Goal: Task Accomplishment & Management: Manage account settings

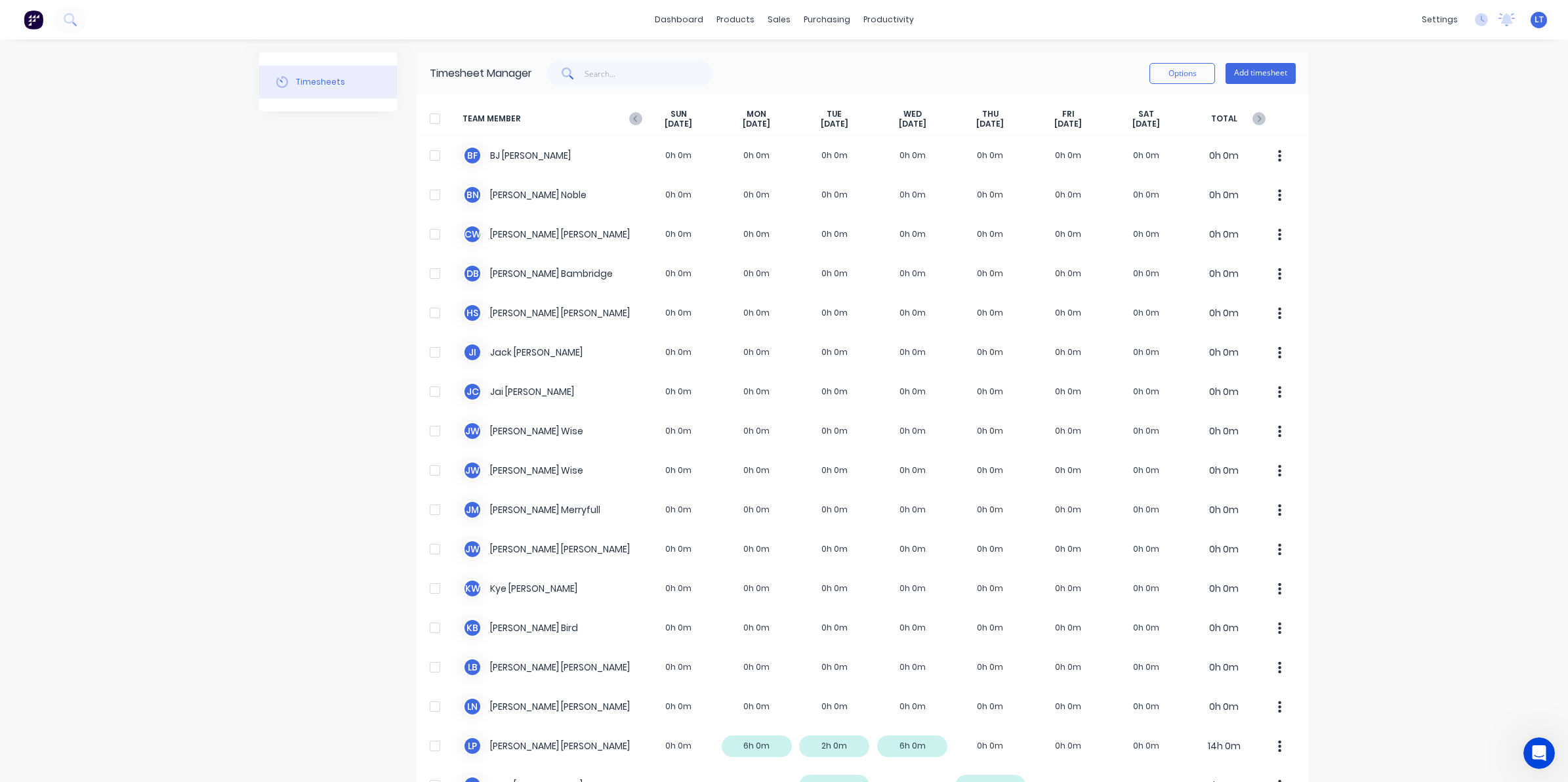
click at [42, 27] on img at bounding box center [33, 20] width 20 height 20
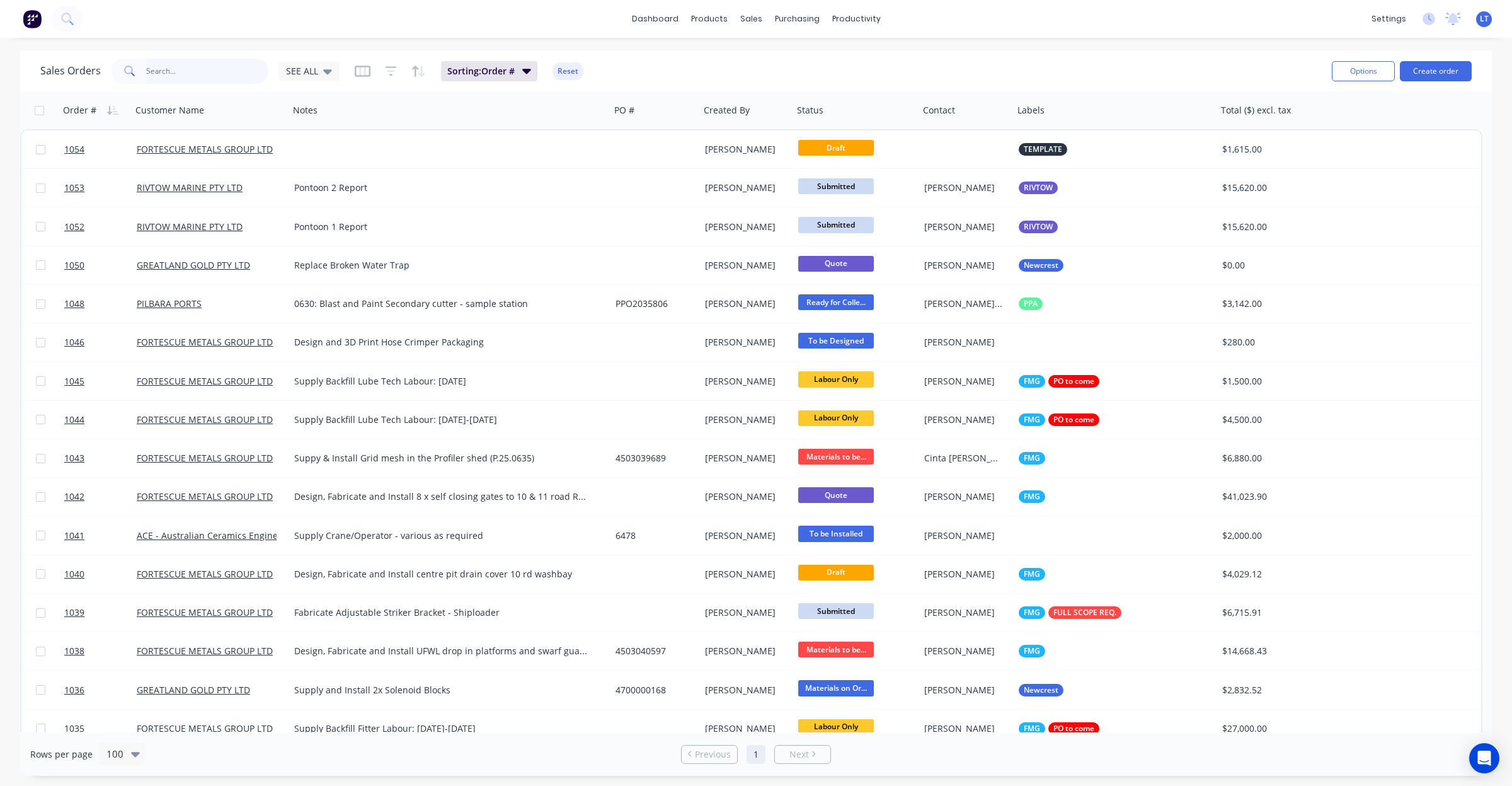
click at [151, 71] on input "text" at bounding box center [208, 71] width 123 height 25
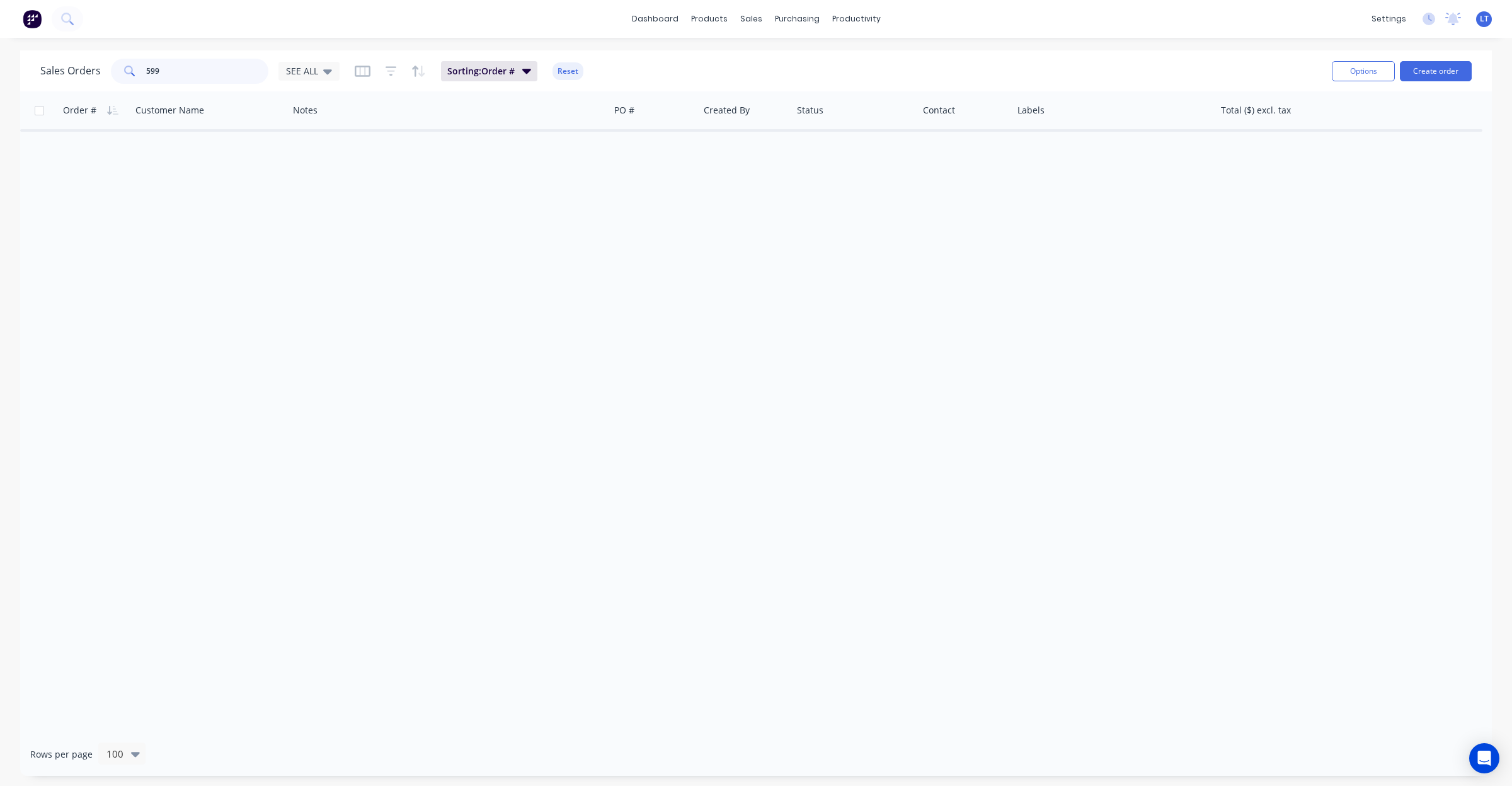
drag, startPoint x: 171, startPoint y: 70, endPoint x: 0, endPoint y: 70, distance: 171.0
click at [0, 70] on div "Sales Orders 599 SEE ALL Sorting: Order # Reset Options Create order Order # Cu…" at bounding box center [756, 413] width 1512 height 726
type input "558"
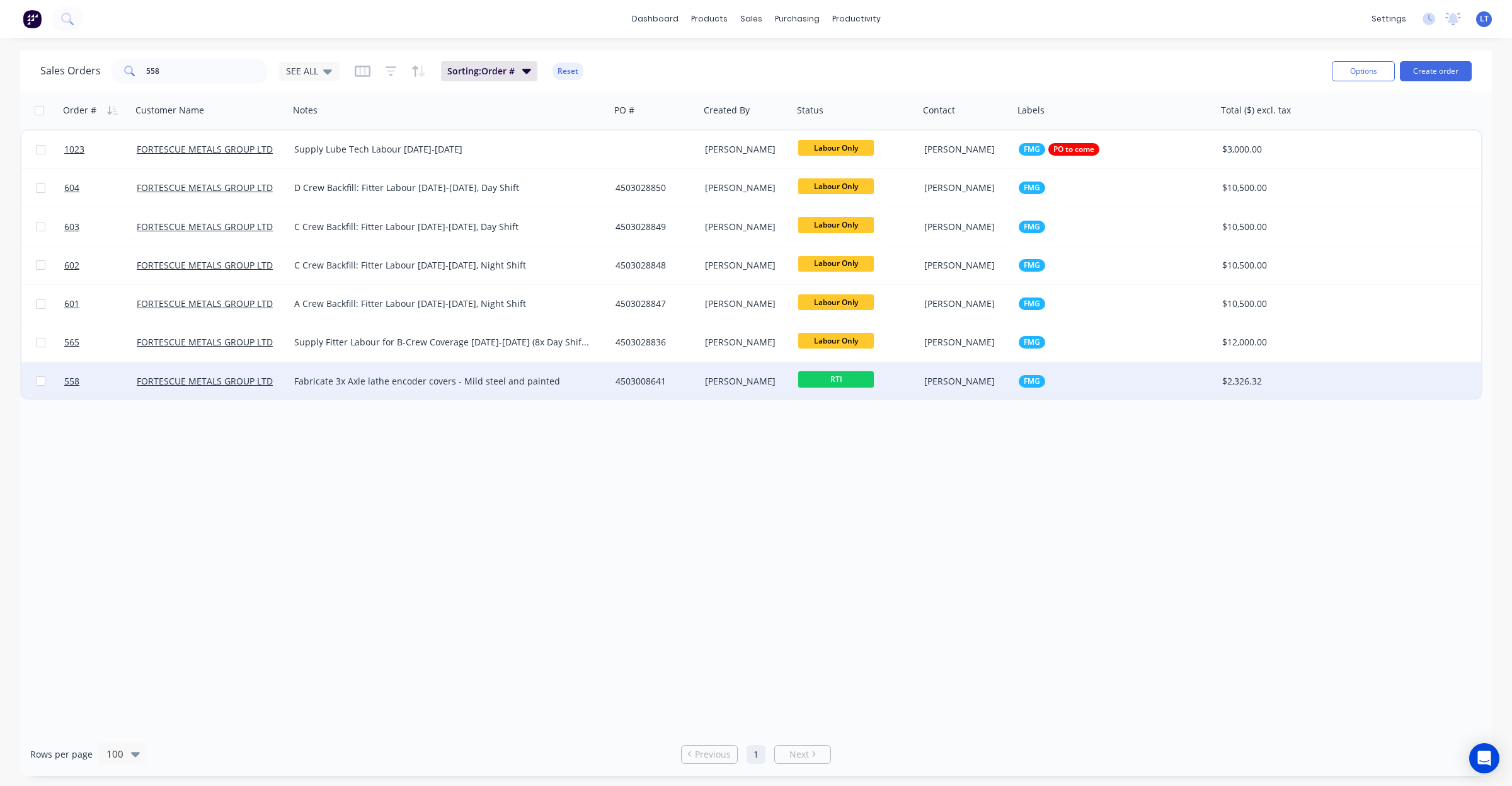
click at [798, 386] on span "RTI" at bounding box center [835, 379] width 76 height 15
drag, startPoint x: 751, startPoint y: 426, endPoint x: 753, endPoint y: 389, distance: 37.1
click at [752, 423] on div "Order # Customer Name Notes PO # Created By Status Contact Labels Total ($) exc…" at bounding box center [756, 411] width 1471 height 641
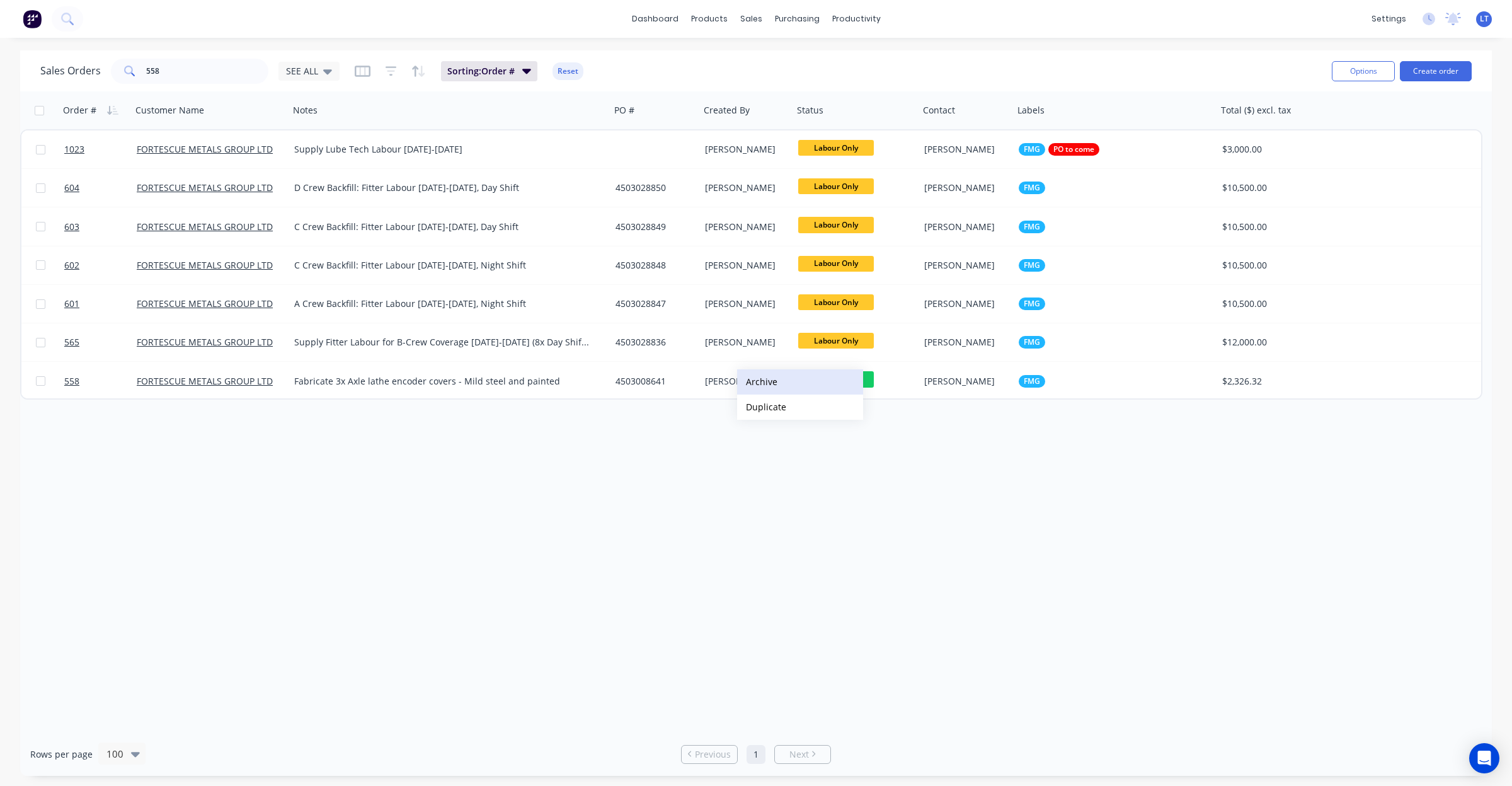
click at [773, 383] on button "Archive" at bounding box center [800, 381] width 126 height 25
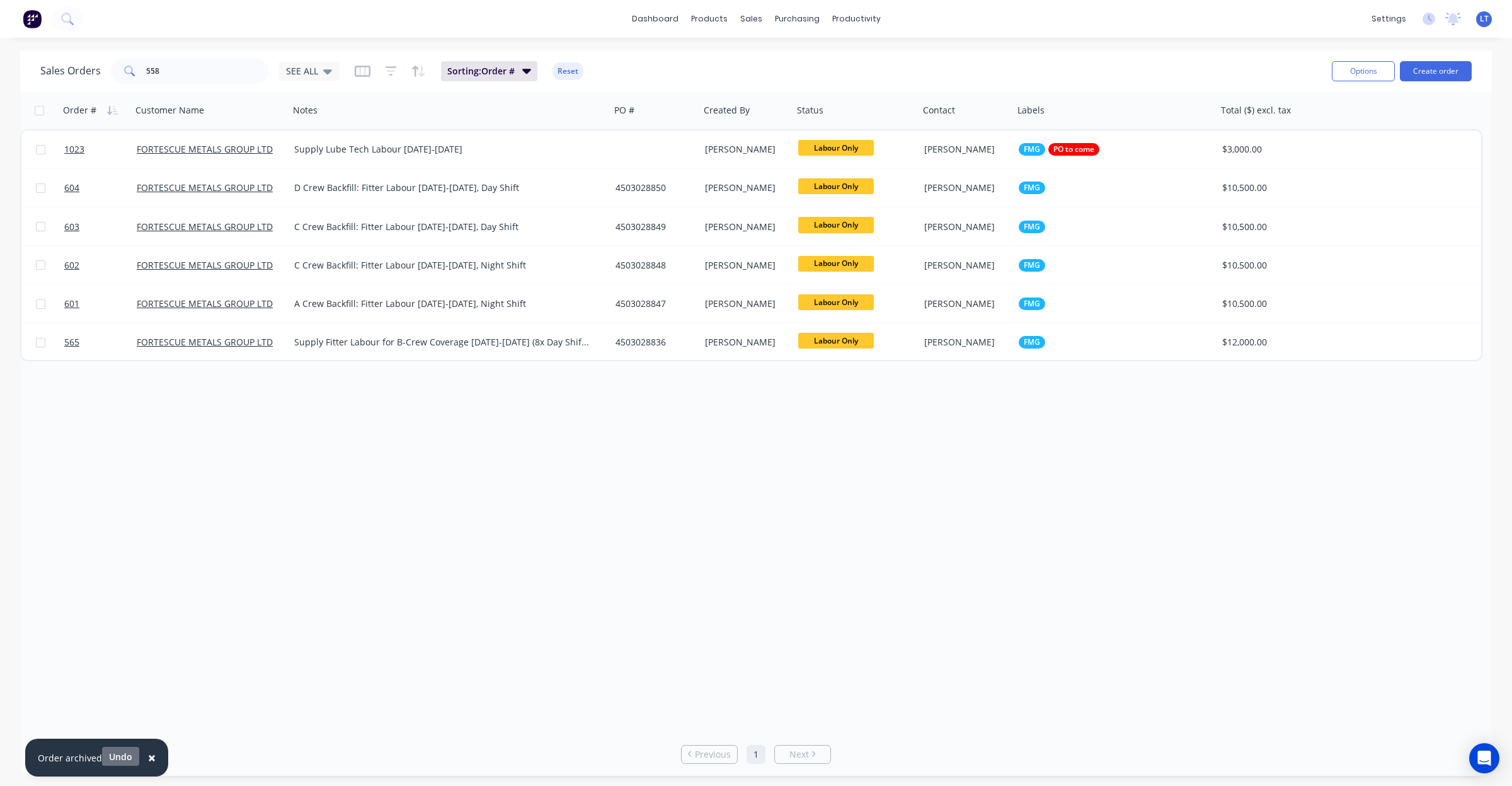
click at [116, 755] on button "Undo" at bounding box center [121, 756] width 37 height 19
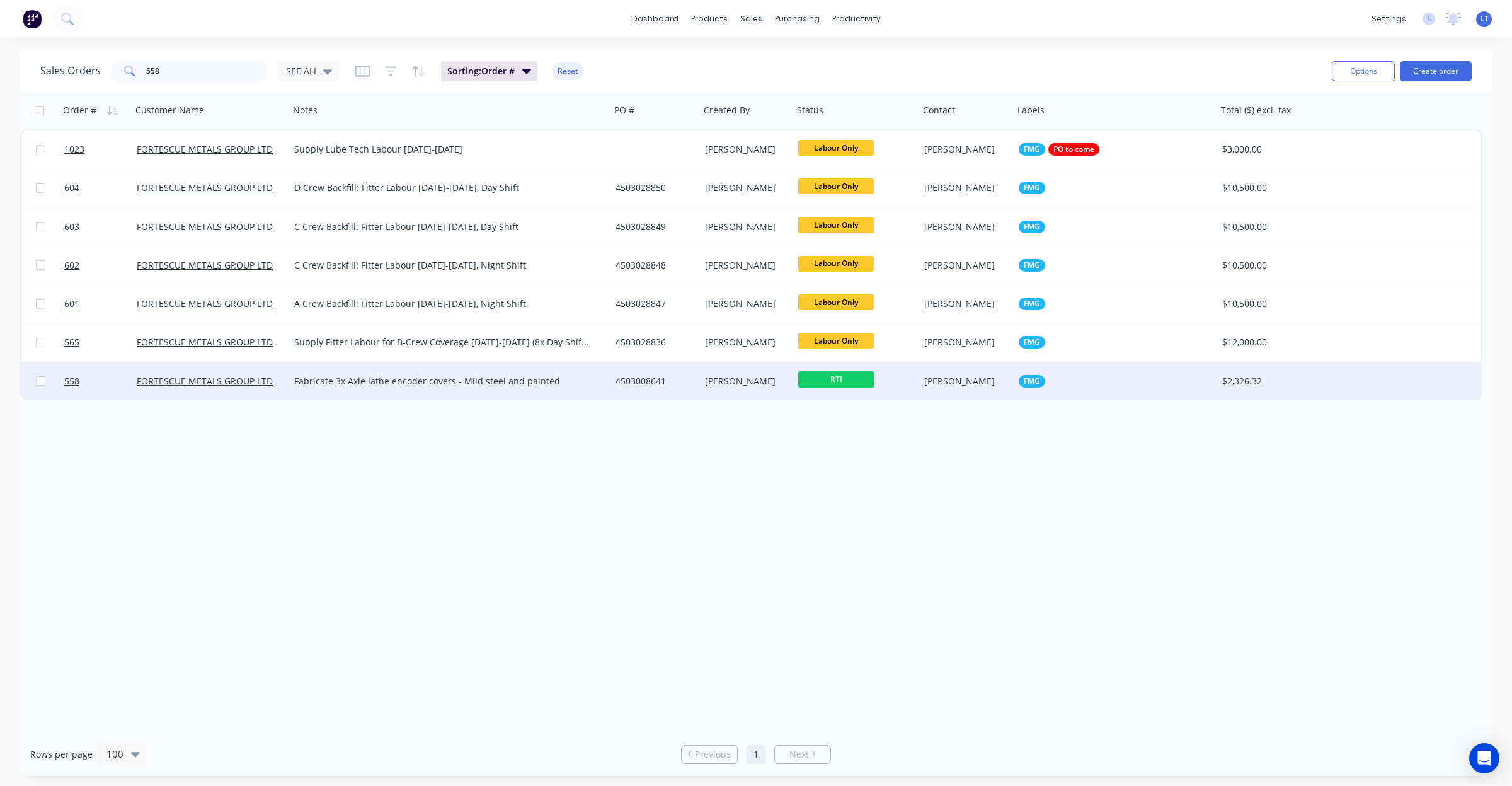
click at [731, 382] on div "[PERSON_NAME]" at bounding box center [744, 380] width 79 height 12
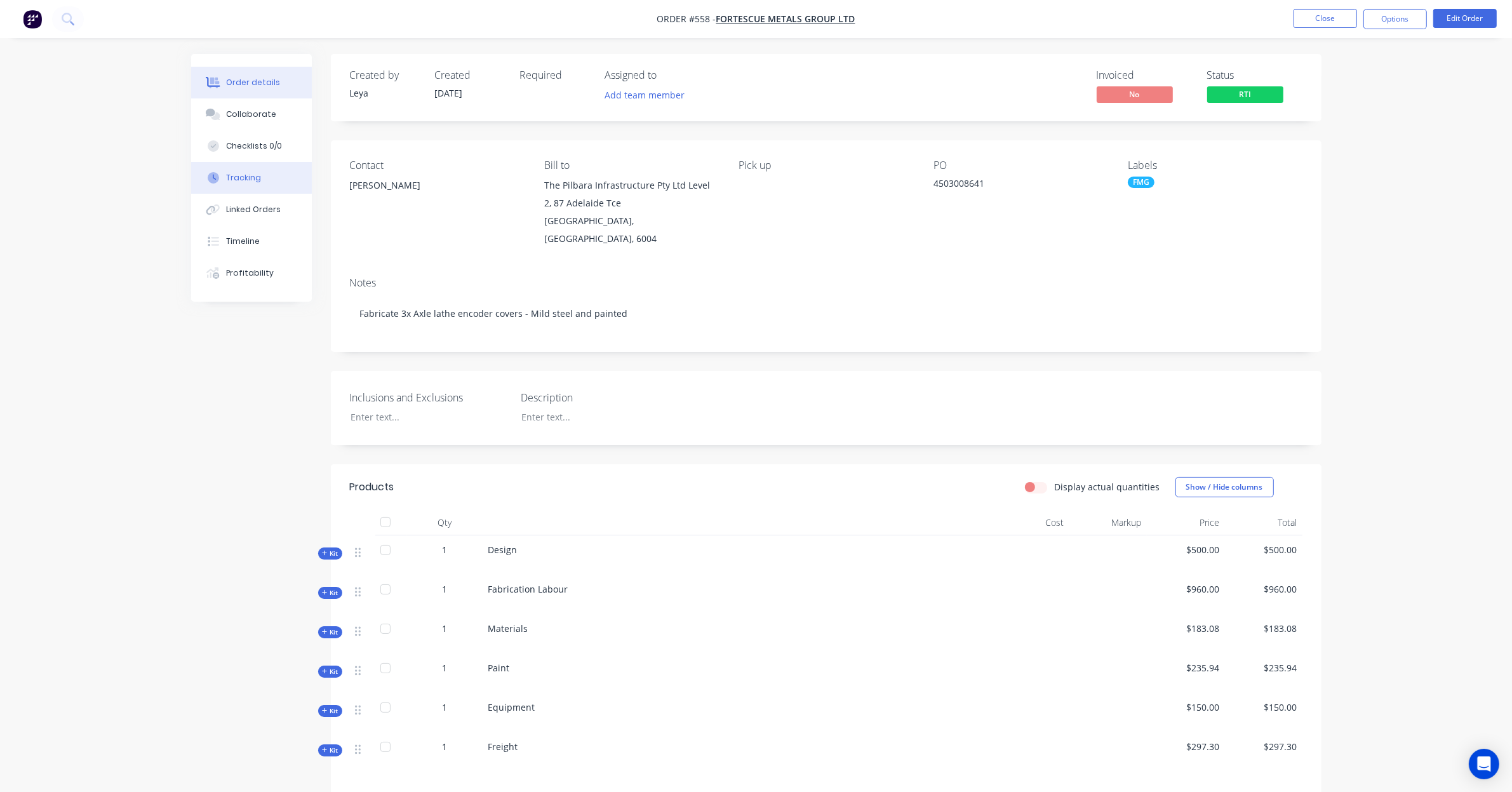
click at [251, 179] on div "Tracking" at bounding box center [243, 178] width 35 height 11
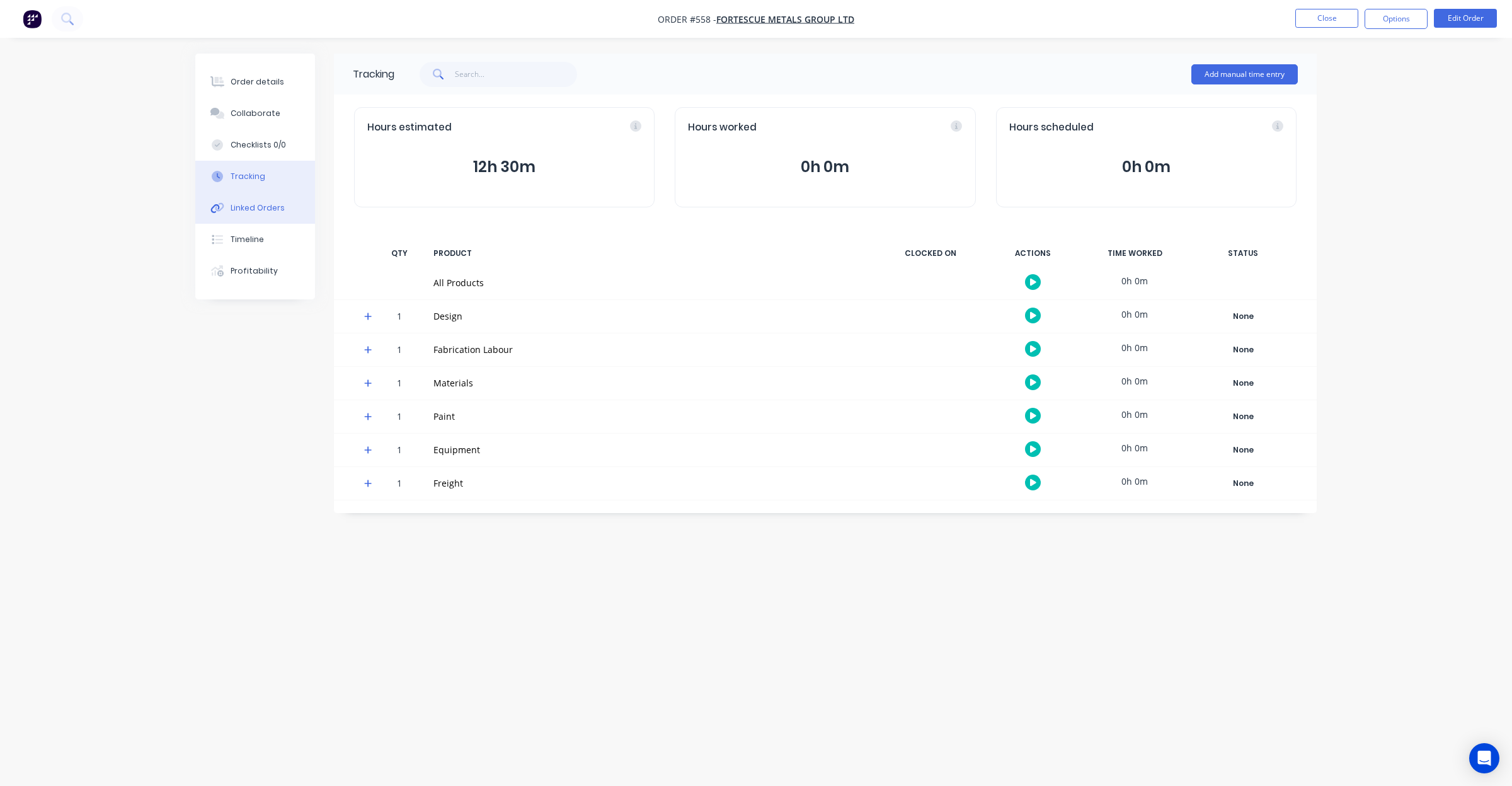
click at [258, 208] on div "Linked Orders" at bounding box center [257, 208] width 55 height 11
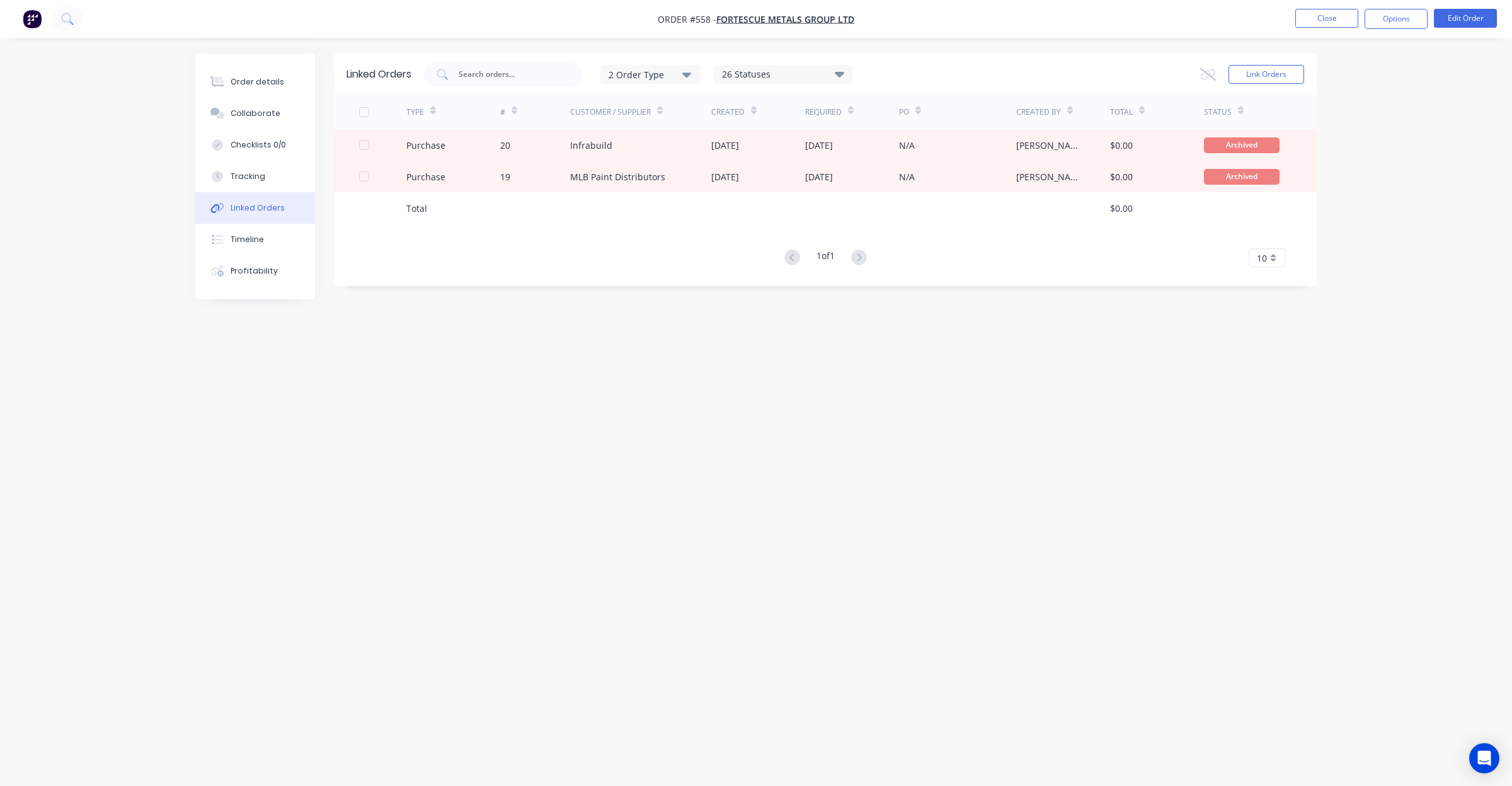
click at [1037, 407] on div "Linked Orders 2 Order Type 26 Statuses Sales Order Status All Archived Draft Qu…" at bounding box center [756, 369] width 1121 height 631
drag, startPoint x: 1037, startPoint y: 407, endPoint x: 898, endPoint y: 416, distance: 139.3
click at [898, 416] on div "Linked Orders 2 Order Type 26 Statuses Sales Order Status All Archived Draft Qu…" at bounding box center [756, 369] width 1121 height 631
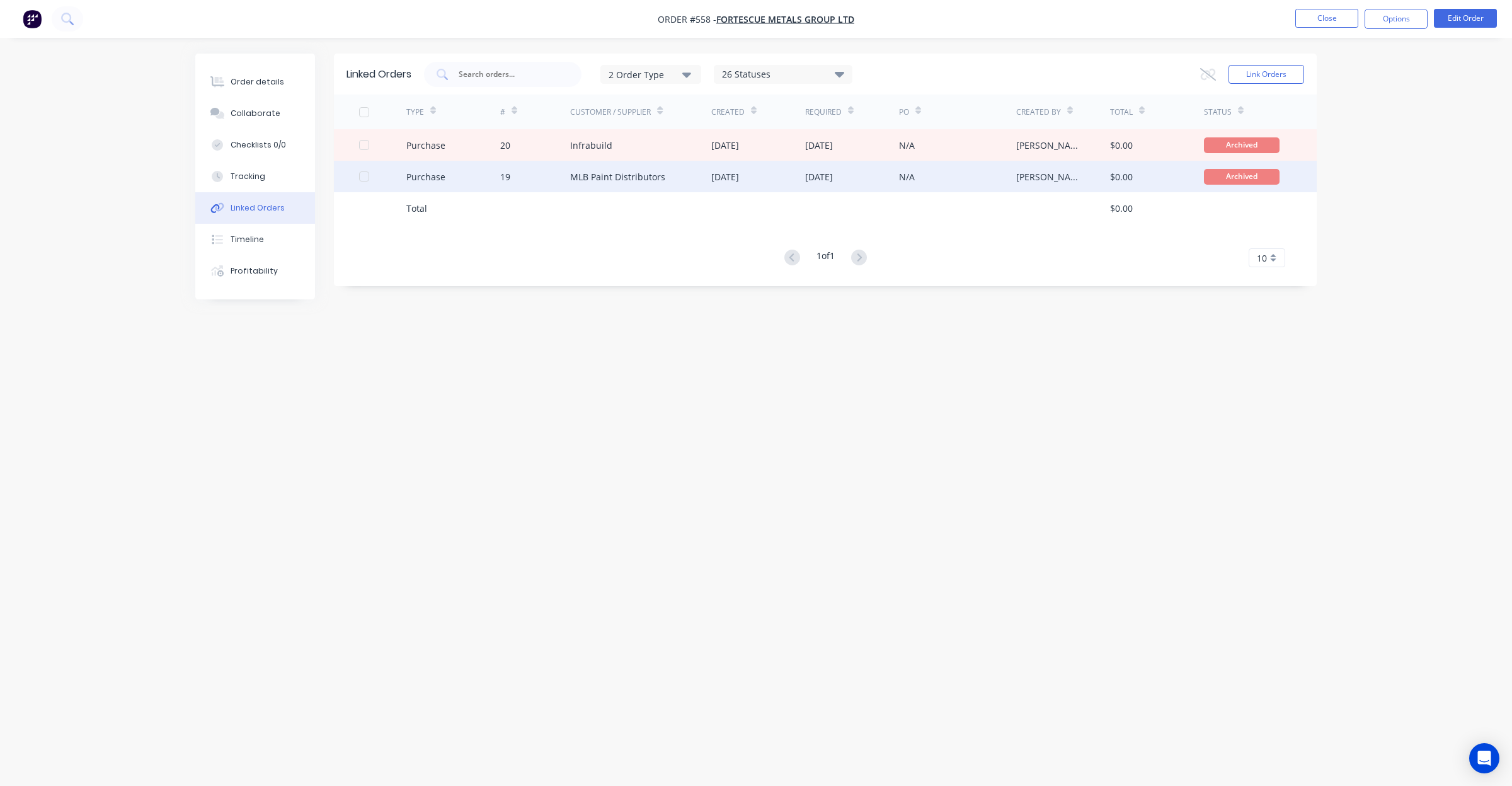
click at [739, 178] on div "13 Aug 2025" at bounding box center [725, 177] width 28 height 13
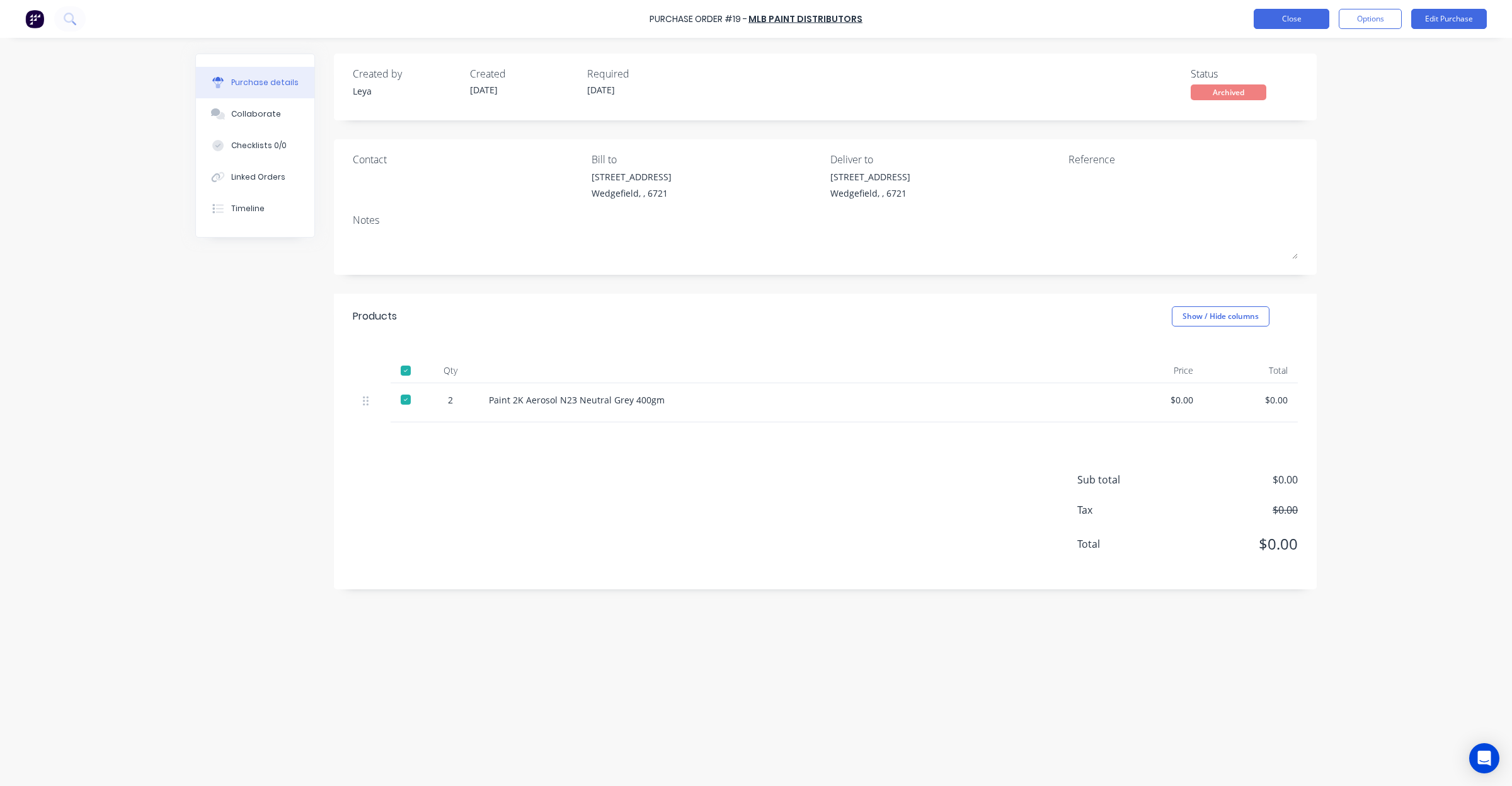
click at [1299, 21] on button "Close" at bounding box center [1291, 19] width 76 height 20
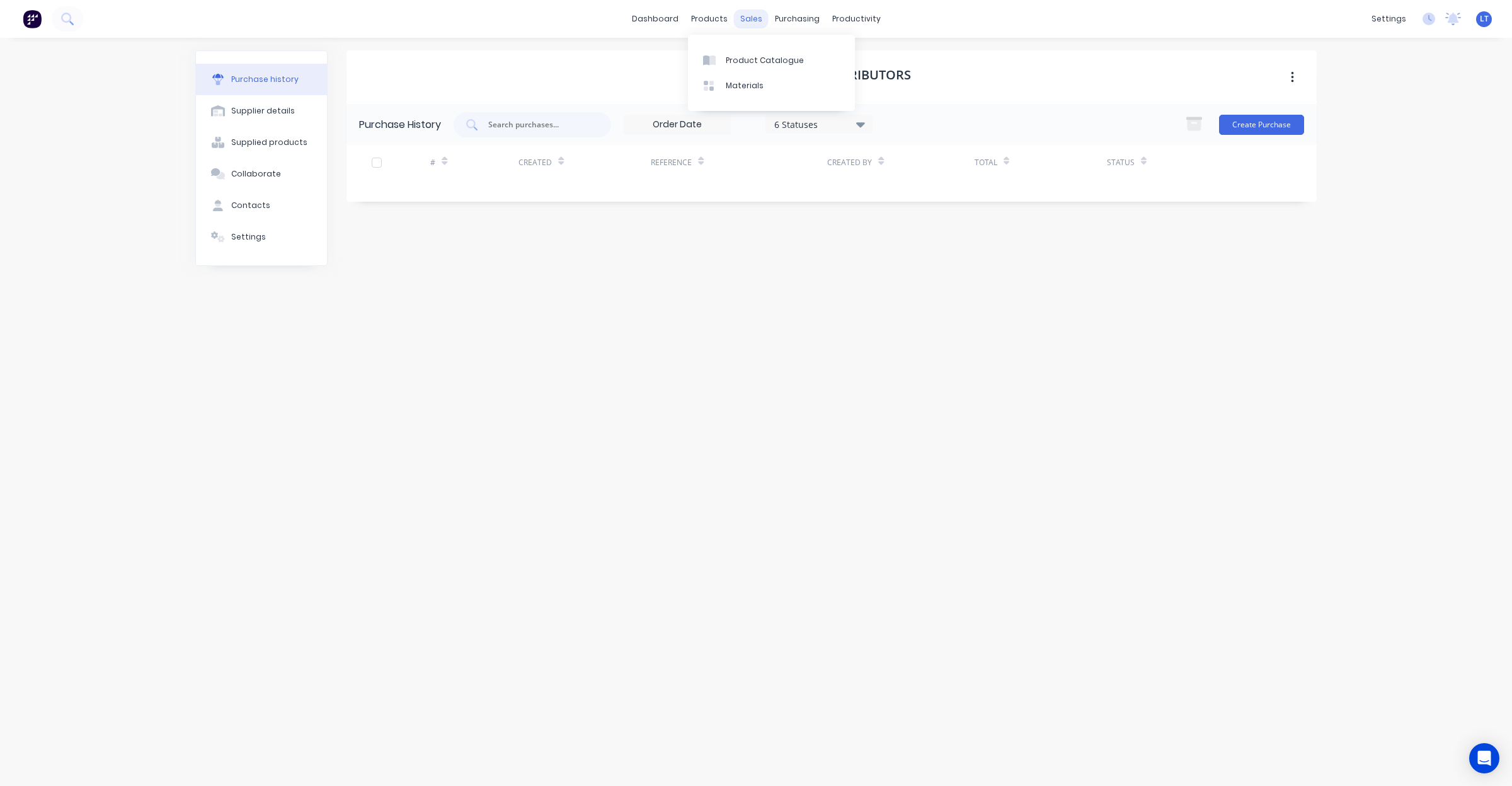
drag, startPoint x: 730, startPoint y: 18, endPoint x: 739, endPoint y: 18, distance: 9.0
click at [730, 18] on div "products" at bounding box center [709, 19] width 49 height 19
click at [750, 18] on div "sales" at bounding box center [751, 19] width 35 height 19
click at [751, 23] on div "sales" at bounding box center [751, 19] width 35 height 19
click at [784, 55] on div "Sales Orders" at bounding box center [797, 60] width 51 height 11
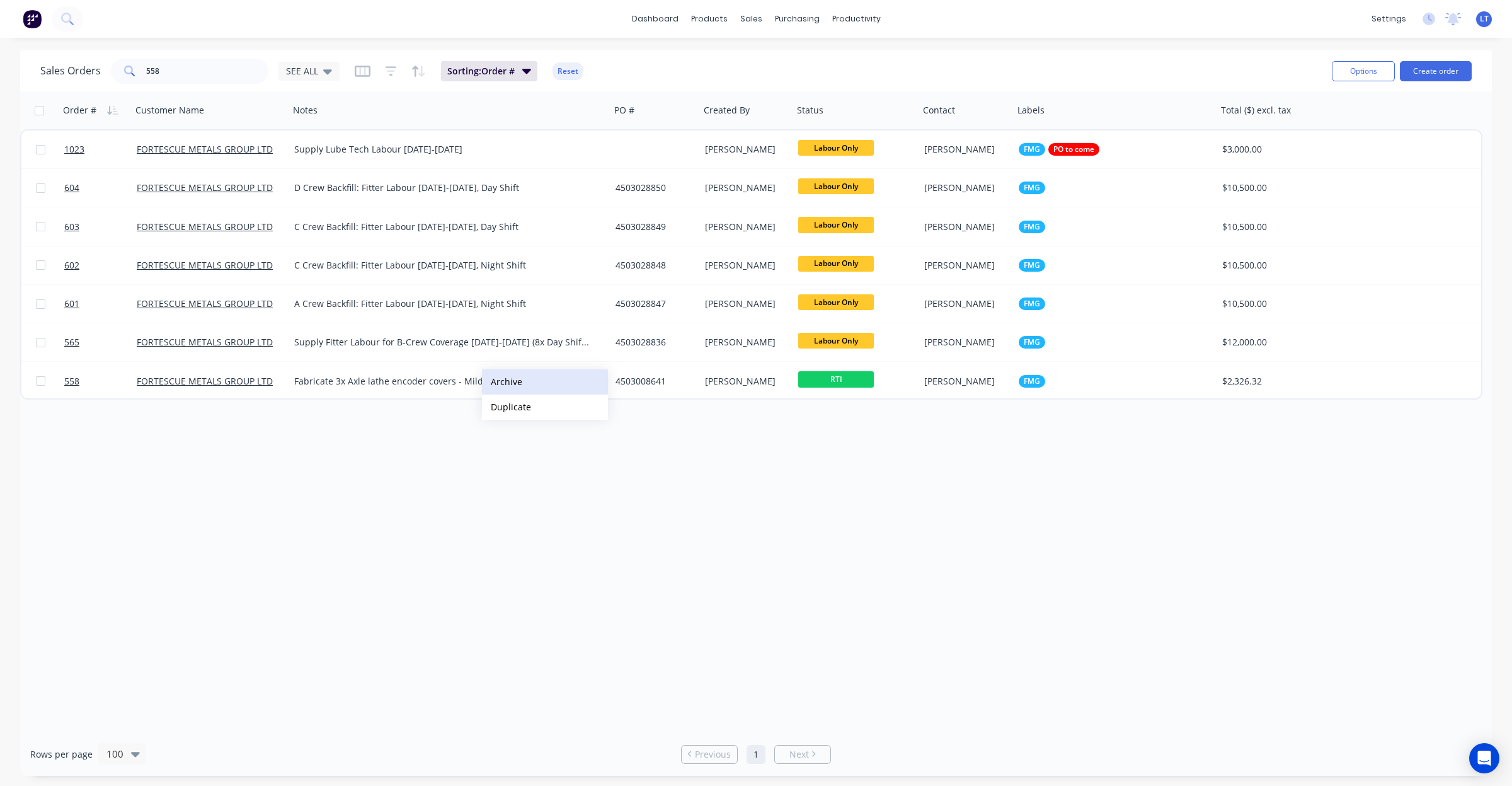
click at [544, 392] on button "Archive" at bounding box center [545, 381] width 126 height 25
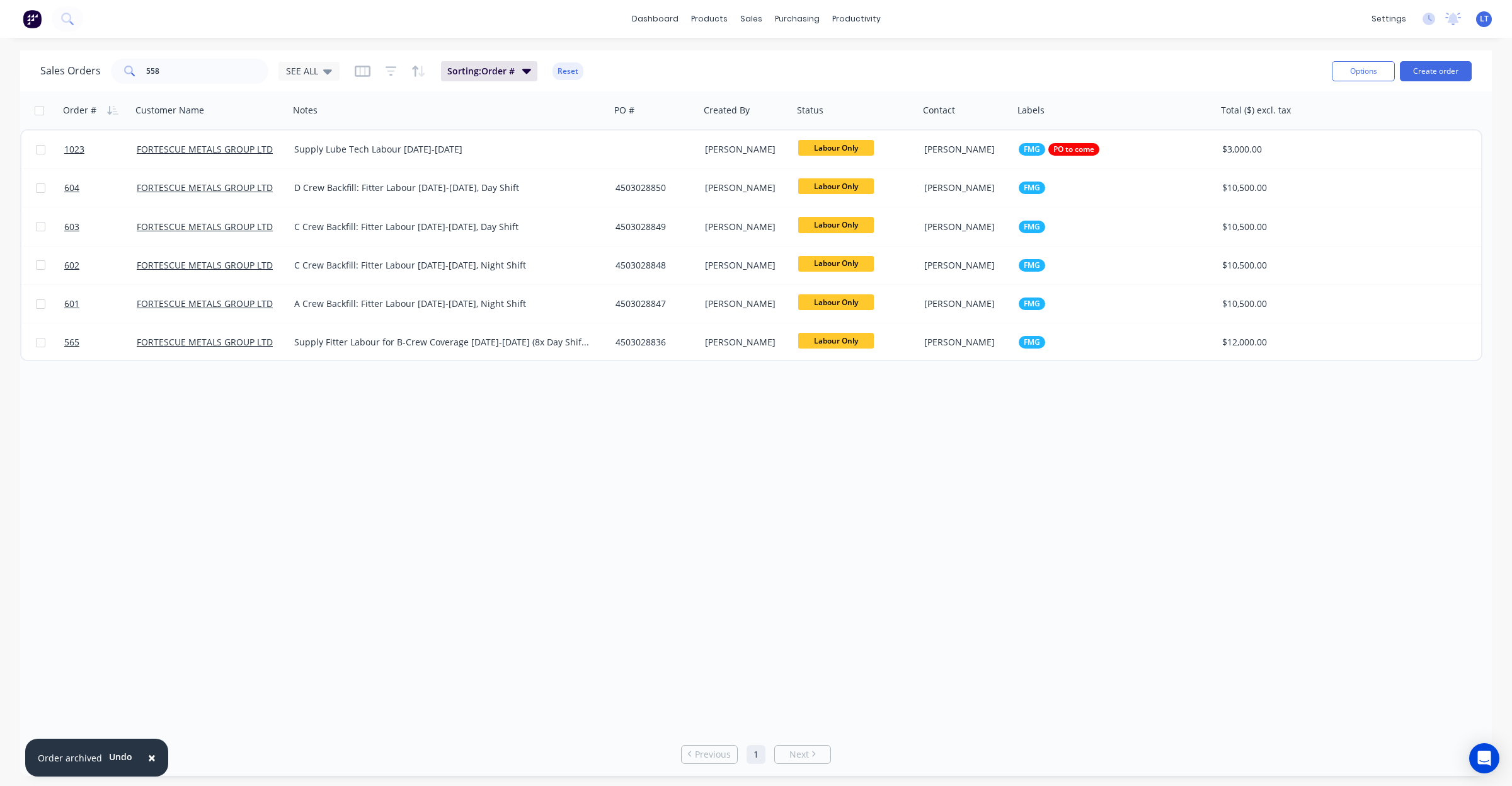
click at [937, 501] on div "Order # Customer Name Notes PO # Created By Status Contact Labels Total ($) exc…" at bounding box center [756, 411] width 1471 height 641
drag, startPoint x: 933, startPoint y: 499, endPoint x: 790, endPoint y: 486, distance: 143.6
drag, startPoint x: 790, startPoint y: 486, endPoint x: 686, endPoint y: 472, distance: 104.9
click at [686, 472] on div "Order # Customer Name Notes PO # Created By Status Contact Labels Total ($) exc…" at bounding box center [756, 411] width 1471 height 641
drag, startPoint x: 810, startPoint y: 652, endPoint x: 638, endPoint y: 593, distance: 181.8
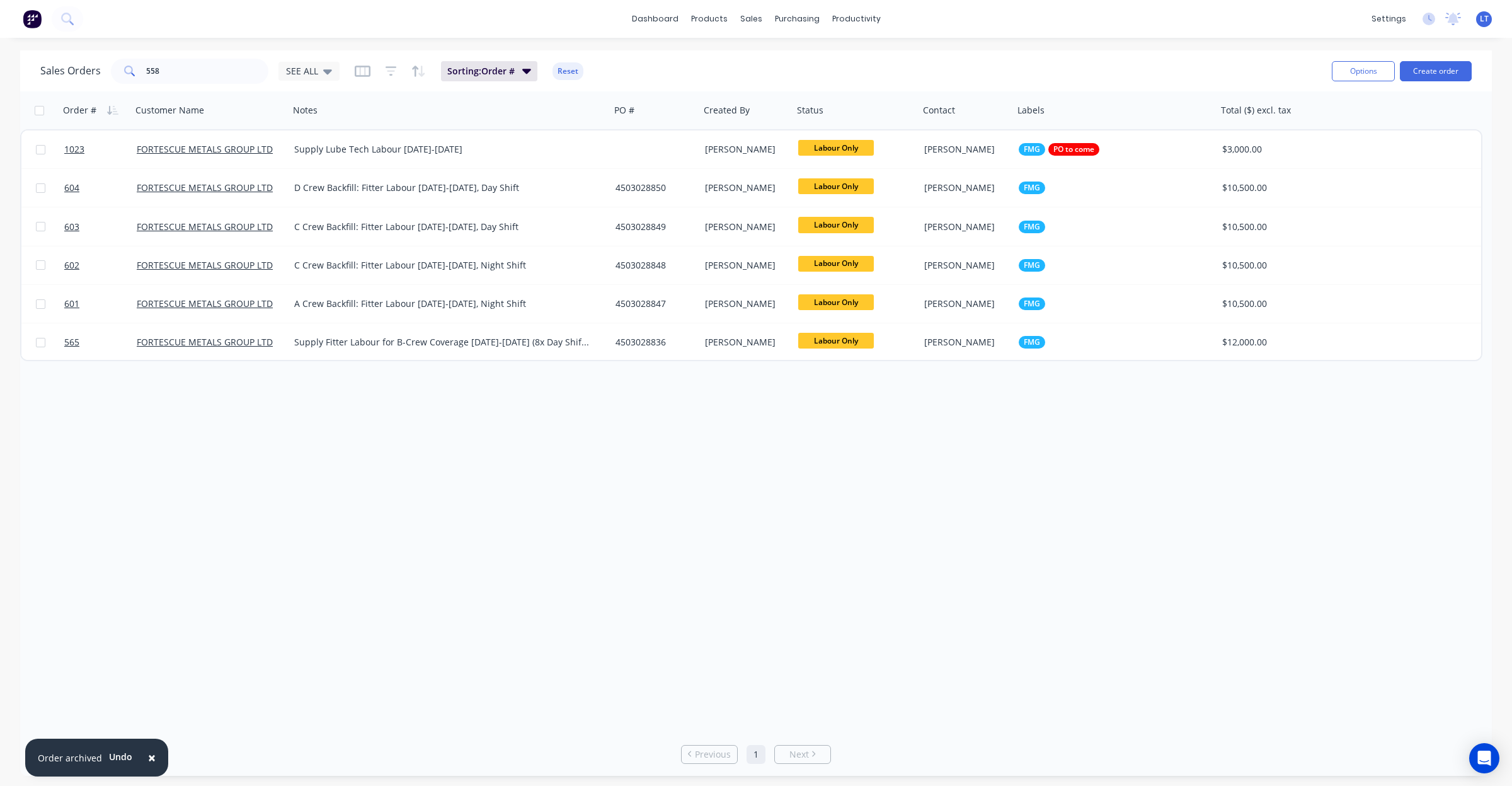
click at [637, 603] on div "Order # Customer Name Notes PO # Created By Status Contact Labels Total ($) exc…" at bounding box center [756, 411] width 1471 height 641
drag, startPoint x: 199, startPoint y: 70, endPoint x: 13, endPoint y: 49, distance: 187.2
click at [2, 50] on div "Sales Orders 558 SEE ALL Sorting: Order # Reset Options Create order Order # Cu…" at bounding box center [756, 413] width 1512 height 726
type input "1033"
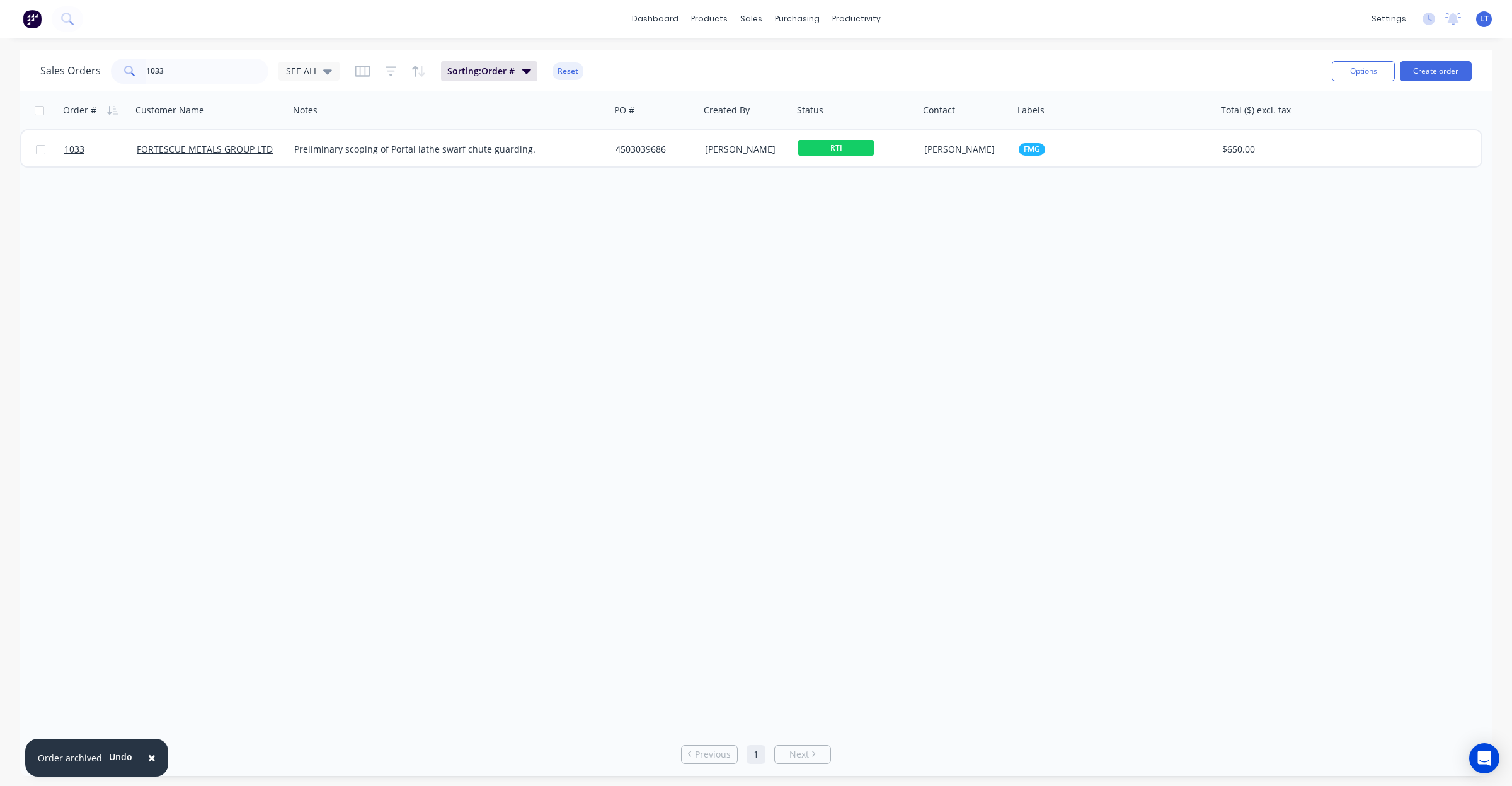
click at [813, 274] on div "Order # Customer Name Notes PO # Created By Status Contact Labels Total ($) exc…" at bounding box center [756, 411] width 1471 height 641
drag, startPoint x: 798, startPoint y: 270, endPoint x: 772, endPoint y: 270, distance: 26.0
drag, startPoint x: 772, startPoint y: 270, endPoint x: 738, endPoint y: 232, distance: 51.0
click at [738, 268] on div "Order # Customer Name Notes PO # Created By Status Contact Labels Total ($) exc…" at bounding box center [756, 411] width 1471 height 641
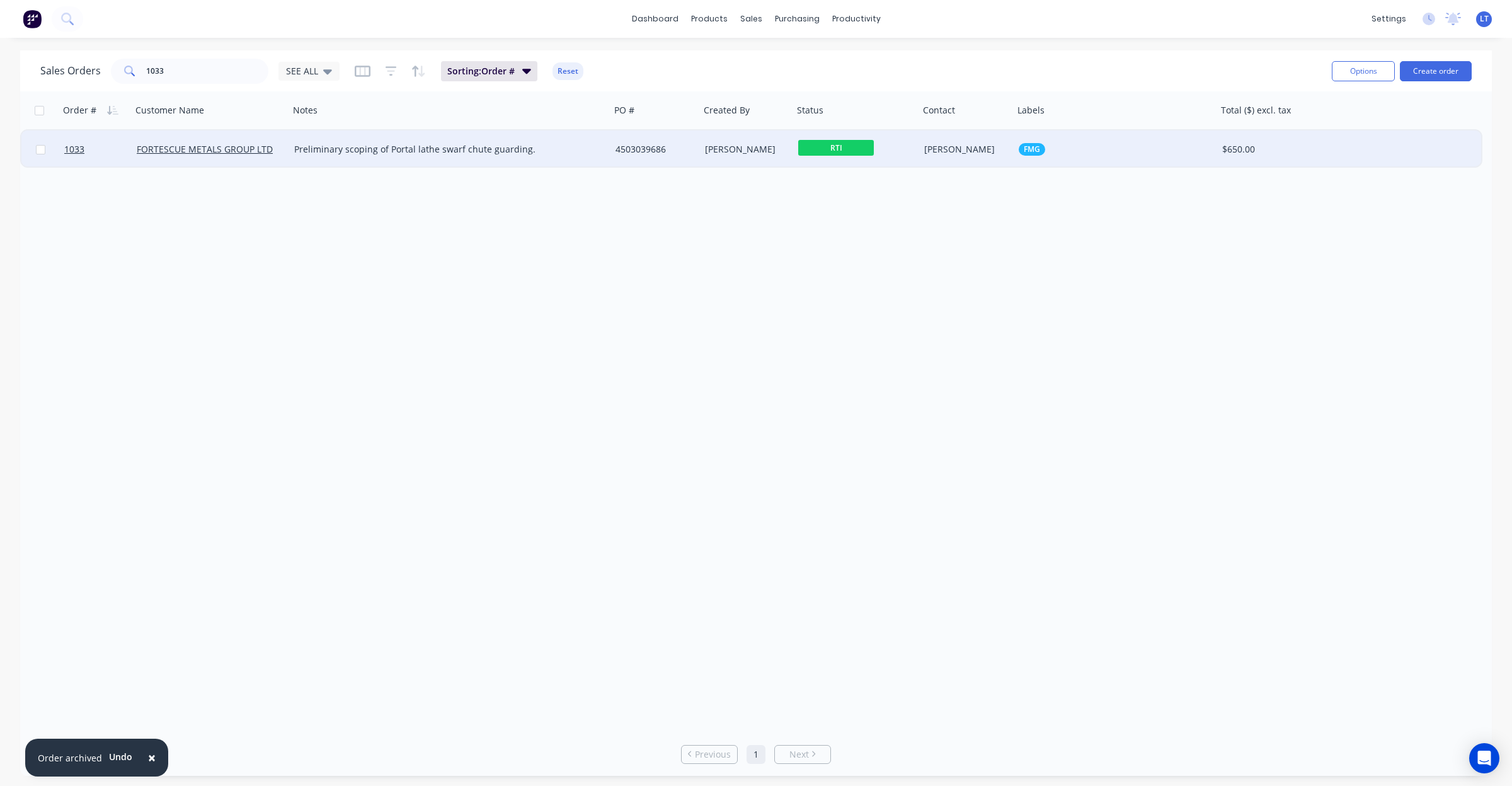
click at [736, 151] on div "Leigh Parker" at bounding box center [744, 149] width 79 height 12
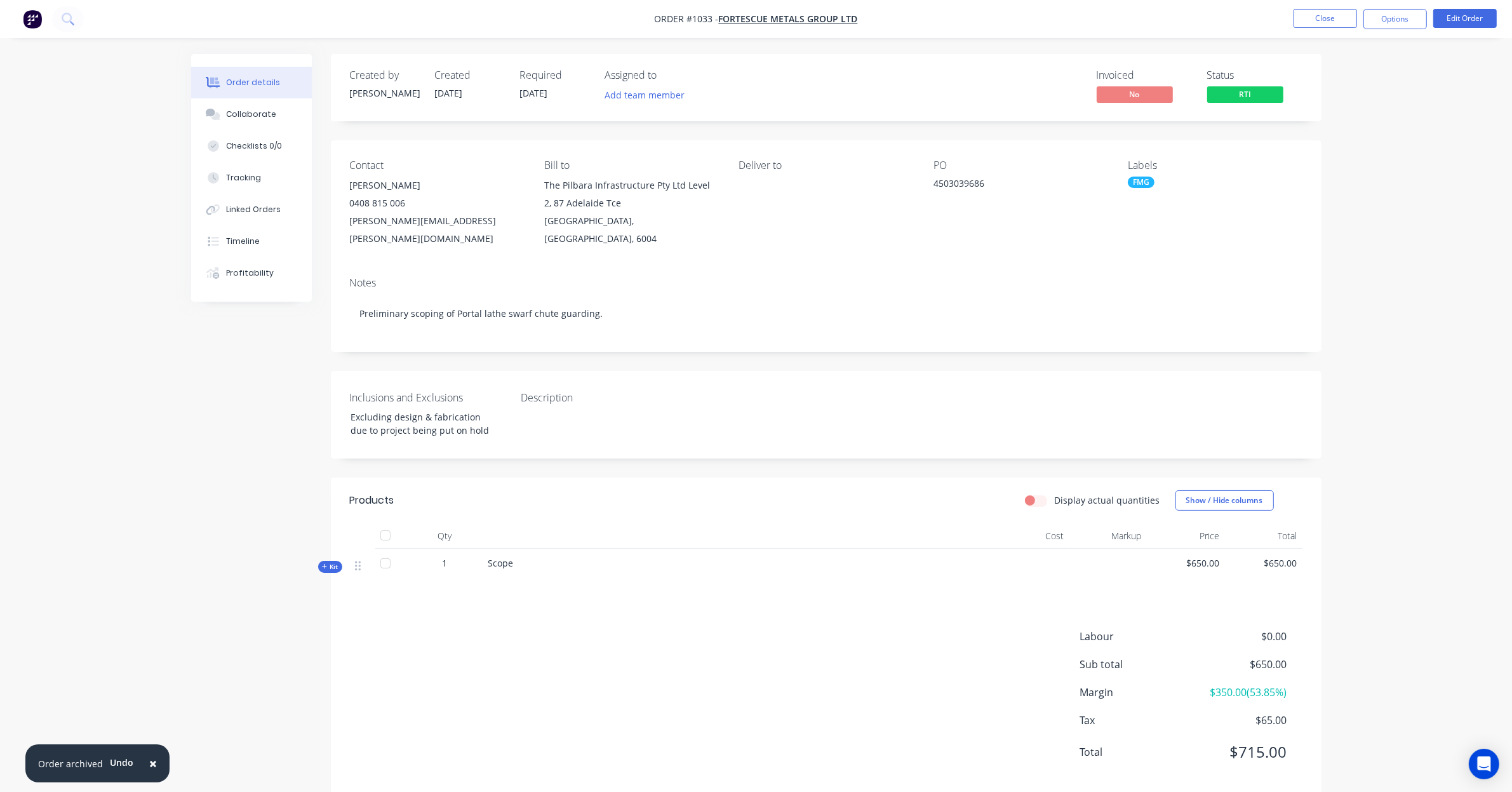
click at [764, 335] on div "Created by Leigh Created 03/09/25 Required 02/09/25 Assigned to Add team member…" at bounding box center [826, 424] width 991 height 741
drag, startPoint x: 764, startPoint y: 335, endPoint x: 754, endPoint y: 336, distance: 10.0
click at [754, 336] on div "Created by Leigh Created 03/09/25 Required 02/09/25 Assigned to Add team member…" at bounding box center [826, 424] width 991 height 741
click at [877, 443] on div "Created by Leigh Created 03/09/25 Required 02/09/25 Assigned to Add team member…" at bounding box center [826, 424] width 991 height 741
click at [855, 443] on div "Created by Leigh Created 03/09/25 Required 02/09/25 Assigned to Add team member…" at bounding box center [826, 424] width 991 height 741
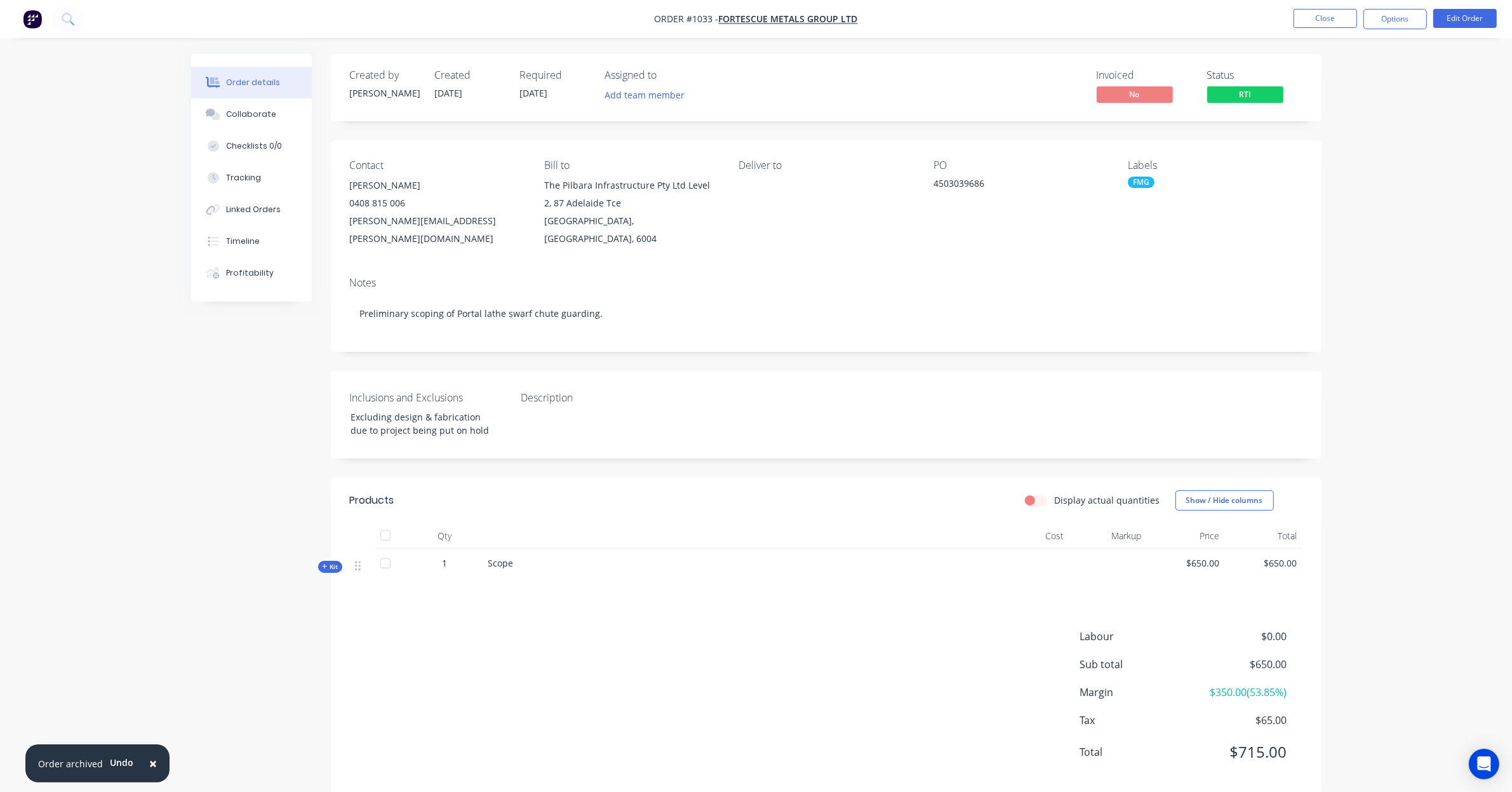
drag, startPoint x: 465, startPoint y: 341, endPoint x: 437, endPoint y: 344, distance: 28.2
click at [437, 344] on div "Created by Leigh Created 03/09/25 Required 02/09/25 Assigned to Add team member…" at bounding box center [826, 424] width 991 height 741
click at [737, 453] on div "Created by Leigh Created 03/09/25 Required 02/09/25 Assigned to Add team member…" at bounding box center [826, 424] width 991 height 741
drag, startPoint x: 735, startPoint y: 453, endPoint x: 658, endPoint y: 451, distance: 77.0
click at [676, 451] on div "Created by Leigh Created 03/09/25 Required 02/09/25 Assigned to Add team member…" at bounding box center [826, 424] width 991 height 741
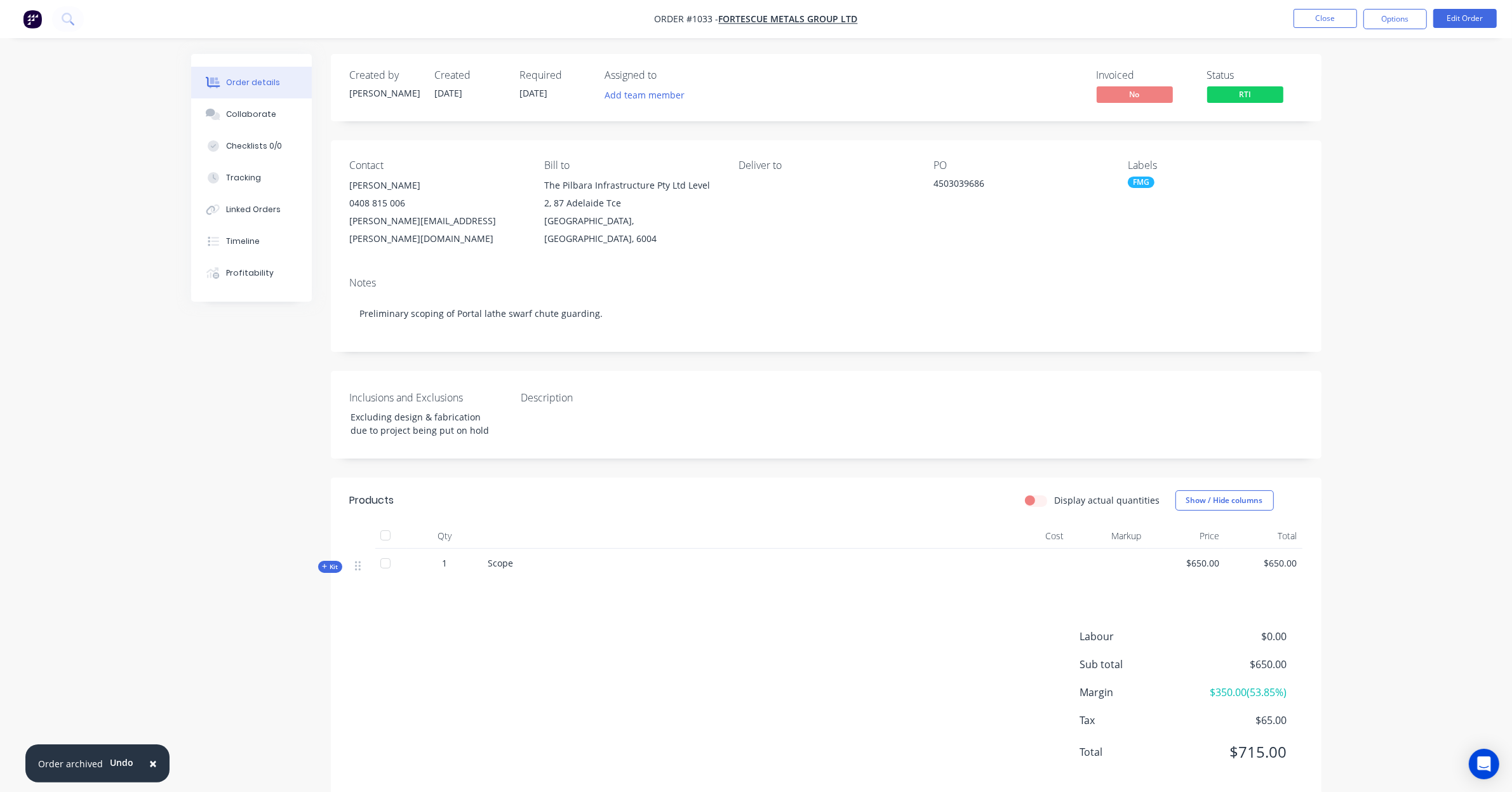
drag, startPoint x: 653, startPoint y: 450, endPoint x: 613, endPoint y: 446, distance: 40.2
click at [613, 446] on div "Created by Leigh Created 03/09/25 Required 02/09/25 Assigned to Add team member…" at bounding box center [826, 424] width 991 height 741
click at [748, 446] on div "Created by Leigh Created 03/09/25 Required 02/09/25 Assigned to Add team member…" at bounding box center [826, 424] width 991 height 741
click at [703, 447] on div "Created by Leigh Created 03/09/25 Required 02/09/25 Assigned to Add team member…" at bounding box center [826, 424] width 991 height 741
drag, startPoint x: 703, startPoint y: 447, endPoint x: 667, endPoint y: 447, distance: 36.0
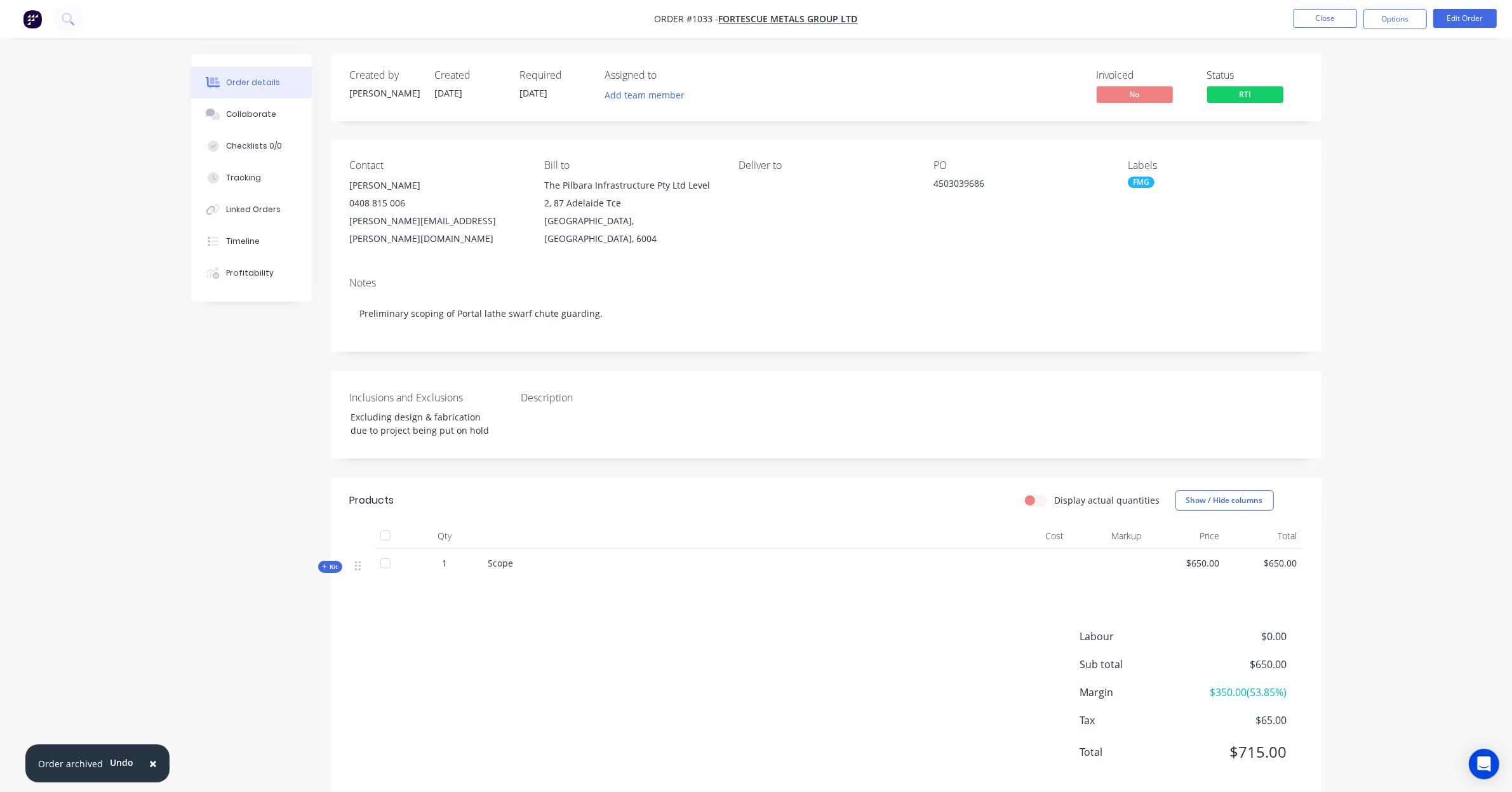
click at [667, 447] on div "Created by Leigh Created 03/09/25 Required 02/09/25 Assigned to Add team member…" at bounding box center [826, 424] width 991 height 741
click at [680, 446] on div "Created by Leigh Created 03/09/25 Required 02/09/25 Assigned to Add team member…" at bounding box center [826, 424] width 991 height 741
drag, startPoint x: 680, startPoint y: 446, endPoint x: 605, endPoint y: 445, distance: 75.0
drag, startPoint x: 605, startPoint y: 445, endPoint x: 585, endPoint y: 446, distance: 20.0
click at [585, 446] on div "Created by Leigh Created 03/09/25 Required 02/09/25 Assigned to Add team member…" at bounding box center [826, 424] width 991 height 741
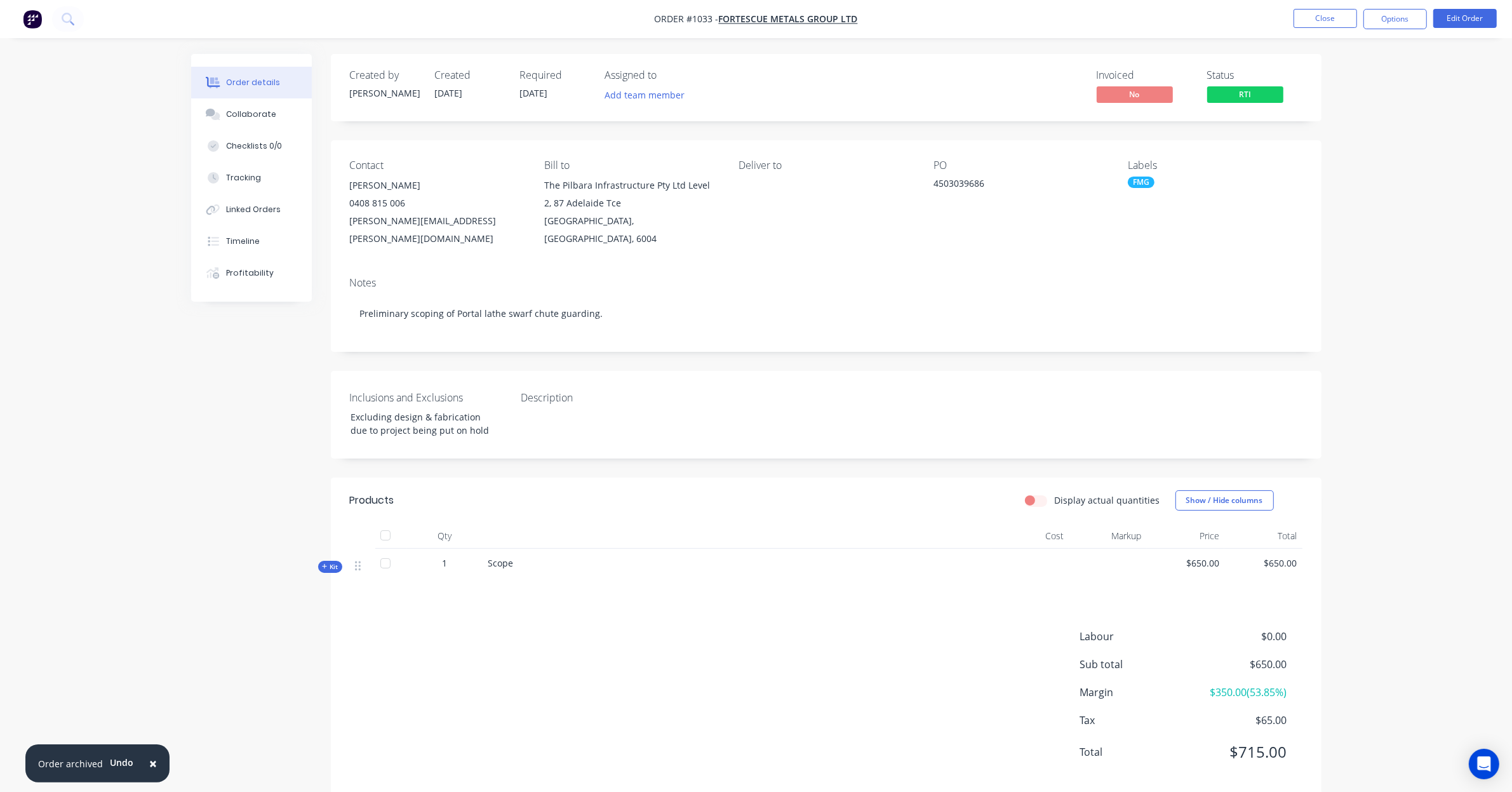
click at [639, 449] on div "Created by Leigh Created 03/09/25 Required 02/09/25 Assigned to Add team member…" at bounding box center [826, 424] width 991 height 741
drag, startPoint x: 639, startPoint y: 449, endPoint x: 620, endPoint y: 449, distance: 19.0
click at [621, 449] on div "Created by Leigh Created 03/09/25 Required 02/09/25 Assigned to Add team member…" at bounding box center [826, 424] width 991 height 741
click at [1332, 23] on button "Close" at bounding box center [1325, 18] width 63 height 19
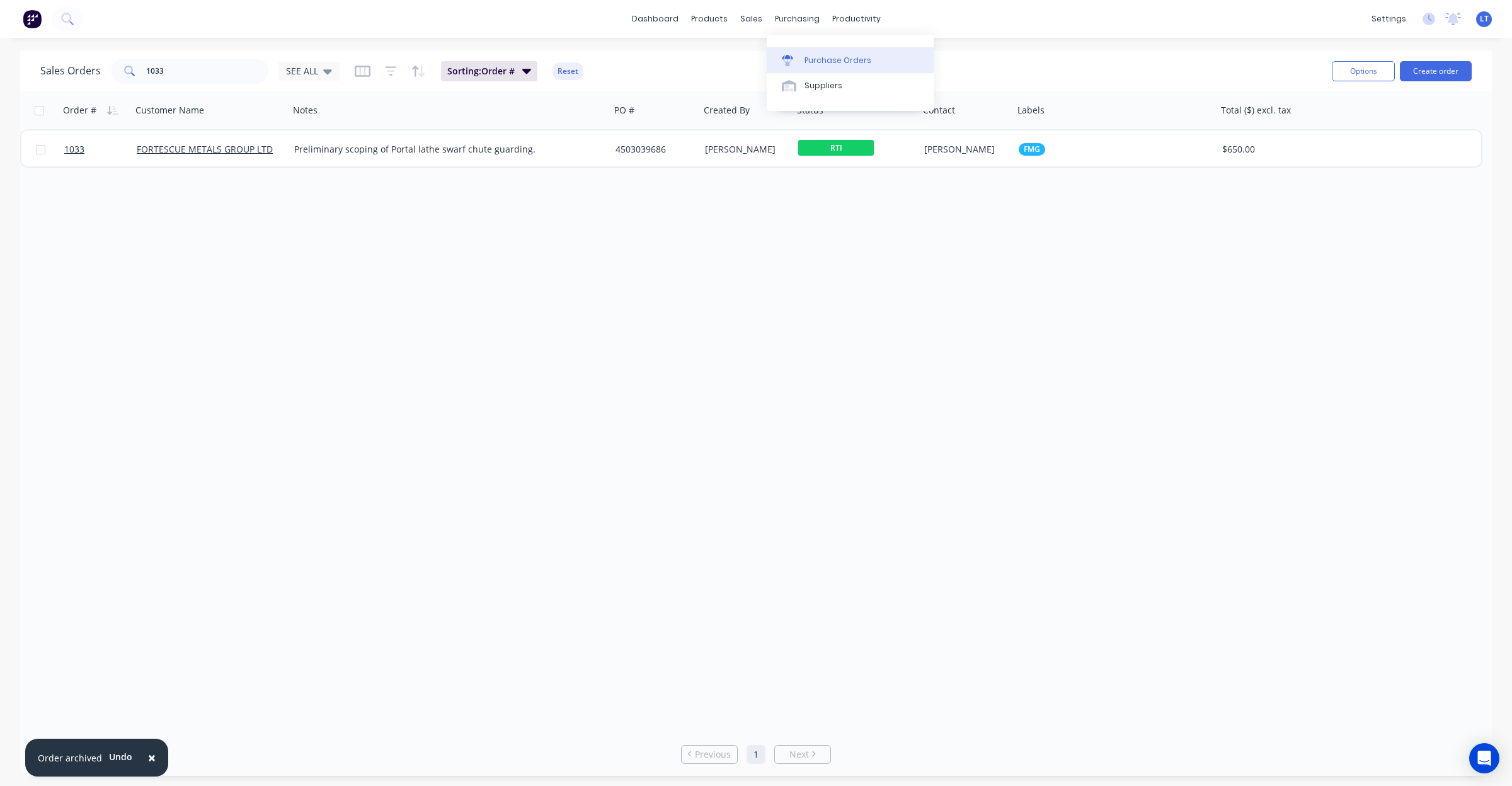
click at [814, 60] on div "Purchase Orders" at bounding box center [838, 60] width 67 height 11
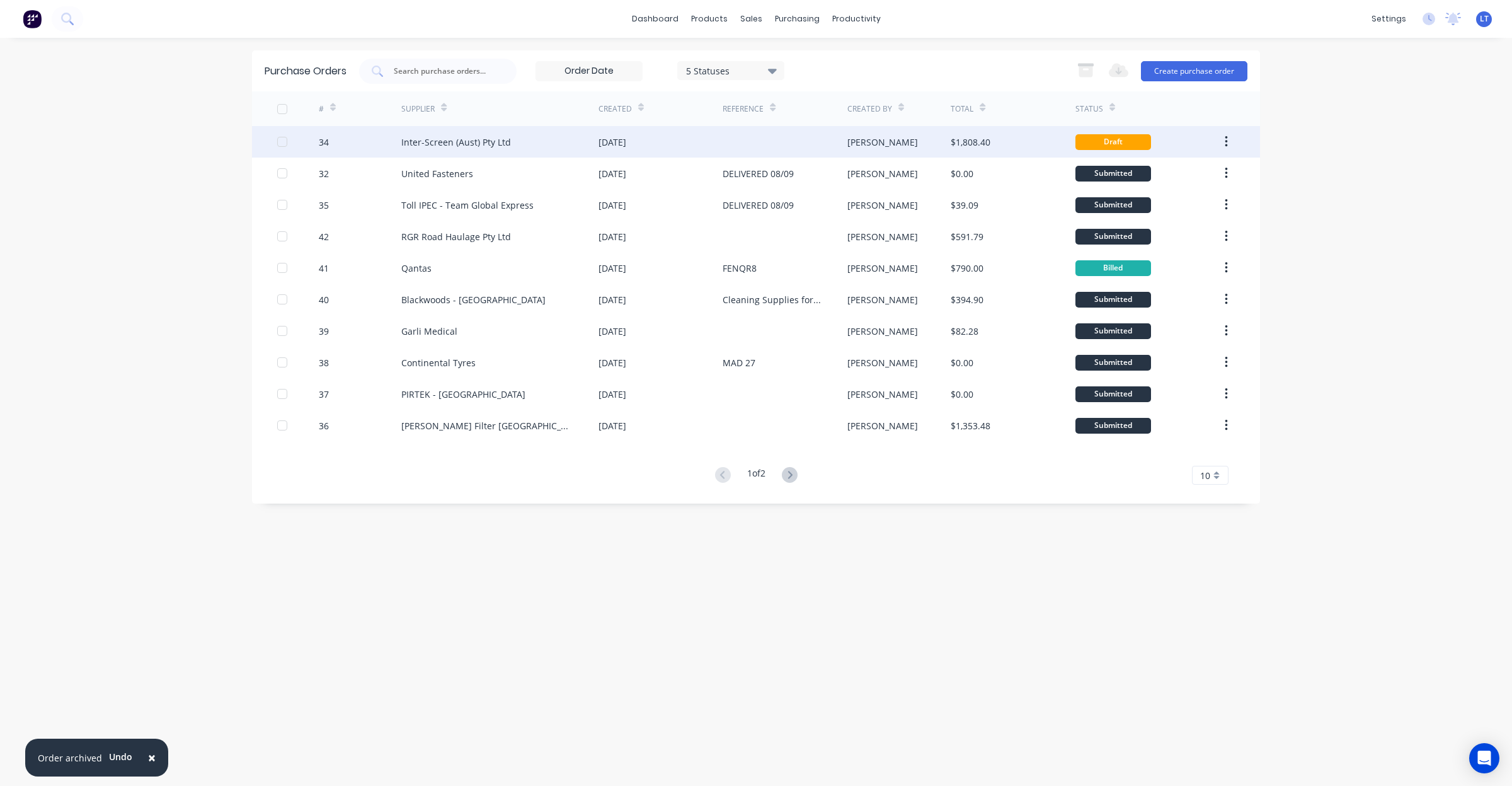
click at [1227, 143] on icon "button" at bounding box center [1226, 142] width 3 height 14
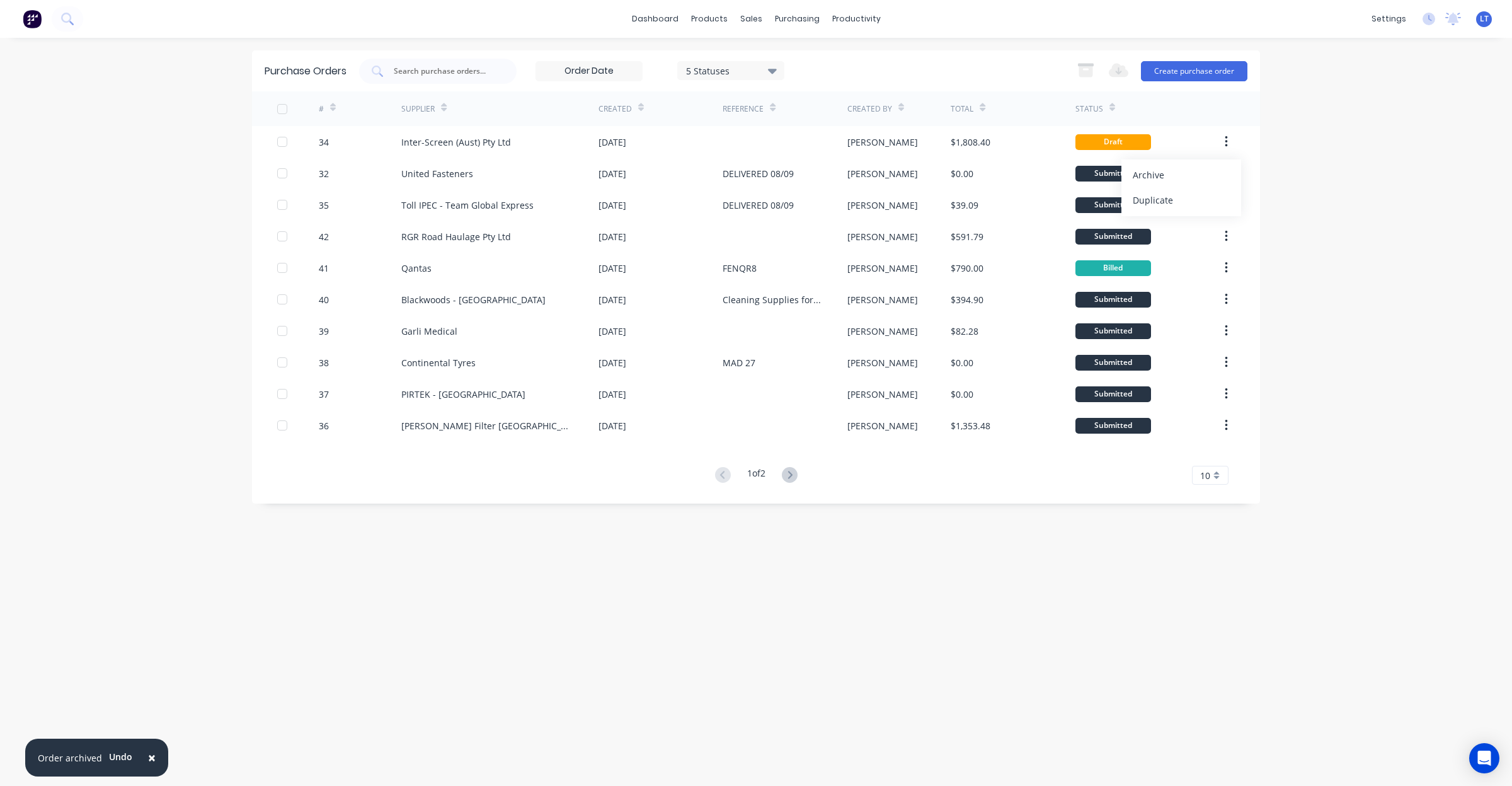
click at [1310, 146] on div "× Order archived Undo dashboard products sales purchasing productivity dashboar…" at bounding box center [756, 393] width 1512 height 786
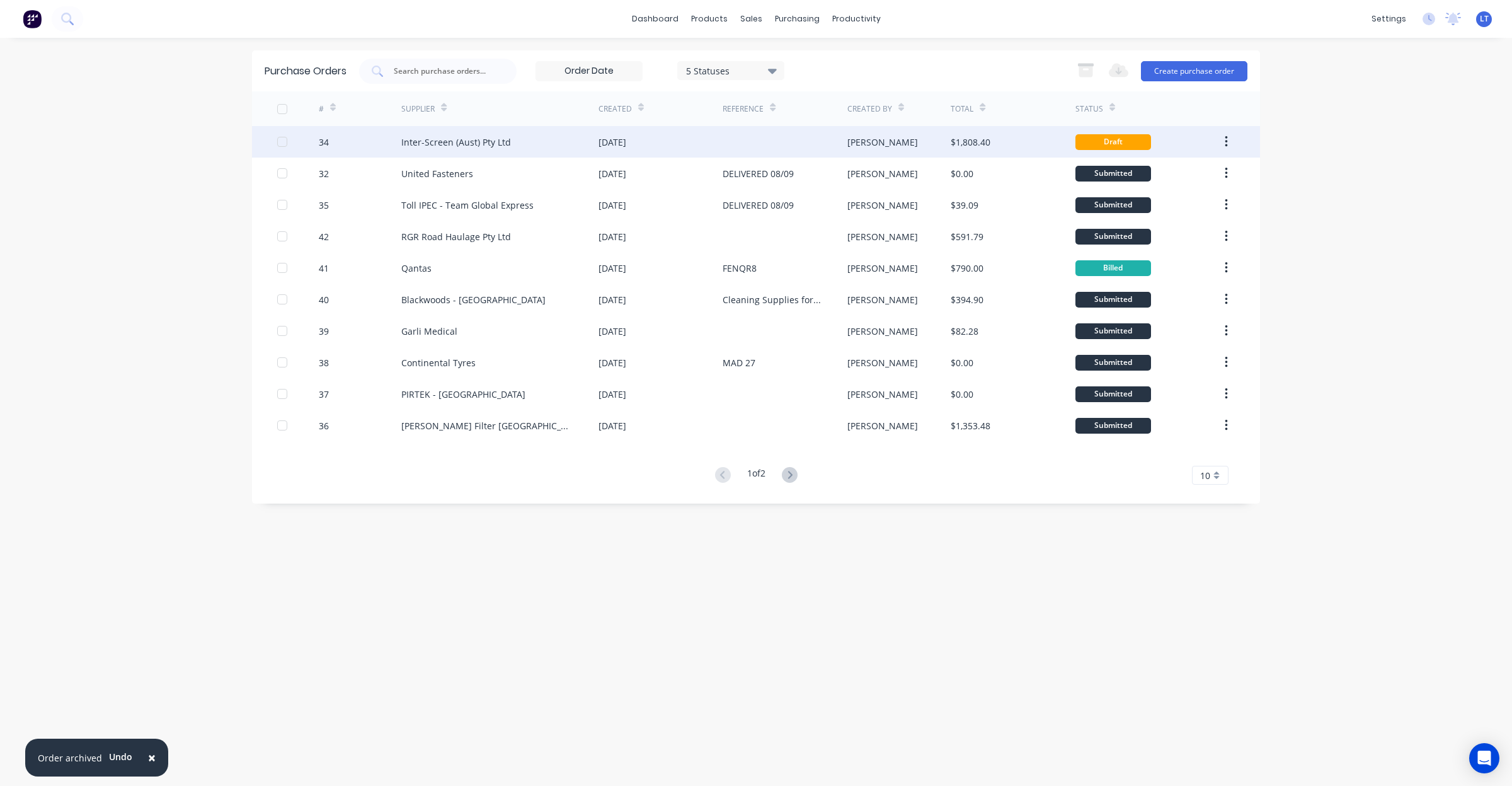
click at [1015, 143] on div "$1,808.40" at bounding box center [1013, 142] width 124 height 32
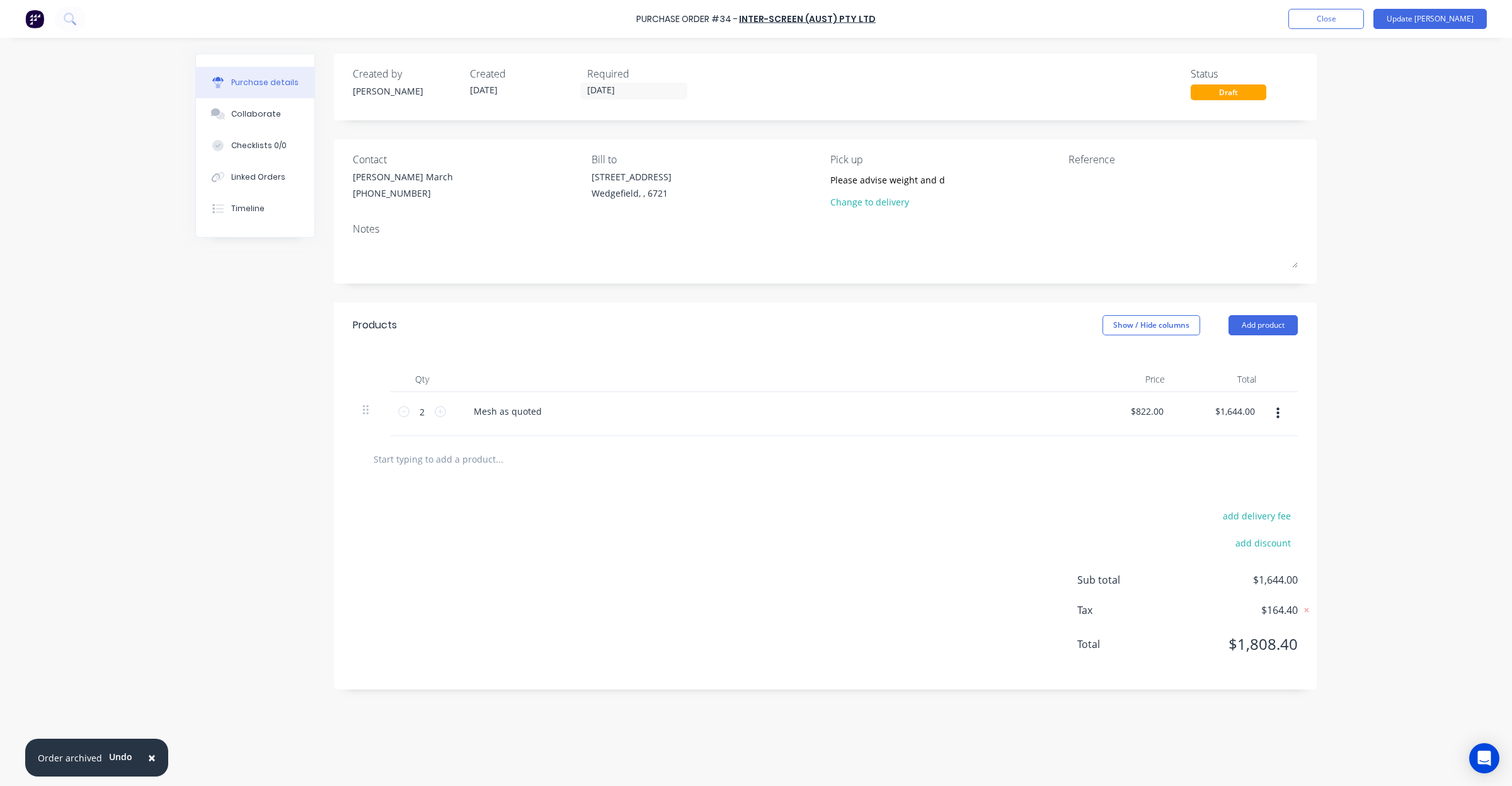
click at [1224, 91] on div "Draft" at bounding box center [1228, 92] width 76 height 15
click at [1429, 24] on button "Update Bill" at bounding box center [1430, 19] width 113 height 20
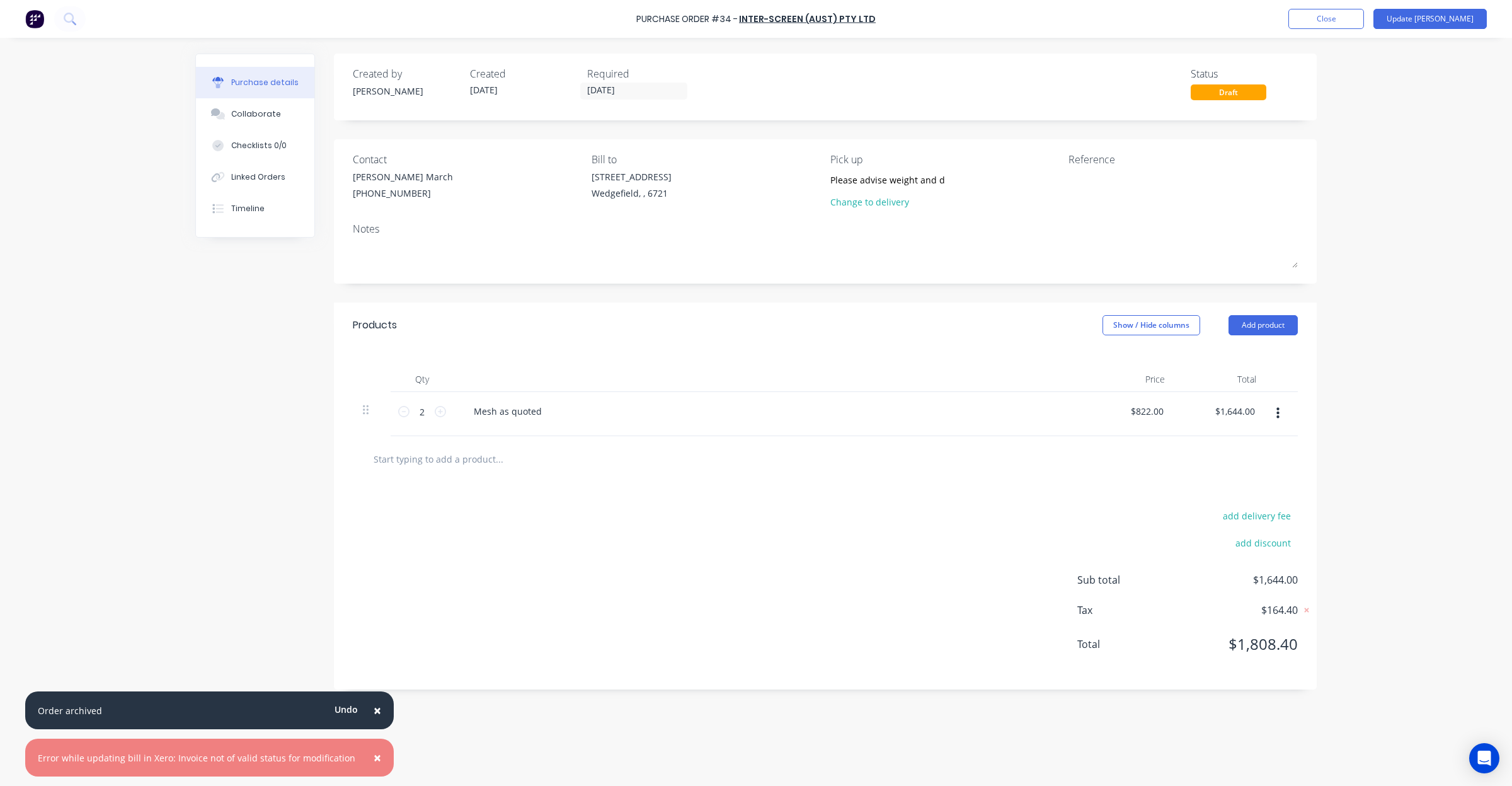
drag, startPoint x: 1350, startPoint y: 190, endPoint x: 1349, endPoint y: 177, distance: 13.0
click at [1349, 177] on div "× Order archived Undo × Error while updating bill in Xero: Invoice not of valid…" at bounding box center [756, 393] width 1512 height 786
click at [374, 712] on span "×" at bounding box center [377, 710] width 7 height 18
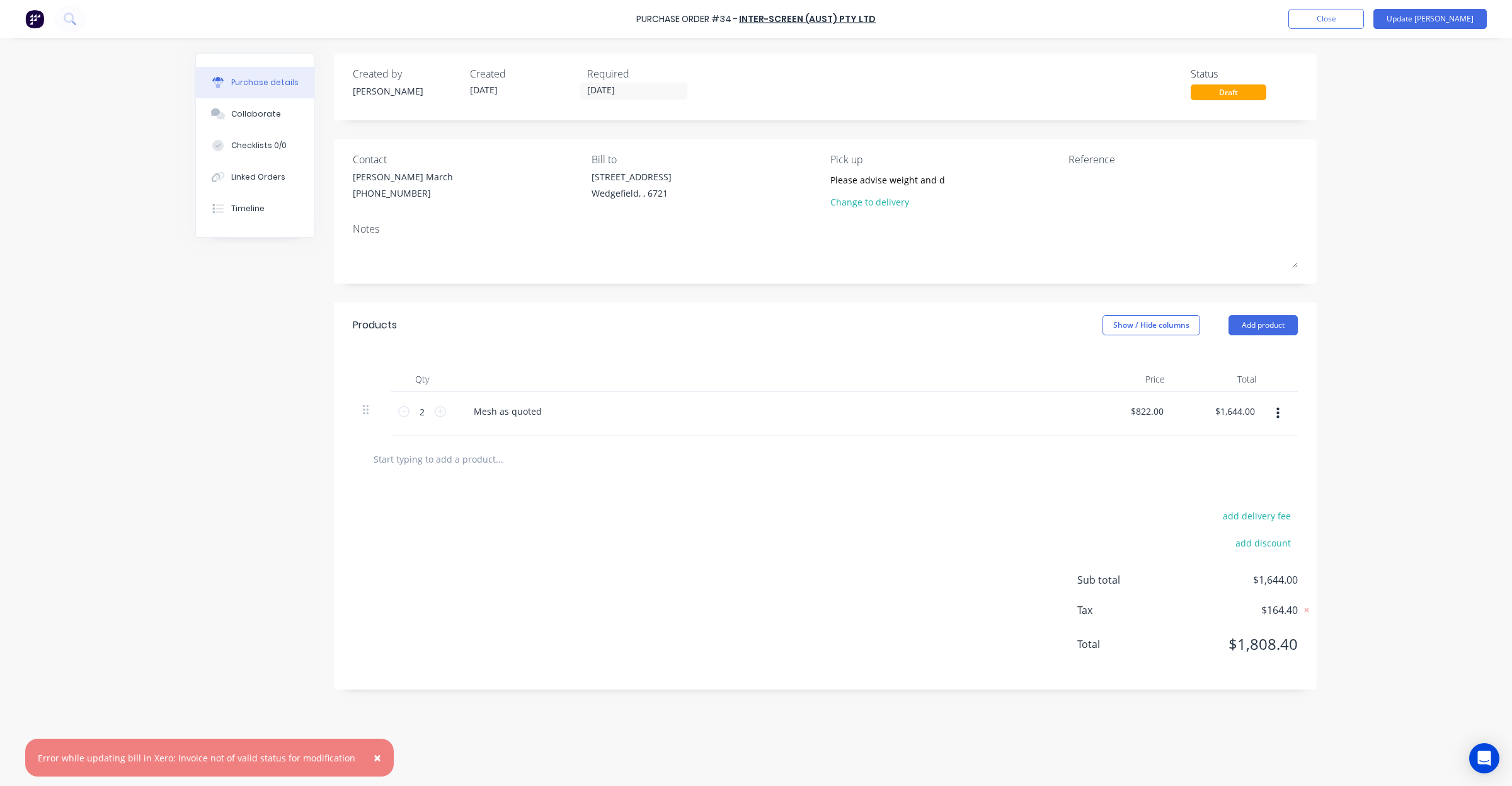
click at [493, 737] on div "Created by Sarah Created 05/09/25 Required 11/09/25 Status Draft Contact Jacob …" at bounding box center [756, 409] width 1121 height 710
drag, startPoint x: 493, startPoint y: 737, endPoint x: 440, endPoint y: 731, distance: 53.3
click at [440, 731] on div "Created by Sarah Created 05/09/25 Required 11/09/25 Status Draft Contact Jacob …" at bounding box center [756, 409] width 1121 height 710
drag, startPoint x: 502, startPoint y: 637, endPoint x: 392, endPoint y: 606, distance: 114.3
drag, startPoint x: 392, startPoint y: 606, endPoint x: 283, endPoint y: 572, distance: 114.2
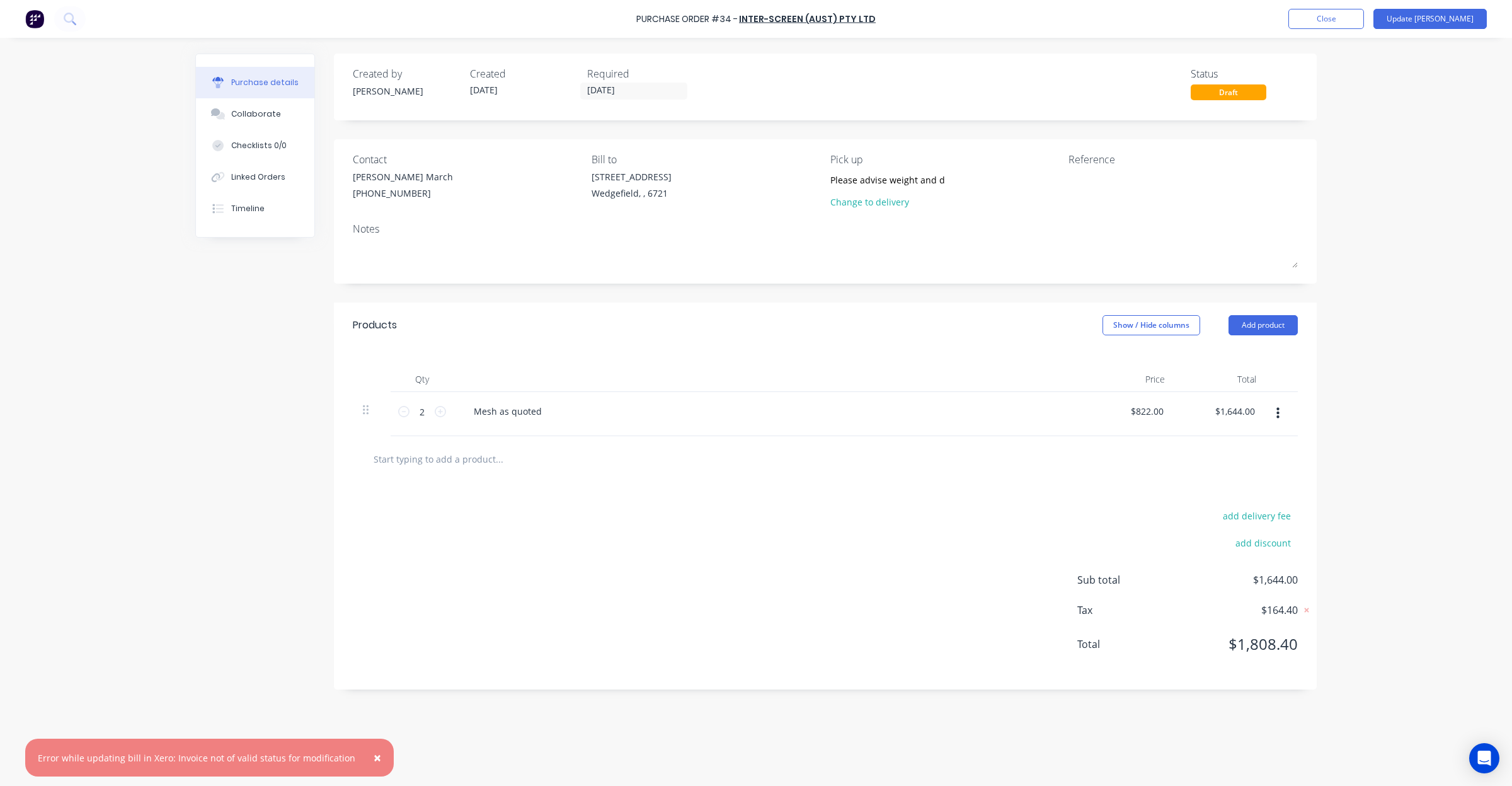
click at [283, 573] on div "Created by Sarah Created 05/09/25 Required 11/09/25 Status Draft Contact Jacob …" at bounding box center [756, 409] width 1121 height 710
drag, startPoint x: 169, startPoint y: 755, endPoint x: 344, endPoint y: 755, distance: 175.0
click at [344, 755] on div "× Error while updating bill in Xero: Invoice not of valid status for modificati…" at bounding box center [209, 757] width 369 height 37
copy div "Invoice not of valid status for modification"
click at [1364, 20] on button "Close" at bounding box center [1326, 19] width 76 height 20
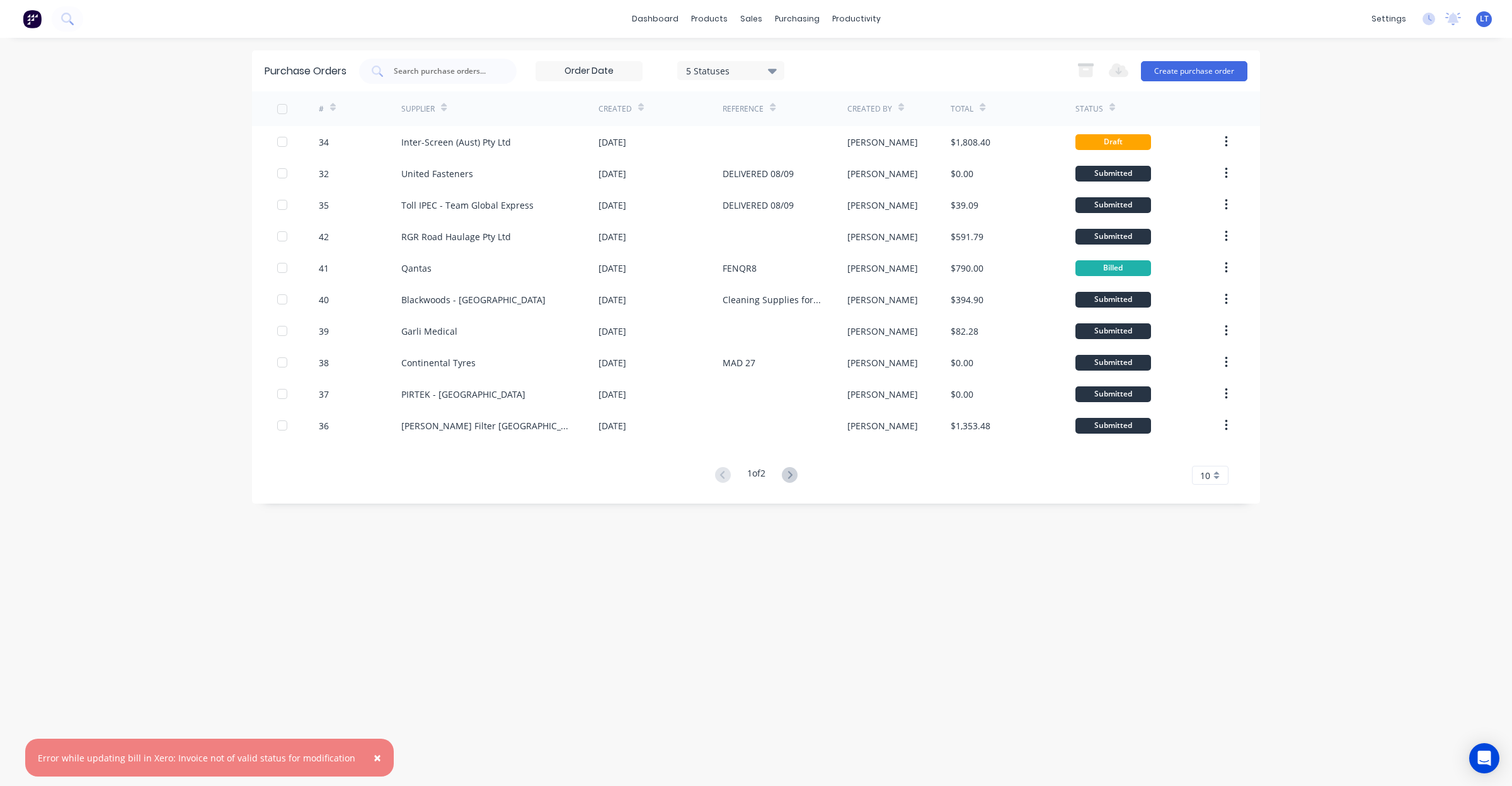
click at [855, 627] on div "Purchase Orders 5 Statuses 5 Statuses Export to Excel (XLSX) Create purchase or…" at bounding box center [756, 412] width 1008 height 723
drag, startPoint x: 855, startPoint y: 627, endPoint x: 707, endPoint y: 587, distance: 153.3
click at [707, 587] on div "Purchase Orders 5 Statuses 5 Statuses Export to Excel (XLSX) Create purchase or…" at bounding box center [756, 412] width 1008 height 723
click at [725, 581] on div "Purchase Orders 5 Statuses 5 Statuses Export to Excel (XLSX) Create purchase or…" at bounding box center [756, 412] width 1008 height 723
drag, startPoint x: 725, startPoint y: 581, endPoint x: 616, endPoint y: 569, distance: 109.7
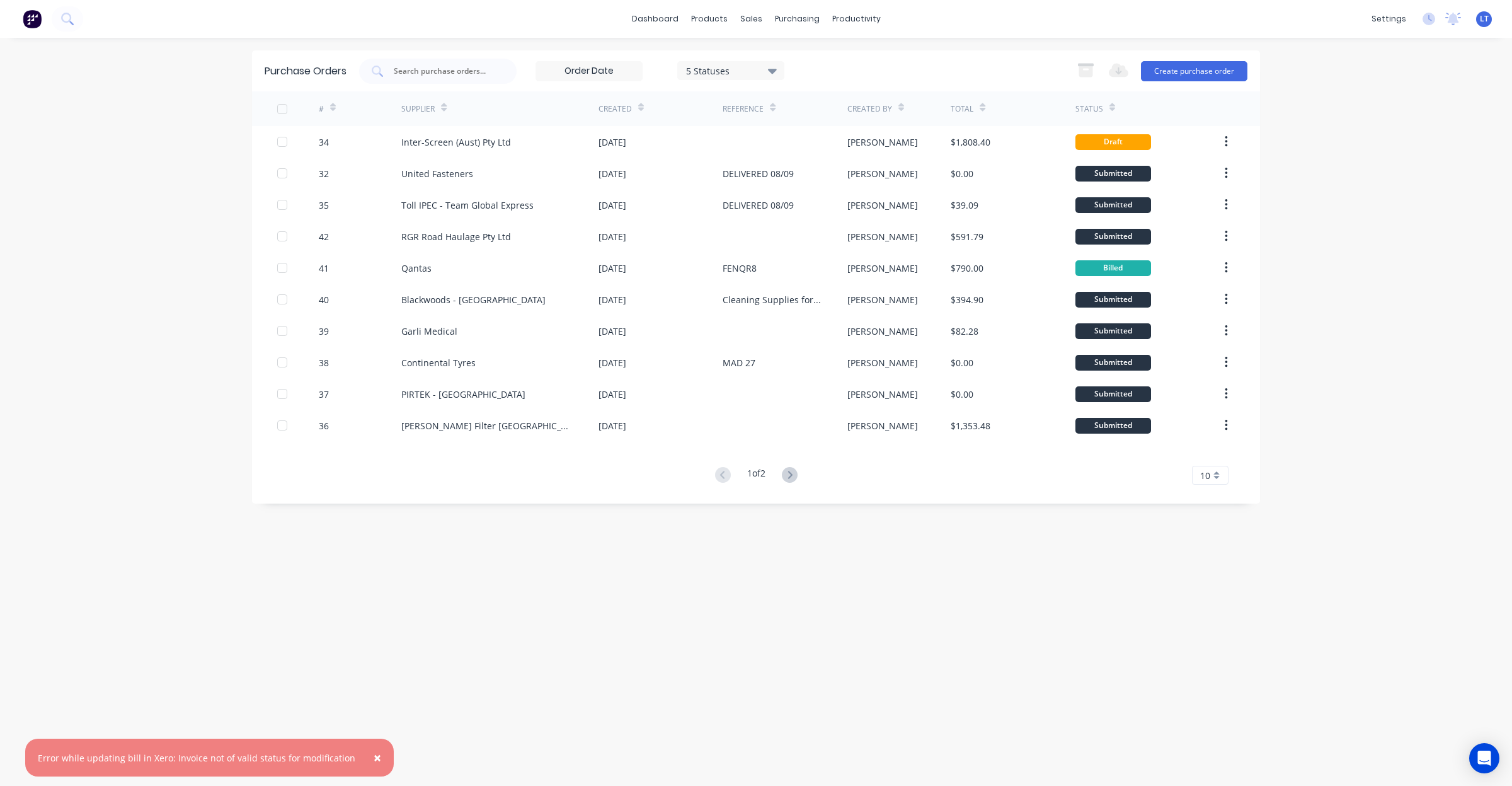
click at [616, 569] on div "Purchase Orders 5 Statuses 5 Statuses Export to Excel (XLSX) Create purchase or…" at bounding box center [756, 412] width 1008 height 723
click at [881, 567] on div "Purchase Orders 5 Statuses 5 Statuses Export to Excel (XLSX) Create purchase or…" at bounding box center [756, 412] width 1008 height 723
click at [814, 547] on div "Purchase Orders 5 Statuses 5 Statuses Export to Excel (XLSX) Create purchase or…" at bounding box center [756, 412] width 1008 height 723
drag, startPoint x: 814, startPoint y: 547, endPoint x: 770, endPoint y: 516, distance: 53.8
click at [767, 542] on div "Purchase Orders 5 Statuses 5 Statuses Export to Excel (XLSX) Create purchase or…" at bounding box center [756, 412] width 1008 height 723
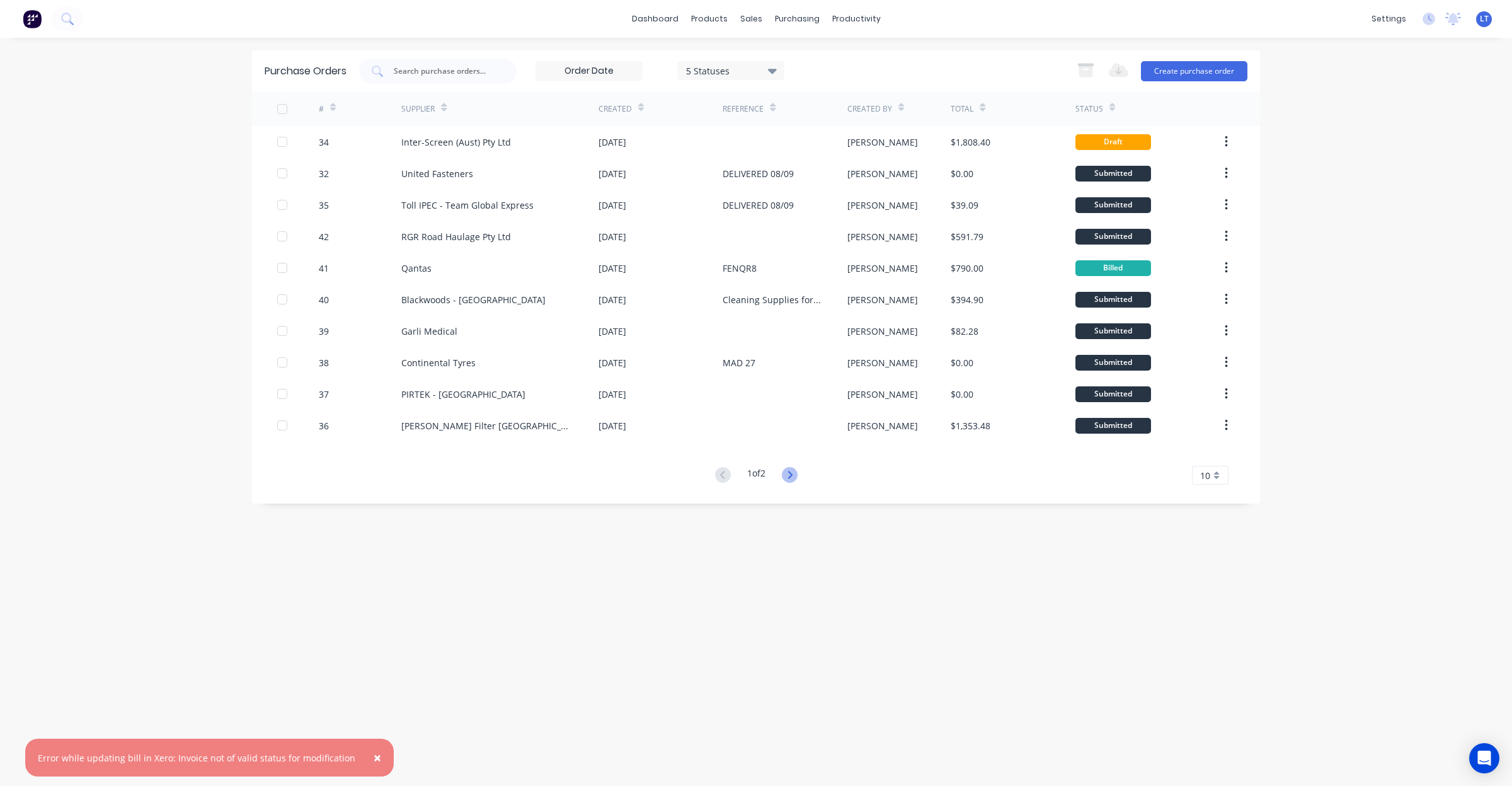
click at [789, 476] on icon at bounding box center [789, 474] width 15 height 15
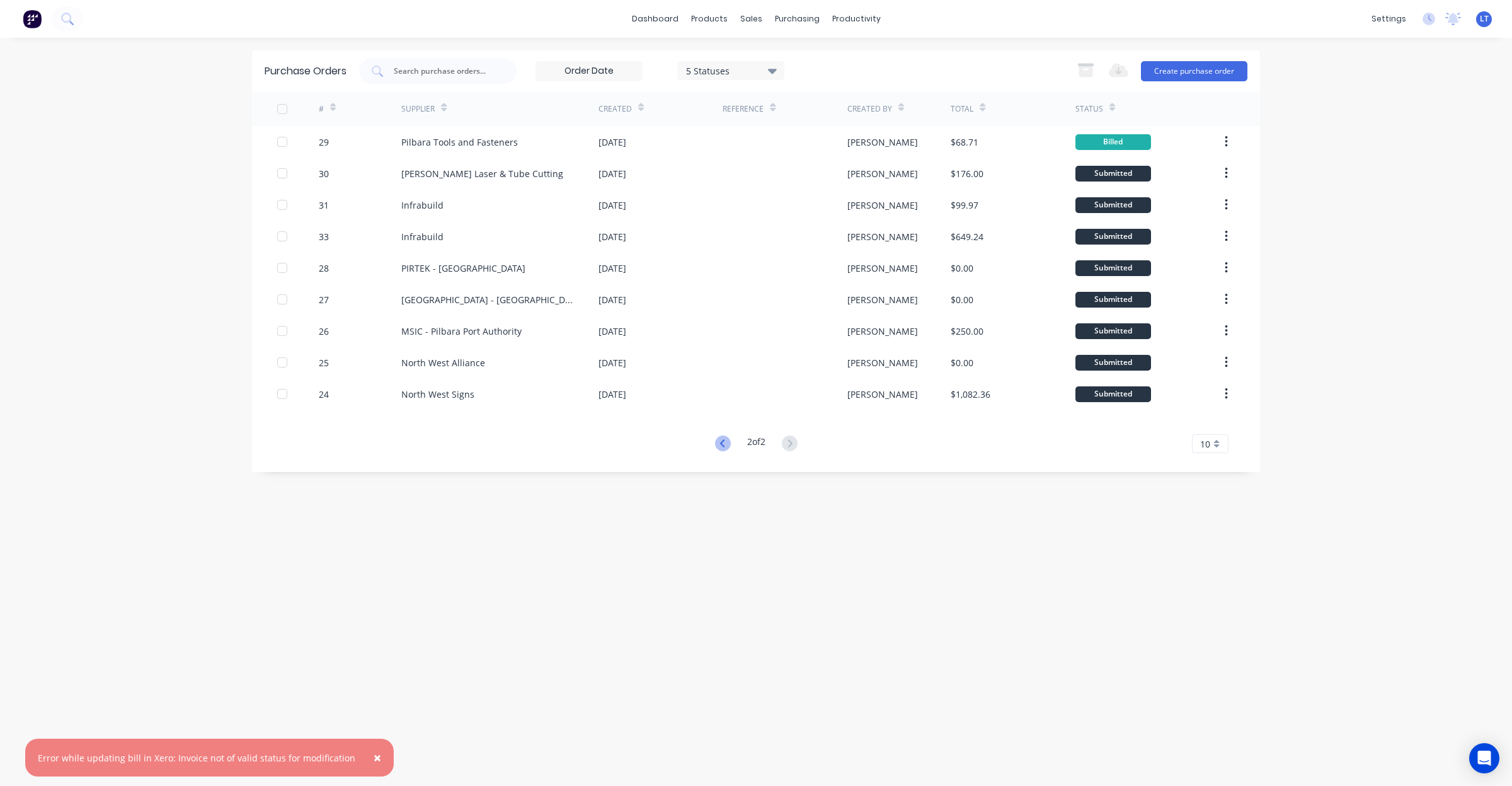
click at [720, 445] on icon at bounding box center [721, 442] width 4 height 7
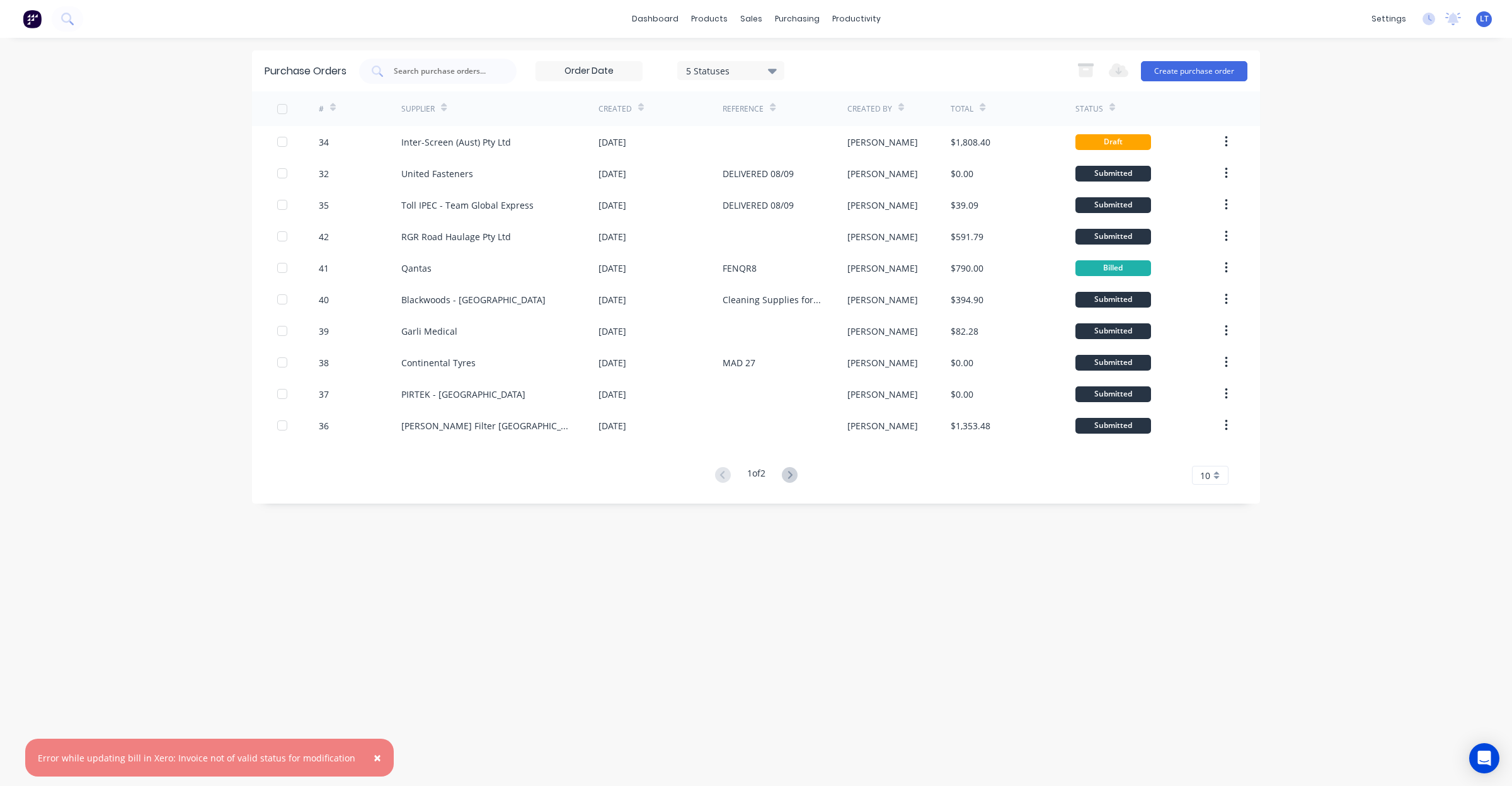
click at [777, 77] on icon at bounding box center [772, 70] width 9 height 14
click at [627, 72] on input at bounding box center [589, 71] width 106 height 19
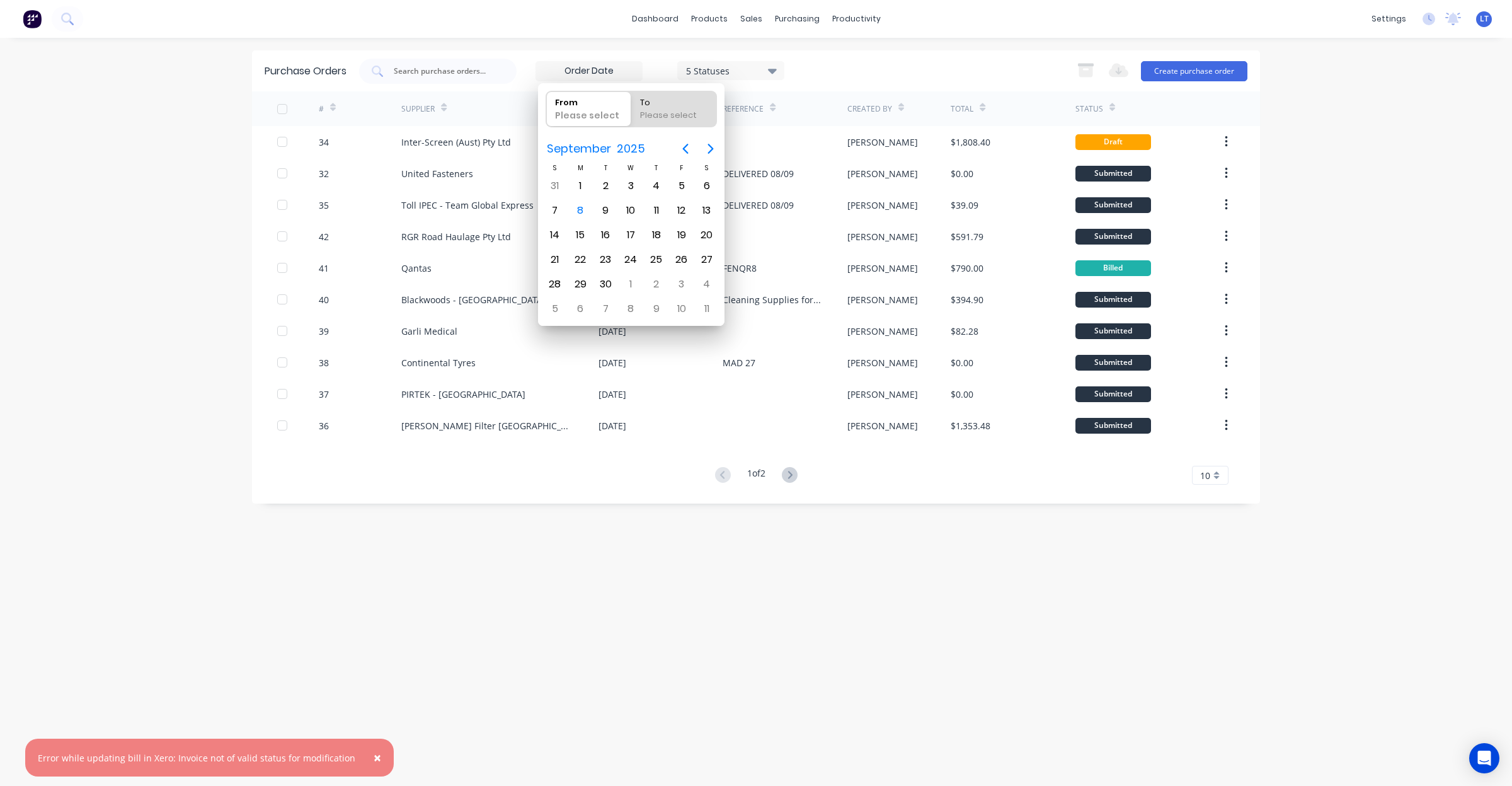
click at [942, 72] on div "5 Statuses 5 Statuses Export to Excel (XLSX) Create purchase order" at bounding box center [803, 71] width 888 height 25
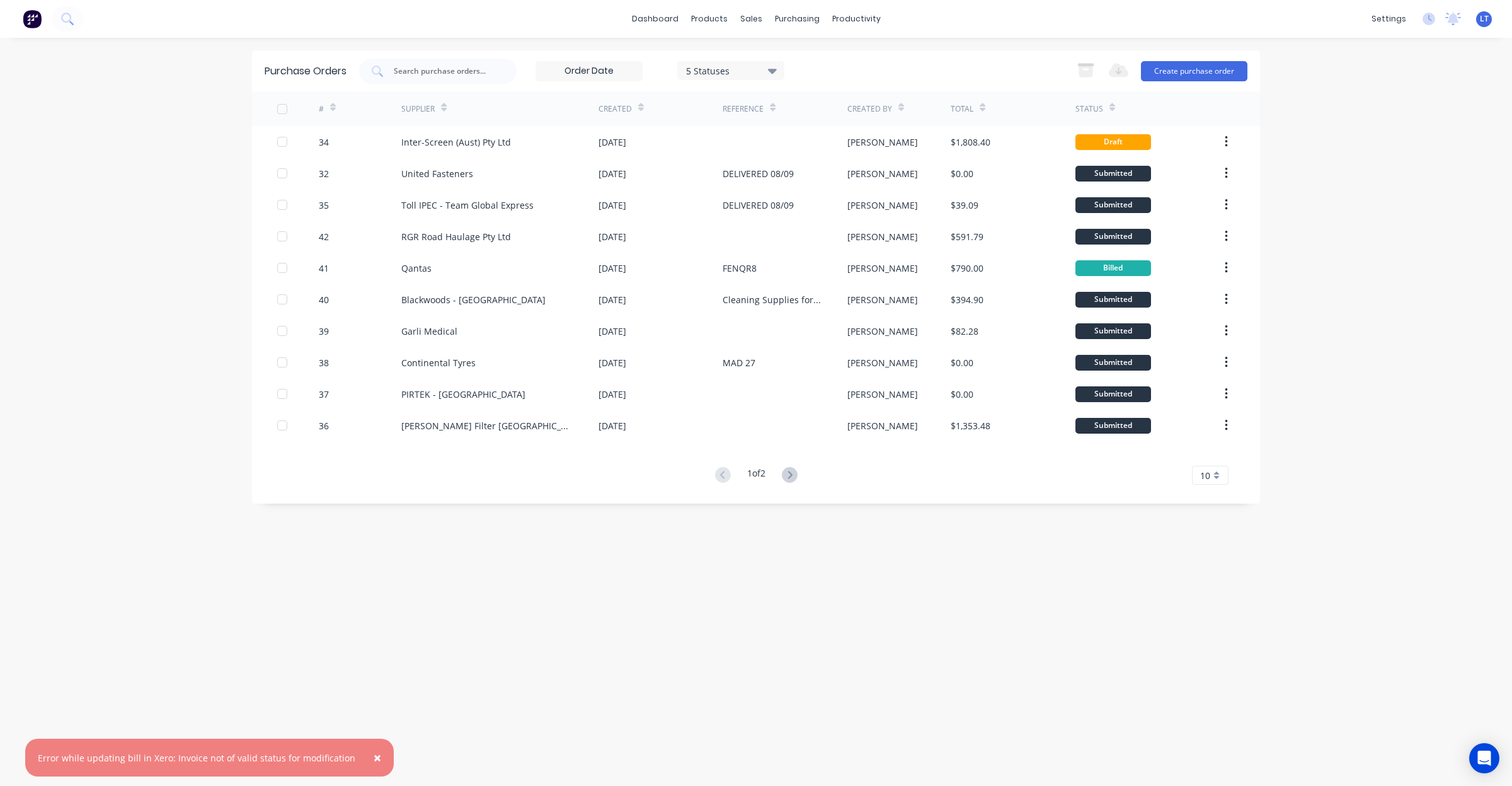
drag, startPoint x: 942, startPoint y: 72, endPoint x: 926, endPoint y: 72, distance: 16.0
click at [926, 72] on div "5 Statuses 5 Statuses Export to Excel (XLSX) Create purchase order" at bounding box center [803, 71] width 888 height 25
click at [1324, 177] on div "× Error while updating bill in Xero: Invoice not of valid status for modificati…" at bounding box center [756, 393] width 1512 height 786
drag, startPoint x: 1324, startPoint y: 177, endPoint x: 1308, endPoint y: 145, distance: 35.8
drag, startPoint x: 1308, startPoint y: 145, endPoint x: 1299, endPoint y: 121, distance: 25.6
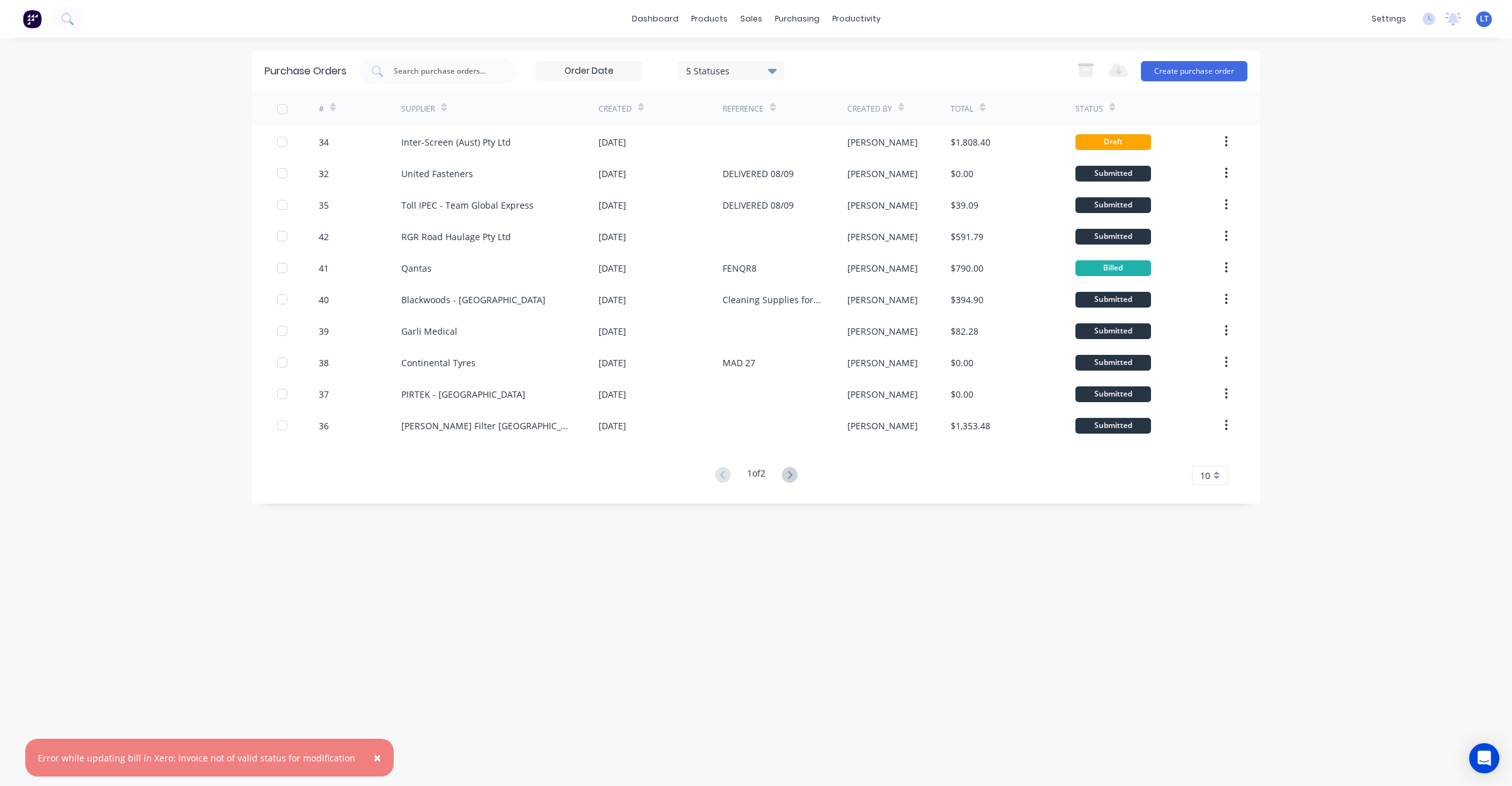
click at [1299, 121] on div "× Error while updating bill in Xero: Invoice not of valid status for modificati…" at bounding box center [756, 393] width 1512 height 786
drag, startPoint x: 870, startPoint y: 550, endPoint x: 706, endPoint y: 530, distance: 165.2
click at [706, 530] on div "Purchase Orders 5 Statuses 5 Statuses Export to Excel (XLSX) Create purchase or…" at bounding box center [756, 412] width 1008 height 723
click at [831, 542] on div "Purchase Orders 5 Statuses 5 Statuses Export to Excel (XLSX) Create purchase or…" at bounding box center [756, 412] width 1008 height 723
drag, startPoint x: 831, startPoint y: 542, endPoint x: 782, endPoint y: 541, distance: 49.0
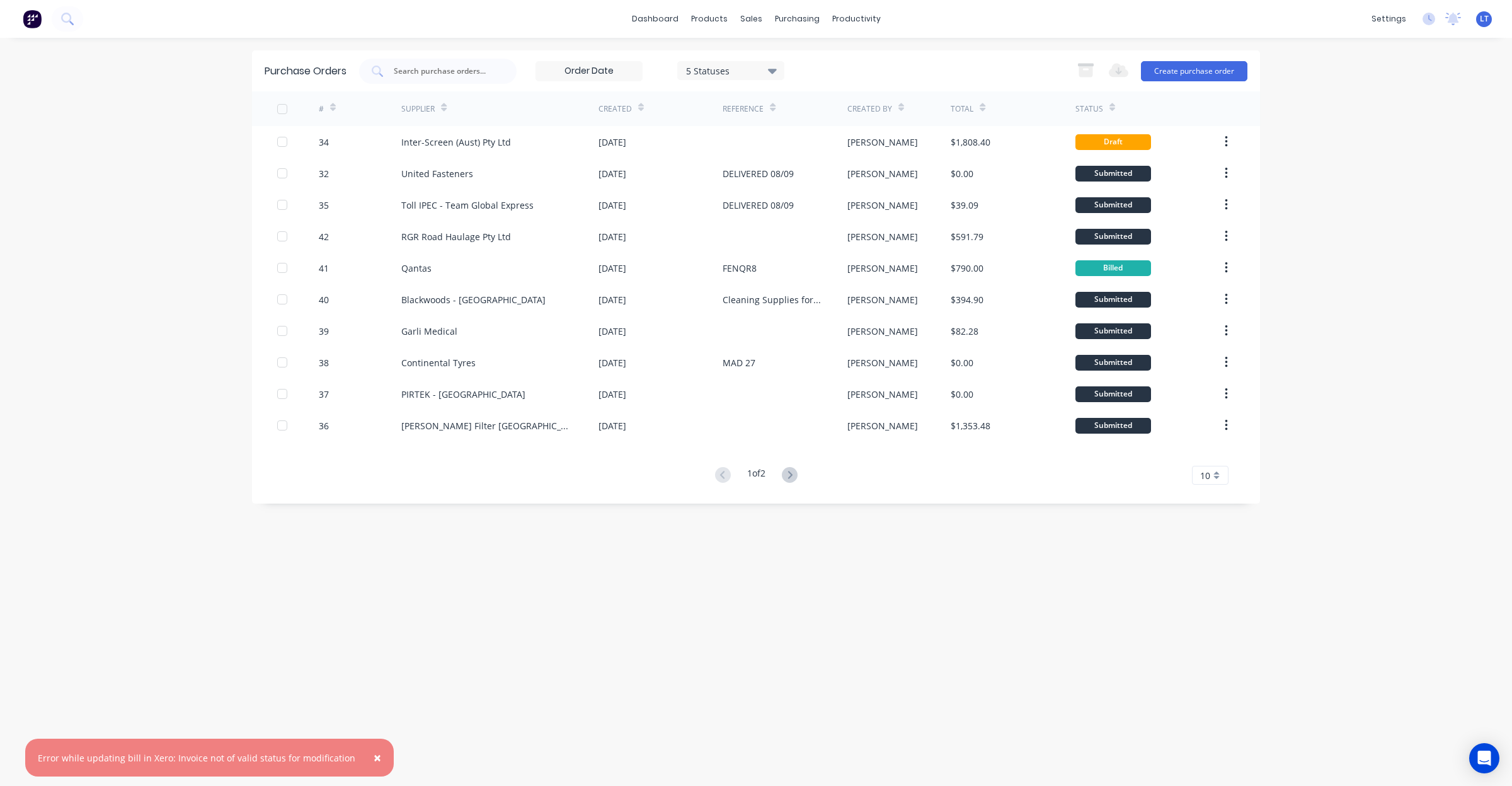
drag, startPoint x: 782, startPoint y: 541, endPoint x: 738, endPoint y: 541, distance: 44.0
click at [732, 542] on div "Purchase Orders 5 Statuses 5 Statuses Export to Excel (XLSX) Create purchase or…" at bounding box center [756, 412] width 1008 height 723
click at [1201, 472] on span "10" at bounding box center [1205, 476] width 10 height 13
click at [1212, 564] on div "20" at bounding box center [1210, 566] width 35 height 22
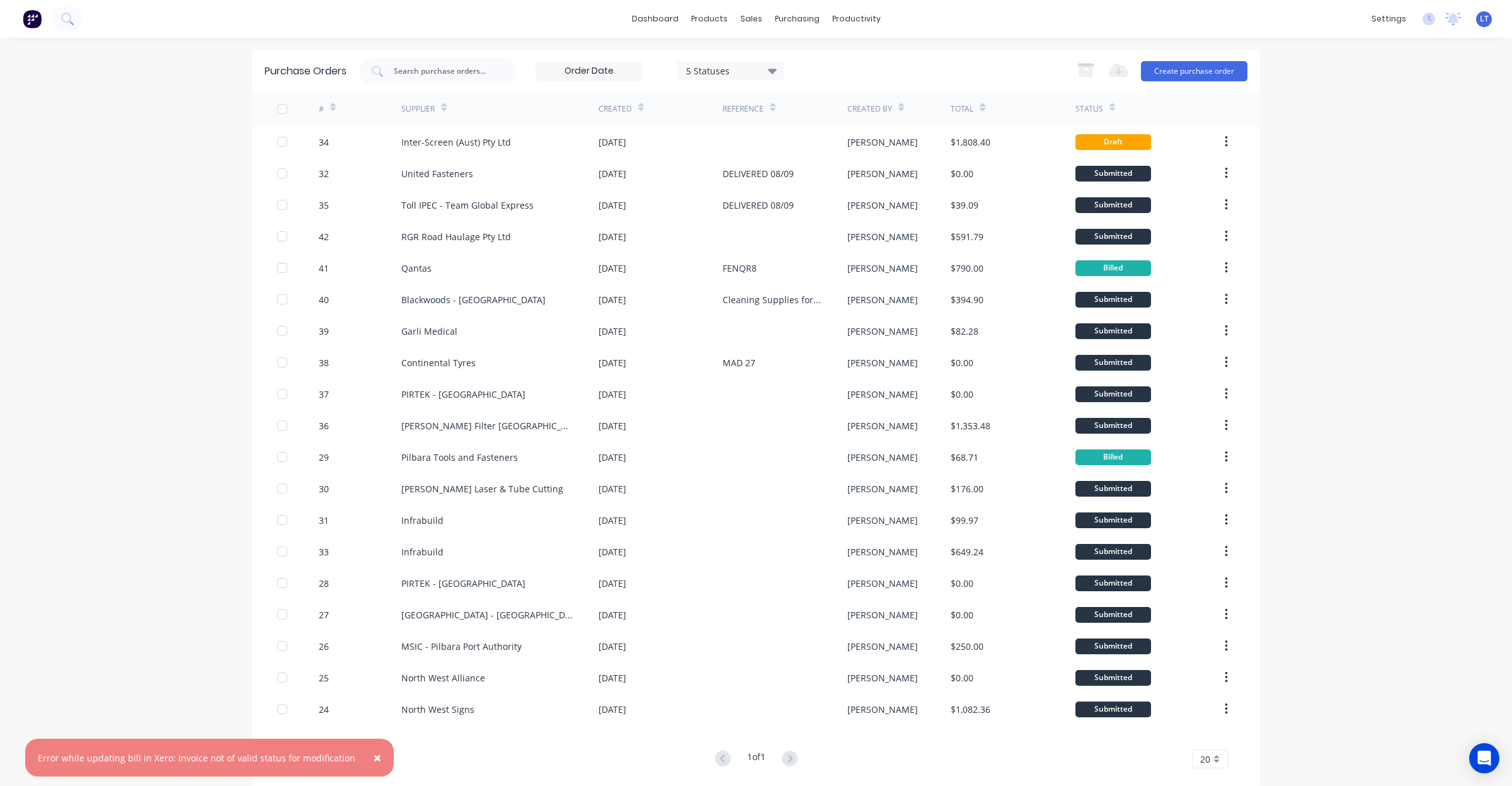
click at [374, 762] on span "×" at bounding box center [377, 757] width 7 height 18
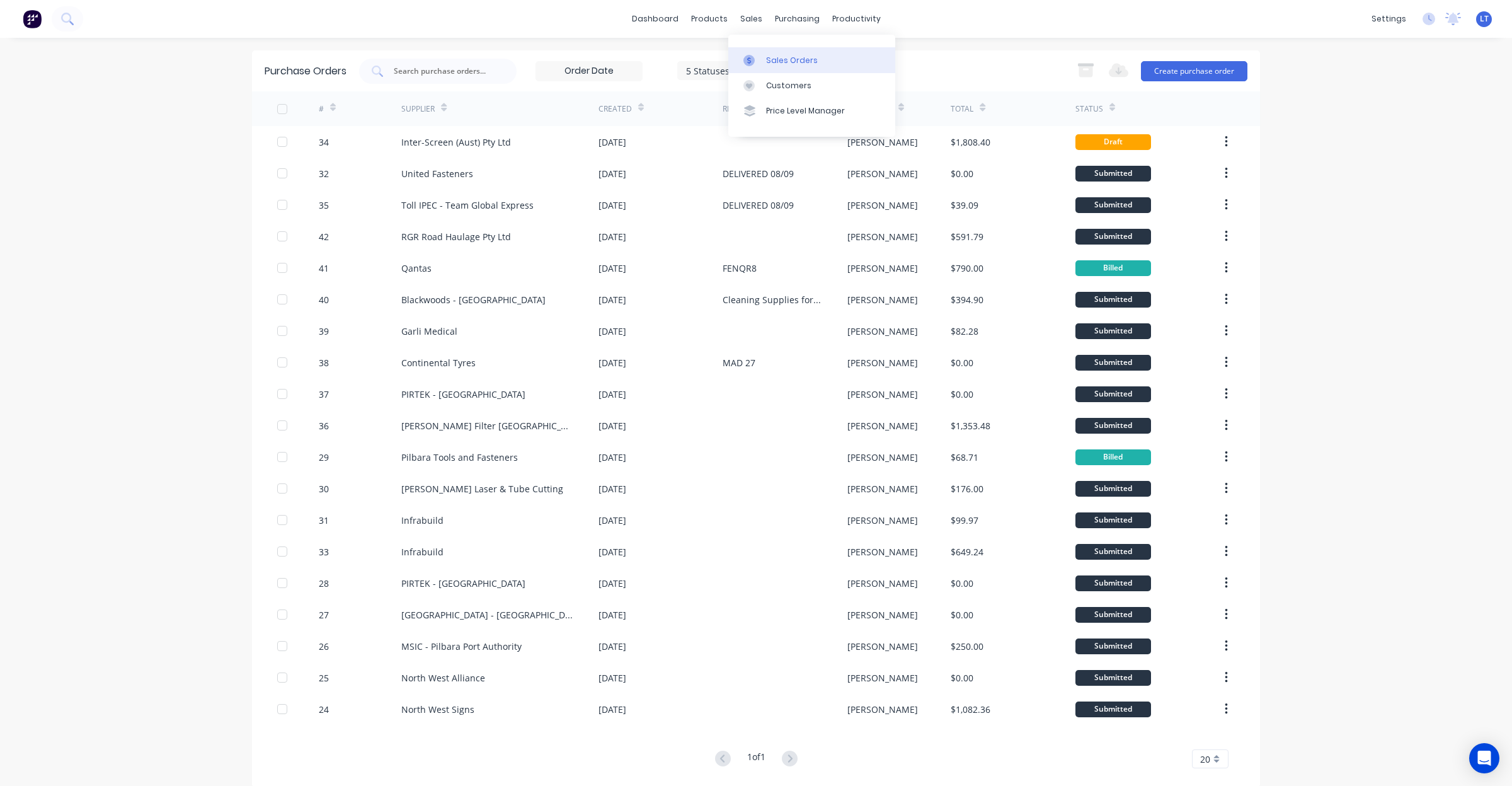
click at [753, 63] on icon at bounding box center [749, 60] width 11 height 11
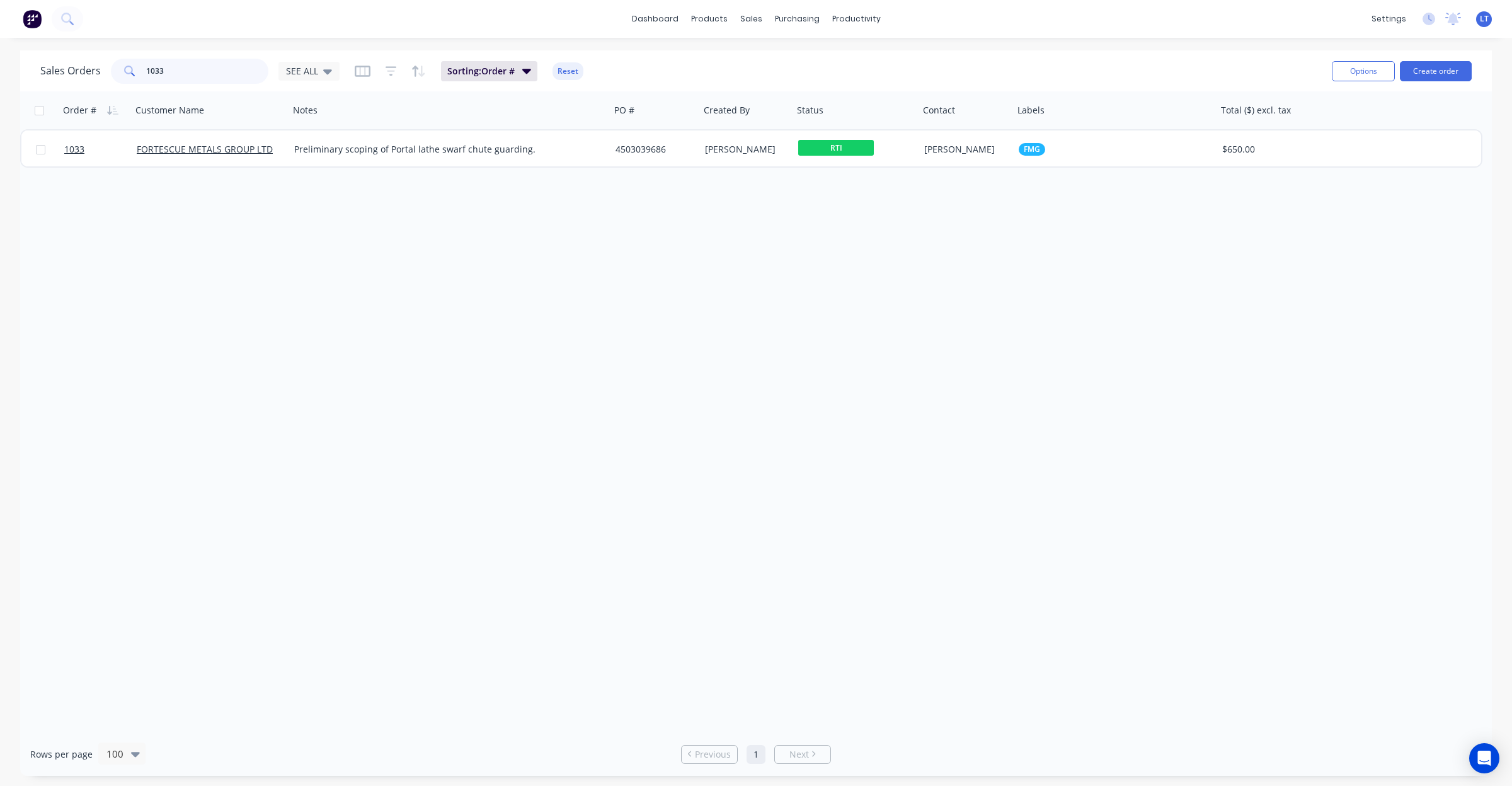
drag, startPoint x: 215, startPoint y: 77, endPoint x: 0, endPoint y: 71, distance: 215.1
click at [0, 71] on div "Sales Orders 1033 SEE ALL Sorting: Order # Reset Options Create order Order # C…" at bounding box center [756, 413] width 1512 height 726
drag, startPoint x: 575, startPoint y: 258, endPoint x: 566, endPoint y: 257, distance: 9.1
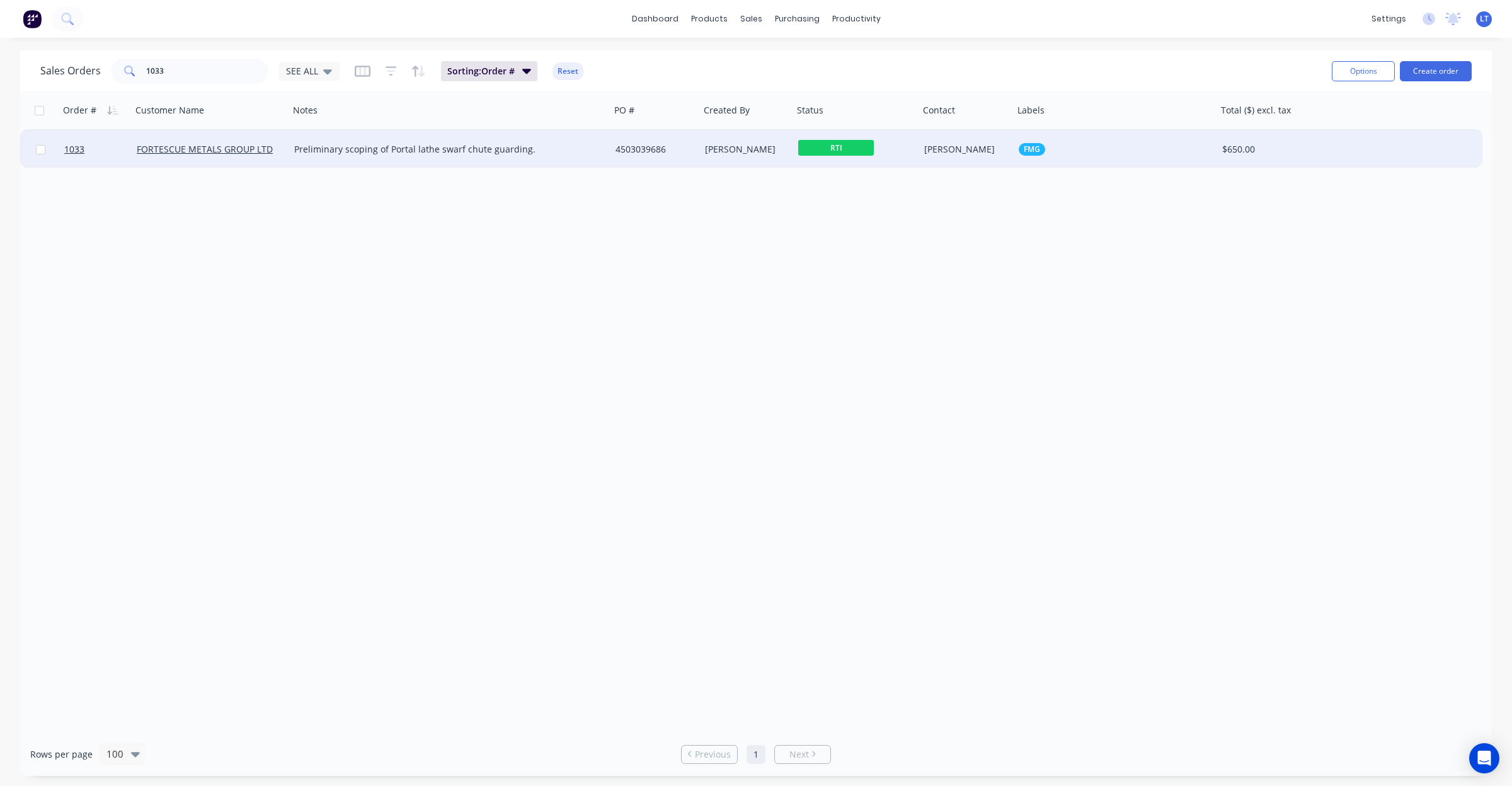
drag, startPoint x: 566, startPoint y: 257, endPoint x: 589, endPoint y: 160, distance: 99.7
click at [490, 244] on div "Order # Customer Name Notes PO # Created By Status Contact Labels Total ($) exc…" at bounding box center [756, 411] width 1471 height 641
click at [597, 140] on div "Preliminary scoping of Portal lathe swarf chute guarding." at bounding box center [449, 149] width 322 height 37
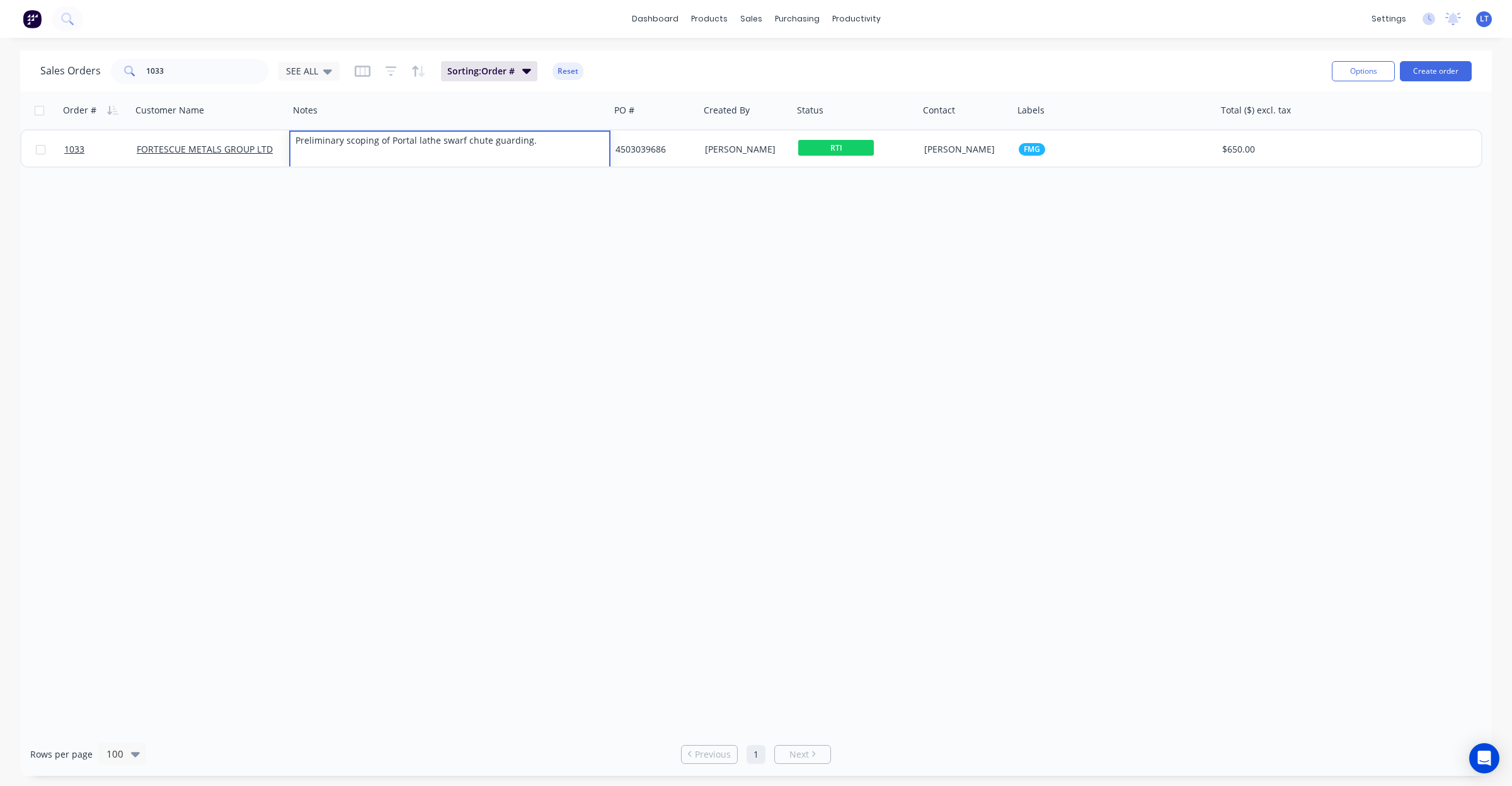
click at [797, 291] on div "Order # Customer Name Notes PO # Created By Status Contact Labels Total ($) exc…" at bounding box center [756, 411] width 1471 height 641
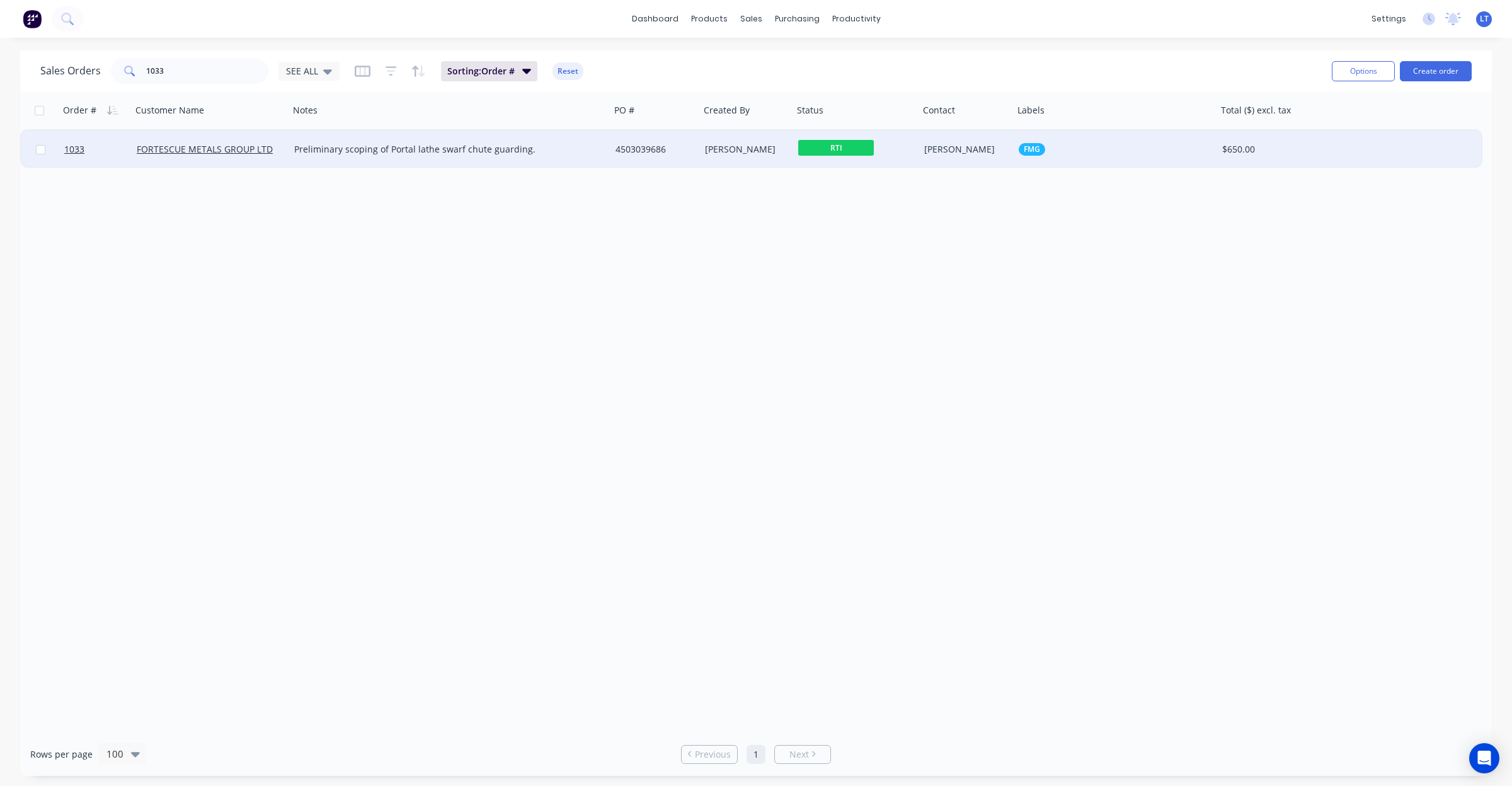
click at [741, 150] on div "[PERSON_NAME]" at bounding box center [744, 149] width 79 height 12
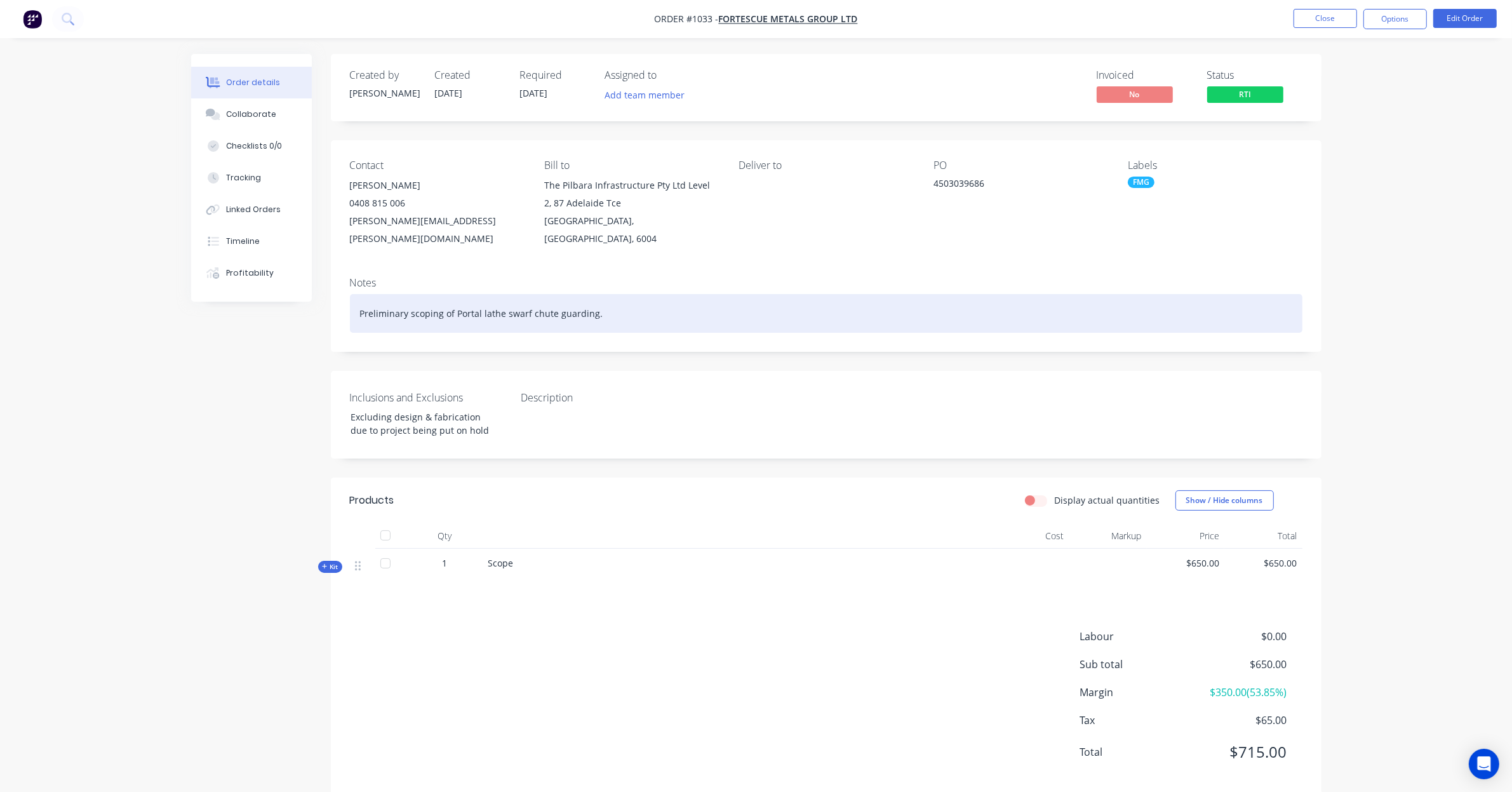
click at [453, 302] on div "Preliminary scoping of Portal lathe swarf chute guarding." at bounding box center [826, 313] width 953 height 39
copy div "Preliminary scoping of Portal lathe swarf chute guarding."
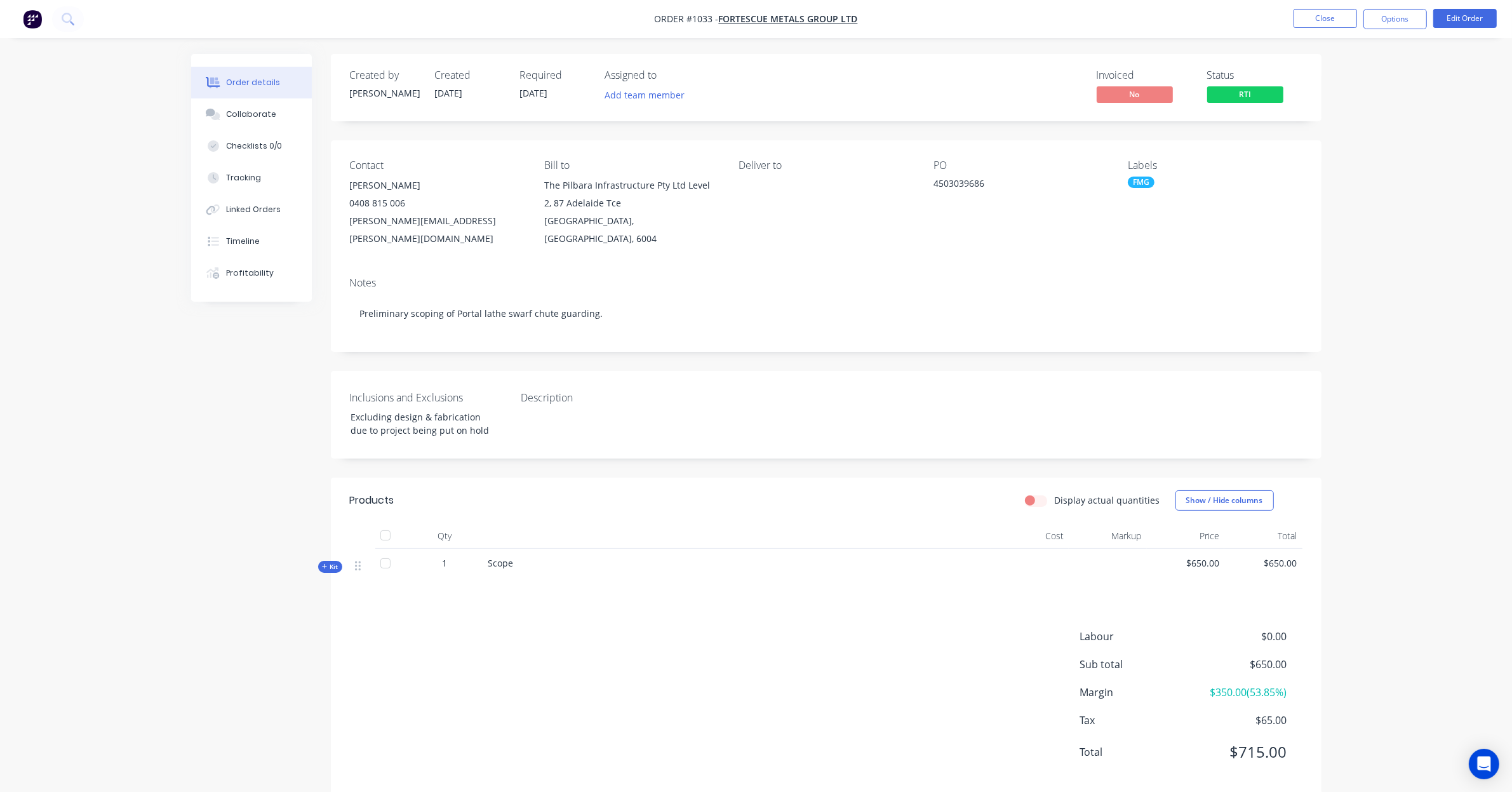
click at [494, 557] on span "Scope" at bounding box center [501, 563] width 25 height 12
click at [328, 562] on span "Kit" at bounding box center [330, 567] width 16 height 10
click at [1480, 25] on button "Edit Order" at bounding box center [1464, 18] width 63 height 19
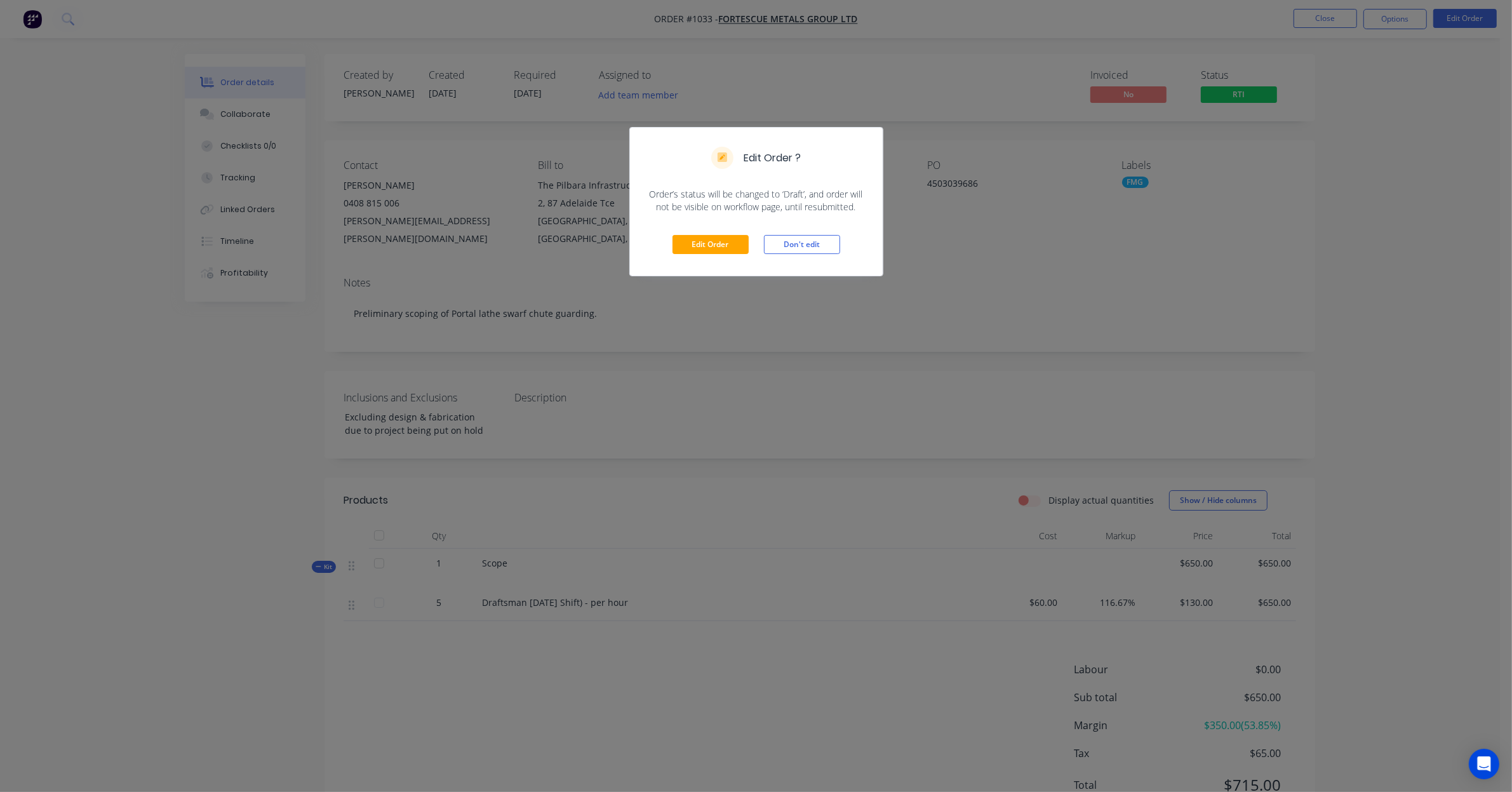
click at [717, 233] on div "Edit Order Don't edit" at bounding box center [757, 245] width 253 height 62
click at [714, 246] on button "Edit Order" at bounding box center [710, 244] width 76 height 19
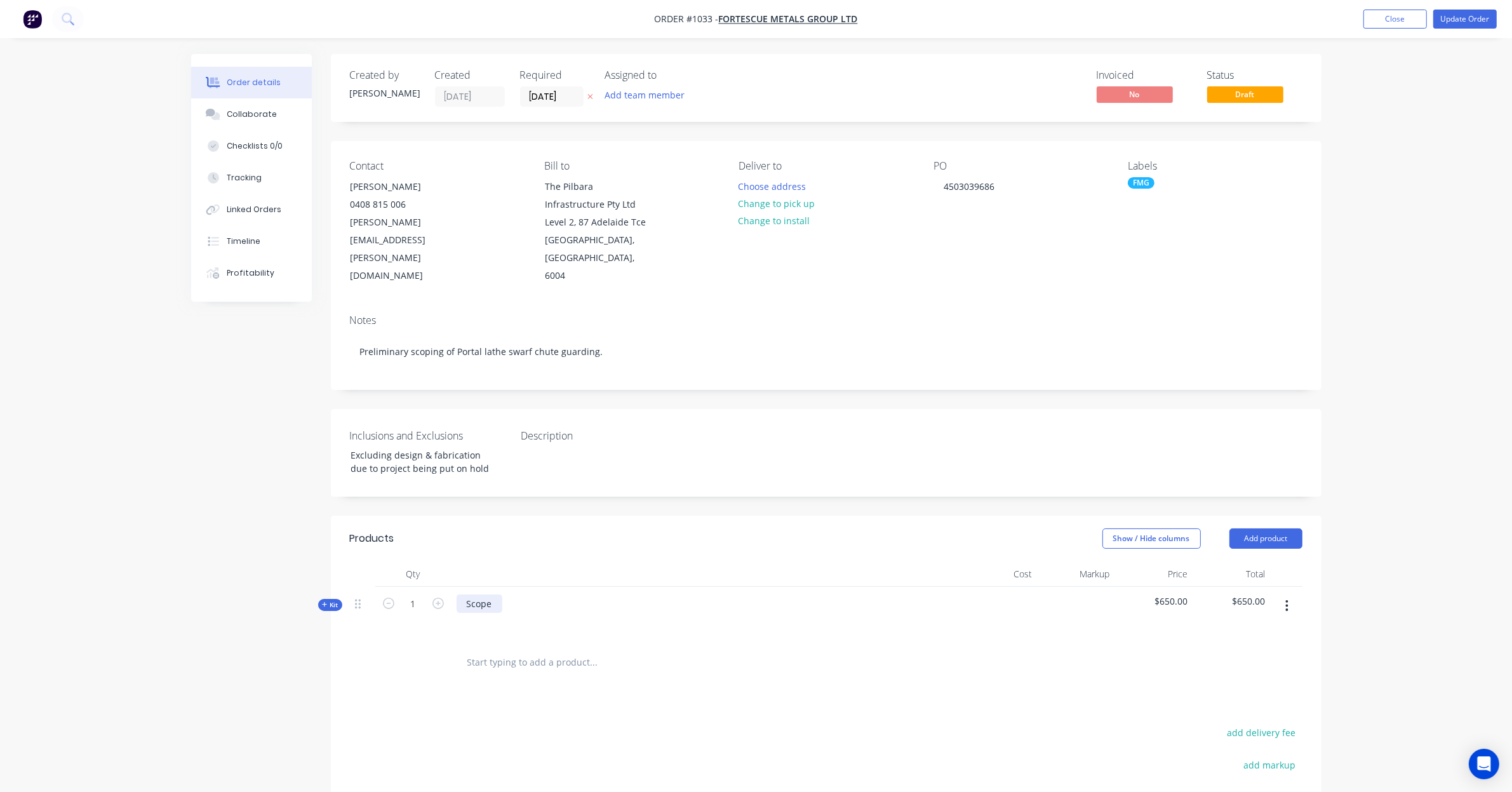
click at [482, 594] on div "Scope" at bounding box center [479, 603] width 46 height 18
paste div
click at [635, 594] on div "Preliminary scoping of Portal lathe swarf chute guarding." at bounding box center [588, 603] width 263 height 18
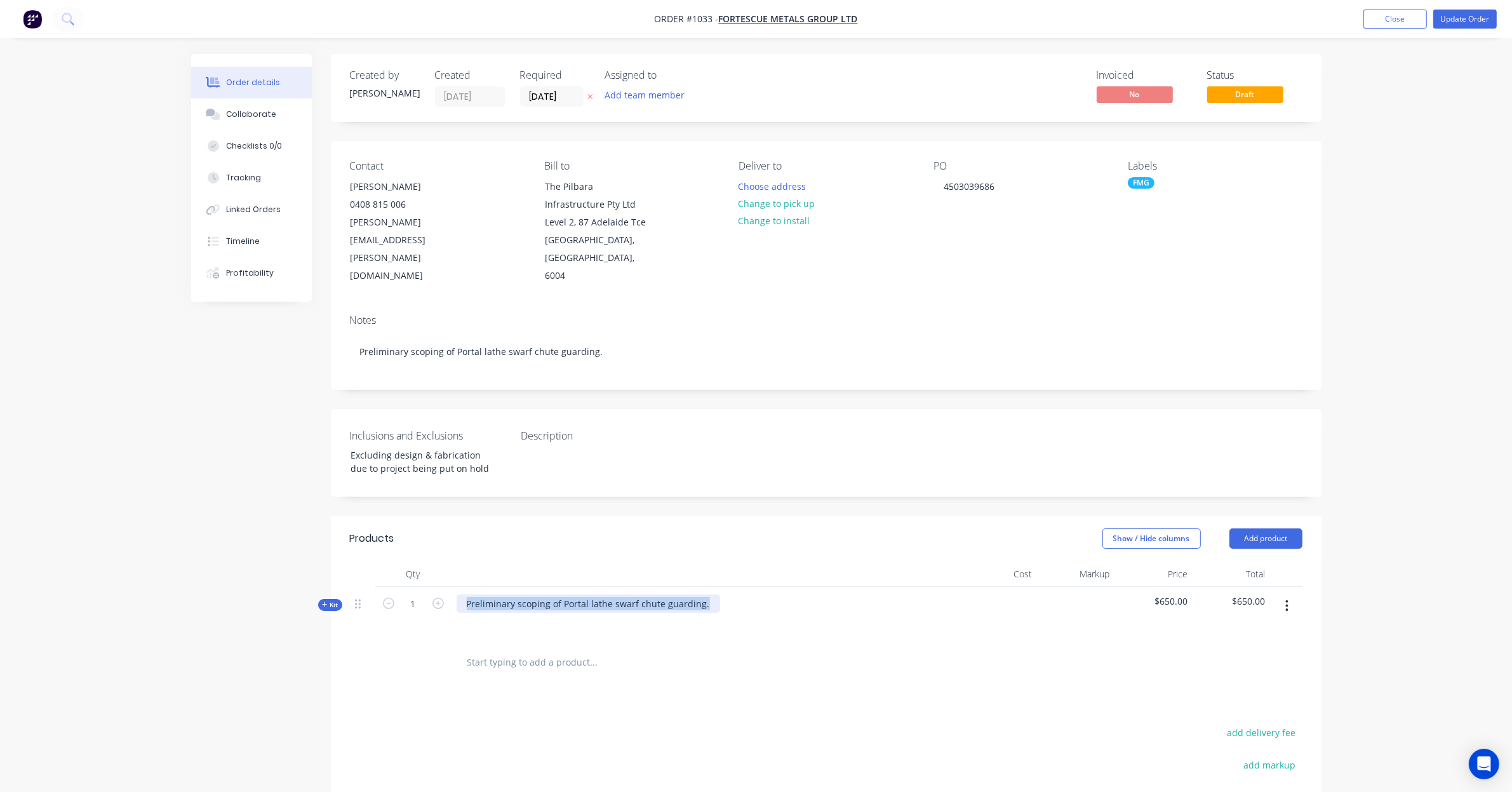
click at [635, 594] on div "Preliminary scoping of Portal lathe swarf chute guarding." at bounding box center [588, 603] width 263 height 18
click at [972, 470] on div "Inclusions and Exclusions Excluding design & fabrication due to project being p…" at bounding box center [826, 452] width 991 height 88
click at [566, 594] on div "Scope - SME / Consulting service" at bounding box center [535, 603] width 158 height 18
click at [508, 594] on div "Scope - SME / Consulting service" at bounding box center [535, 603] width 158 height 18
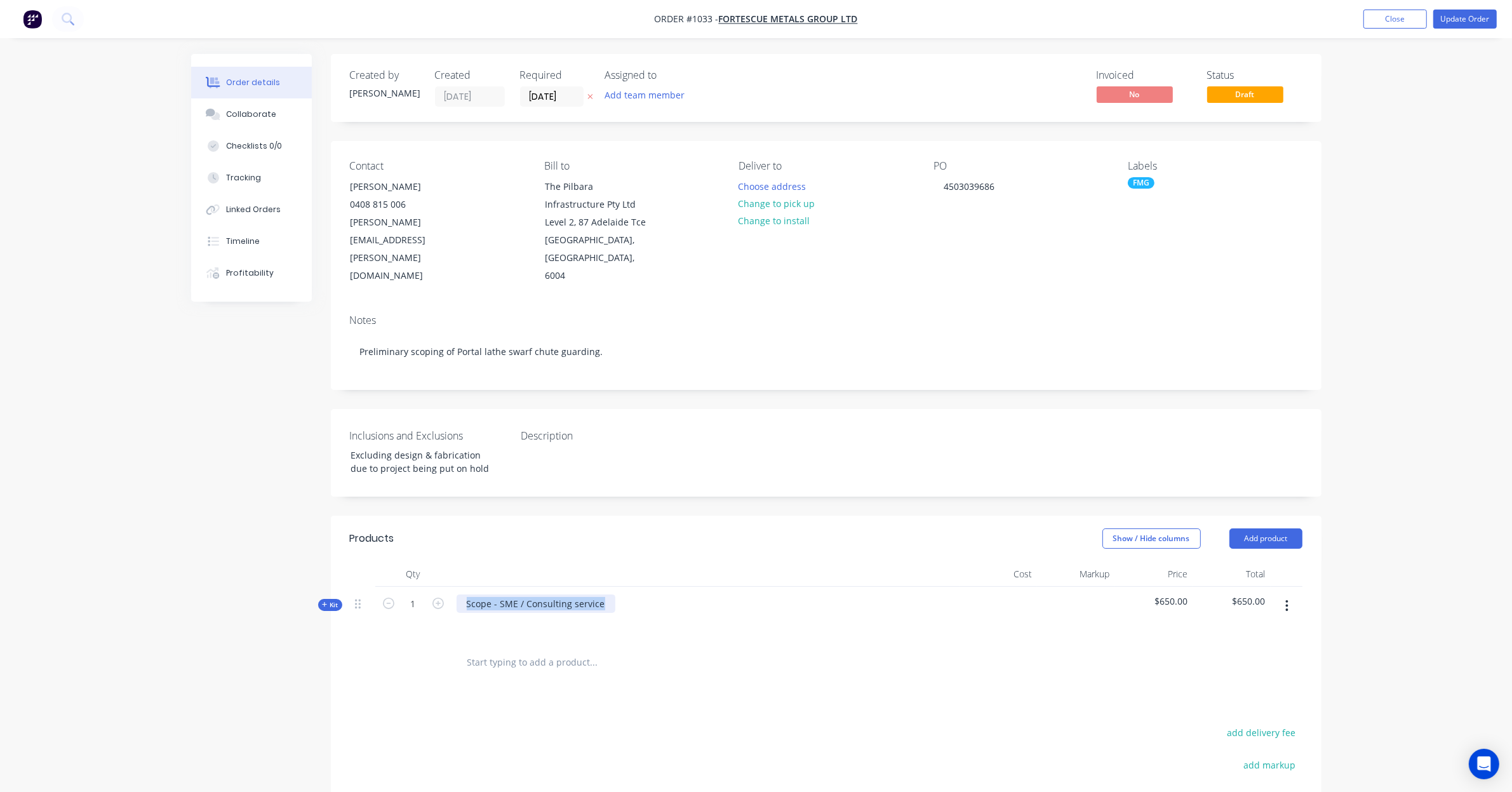
click at [508, 594] on div "Scope - SME / Consulting service" at bounding box center [535, 603] width 158 height 18
click at [699, 515] on header "Products Show / Hide columns Add product" at bounding box center [826, 538] width 991 height 46
click at [706, 594] on div "Preliminary scoping of Portal lathe swarf chute guarding." at bounding box center [588, 603] width 263 height 18
click at [919, 489] on div "Created by Leigh Created 03/09/25 Required 02/09/25 Assigned to Add team member…" at bounding box center [826, 521] width 991 height 934
click at [1468, 19] on button "Update Order" at bounding box center [1464, 19] width 63 height 19
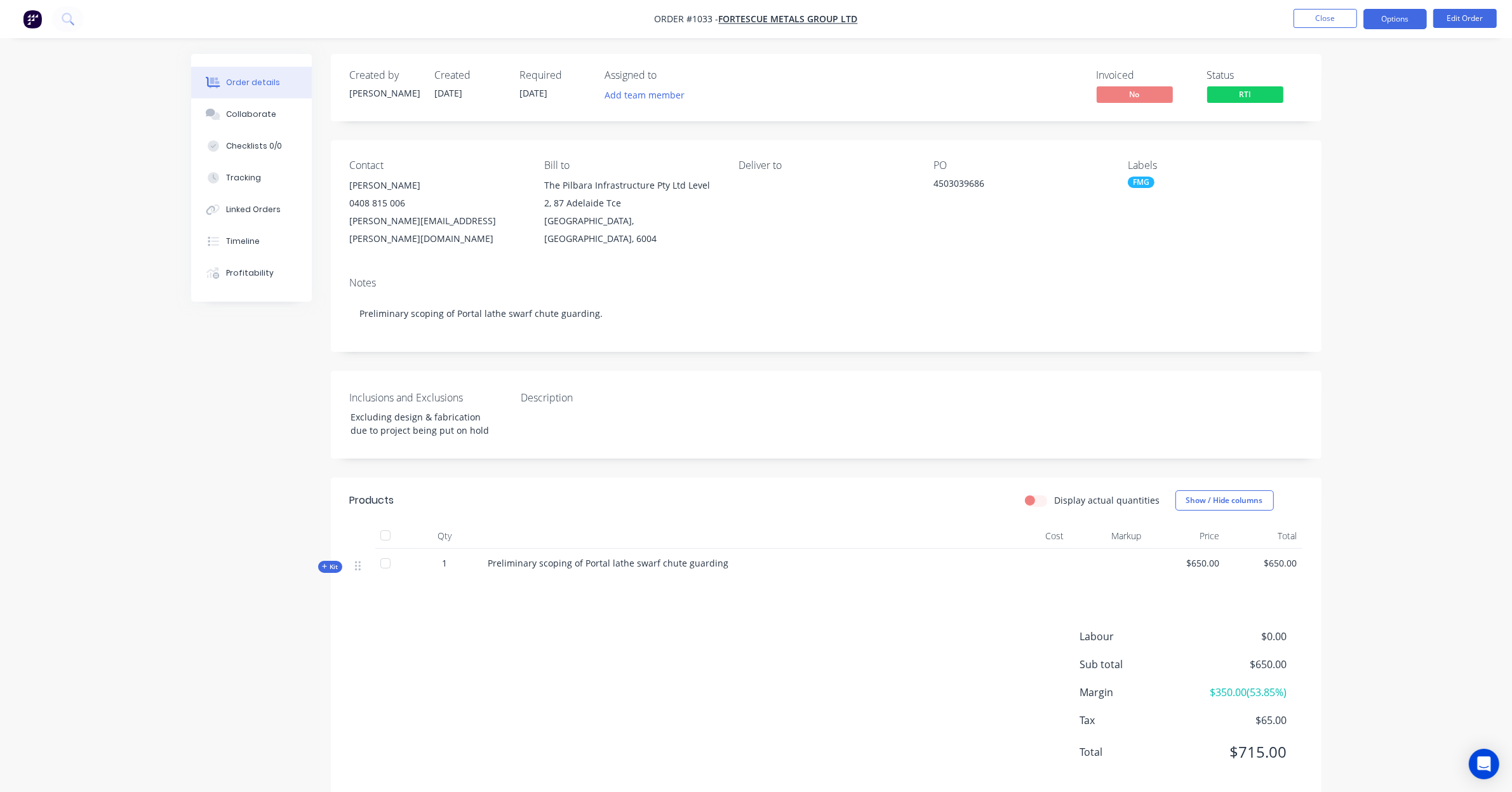
click at [1369, 26] on button "Options" at bounding box center [1395, 19] width 63 height 21
click at [1349, 71] on div "Invoice" at bounding box center [1357, 77] width 117 height 18
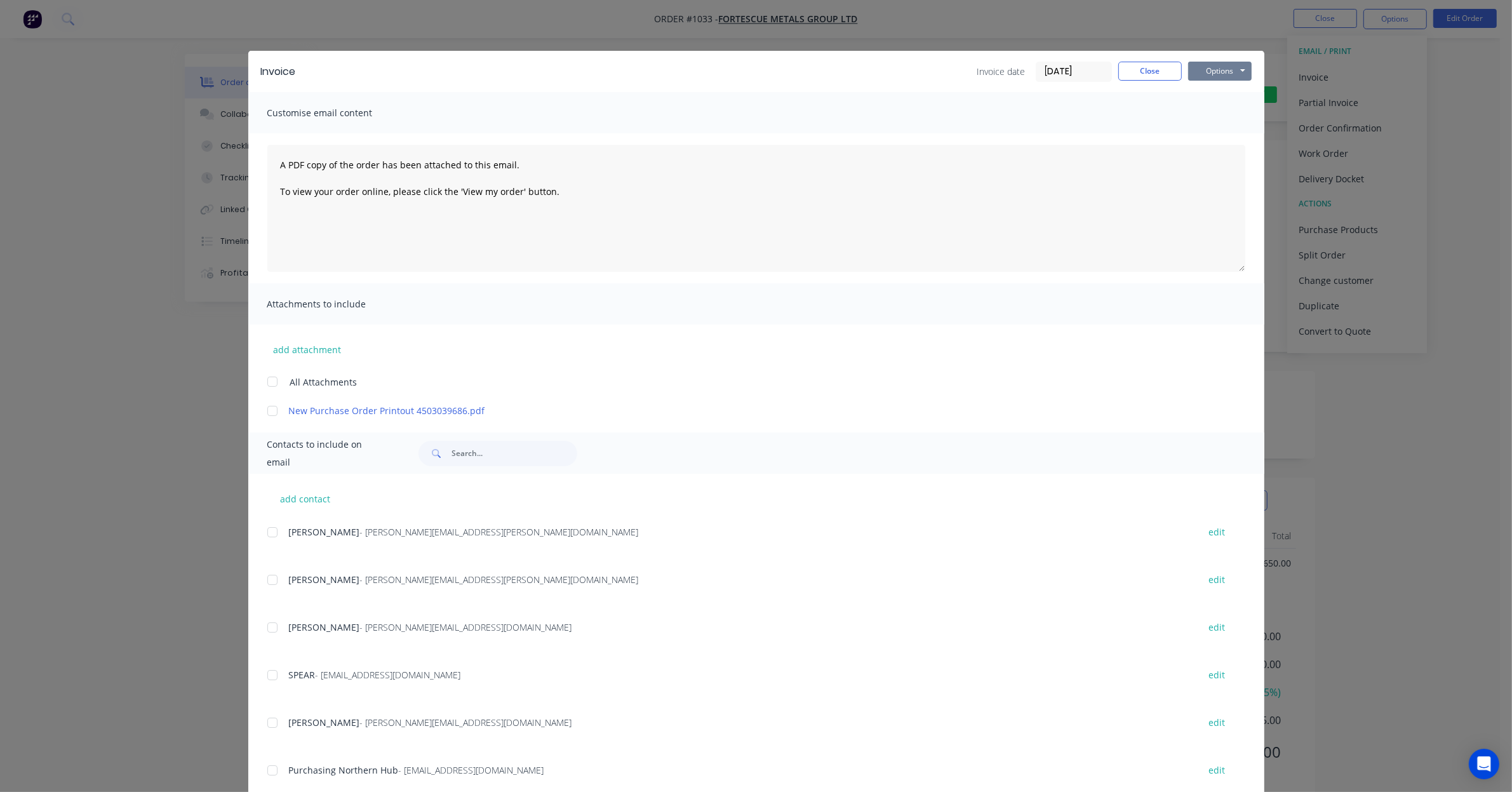
click at [1189, 77] on button "Options" at bounding box center [1220, 71] width 63 height 19
click at [1207, 97] on button "Preview" at bounding box center [1229, 94] width 81 height 21
click at [1150, 80] on div "Invoice date 08/09/25 Close Options Preview Print Email" at bounding box center [1115, 71] width 274 height 21
click at [1156, 75] on button "Close" at bounding box center [1150, 71] width 63 height 19
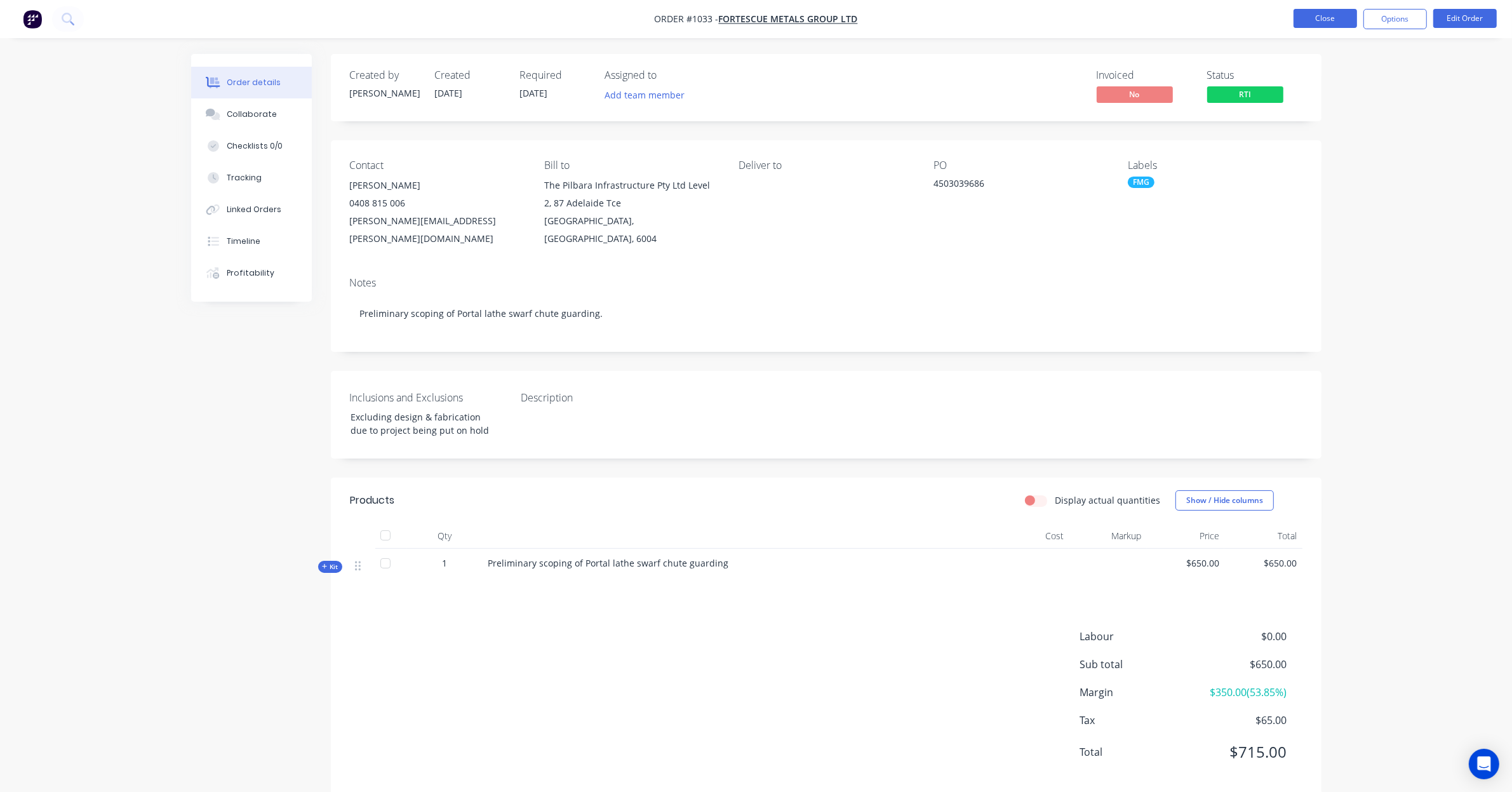
click at [1301, 20] on button "Close" at bounding box center [1325, 18] width 63 height 19
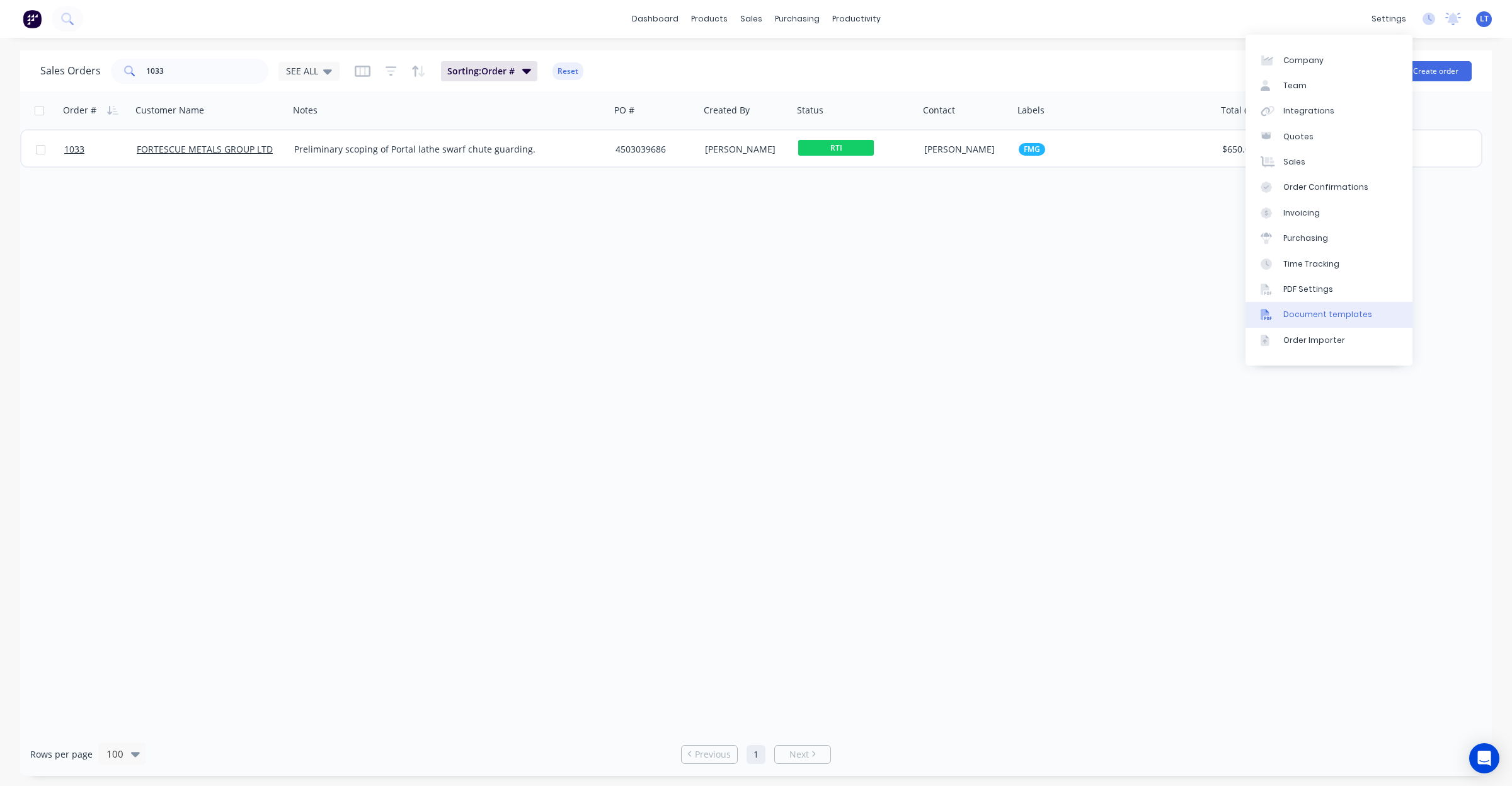
click at [1339, 315] on div "Document templates" at bounding box center [1327, 314] width 89 height 11
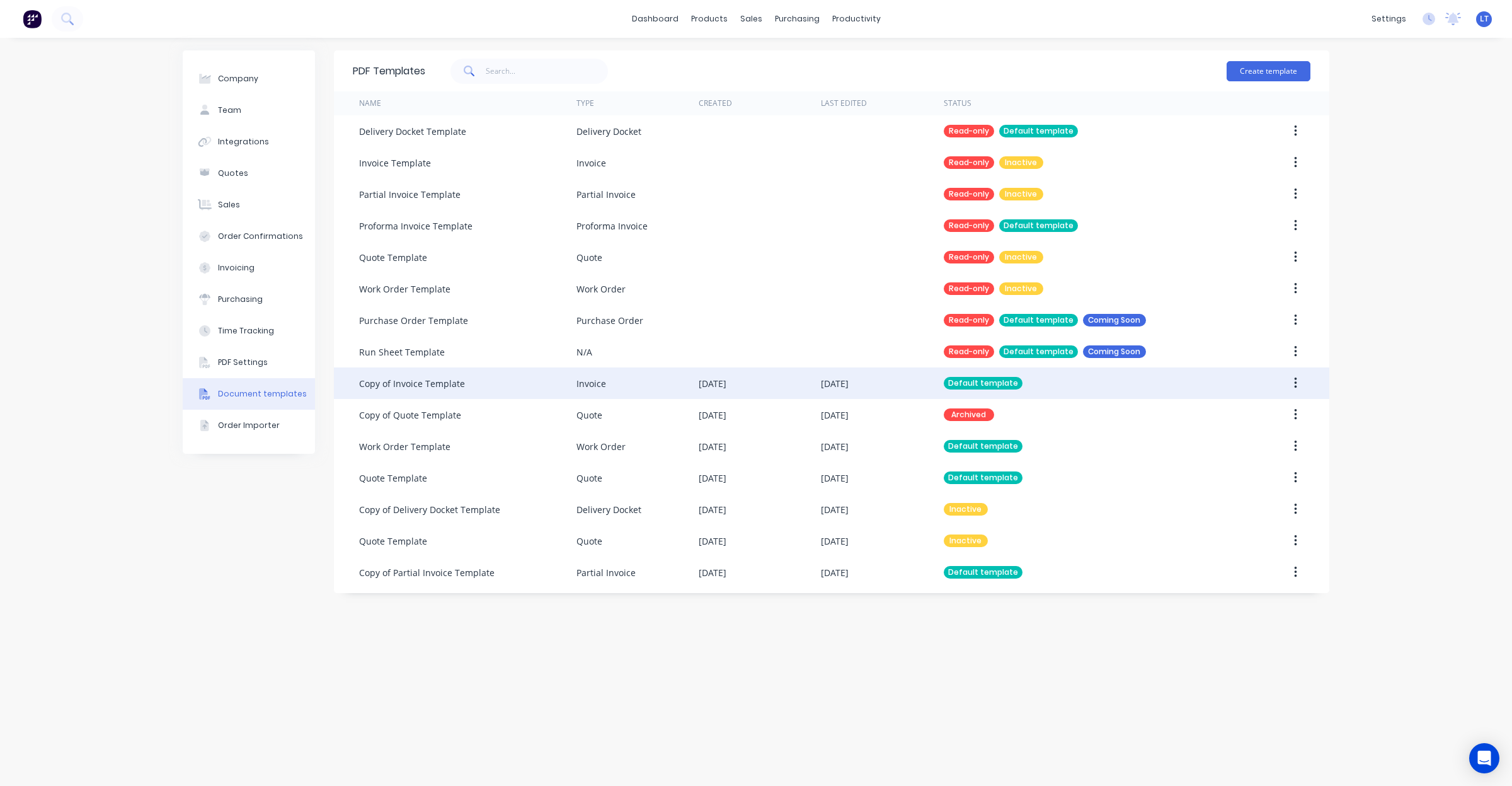
click at [879, 386] on div "[DATE]" at bounding box center [882, 383] width 122 height 32
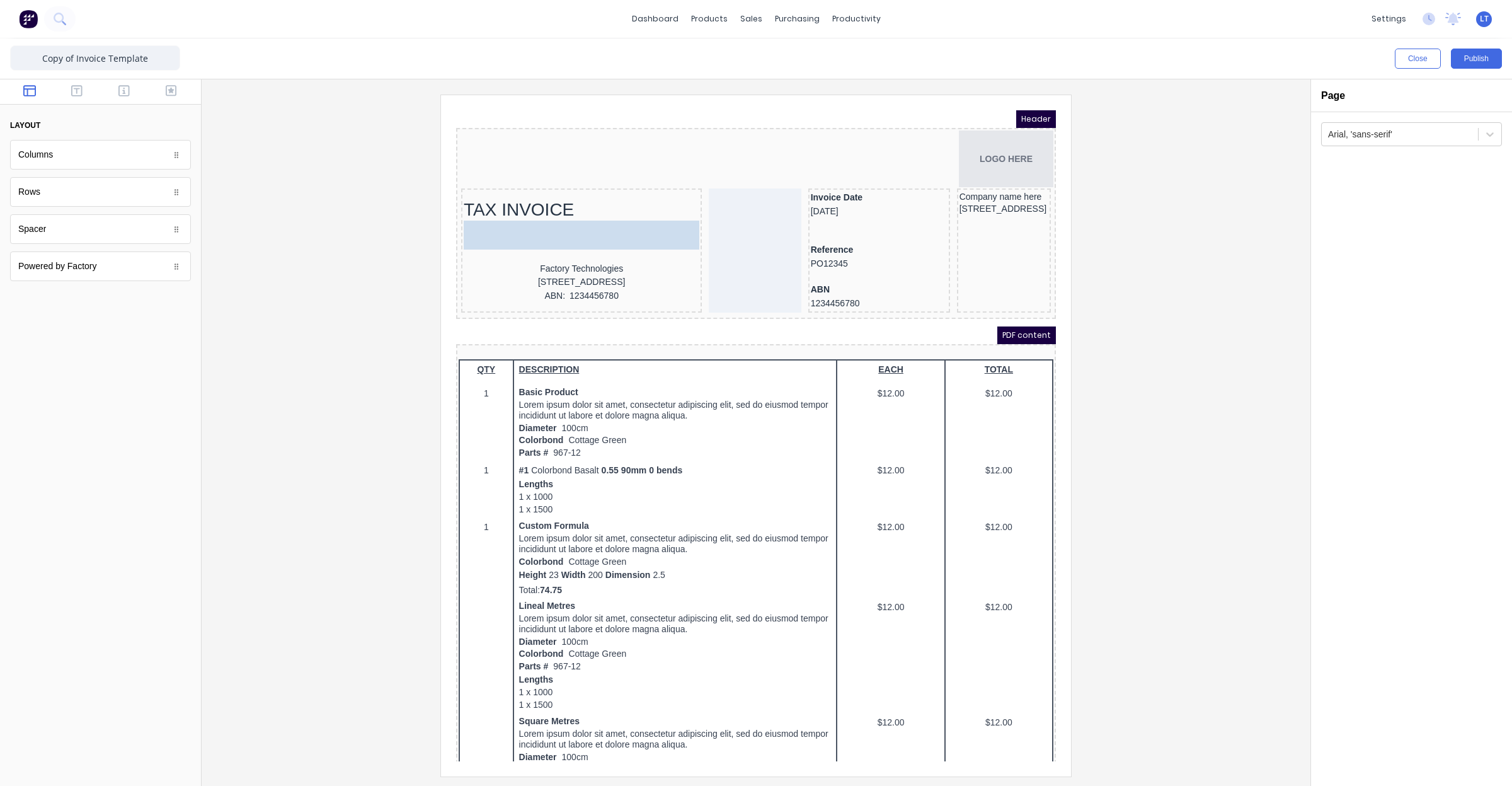
drag, startPoint x: 839, startPoint y: 225, endPoint x: 566, endPoint y: 213, distance: 273.3
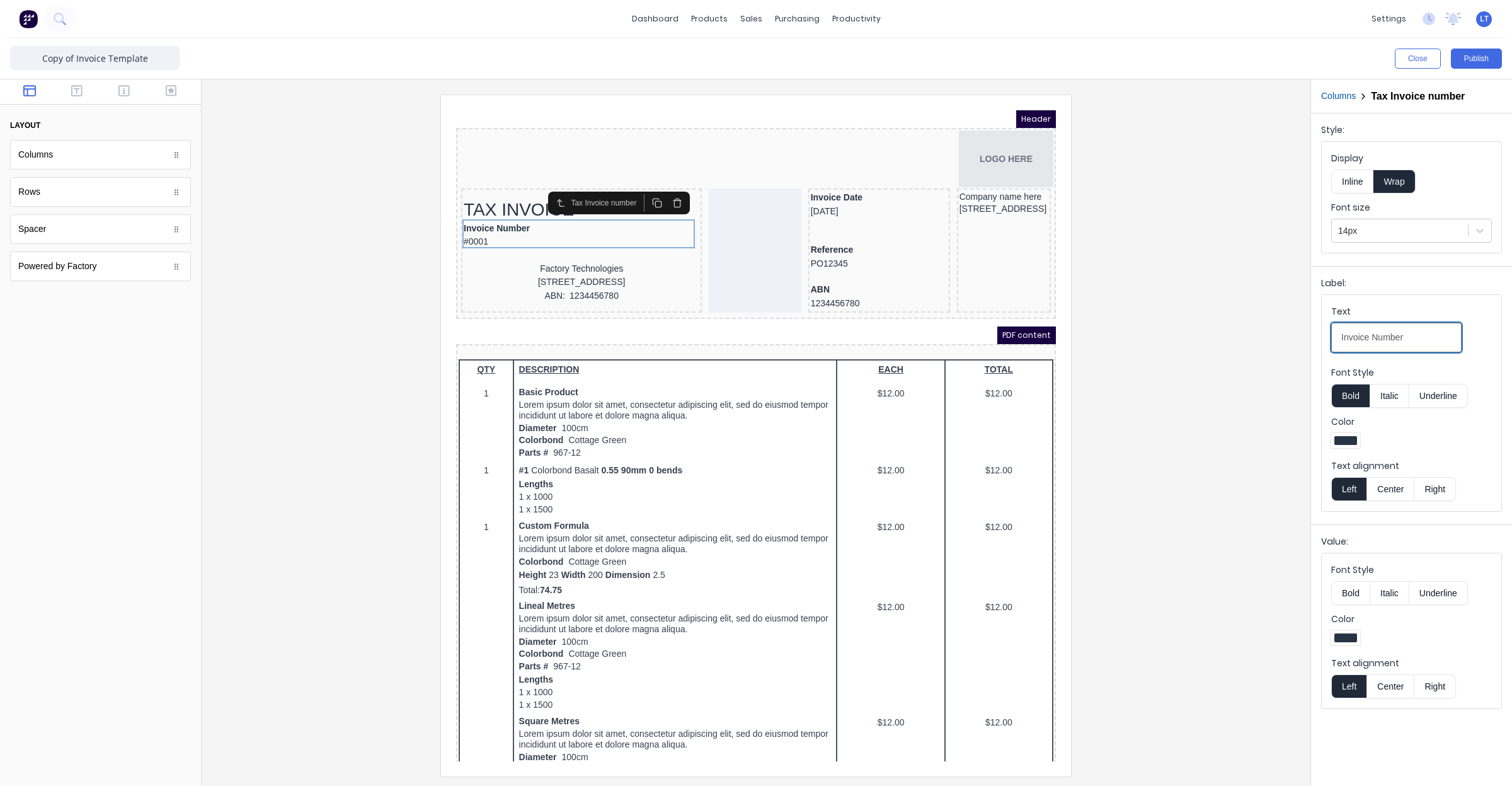
drag, startPoint x: 1425, startPoint y: 338, endPoint x: 1313, endPoint y: 345, distance: 112.2
click at [1313, 345] on div "Label: Text Invoice Number Font Style Bold Italic Underline Color Text alignmen…" at bounding box center [1411, 393] width 201 height 253
click at [1181, 341] on div at bounding box center [756, 435] width 1089 height 681
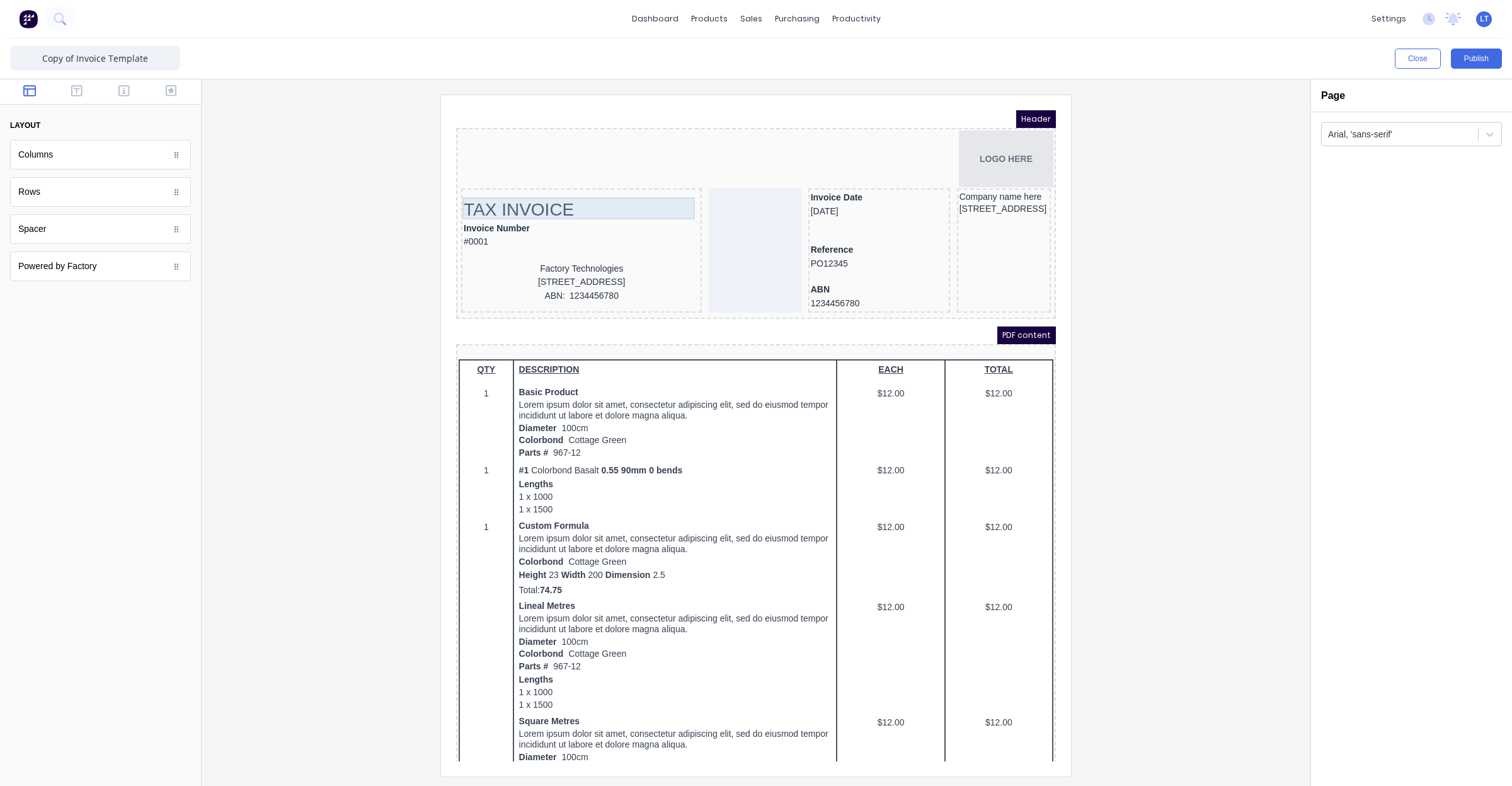
click at [585, 188] on div "TAX INVOICE" at bounding box center [566, 194] width 235 height 22
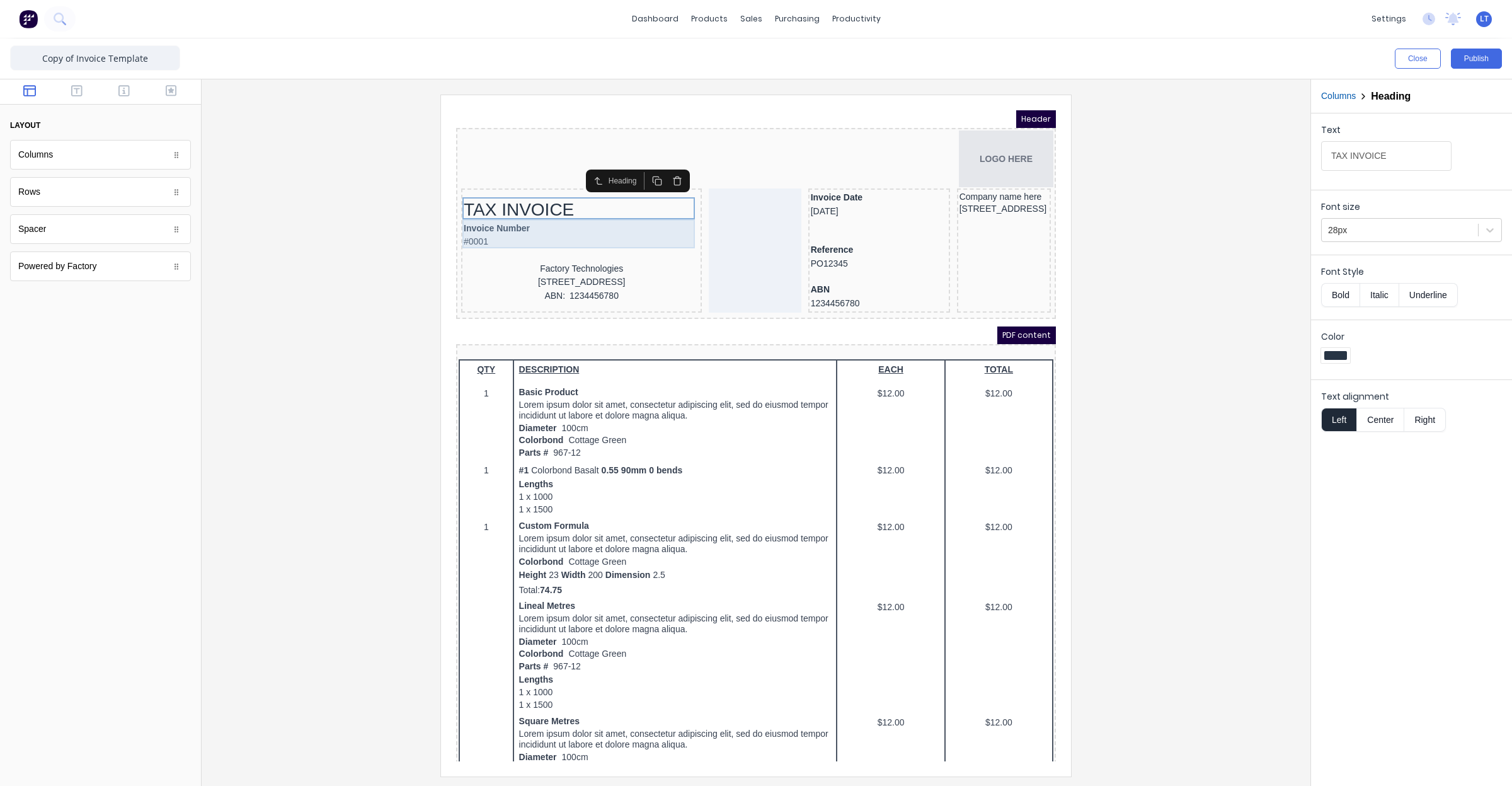
click at [524, 209] on div "Invoice Number #0001" at bounding box center [566, 220] width 235 height 29
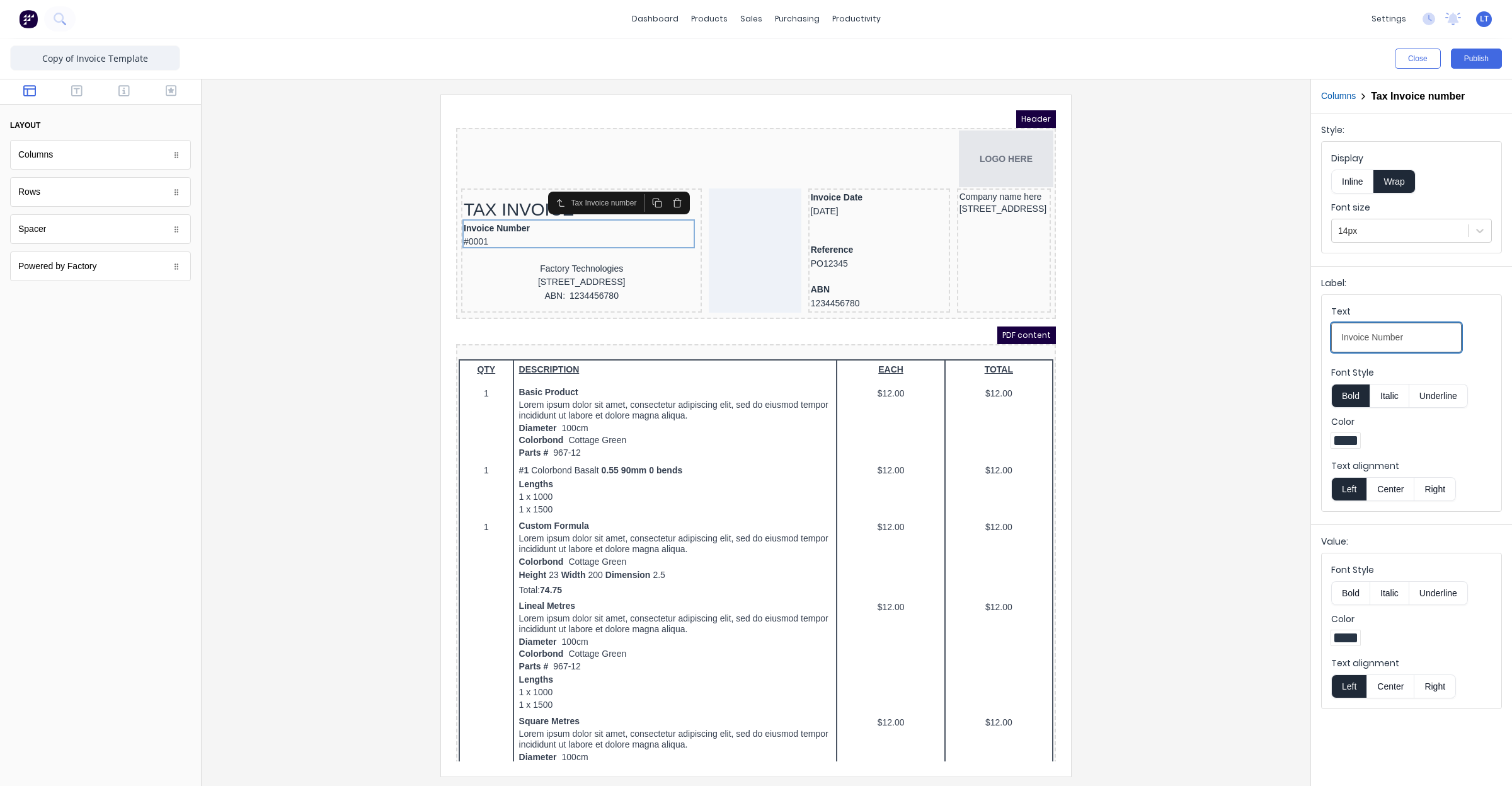
drag, startPoint x: 1870, startPoint y: 436, endPoint x: 1035, endPoint y: 305, distance: 845.2
type input "TAX INVOICE"
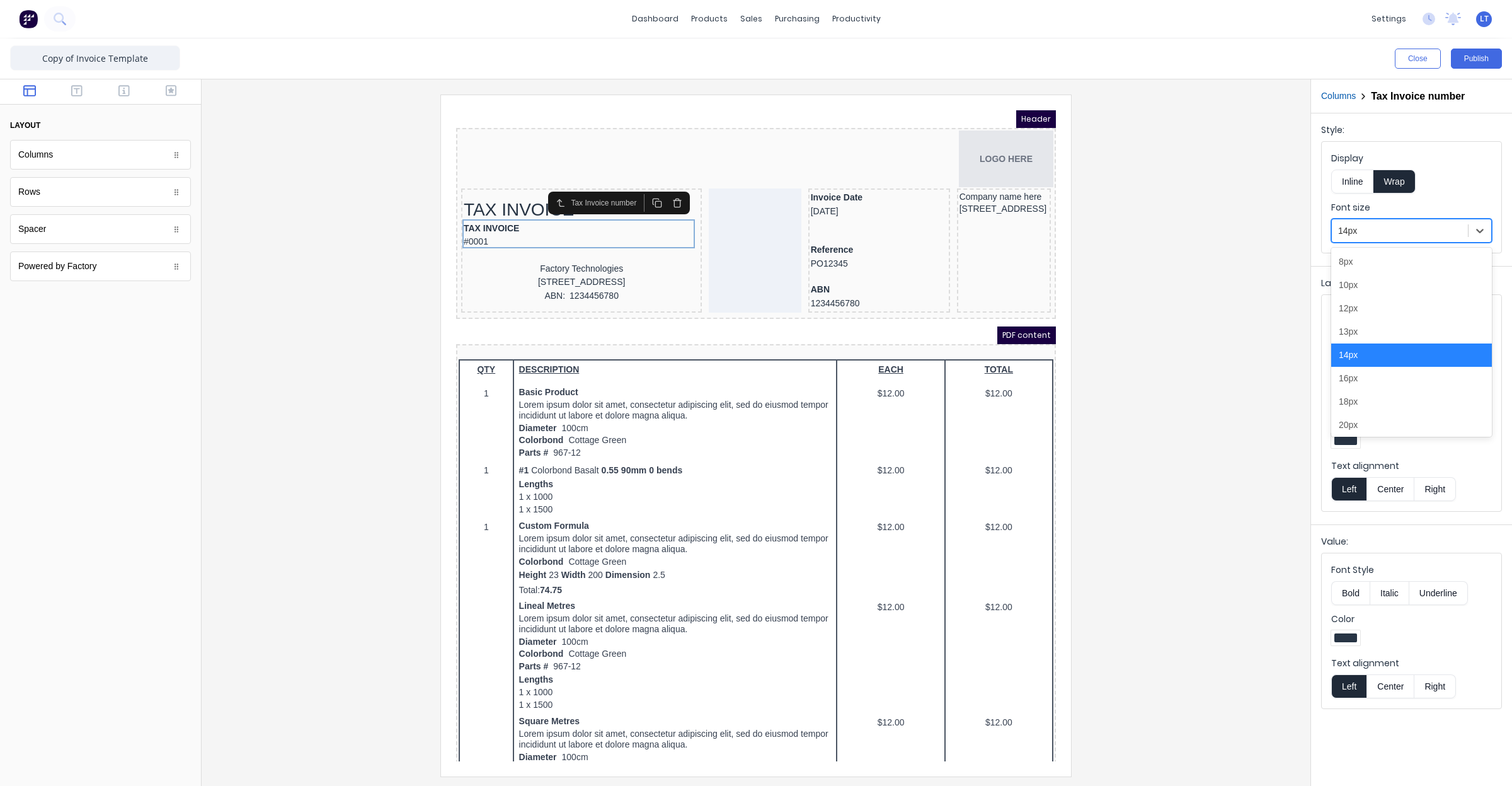
click at [1396, 241] on div "14px" at bounding box center [1400, 231] width 136 height 21
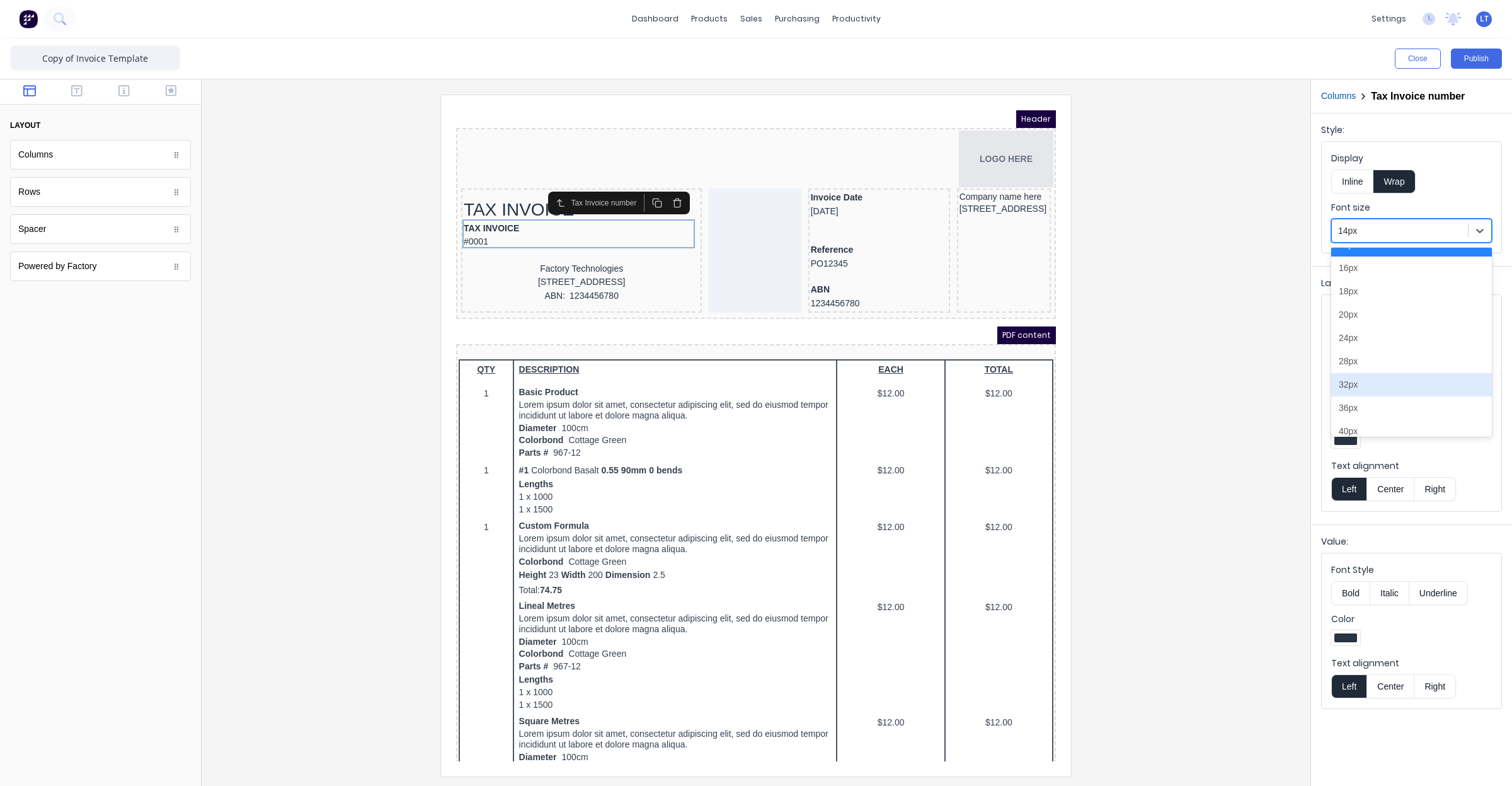
scroll to position [131, 0]
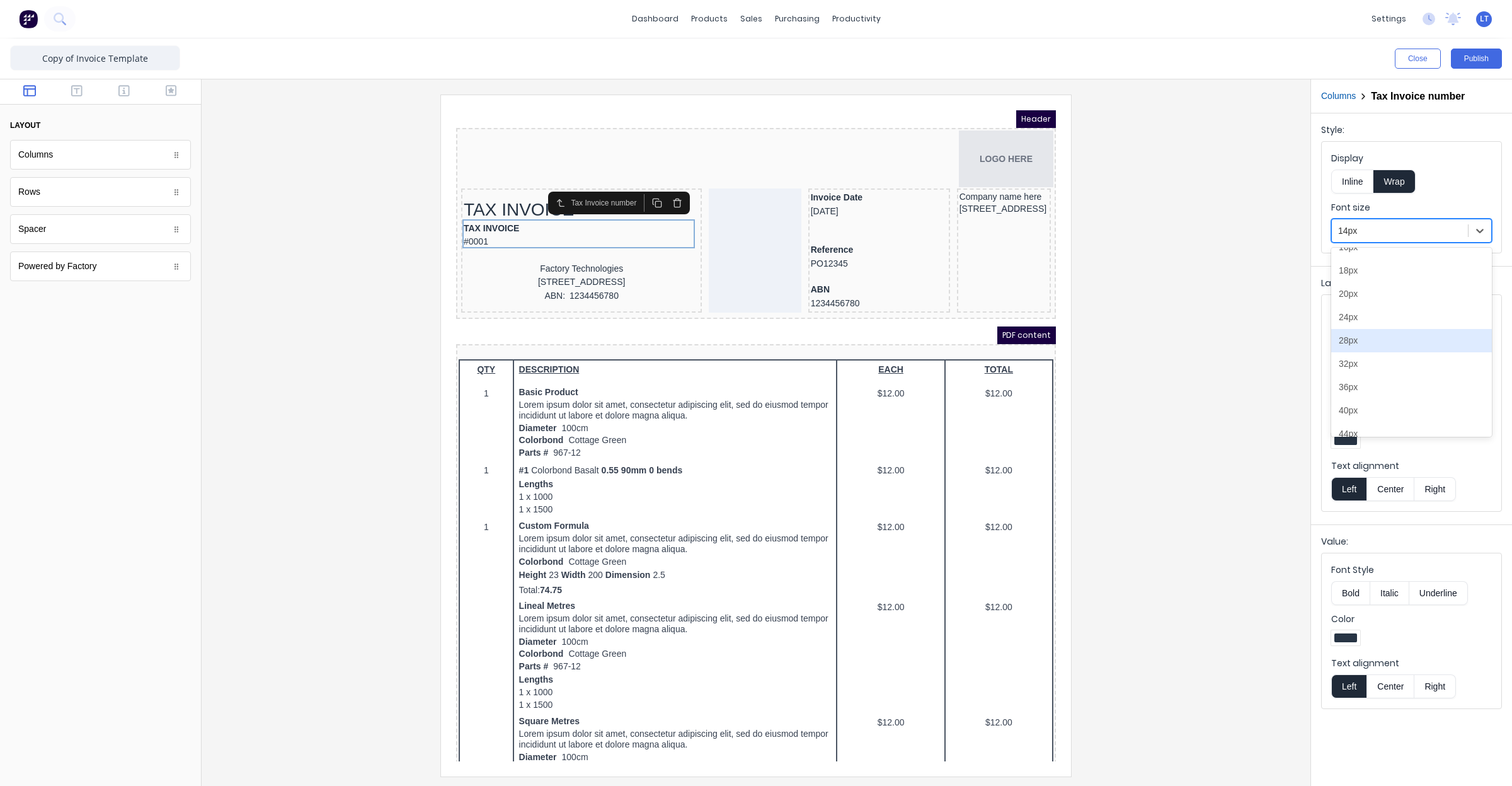
click at [1391, 345] on div "28px" at bounding box center [1411, 340] width 160 height 24
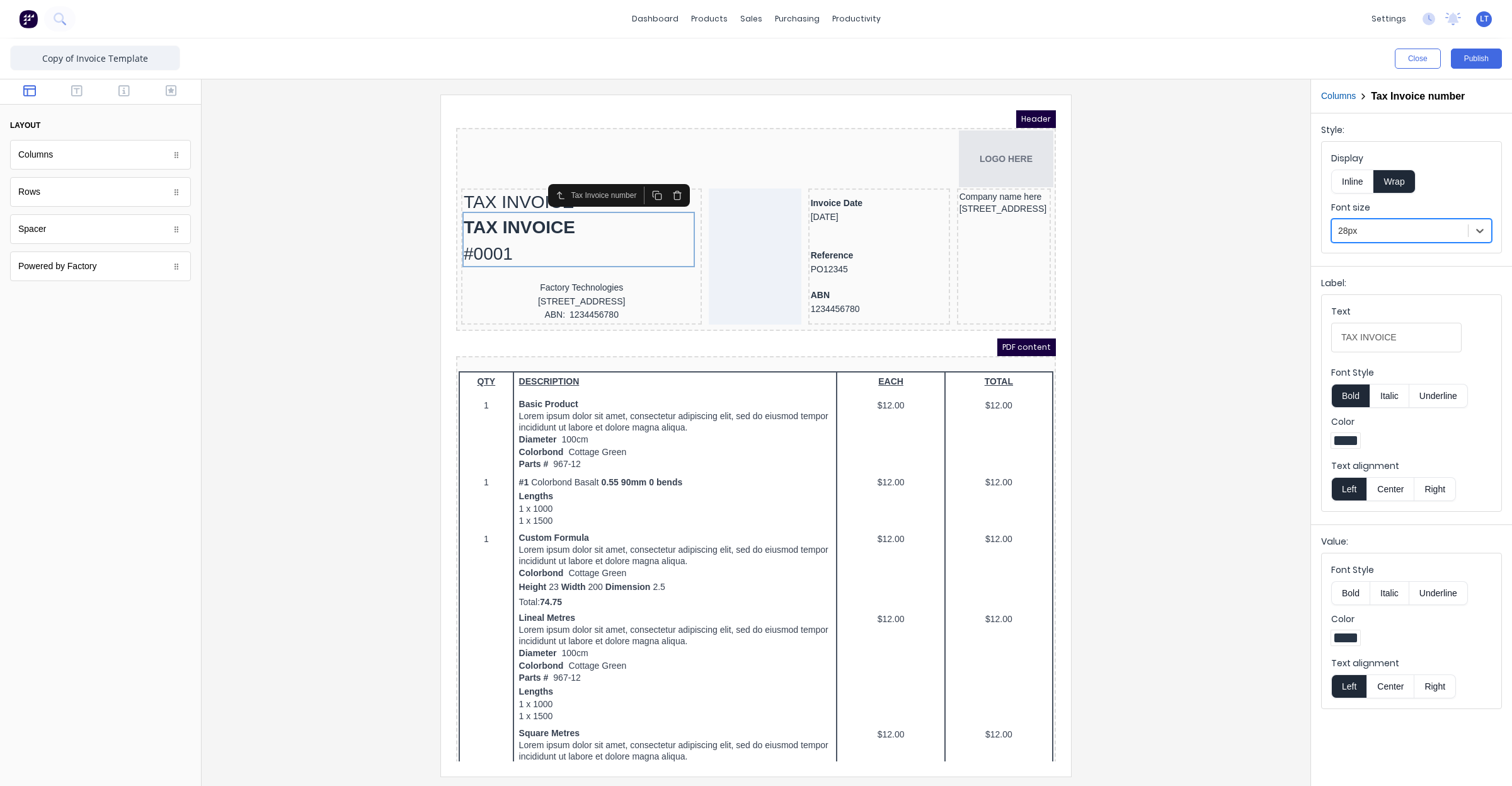
click at [1197, 332] on div at bounding box center [756, 435] width 1089 height 681
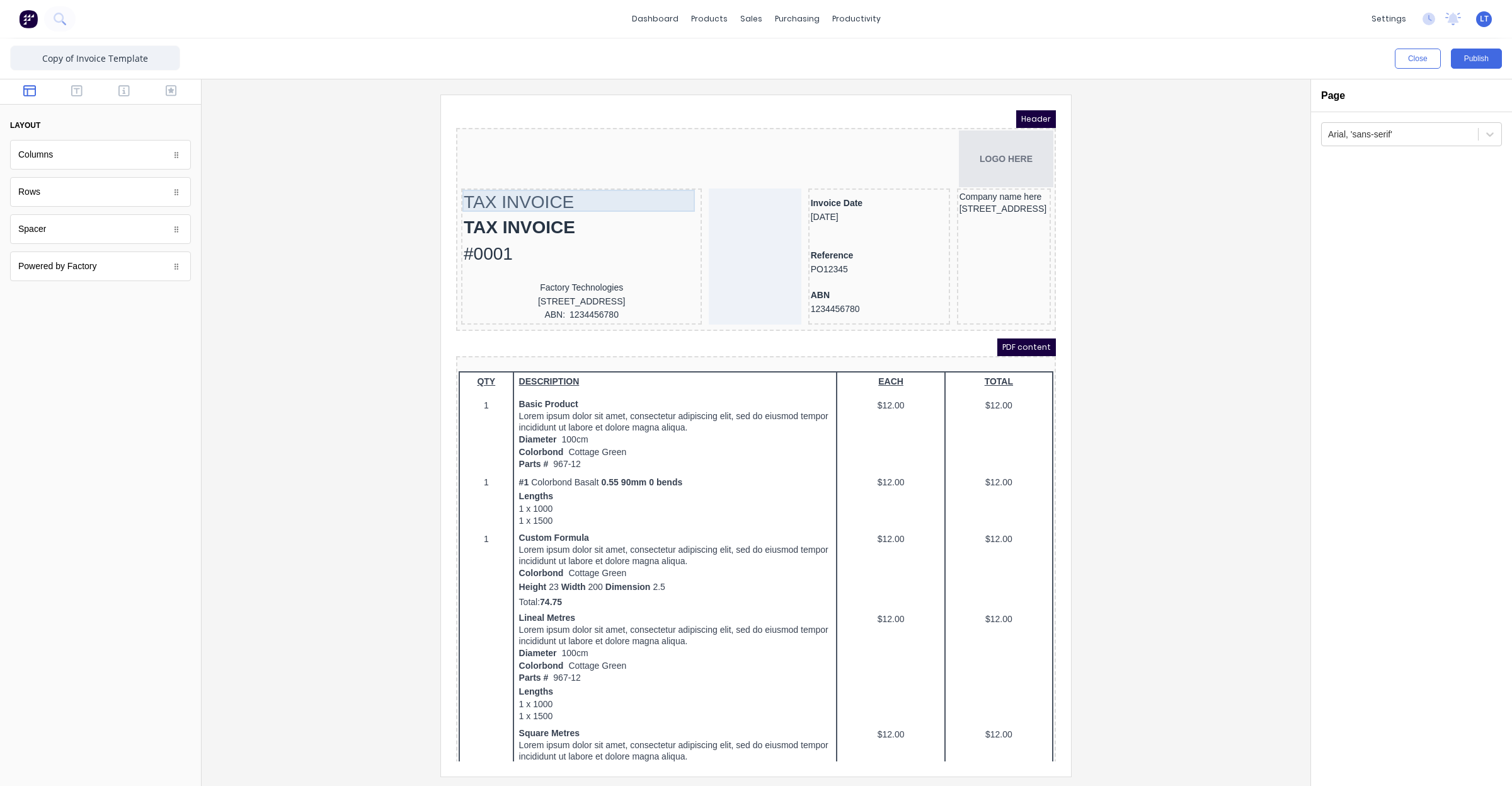
click at [542, 182] on div "TAX INVOICE" at bounding box center [566, 187] width 235 height 22
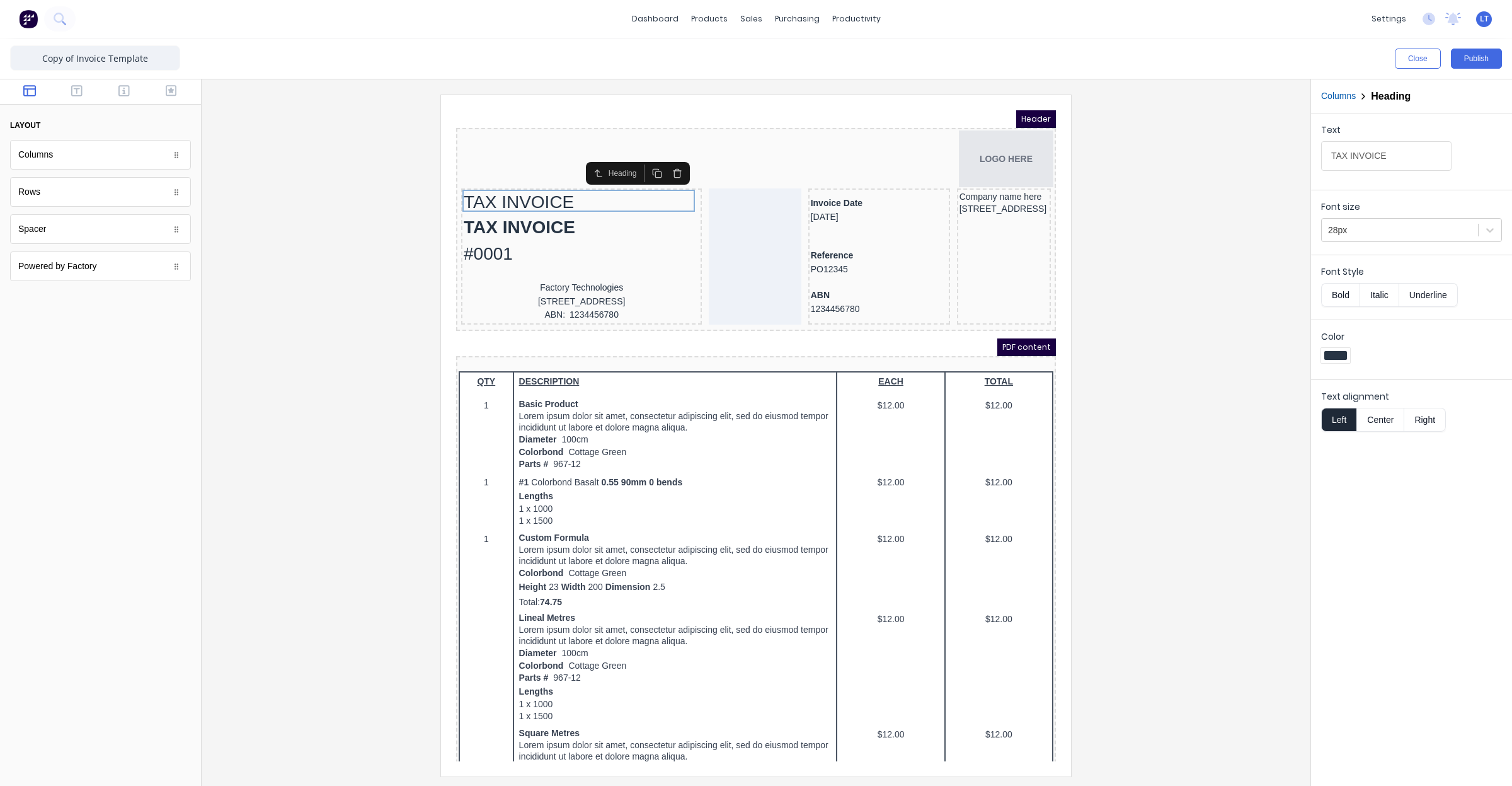
click at [664, 160] on icon "button" at bounding box center [662, 158] width 10 height 10
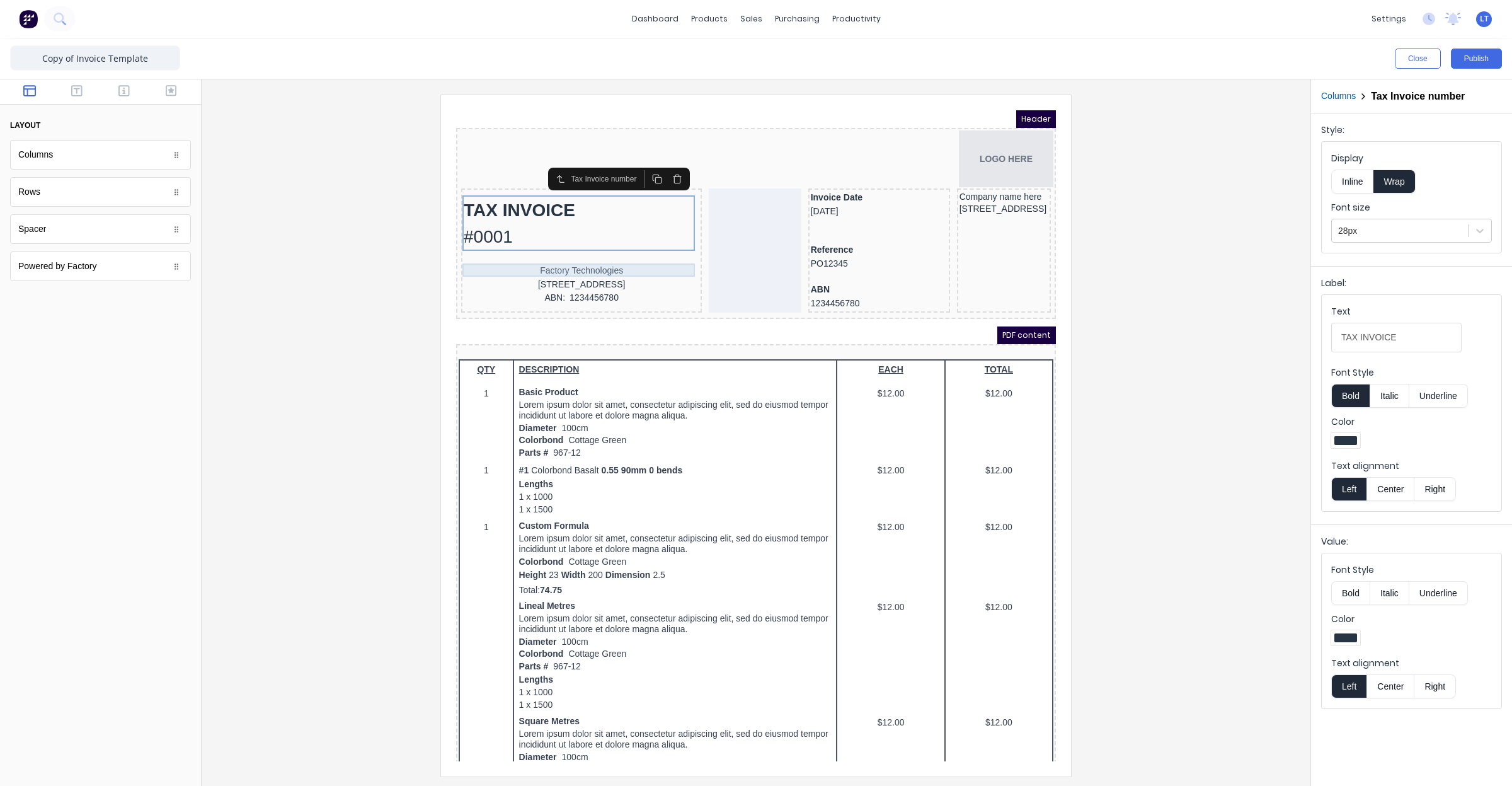
click at [553, 249] on div "Factory Technologies" at bounding box center [566, 256] width 235 height 14
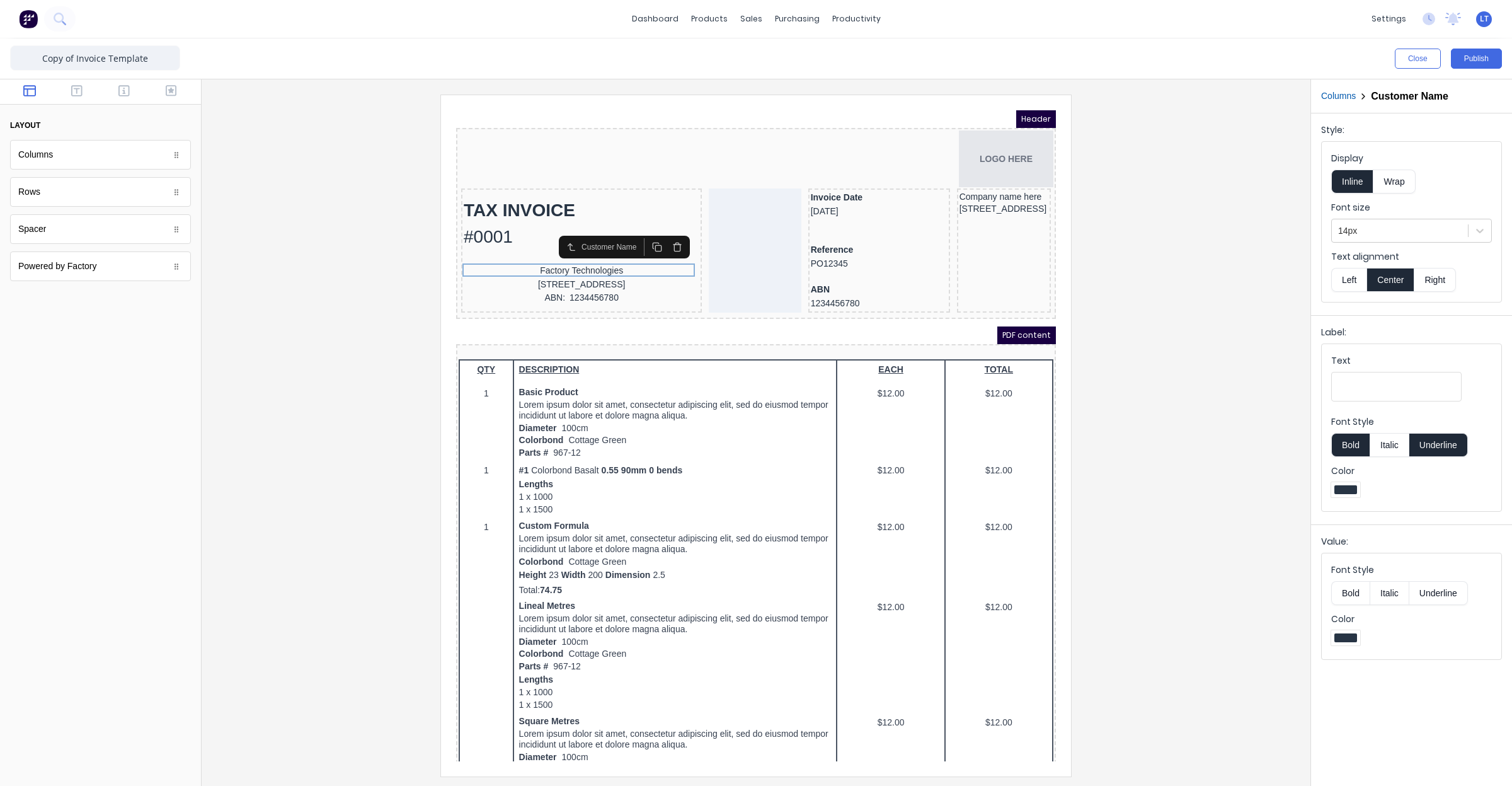
click at [1343, 280] on button "Left" at bounding box center [1348, 279] width 35 height 24
click at [626, 266] on div "234 Beach Road Gold Coast, Queensland, Australia, 4217" at bounding box center [566, 270] width 235 height 14
click at [1352, 280] on button "Left" at bounding box center [1348, 279] width 35 height 24
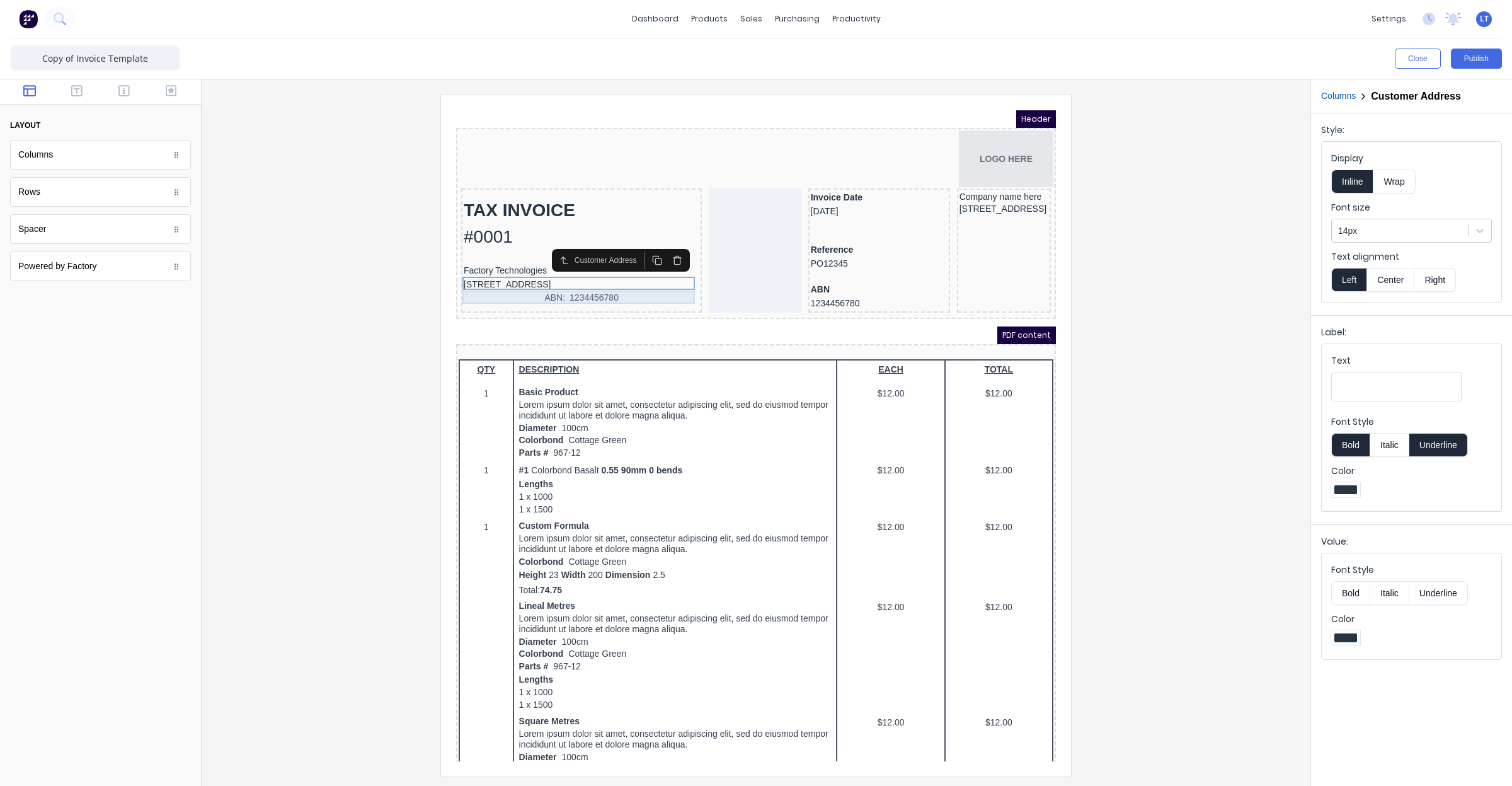
click at [584, 282] on div "ABN: 1234456780" at bounding box center [566, 283] width 235 height 14
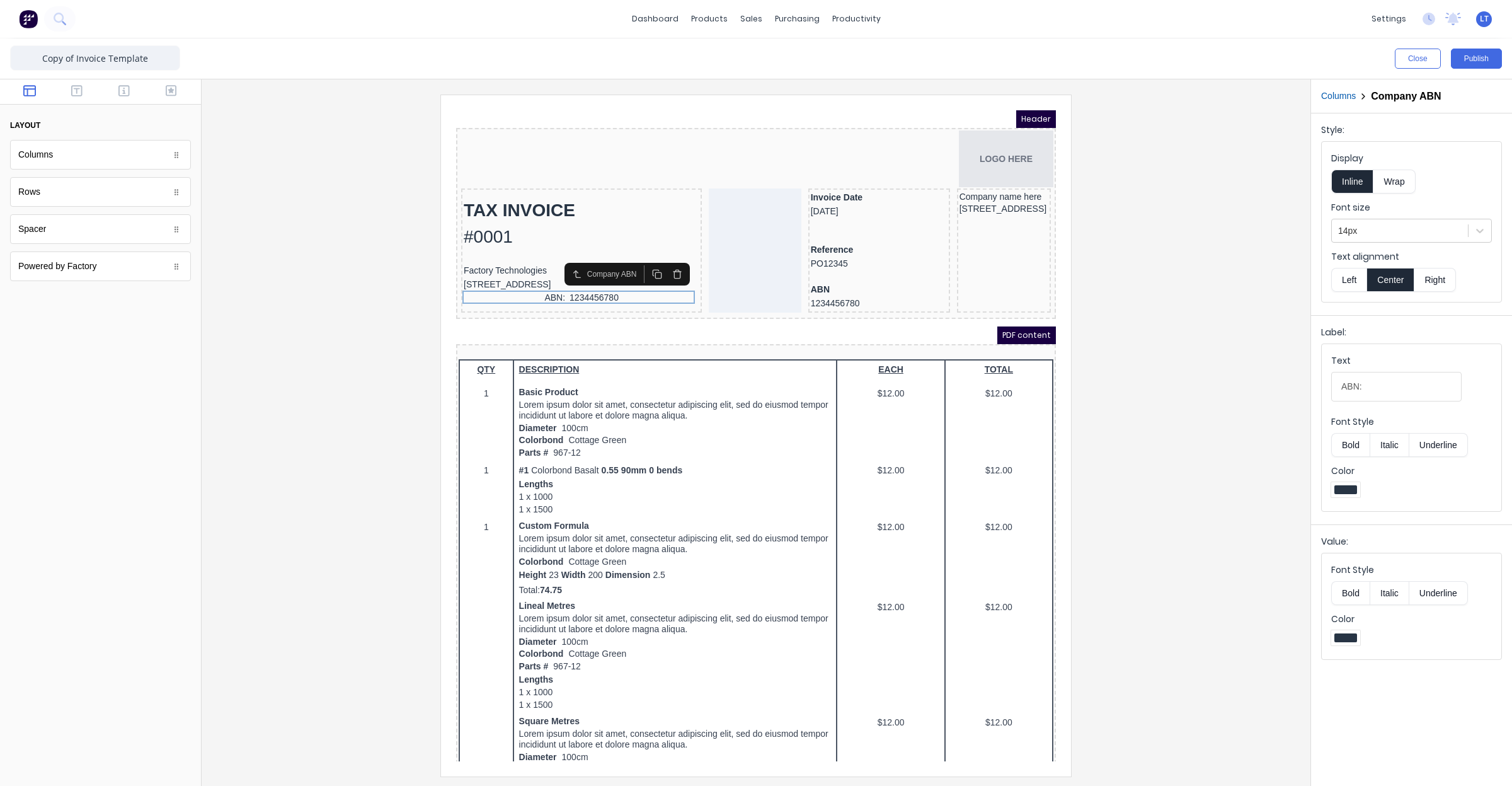
click at [1343, 281] on button "Left" at bounding box center [1348, 279] width 35 height 24
click at [845, 208] on div at bounding box center [864, 209] width 137 height 12
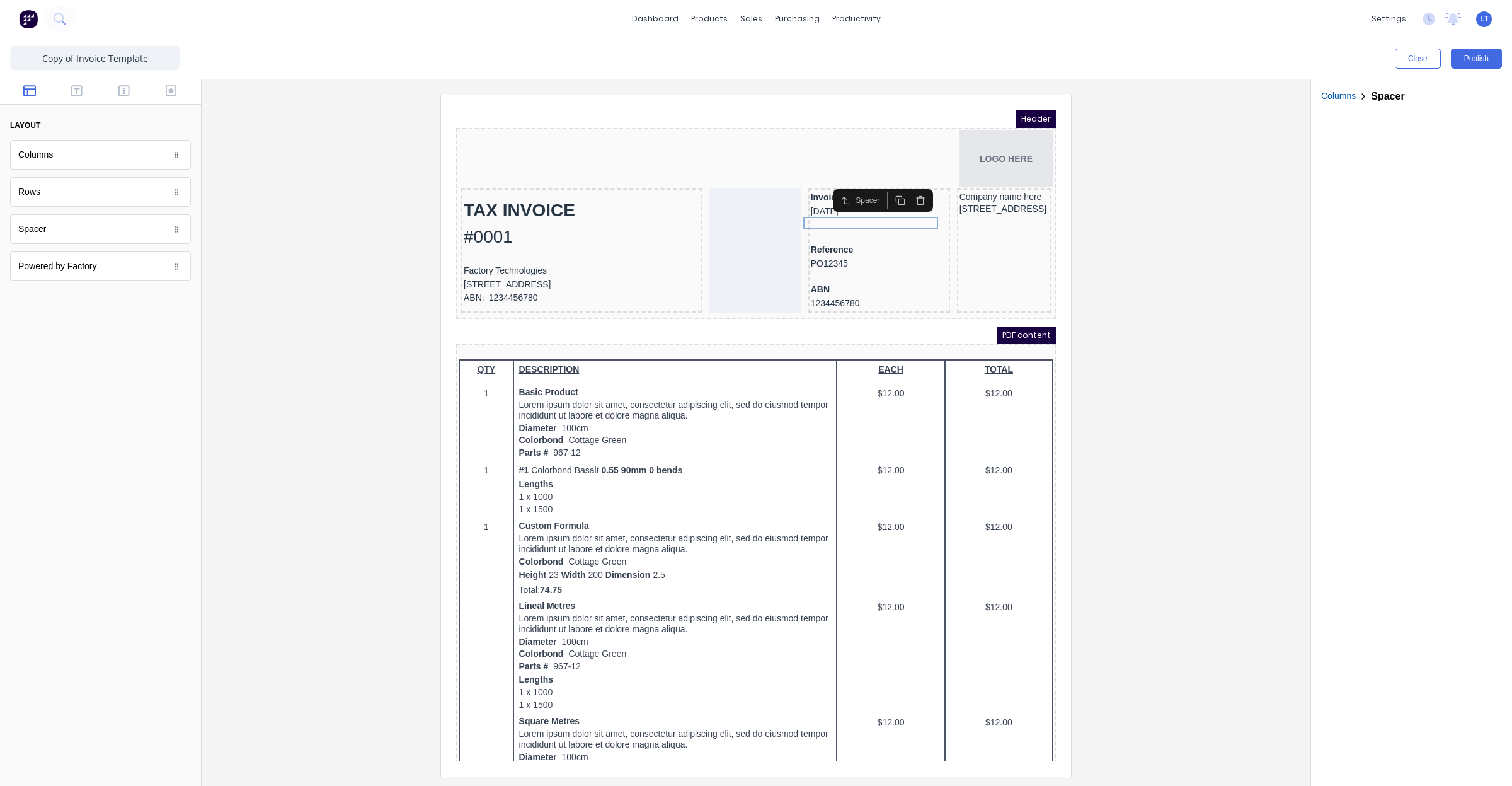
click at [906, 191] on icon "button" at bounding box center [905, 185] width 10 height 10
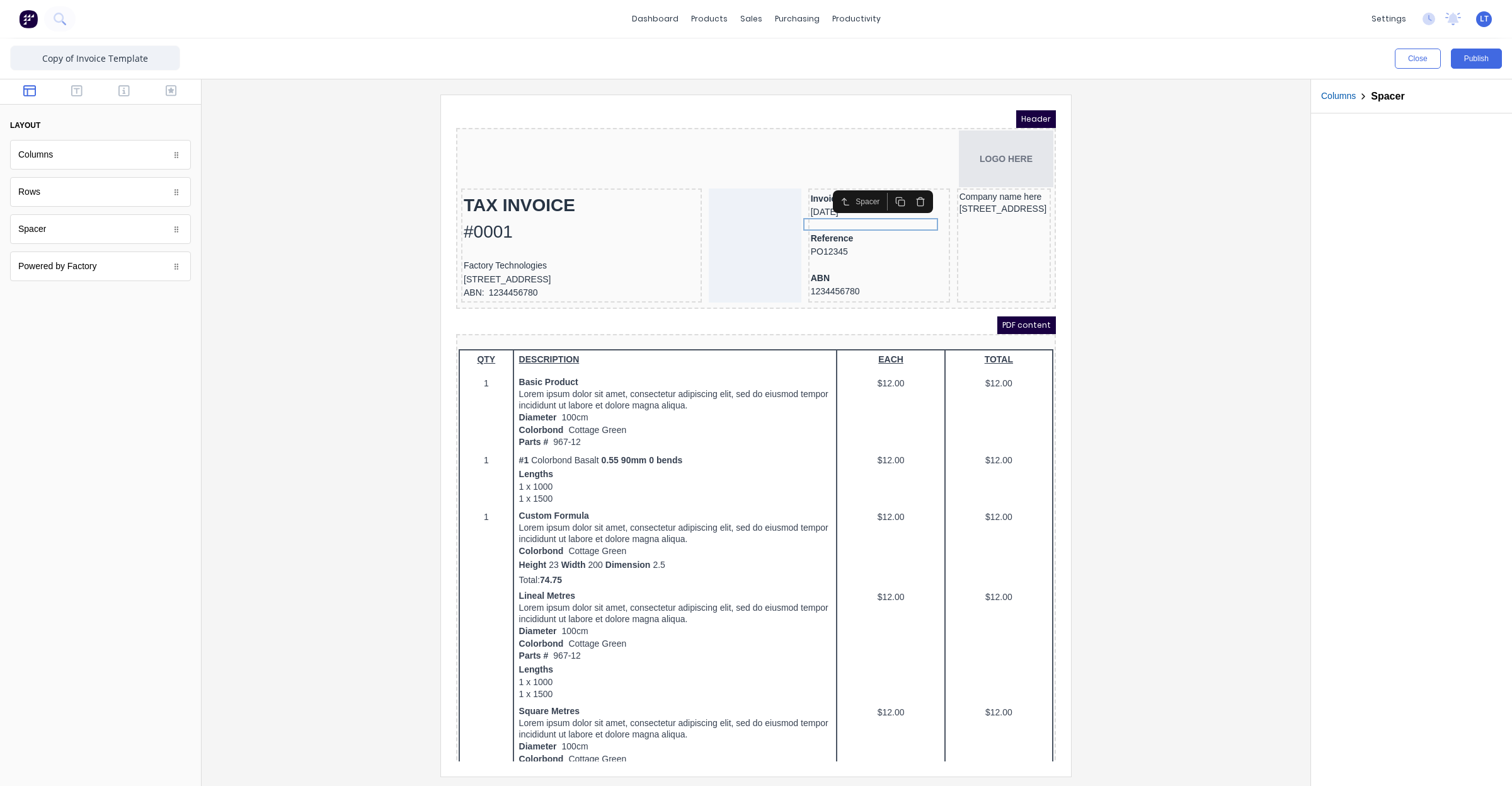
drag, startPoint x: 1131, startPoint y: 259, endPoint x: 1124, endPoint y: 241, distance: 19.3
click at [1124, 241] on div at bounding box center [756, 435] width 1089 height 681
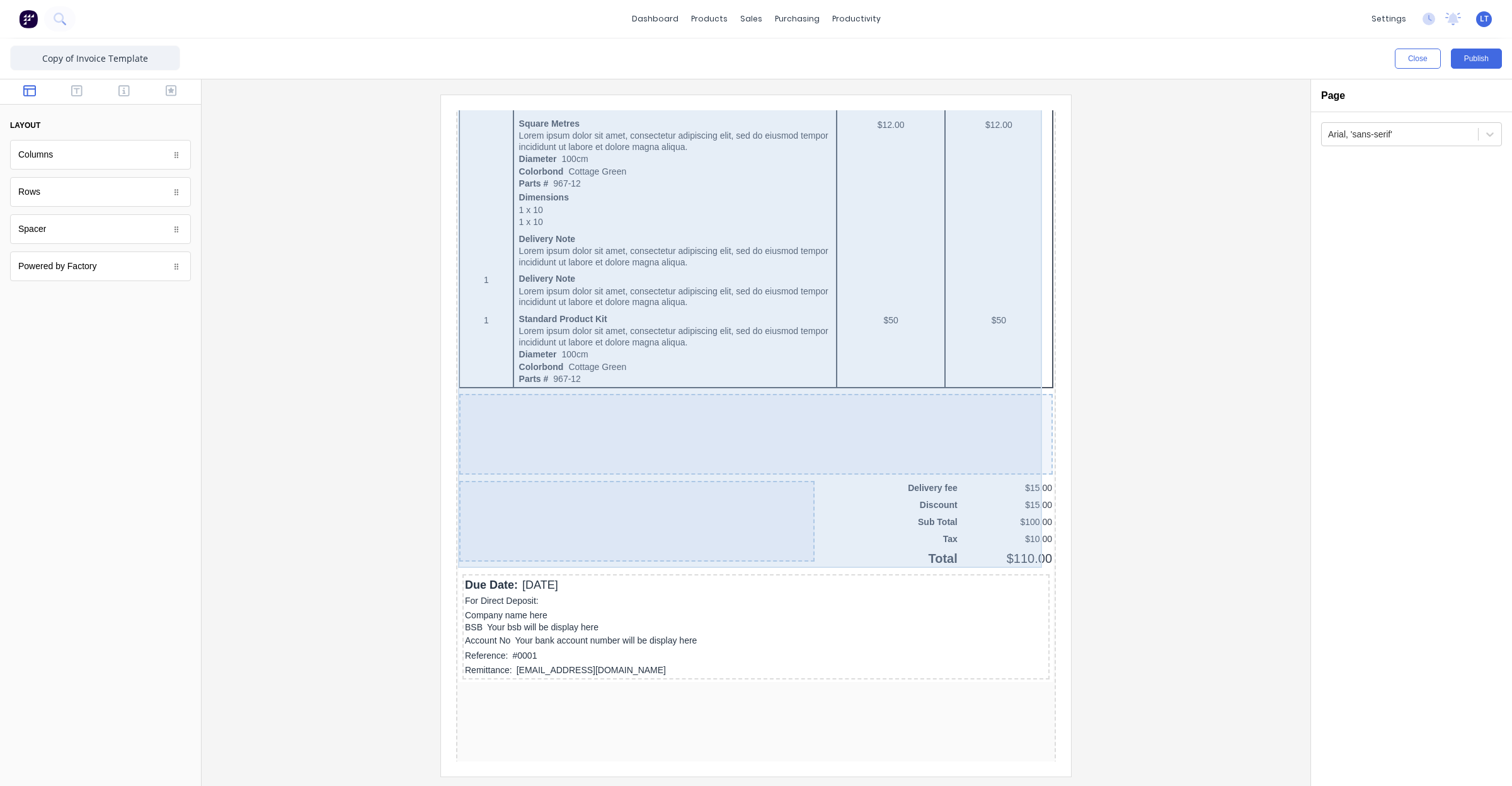
scroll to position [577, 0]
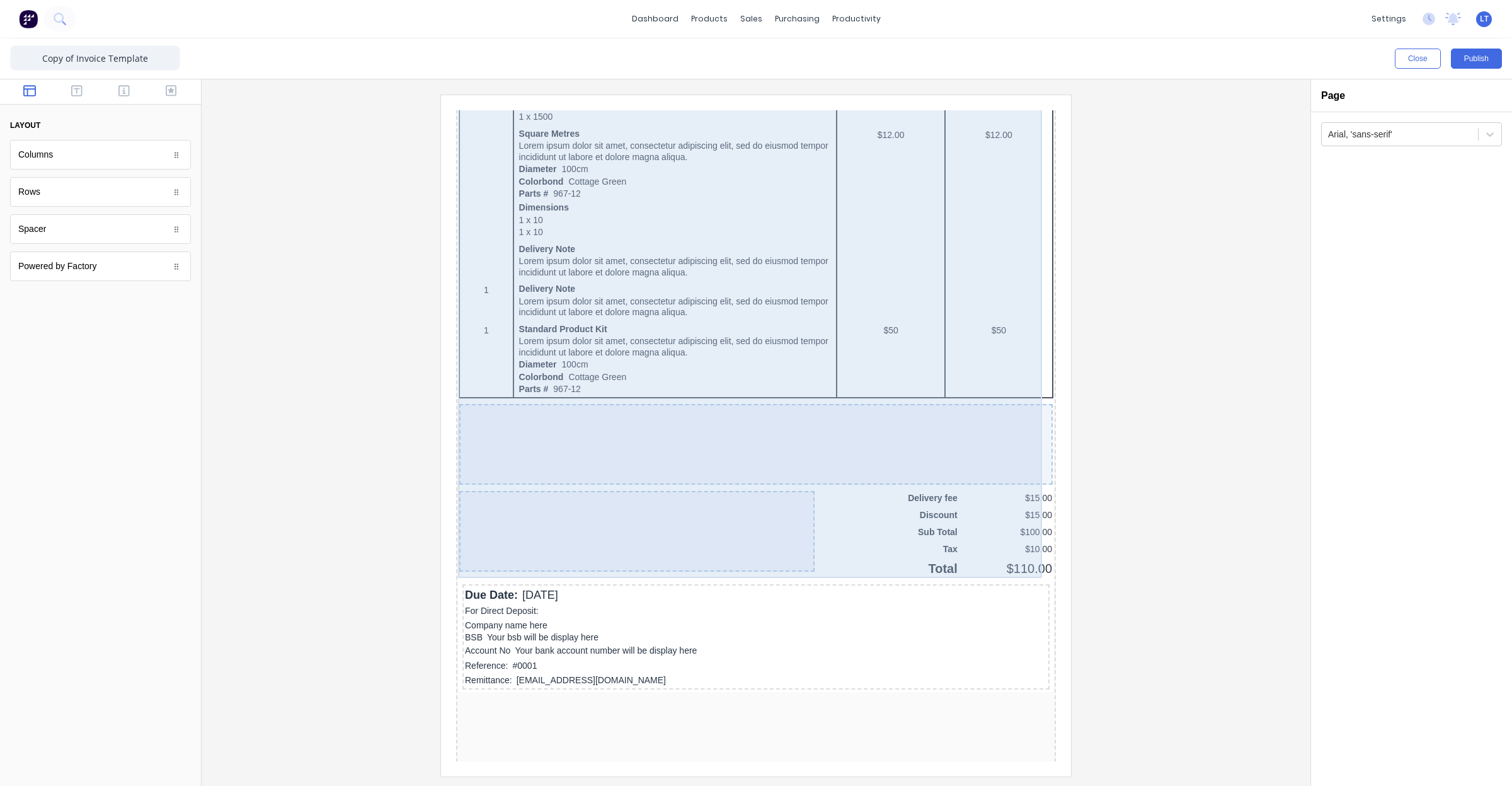
click at [752, 428] on div at bounding box center [740, 428] width 594 height 81
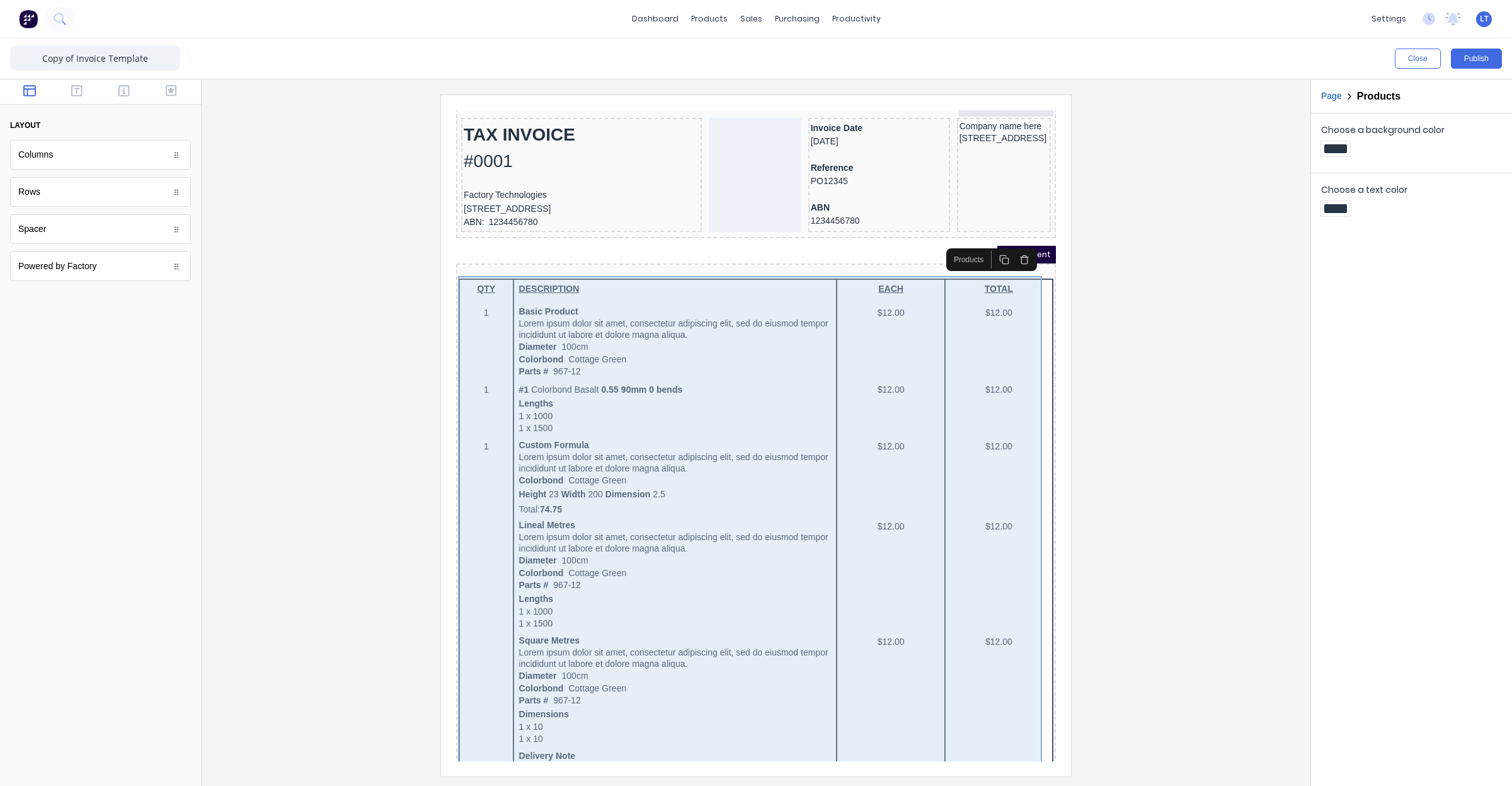
scroll to position [0, 0]
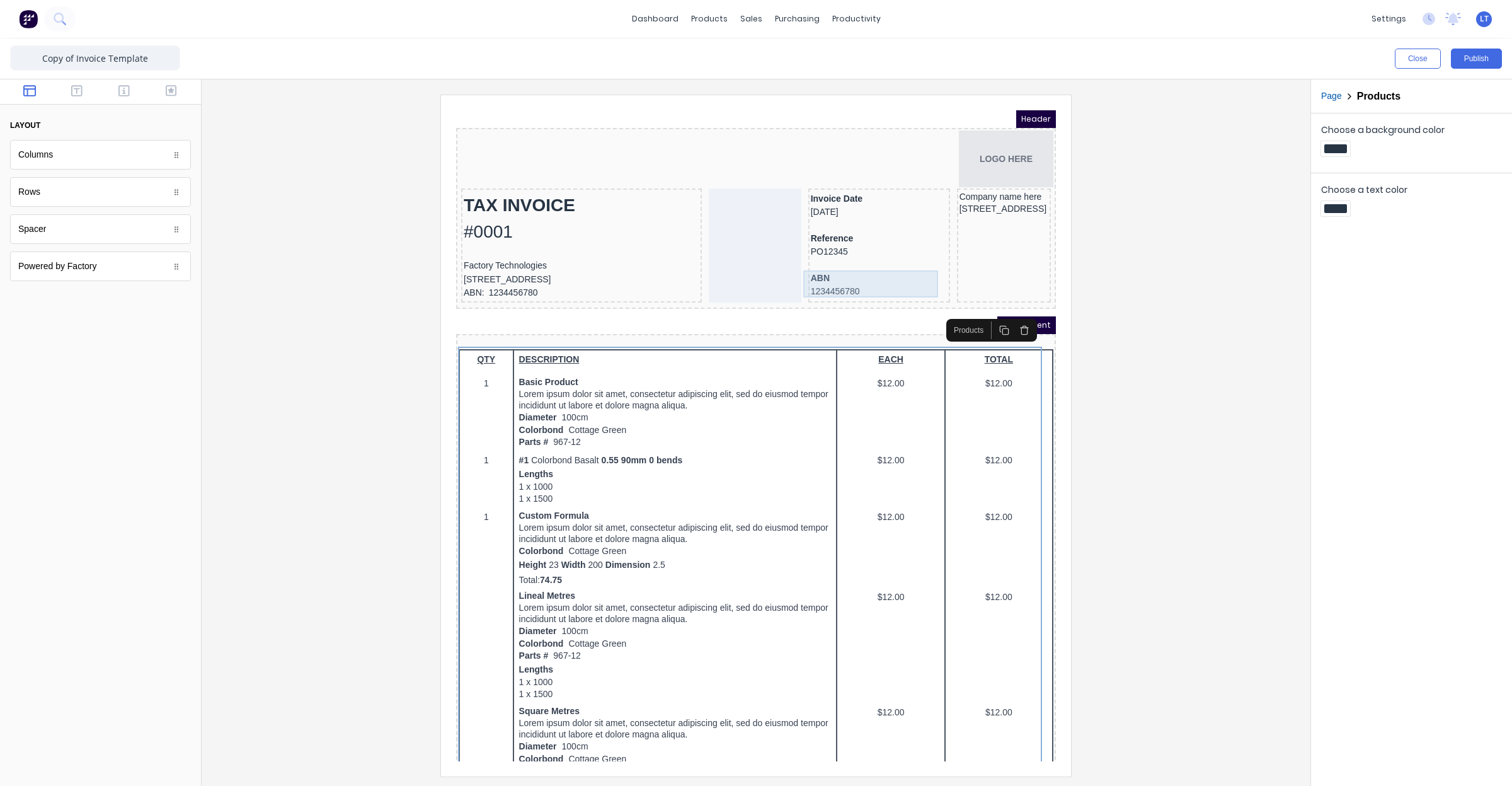
click at [823, 272] on div "ABN 1234456780" at bounding box center [864, 270] width 137 height 27
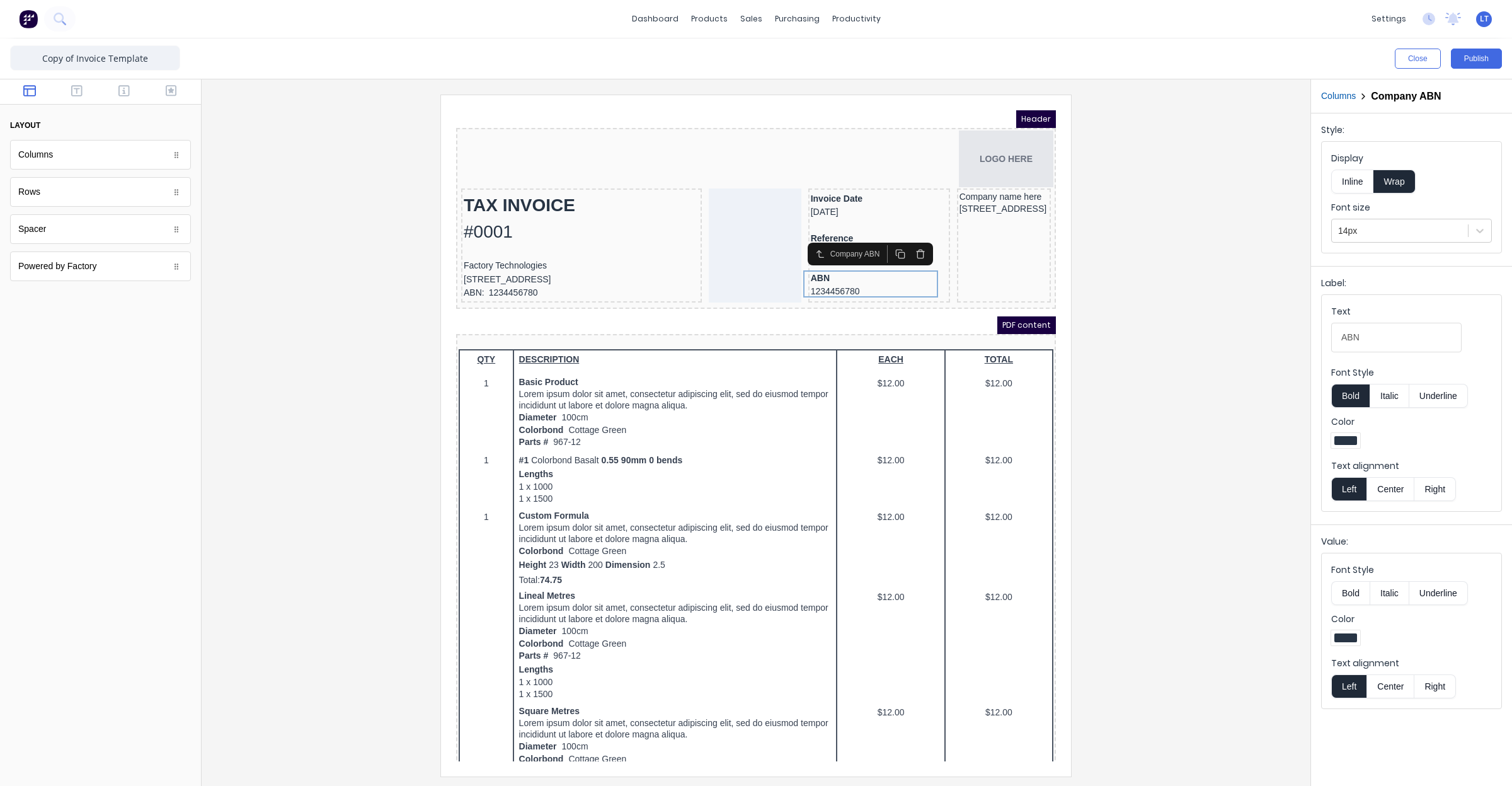
click at [1255, 313] on div at bounding box center [756, 435] width 1089 height 681
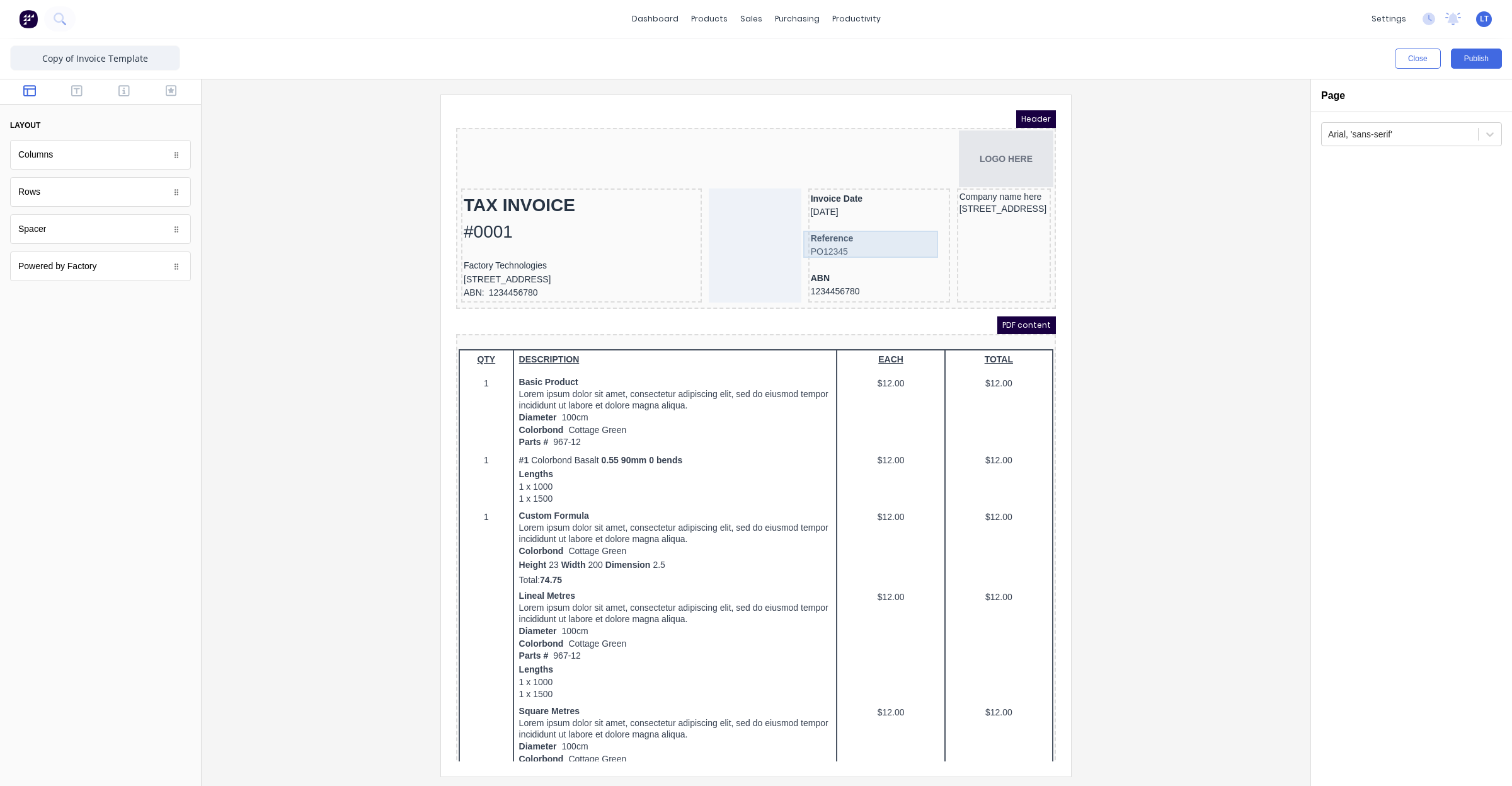
click at [818, 222] on div "Reference PO12345" at bounding box center [864, 230] width 137 height 27
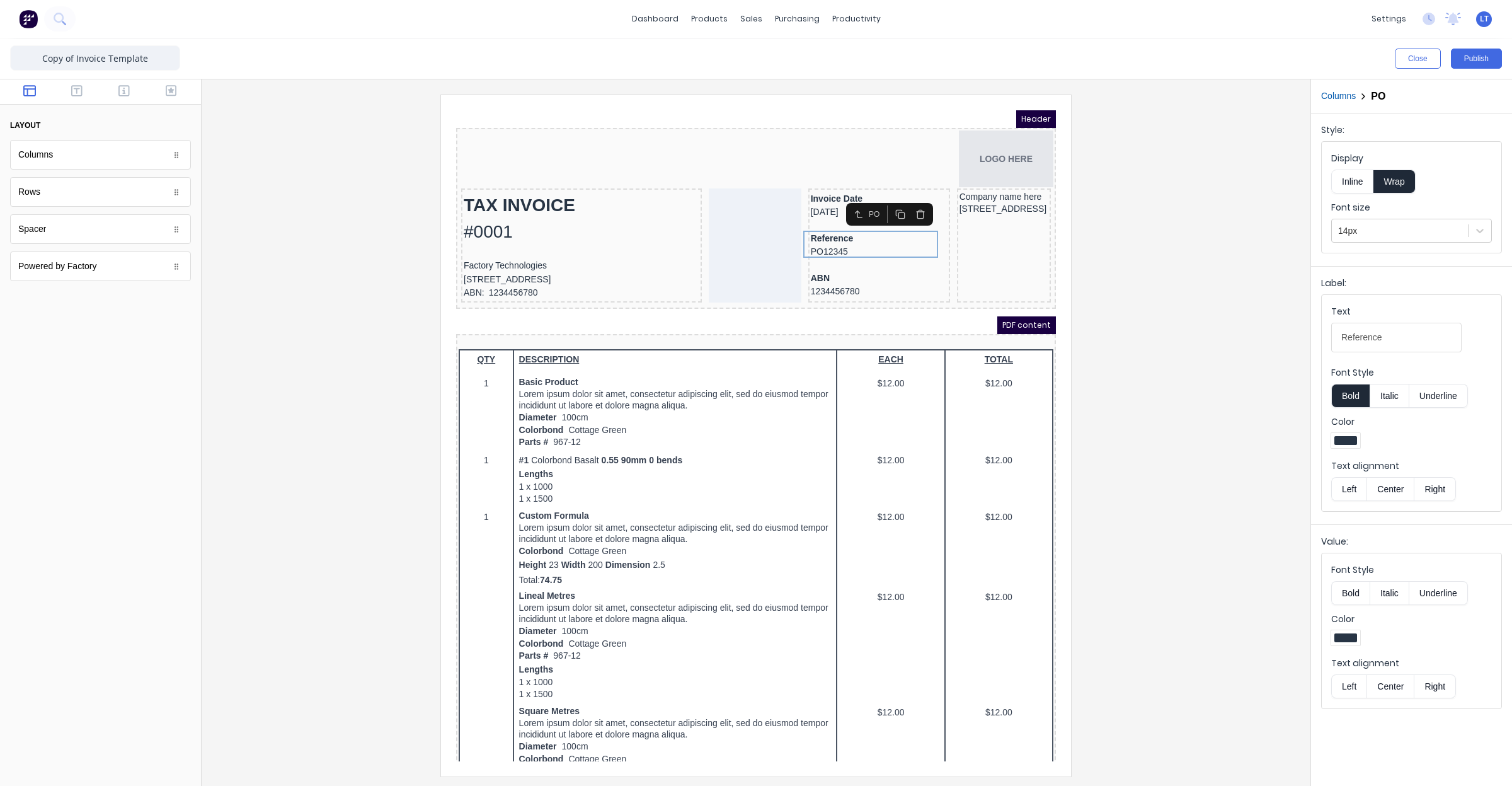
click at [1371, 336] on input "Reference" at bounding box center [1396, 337] width 130 height 29
type input "Purchase Order"
click at [1124, 286] on div at bounding box center [756, 435] width 1089 height 681
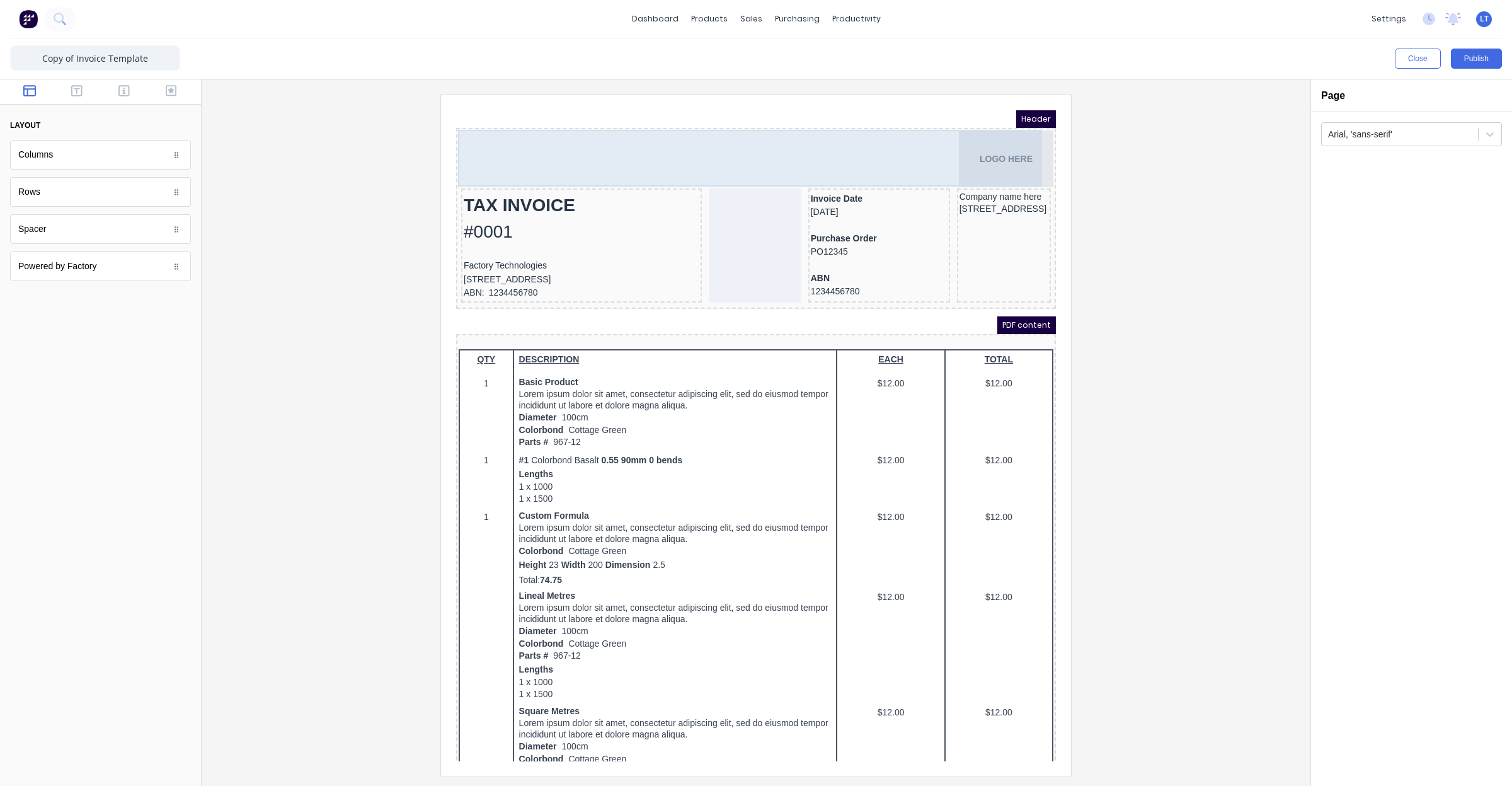
click at [982, 145] on div "LOGO HERE" at bounding box center [741, 144] width 594 height 57
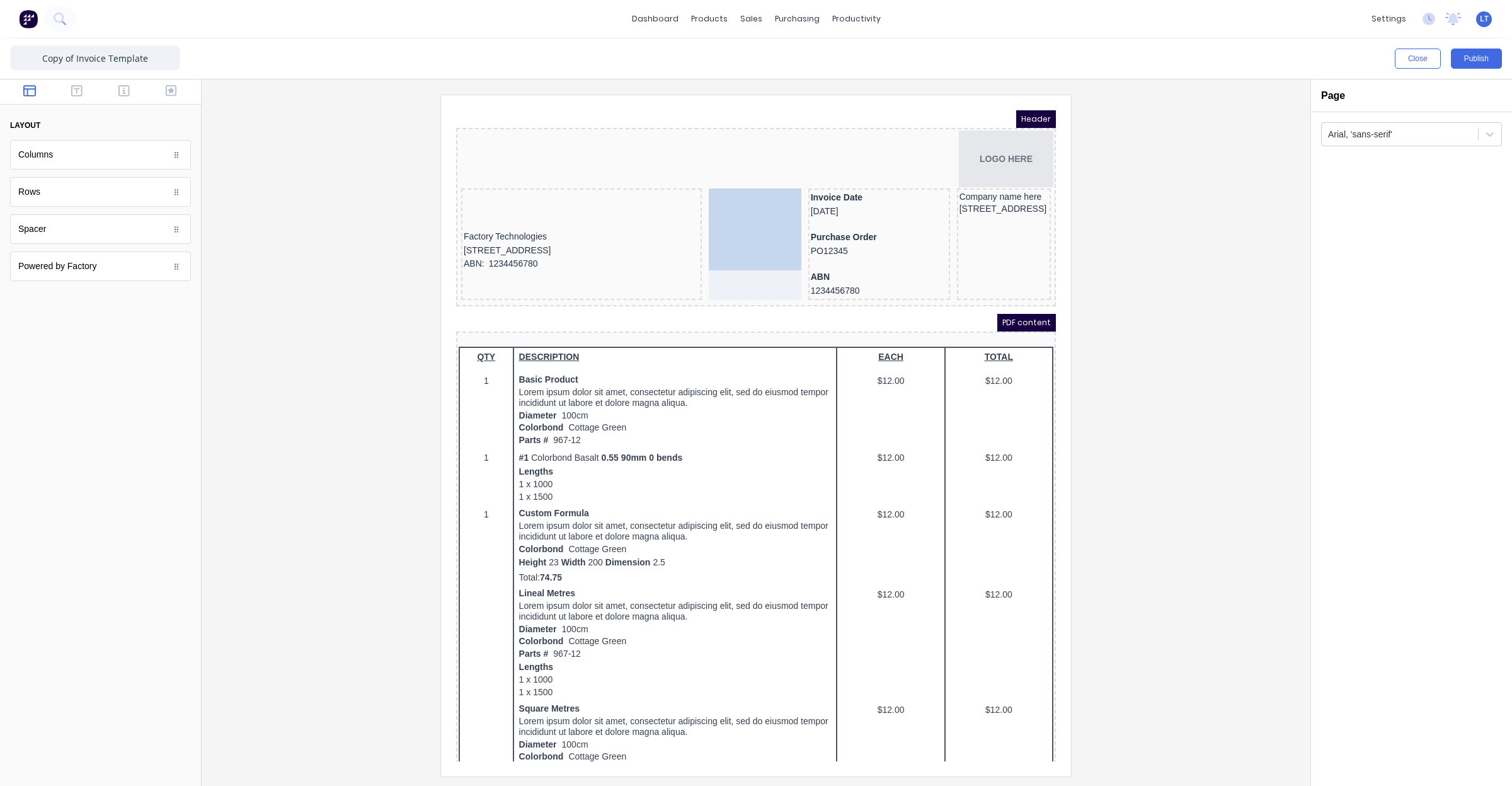
drag, startPoint x: 559, startPoint y: 202, endPoint x: 725, endPoint y: 203, distance: 166.0
drag, startPoint x: 500, startPoint y: 220, endPoint x: 727, endPoint y: 266, distance: 231.6
drag, startPoint x: 564, startPoint y: 227, endPoint x: 734, endPoint y: 280, distance: 178.1
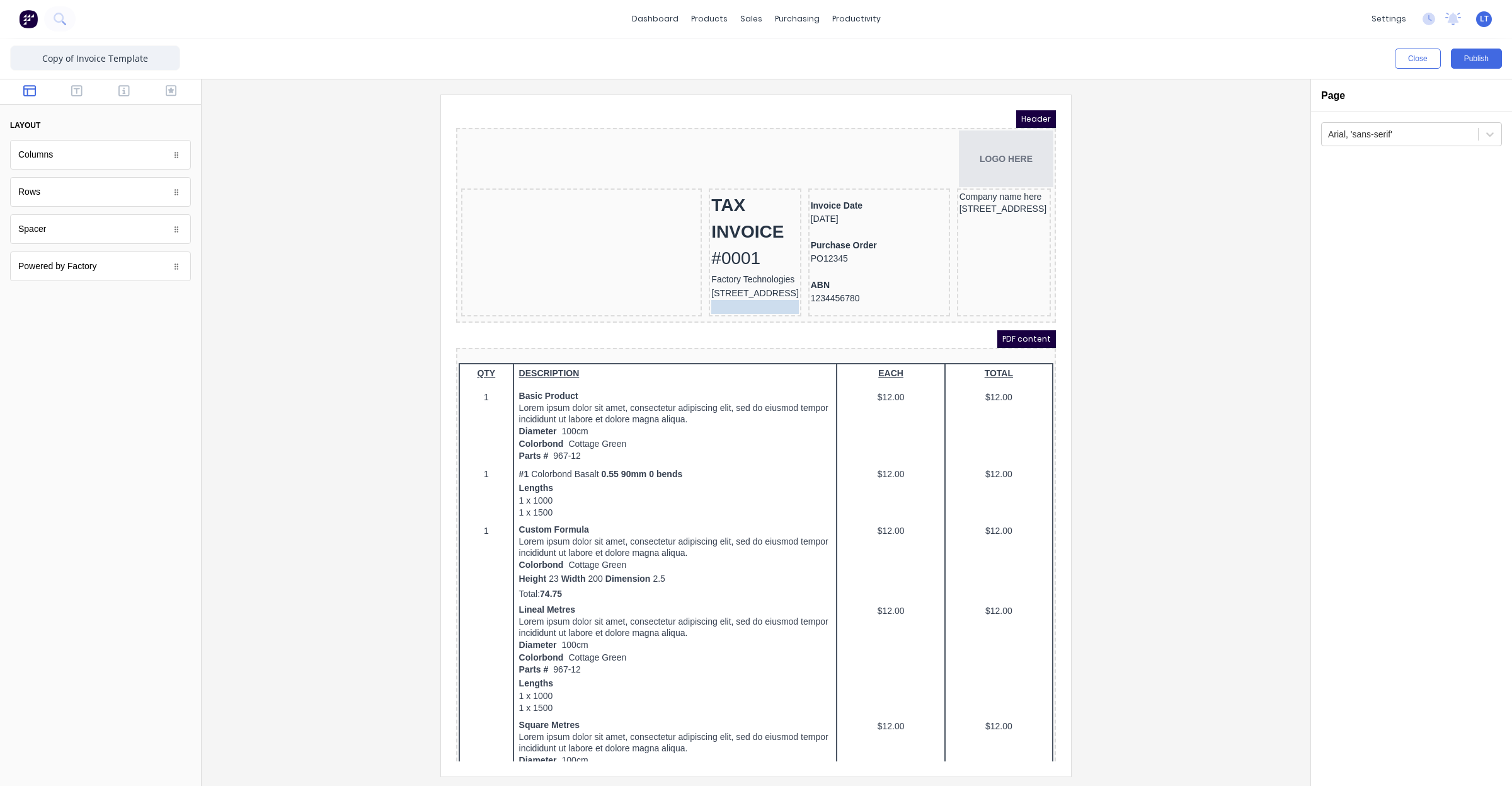
drag, startPoint x: 488, startPoint y: 244, endPoint x: 712, endPoint y: 317, distance: 235.6
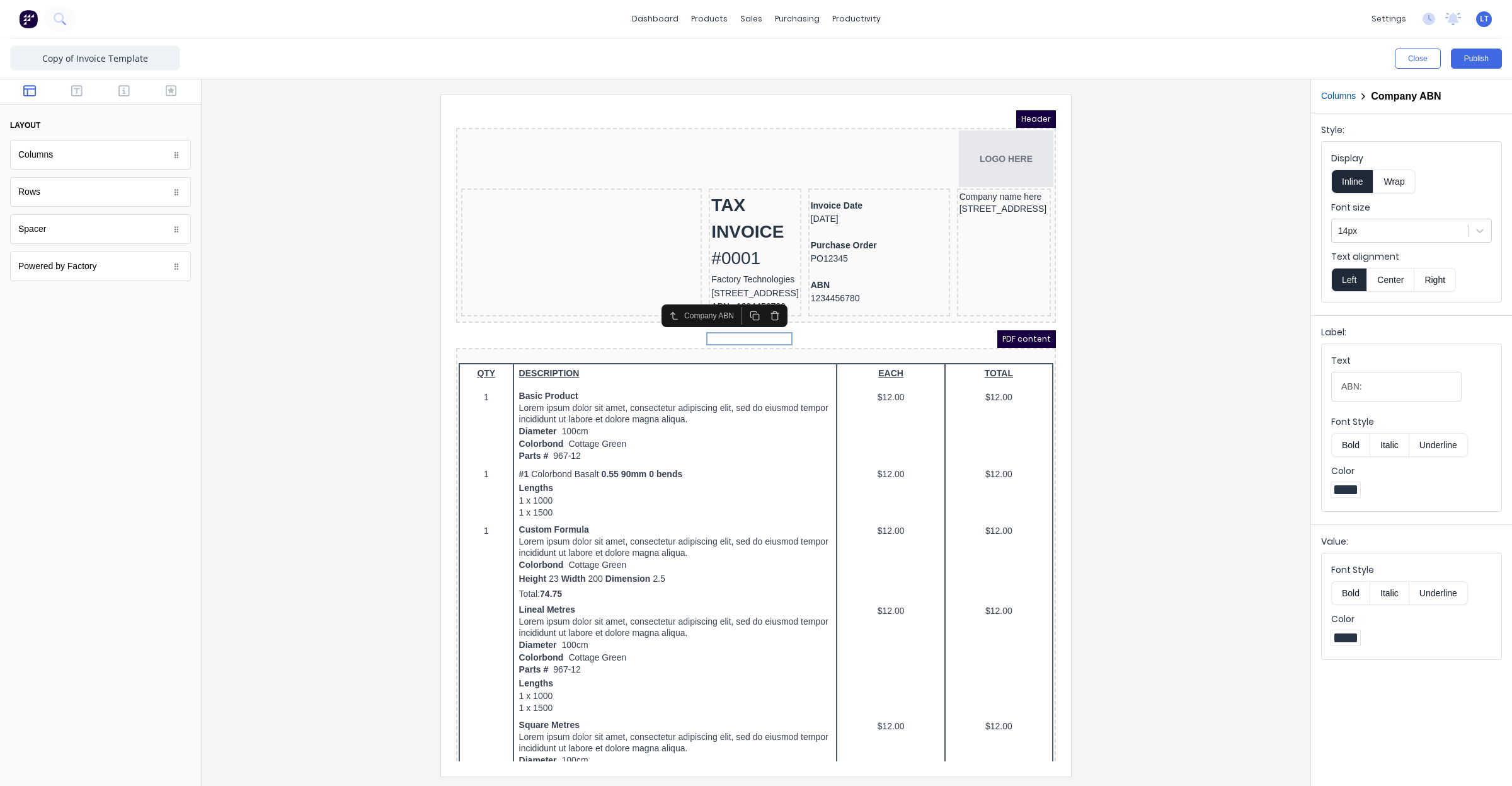
drag, startPoint x: 1114, startPoint y: 362, endPoint x: 1099, endPoint y: 326, distance: 39.0
click at [1099, 326] on div at bounding box center [756, 435] width 1089 height 681
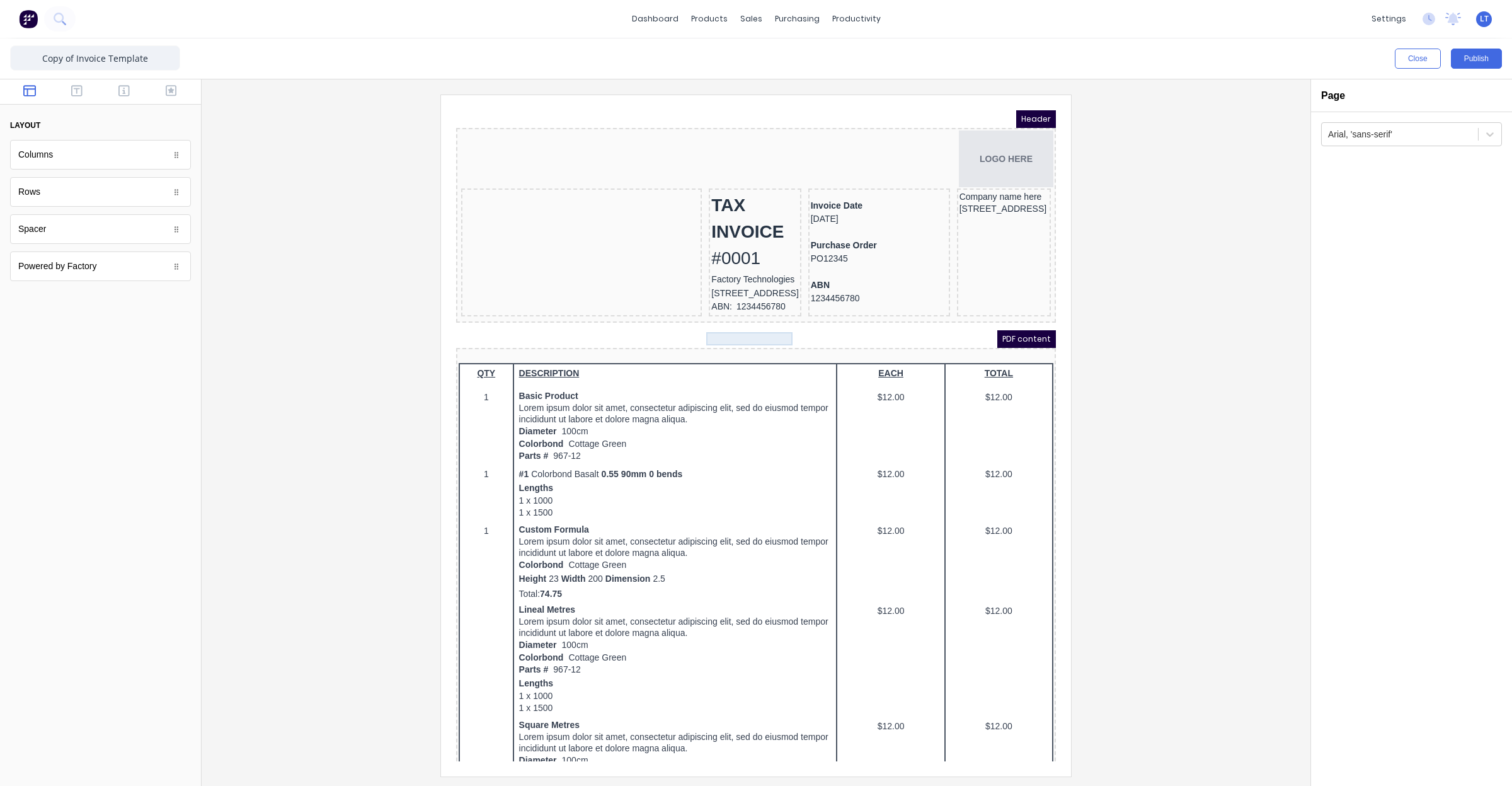
click at [736, 299] on div "ABN: 1234456780" at bounding box center [739, 292] width 87 height 14
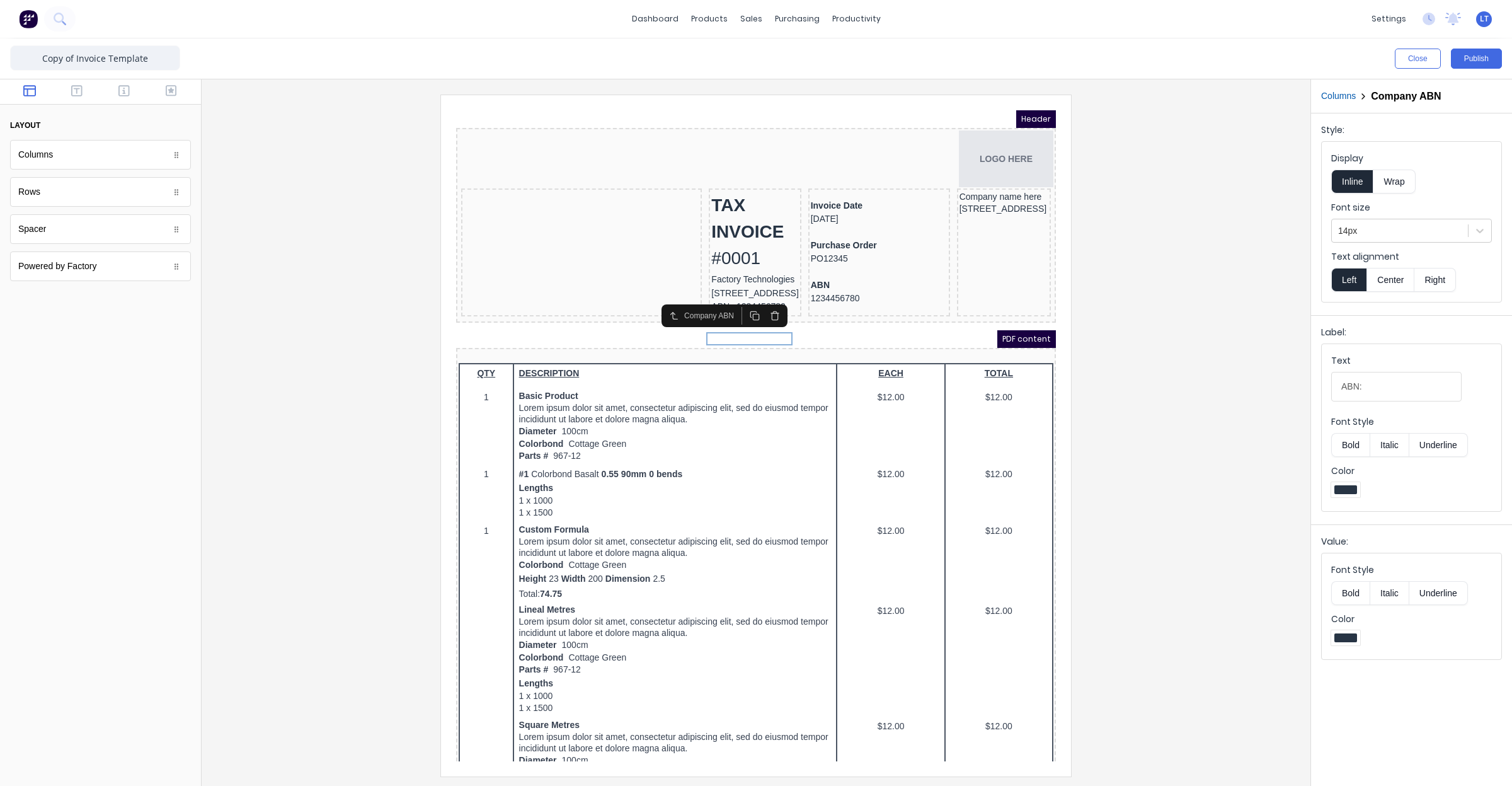
click at [760, 299] on icon "button" at bounding box center [760, 301] width 10 height 10
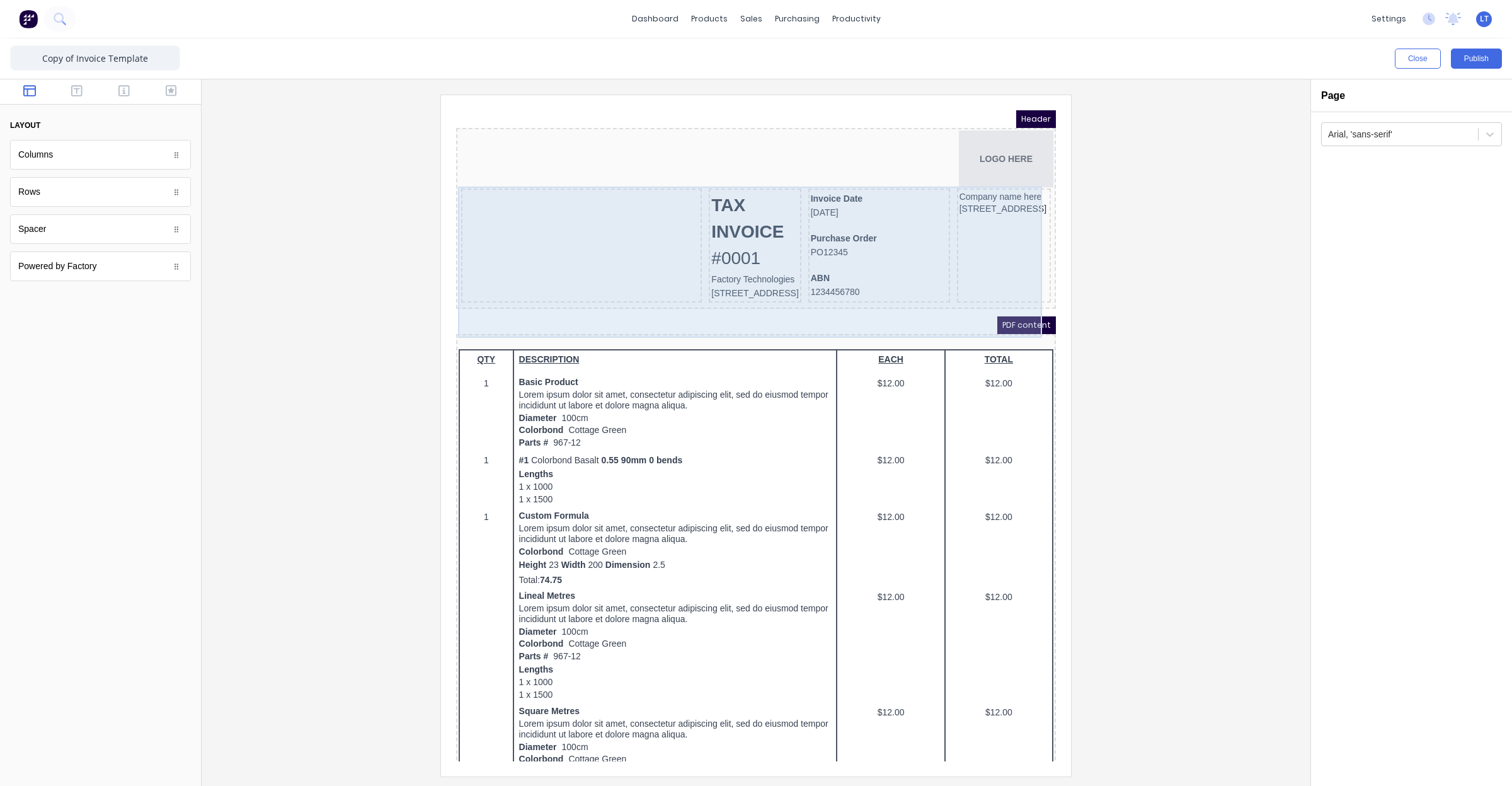
click at [636, 217] on div at bounding box center [567, 231] width 241 height 114
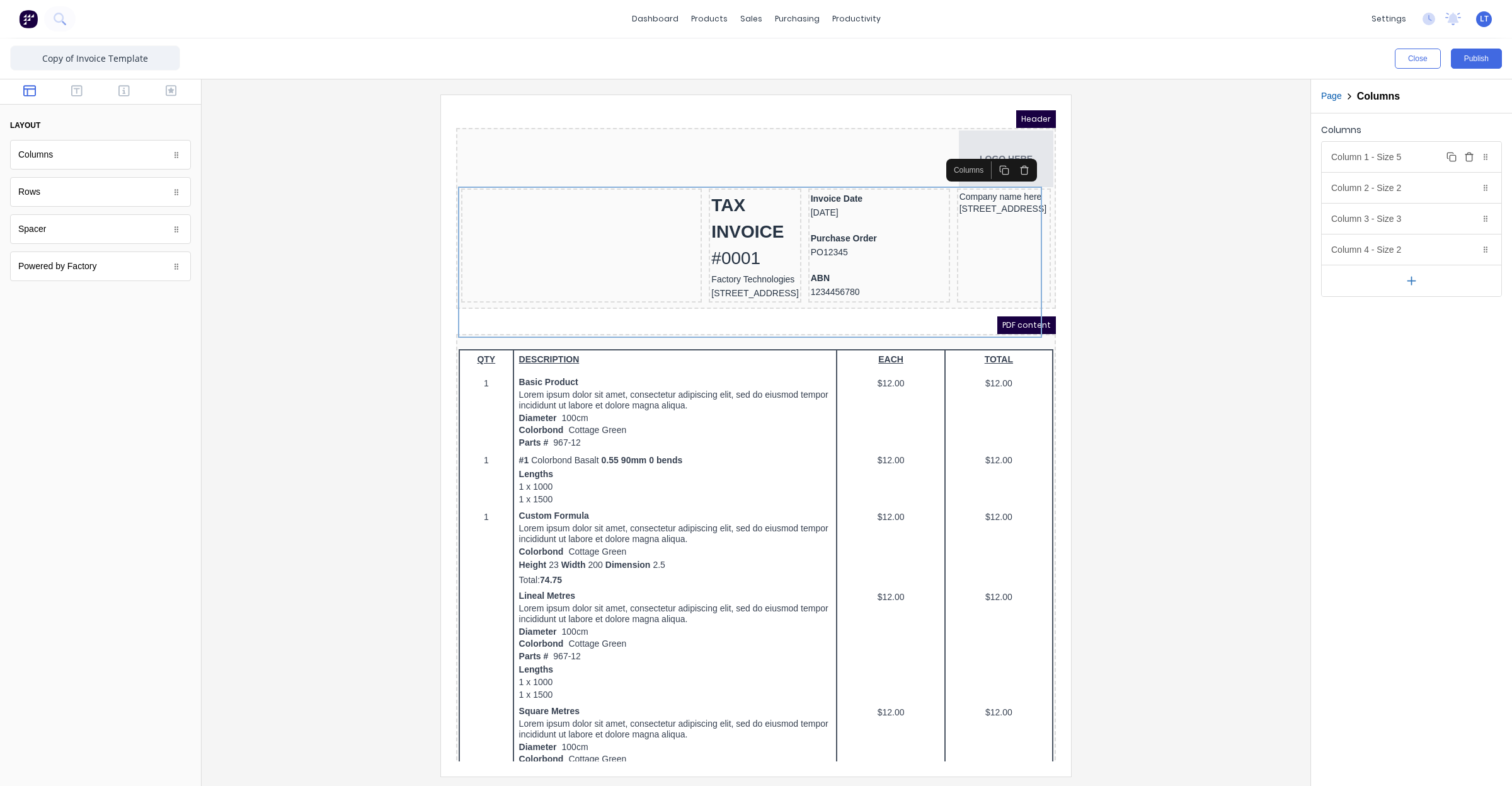
click at [1396, 164] on div "Column 1 - Size 5 Duplicate Delete" at bounding box center [1411, 156] width 180 height 30
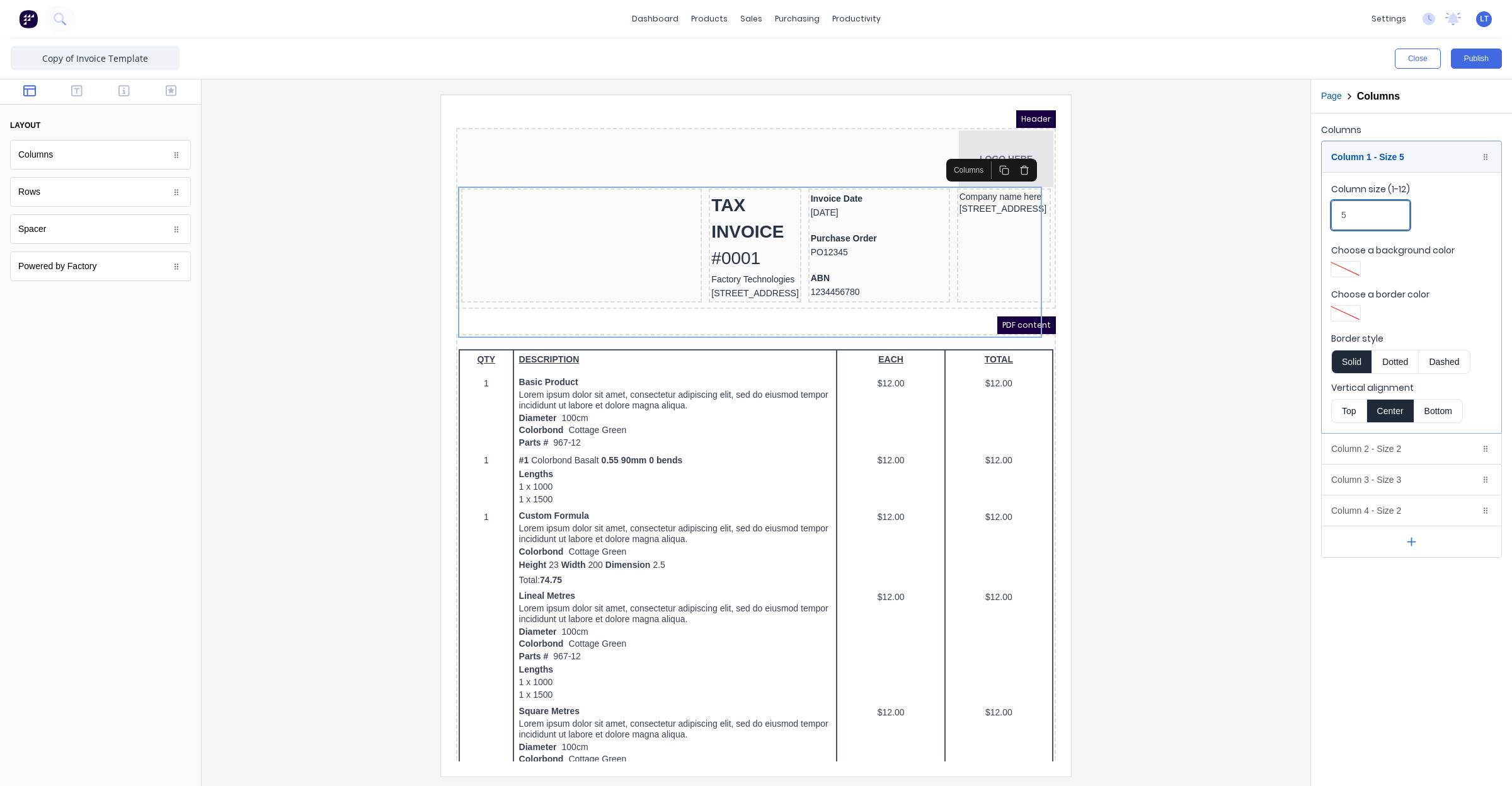
drag, startPoint x: 1361, startPoint y: 213, endPoint x: 1291, endPoint y: 216, distance: 70.1
click at [1291, 216] on div "Close Publish Components layout Columns Columns Rows Rows Spacer Spacer Powered…" at bounding box center [756, 412] width 1512 height 748
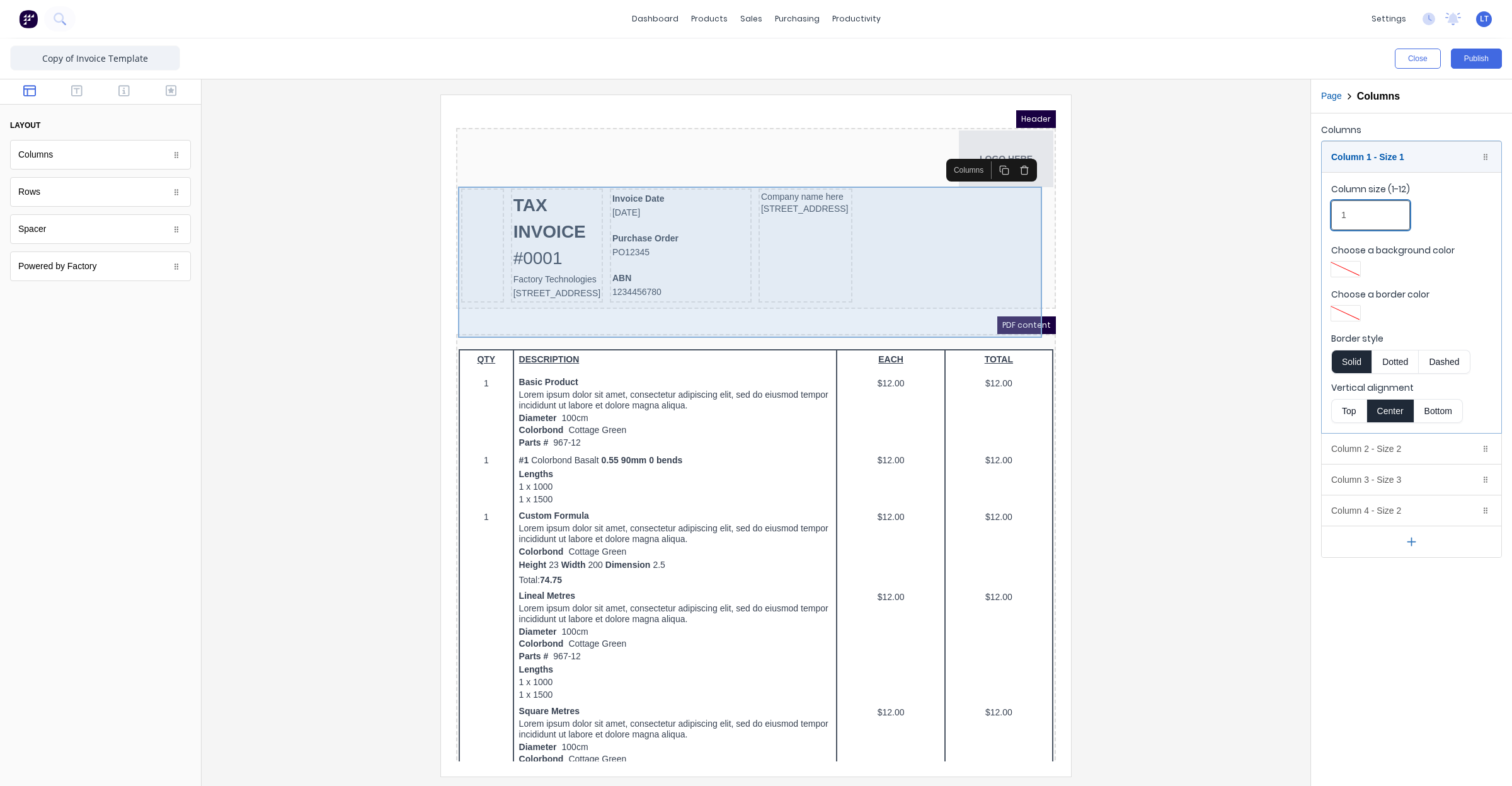
type input "1"
click at [717, 288] on div "Invoice Date 29/10/2024 Purchase Order PO12345 ABN 1234456780" at bounding box center [665, 231] width 142 height 114
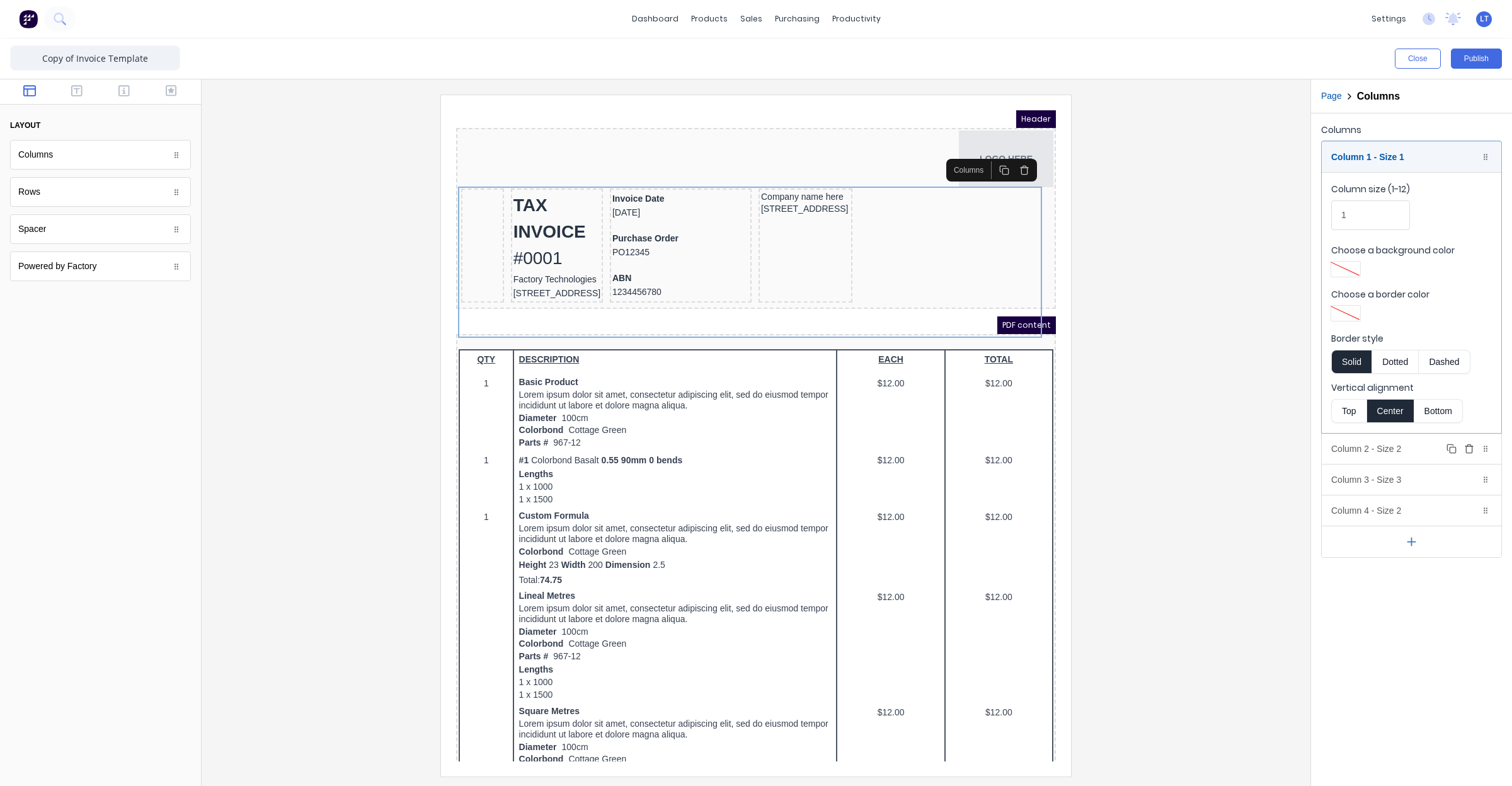
click at [1402, 462] on div "Column 2 - Size 2 Duplicate Delete" at bounding box center [1411, 448] width 180 height 30
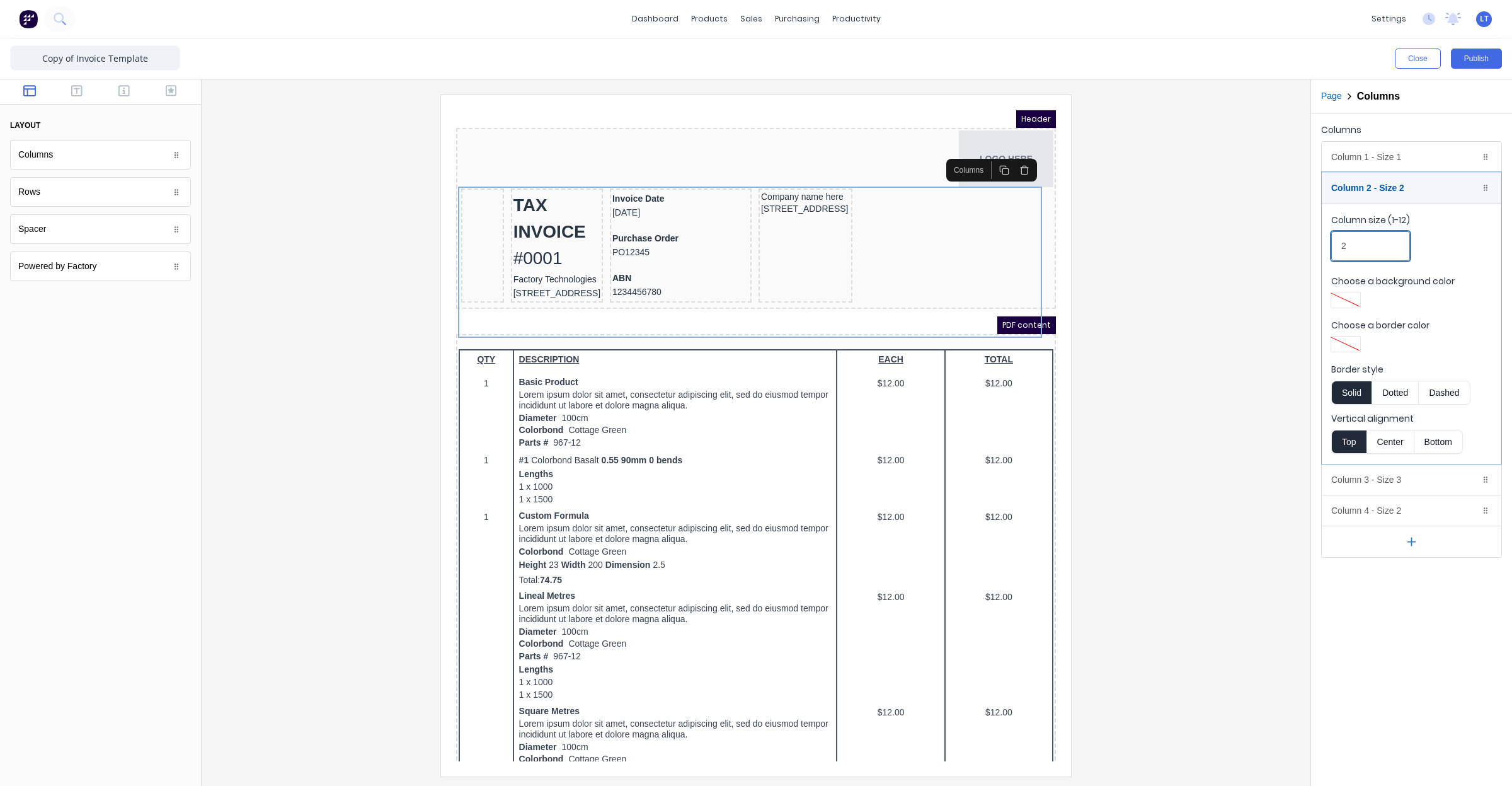
drag, startPoint x: 1360, startPoint y: 249, endPoint x: 1273, endPoint y: 249, distance: 87.0
click at [1273, 249] on div "Close Publish Components layout Columns Columns Rows Rows Spacer Spacer Powered…" at bounding box center [756, 412] width 1512 height 748
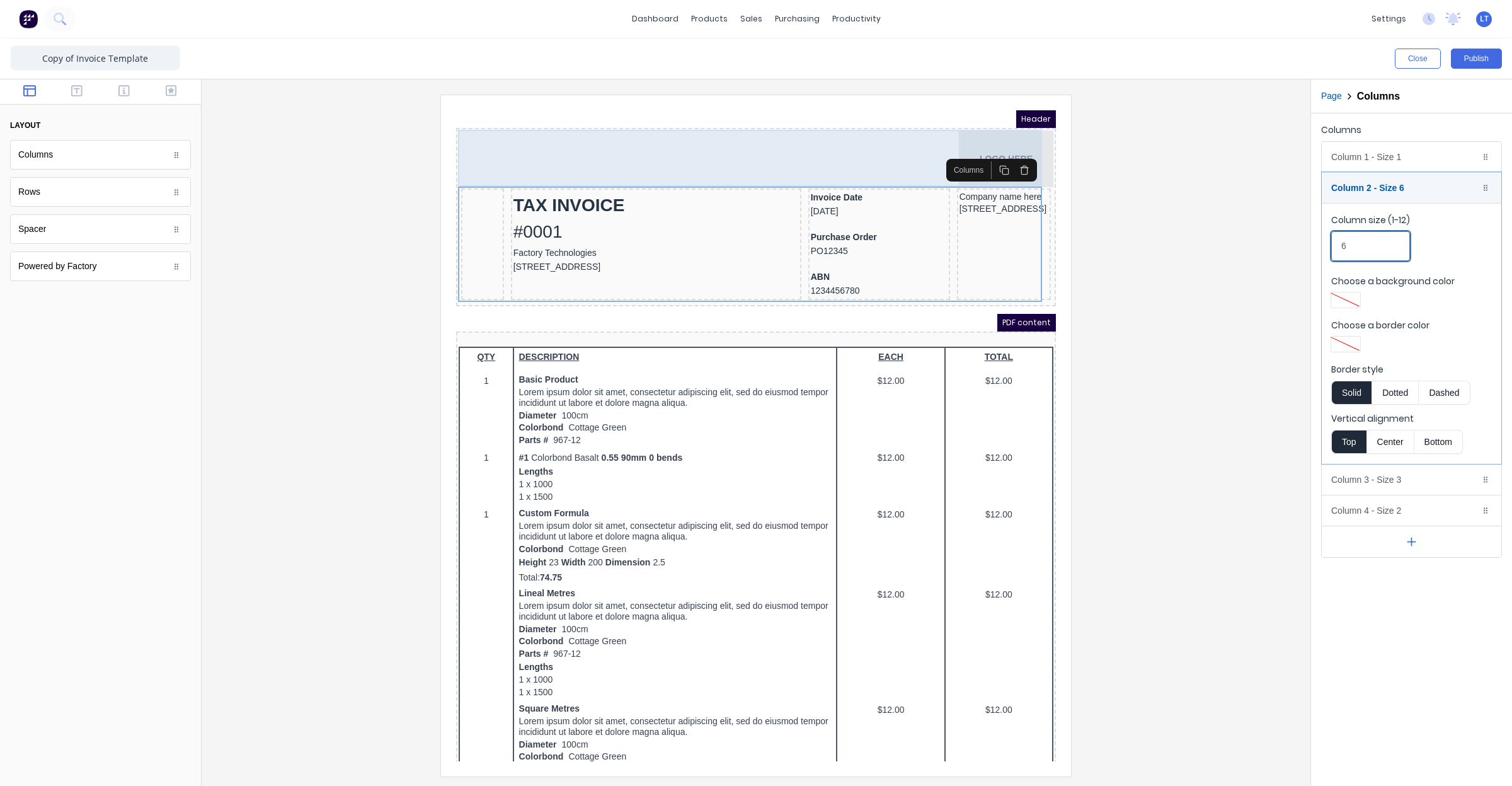
type input "6"
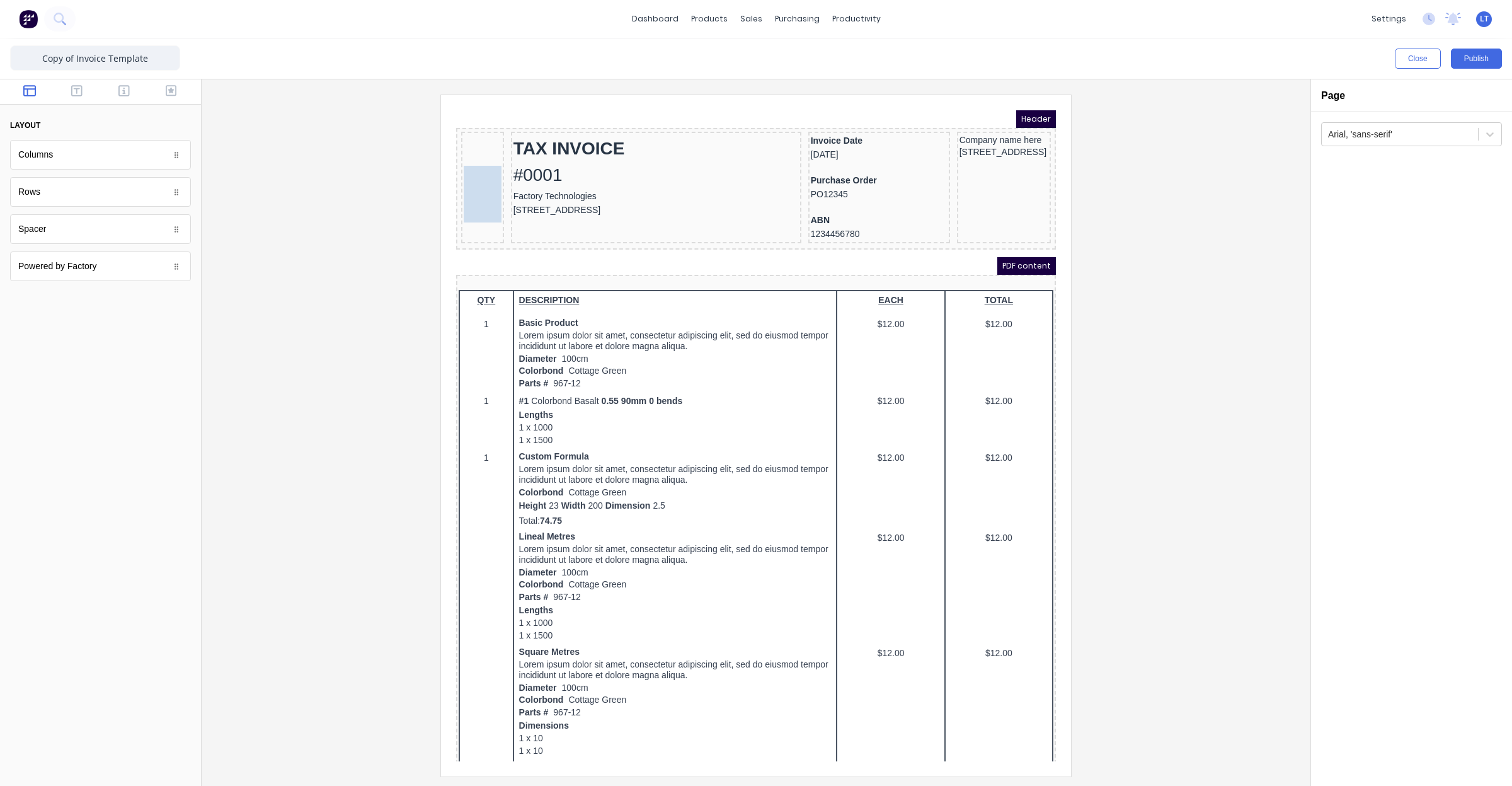
drag, startPoint x: 982, startPoint y: 125, endPoint x: 480, endPoint y: 170, distance: 504.0
click at [1346, 94] on button "Columns" at bounding box center [1339, 96] width 35 height 13
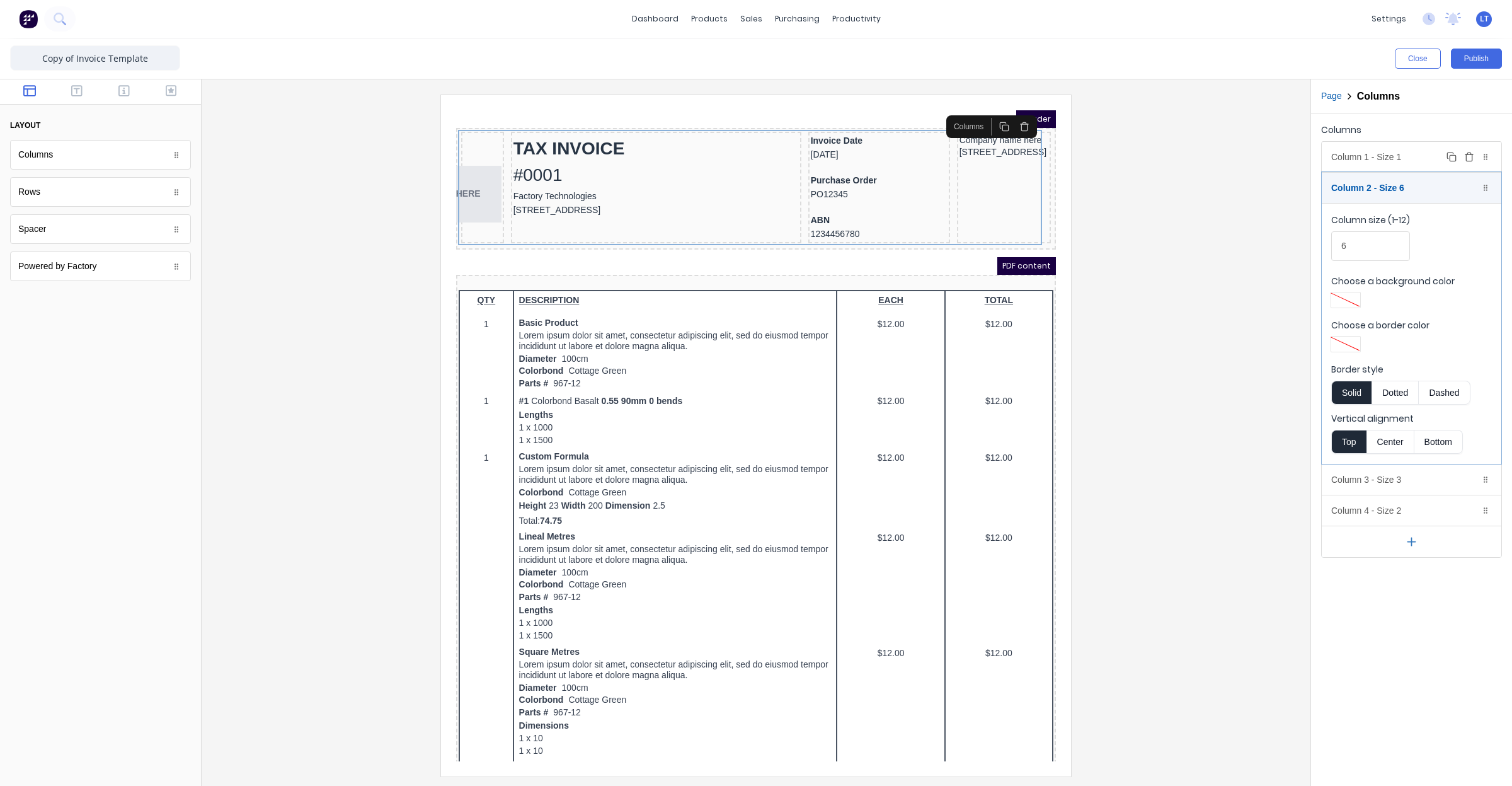
click at [1378, 161] on div "Column 1 - Size 1 Duplicate Delete" at bounding box center [1411, 156] width 180 height 30
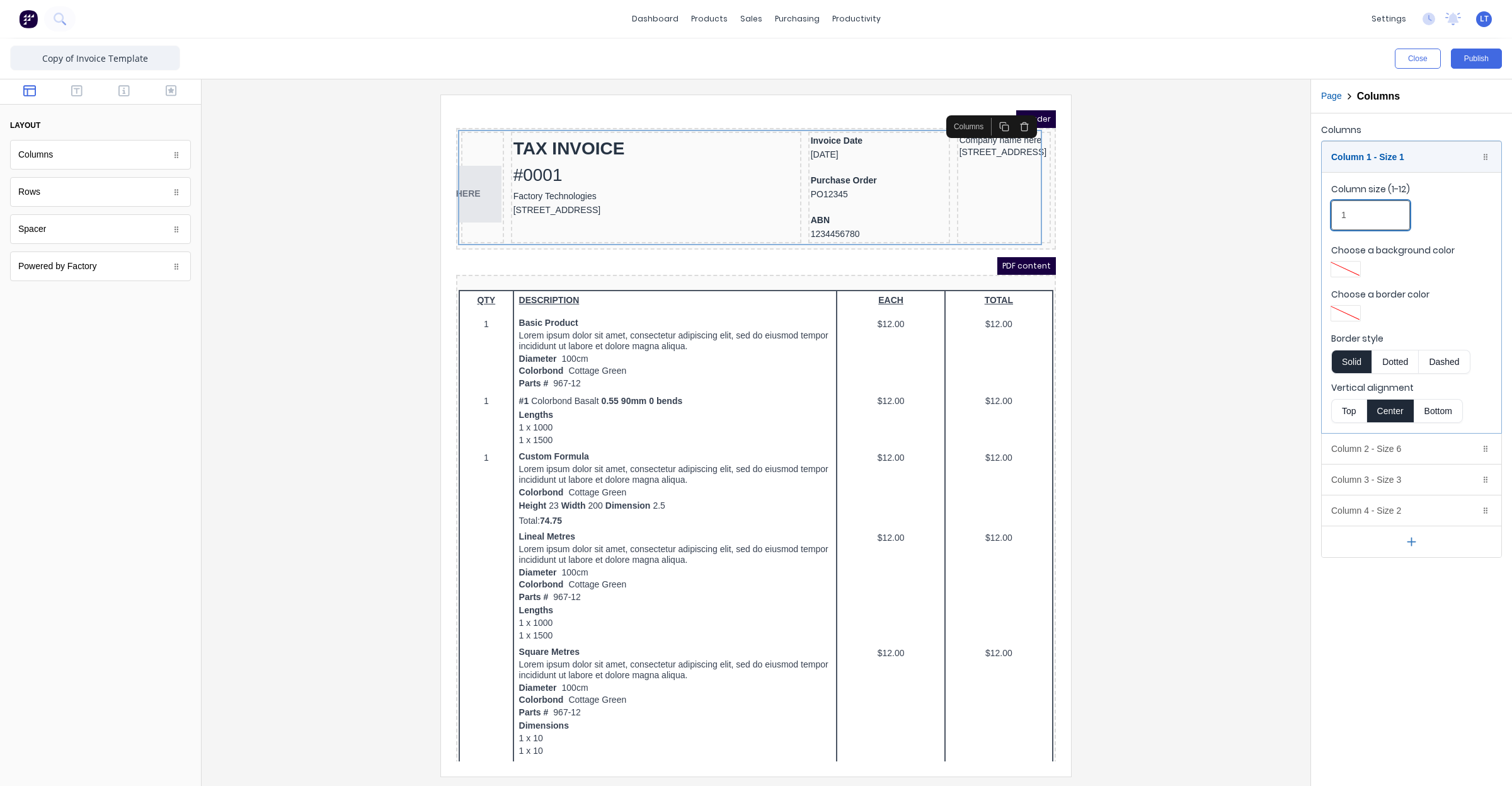
click at [1284, 225] on div "Close Publish Components layout Columns Columns Rows Rows Spacer Spacer Powered…" at bounding box center [756, 412] width 1512 height 748
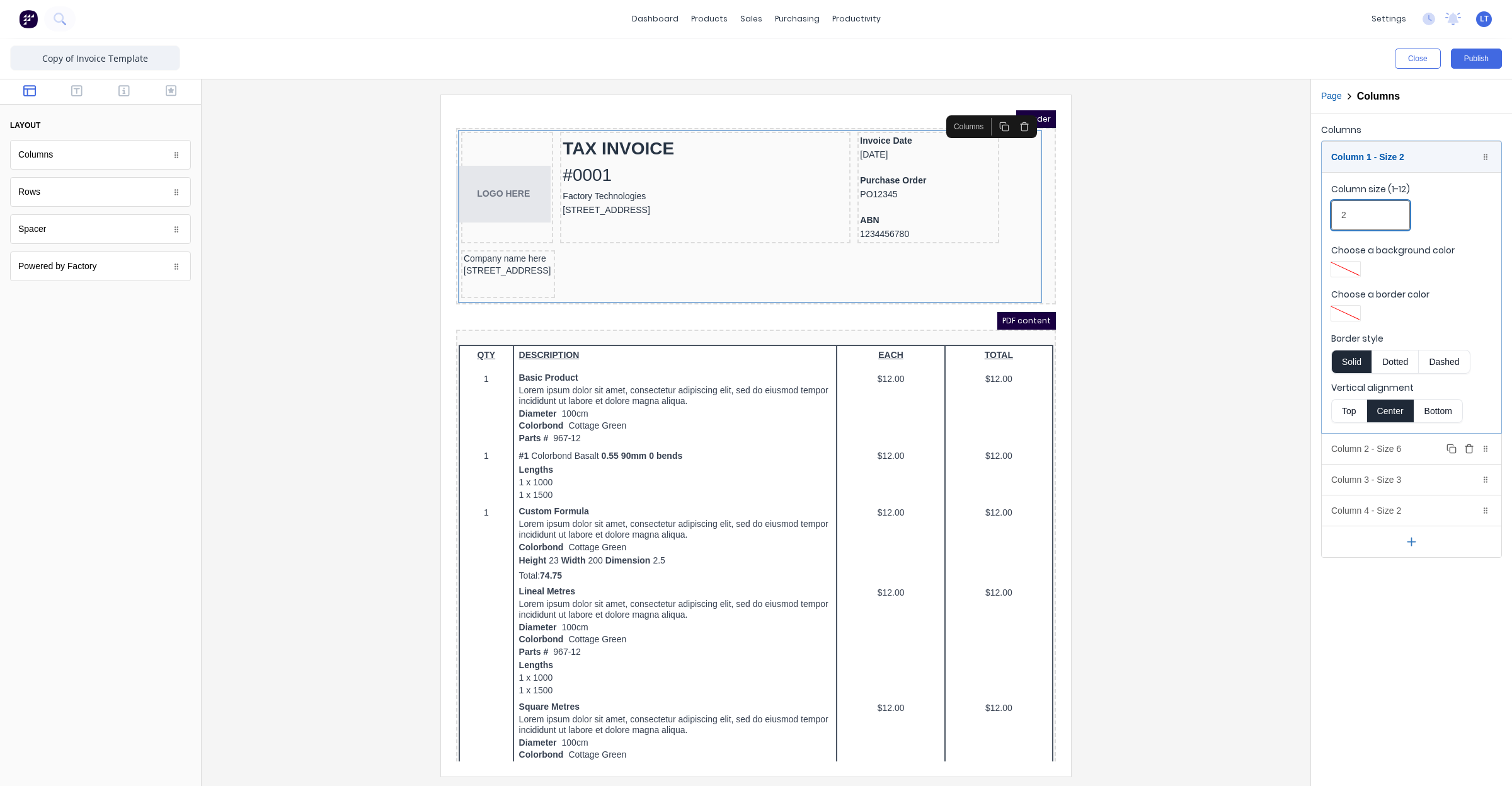
type input "2"
click at [1407, 452] on div "Column 2 - Size 6 Duplicate Delete" at bounding box center [1411, 448] width 180 height 30
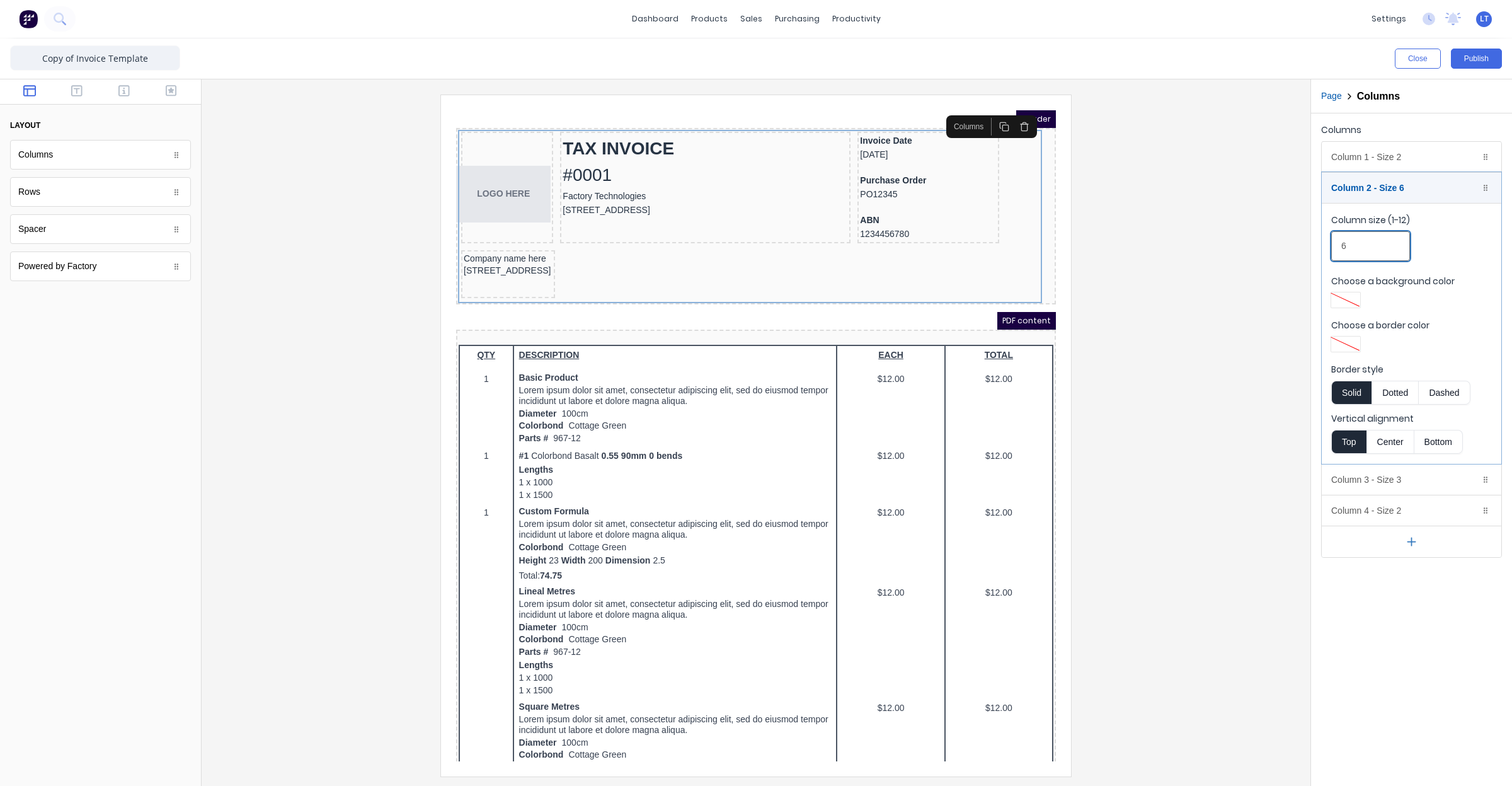
drag, startPoint x: 1333, startPoint y: 244, endPoint x: 1271, endPoint y: 247, distance: 62.1
click at [1271, 247] on div "Close Publish Components layout Columns Columns Rows Rows Spacer Spacer Powered…" at bounding box center [756, 412] width 1512 height 748
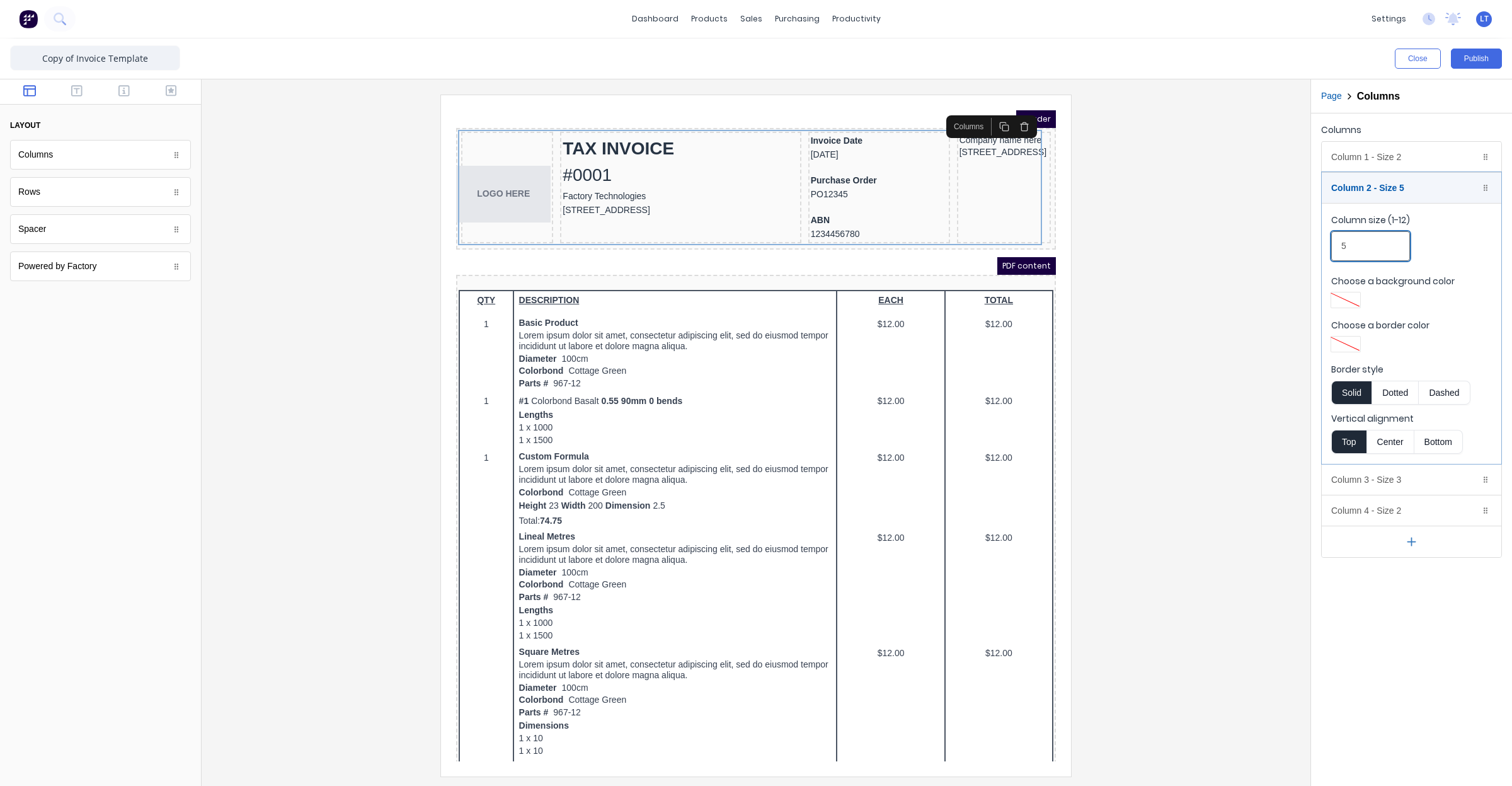
type input "5"
click at [1143, 276] on div at bounding box center [756, 435] width 1089 height 681
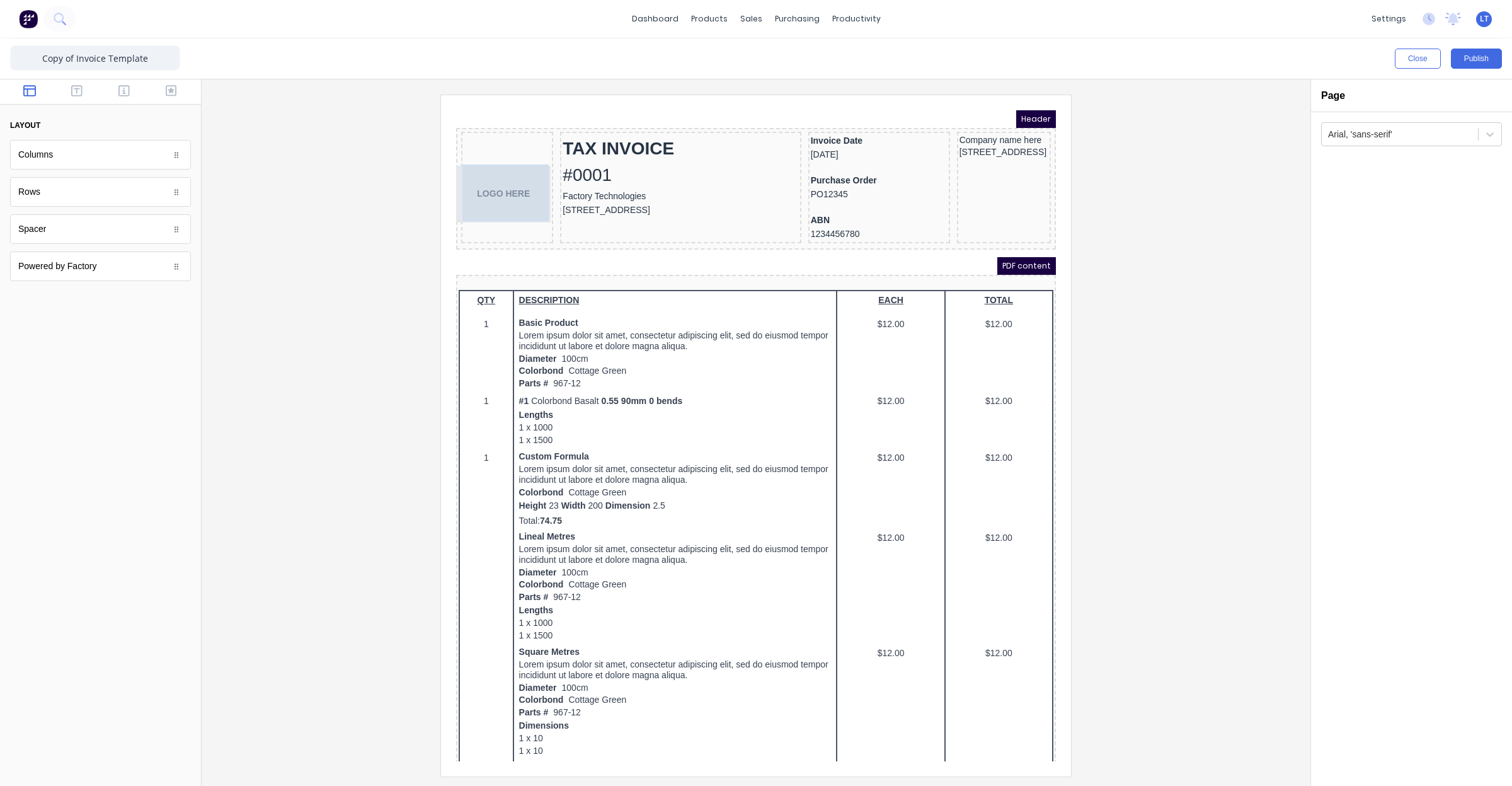
click at [493, 157] on div "LOGO HERE" at bounding box center [492, 179] width 87 height 57
drag, startPoint x: 493, startPoint y: 163, endPoint x: 493, endPoint y: 130, distance: 33.0
click at [493, 130] on body "Header LOGO HERE LOGO HERE TAX INVOICE #0001 Factory Technologies 234 Beach Roa…" at bounding box center [741, 420] width 600 height 651
drag, startPoint x: 505, startPoint y: 145, endPoint x: 502, endPoint y: 128, distance: 17.3
click at [502, 128] on body "Header LOGO HERE LOGO HERE TAX INVOICE #0001 Factory Technologies 234 Beach Roa…" at bounding box center [741, 420] width 600 height 651
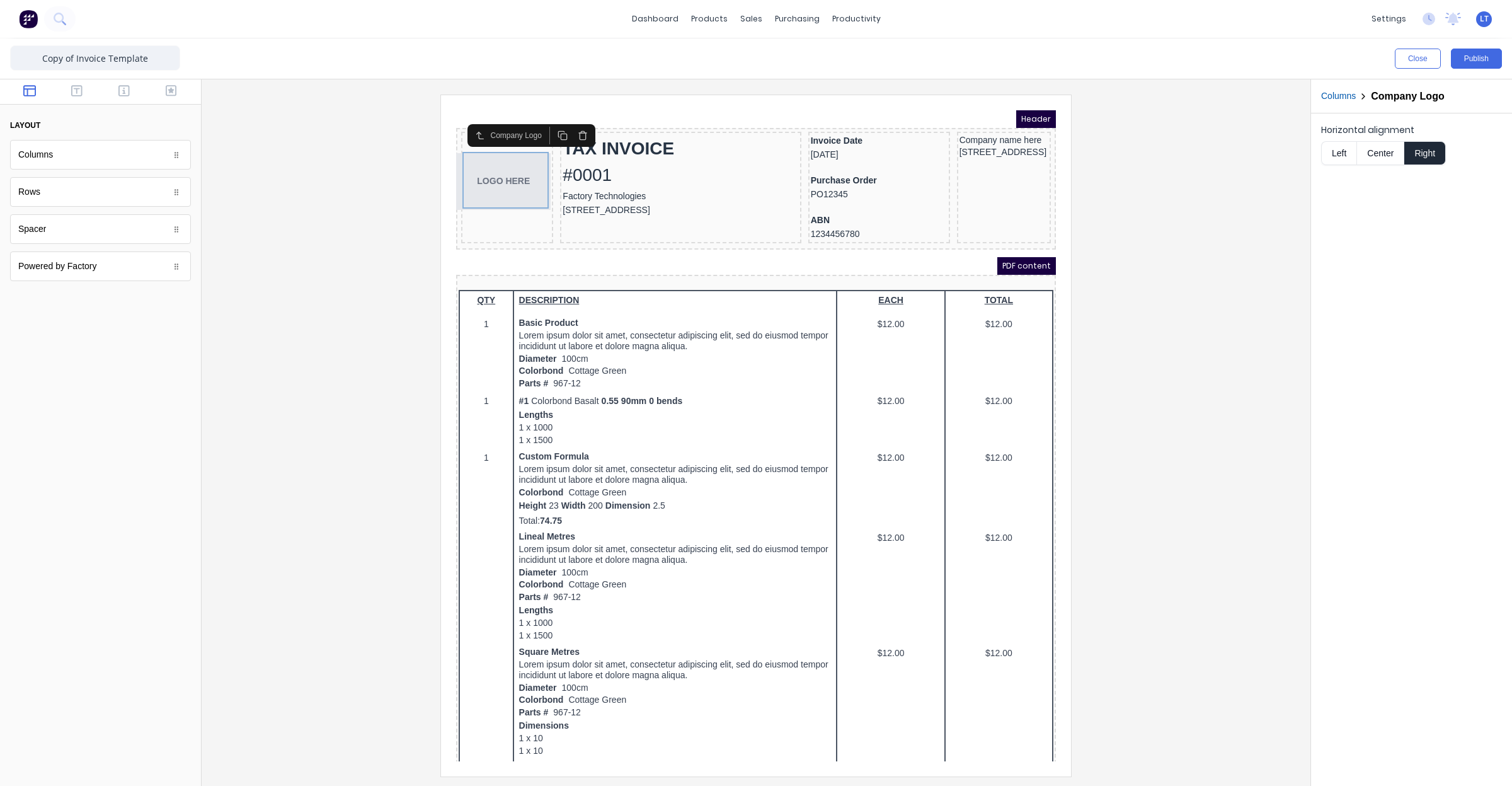
click at [1175, 219] on div at bounding box center [756, 435] width 1089 height 681
click at [465, 163] on div "LOGO HERE" at bounding box center [492, 166] width 87 height 57
click at [1346, 149] on button "Left" at bounding box center [1339, 152] width 35 height 24
click at [1216, 263] on div at bounding box center [756, 435] width 1089 height 681
click at [1469, 55] on button "Publish" at bounding box center [1476, 59] width 51 height 20
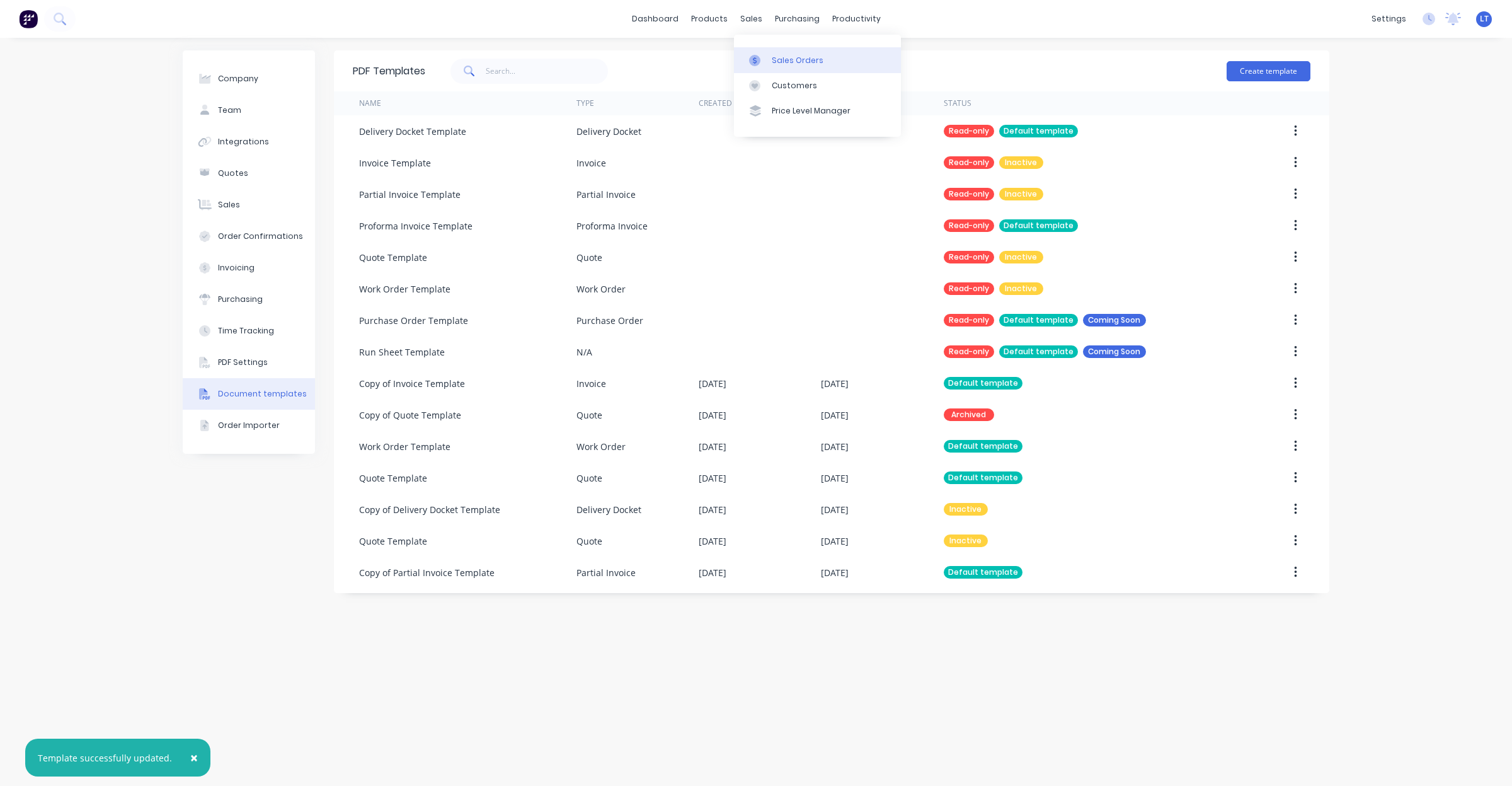
click at [762, 64] on div at bounding box center [758, 60] width 19 height 11
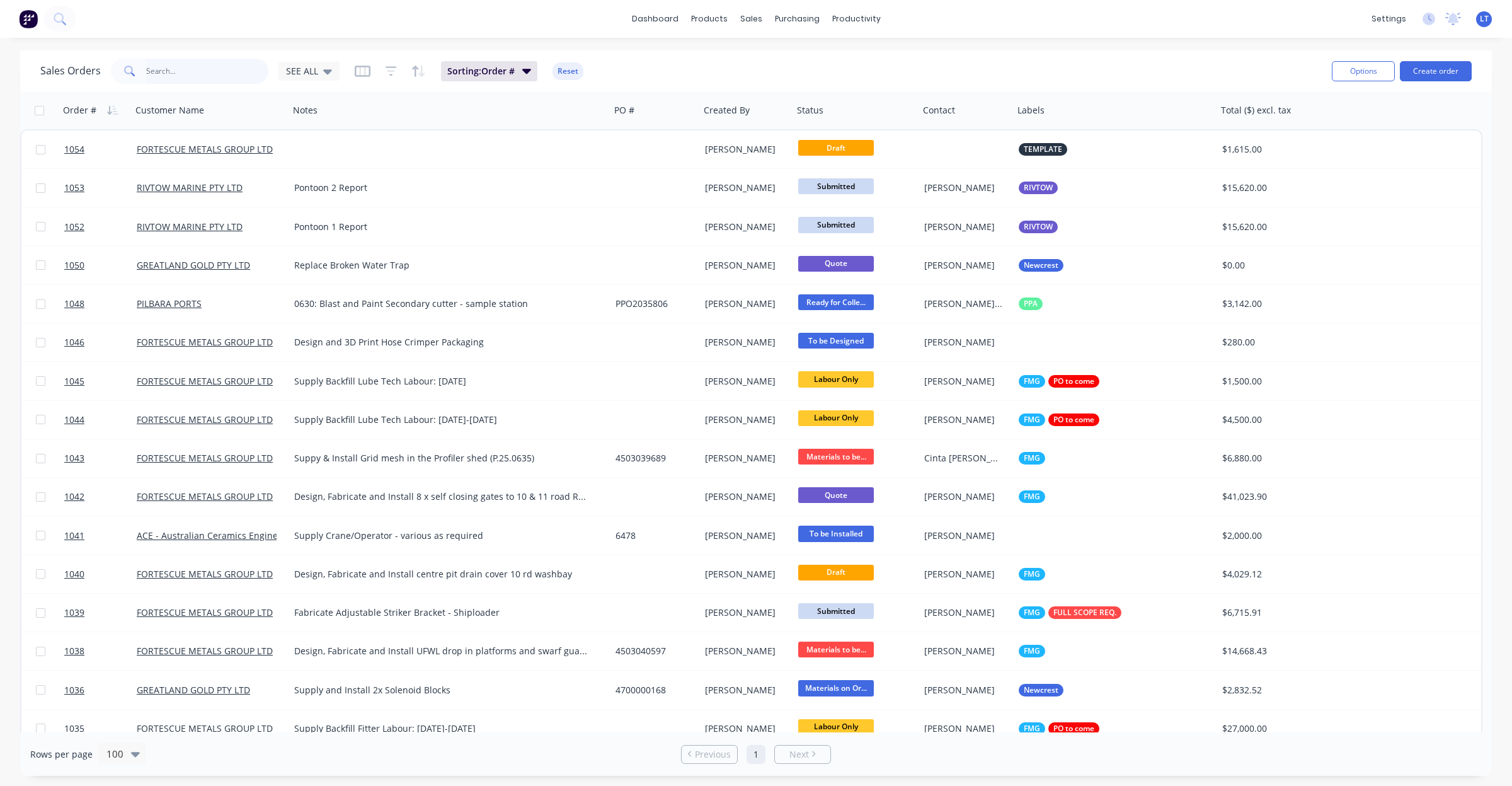
click at [224, 64] on input "text" at bounding box center [208, 71] width 123 height 25
type input "1033"
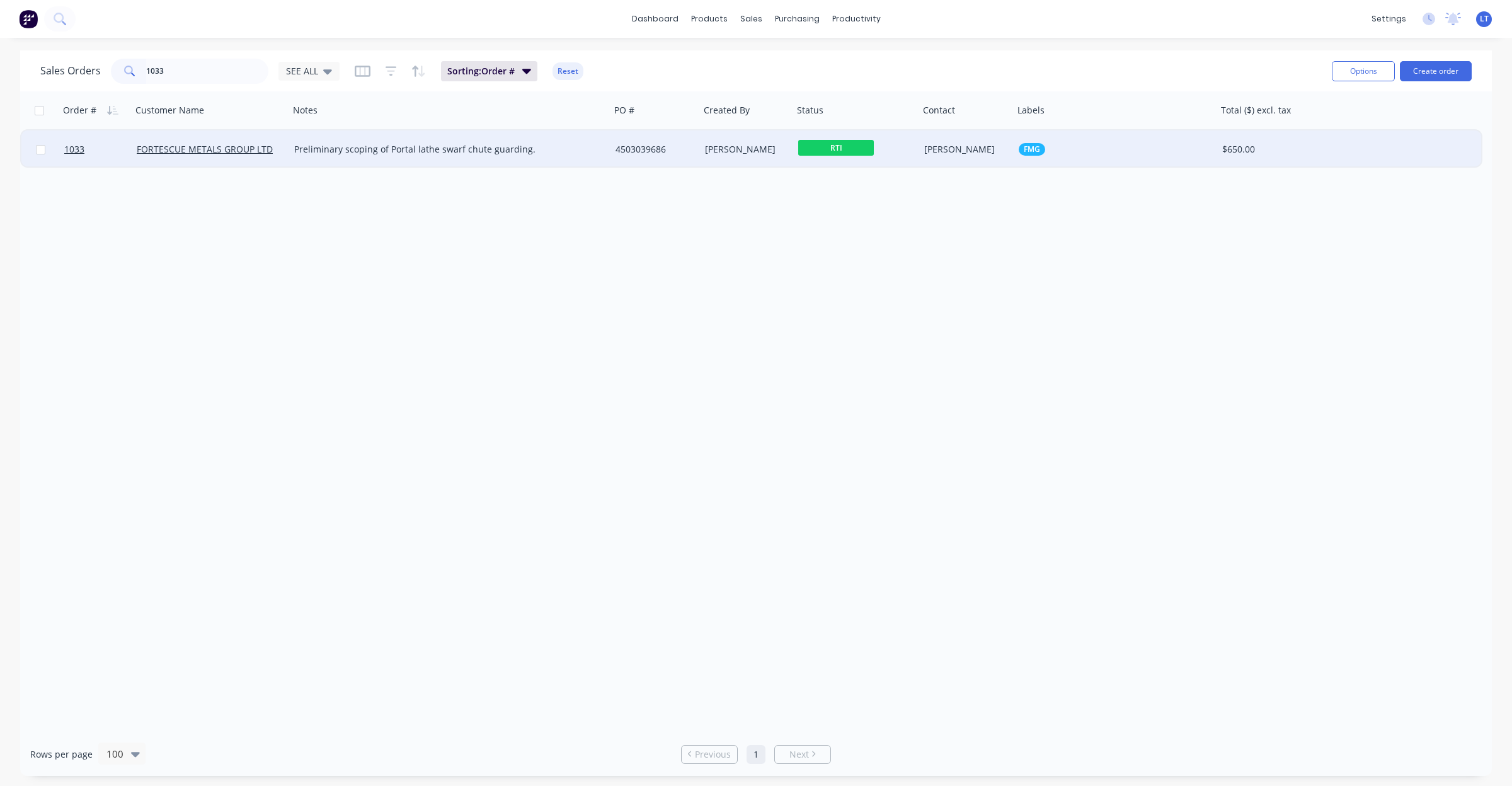
click at [502, 147] on div "Preliminary scoping of Portal lathe swarf chute guarding." at bounding box center [441, 149] width 296 height 12
click at [804, 150] on span "RTI" at bounding box center [835, 147] width 76 height 15
click at [762, 150] on div "[PERSON_NAME]" at bounding box center [744, 149] width 79 height 12
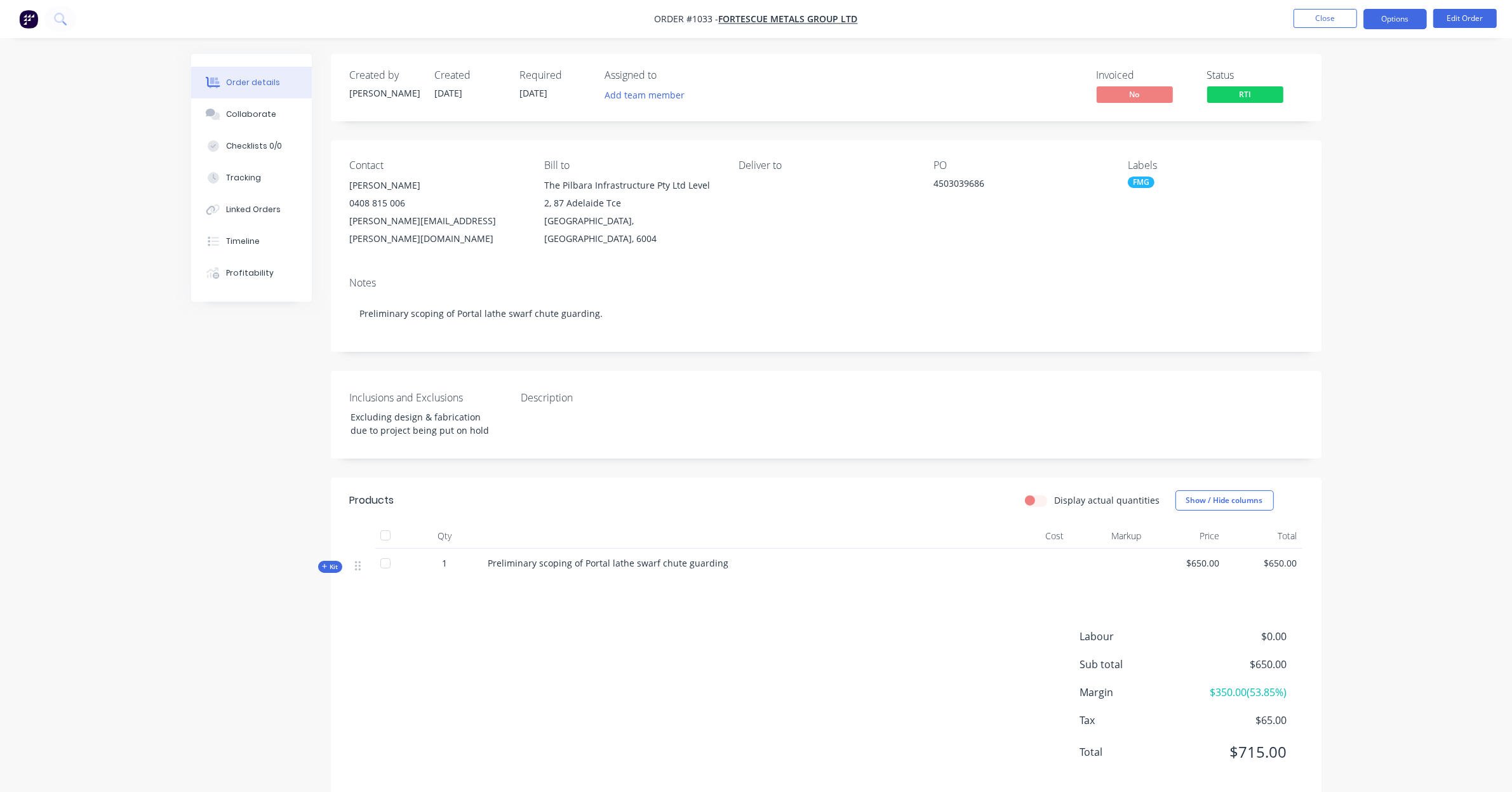
click at [1409, 18] on button "Options" at bounding box center [1395, 19] width 63 height 21
click at [1369, 73] on div "Invoice" at bounding box center [1357, 77] width 117 height 18
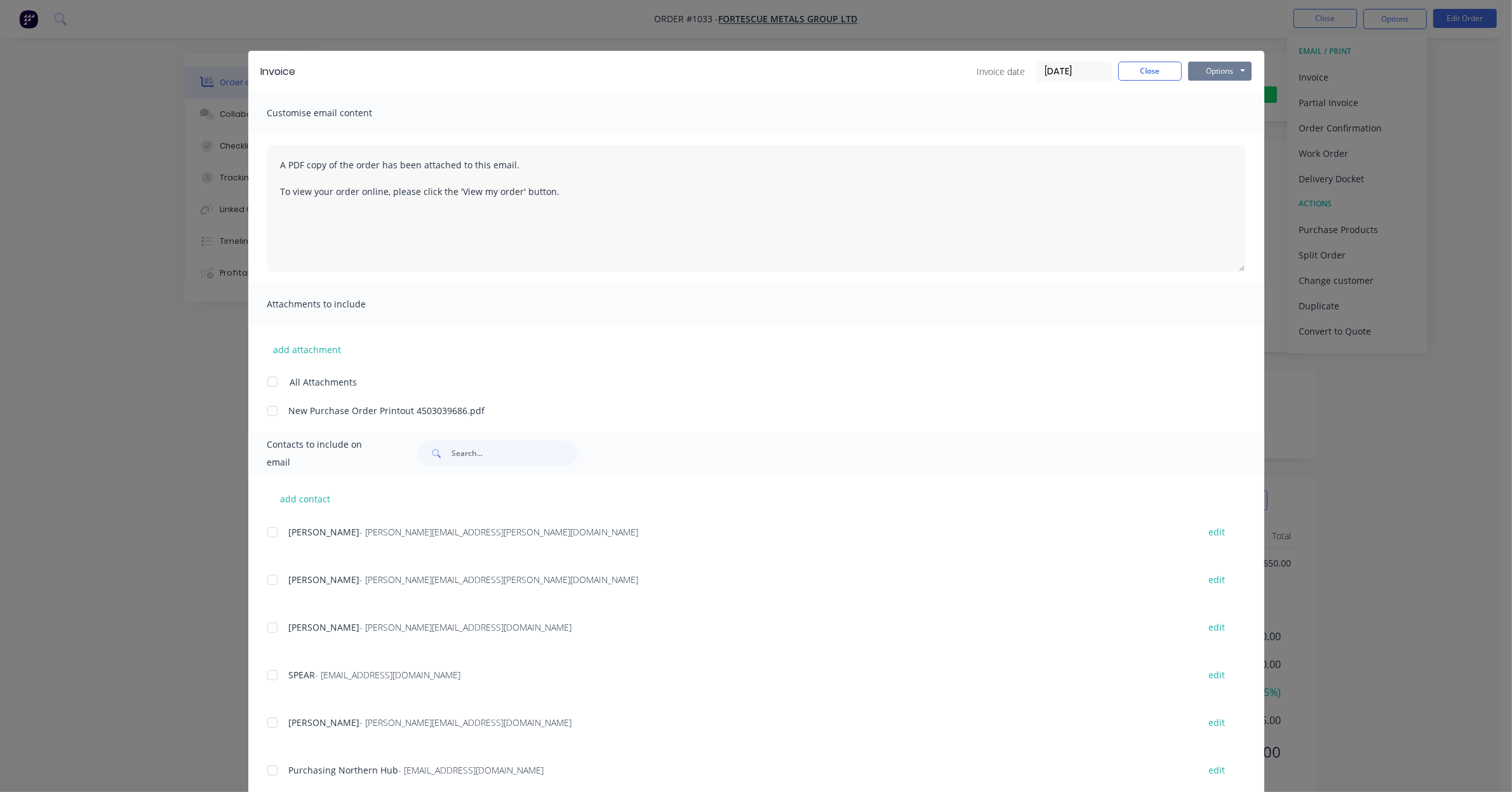
click at [1232, 71] on button "Options" at bounding box center [1220, 71] width 63 height 19
click at [1205, 98] on button "Preview" at bounding box center [1229, 94] width 81 height 21
click at [1189, 67] on button "Options" at bounding box center [1220, 71] width 63 height 19
click at [1196, 97] on button "Preview" at bounding box center [1229, 94] width 81 height 21
click at [1150, 73] on button "Close" at bounding box center [1150, 71] width 63 height 19
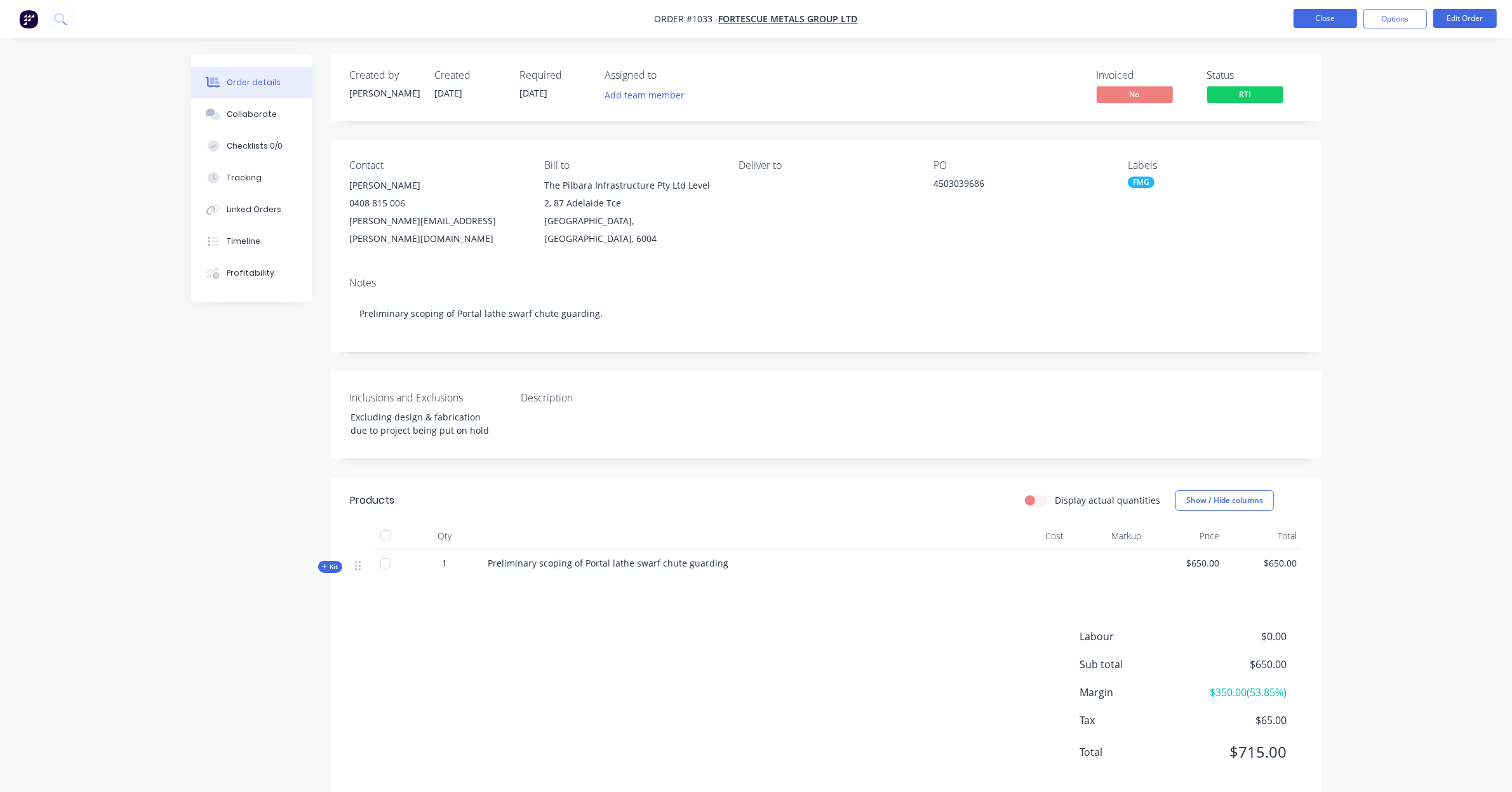
click at [1304, 16] on button "Close" at bounding box center [1325, 18] width 63 height 19
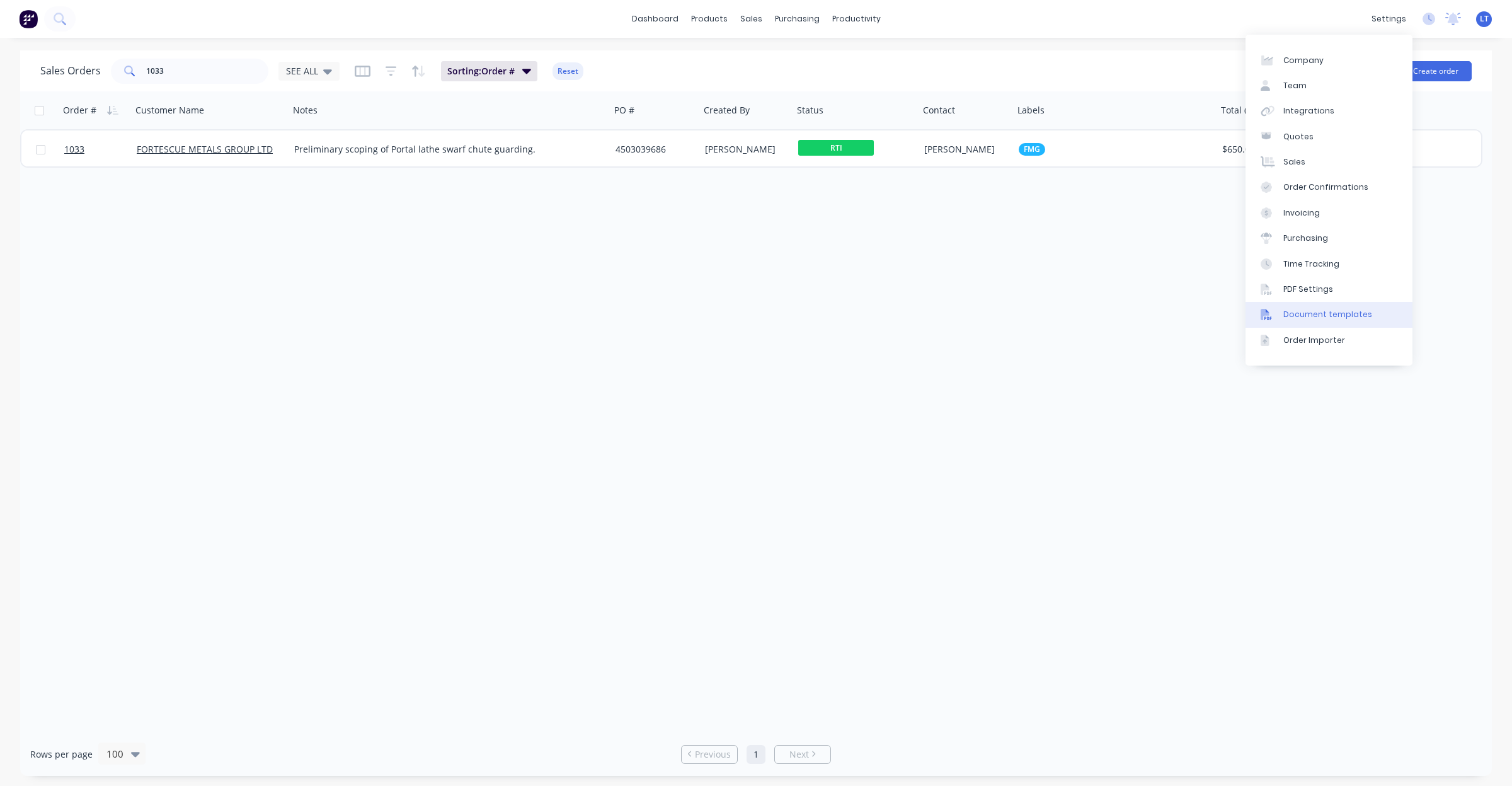
click at [1343, 319] on div "Document templates" at bounding box center [1327, 314] width 89 height 11
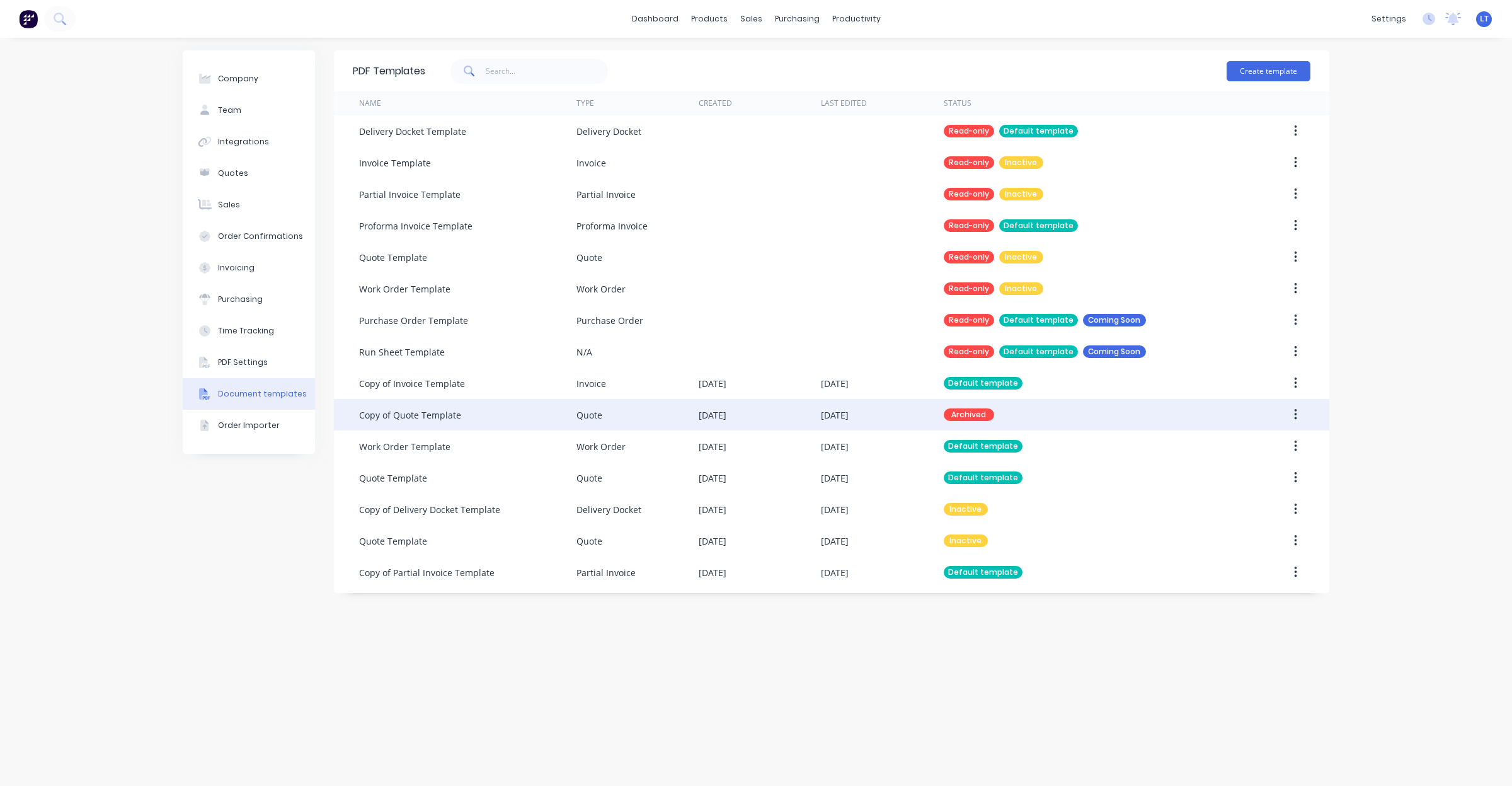
click at [580, 411] on div "Quote" at bounding box center [589, 415] width 26 height 13
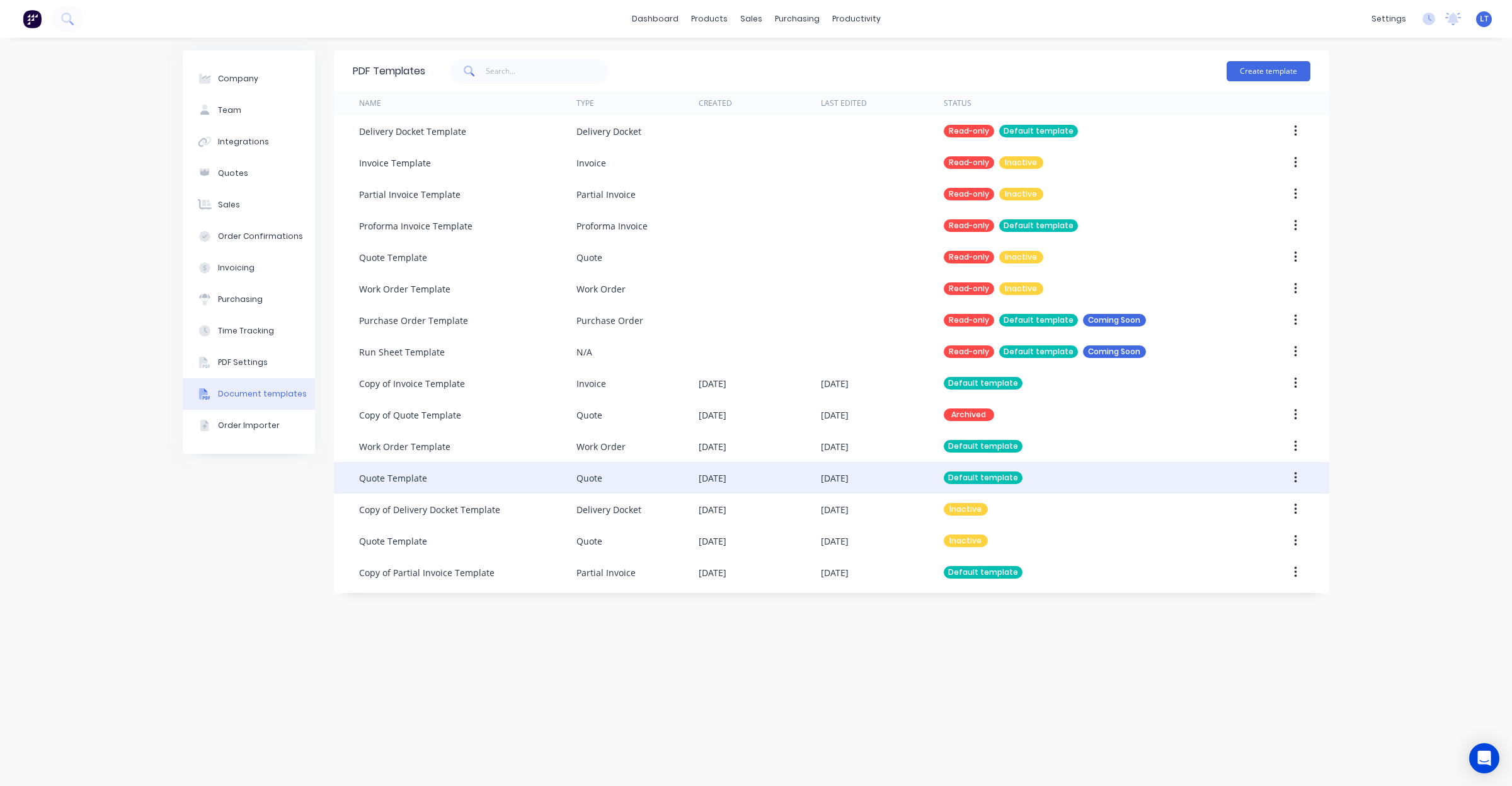
click at [551, 473] on div "Quote Template" at bounding box center [467, 477] width 217 height 32
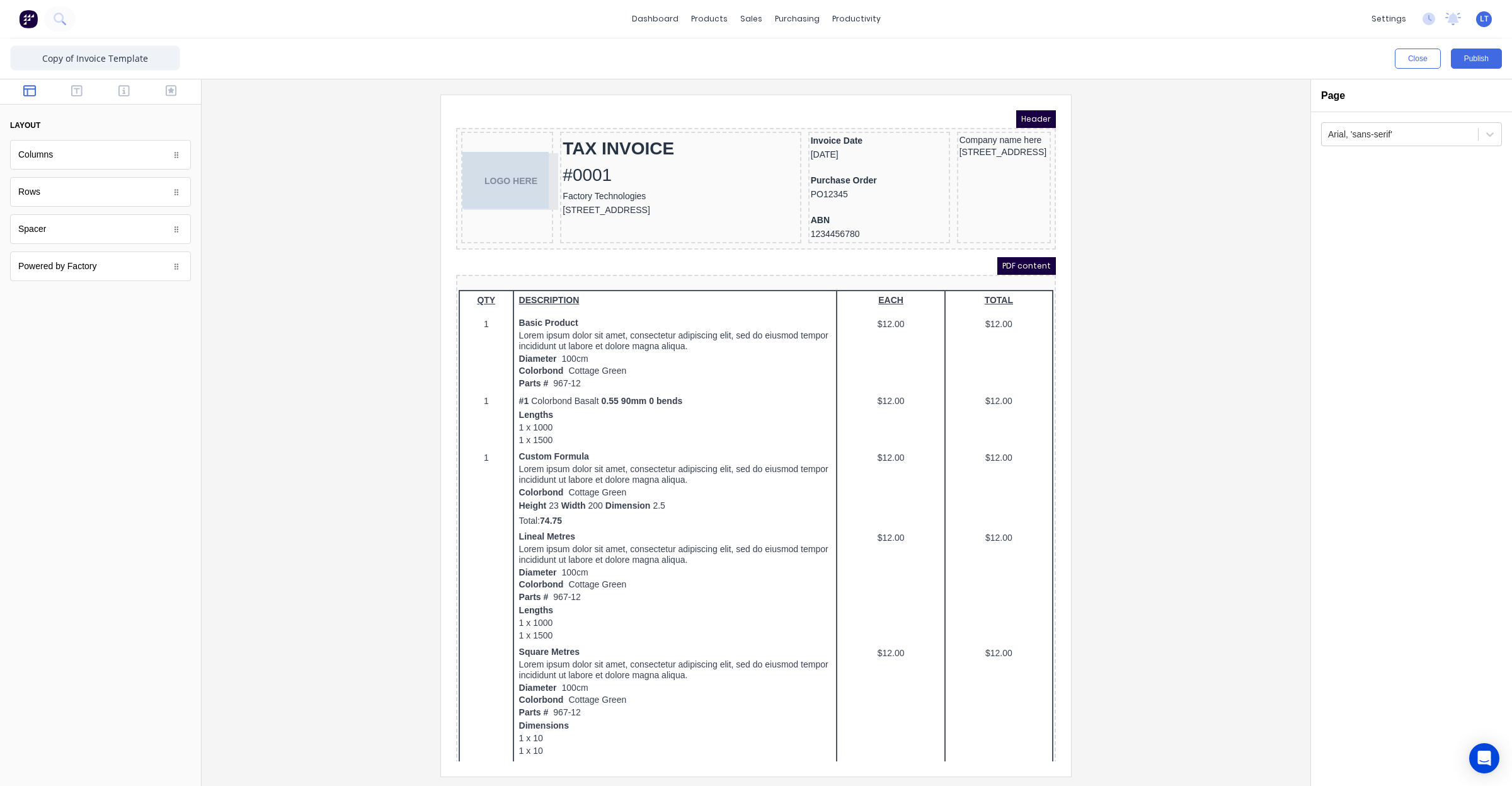
click at [492, 160] on div "LOGO HERE" at bounding box center [492, 166] width 87 height 57
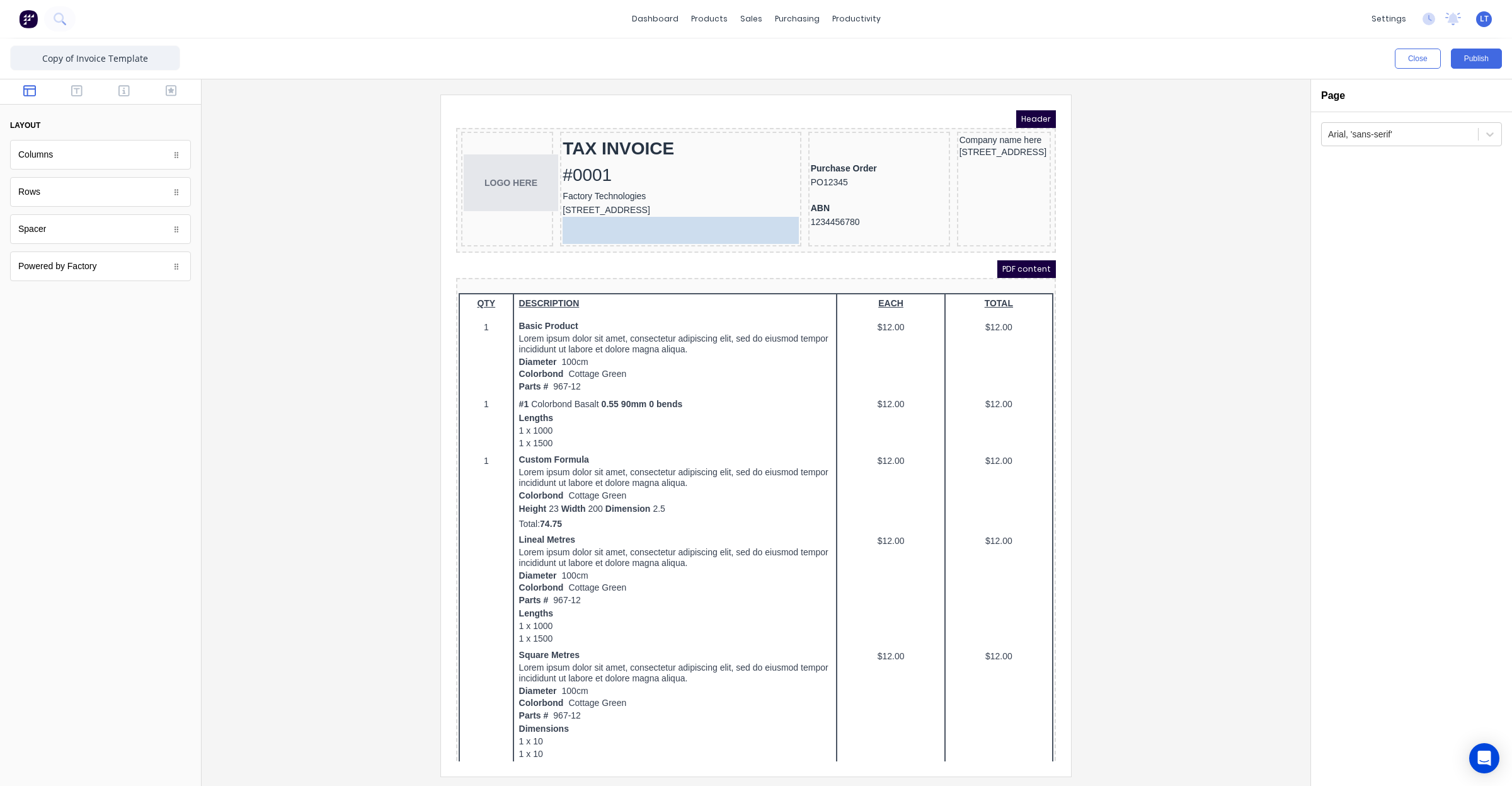
drag, startPoint x: 826, startPoint y: 125, endPoint x: 683, endPoint y: 216, distance: 169.5
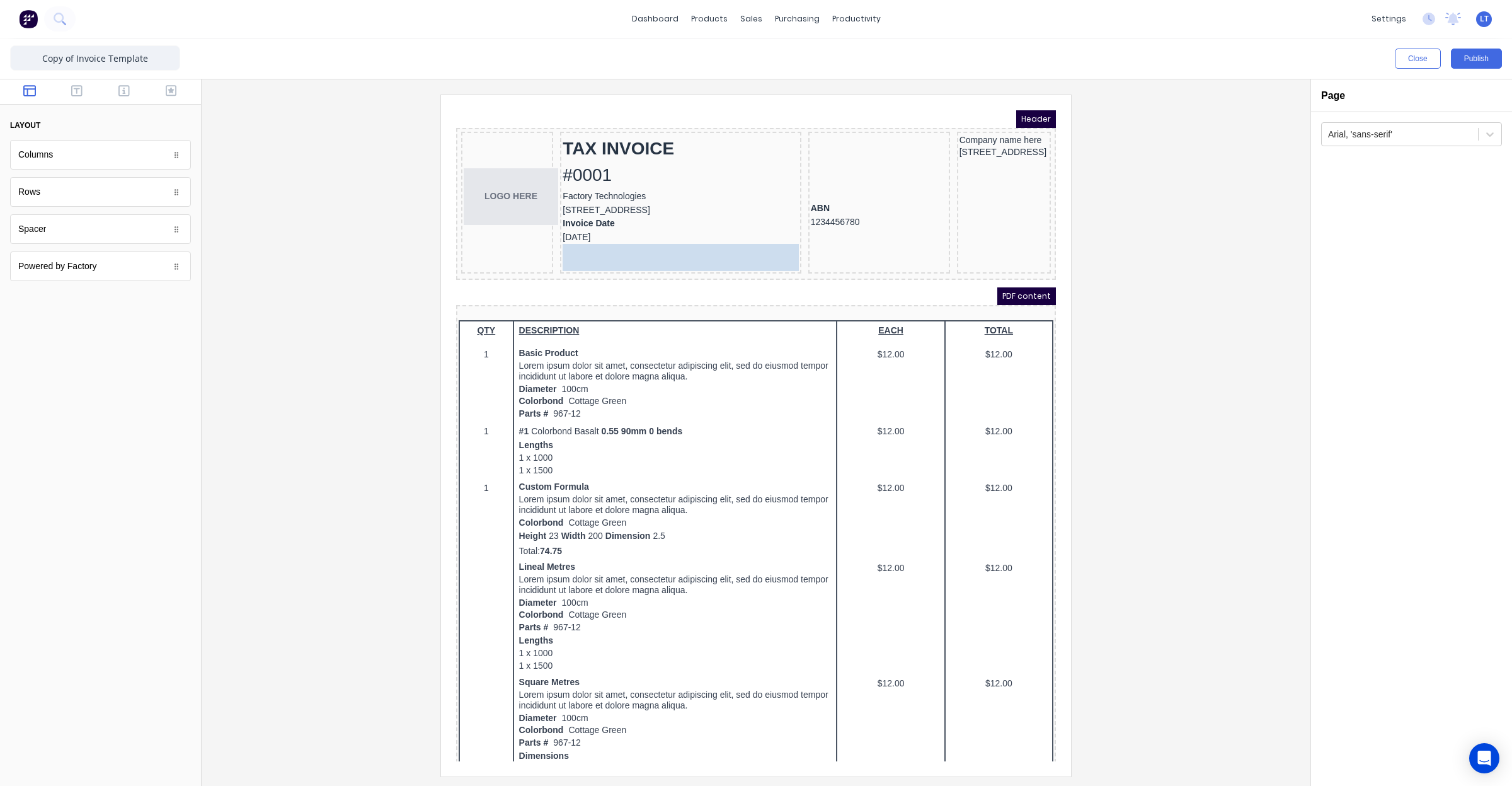
drag, startPoint x: 820, startPoint y: 160, endPoint x: 683, endPoint y: 244, distance: 160.7
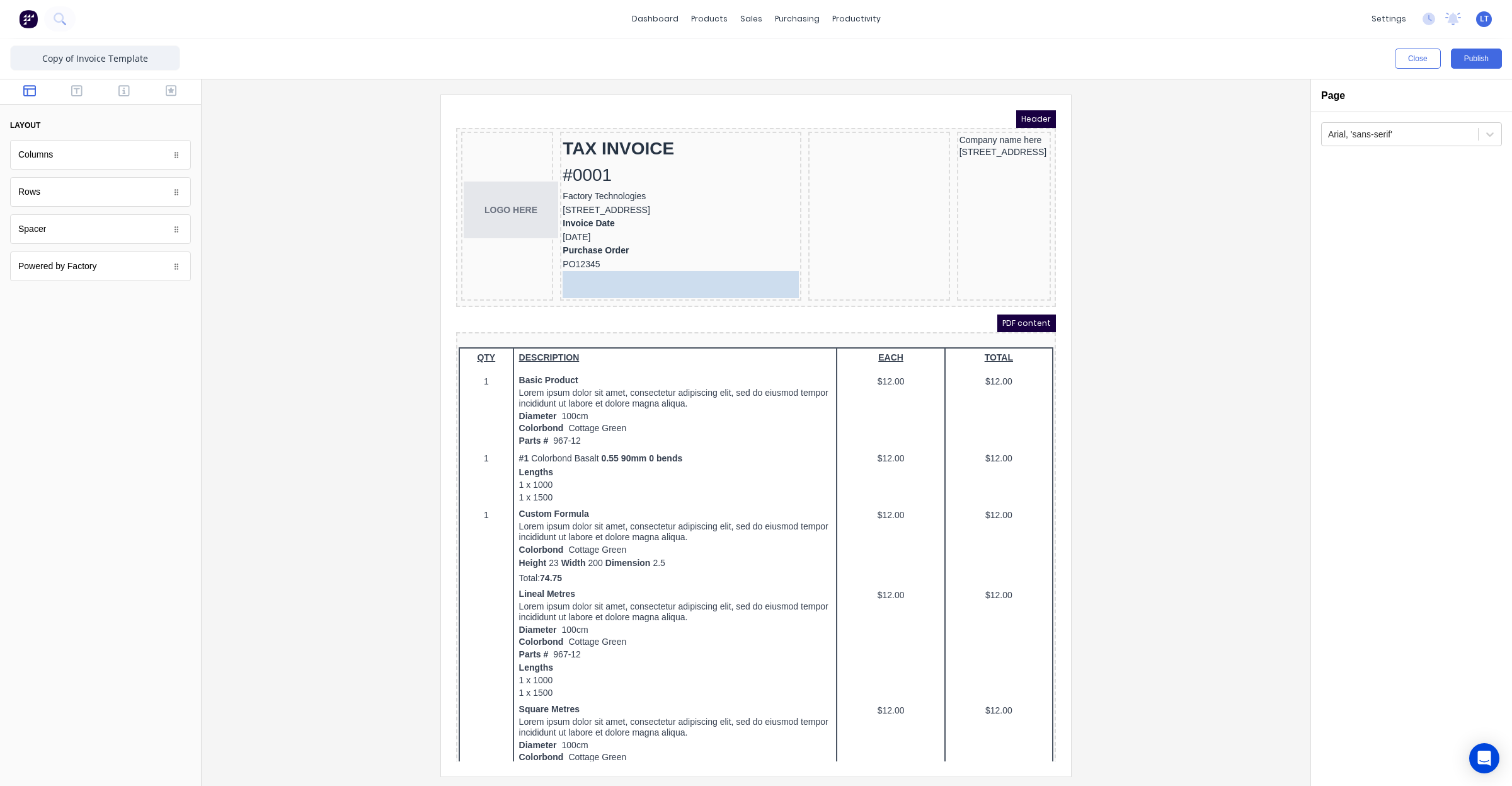
drag, startPoint x: 784, startPoint y: 217, endPoint x: 678, endPoint y: 257, distance: 113.3
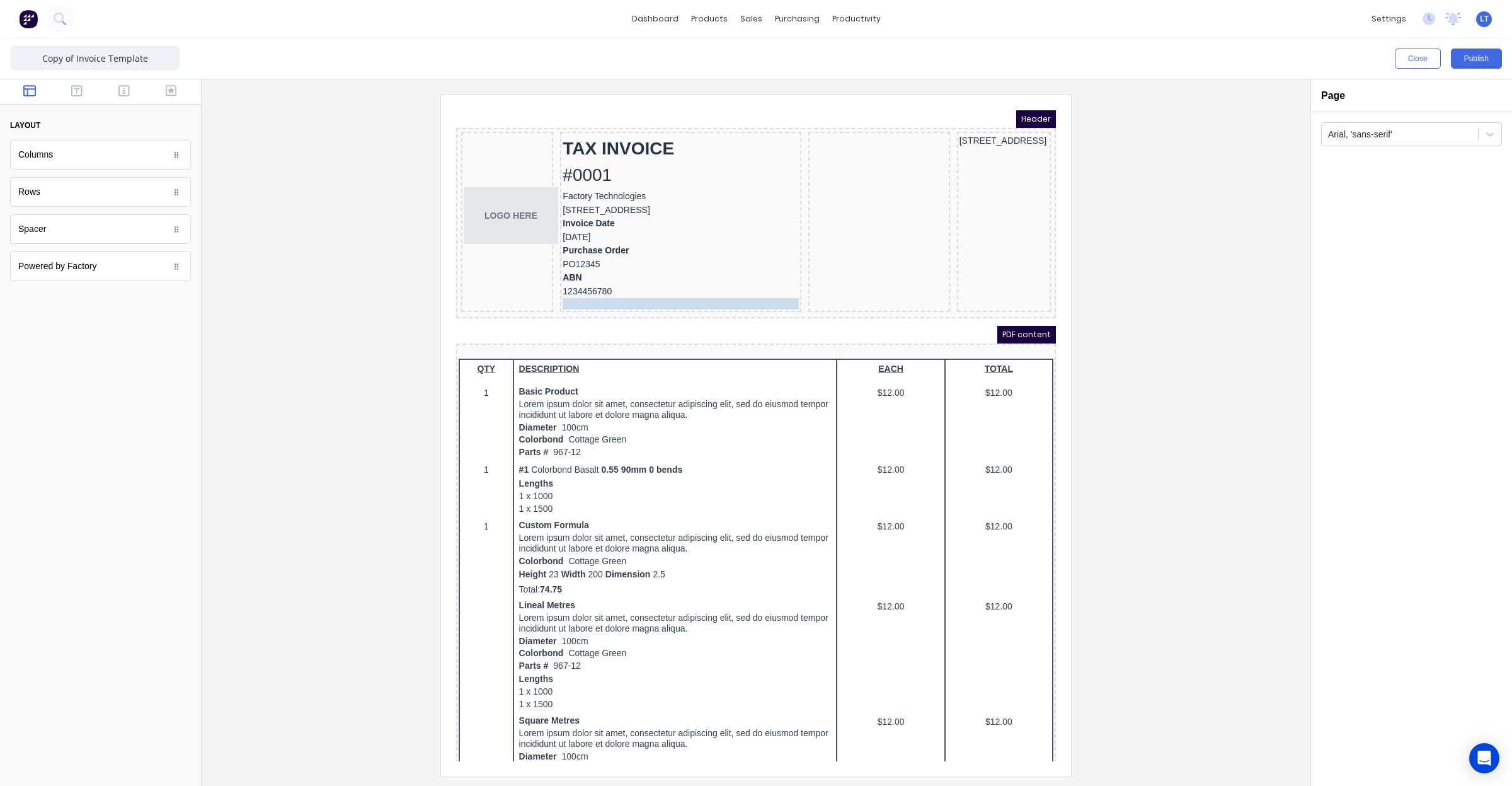
drag, startPoint x: 974, startPoint y: 128, endPoint x: 717, endPoint y: 293, distance: 305.4
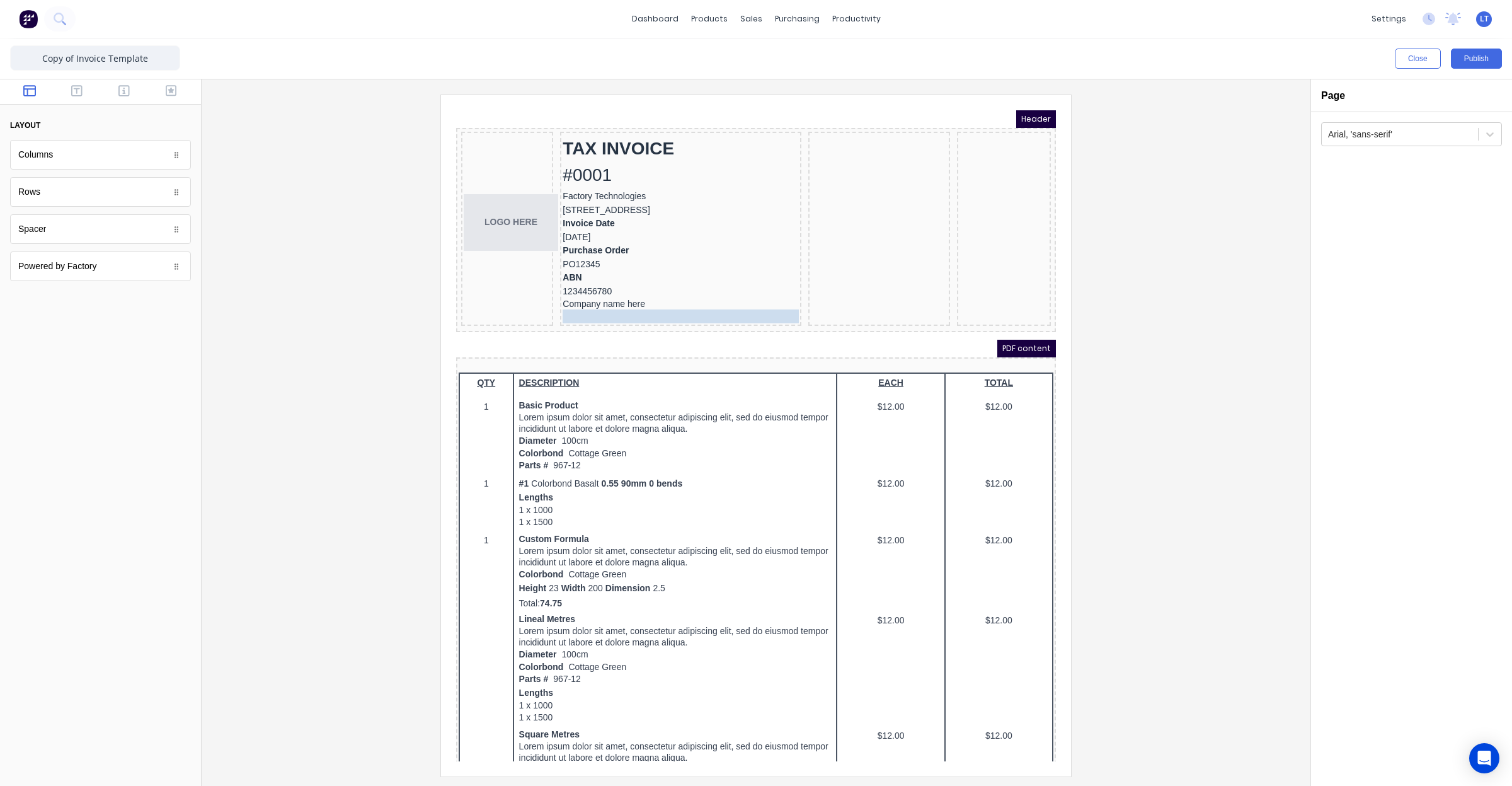
drag, startPoint x: 967, startPoint y: 128, endPoint x: 664, endPoint y: 304, distance: 350.4
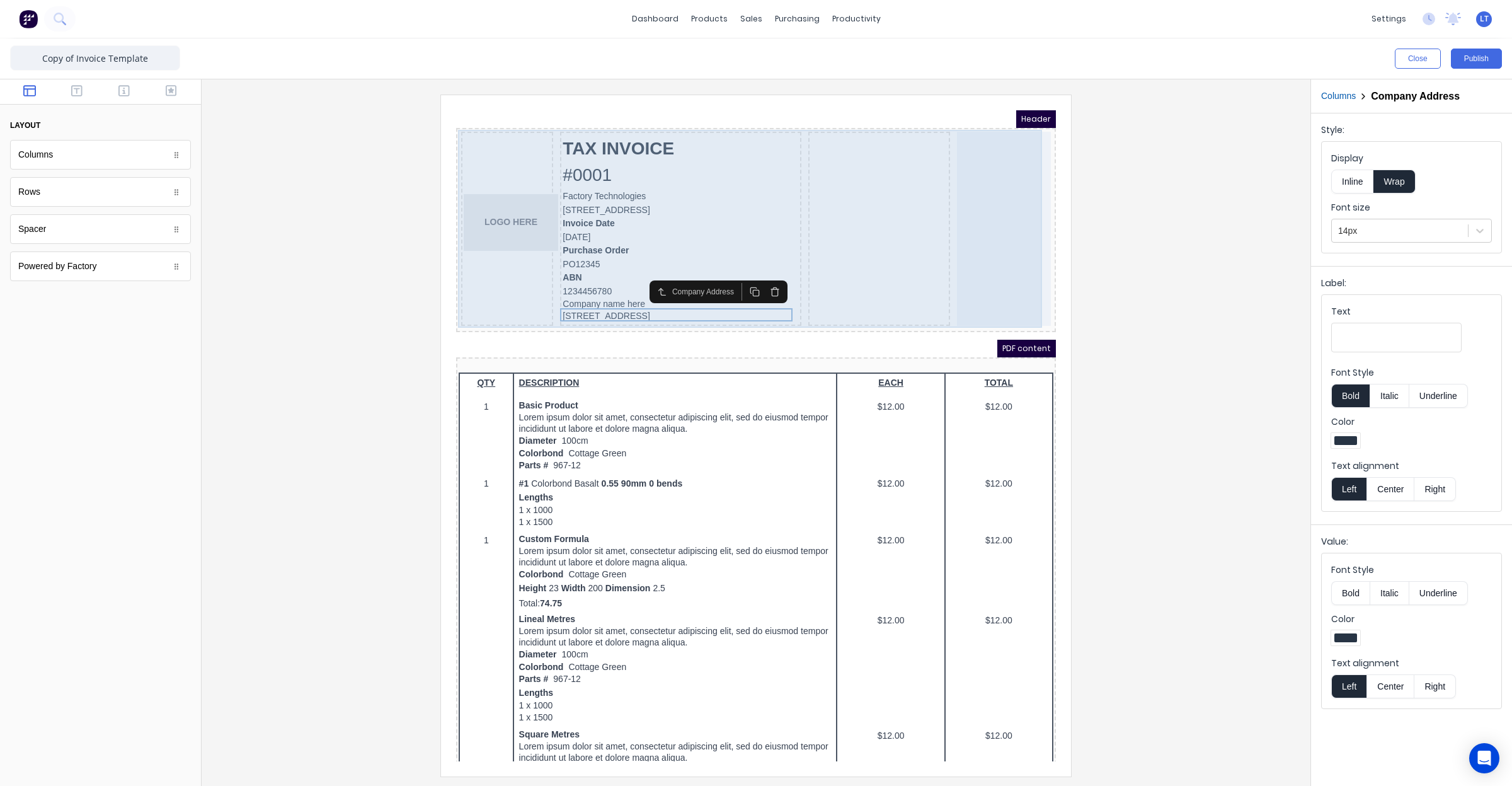
click at [918, 233] on div at bounding box center [864, 213] width 142 height 194
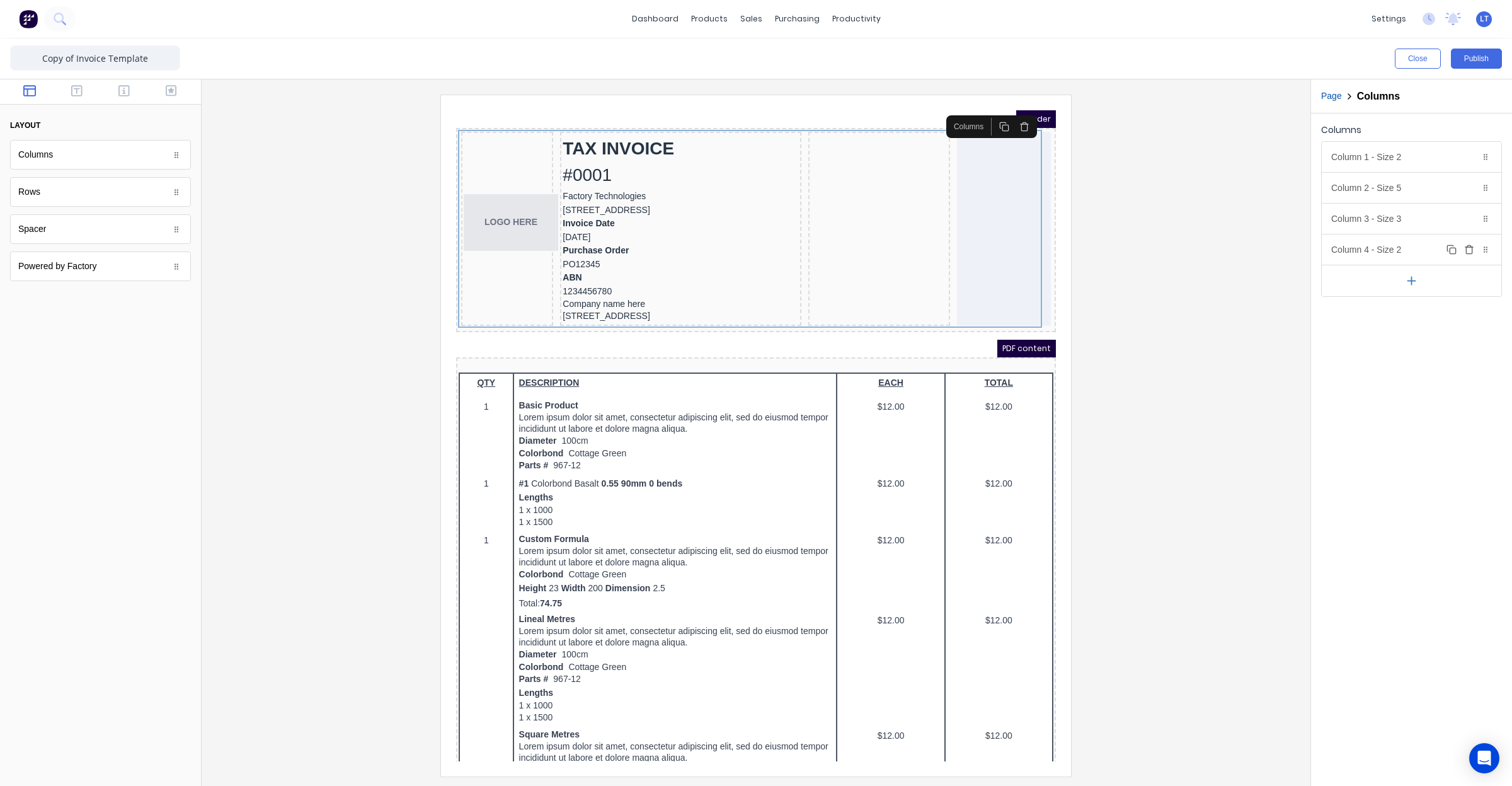
click at [1466, 249] on icon "button" at bounding box center [1469, 249] width 10 height 10
click at [1466, 219] on icon "button" at bounding box center [1469, 219] width 6 height 7
click at [1471, 57] on button "Publish" at bounding box center [1476, 59] width 51 height 20
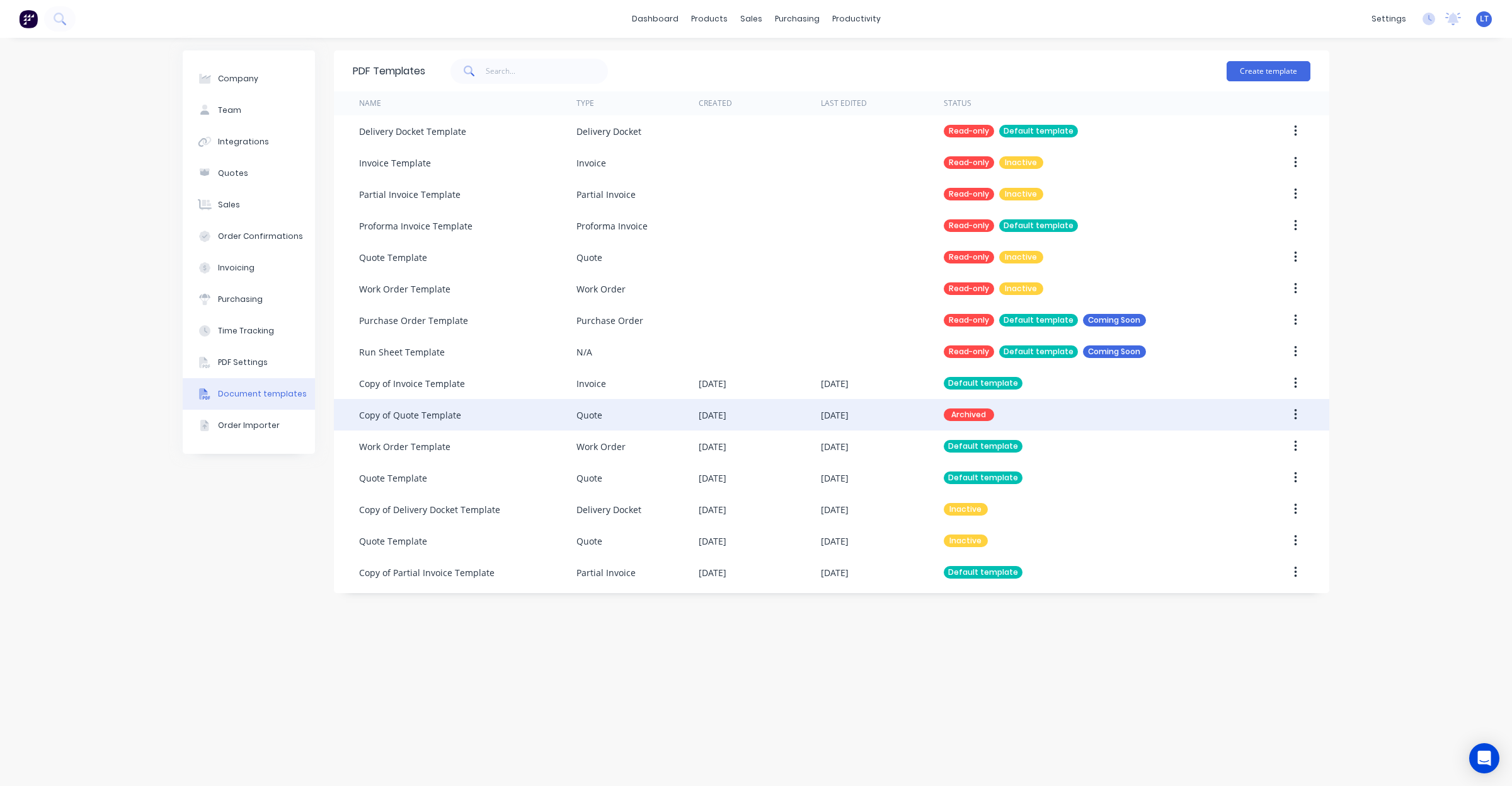
click at [1291, 419] on button "button" at bounding box center [1295, 415] width 29 height 23
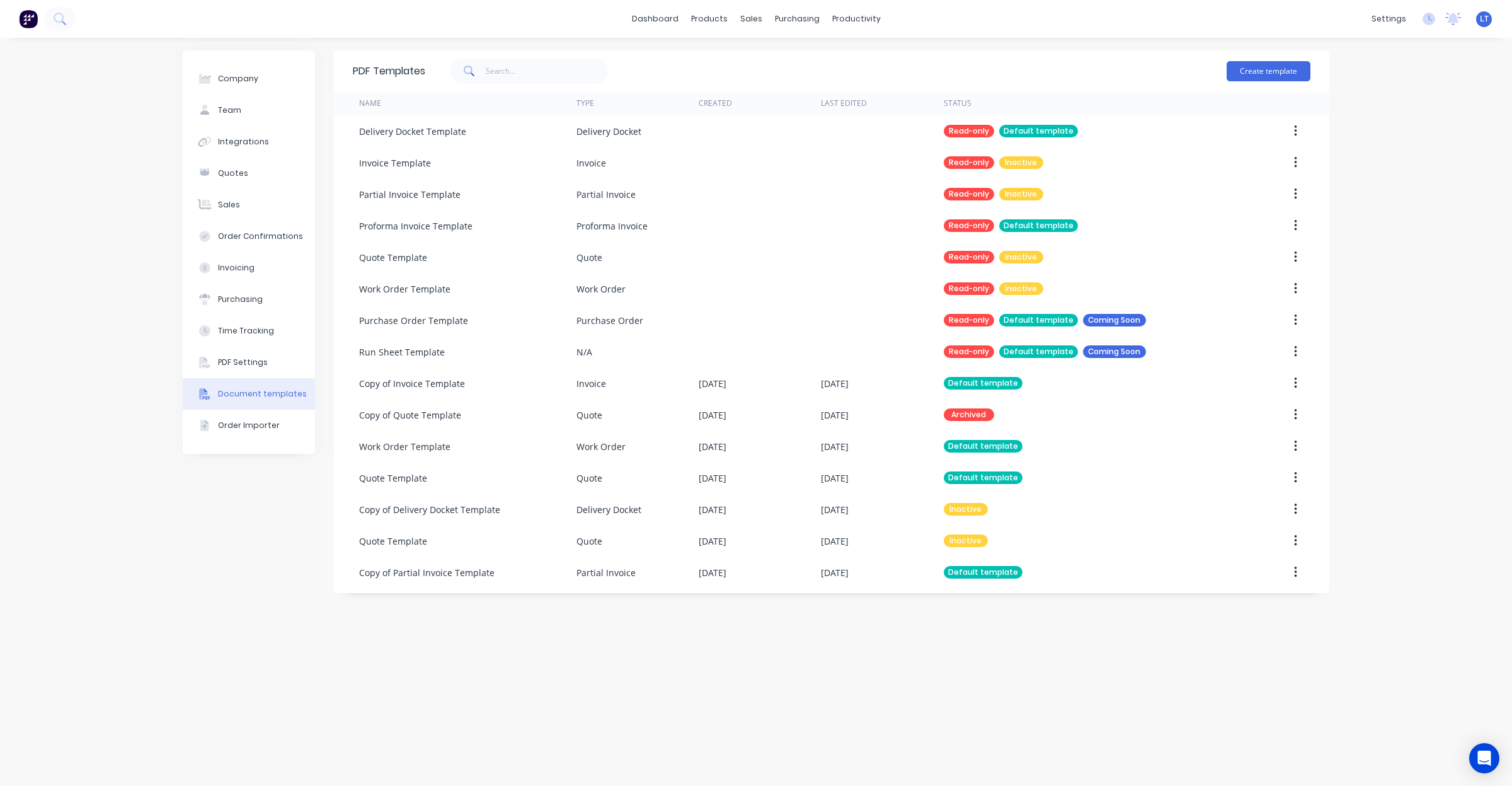
click at [959, 649] on div "PDF Templates Create template Name Type Created Last Edited Status Delivery Doc…" at bounding box center [831, 412] width 996 height 723
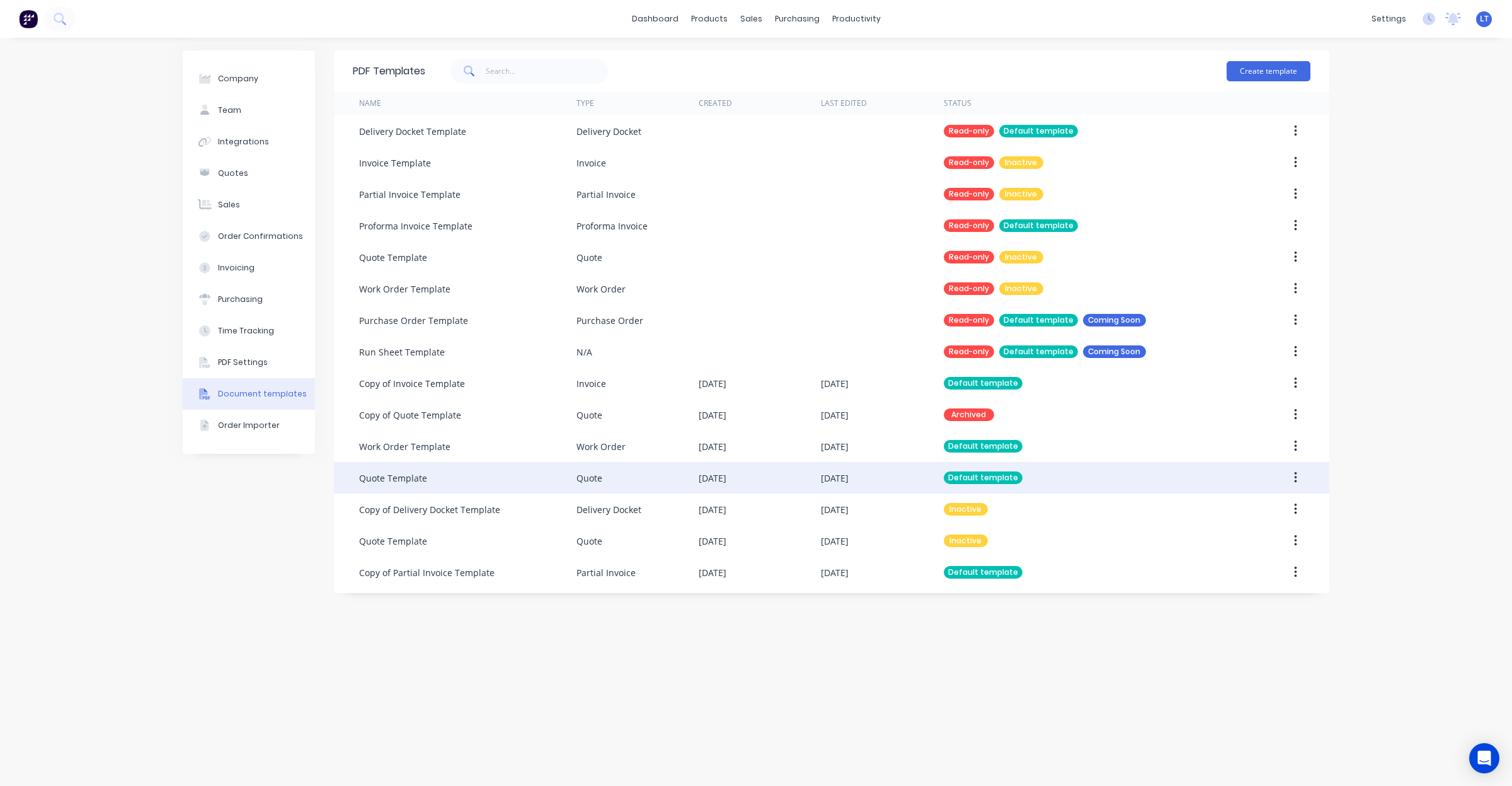
click at [607, 483] on div "Quote" at bounding box center [638, 477] width 122 height 32
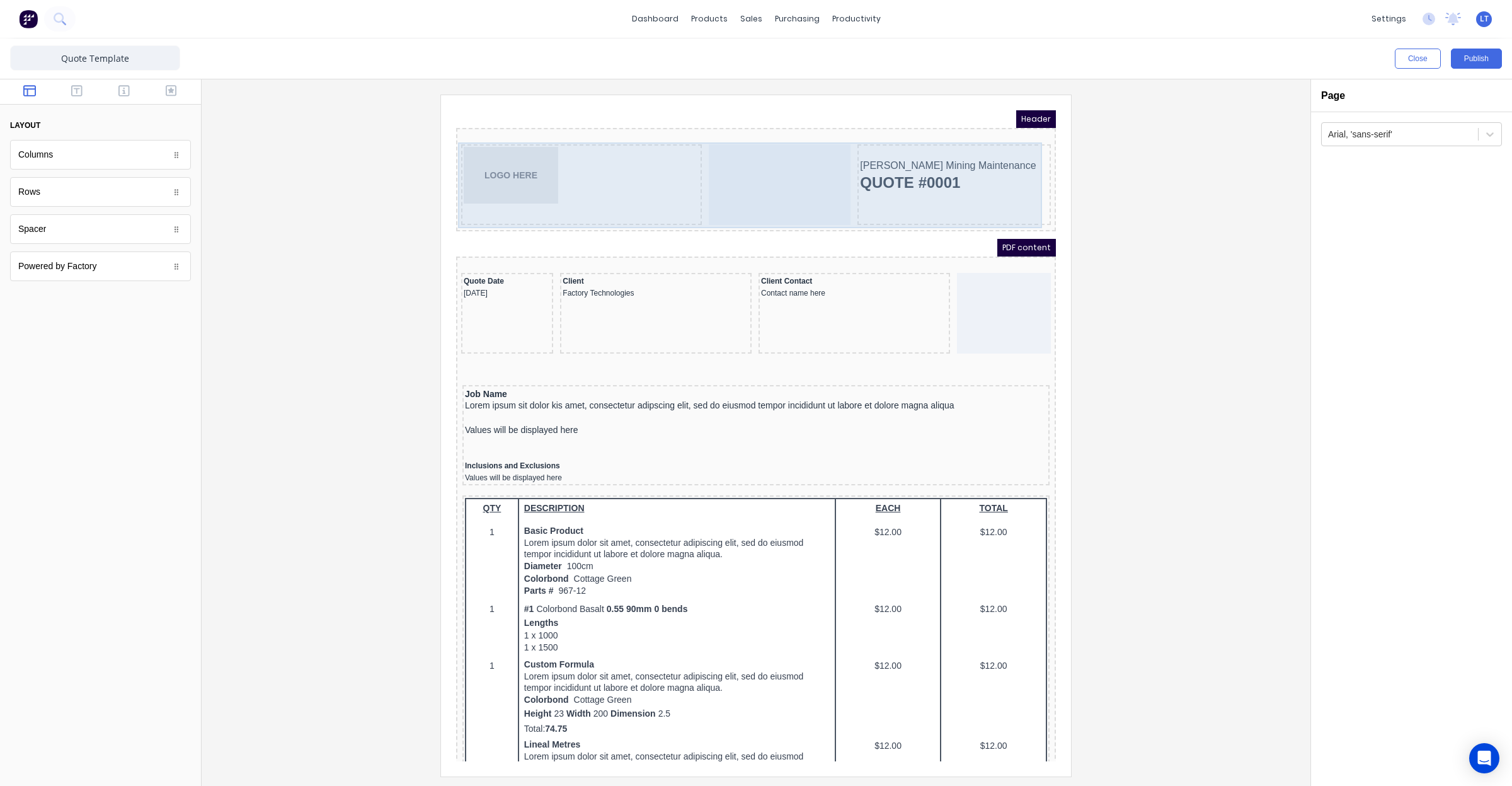
click at [815, 173] on div at bounding box center [765, 169] width 142 height 81
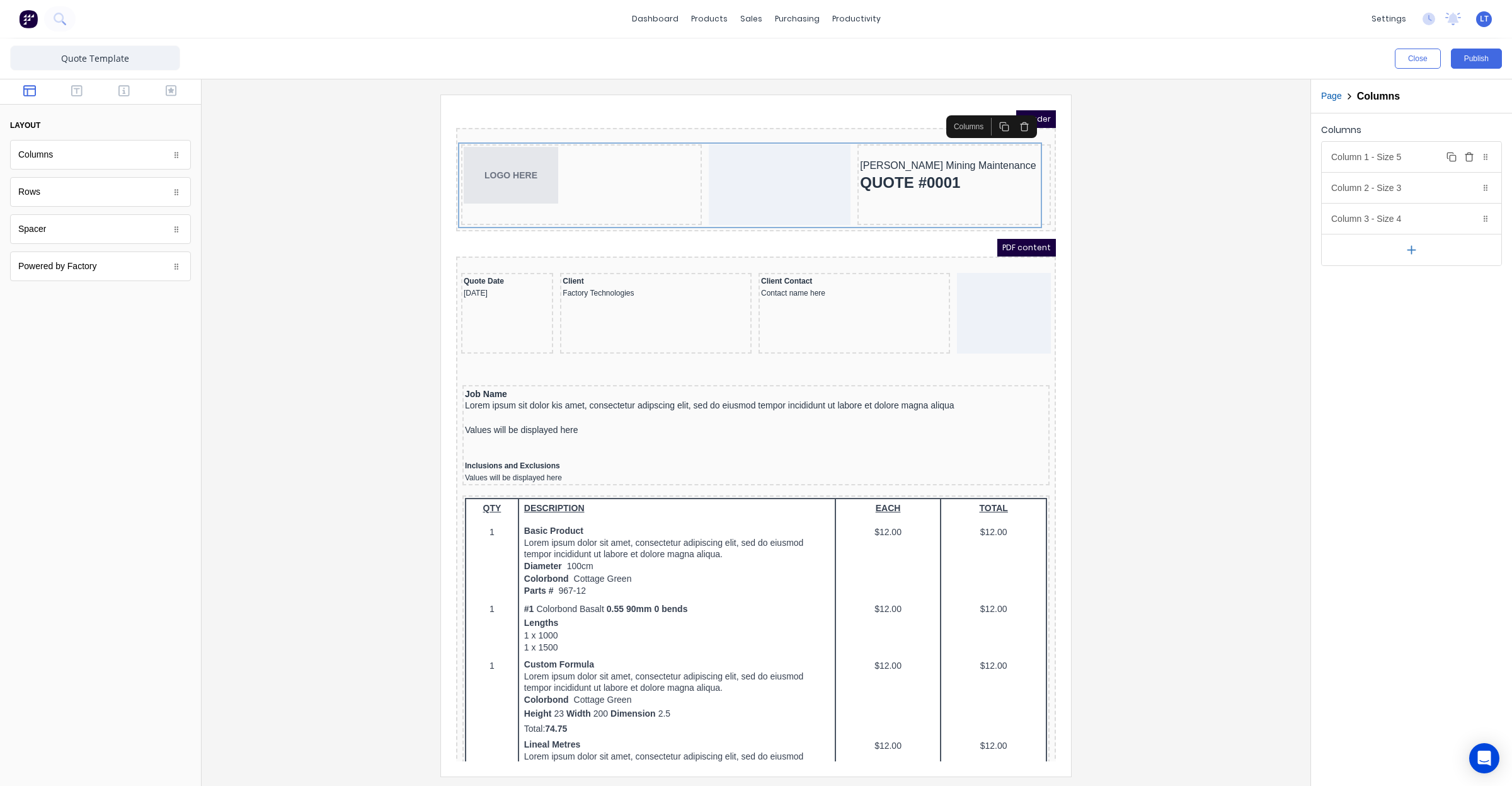
click at [1389, 160] on div "Column 1 - Size 5 Duplicate Delete" at bounding box center [1411, 156] width 180 height 30
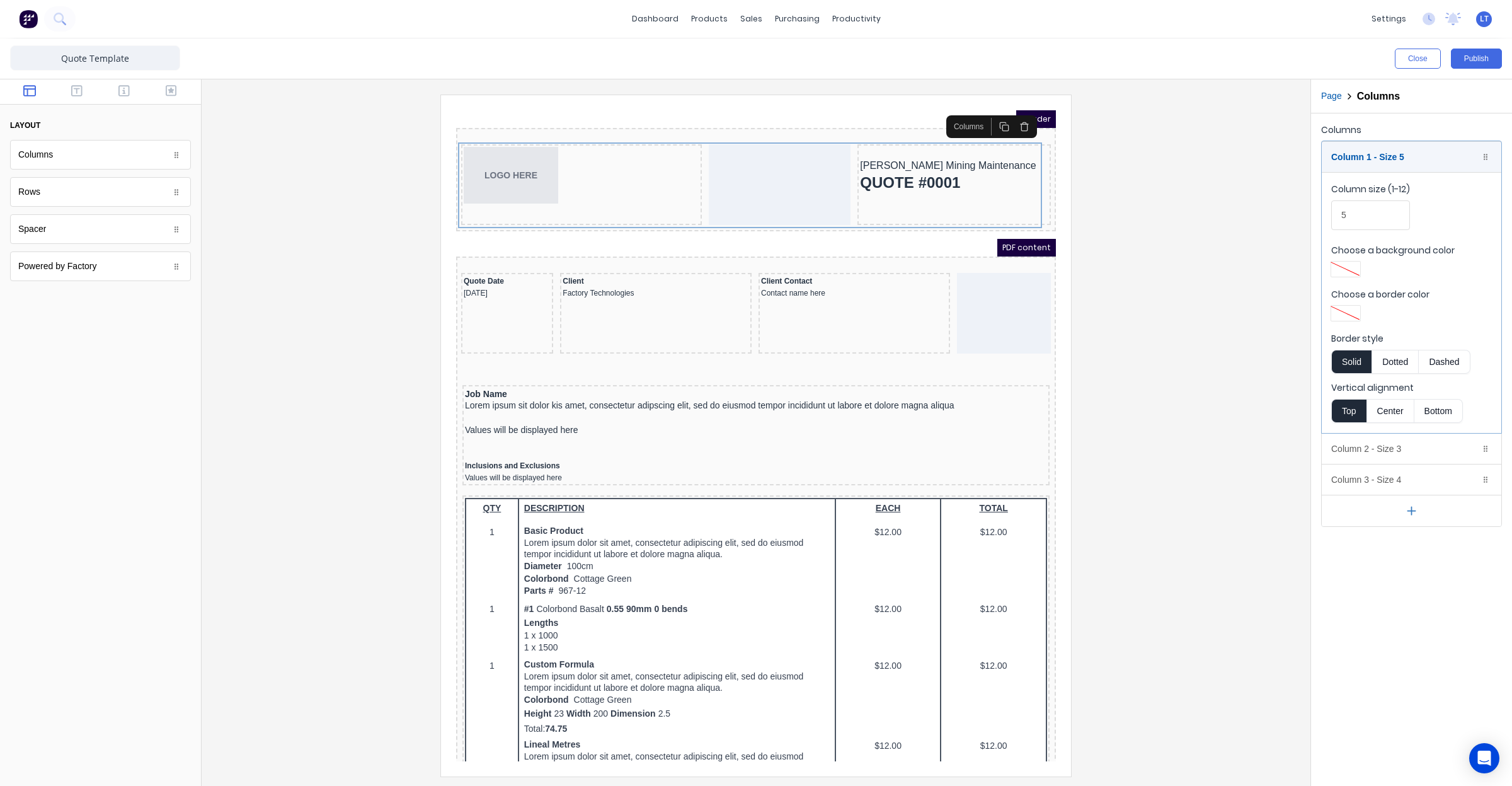
click at [1268, 175] on div at bounding box center [756, 435] width 1089 height 681
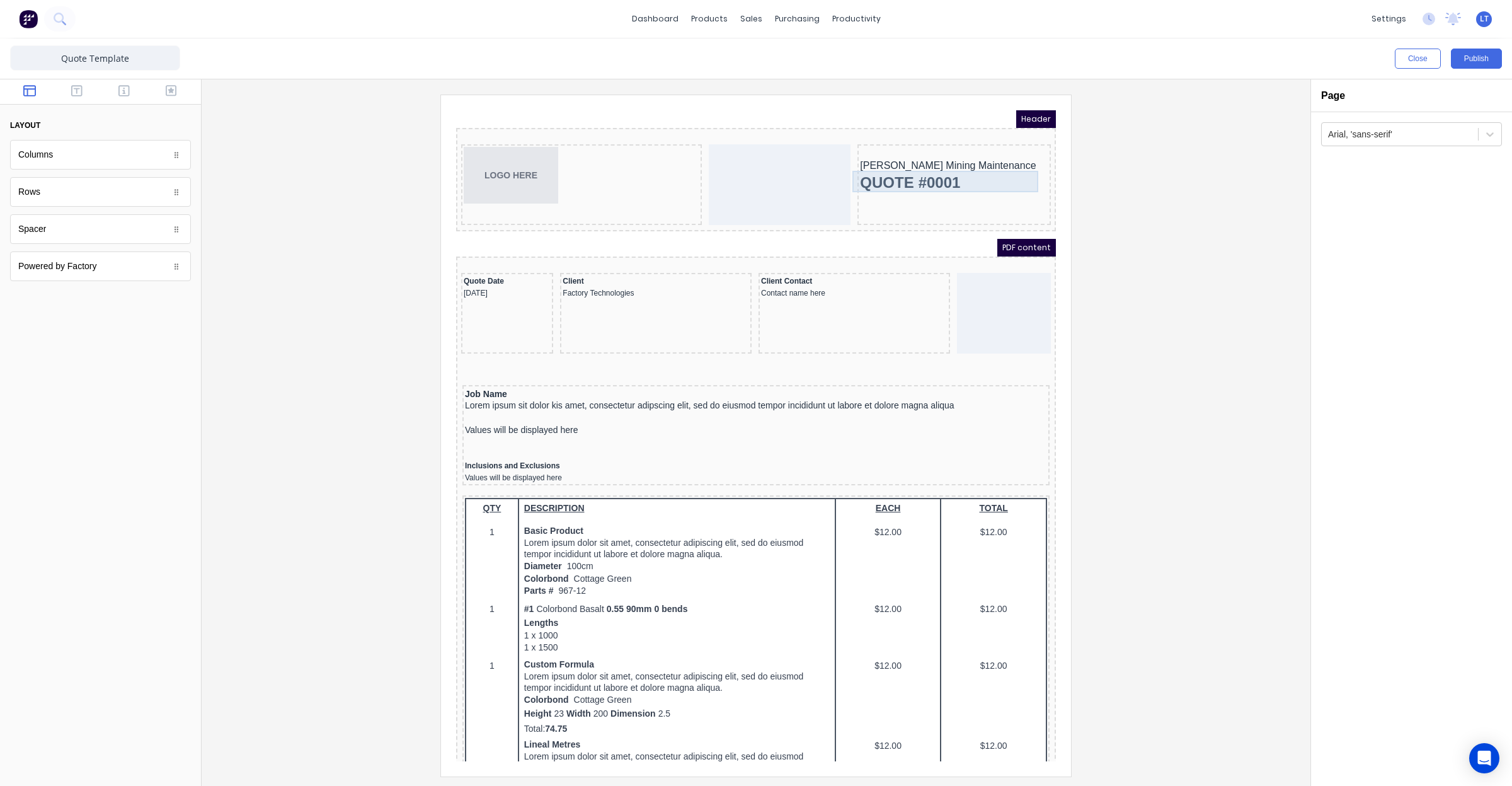
click at [1013, 157] on div "QUOTE #0001" at bounding box center [939, 168] width 188 height 21
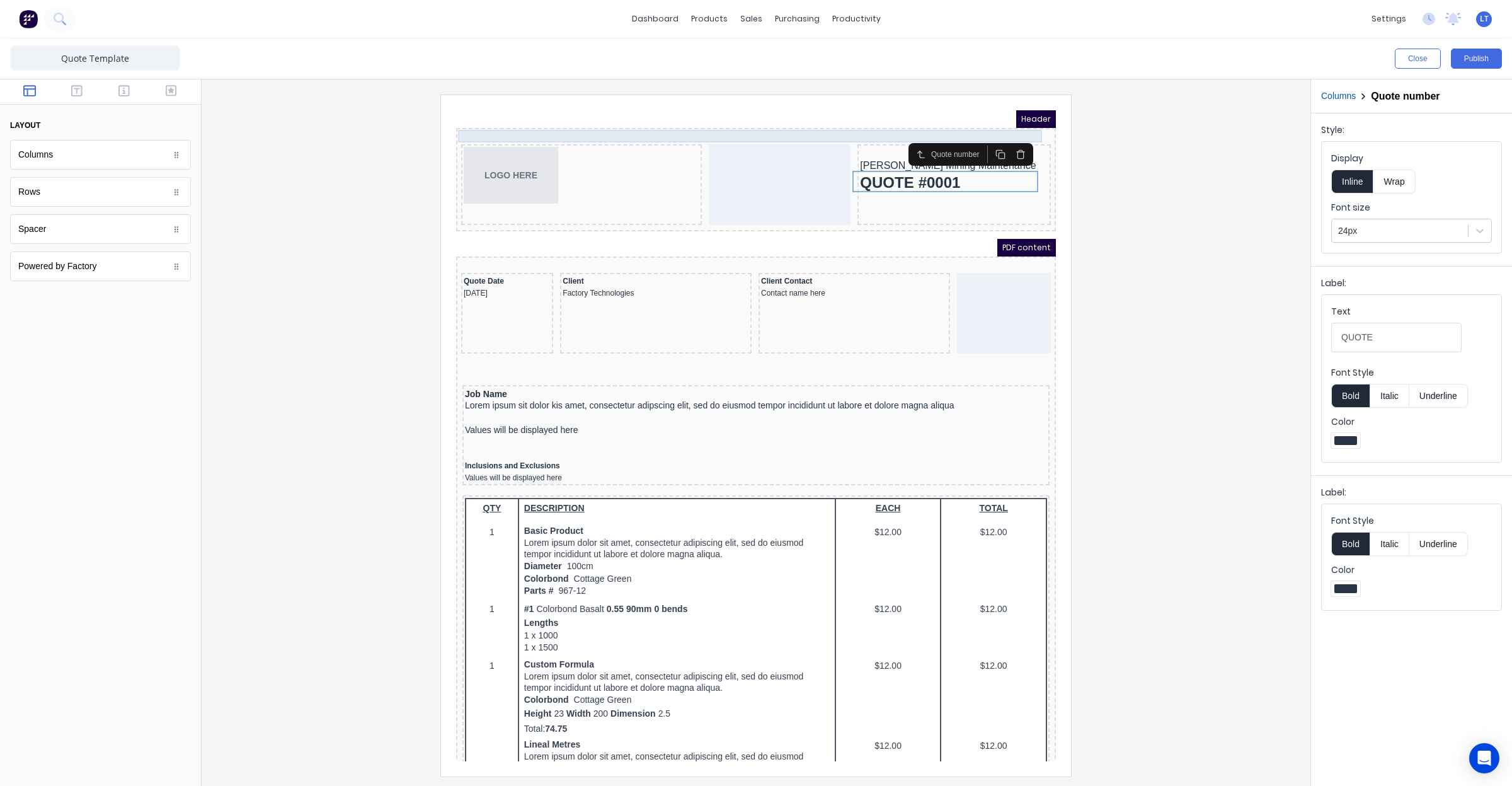
click at [956, 119] on div at bounding box center [741, 121] width 594 height 12
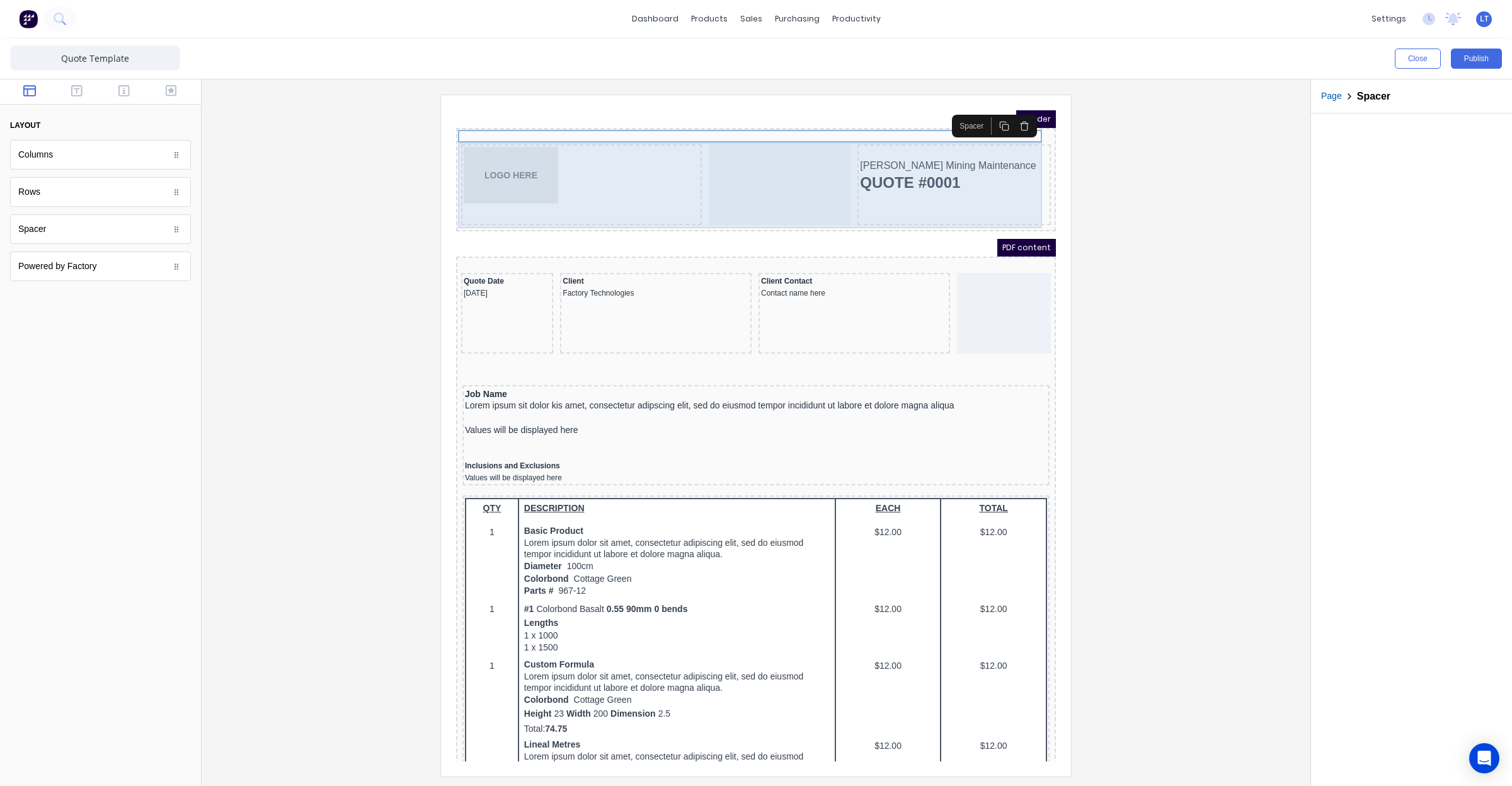
click at [764, 151] on div at bounding box center [765, 169] width 142 height 81
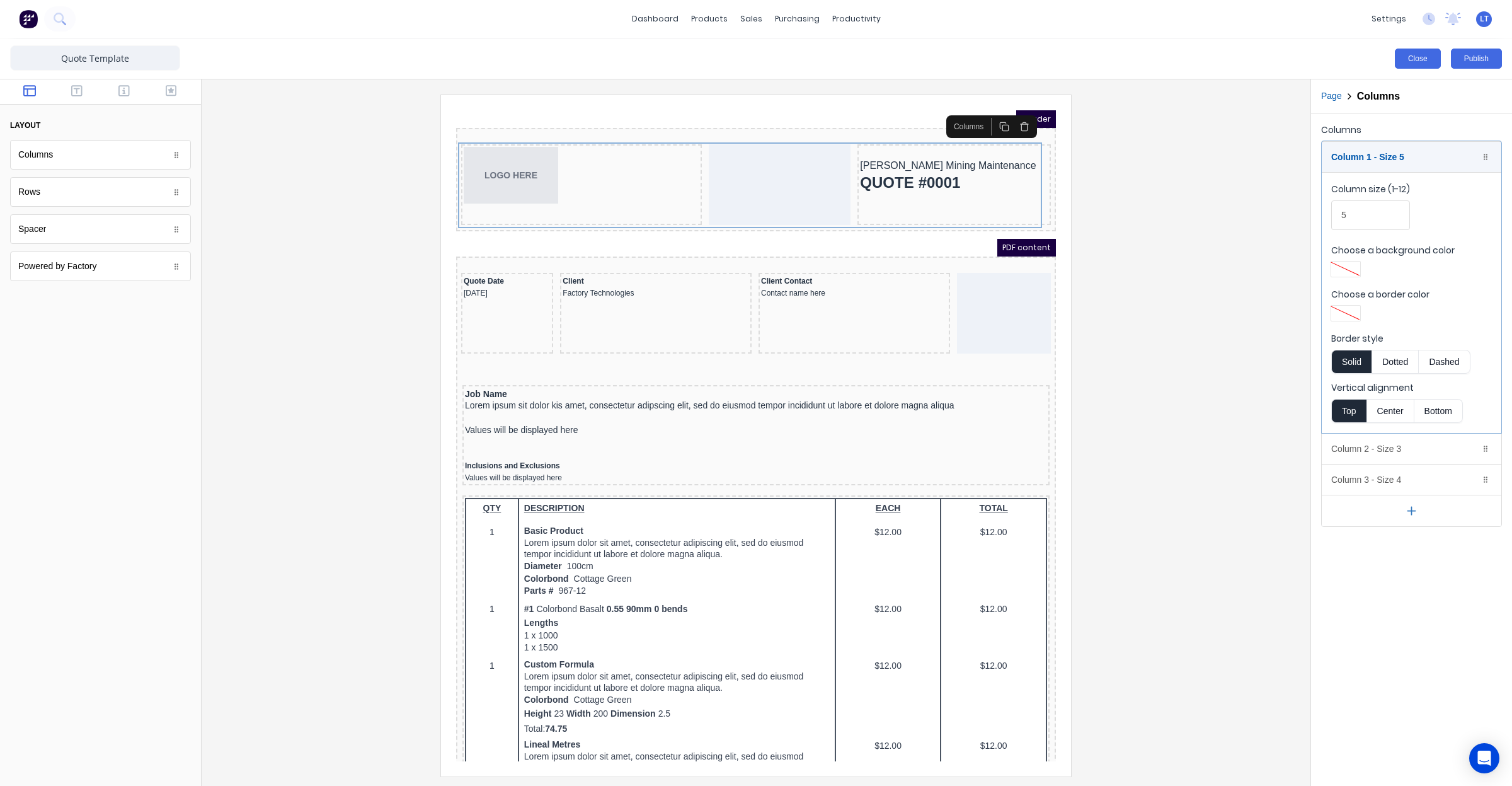
click at [1416, 60] on button "Close" at bounding box center [1418, 59] width 46 height 20
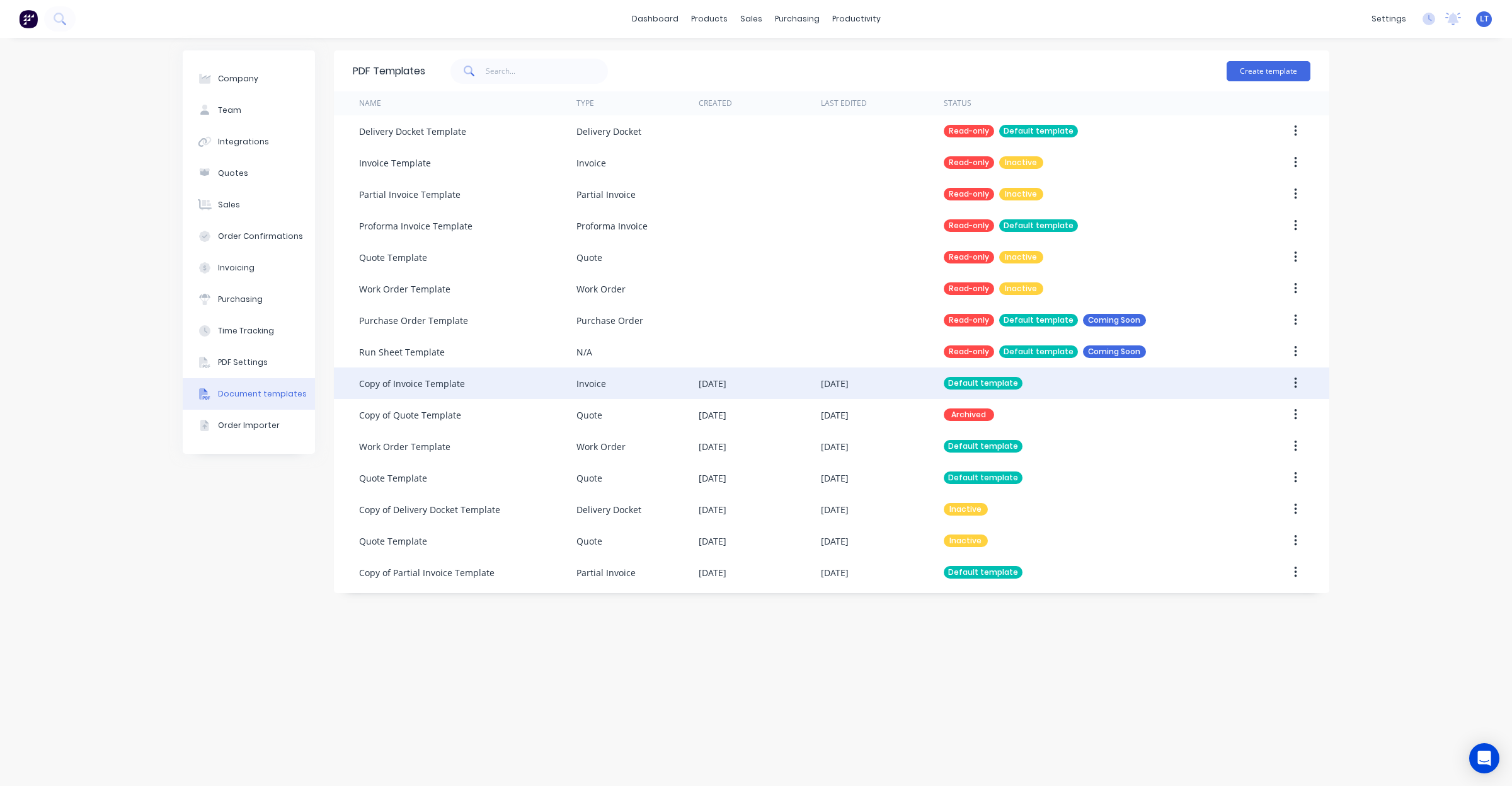
click at [690, 386] on div "Invoice" at bounding box center [638, 383] width 122 height 32
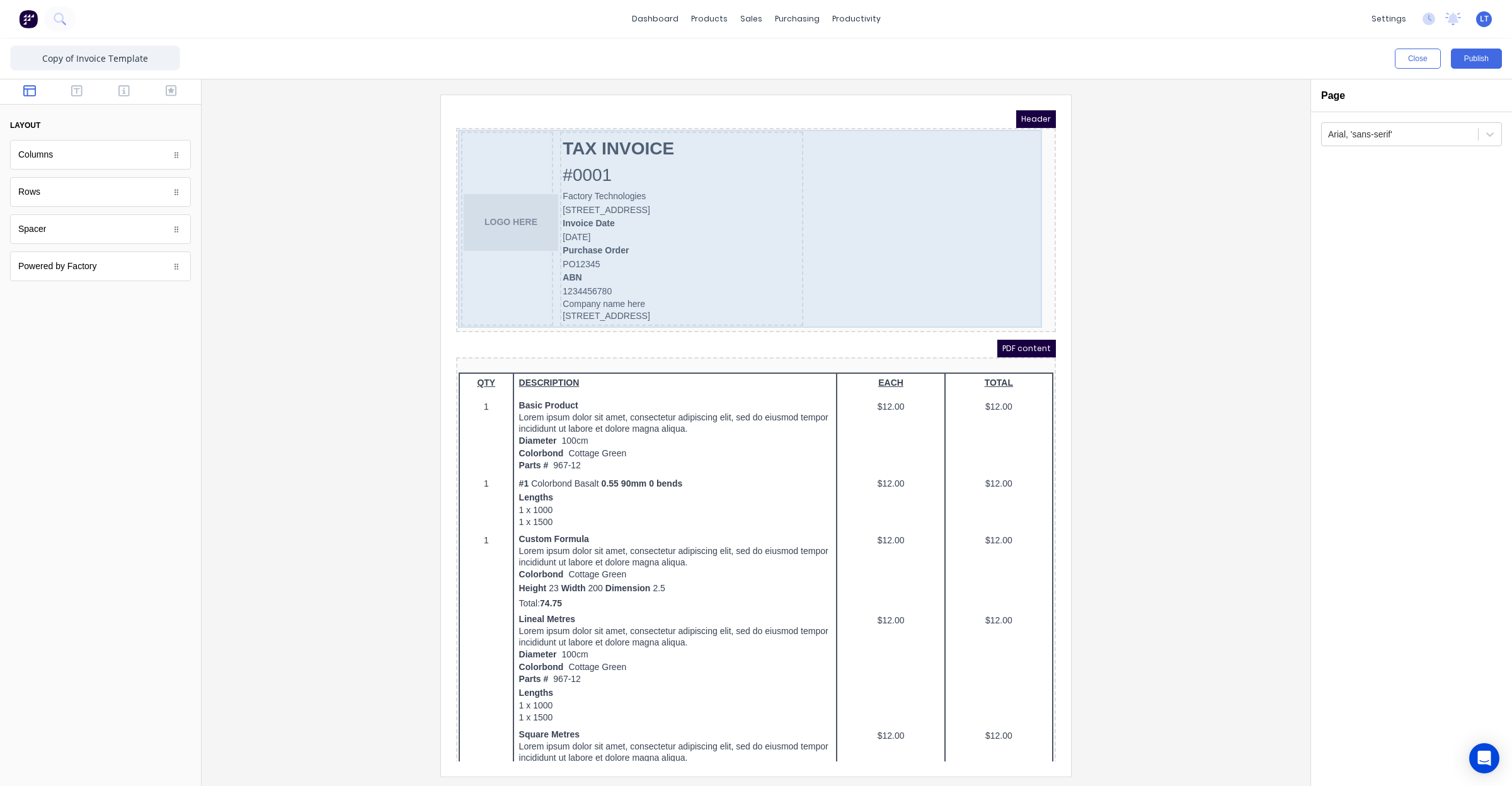
click at [836, 206] on div "LOGO HERE TAX INVOICE #0001 Factory Technologies [STREET_ADDRESS], 4217 Invoice…" at bounding box center [741, 215] width 594 height 200
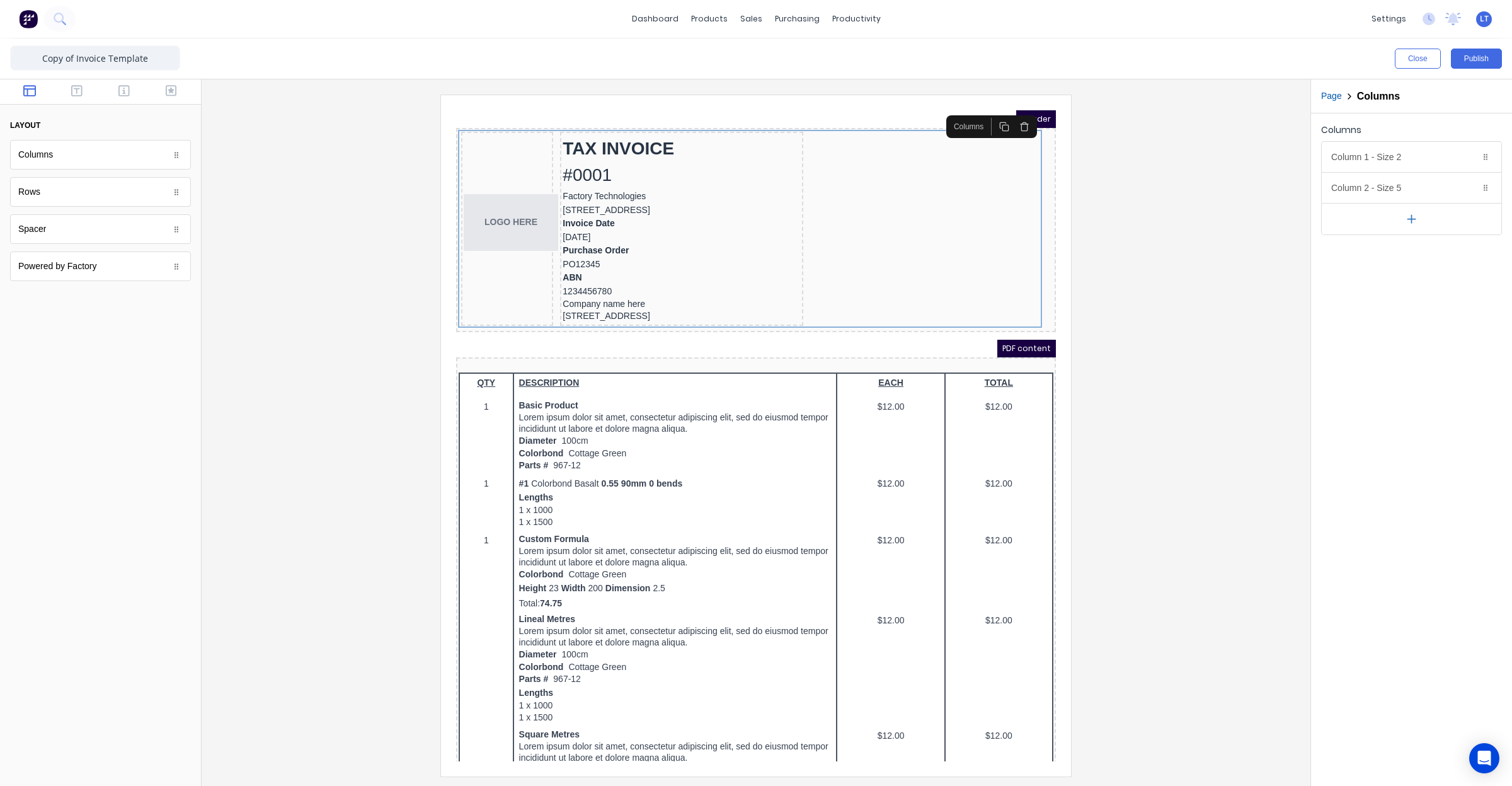
click at [1409, 219] on icon "button" at bounding box center [1411, 219] width 7 height 0
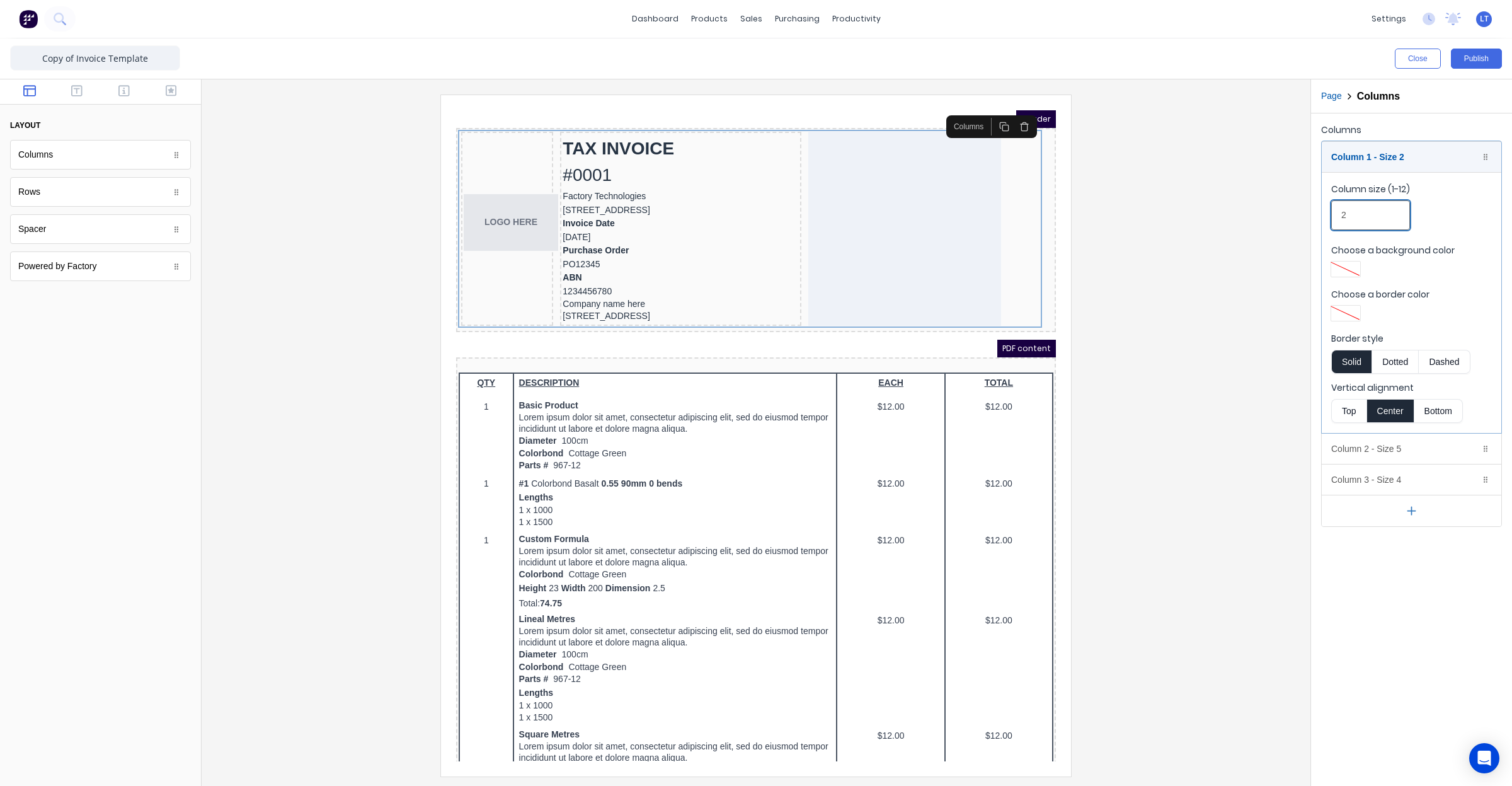
drag, startPoint x: 1365, startPoint y: 218, endPoint x: 1294, endPoint y: 218, distance: 71.0
click at [1294, 218] on div "Close Publish Components layout Columns Columns Rows Rows Spacer Spacer Powered…" at bounding box center [756, 412] width 1512 height 748
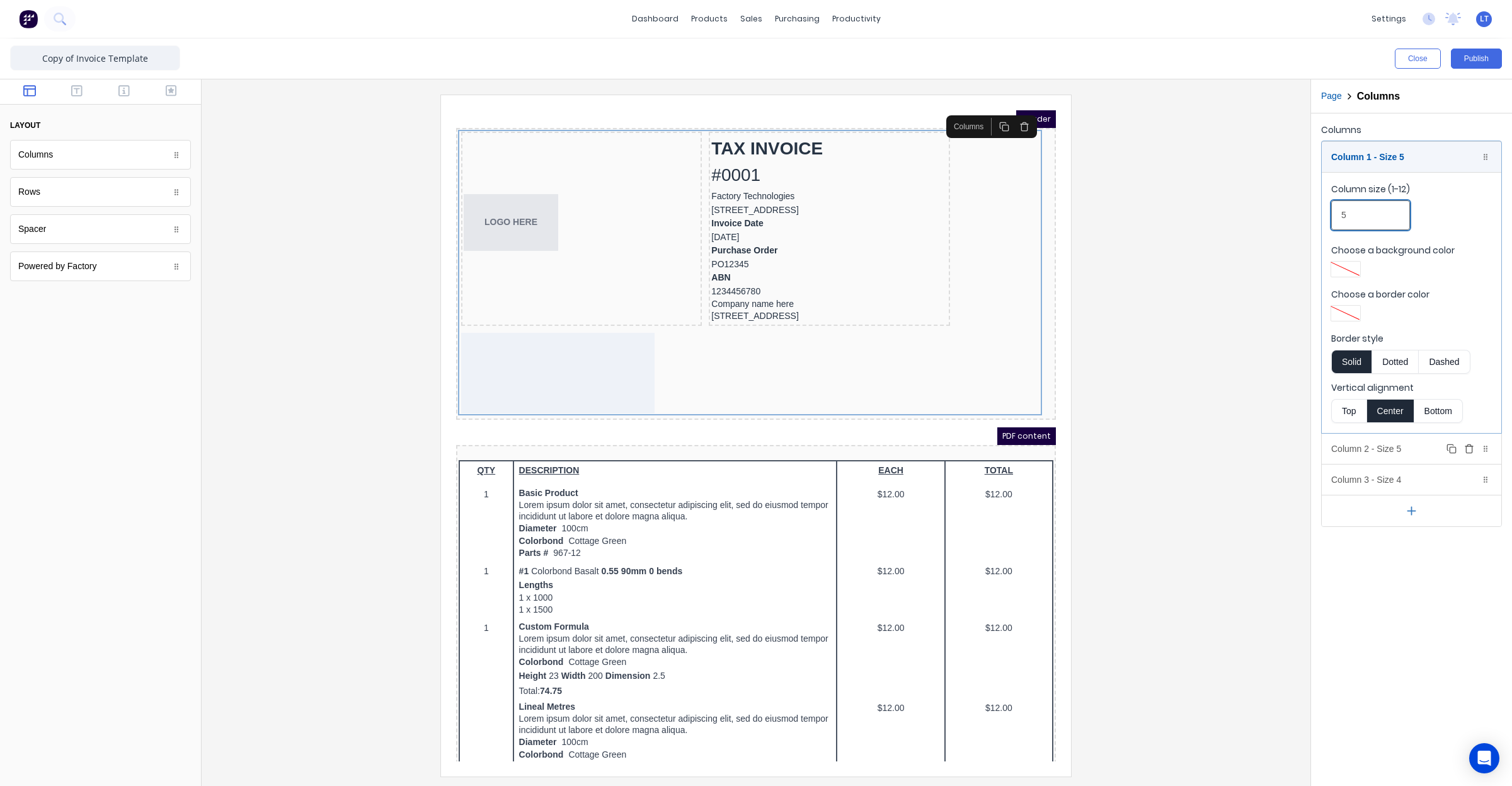
type input "5"
click at [1384, 443] on div "Column 2 - Size 5 Duplicate Delete" at bounding box center [1411, 448] width 180 height 30
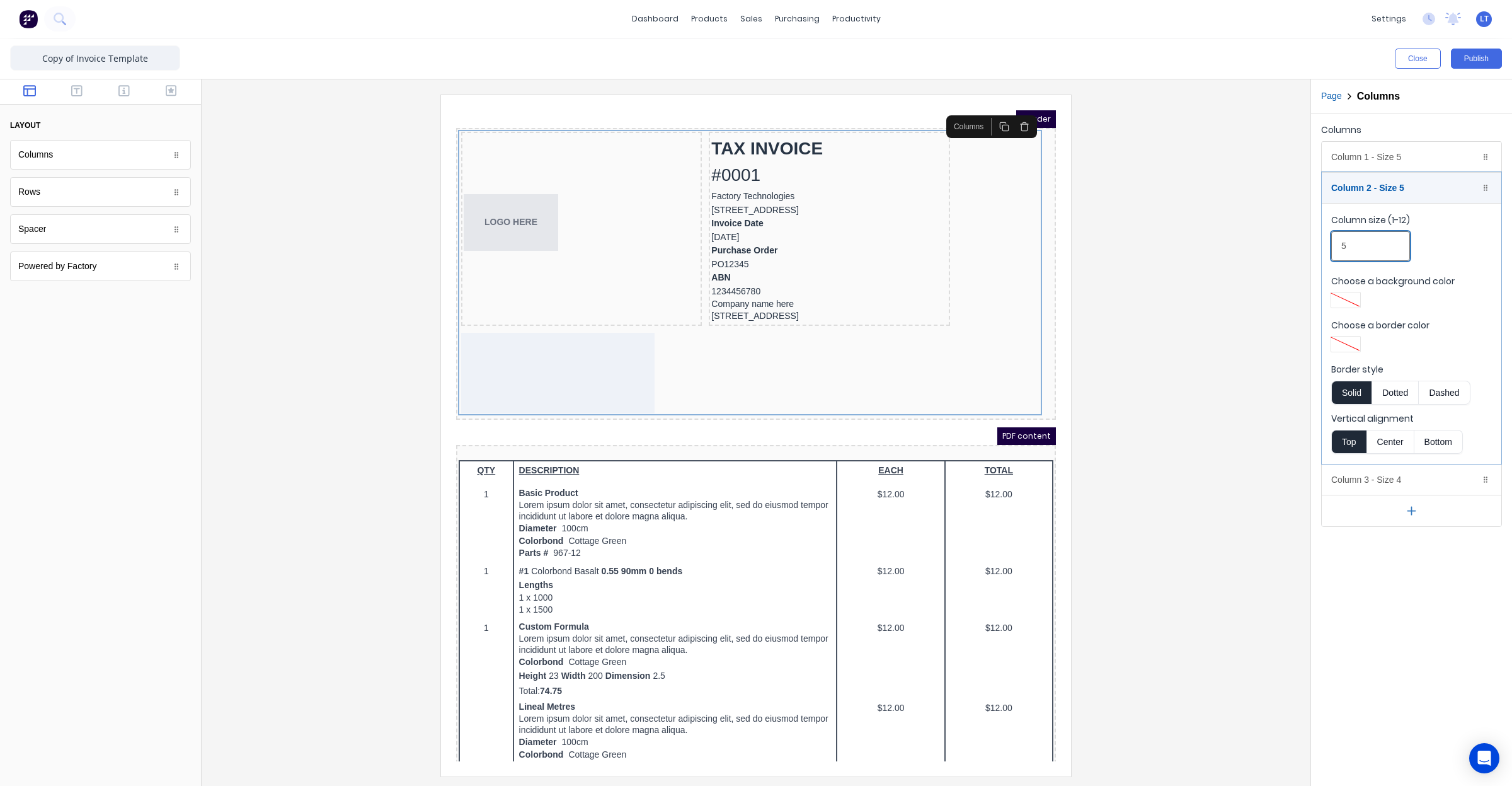
drag, startPoint x: 1362, startPoint y: 243, endPoint x: 1251, endPoint y: 241, distance: 111.0
click at [1251, 241] on div "Close Publish Components layout Columns Columns Rows Rows Spacer Spacer Powered…" at bounding box center [756, 412] width 1512 height 748
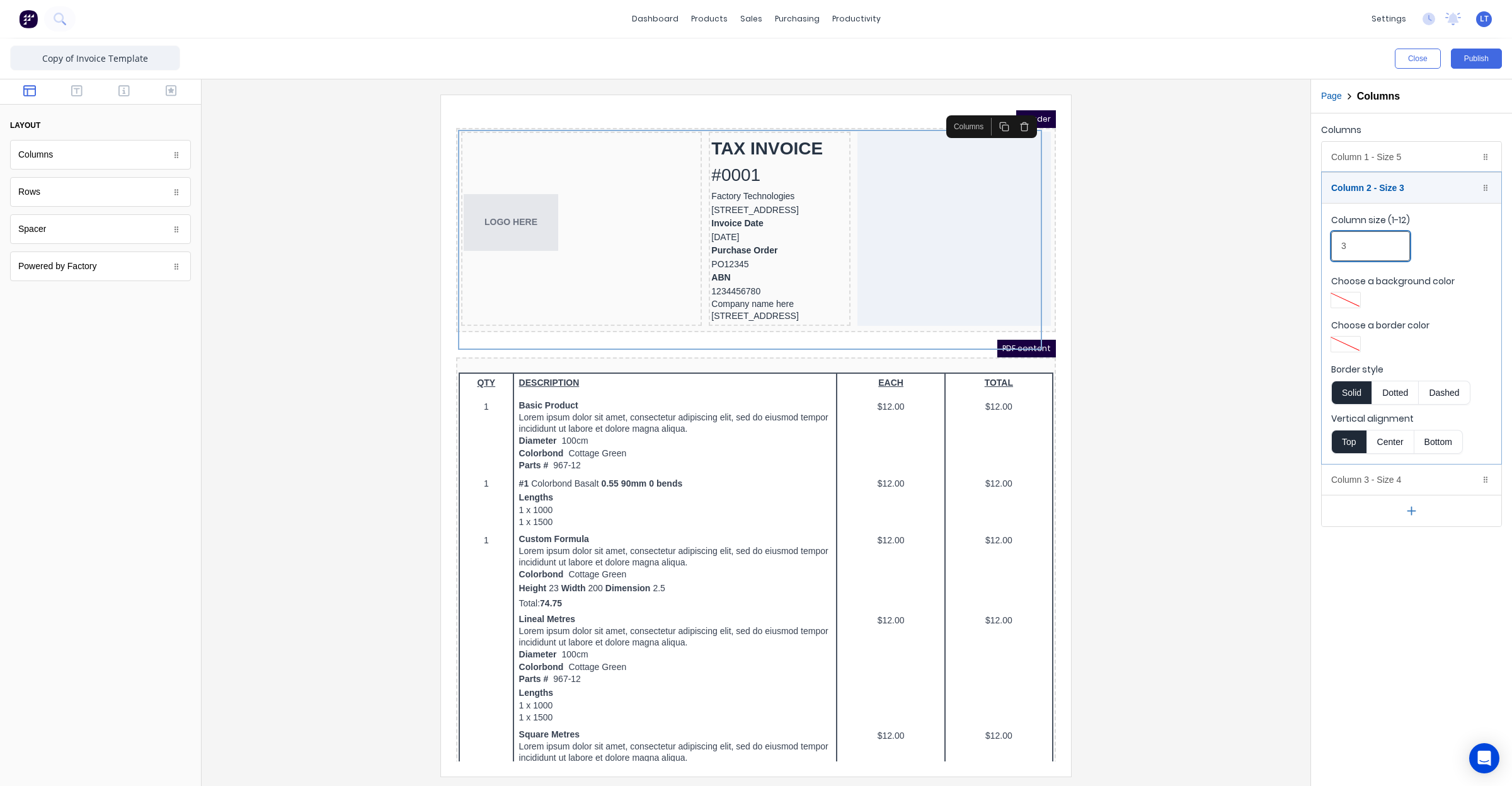
type input "3"
click at [542, 774] on div "Columns Column 1 - Size 5 Duplicate Delete Column size (1-12) 5 Choose a backgr…" at bounding box center [542, 774] width 0 height 0
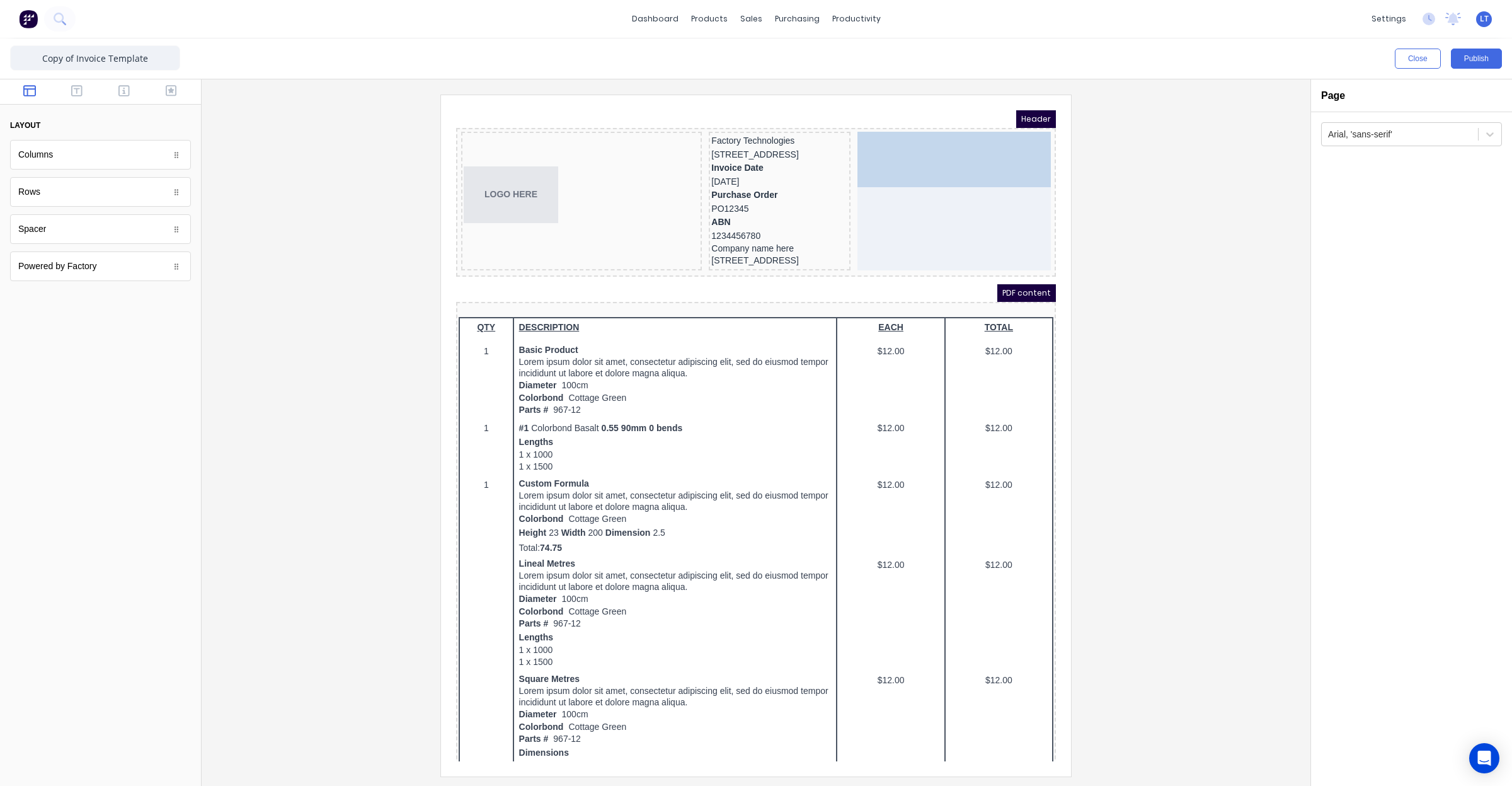
drag, startPoint x: 746, startPoint y: 131, endPoint x: 934, endPoint y: 135, distance: 188.0
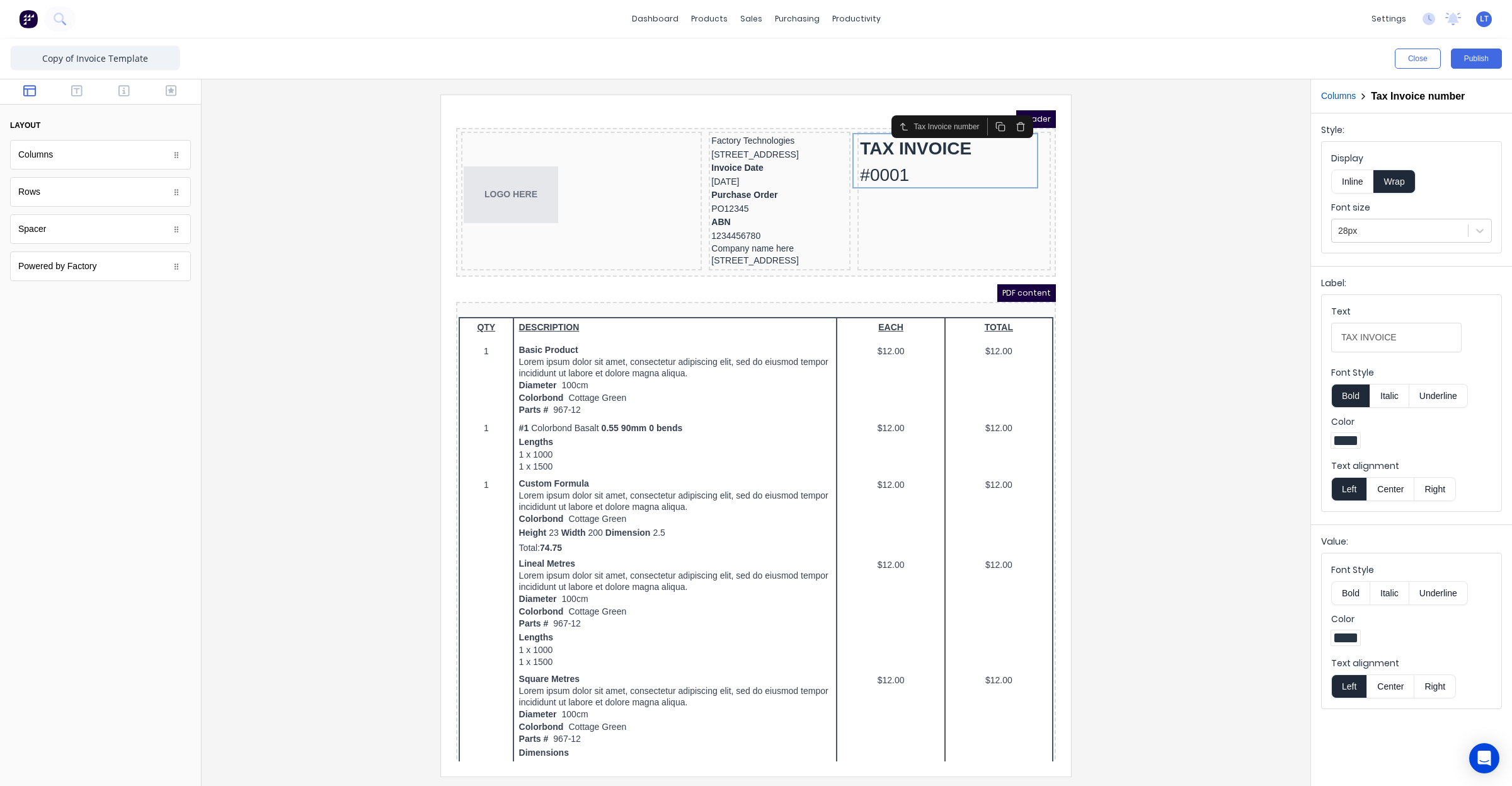
click at [77, 102] on div at bounding box center [100, 91] width 201 height 25
click at [77, 98] on button "button" at bounding box center [77, 92] width 40 height 15
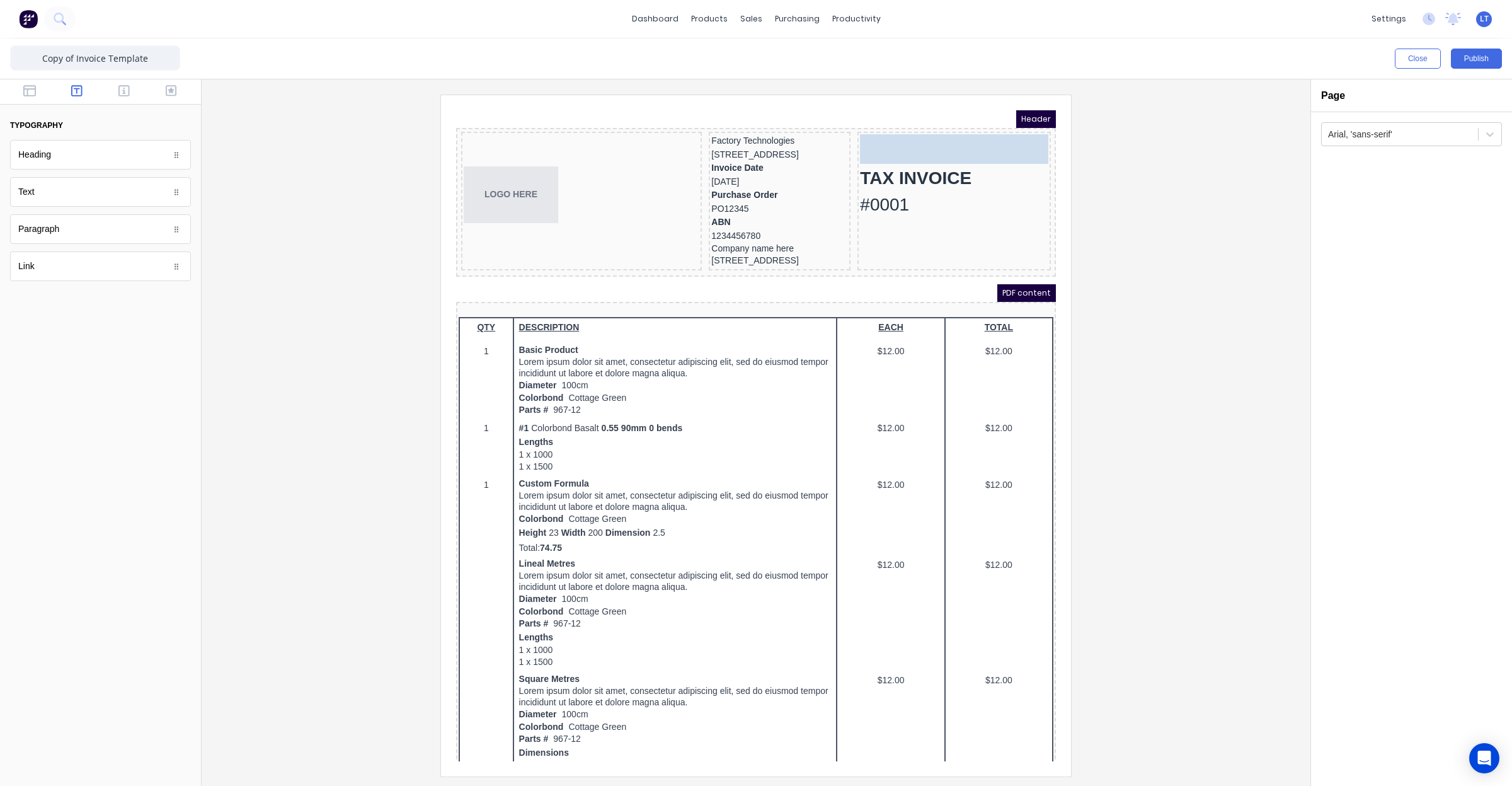
drag, startPoint x: 58, startPoint y: 167, endPoint x: 884, endPoint y: 141, distance: 826.4
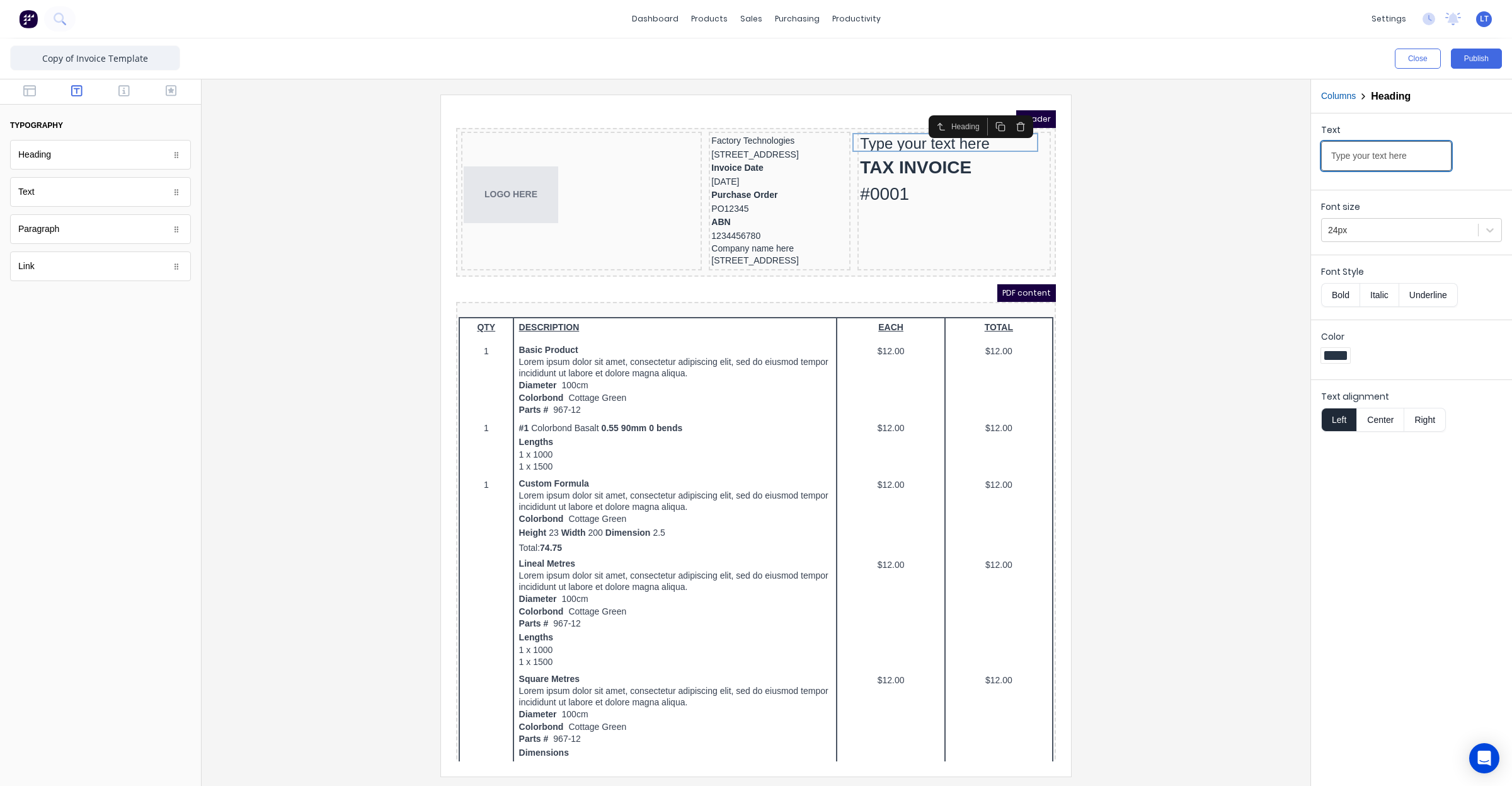
drag, startPoint x: 1427, startPoint y: 155, endPoint x: 1242, endPoint y: 160, distance: 185.1
click at [1242, 160] on div "Close Publish Components typography Heading Heading Text Text Paragraph Paragra…" at bounding box center [756, 412] width 1512 height 748
type input "[PERSON_NAME] Mining Maintenance"
click at [1386, 238] on div "24px" at bounding box center [1400, 231] width 156 height 21
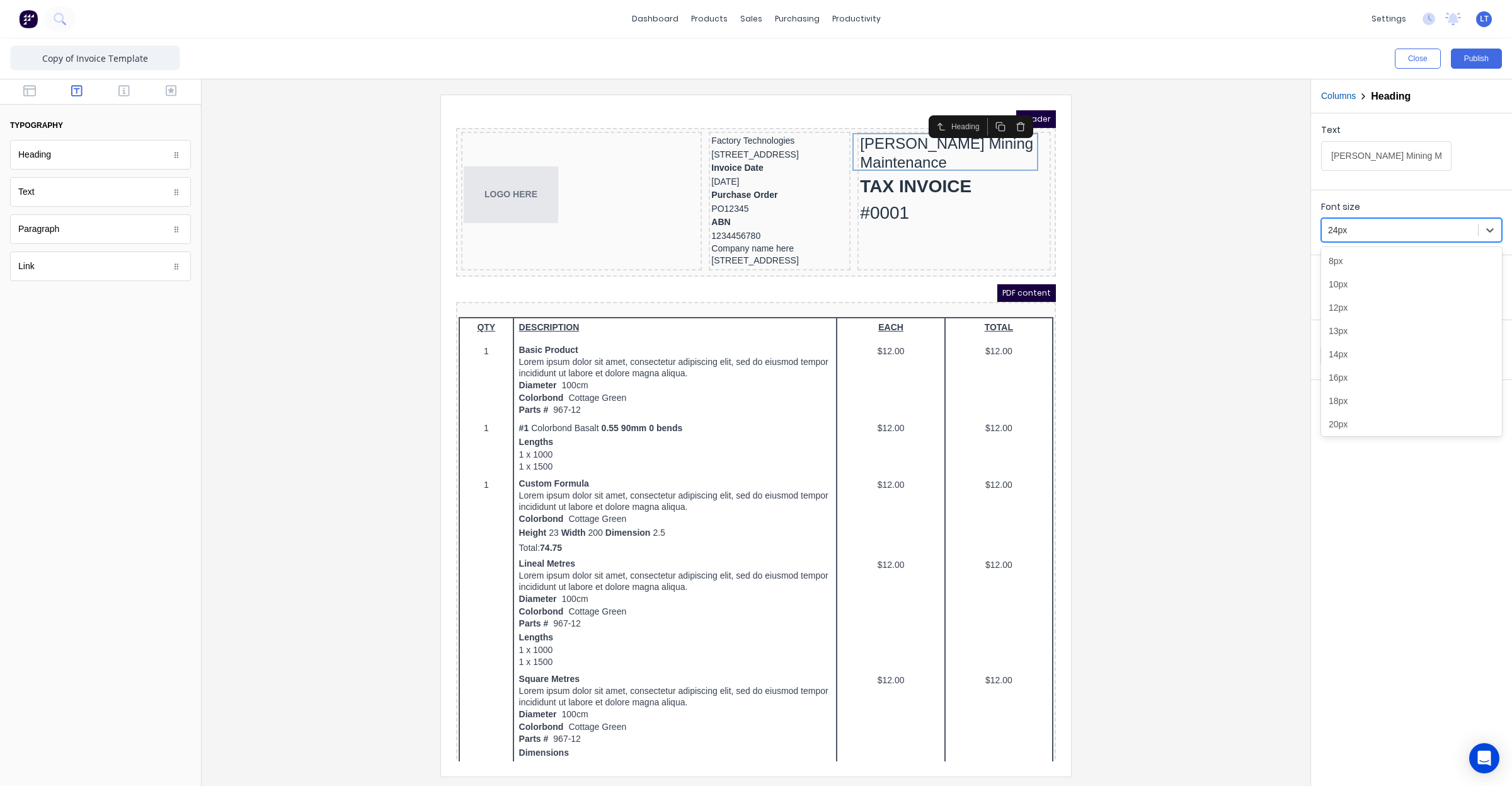
scroll to position [30, 0]
click at [1391, 376] on div "18px" at bounding box center [1412, 371] width 181 height 24
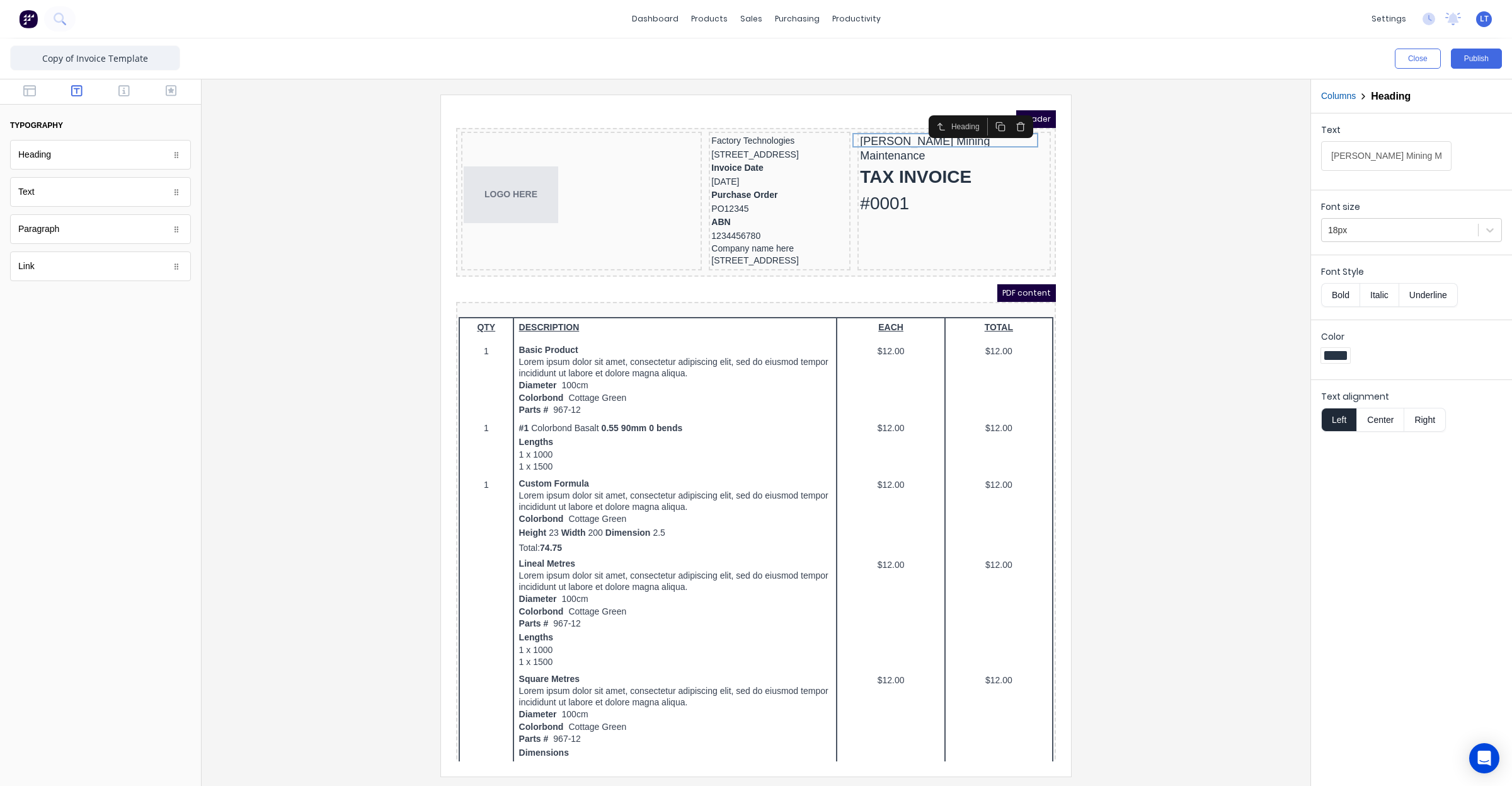
click at [1155, 320] on div at bounding box center [756, 435] width 1089 height 681
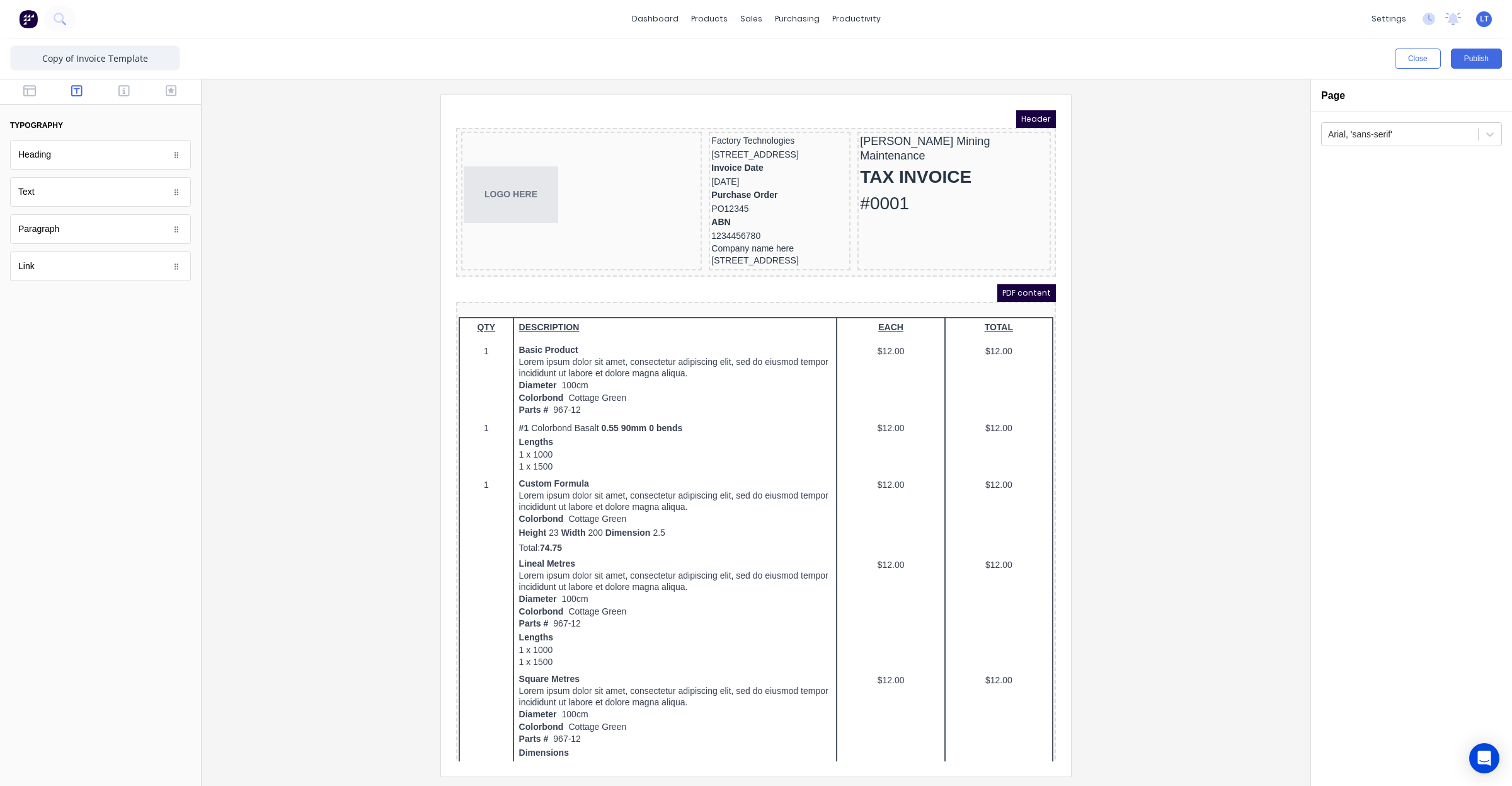
click at [107, 82] on div at bounding box center [100, 91] width 201 height 25
click at [110, 88] on button "button" at bounding box center [124, 92] width 40 height 15
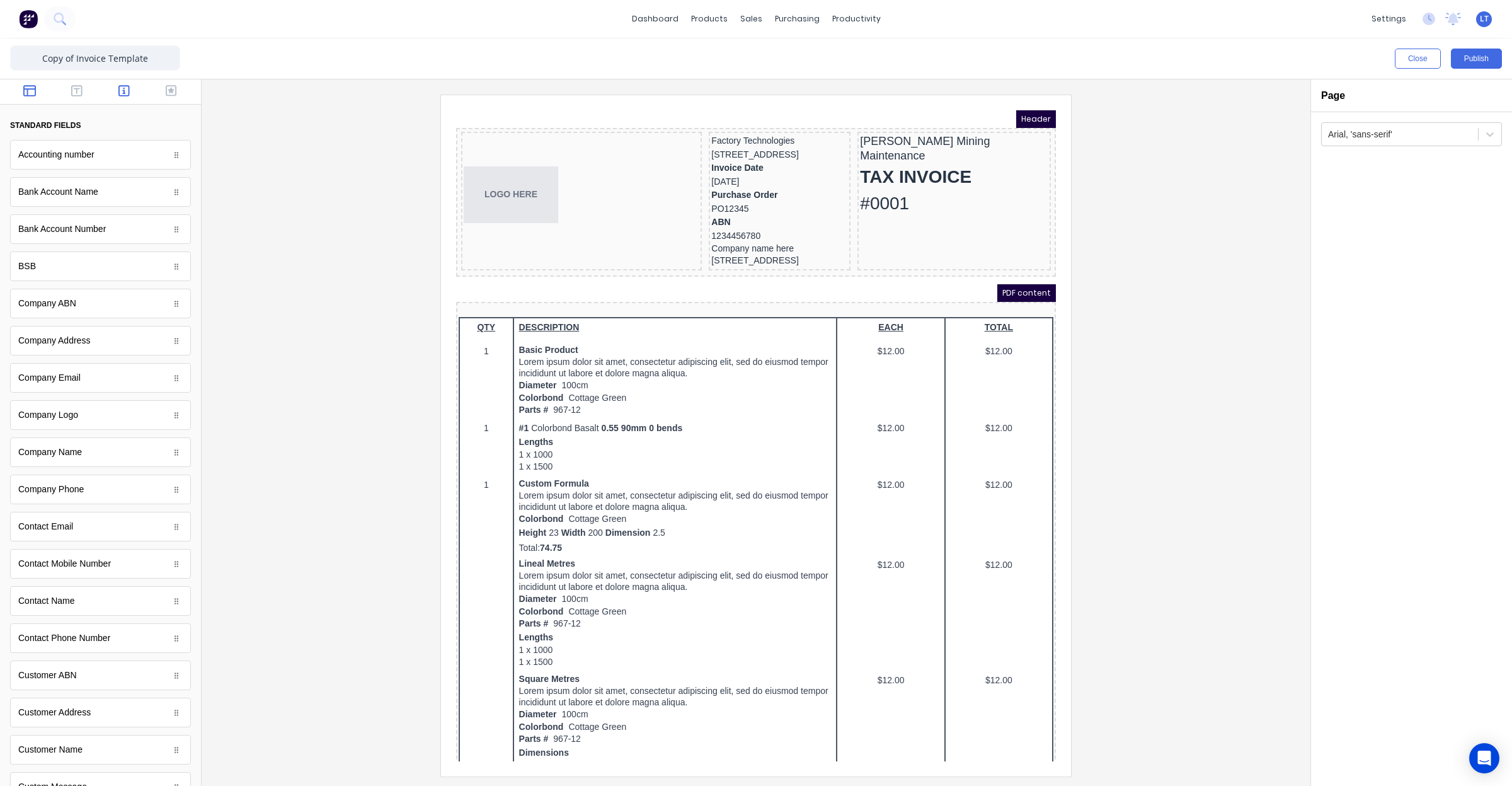
click at [27, 90] on icon "button" at bounding box center [29, 90] width 12 height 12
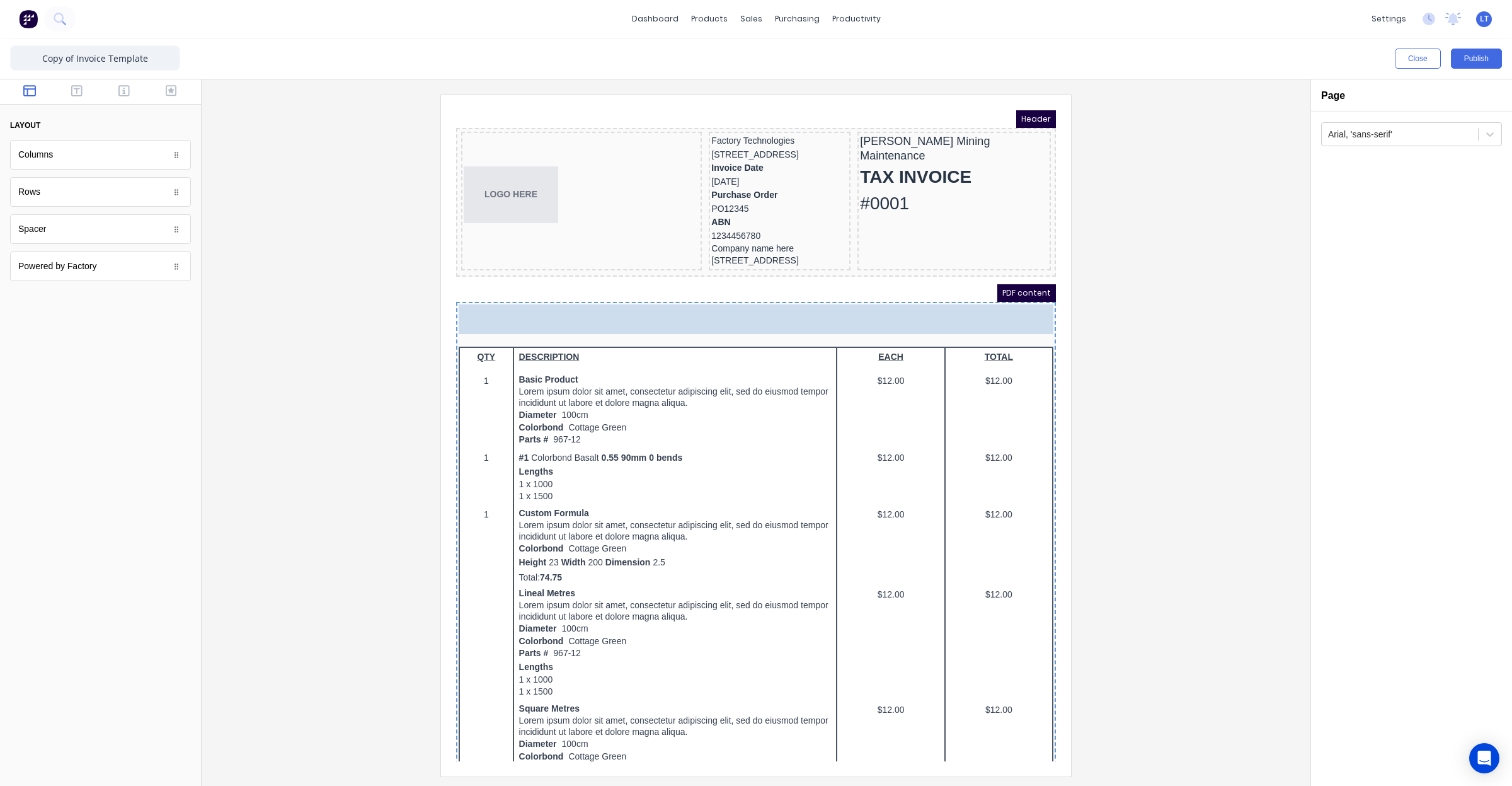
drag, startPoint x: 174, startPoint y: 171, endPoint x: 799, endPoint y: 331, distance: 645.2
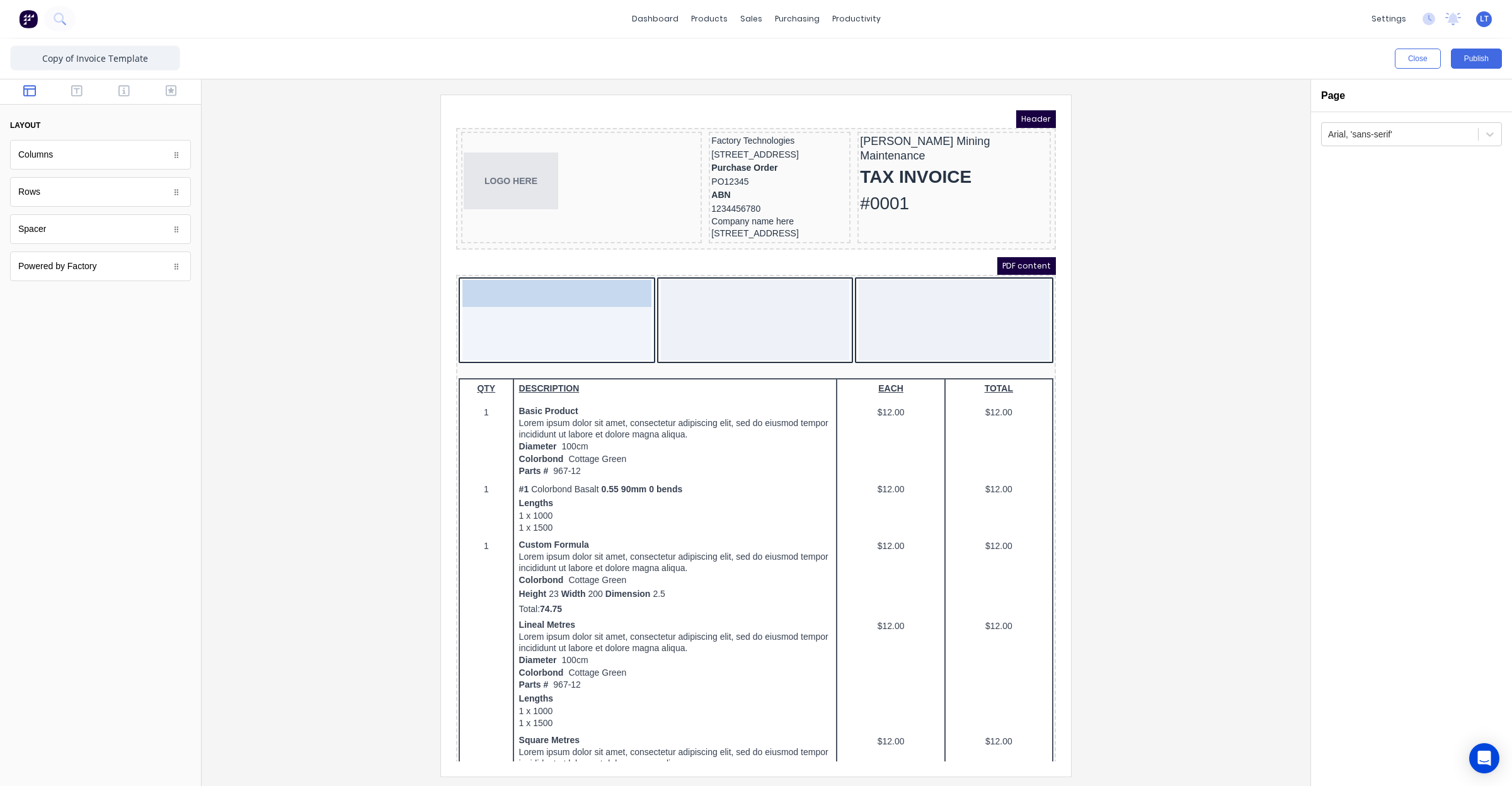
drag, startPoint x: 720, startPoint y: 160, endPoint x: 506, endPoint y: 302, distance: 256.8
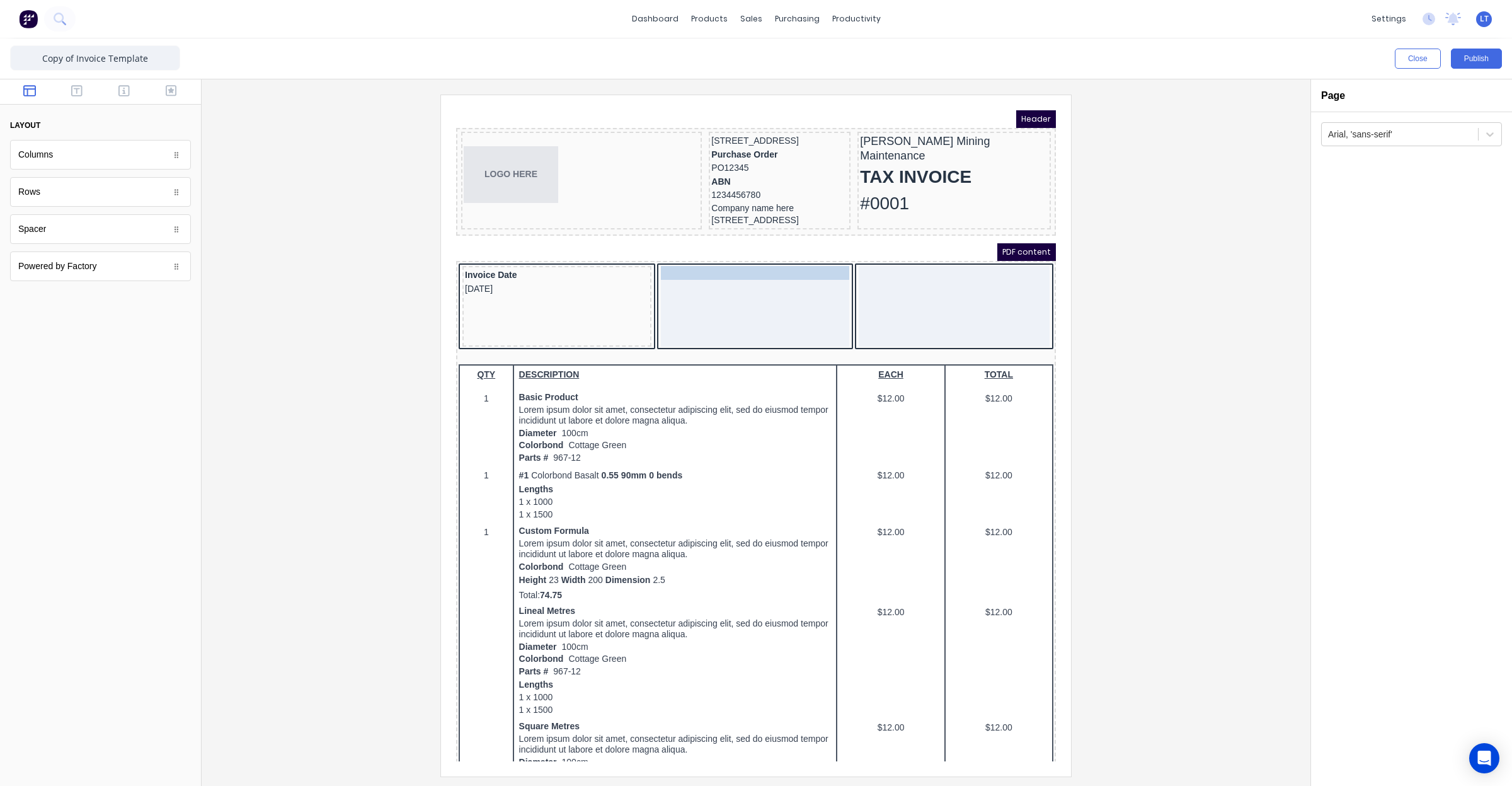
drag, startPoint x: 738, startPoint y: 123, endPoint x: 725, endPoint y: 280, distance: 157.5
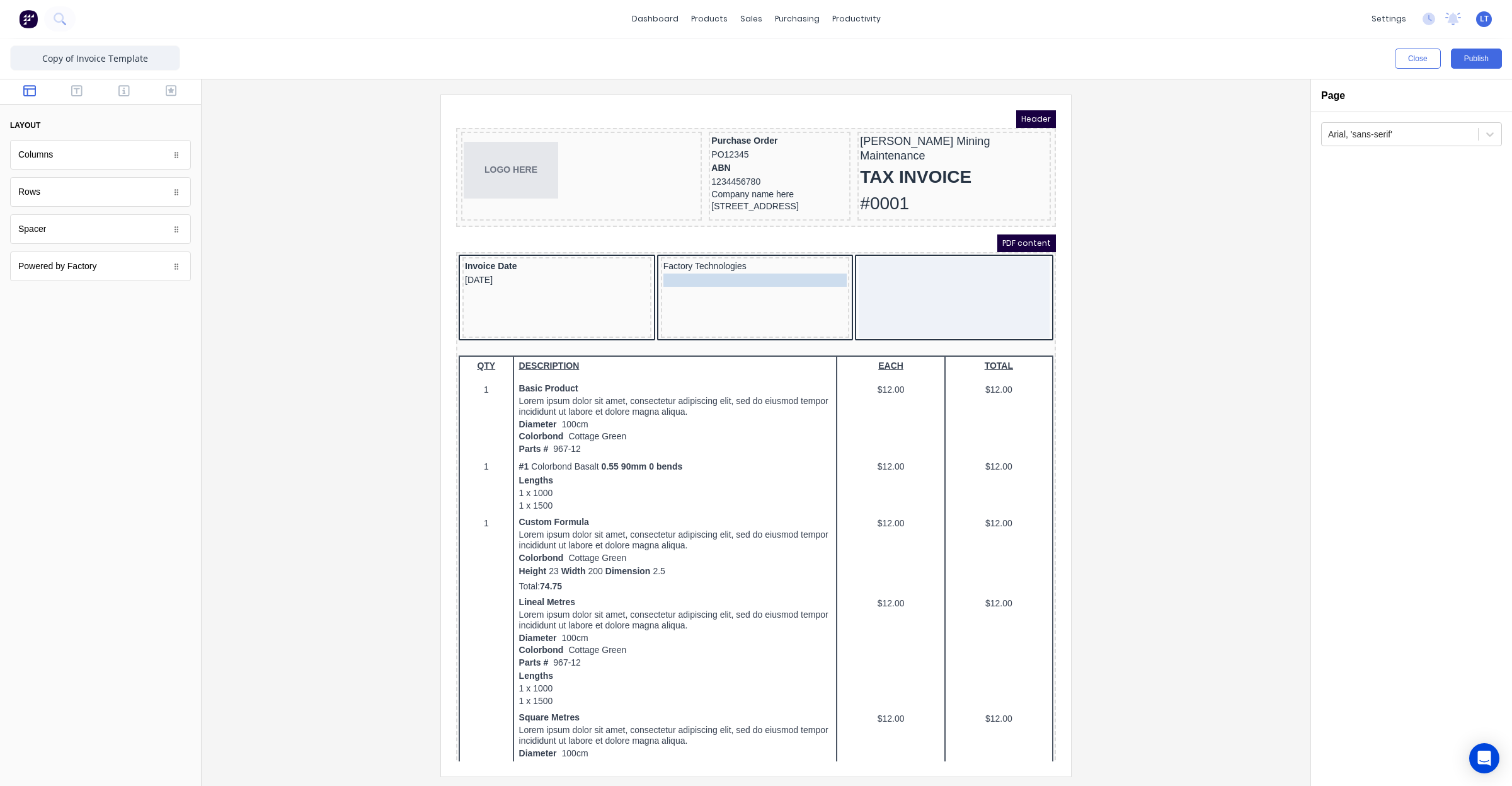
drag, startPoint x: 723, startPoint y: 126, endPoint x: 690, endPoint y: 280, distance: 157.5
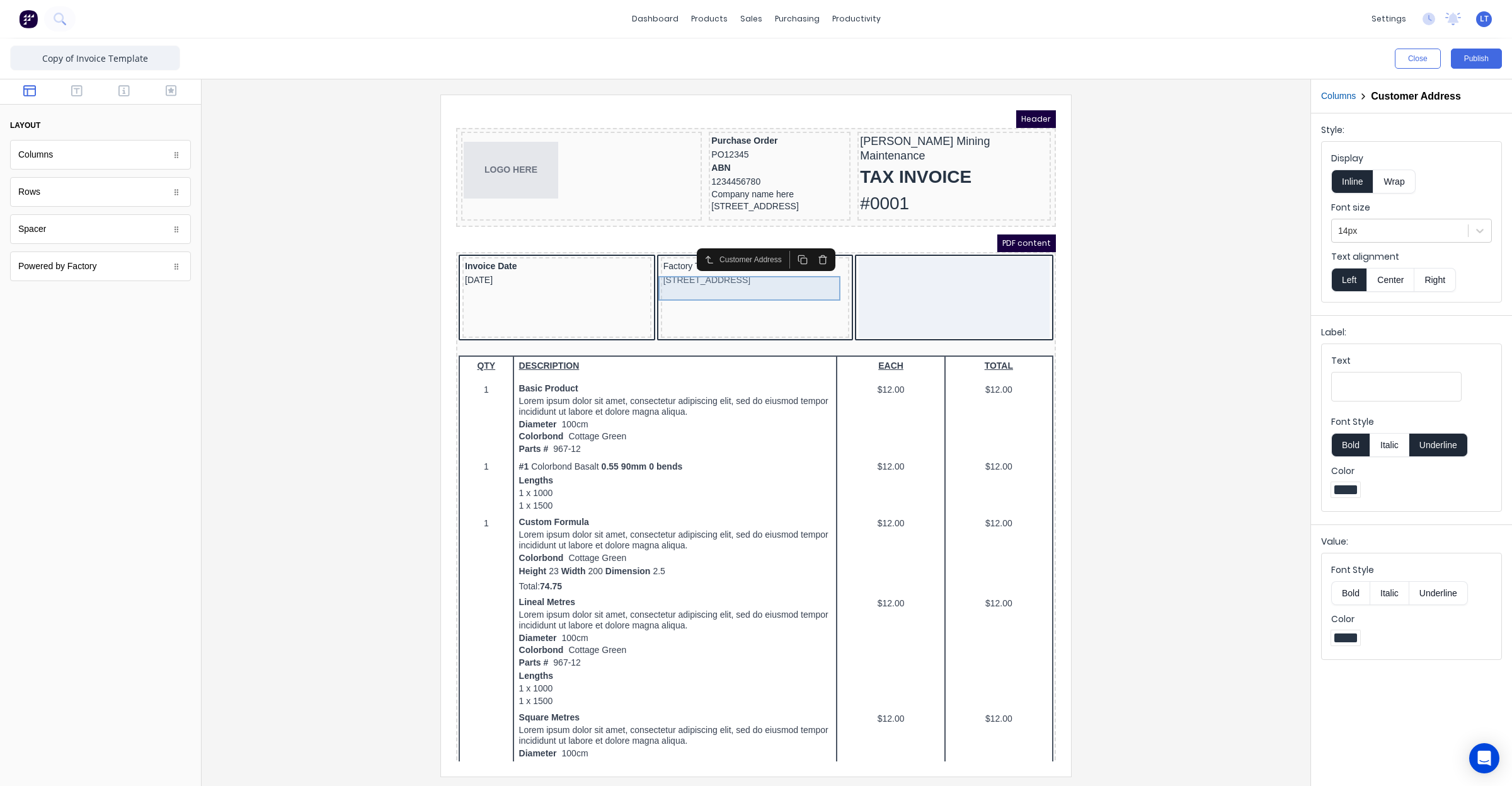
click at [675, 272] on div "[STREET_ADDRESS]" at bounding box center [740, 265] width 184 height 14
click at [681, 253] on div "Customer Address" at bounding box center [751, 244] width 138 height 23
click at [662, 255] on div "Factory Technologies" at bounding box center [740, 251] width 184 height 14
click at [717, 173] on div "Company name here" at bounding box center [765, 179] width 137 height 11
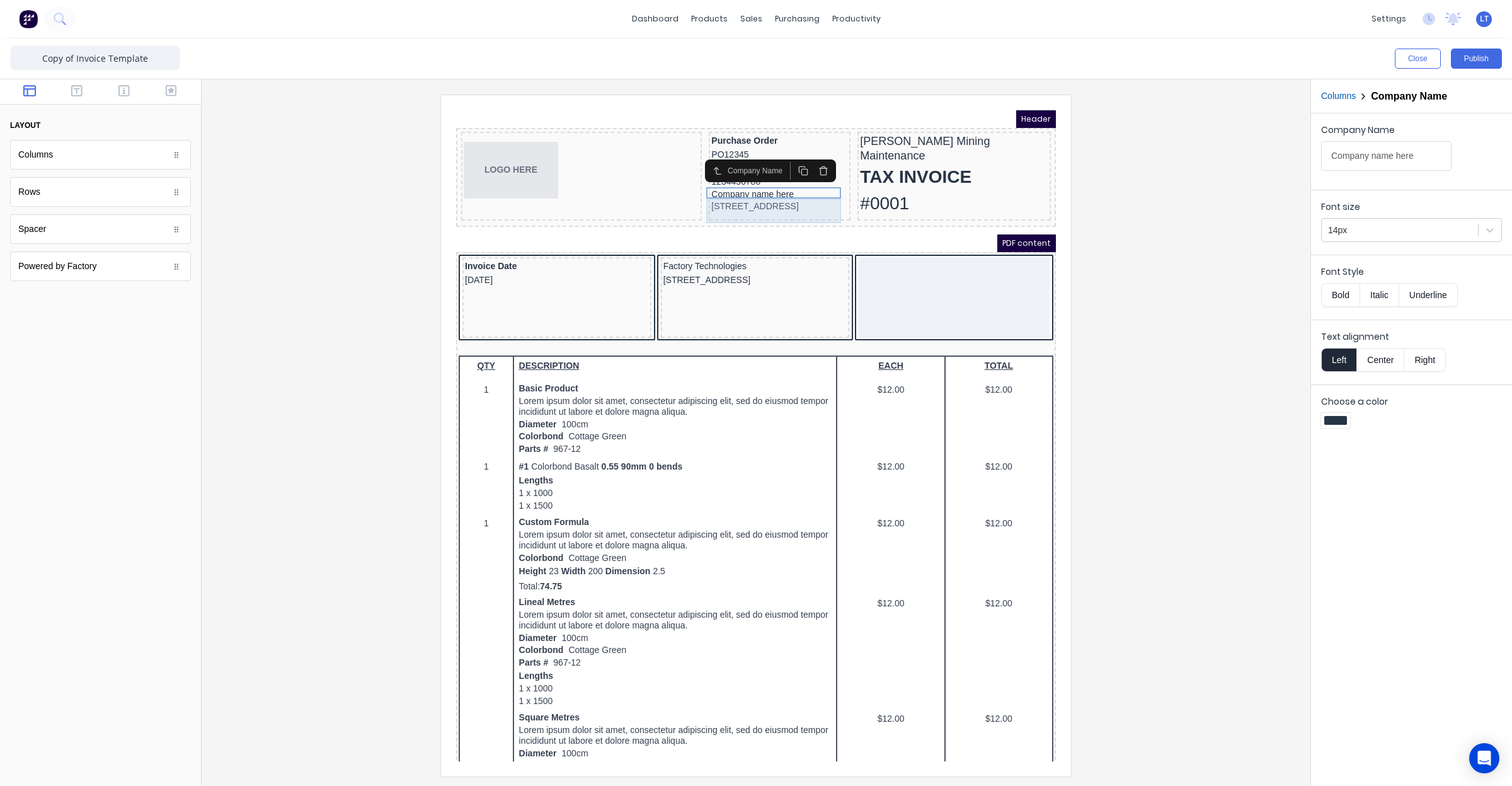
click at [721, 188] on div "234 Beach Road Gold Coast, Queensland, Australia, 4217" at bounding box center [765, 191] width 137 height 14
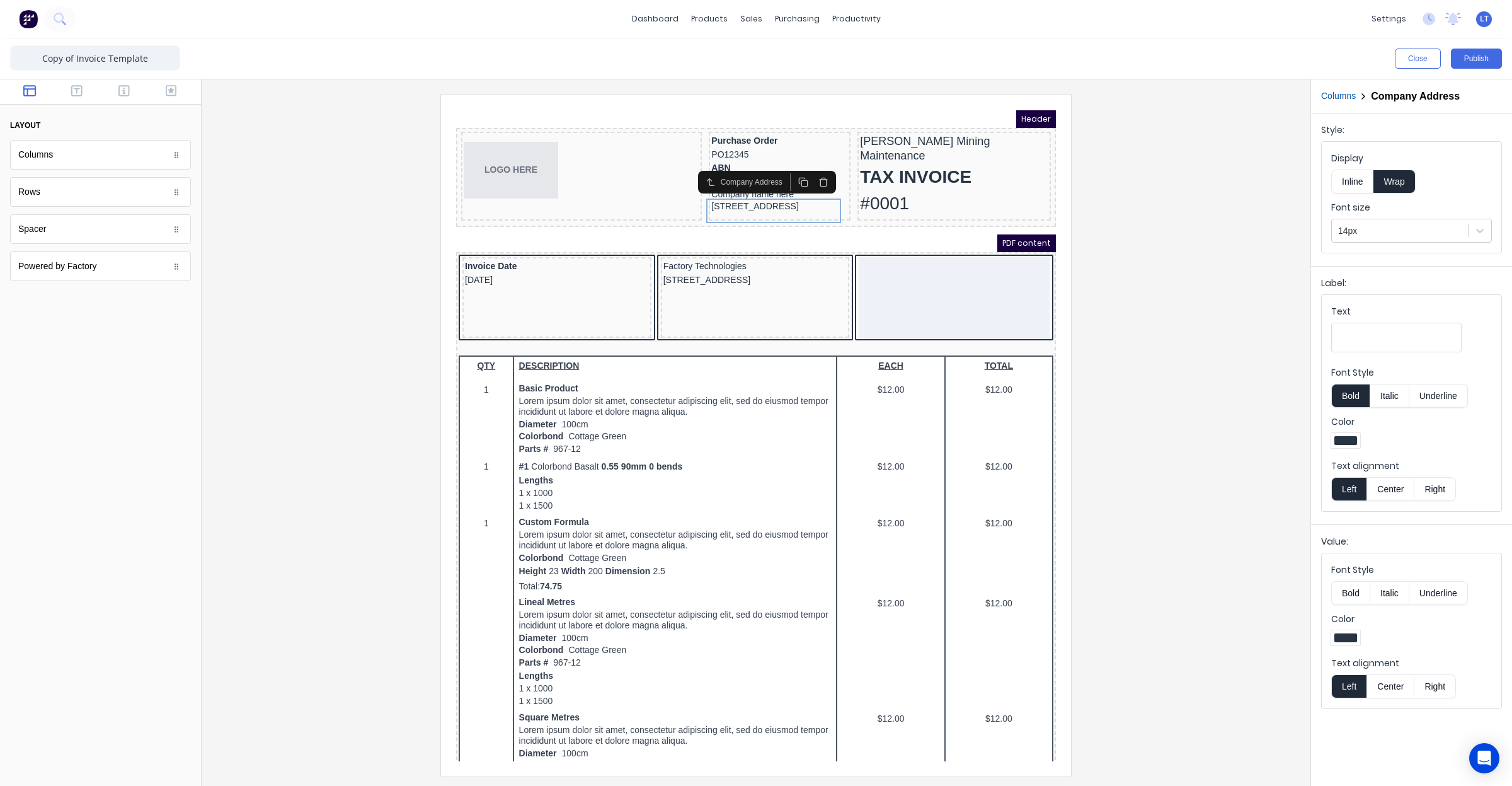
click at [1137, 244] on div at bounding box center [756, 435] width 1089 height 681
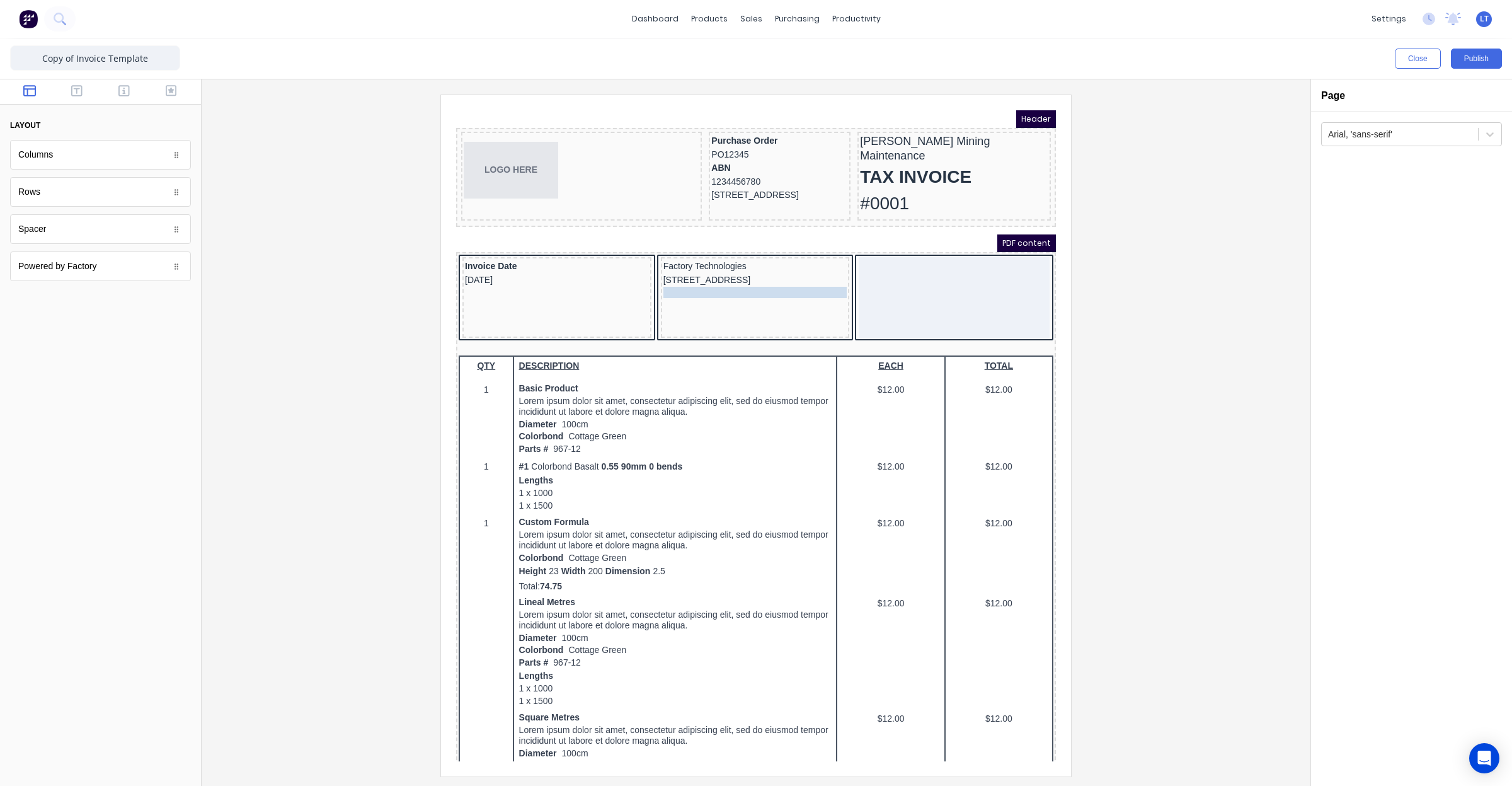
drag, startPoint x: 724, startPoint y: 179, endPoint x: 706, endPoint y: 282, distance: 104.6
drag, startPoint x: 727, startPoint y: 180, endPoint x: 698, endPoint y: 294, distance: 117.6
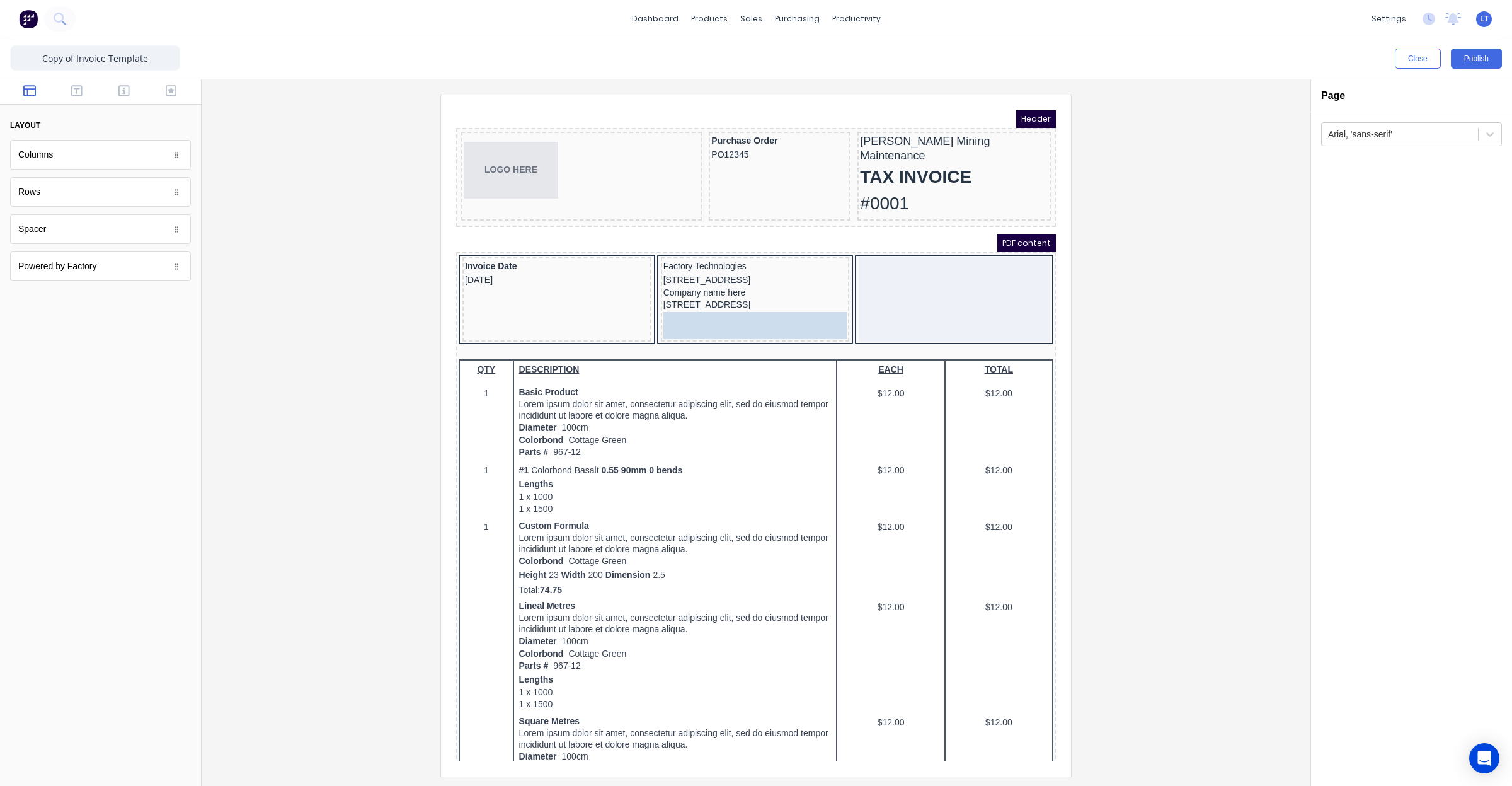
drag, startPoint x: 707, startPoint y: 155, endPoint x: 664, endPoint y: 314, distance: 164.7
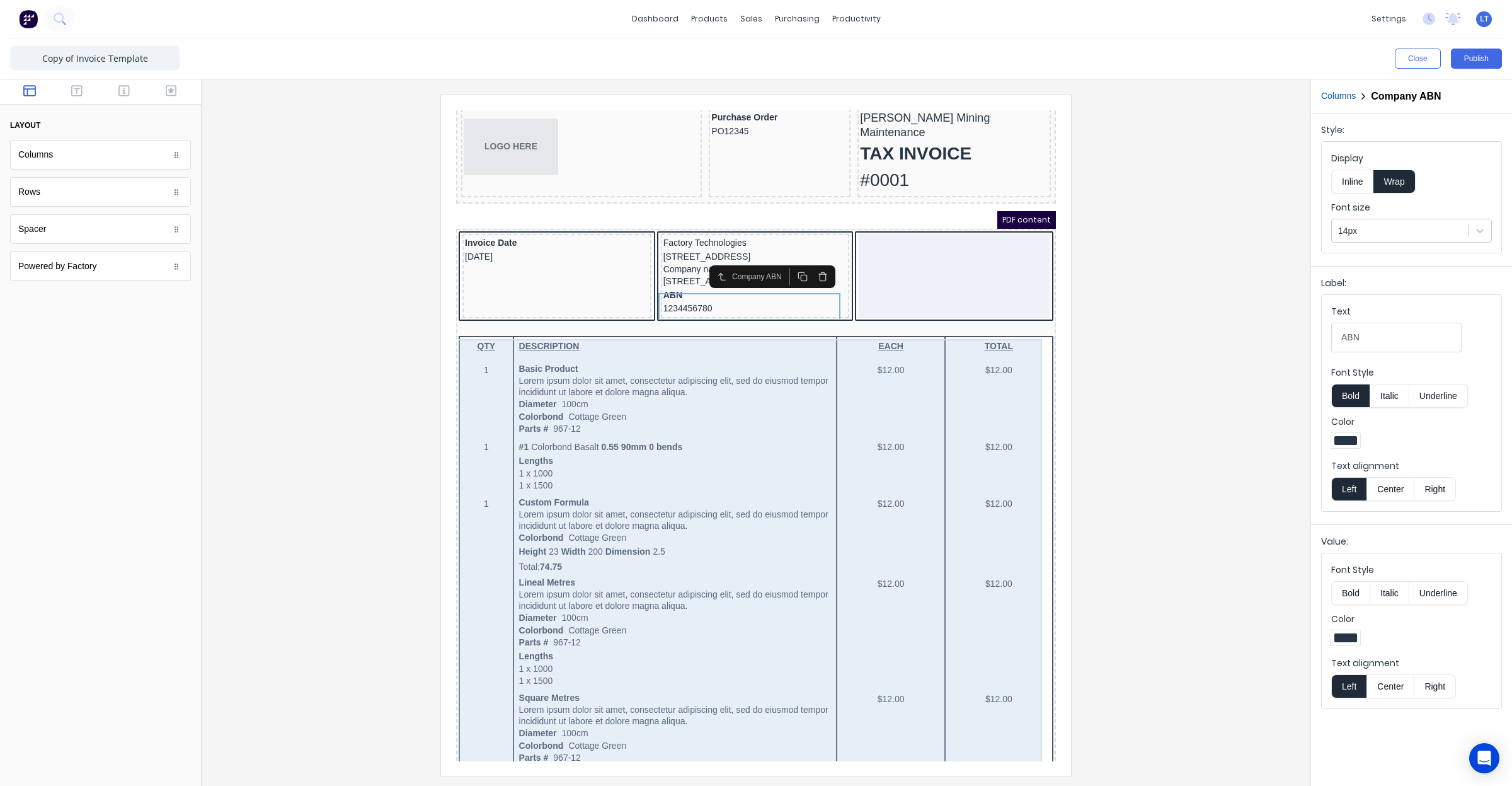
scroll to position [0, 0]
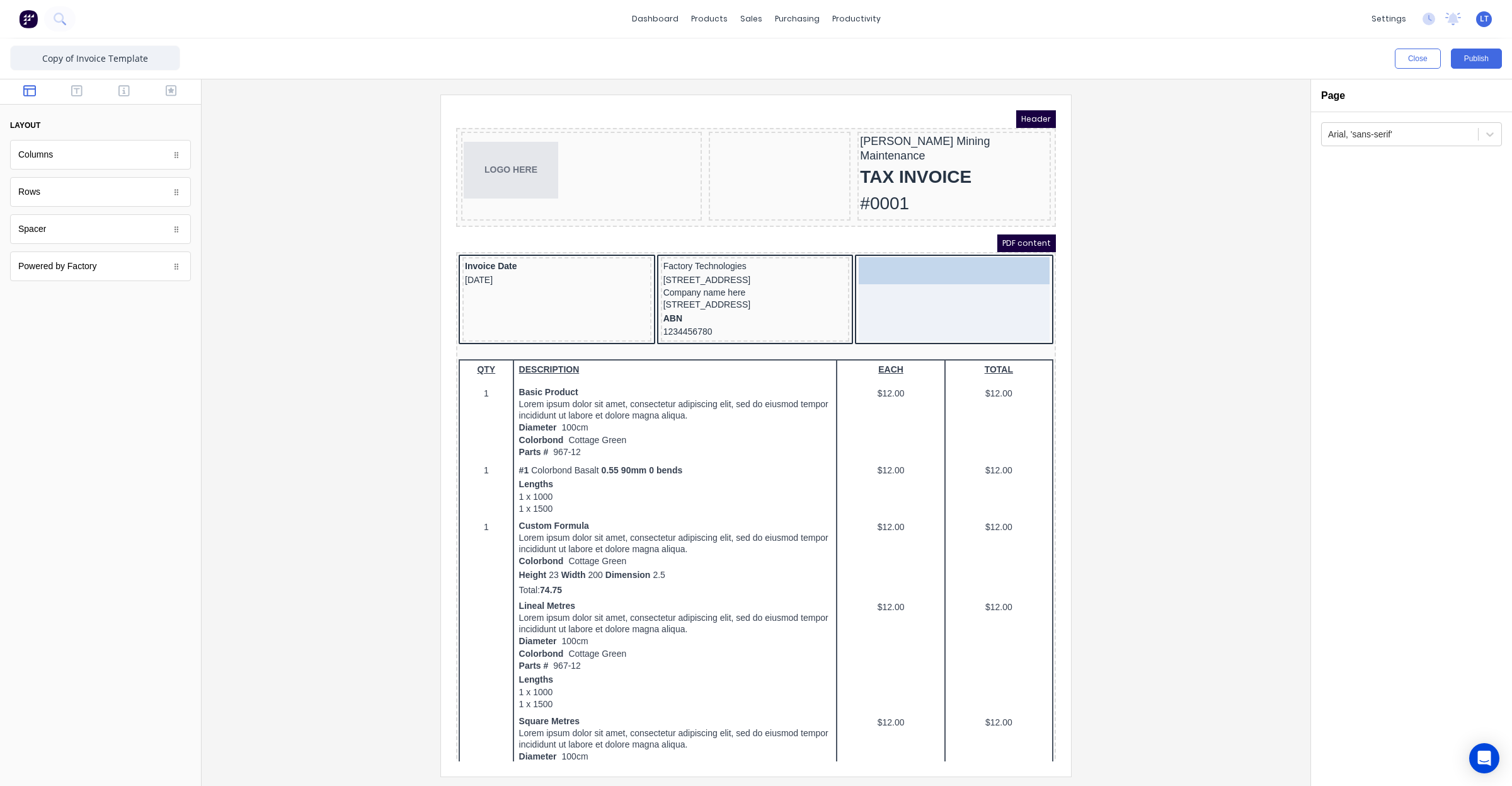
drag, startPoint x: 703, startPoint y: 128, endPoint x: 890, endPoint y: 249, distance: 222.7
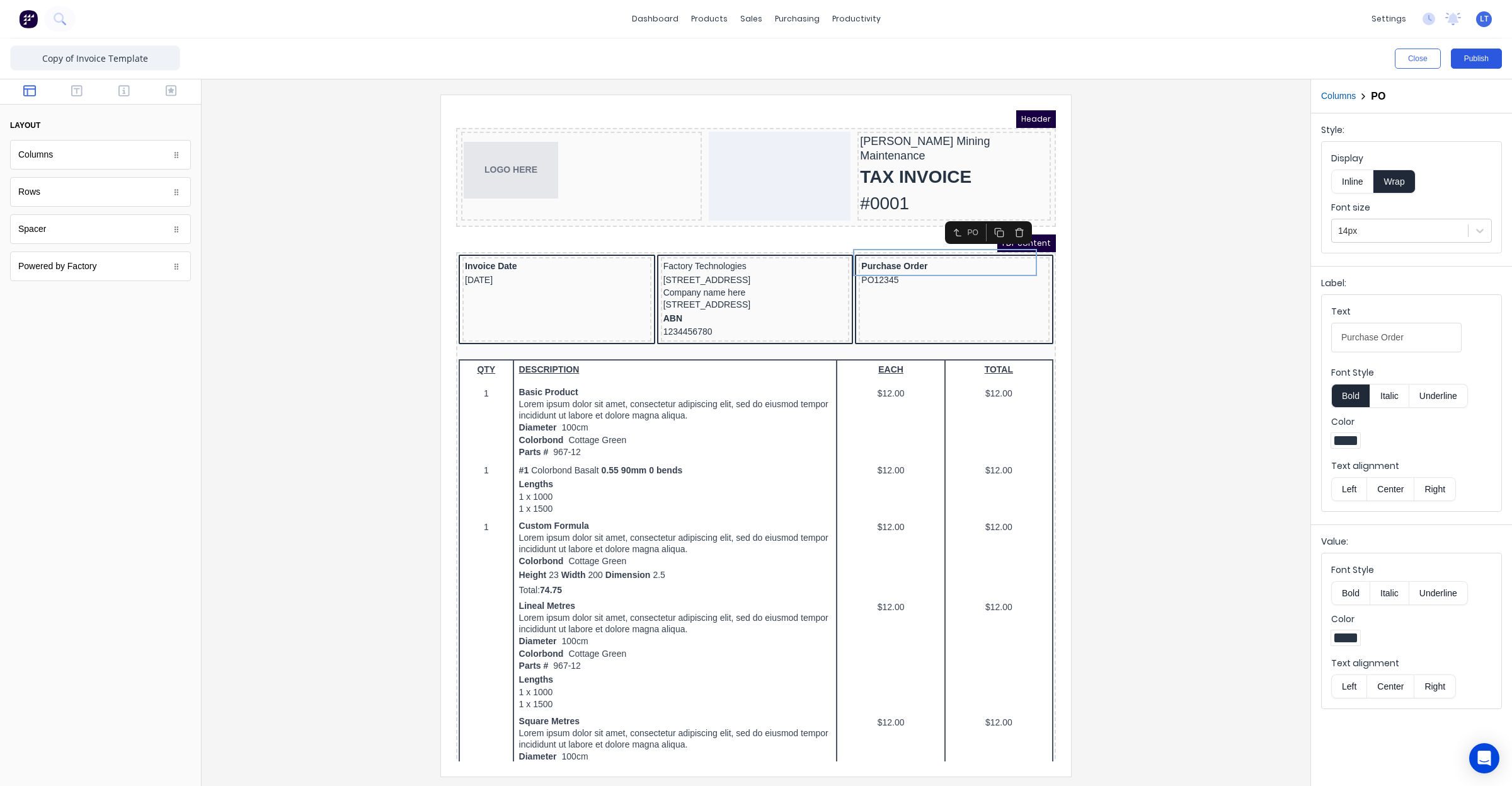
click at [1466, 63] on button "Publish" at bounding box center [1476, 59] width 51 height 20
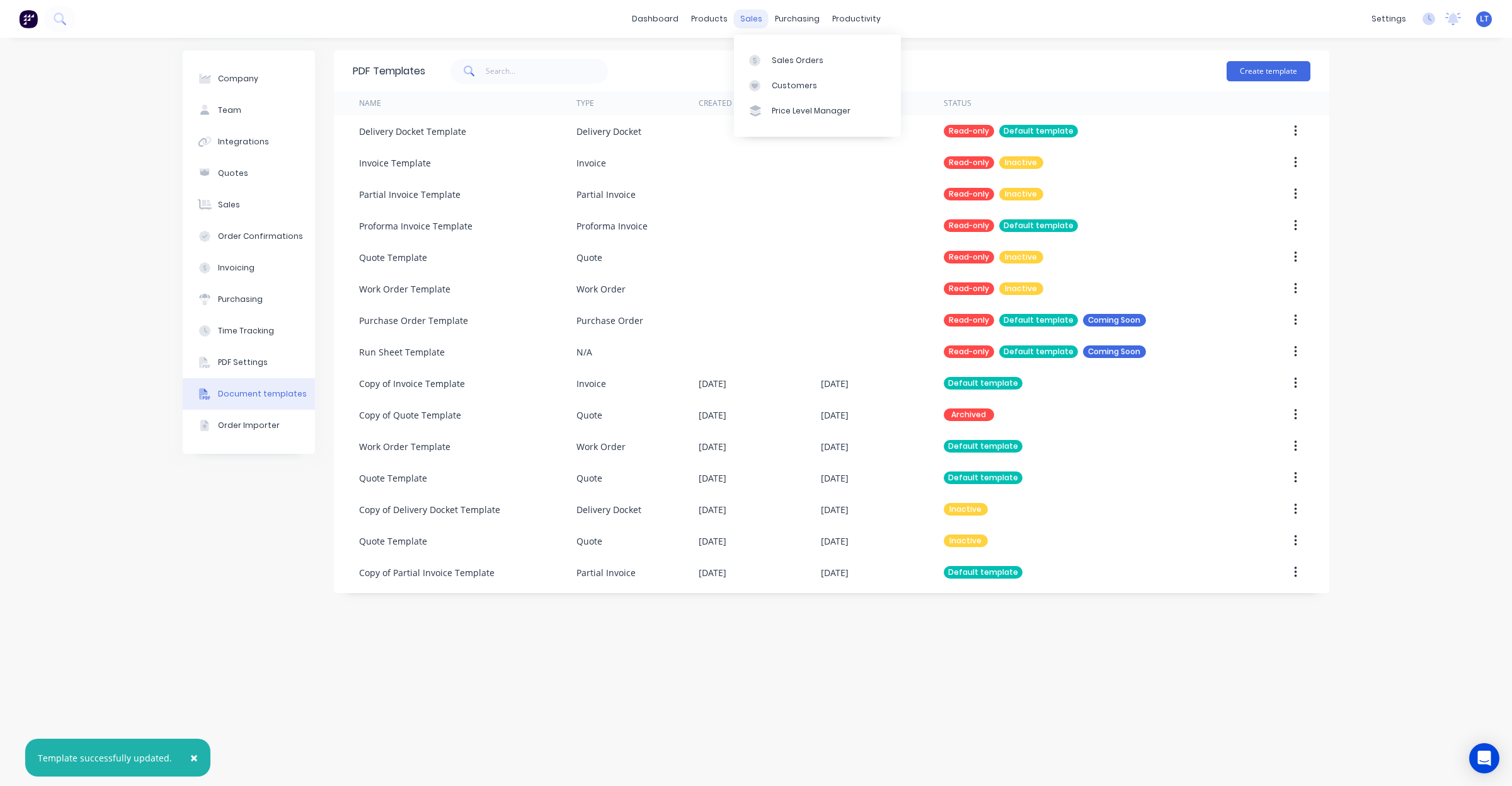
click at [757, 26] on div "sales" at bounding box center [751, 19] width 35 height 19
click at [769, 49] on link "Sales Orders" at bounding box center [817, 59] width 167 height 25
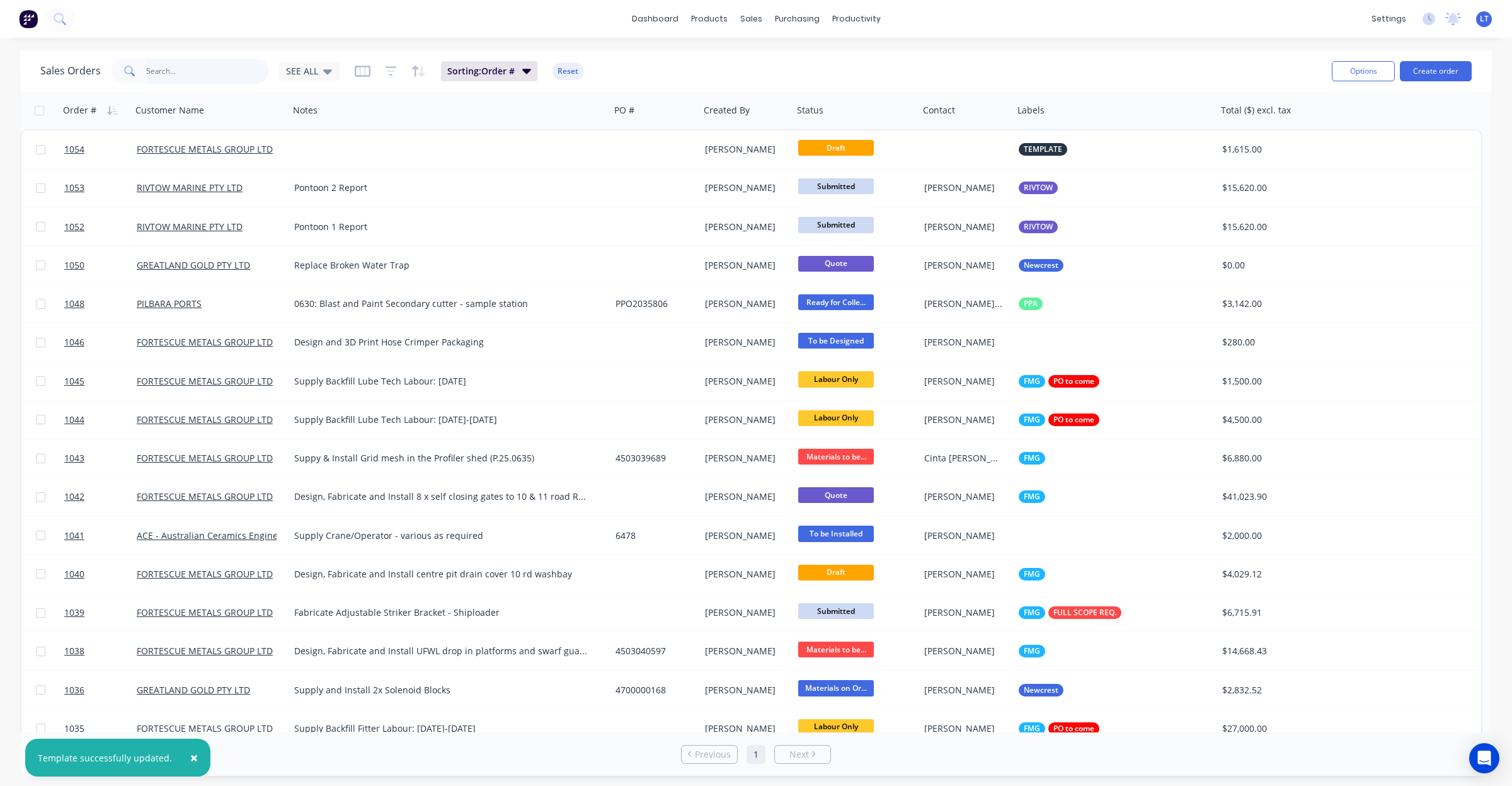
click at [236, 70] on input "text" at bounding box center [208, 71] width 123 height 25
type input "1033"
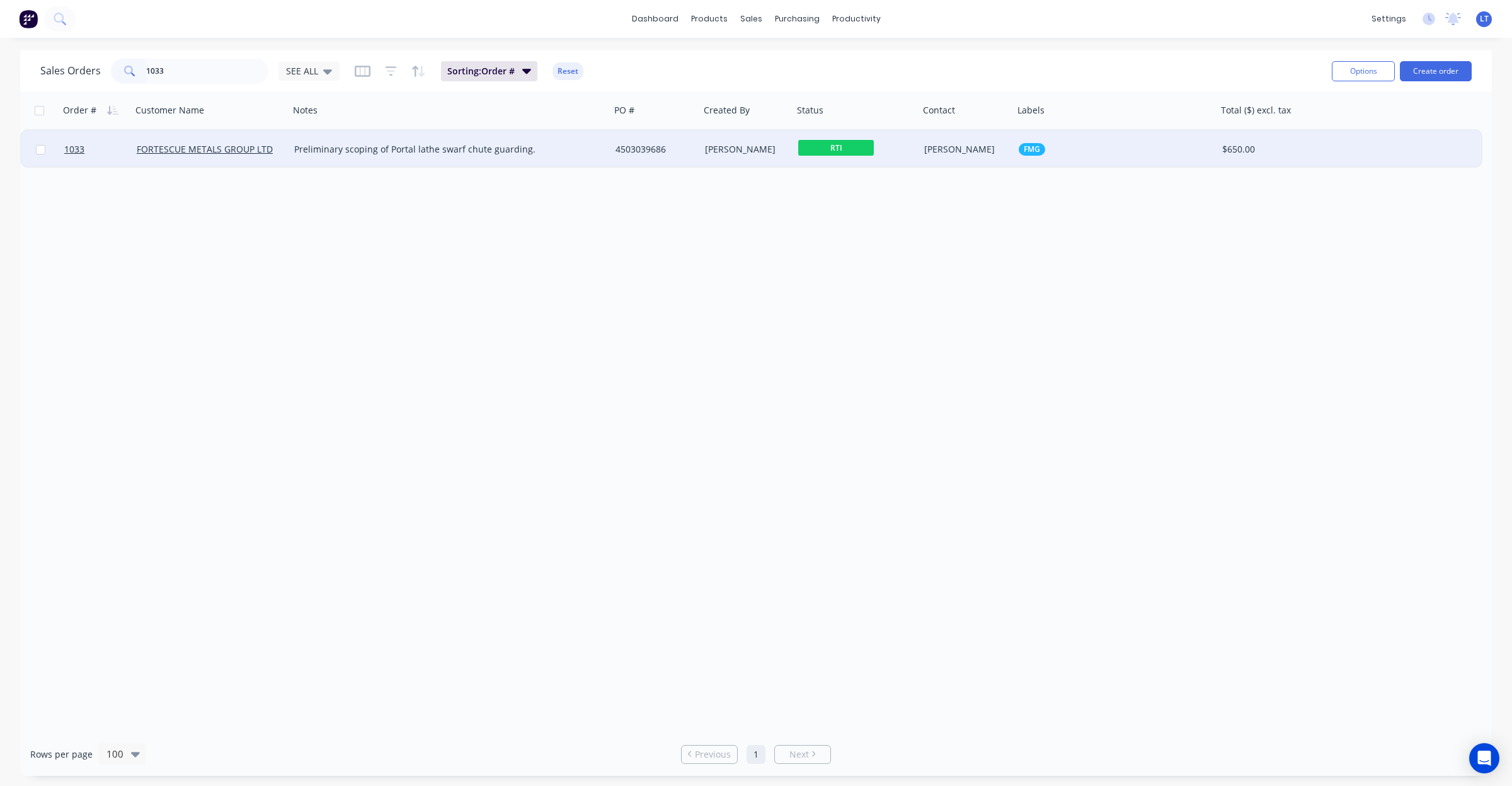
click at [611, 148] on div "4503039686" at bounding box center [655, 149] width 90 height 37
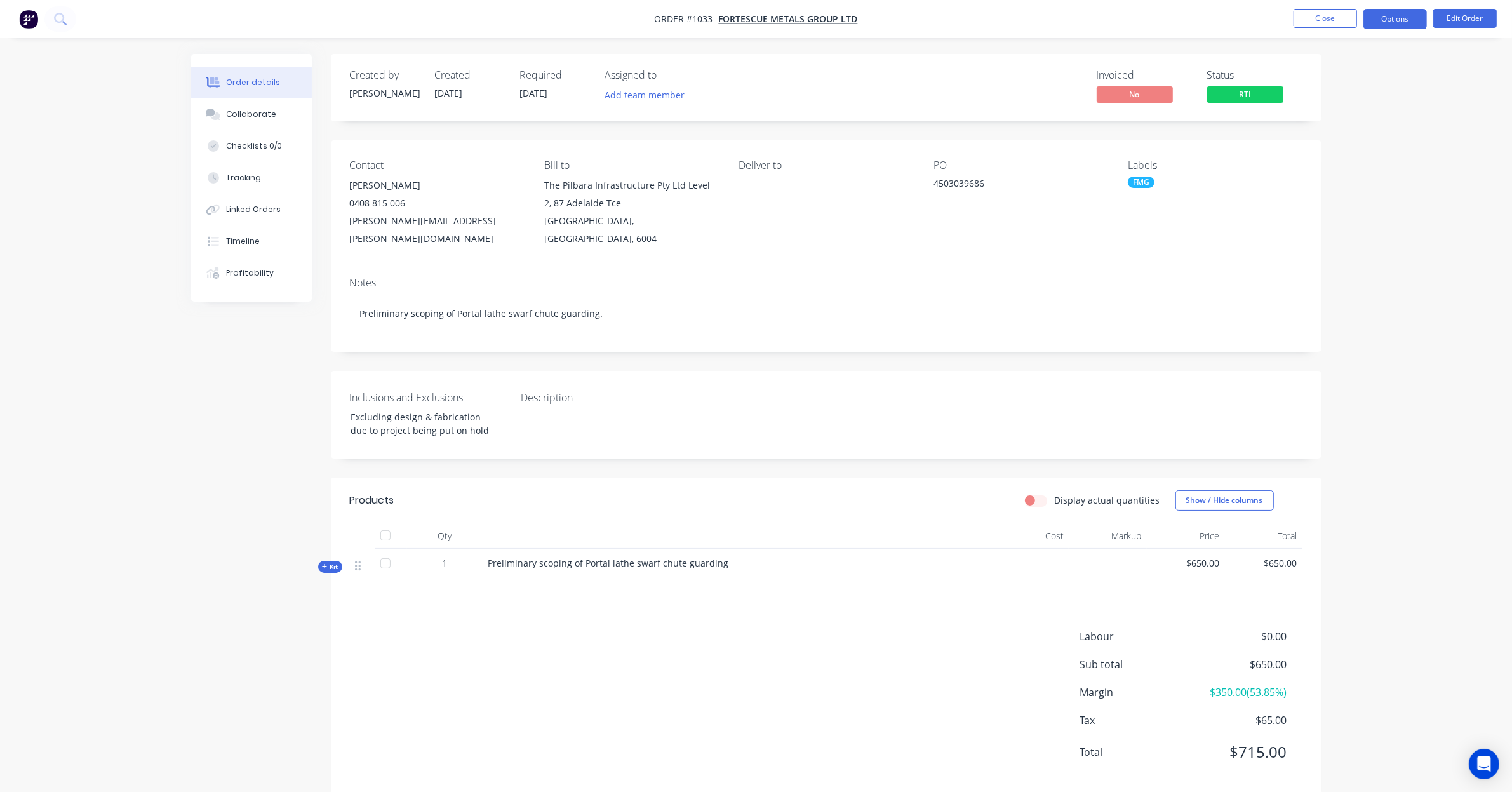
click at [1394, 18] on button "Options" at bounding box center [1395, 19] width 63 height 21
click at [1364, 76] on div "Invoice" at bounding box center [1357, 77] width 117 height 18
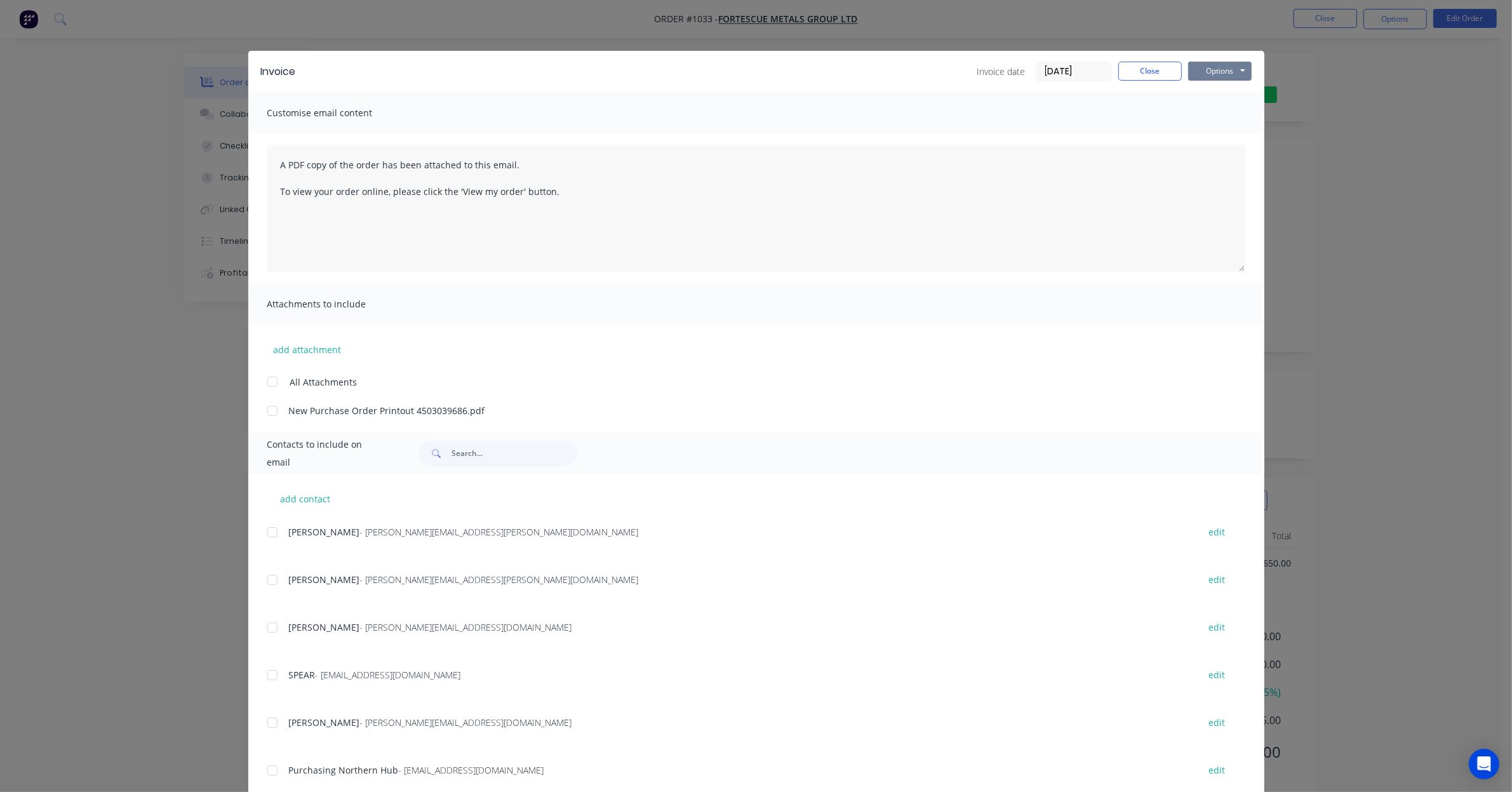
click at [1226, 62] on button "Options" at bounding box center [1220, 71] width 63 height 19
click at [1218, 89] on button "Preview" at bounding box center [1229, 94] width 81 height 21
click at [1156, 75] on button "Close" at bounding box center [1150, 71] width 63 height 19
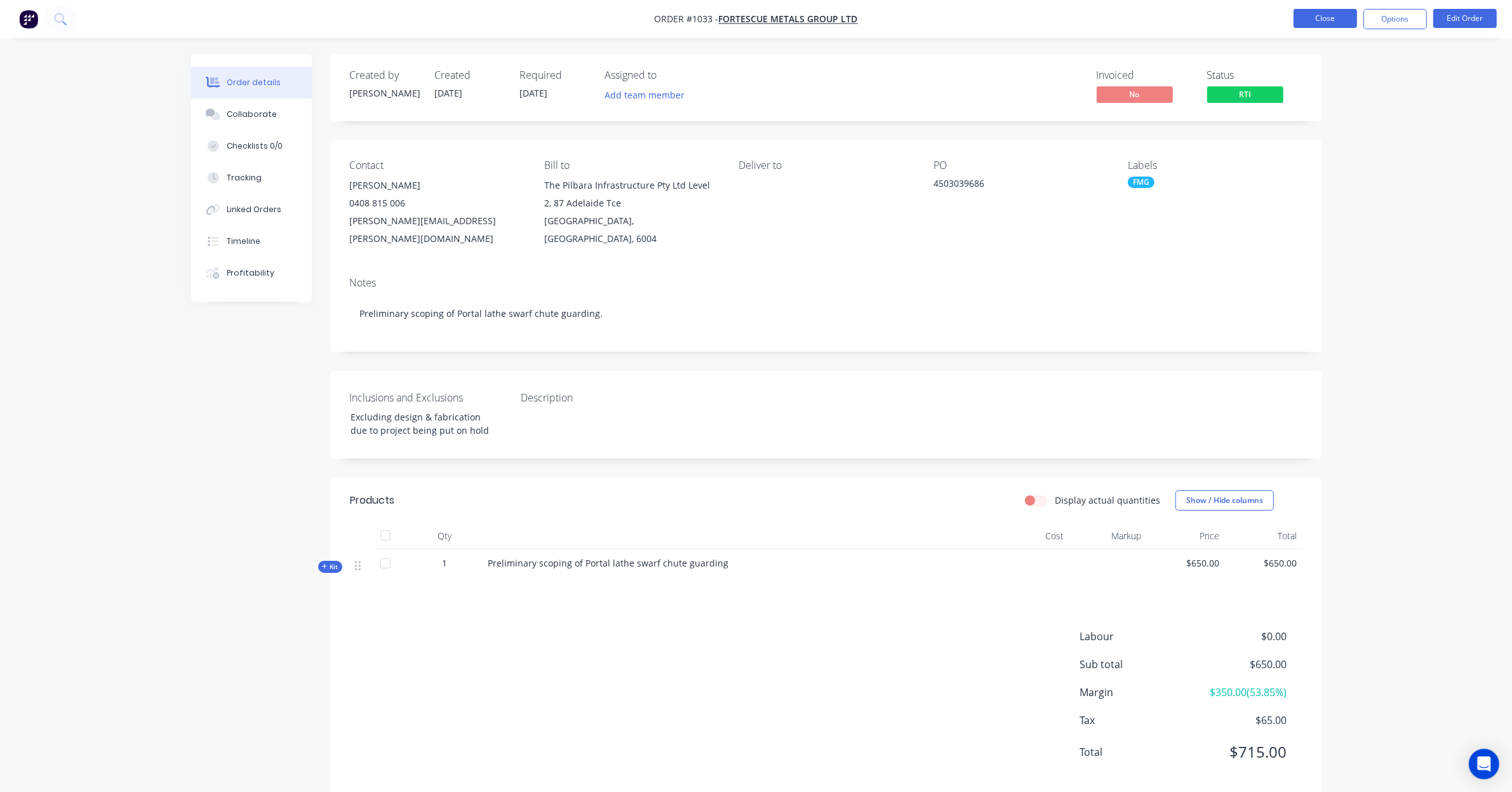
click at [1310, 13] on button "Close" at bounding box center [1325, 18] width 63 height 19
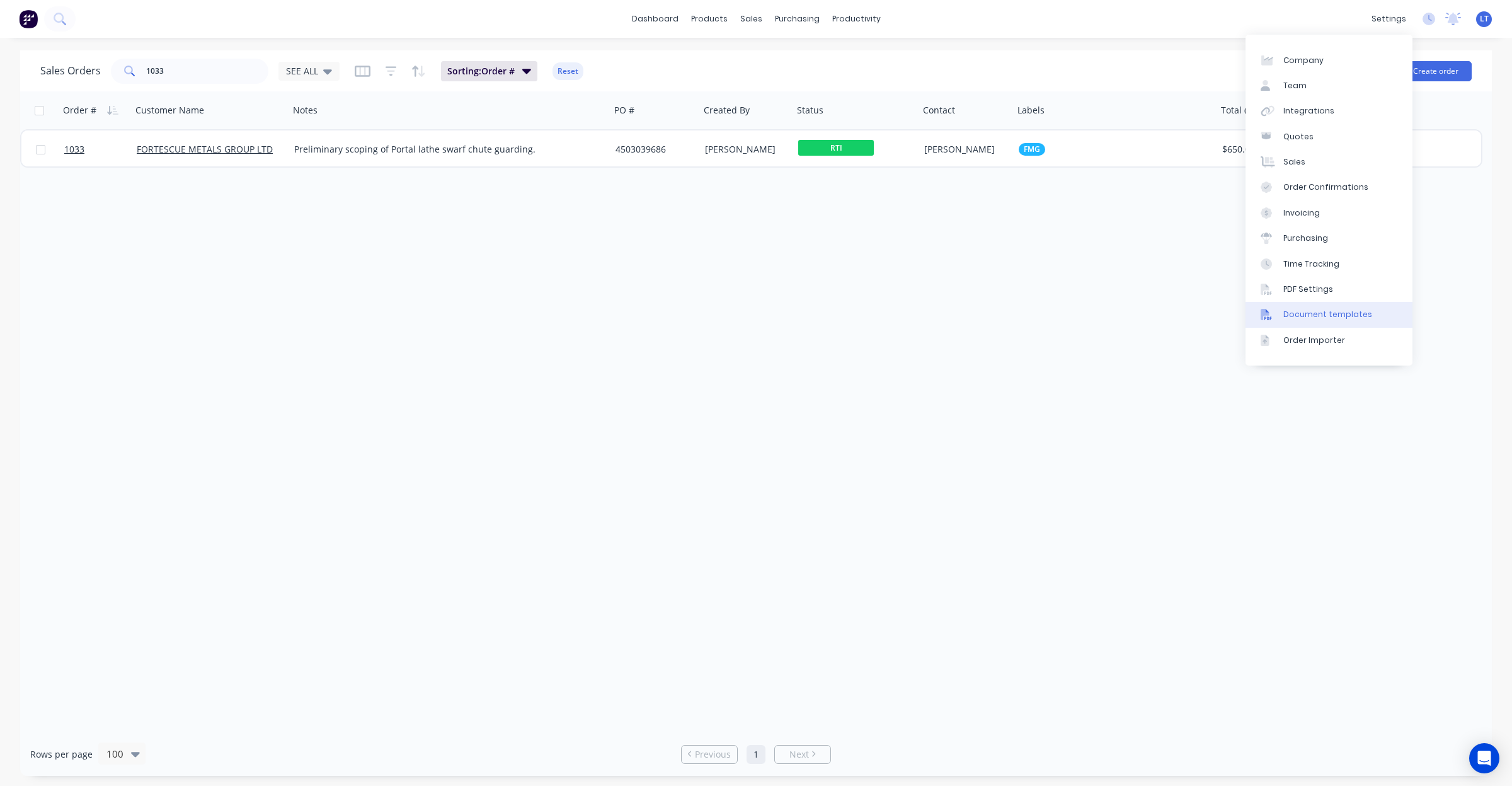
click at [1330, 318] on div "Document templates" at bounding box center [1327, 314] width 89 height 11
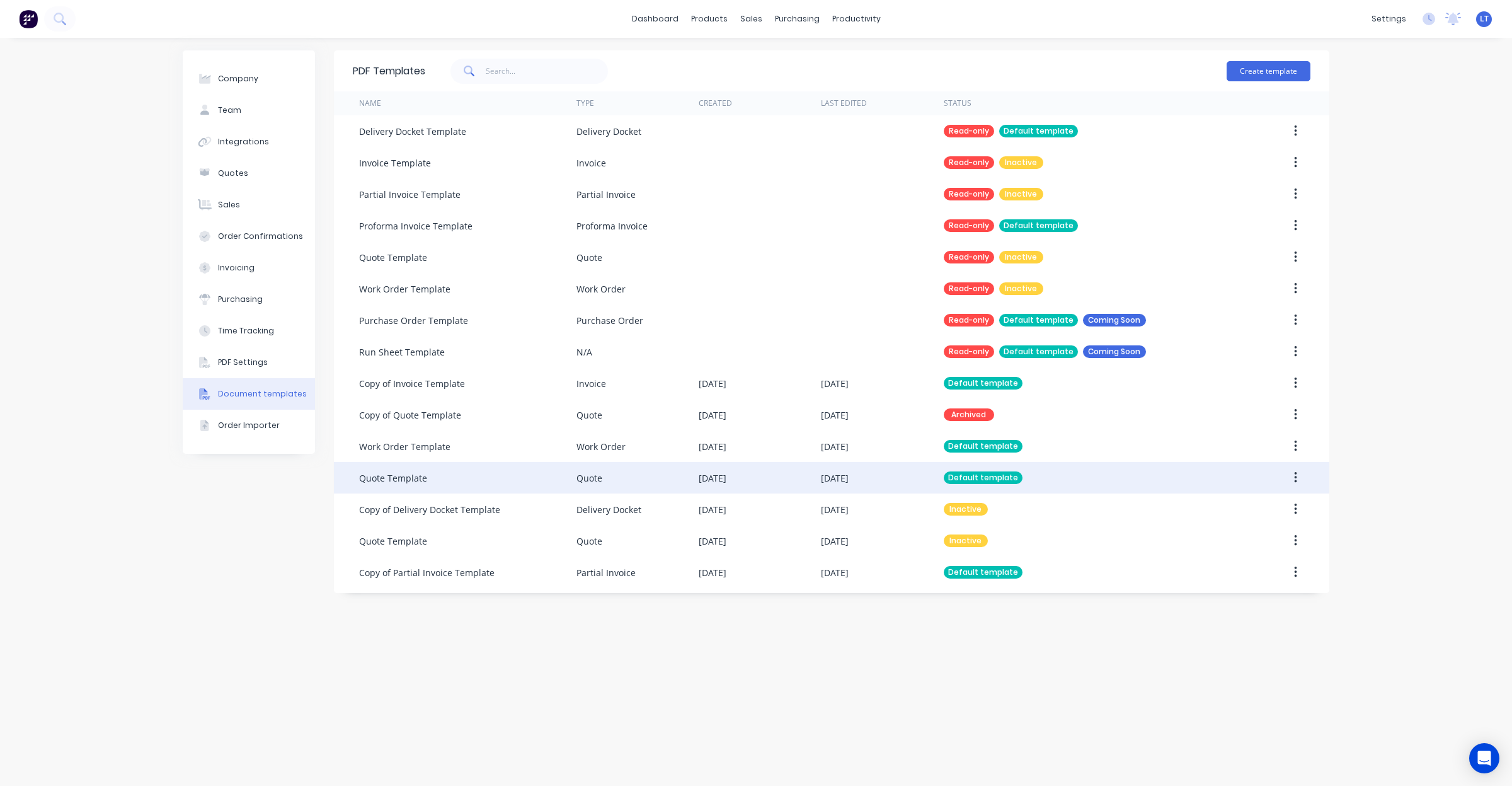
click at [607, 477] on div "Quote" at bounding box center [638, 477] width 122 height 32
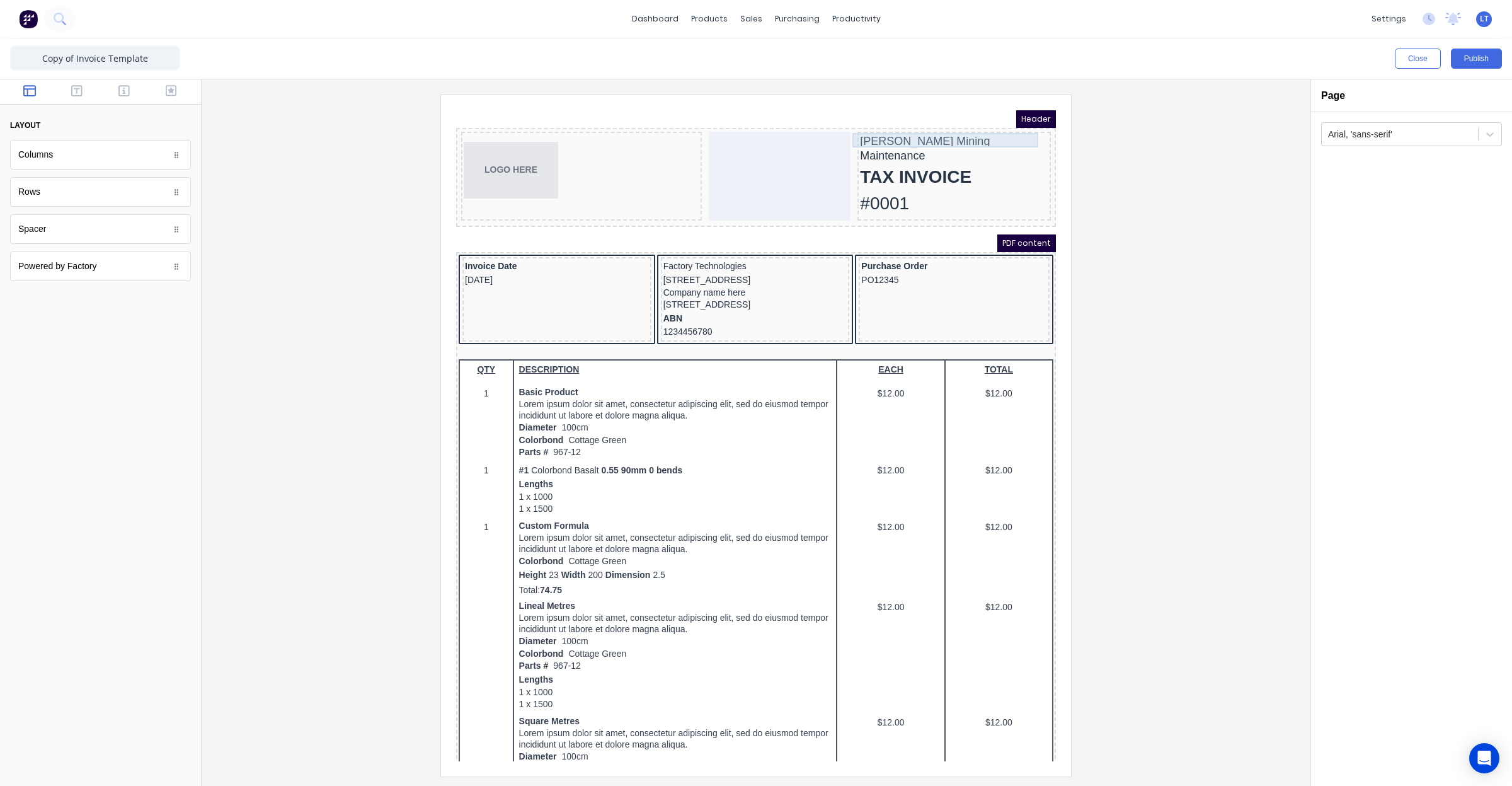
click at [947, 122] on div "[PERSON_NAME] Mining Maintenance" at bounding box center [939, 133] width 188 height 29
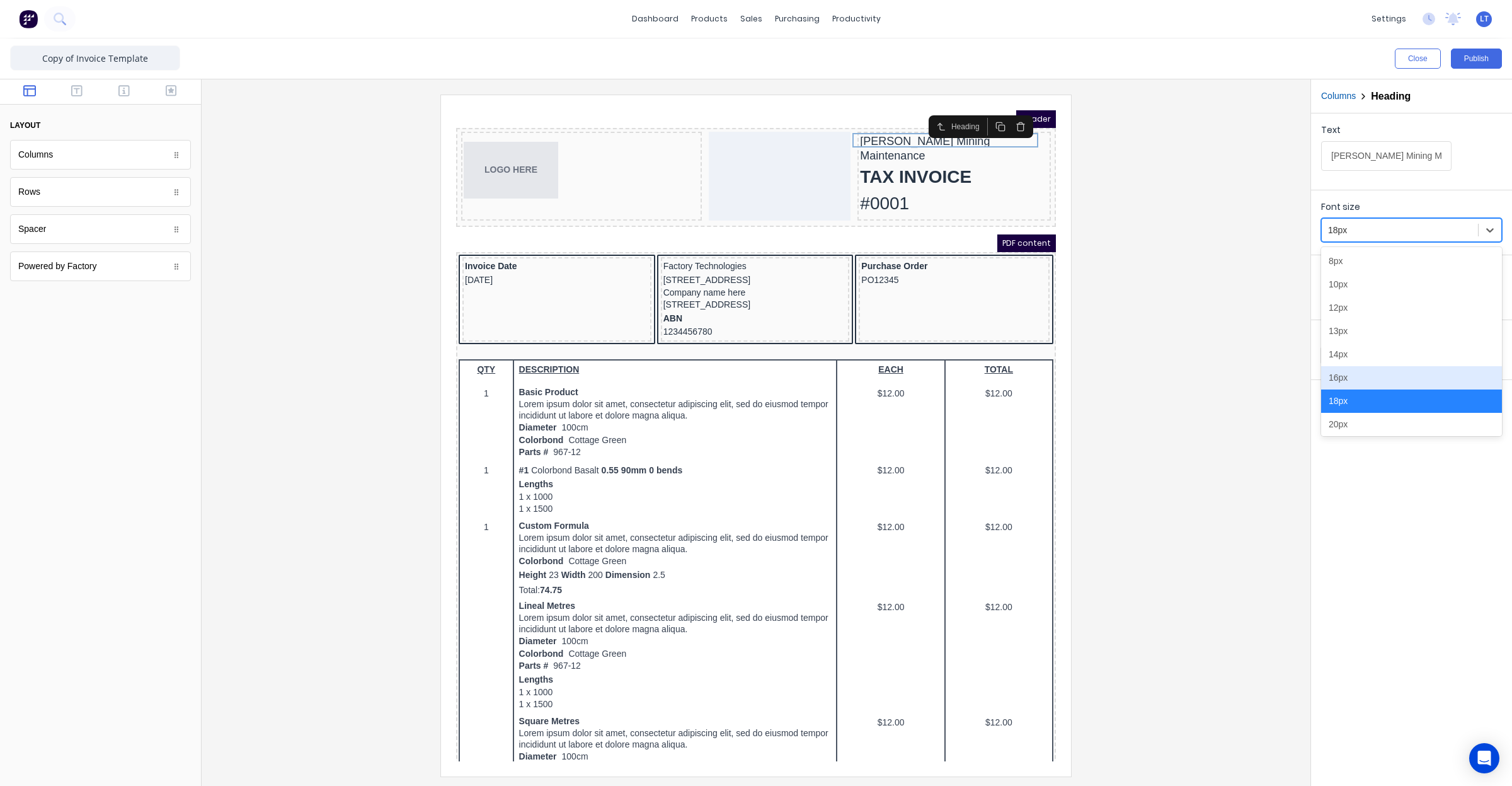
click at [1393, 382] on div "16px" at bounding box center [1412, 378] width 181 height 24
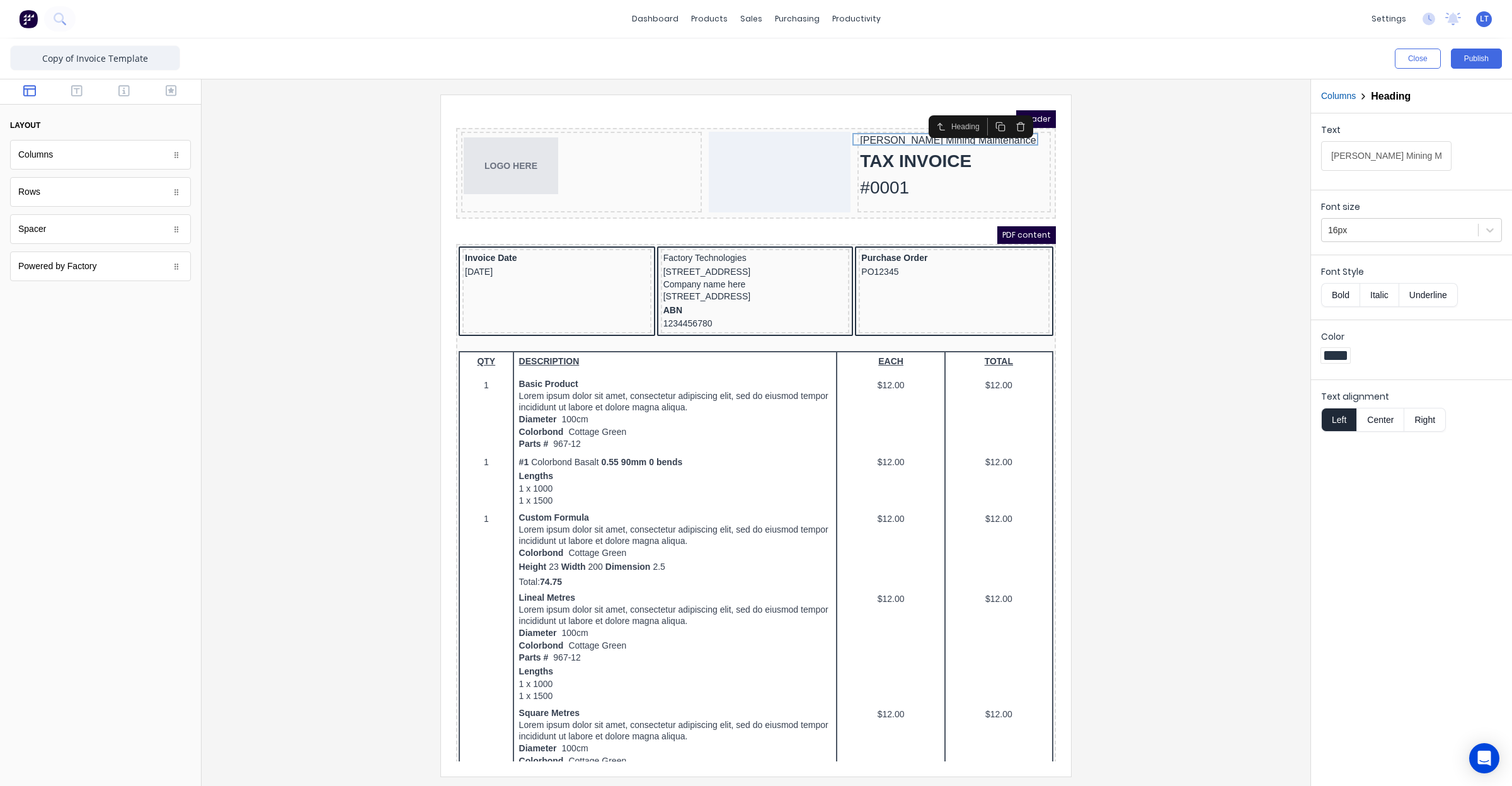
click at [1137, 329] on div at bounding box center [756, 435] width 1089 height 681
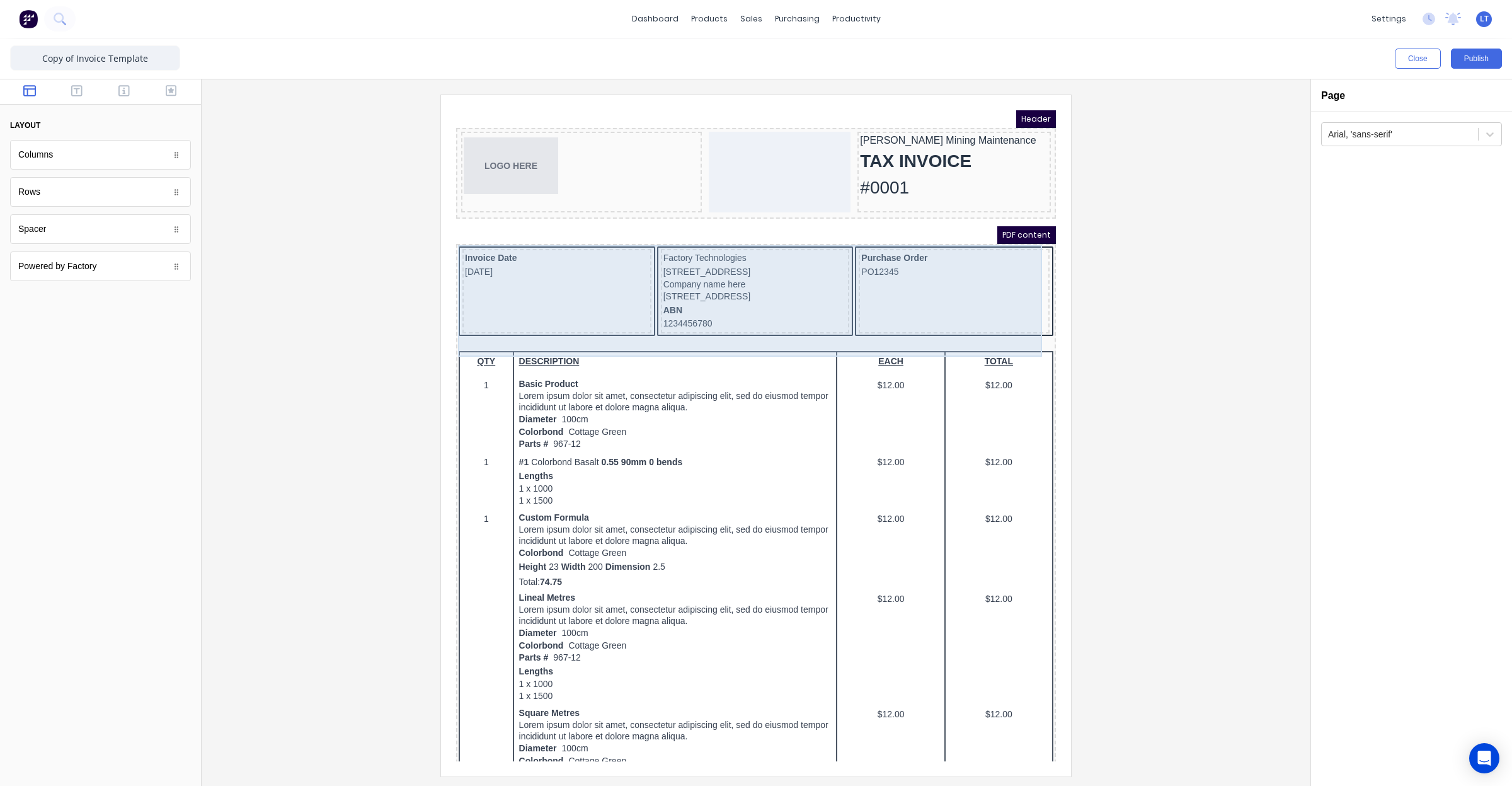
click at [564, 305] on div "Invoice Date [DATE]" at bounding box center [541, 276] width 189 height 85
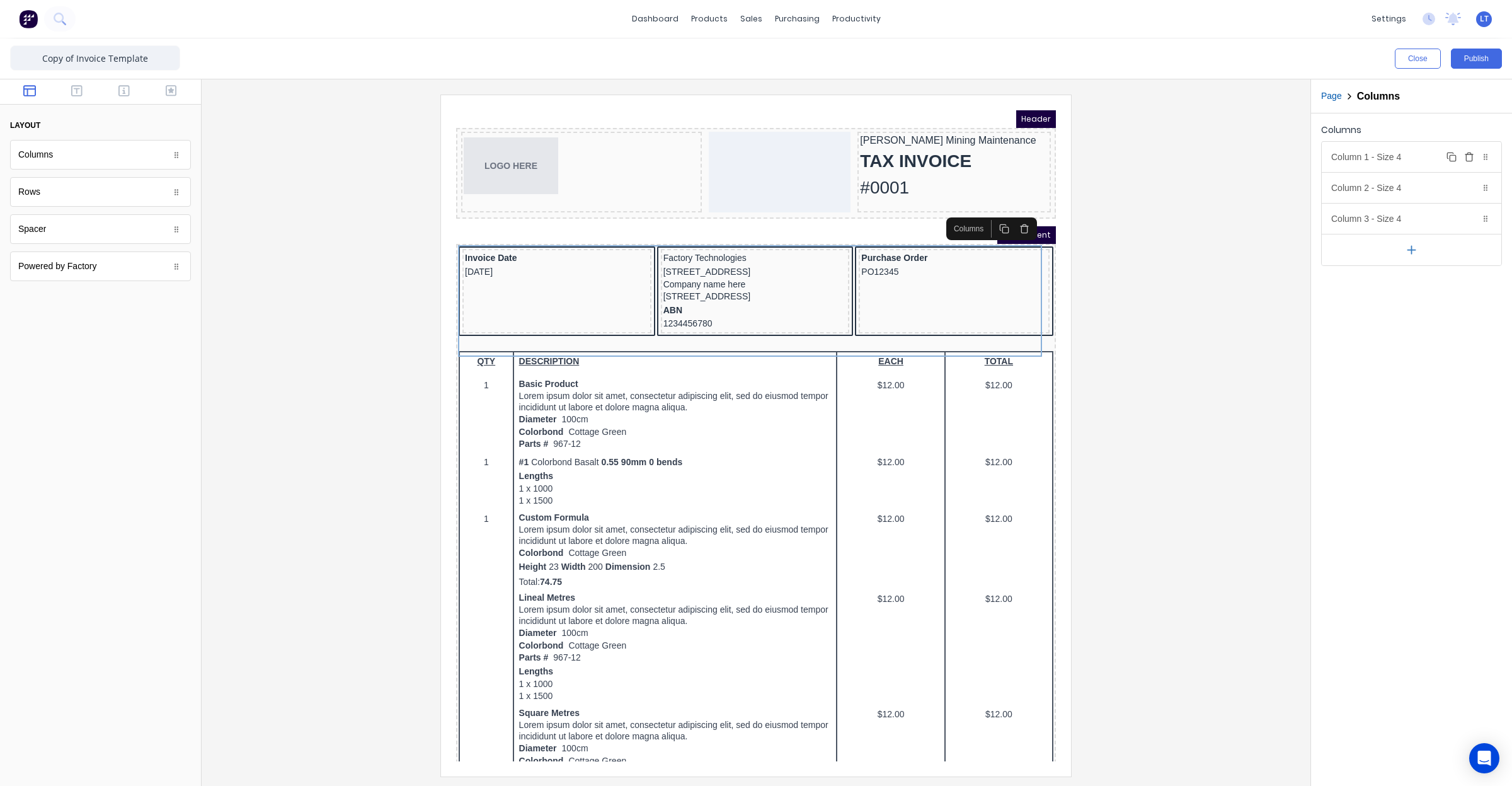
click at [1397, 155] on div "Column 1 - Size 4 Duplicate Delete" at bounding box center [1411, 156] width 180 height 30
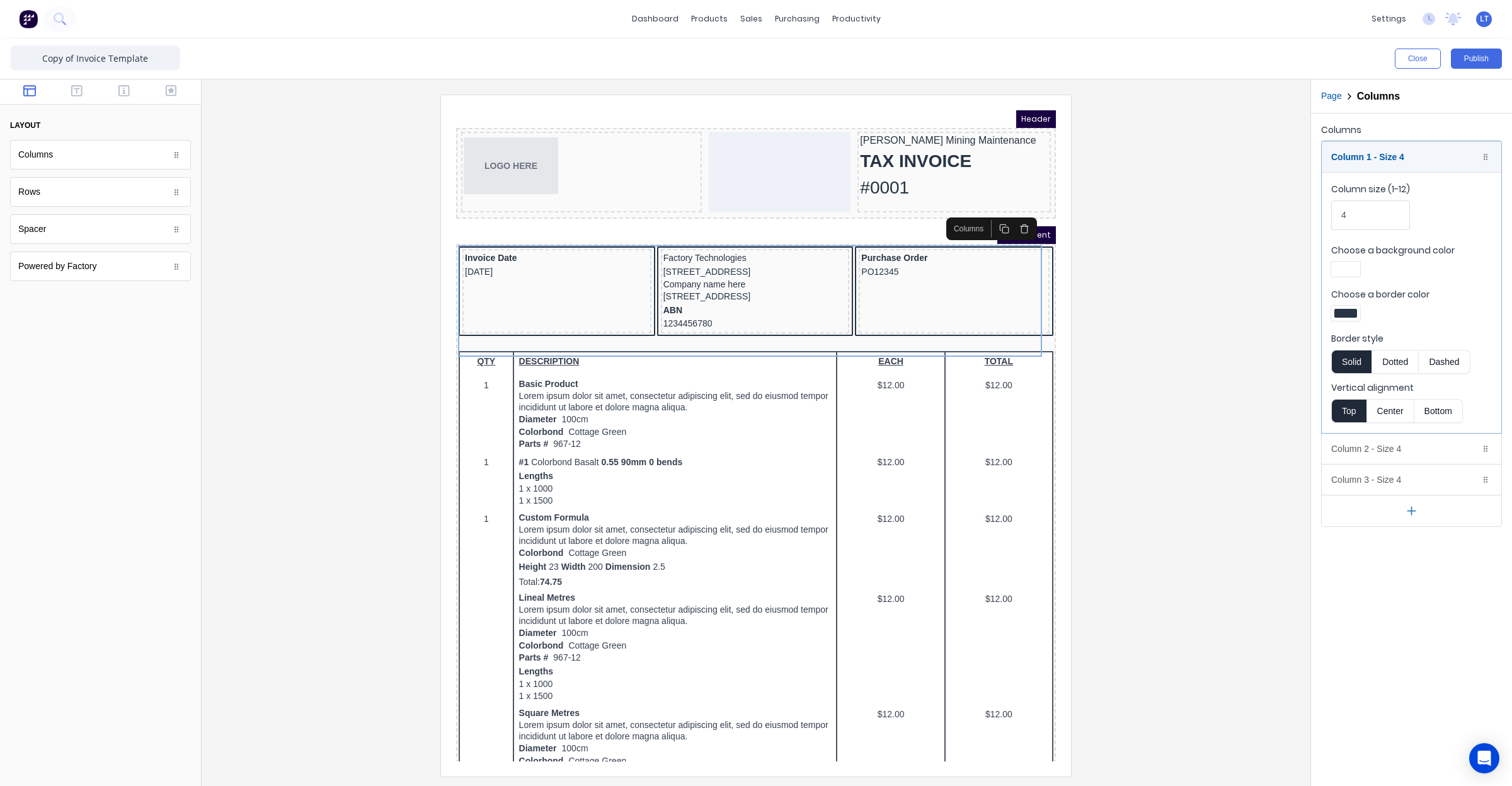
click at [1355, 316] on div at bounding box center [1346, 313] width 23 height 9
click at [1387, 433] on div at bounding box center [1385, 428] width 14 height 14
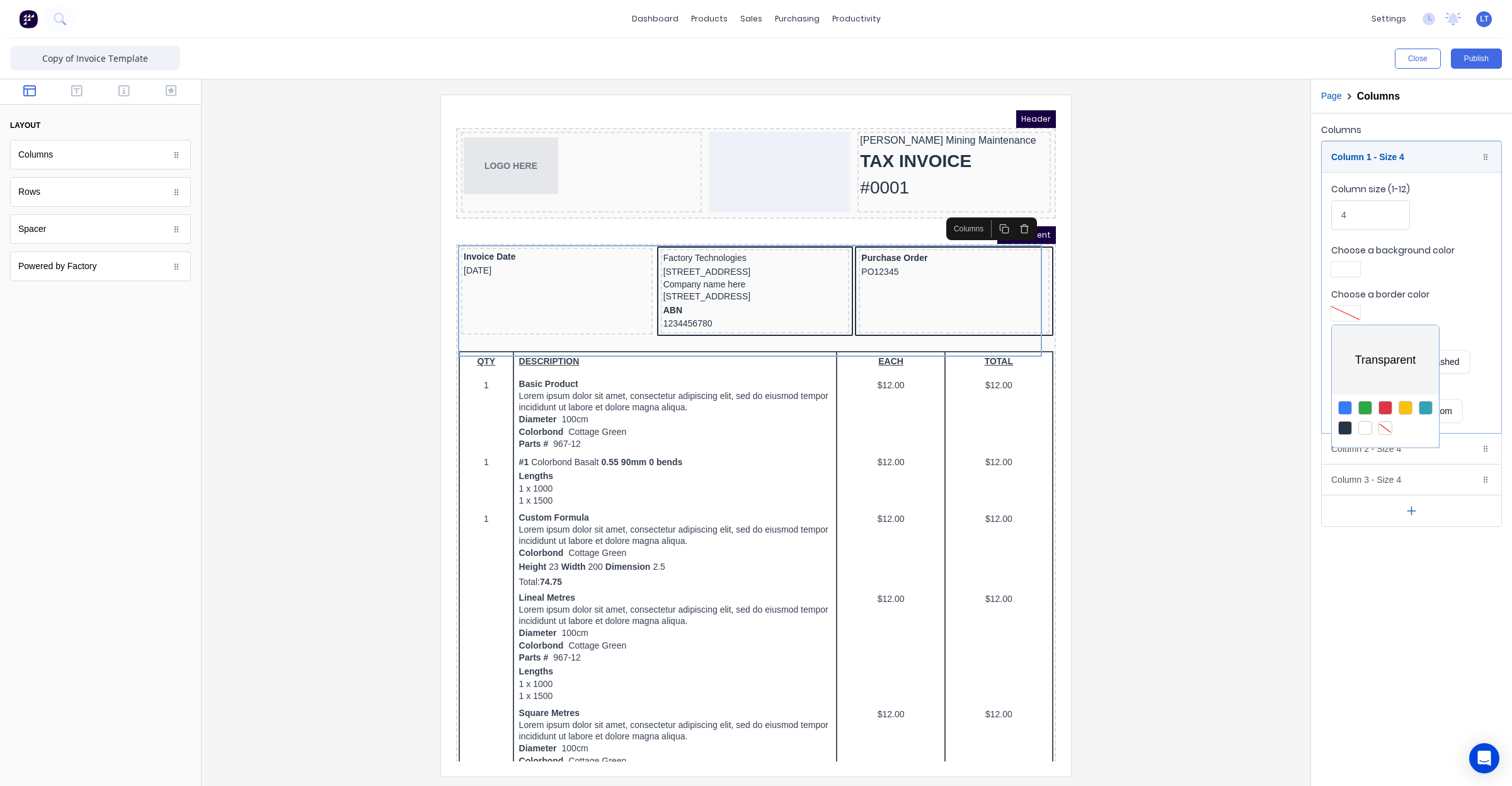
click at [817, 345] on div at bounding box center [756, 393] width 1512 height 786
click at [1352, 314] on div at bounding box center [1346, 313] width 23 height 9
drag, startPoint x: 975, startPoint y: 314, endPoint x: 581, endPoint y: 209, distance: 407.8
click at [975, 314] on div at bounding box center [756, 393] width 1512 height 786
click at [1355, 316] on div at bounding box center [1346, 313] width 23 height 9
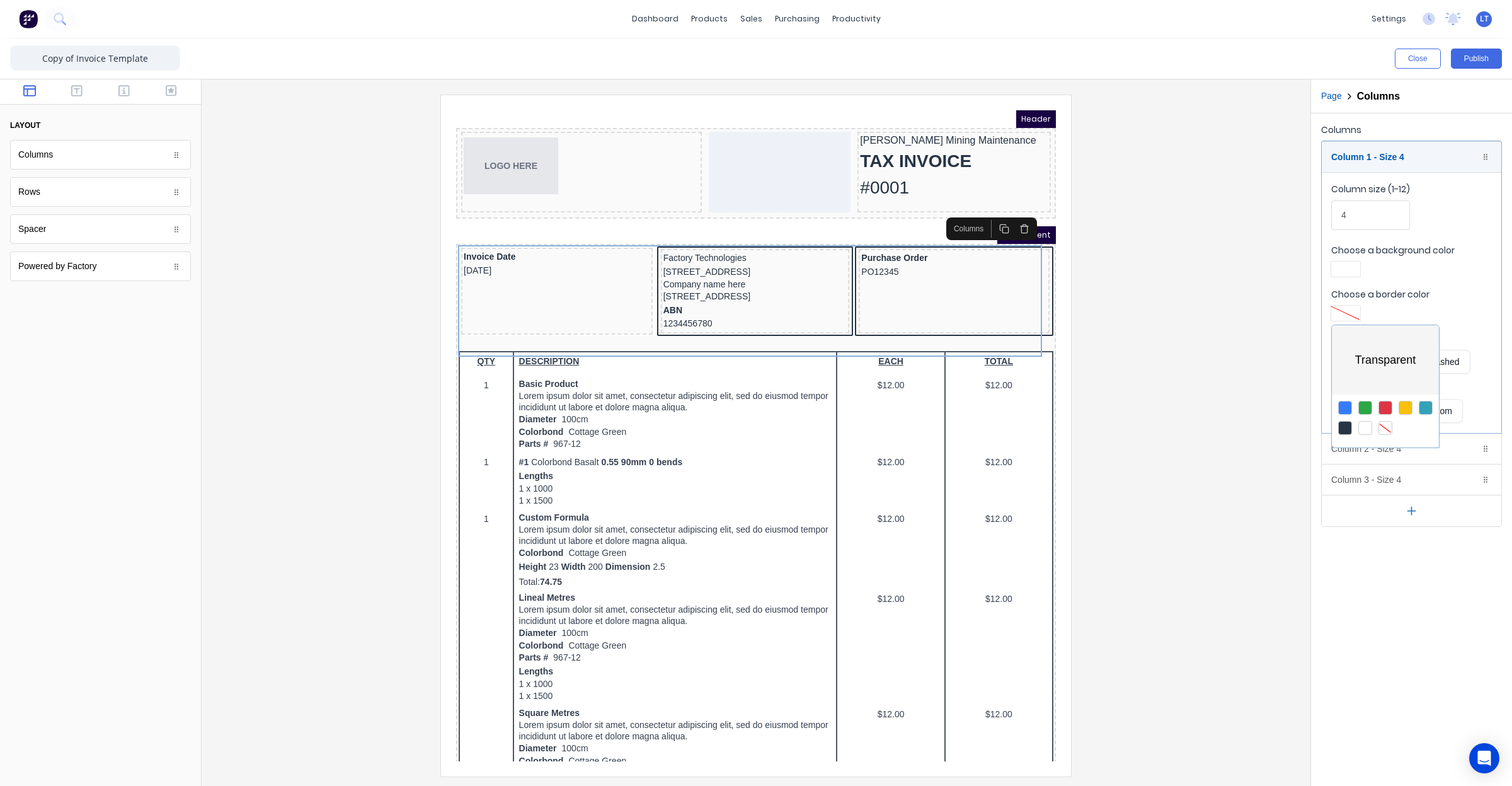
drag, startPoint x: 741, startPoint y: 305, endPoint x: 264, endPoint y: 222, distance: 484.2
click at [741, 305] on div at bounding box center [756, 393] width 1512 height 786
click at [493, 250] on div "Invoice Date [DATE]" at bounding box center [541, 248] width 186 height 27
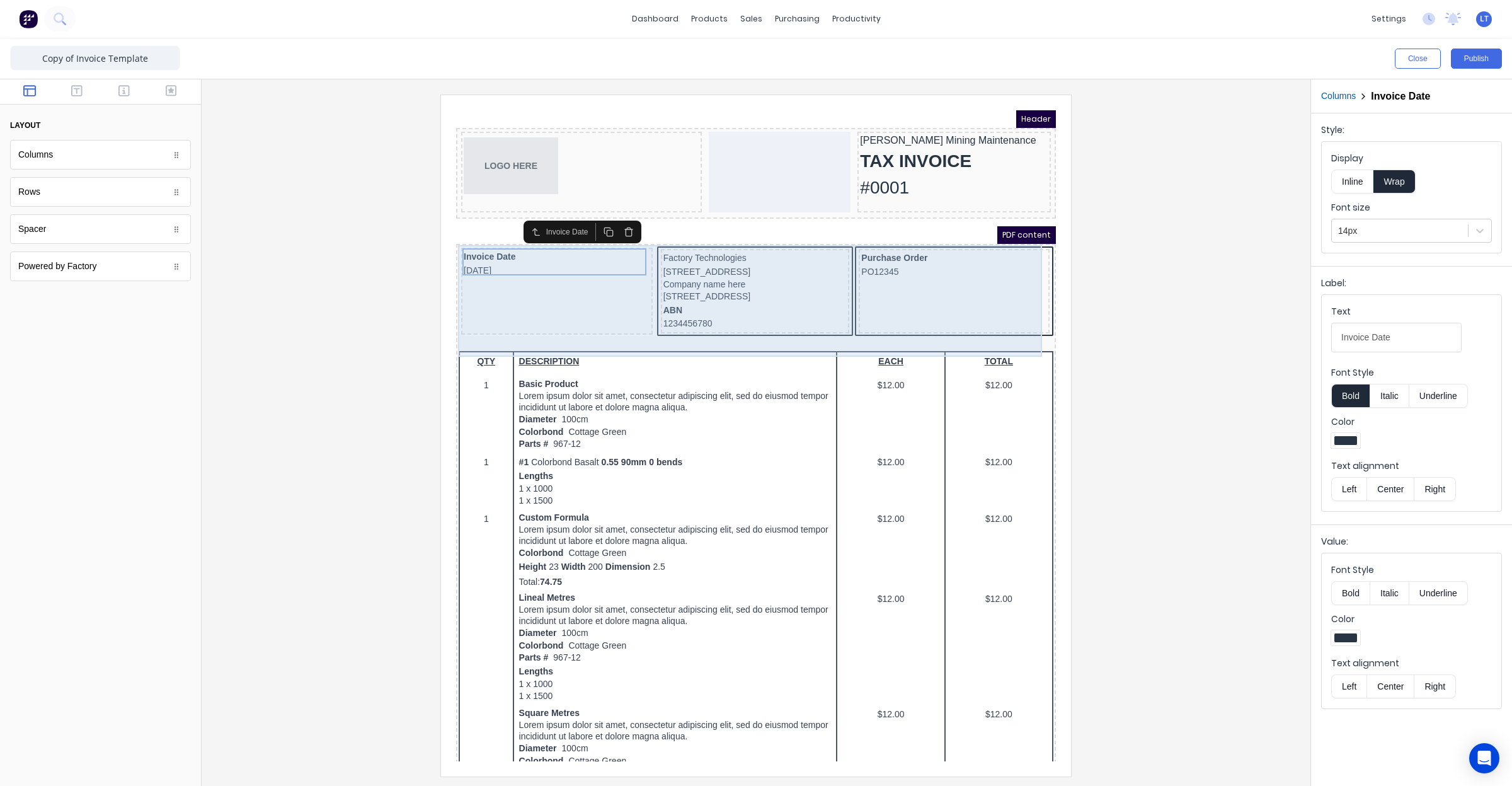
click at [522, 280] on div "Invoice Date [DATE]" at bounding box center [541, 276] width 191 height 87
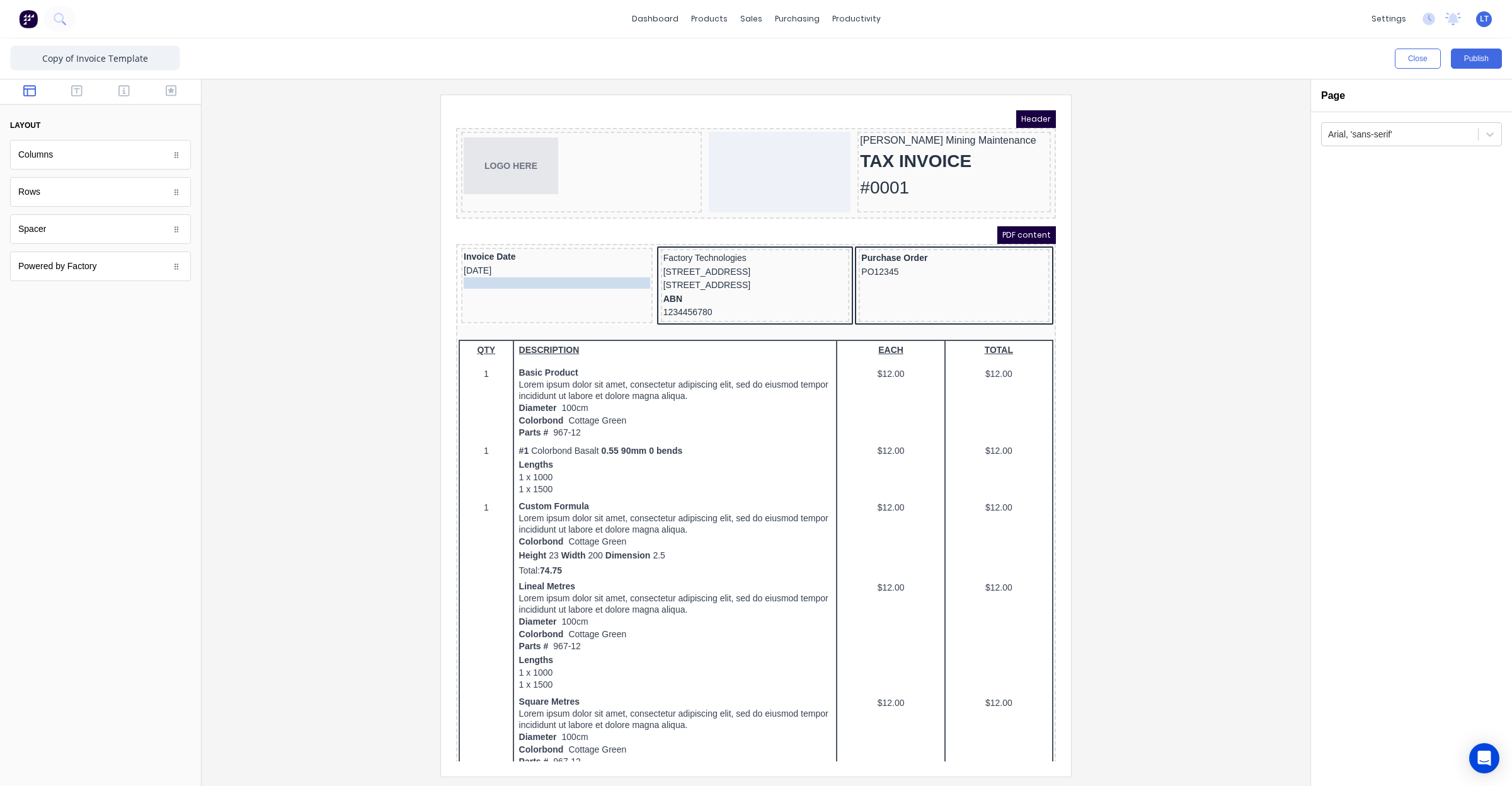
drag, startPoint x: 686, startPoint y: 277, endPoint x: 531, endPoint y: 292, distance: 155.7
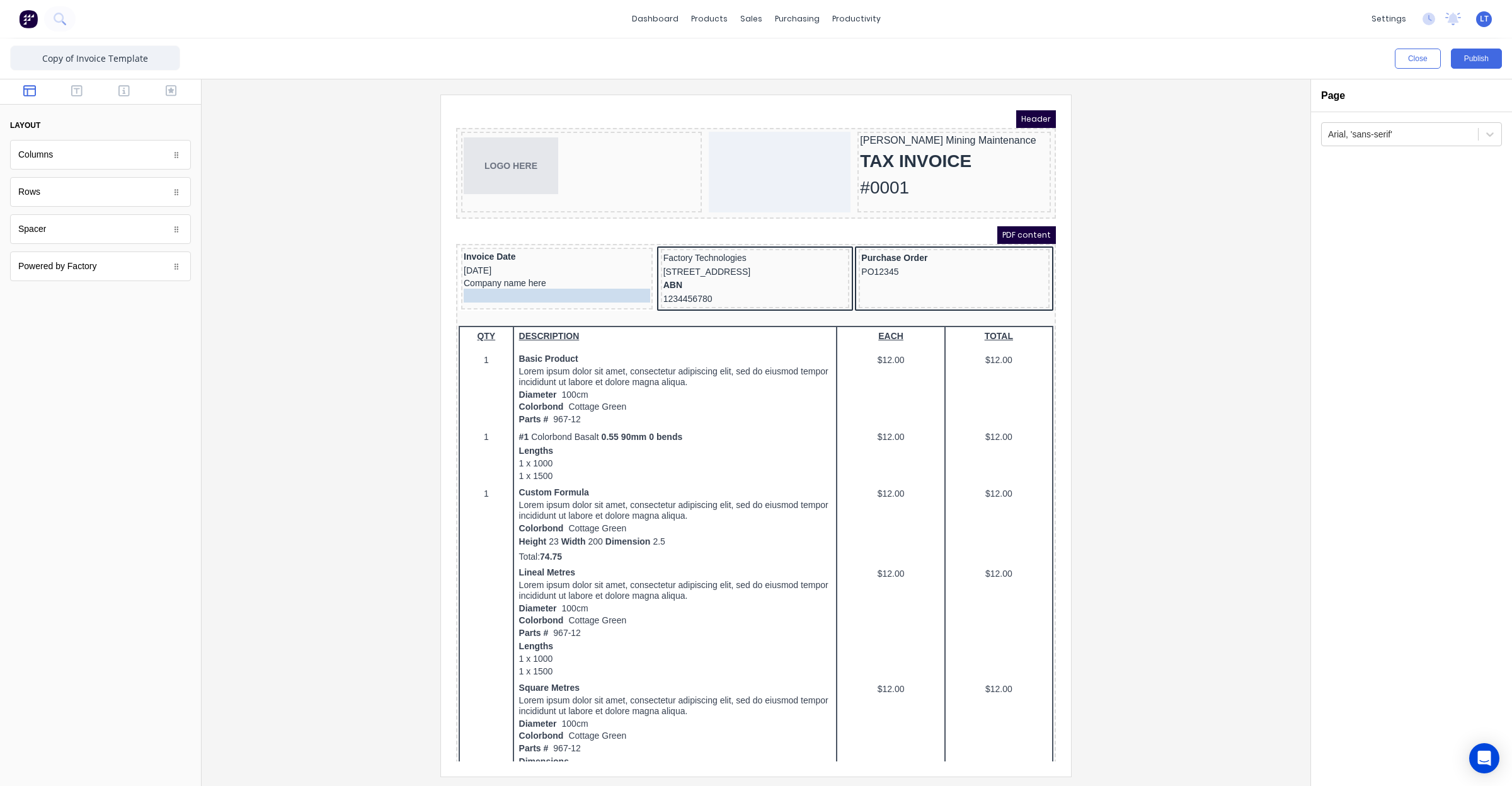
drag, startPoint x: 668, startPoint y: 282, endPoint x: 533, endPoint y: 290, distance: 135.2
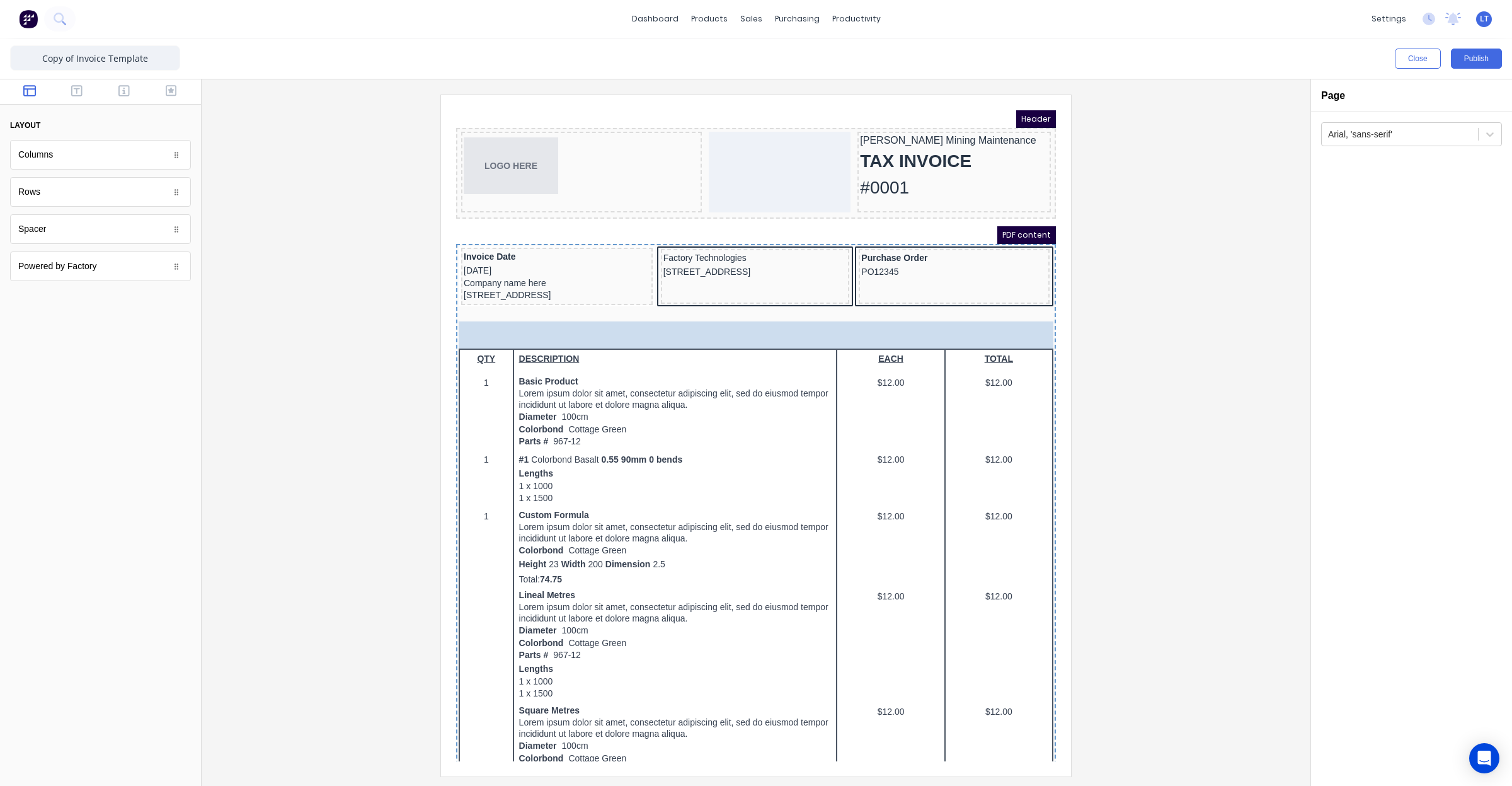
drag, startPoint x: 660, startPoint y: 292, endPoint x: 510, endPoint y: 308, distance: 150.9
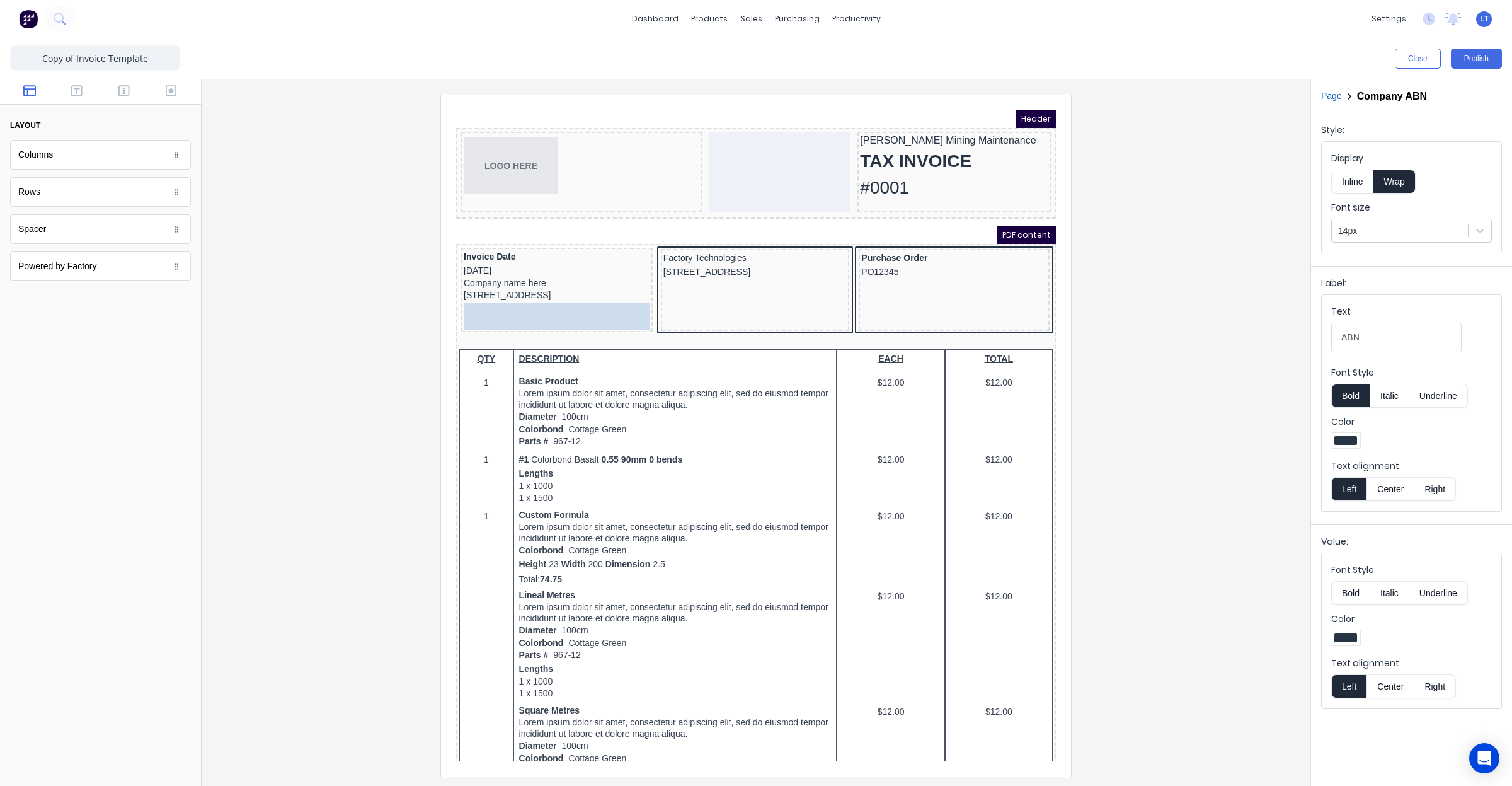
drag, startPoint x: 466, startPoint y: 330, endPoint x: 487, endPoint y: 305, distance: 32.6
click at [1352, 181] on button "Inline" at bounding box center [1352, 181] width 42 height 24
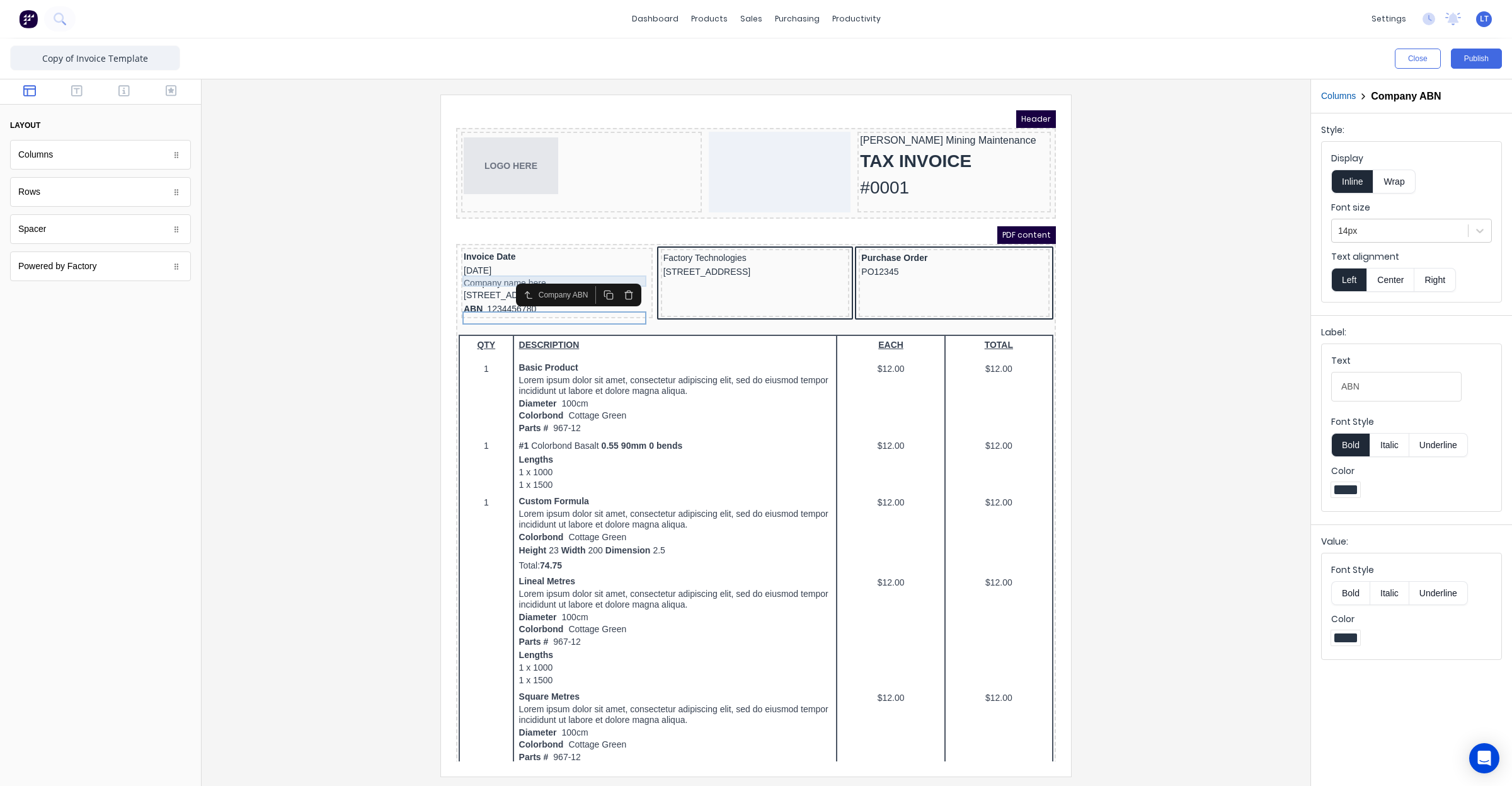
click at [465, 263] on div "Company name here" at bounding box center [541, 268] width 186 height 11
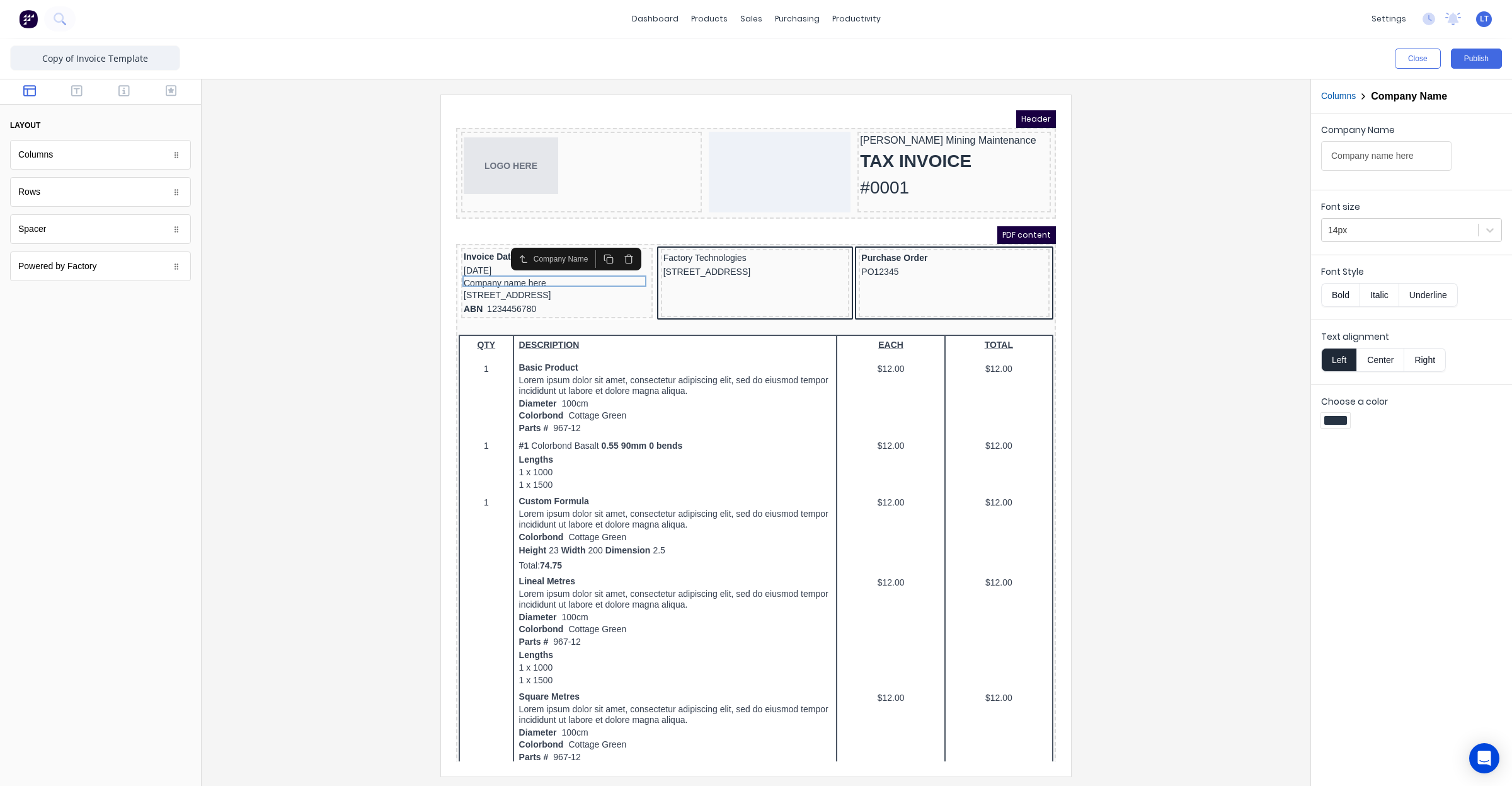
click at [1129, 326] on div at bounding box center [756, 435] width 1089 height 681
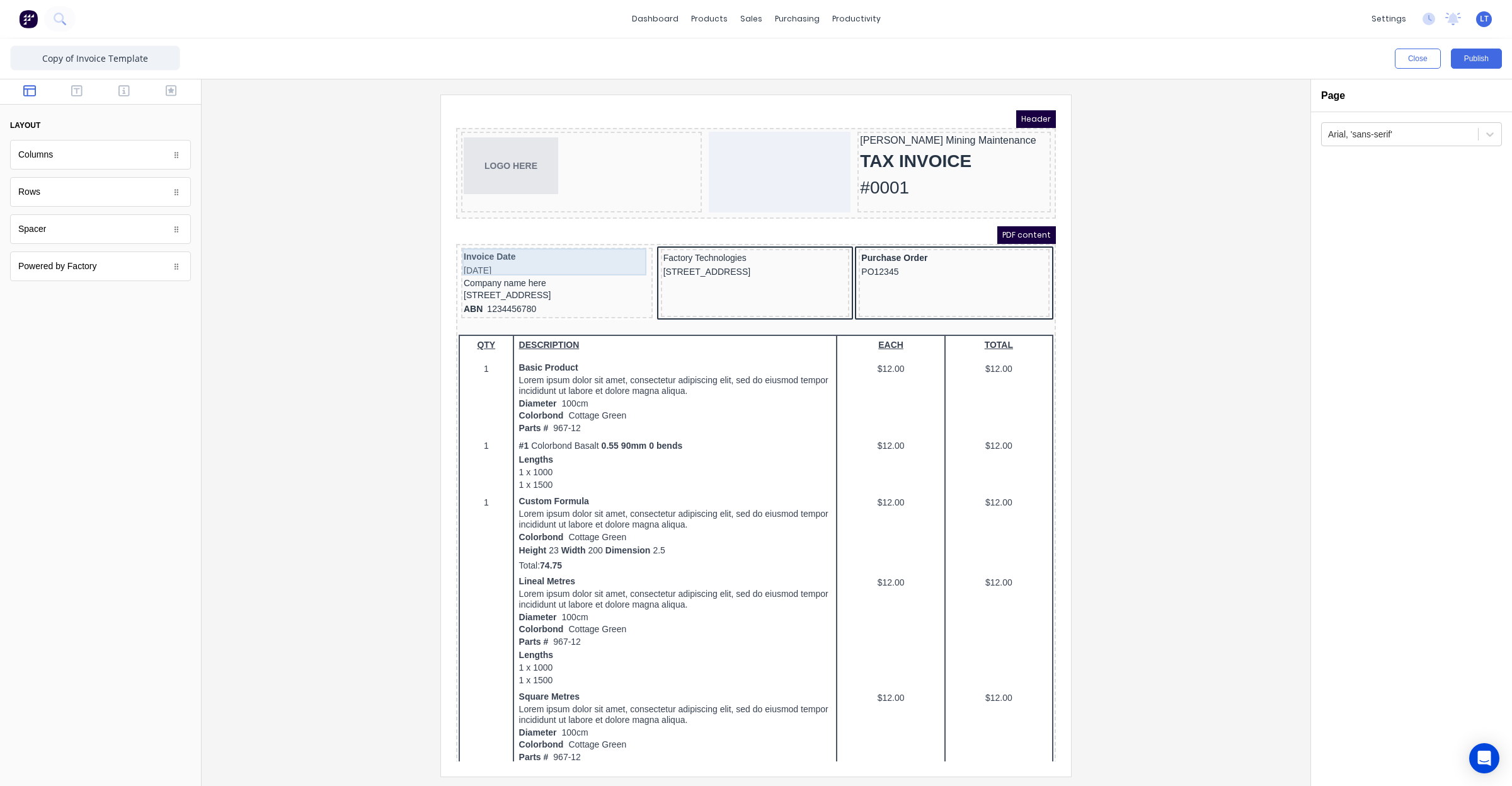
click at [477, 241] on div "Invoice Date 29/10/2024" at bounding box center [541, 248] width 186 height 27
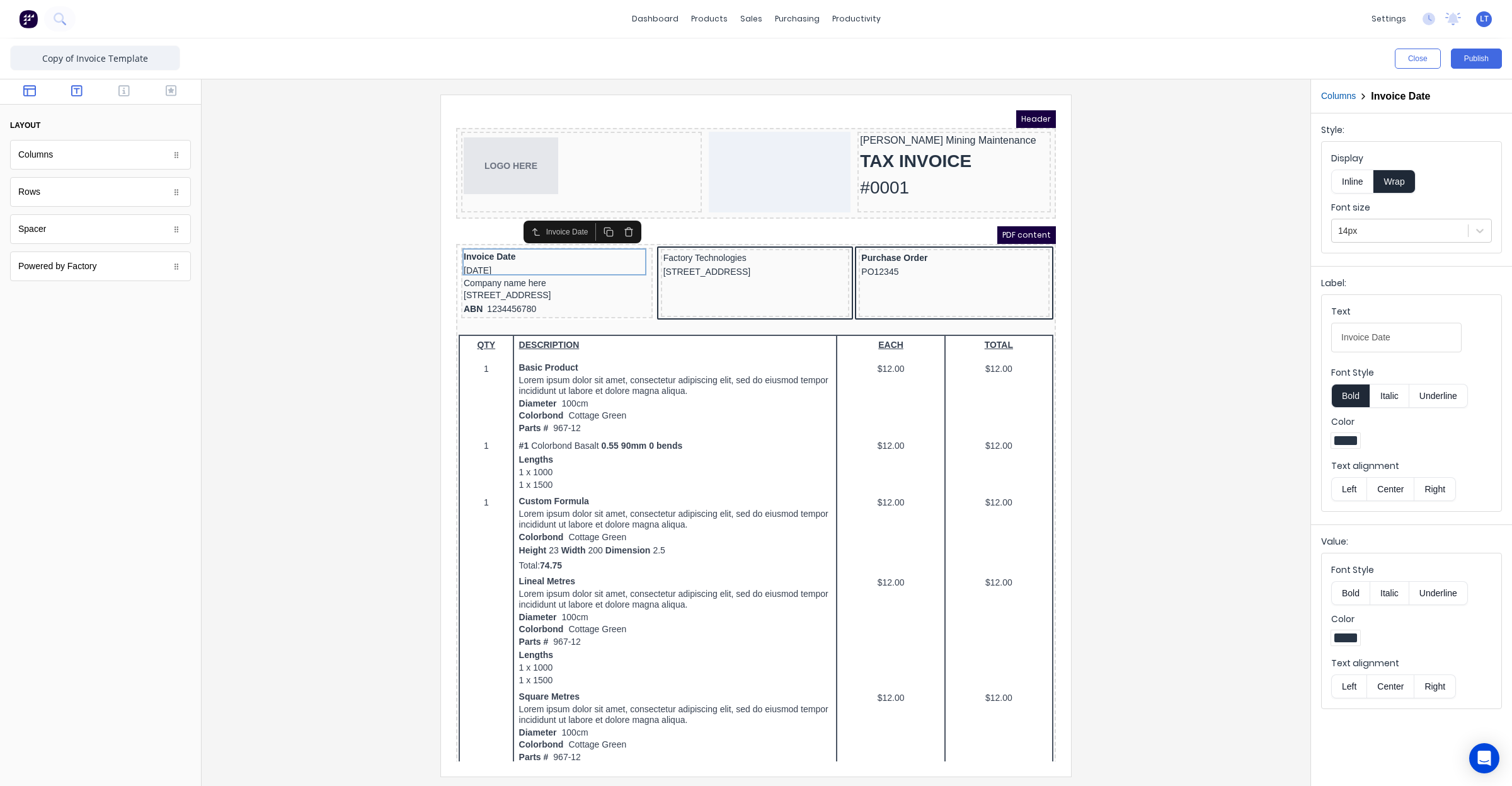
click at [71, 91] on icon "button" at bounding box center [77, 90] width 11 height 12
click at [127, 91] on icon "button" at bounding box center [124, 90] width 11 height 12
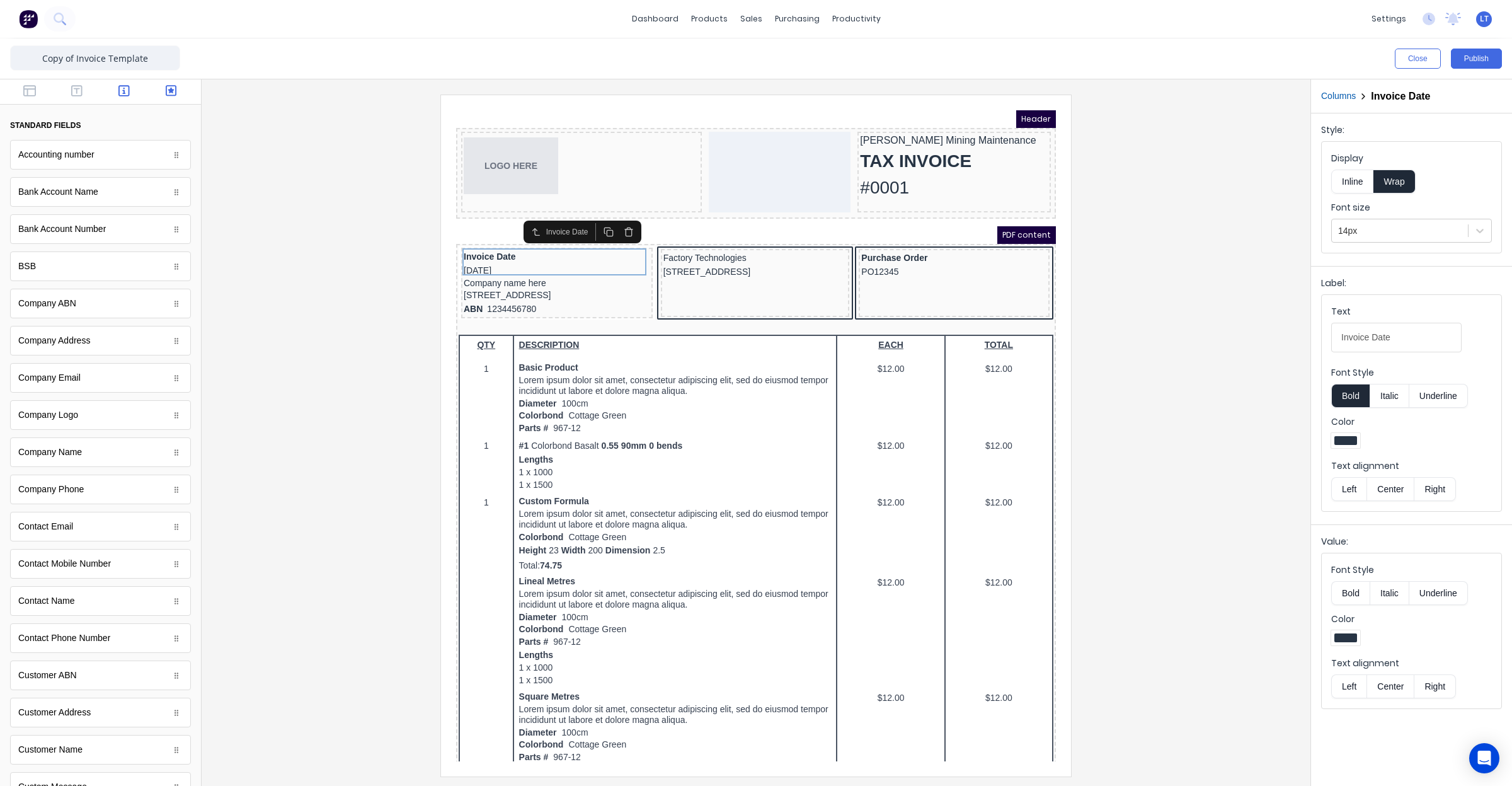
click at [151, 94] on button "button" at bounding box center [171, 92] width 40 height 15
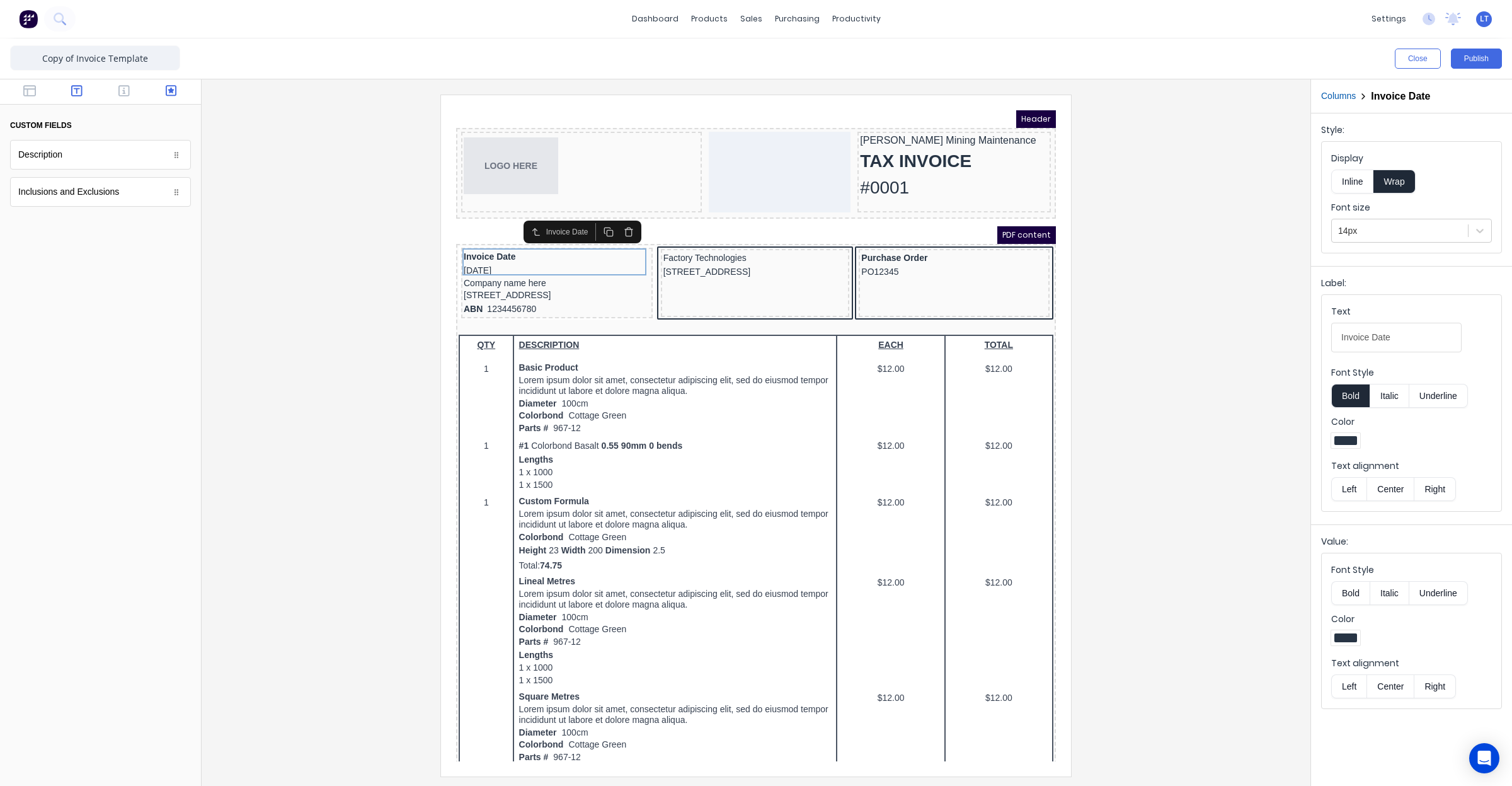
click at [69, 90] on button "button" at bounding box center [77, 92] width 40 height 15
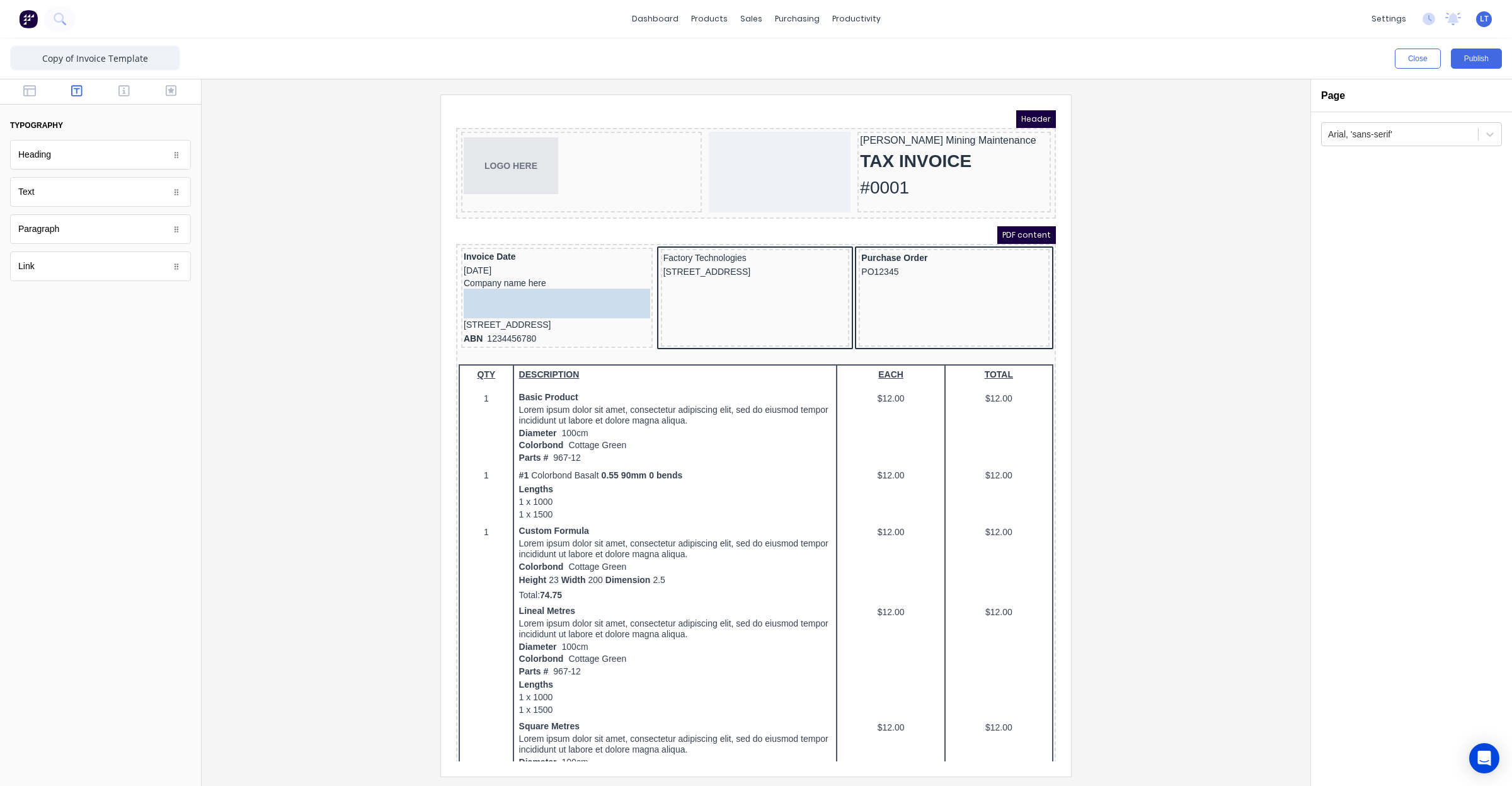
drag, startPoint x: 77, startPoint y: 165, endPoint x: 68, endPoint y: 187, distance: 23.8
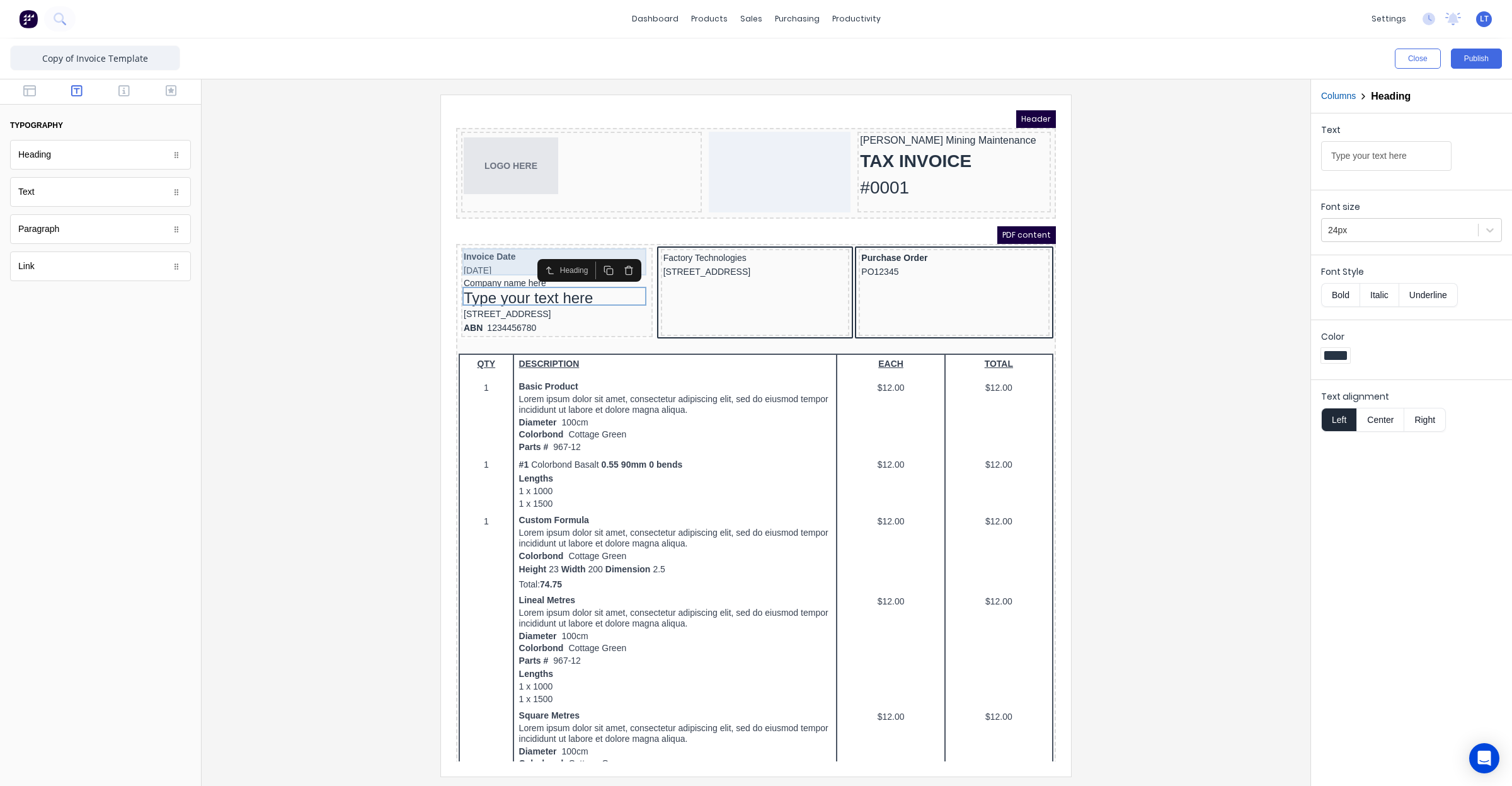
click at [468, 241] on div "Invoice Date 29/10/2024" at bounding box center [541, 248] width 186 height 27
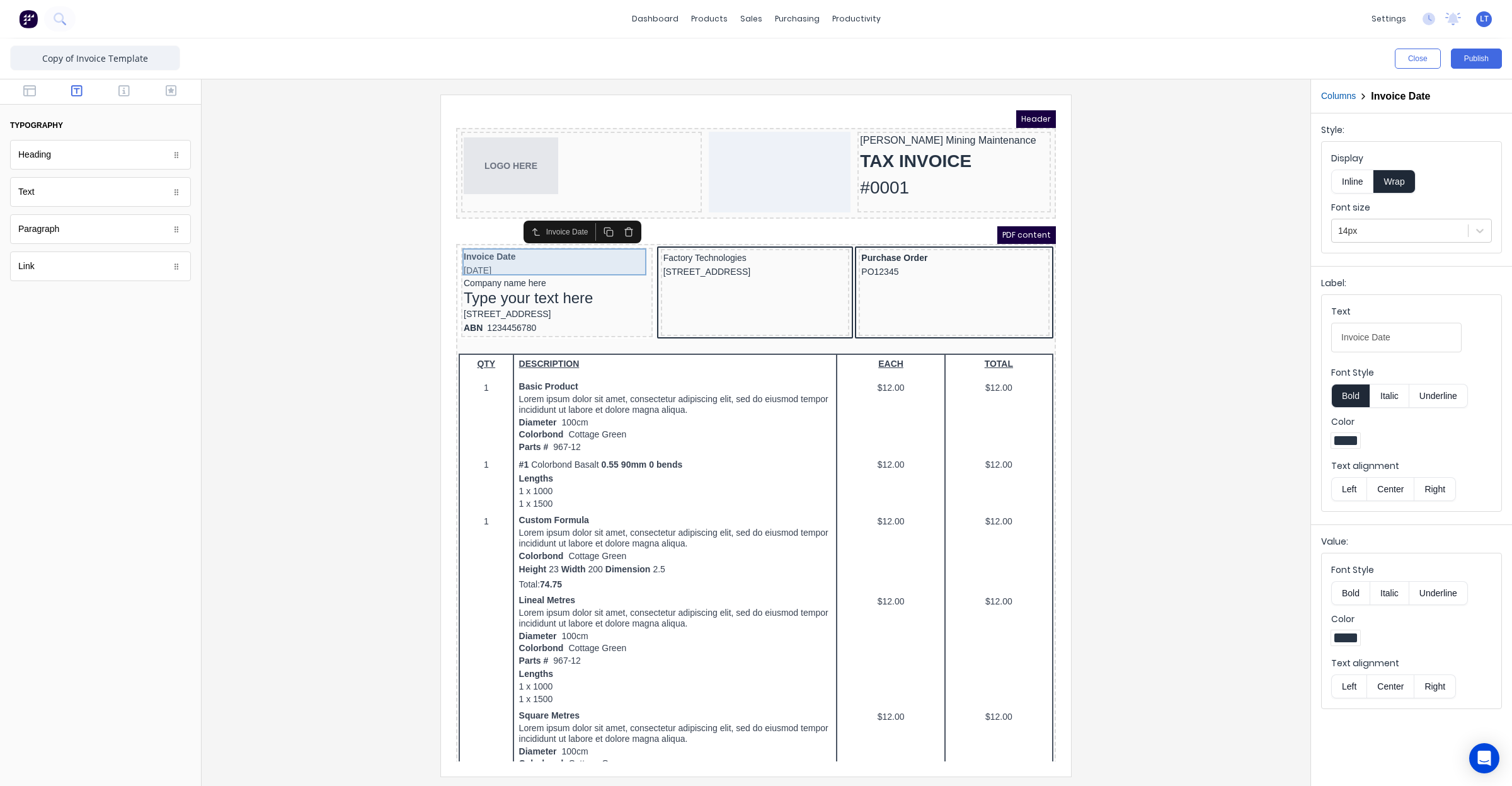
click at [491, 239] on div "Invoice Date 29/10/2024" at bounding box center [541, 248] width 186 height 27
click at [545, 280] on div "Type your text here" at bounding box center [541, 283] width 186 height 19
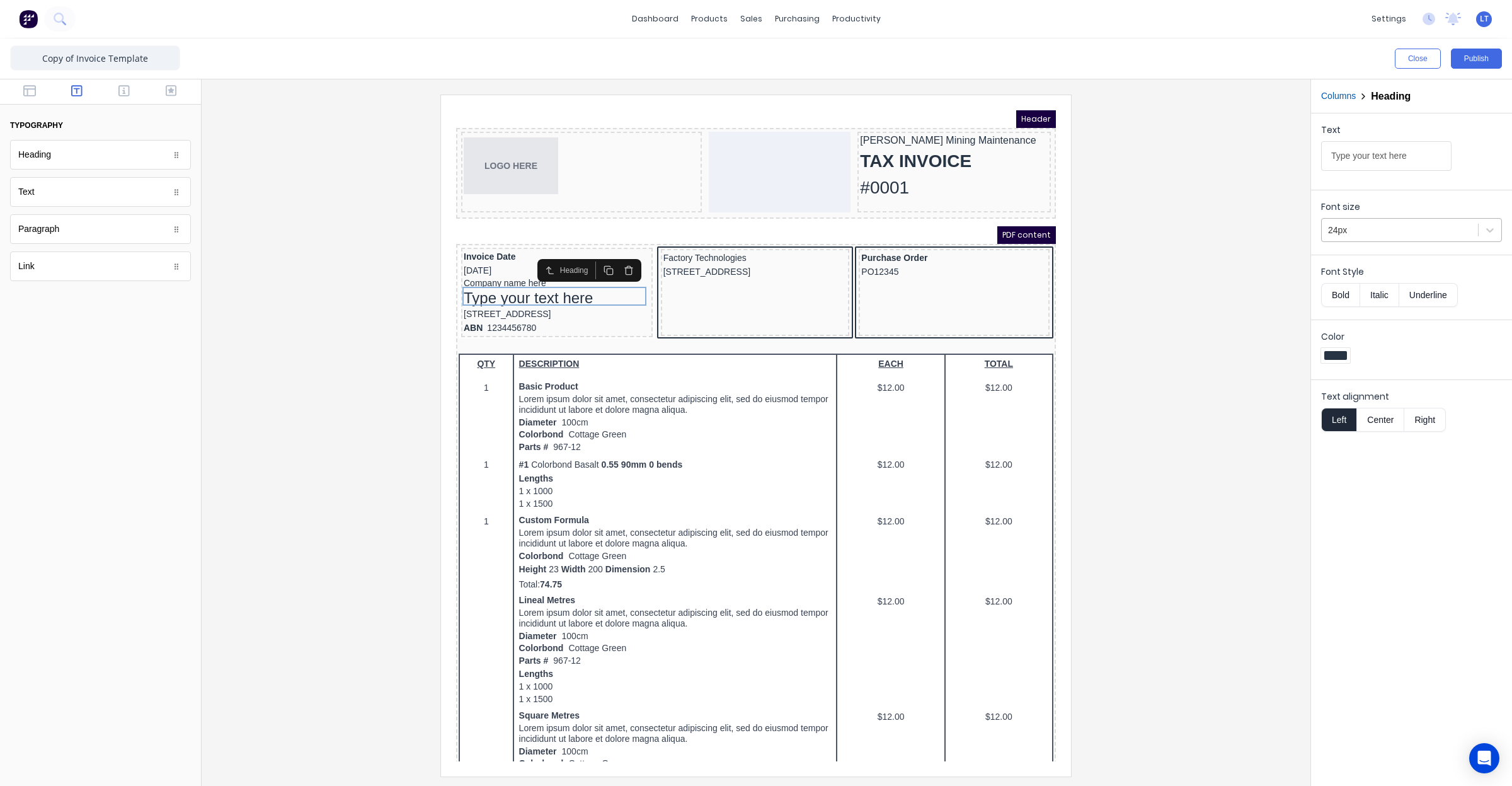
click at [1419, 234] on div at bounding box center [1400, 230] width 143 height 15
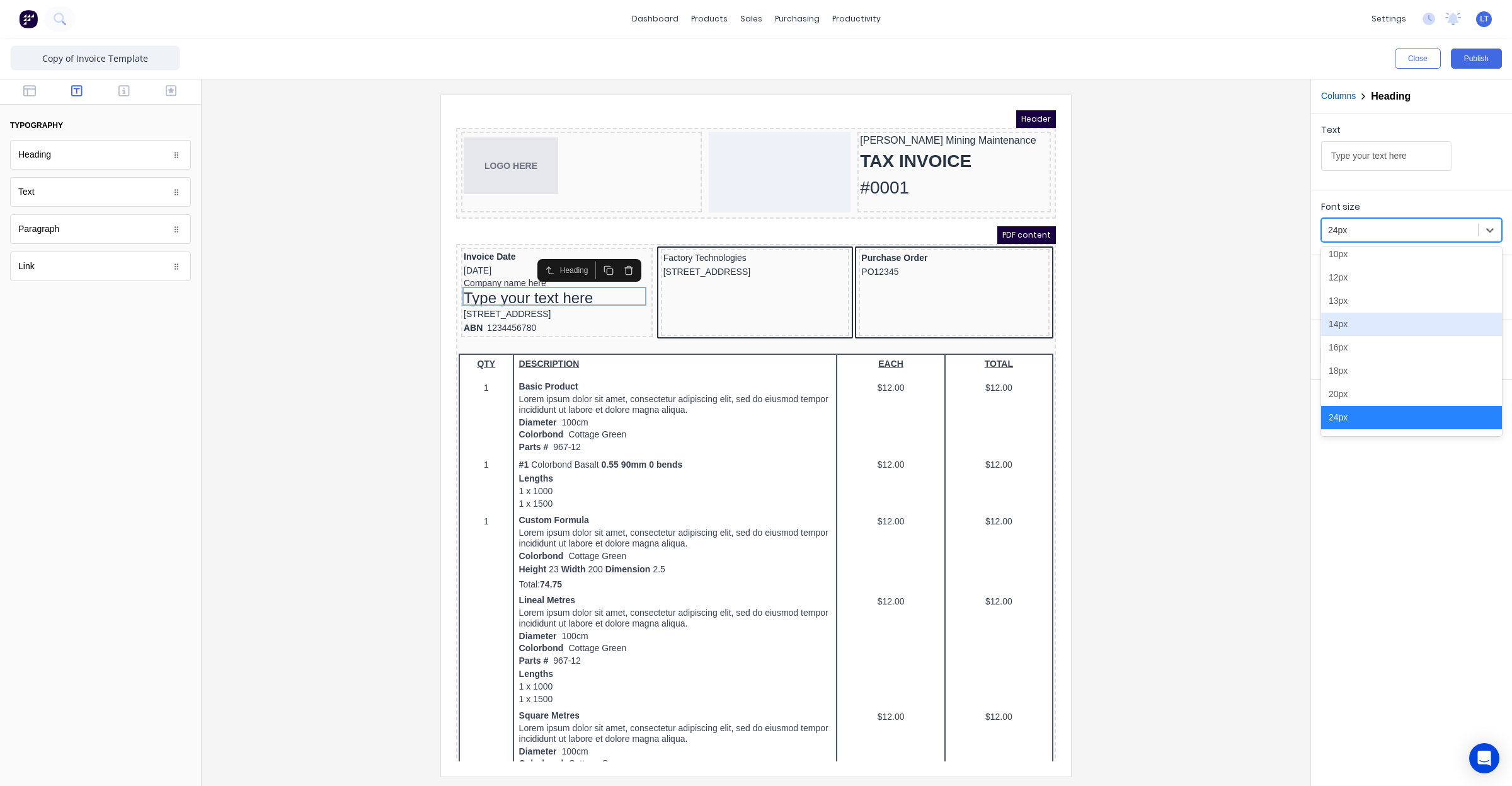
click at [1419, 320] on div "14px" at bounding box center [1412, 324] width 181 height 24
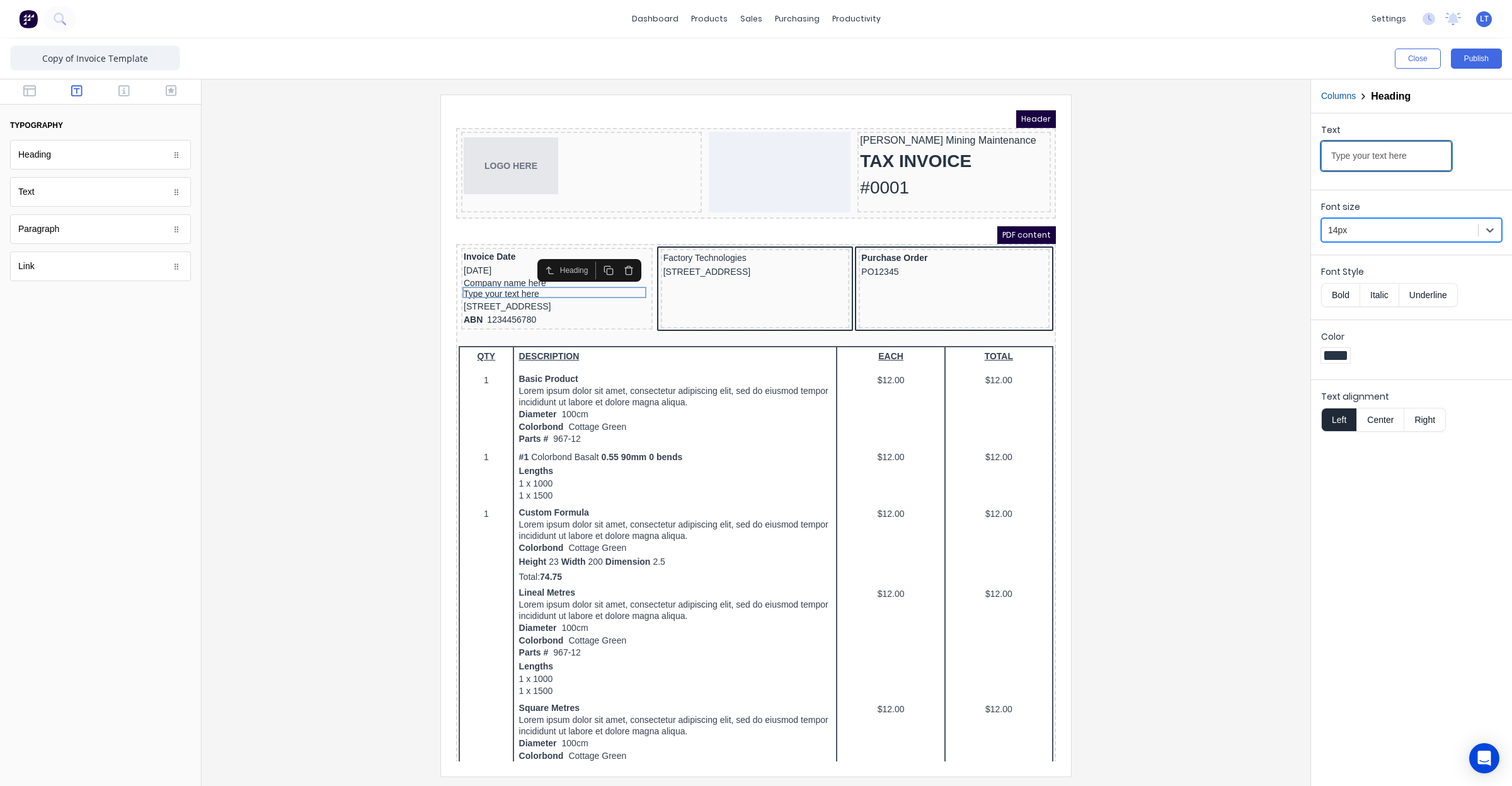
click at [1374, 153] on input "Type your text here" at bounding box center [1387, 156] width 130 height 29
type input "e"
type input "Invoice From"
click at [1343, 290] on button "Bold" at bounding box center [1340, 294] width 38 height 24
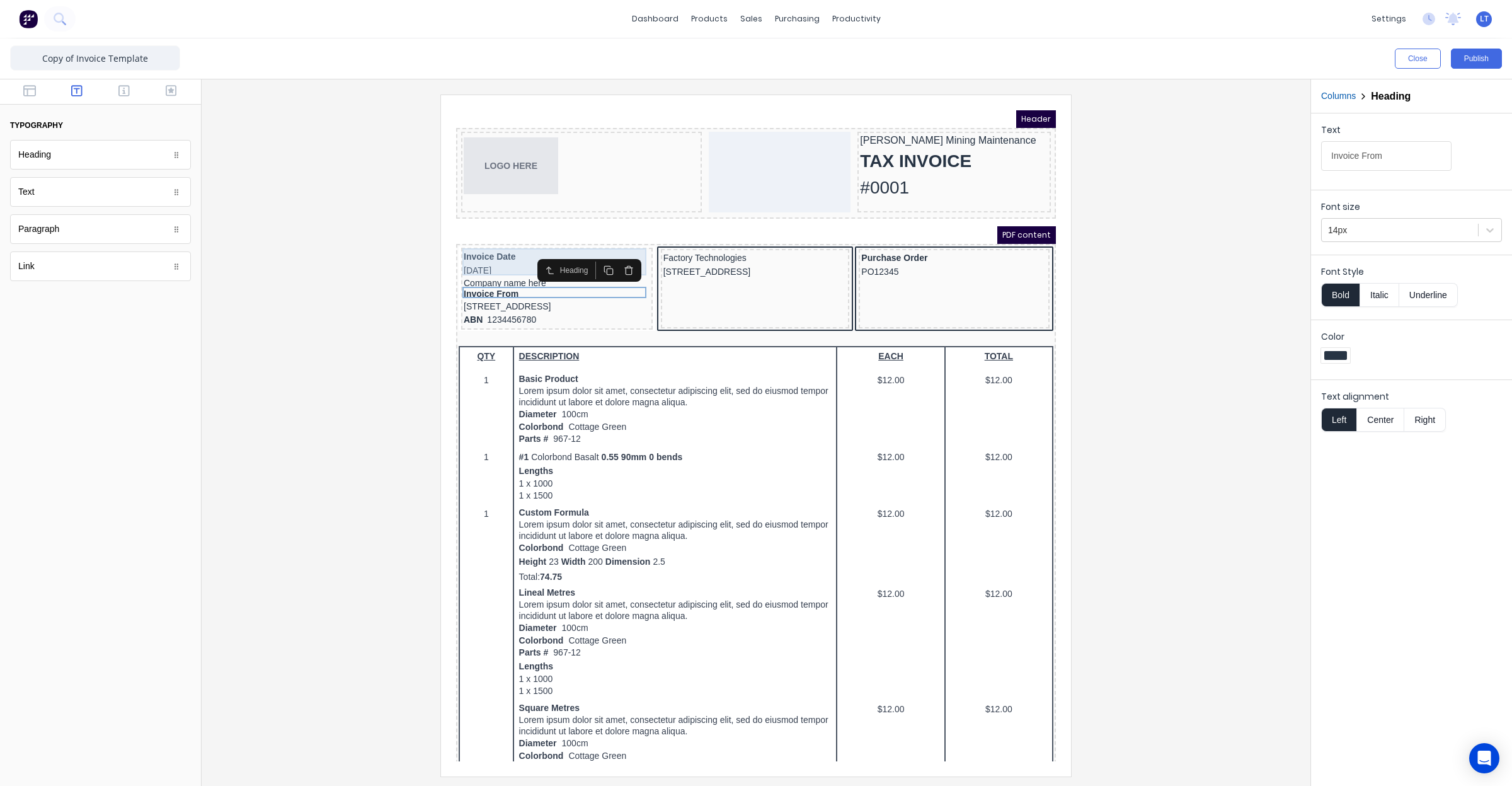
click at [480, 242] on div "Invoice Date 29/10/2024" at bounding box center [541, 248] width 186 height 27
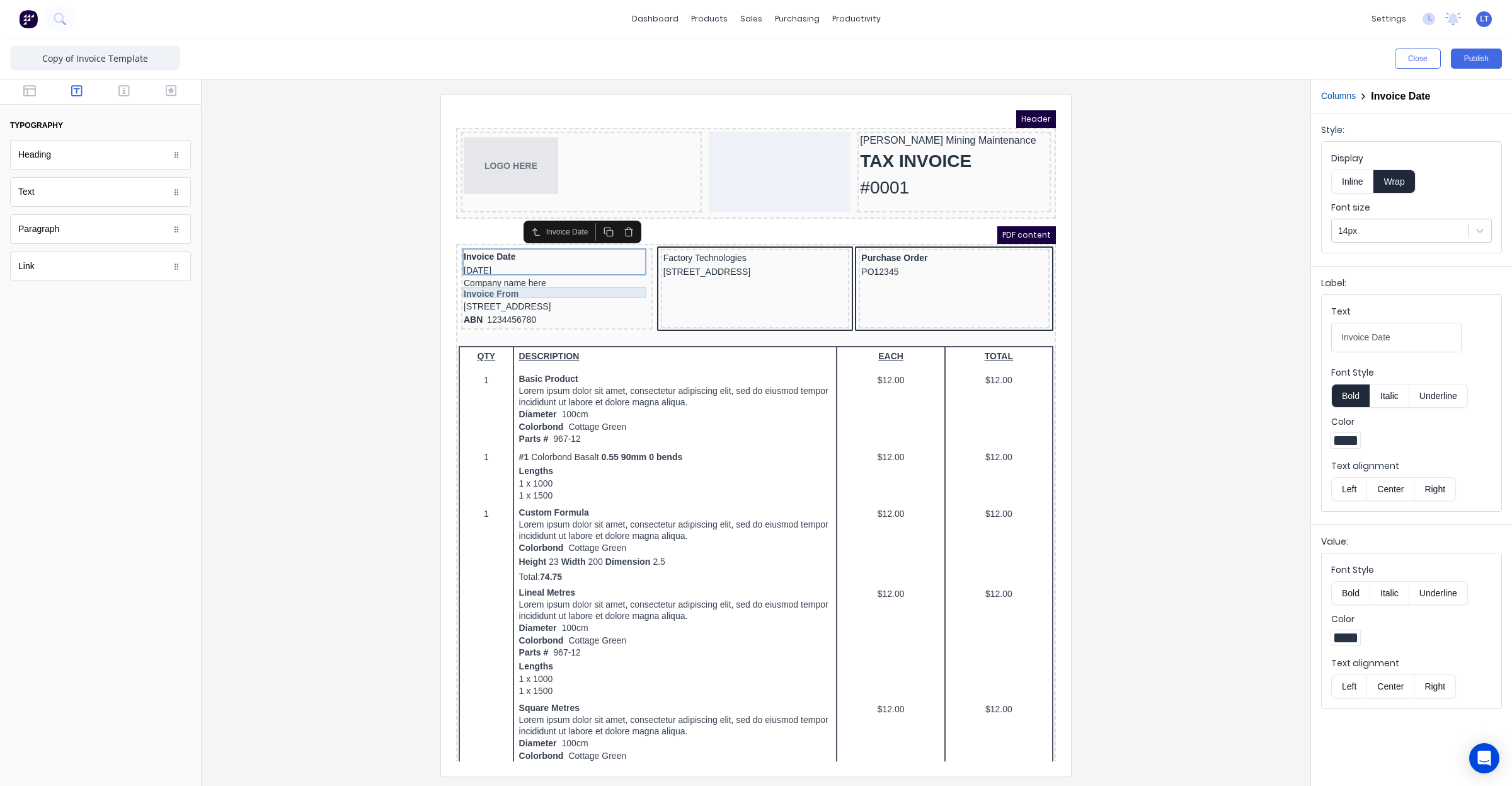
click at [499, 279] on div "Invoice From" at bounding box center [541, 279] width 186 height 11
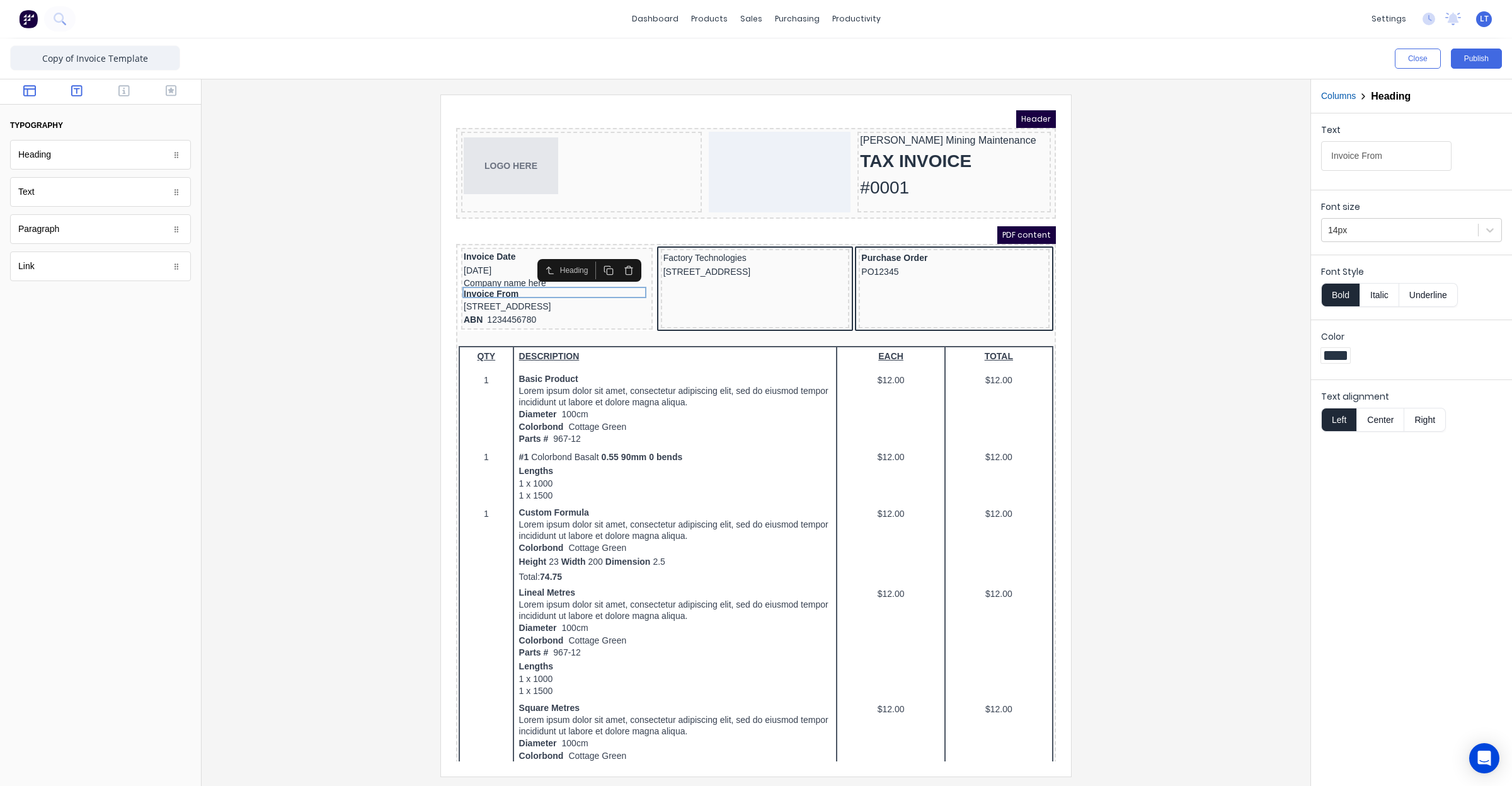
click at [42, 94] on button "button" at bounding box center [29, 92] width 40 height 15
click at [121, 94] on icon "button" at bounding box center [124, 90] width 11 height 12
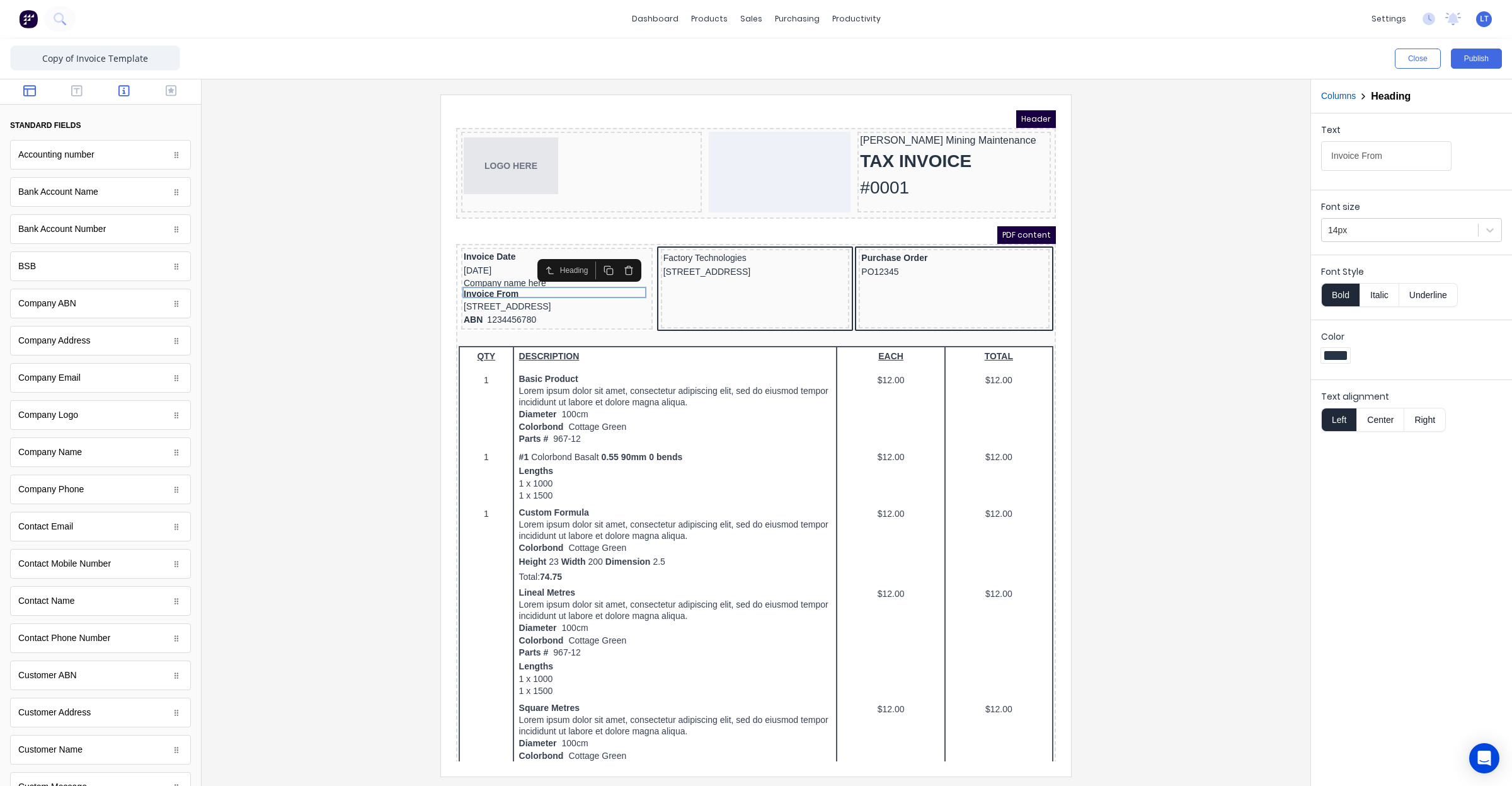
click at [40, 96] on button "button" at bounding box center [29, 92] width 40 height 15
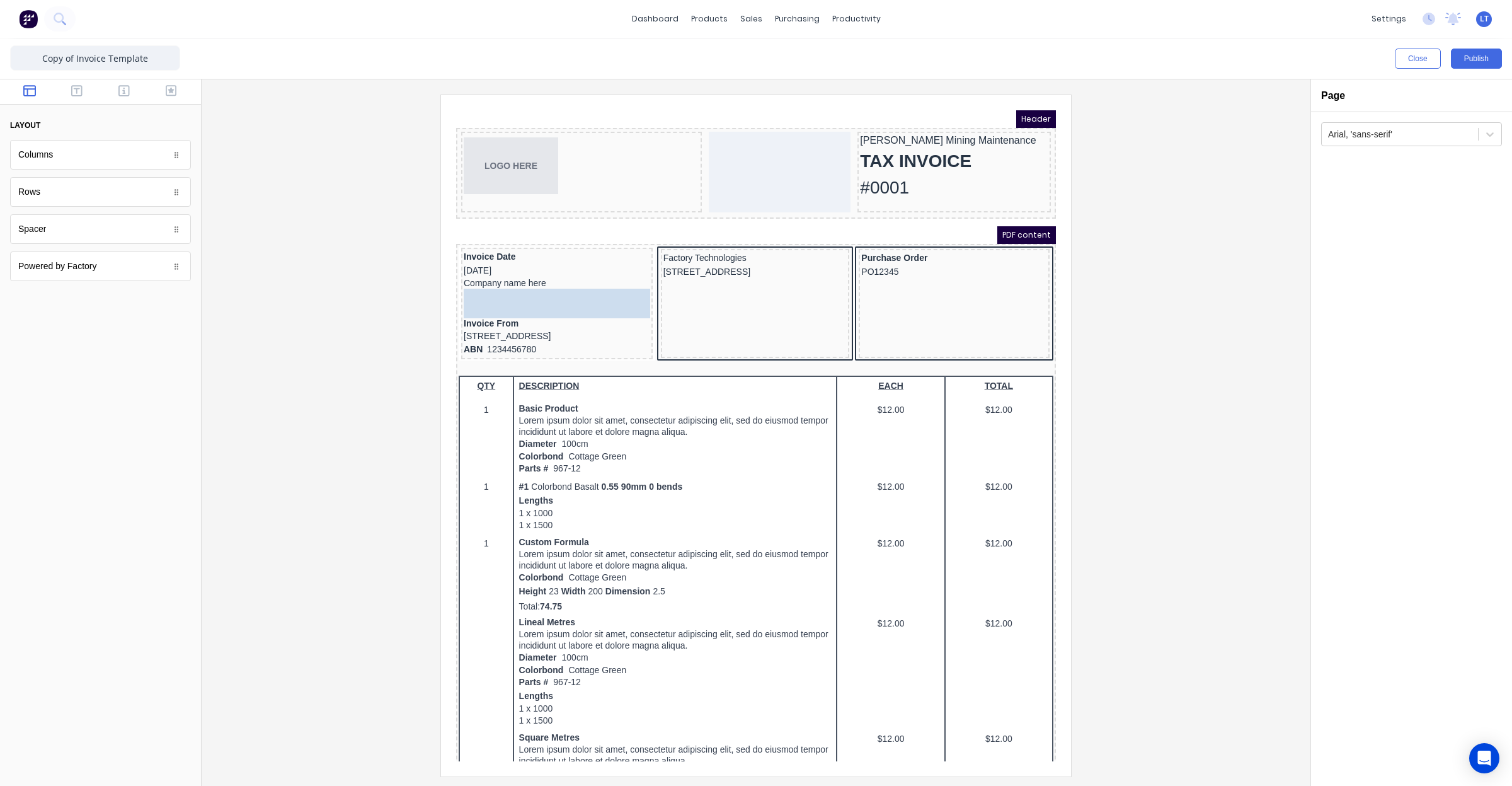
drag, startPoint x: 118, startPoint y: 241, endPoint x: 564, endPoint y: 291, distance: 448.8
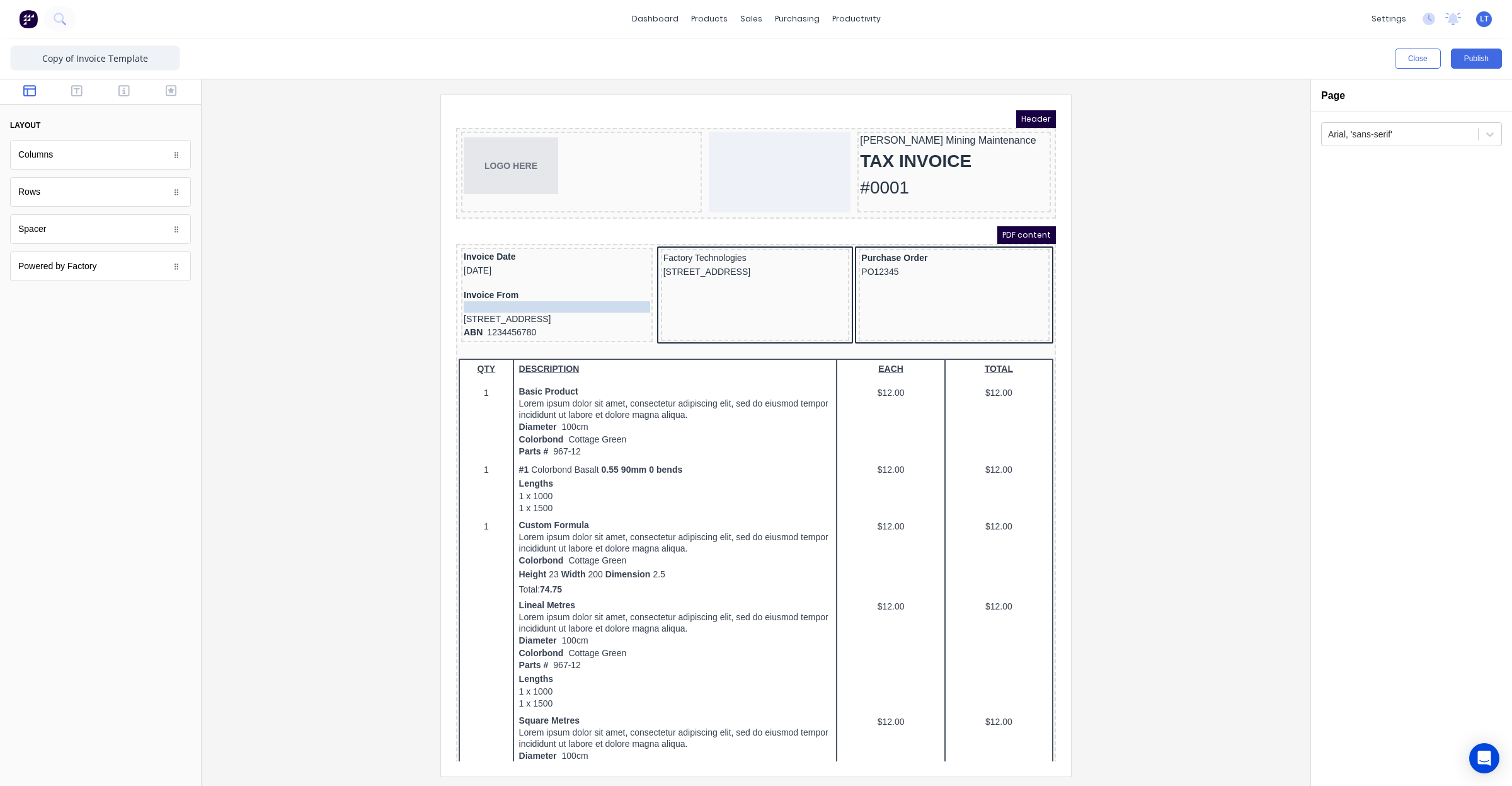
drag, startPoint x: 497, startPoint y: 266, endPoint x: 502, endPoint y: 289, distance: 23.5
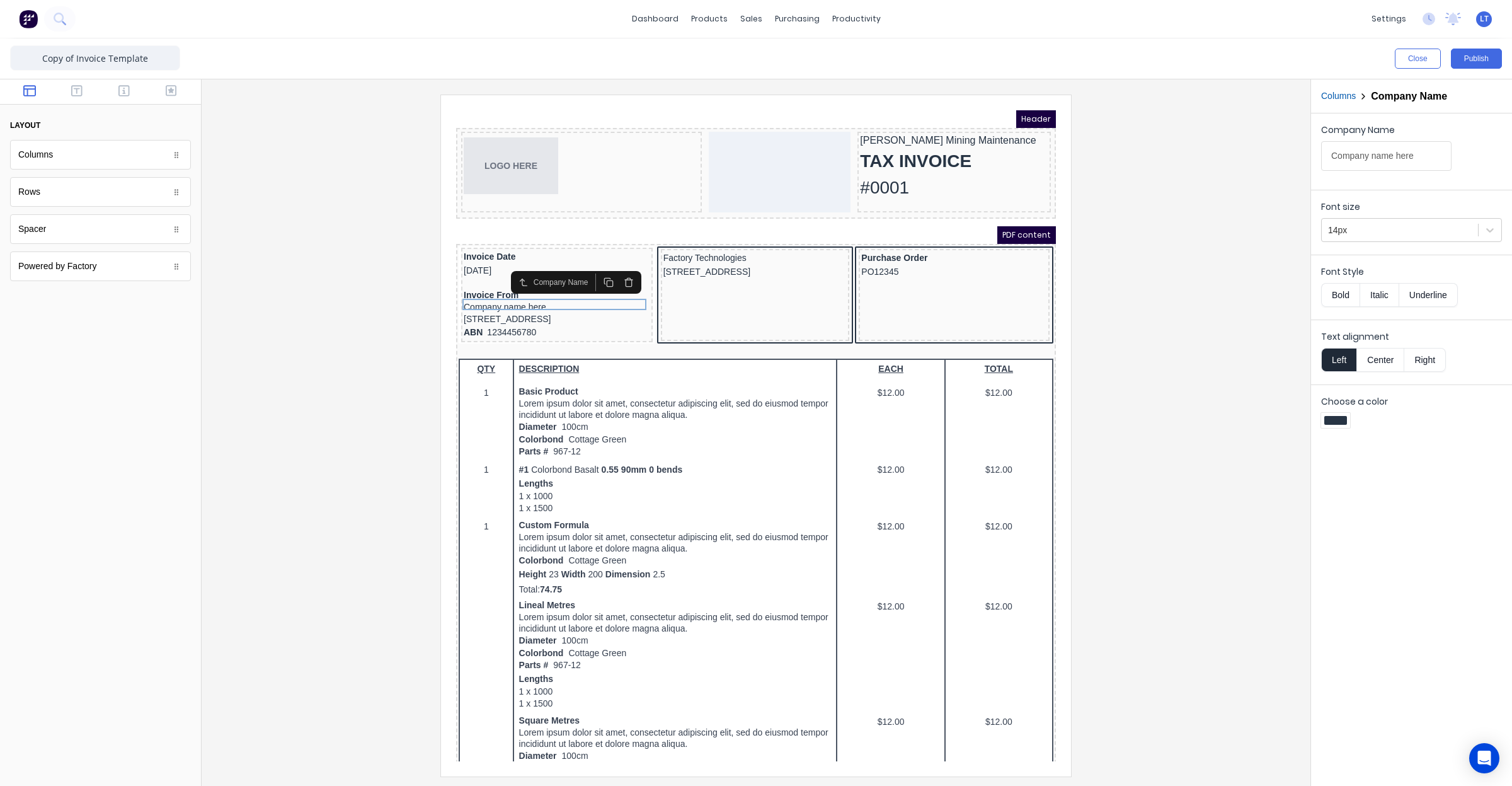
click at [74, 161] on body "dashboard products sales purchasing productivity dashboard products Product Cat…" at bounding box center [756, 393] width 1512 height 786
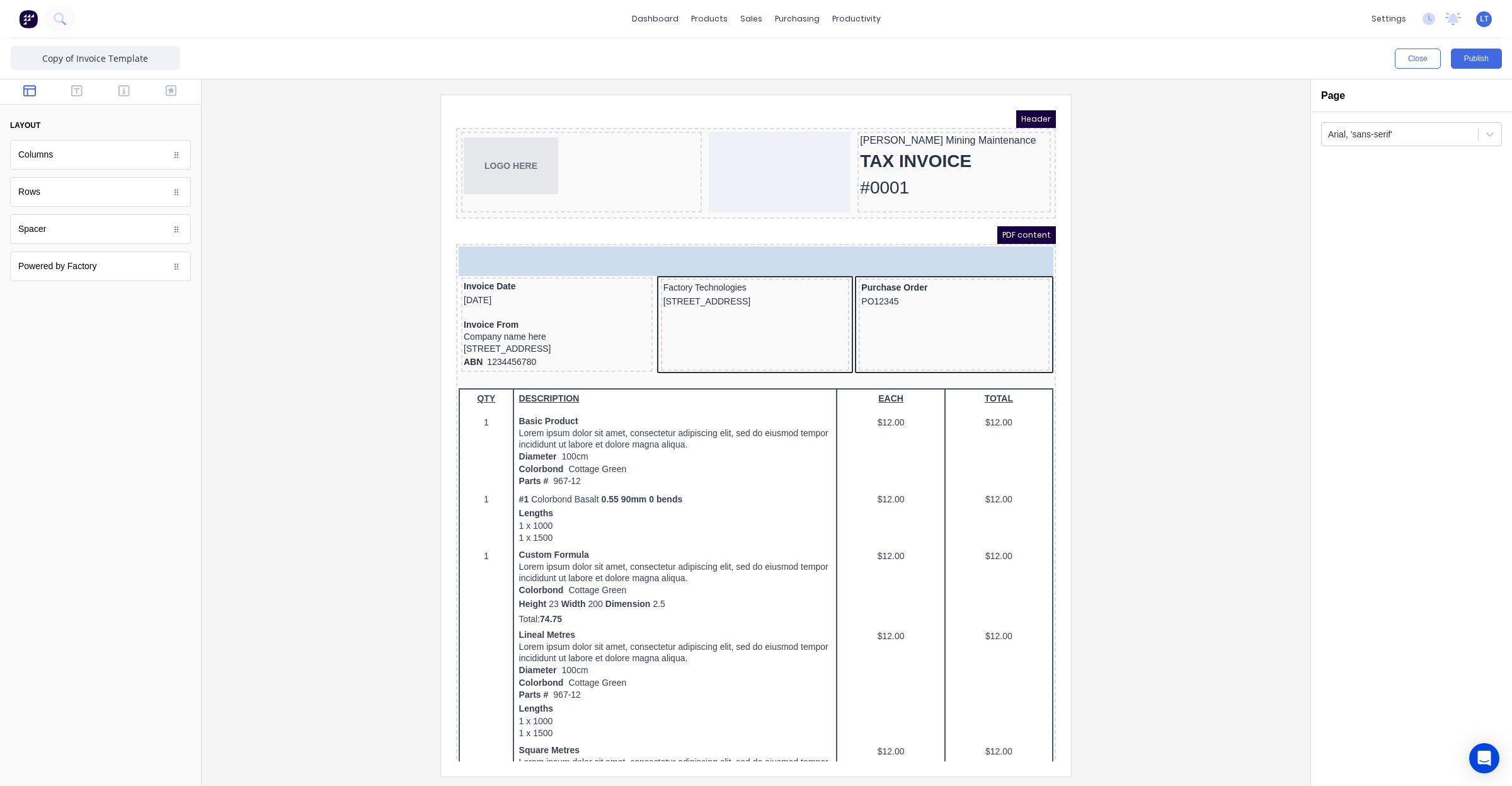
drag, startPoint x: 84, startPoint y: 231, endPoint x: 51, endPoint y: 218, distance: 35.5
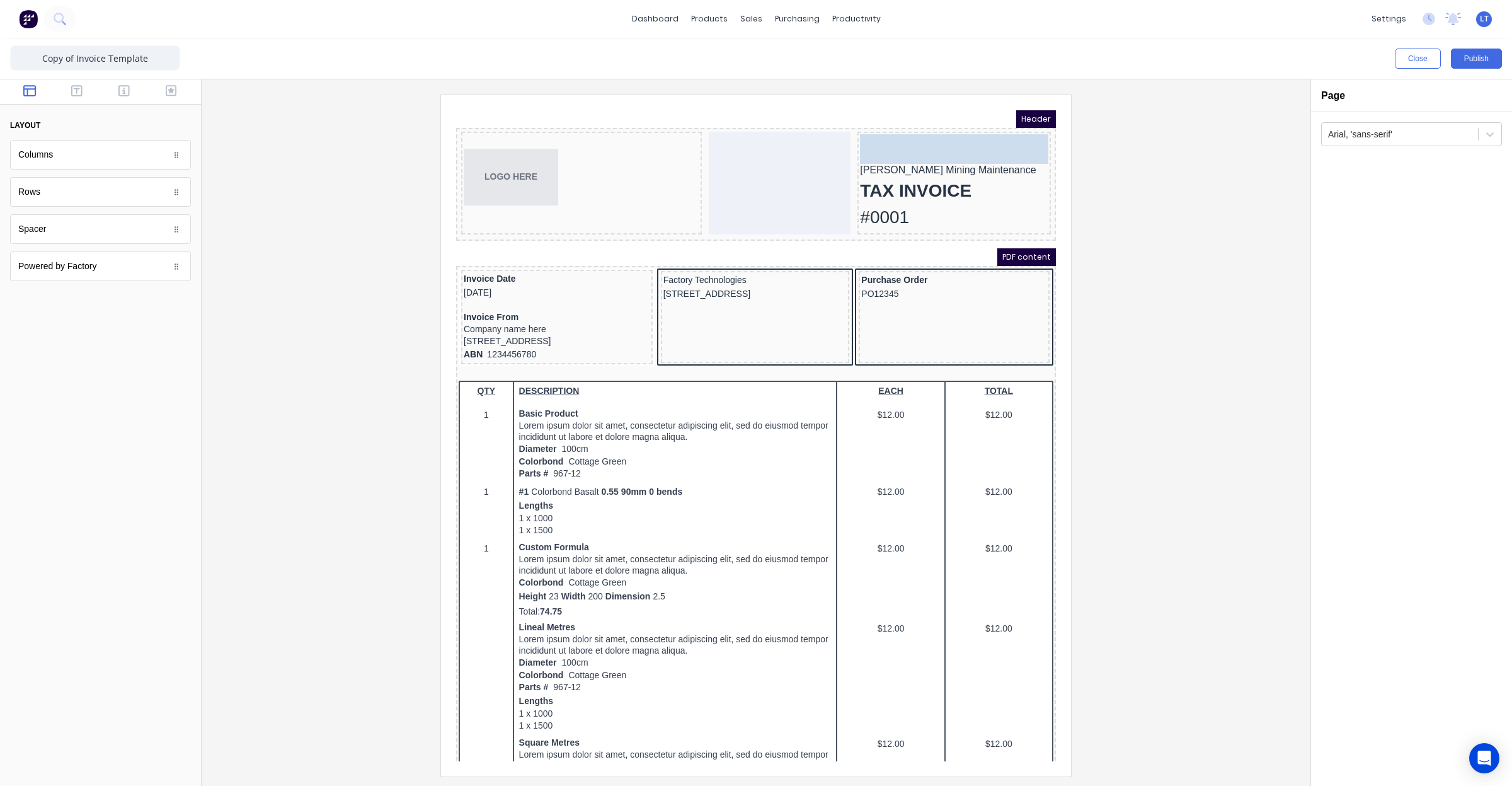
drag, startPoint x: 66, startPoint y: 229, endPoint x: 440, endPoint y: 24, distance: 426.5
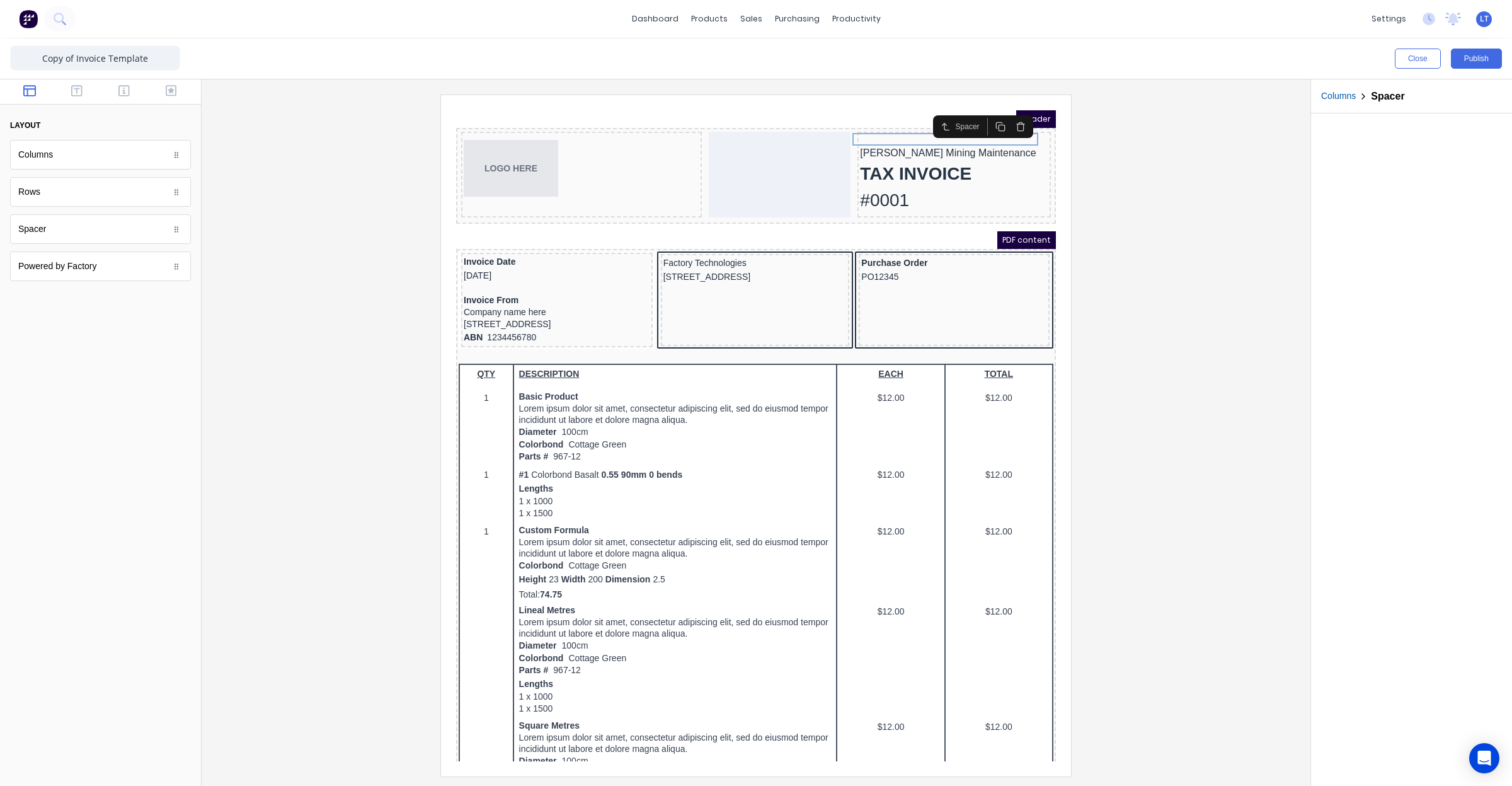
click at [1163, 216] on div at bounding box center [756, 435] width 1089 height 681
drag, startPoint x: 1132, startPoint y: 212, endPoint x: 1115, endPoint y: 169, distance: 46.2
click at [1115, 169] on div at bounding box center [756, 435] width 1089 height 681
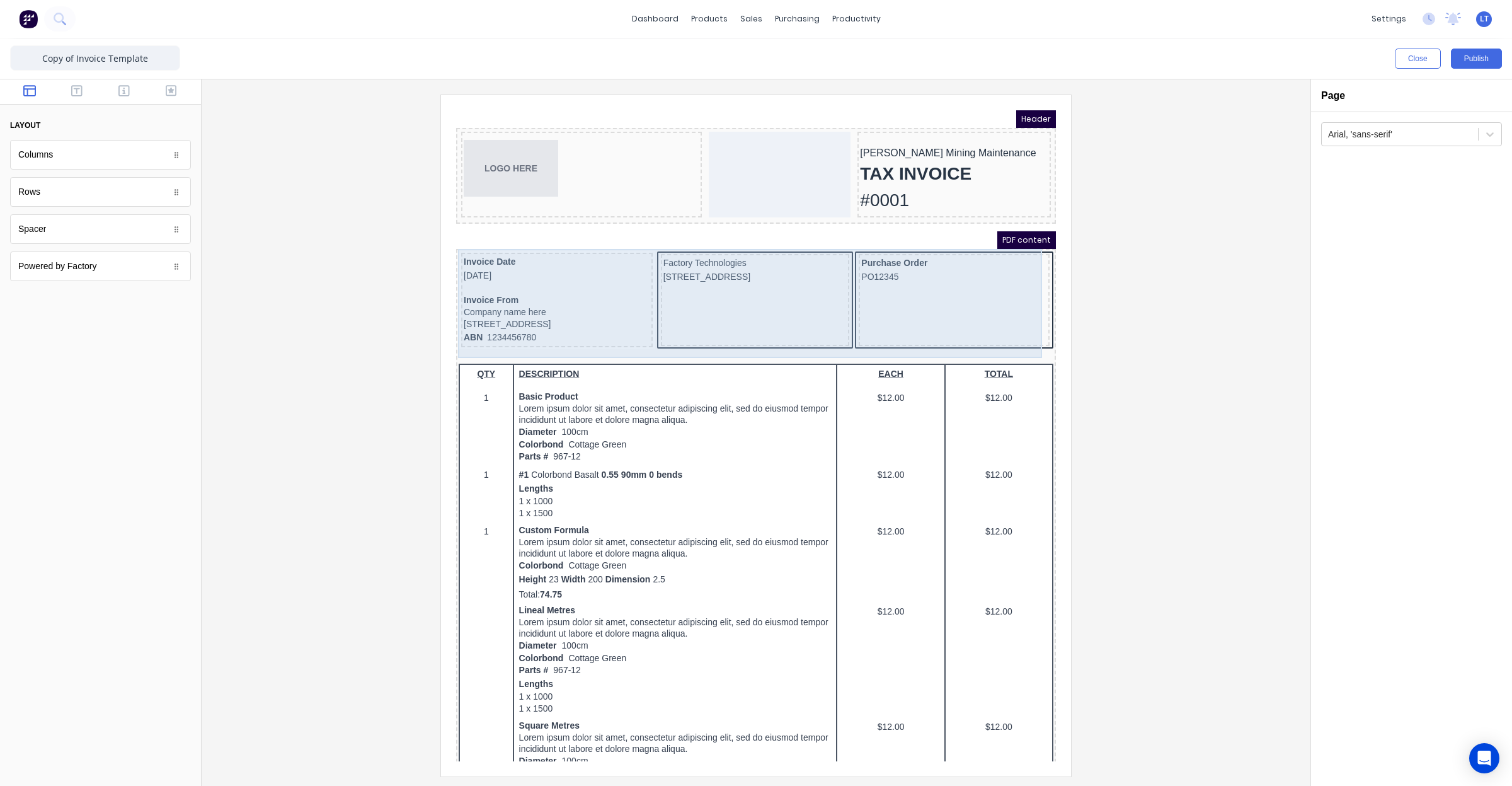
click at [752, 293] on div "Factory Technologies 234 Beach Road Gold Coast, Queensland, Australia, 4217" at bounding box center [740, 284] width 189 height 92
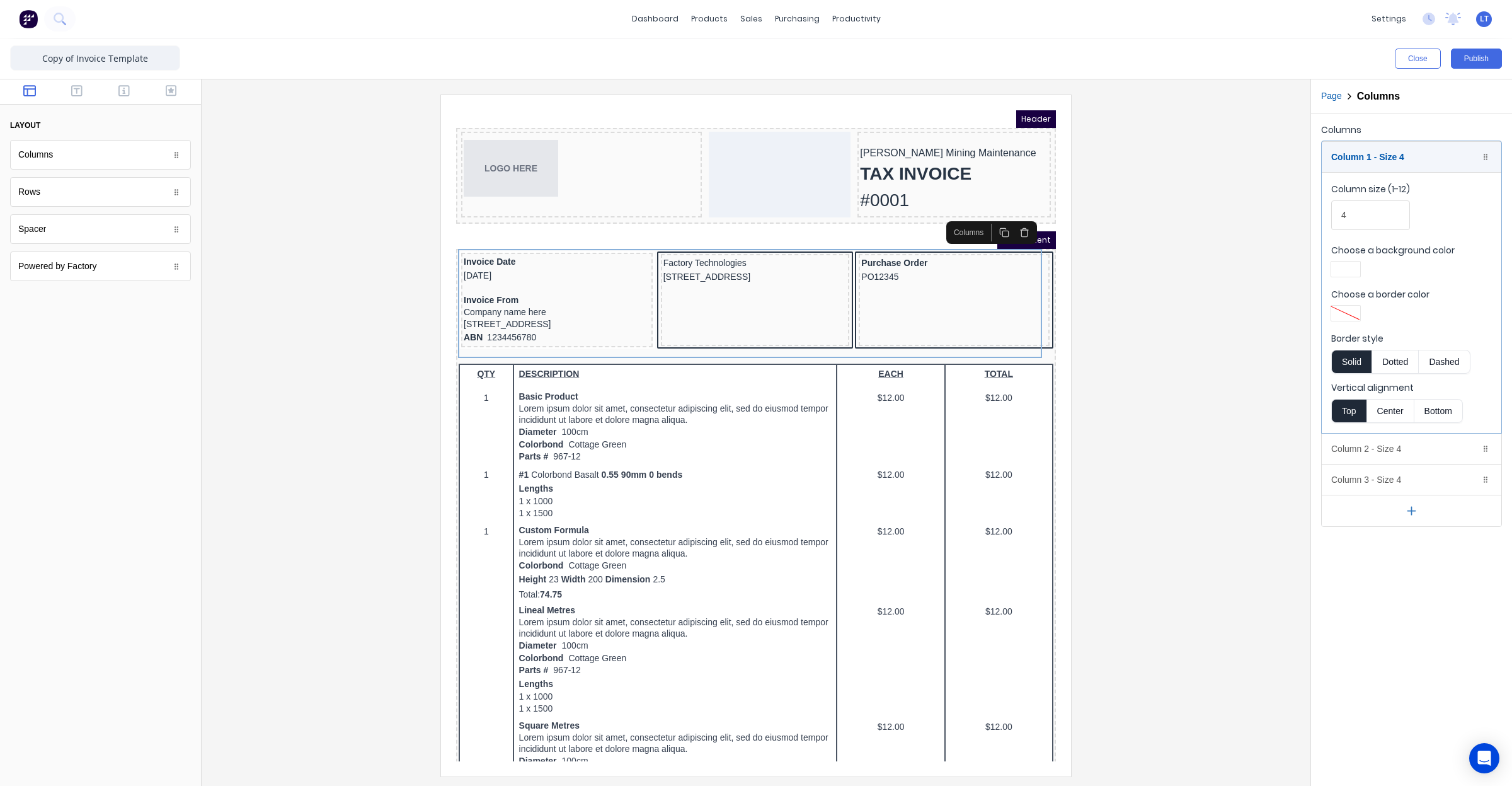
click at [1347, 318] on div at bounding box center [1346, 313] width 29 height 15
click at [880, 319] on div at bounding box center [756, 393] width 1512 height 786
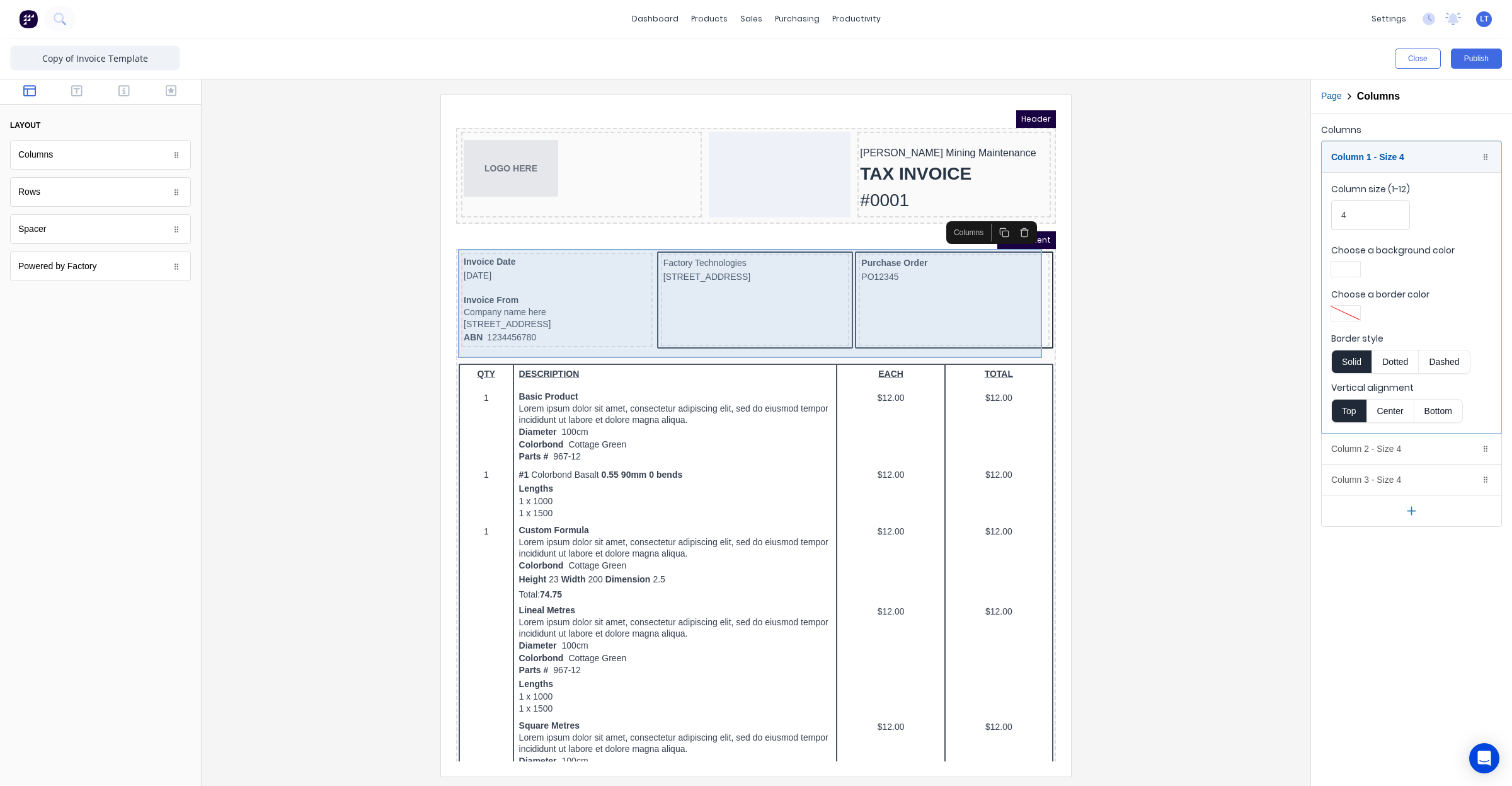
click at [906, 300] on div "Purchase Order PO12345" at bounding box center [939, 284] width 191 height 92
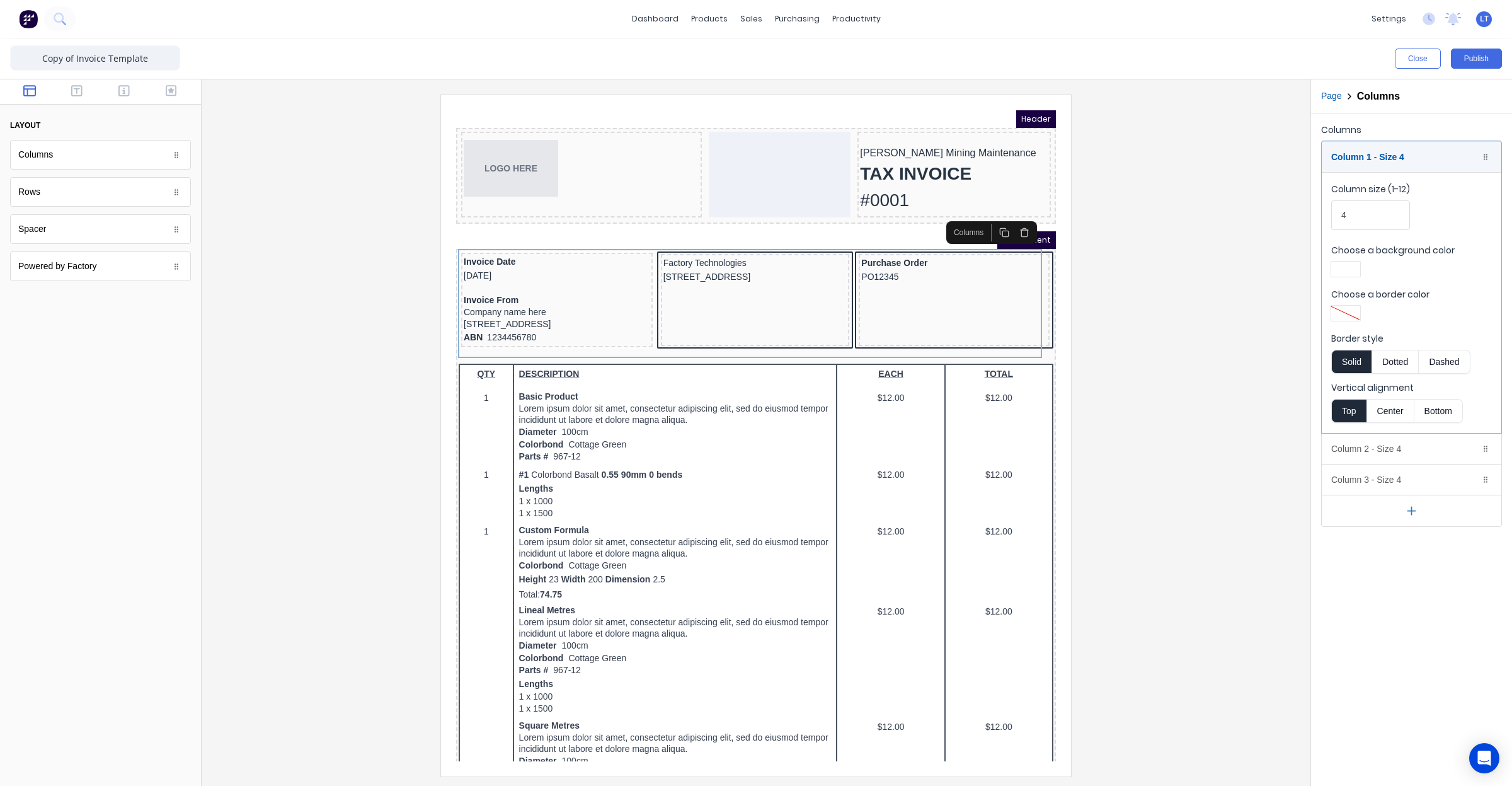
click at [1347, 310] on div at bounding box center [1346, 313] width 23 height 9
click at [1350, 303] on div at bounding box center [756, 393] width 1512 height 786
click at [1413, 450] on div "Column 2 - Size 4 Duplicate Delete" at bounding box center [1411, 448] width 180 height 30
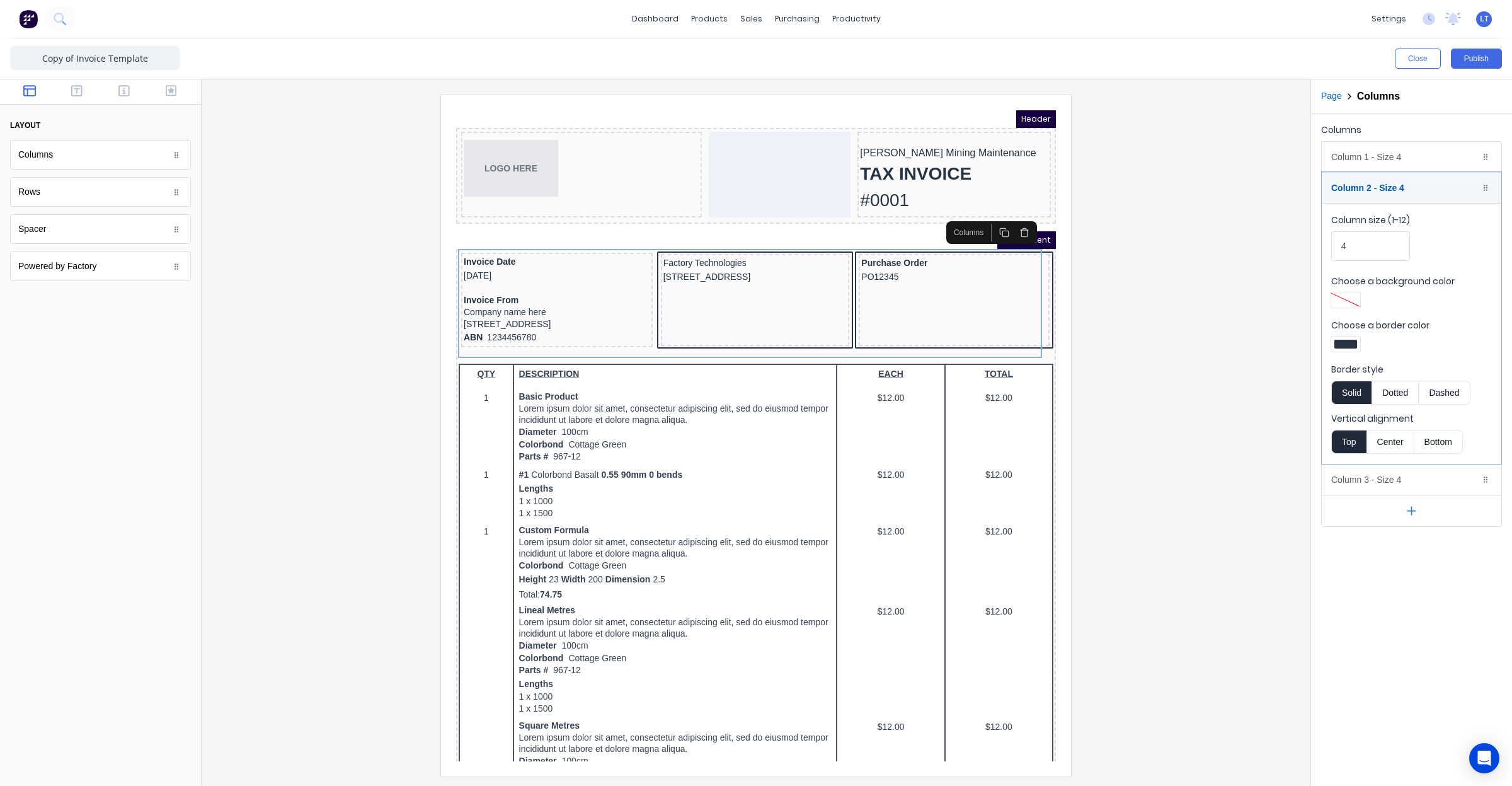
click at [1347, 301] on div at bounding box center [1346, 300] width 23 height 9
click at [1374, 475] on div at bounding box center [756, 393] width 1512 height 786
click at [1374, 482] on div "Column 3 - Size 4 Duplicate Delete" at bounding box center [1411, 479] width 180 height 30
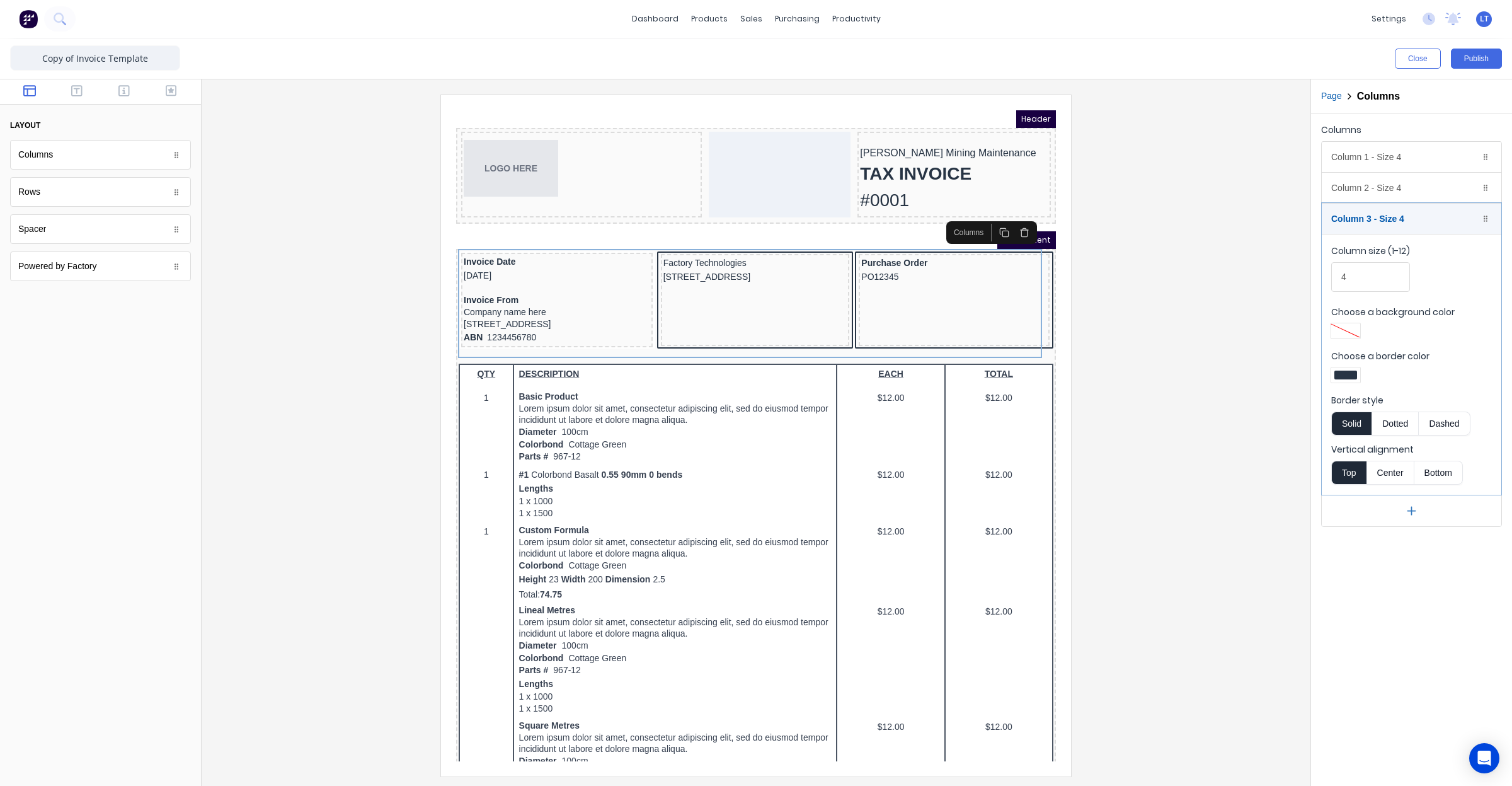
click at [1347, 374] on div at bounding box center [1346, 375] width 23 height 9
click at [1386, 494] on div at bounding box center [1385, 490] width 14 height 14
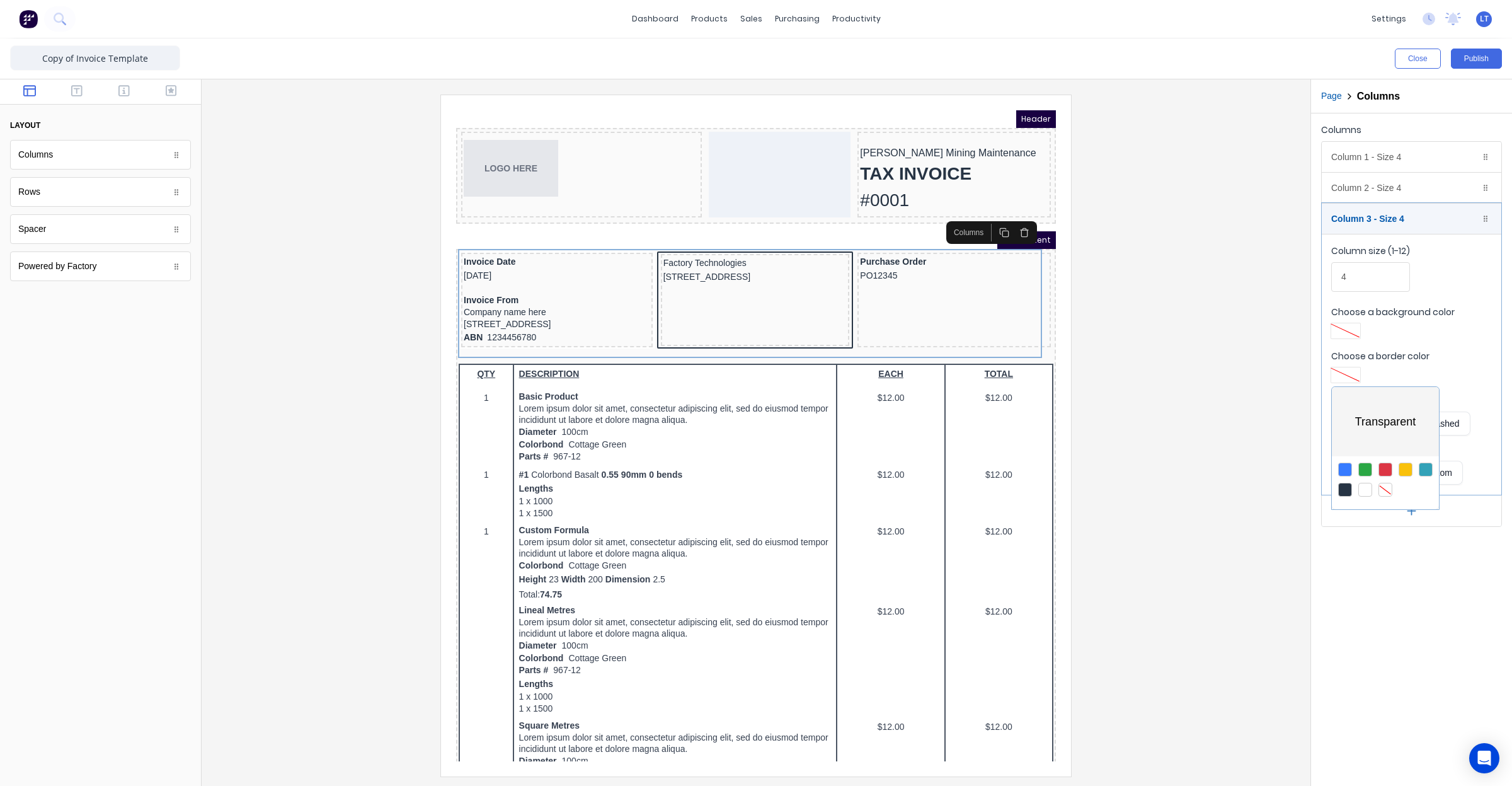
click at [1374, 194] on div at bounding box center [756, 393] width 1512 height 786
click at [1154, 383] on div at bounding box center [756, 435] width 1089 height 681
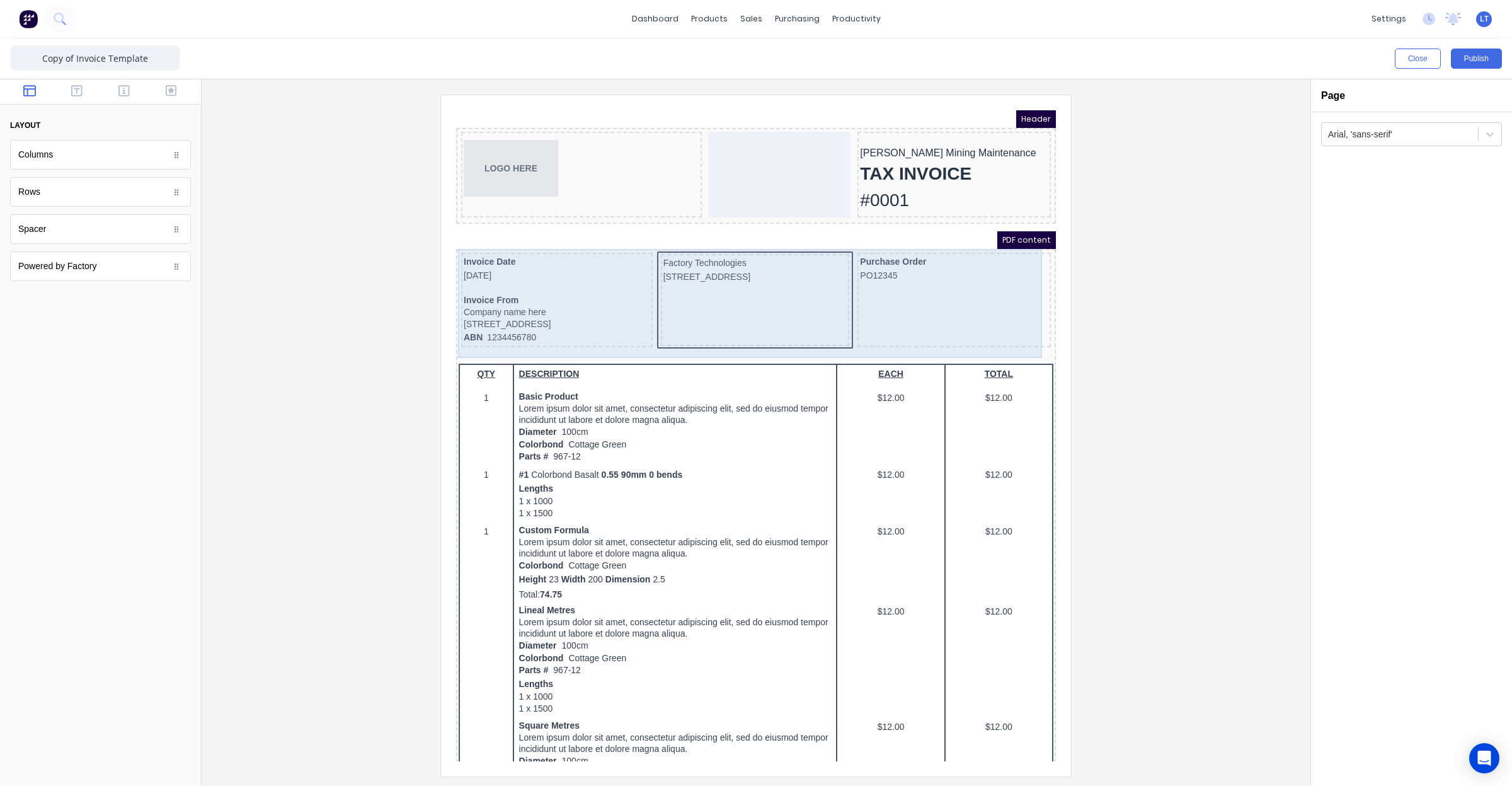
click at [768, 285] on div "Factory Technologies 234 Beach Road Gold Coast, Queensland, Australia, 4217" at bounding box center [740, 284] width 189 height 92
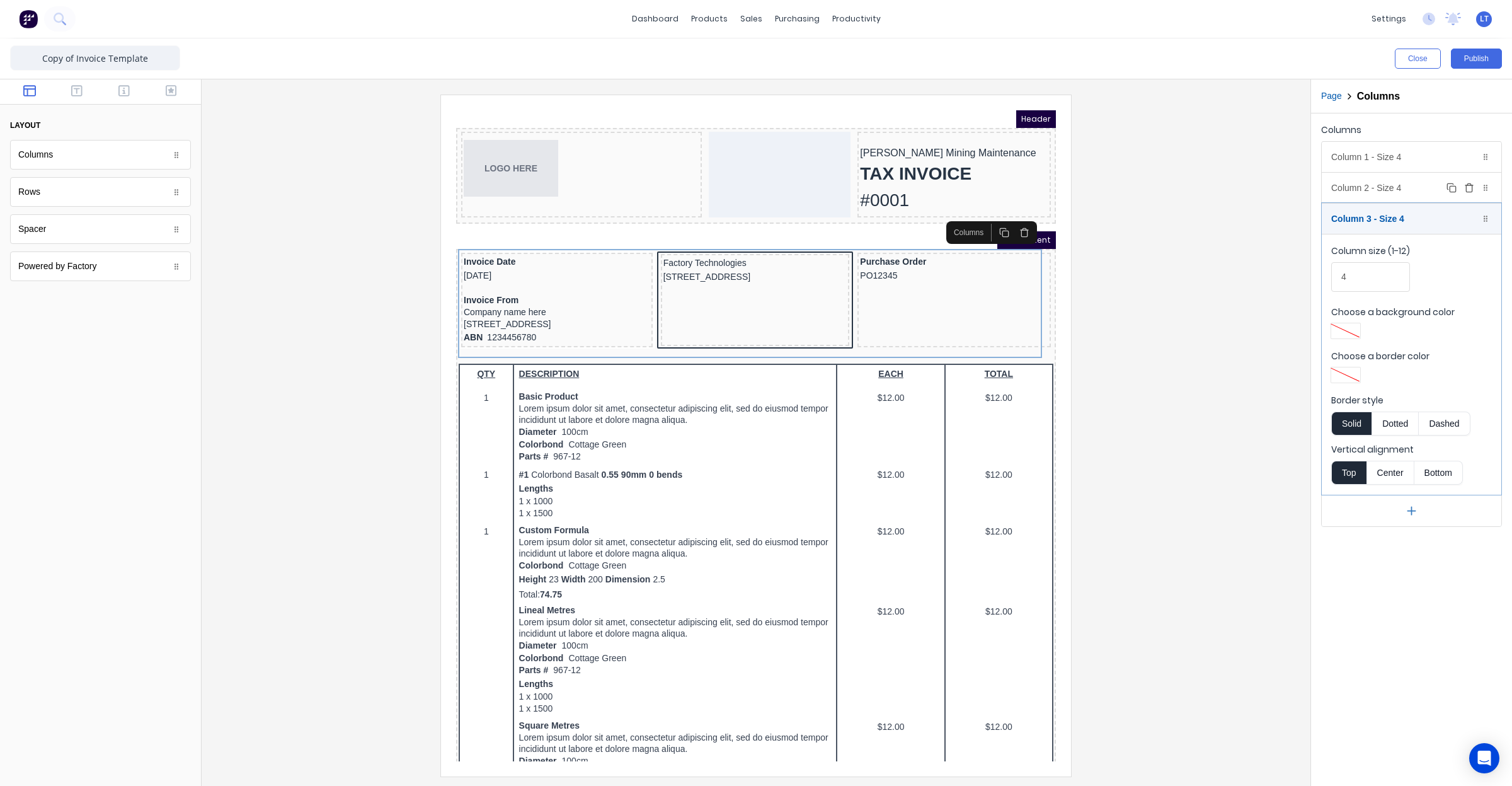
click at [1385, 191] on div "Column 2 - Size 4 Duplicate Delete" at bounding box center [1411, 187] width 180 height 30
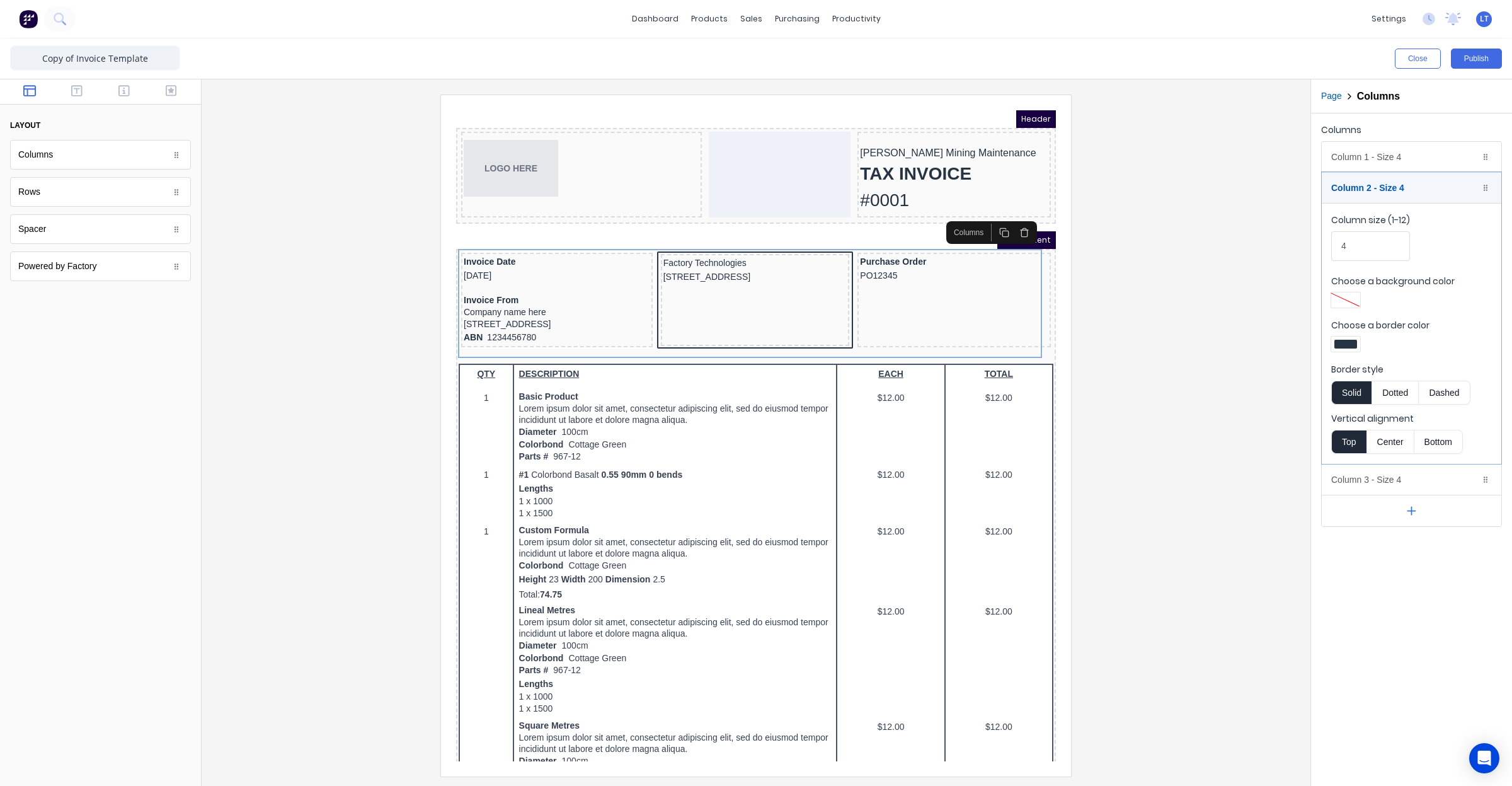
click at [1348, 339] on div at bounding box center [1346, 344] width 29 height 15
click at [1382, 459] on div at bounding box center [1385, 459] width 14 height 14
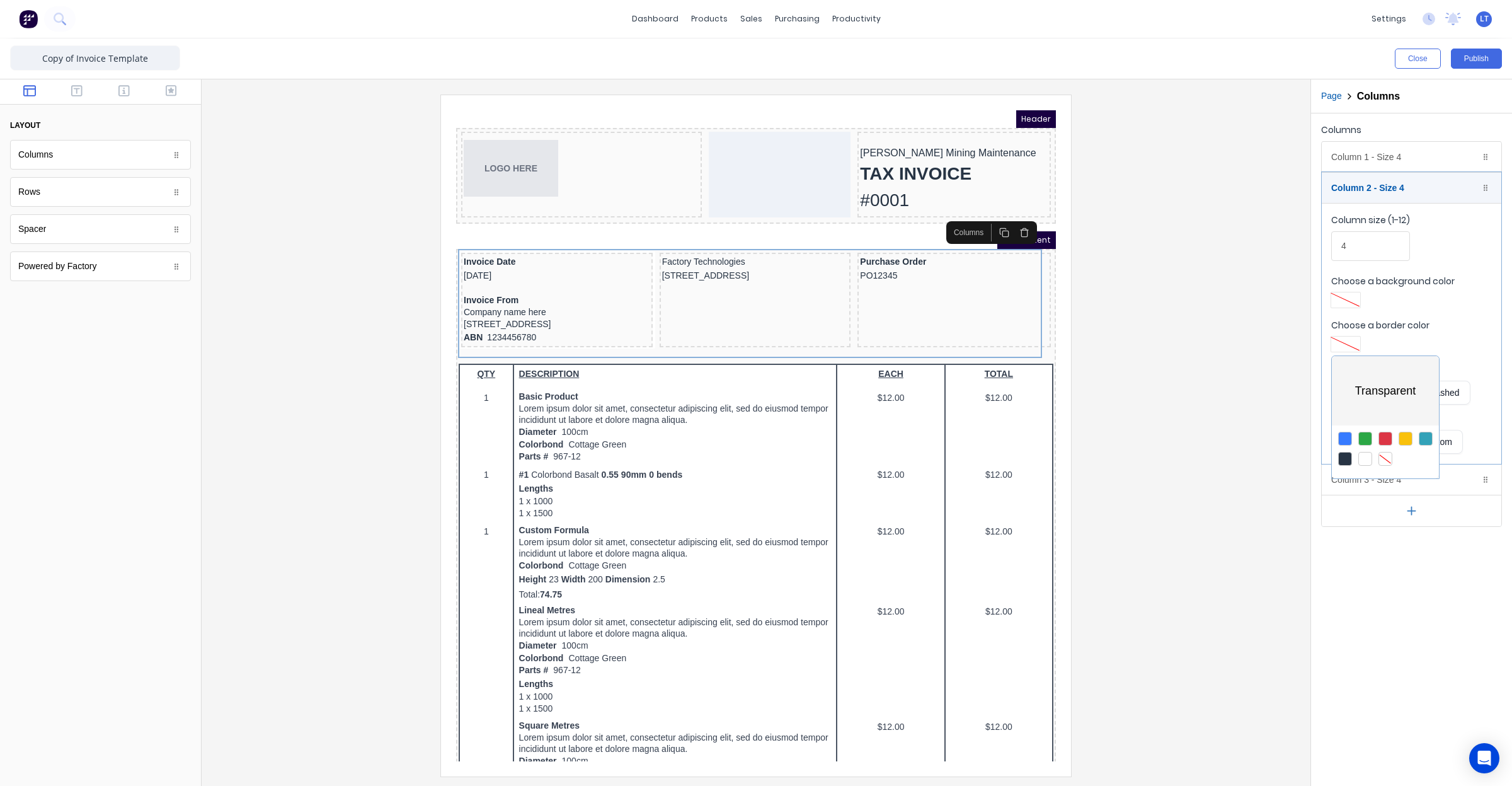
click at [1192, 450] on div at bounding box center [756, 393] width 1512 height 786
click at [85, 96] on button "button" at bounding box center [77, 92] width 40 height 15
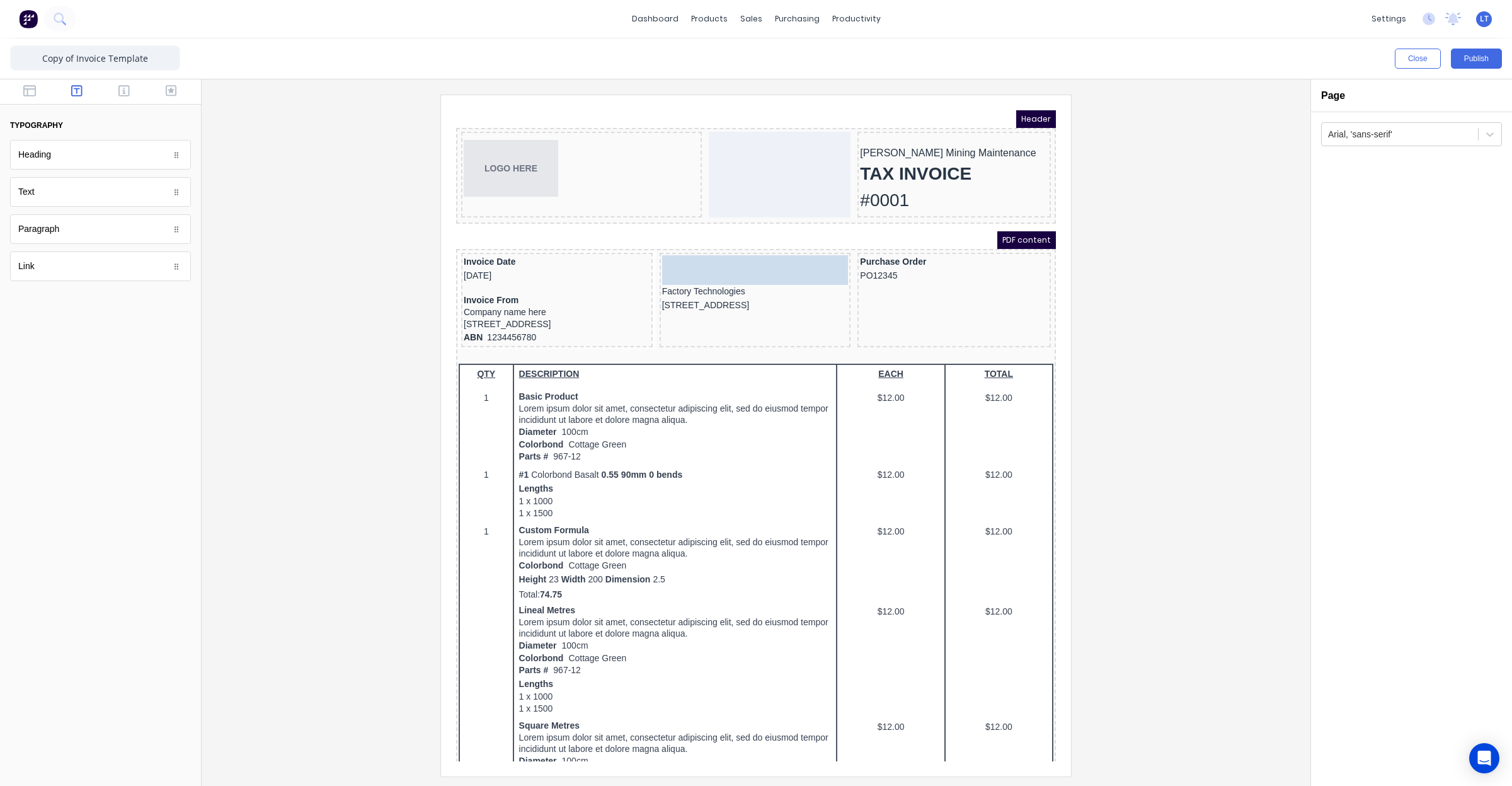
drag, startPoint x: 98, startPoint y: 161, endPoint x: 274, endPoint y: 147, distance: 176.6
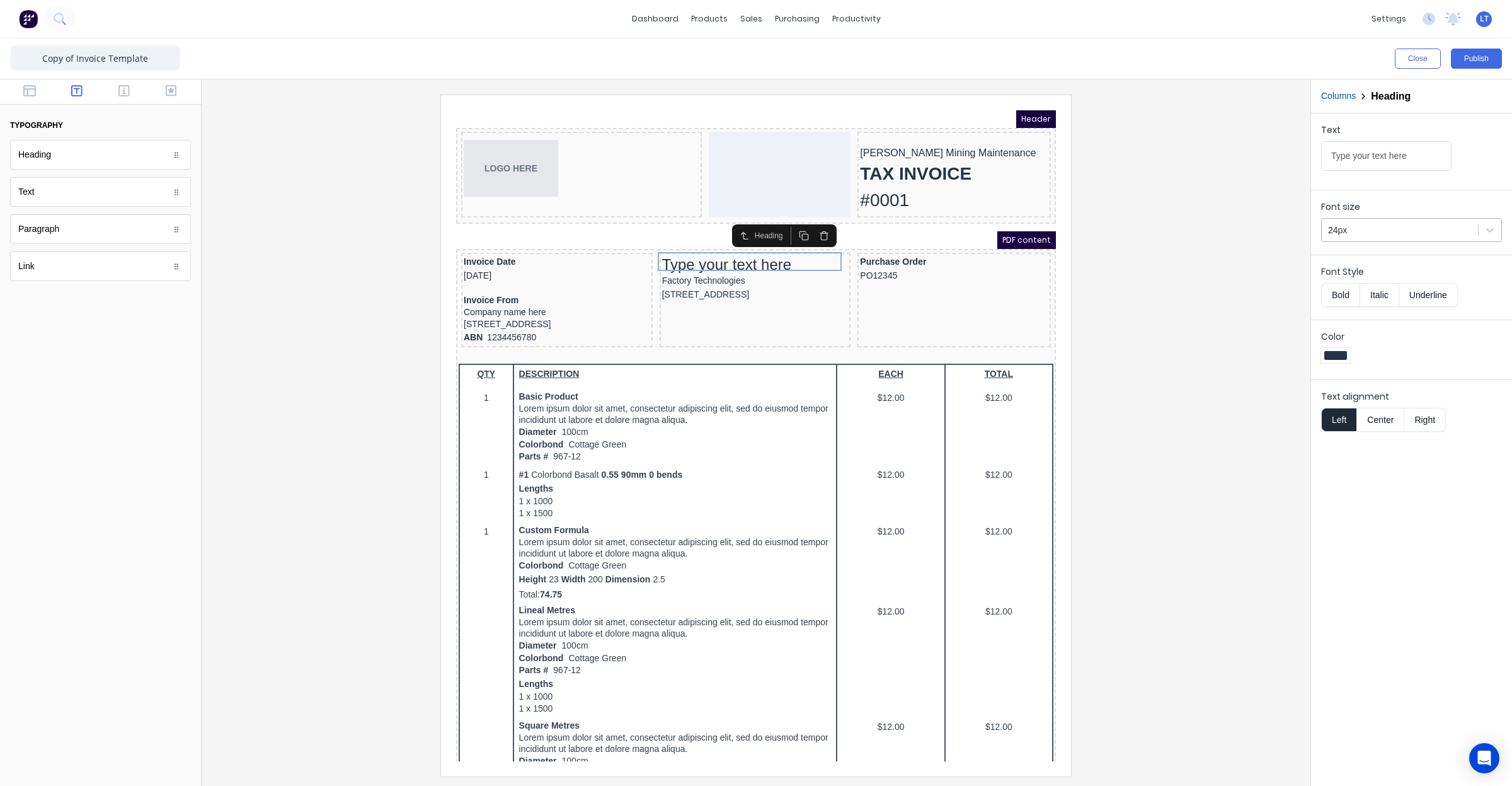
click at [1378, 239] on div "24px" at bounding box center [1400, 231] width 156 height 21
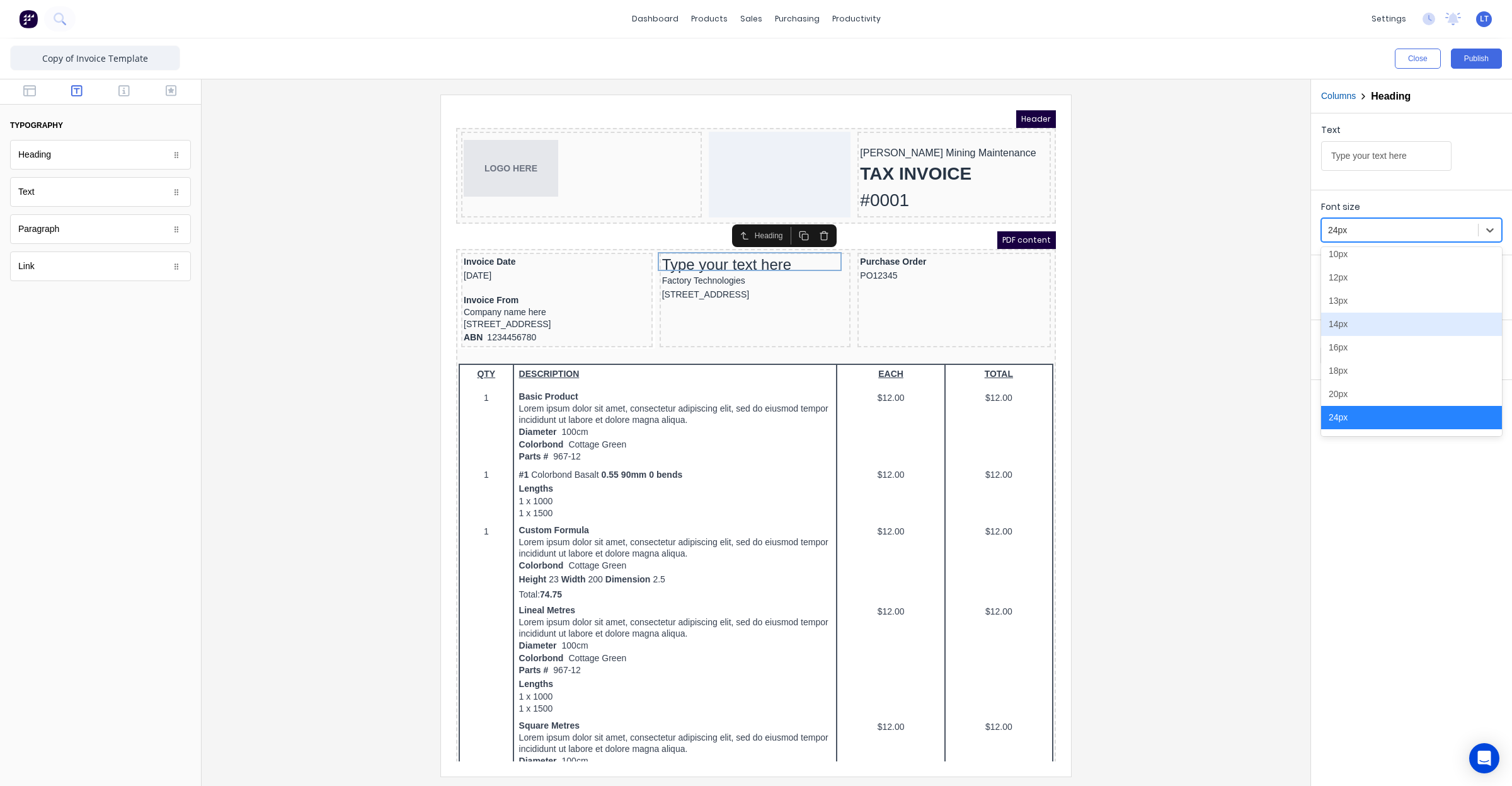
click at [1415, 331] on div "14px" at bounding box center [1412, 324] width 181 height 24
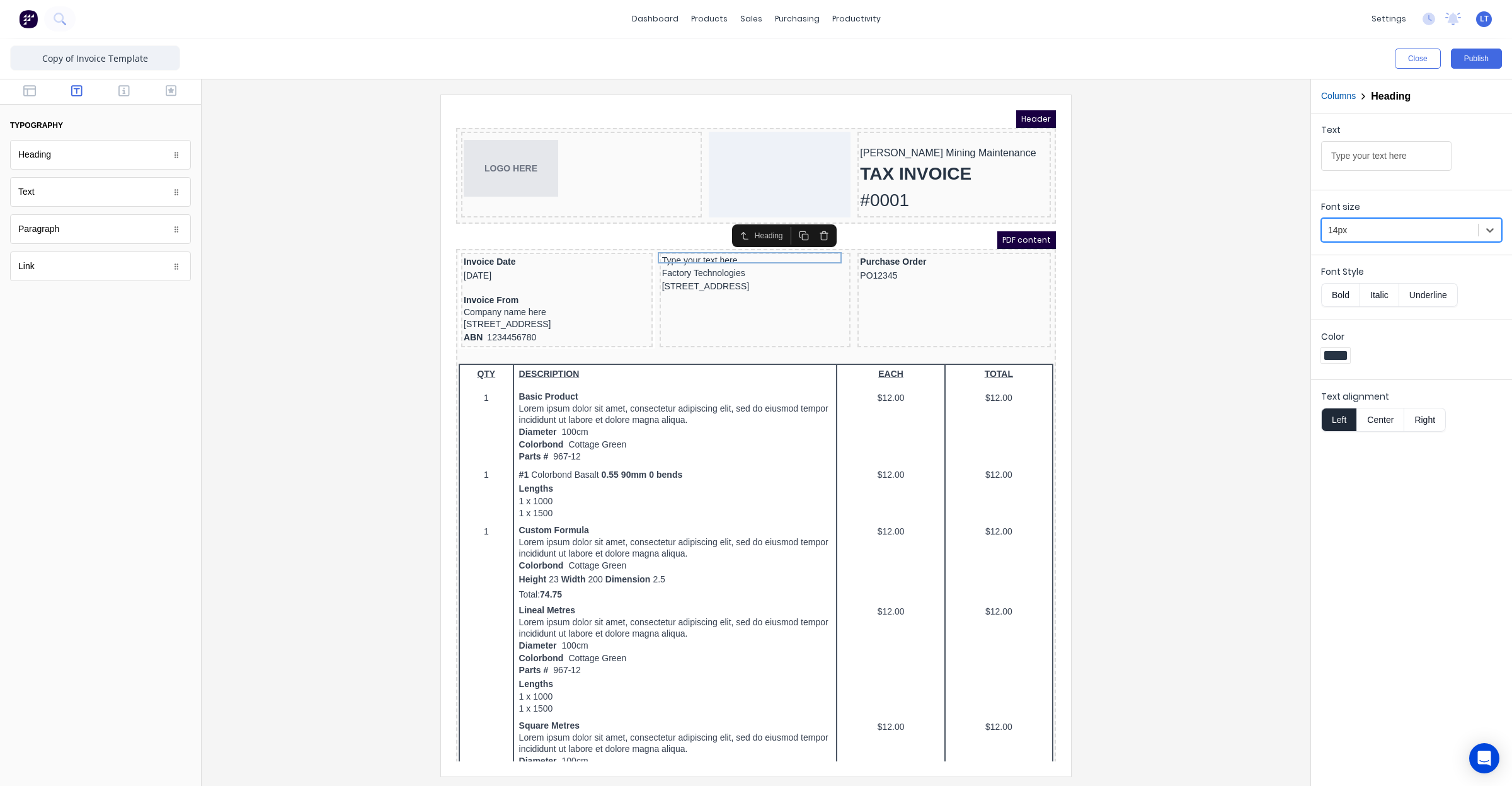
click at [1347, 301] on button "Bold" at bounding box center [1340, 294] width 38 height 24
click at [1361, 160] on input "Type your text here" at bounding box center [1387, 156] width 130 height 29
drag, startPoint x: 1392, startPoint y: 167, endPoint x: 1163, endPoint y: 178, distance: 229.3
click at [1163, 178] on div "Close Publish Components typography Heading Heading Text Text Paragraph Paragra…" at bounding box center [756, 412] width 1512 height 748
type input "Invoice To"
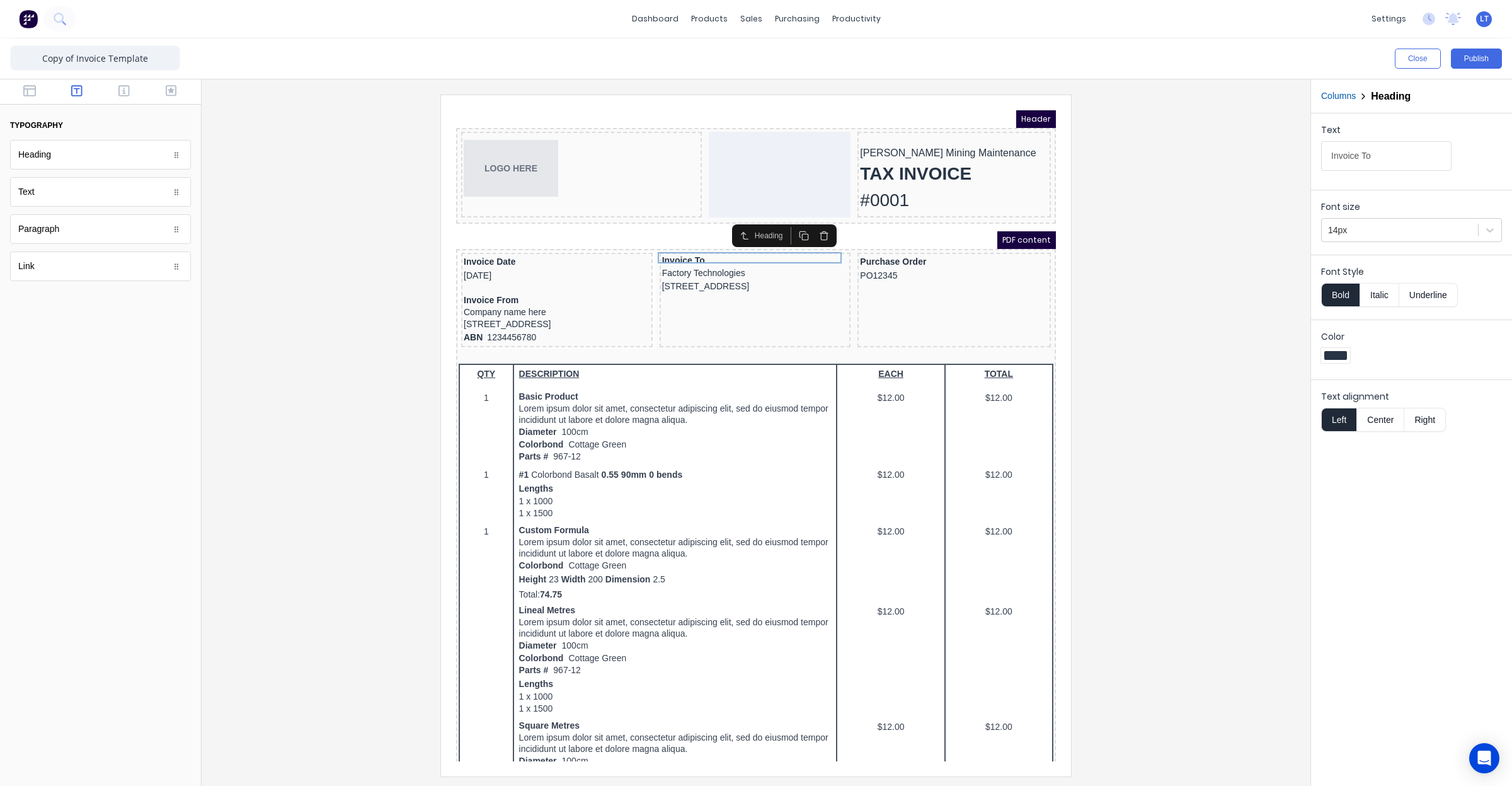
click at [1151, 290] on div at bounding box center [756, 435] width 1089 height 681
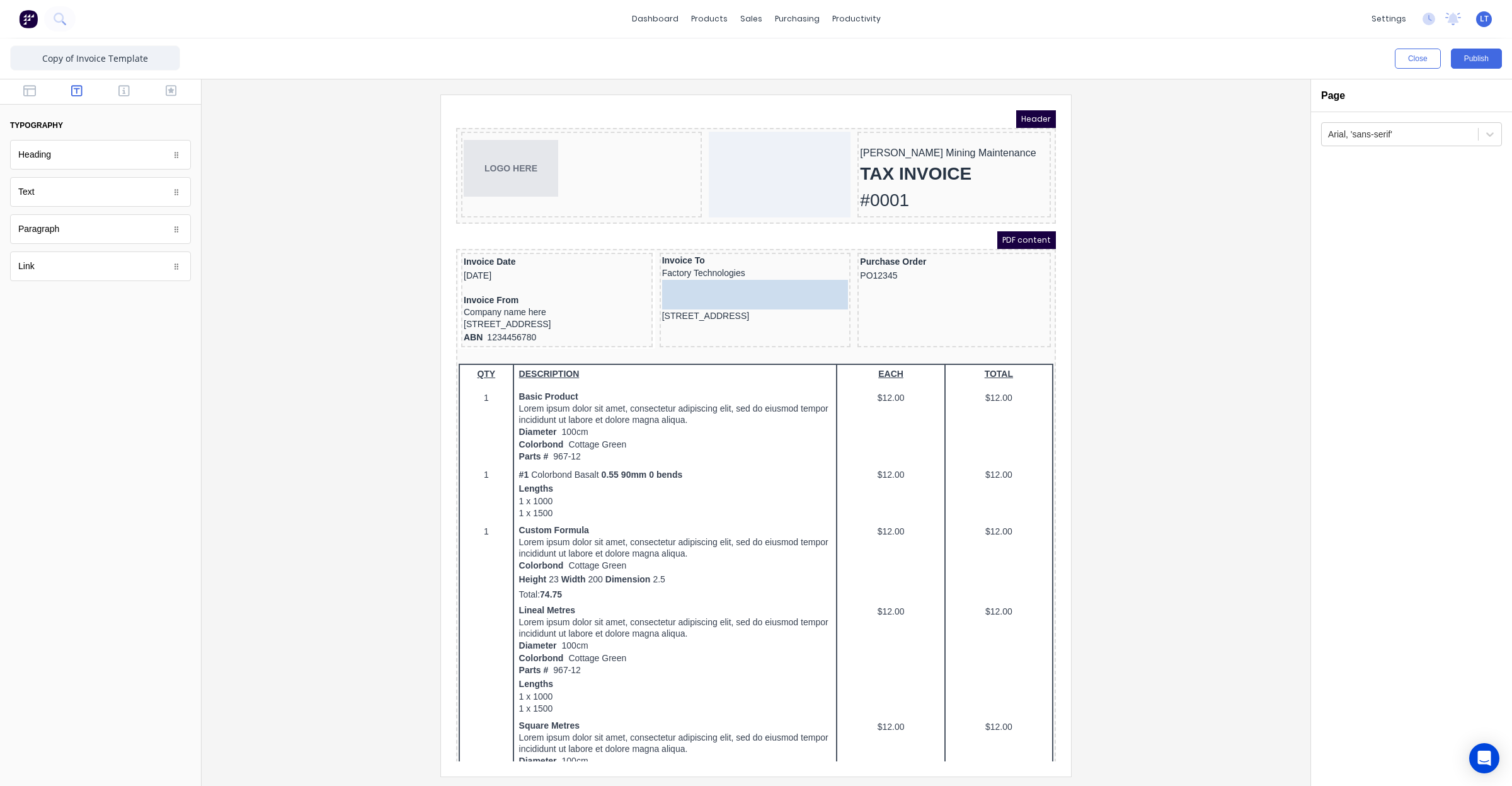
drag, startPoint x: 110, startPoint y: 143, endPoint x: 269, endPoint y: 159, distance: 159.8
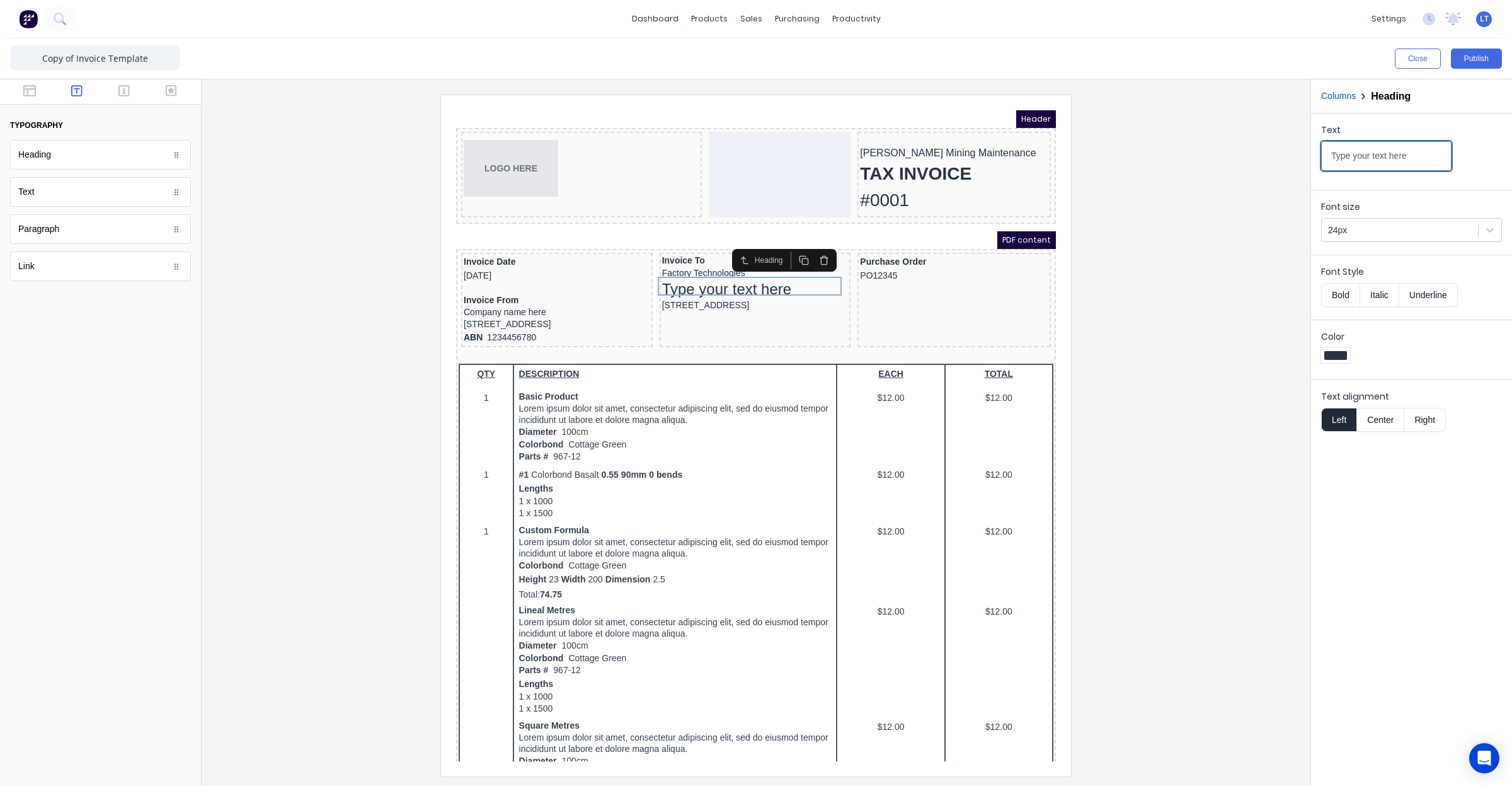
drag, startPoint x: 1426, startPoint y: 160, endPoint x: 1147, endPoint y: 173, distance: 279.3
click at [1163, 171] on div "Close Publish Components typography Heading Heading Text Text Paragraph Paragra…" at bounding box center [756, 412] width 1512 height 748
type input "Address"
click at [1481, 231] on div at bounding box center [1490, 230] width 23 height 23
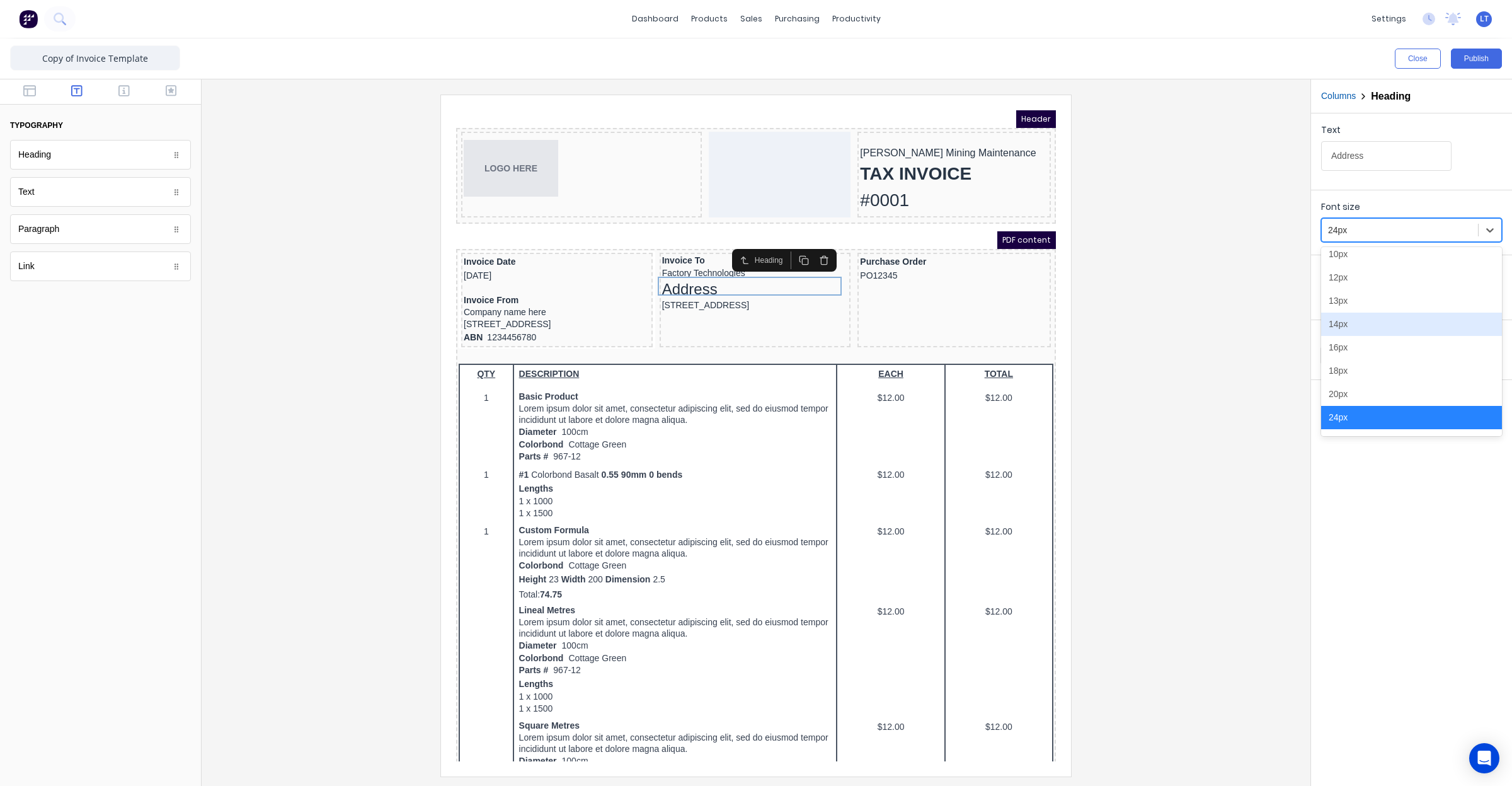
click at [1406, 325] on div "14px" at bounding box center [1412, 324] width 181 height 24
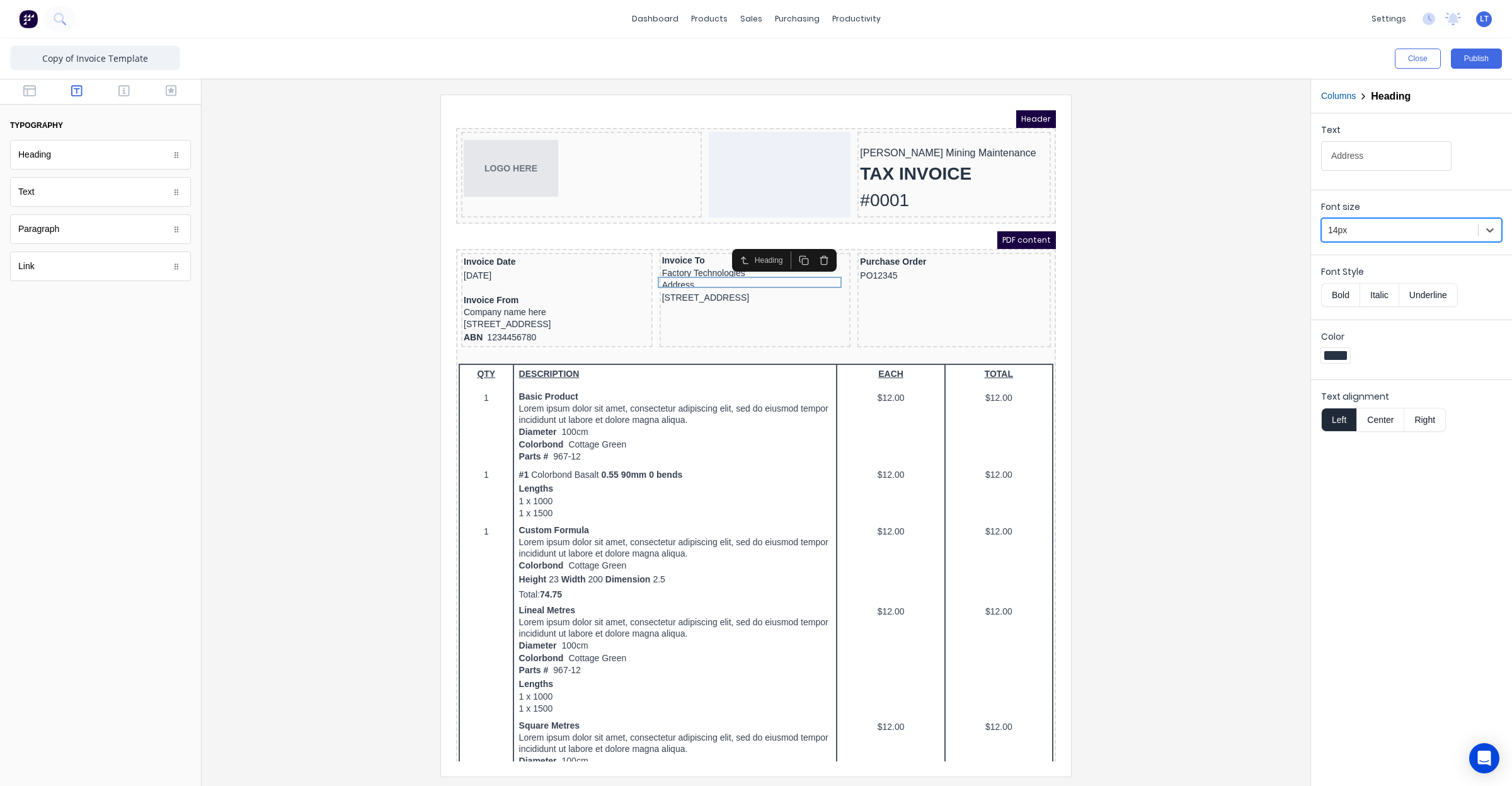
click at [1349, 298] on button "Bold" at bounding box center [1340, 294] width 38 height 24
click at [121, 95] on icon "button" at bounding box center [124, 90] width 11 height 11
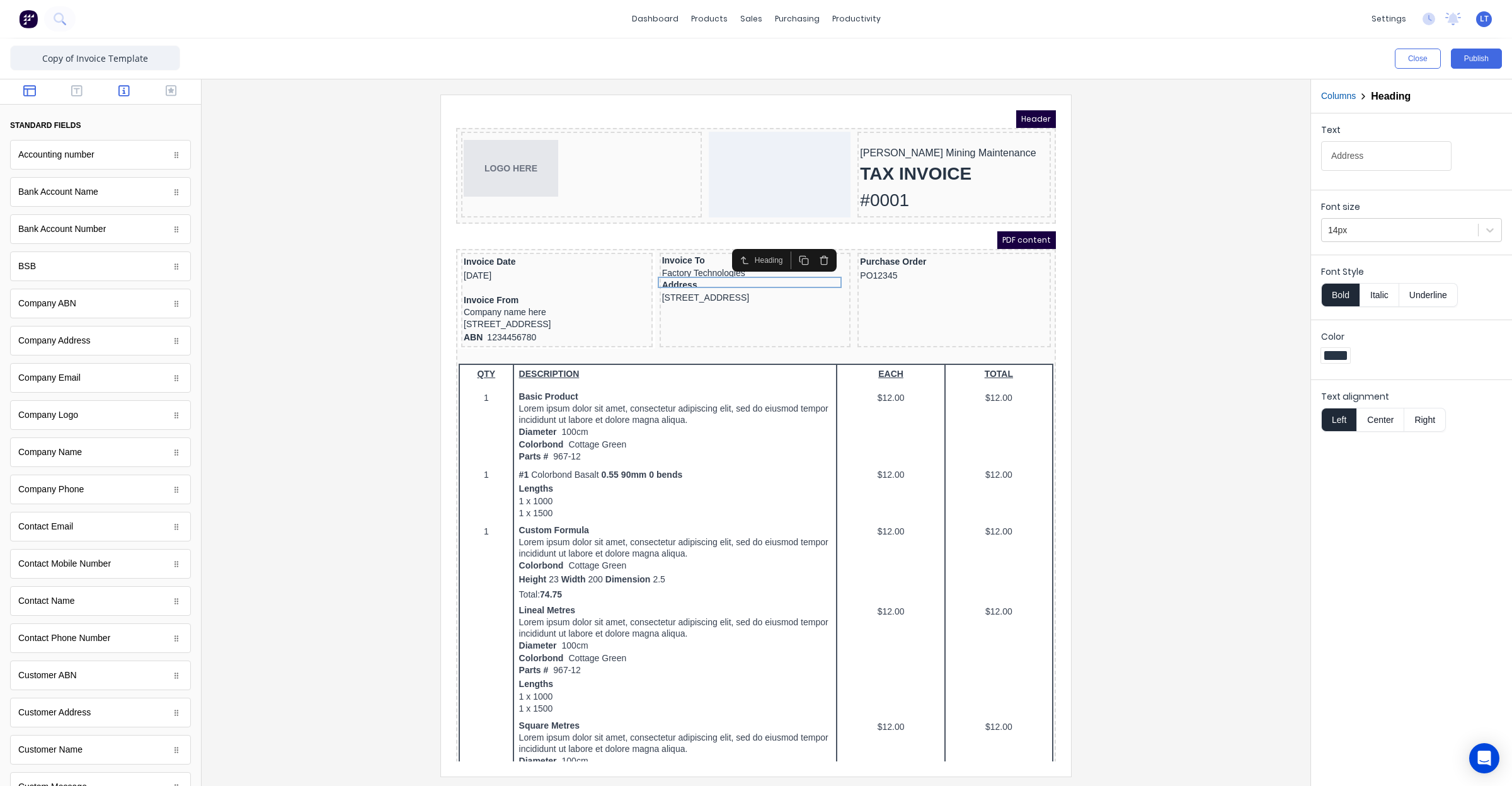
drag, startPoint x: 35, startPoint y: 86, endPoint x: 46, endPoint y: 87, distance: 11.0
click at [33, 86] on button "button" at bounding box center [29, 92] width 40 height 15
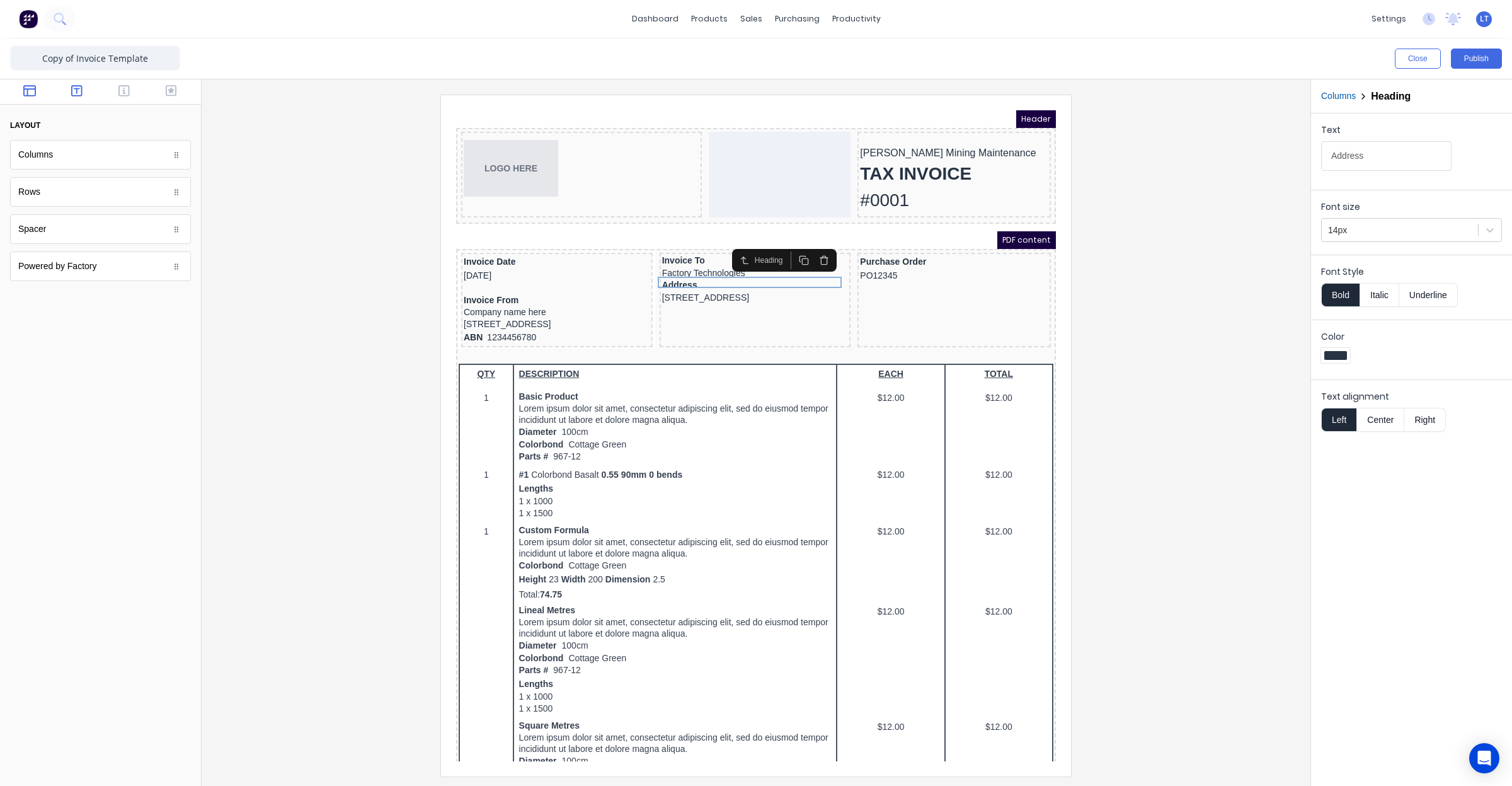
click at [82, 90] on icon "button" at bounding box center [77, 90] width 11 height 11
click at [28, 90] on icon "button" at bounding box center [29, 90] width 12 height 12
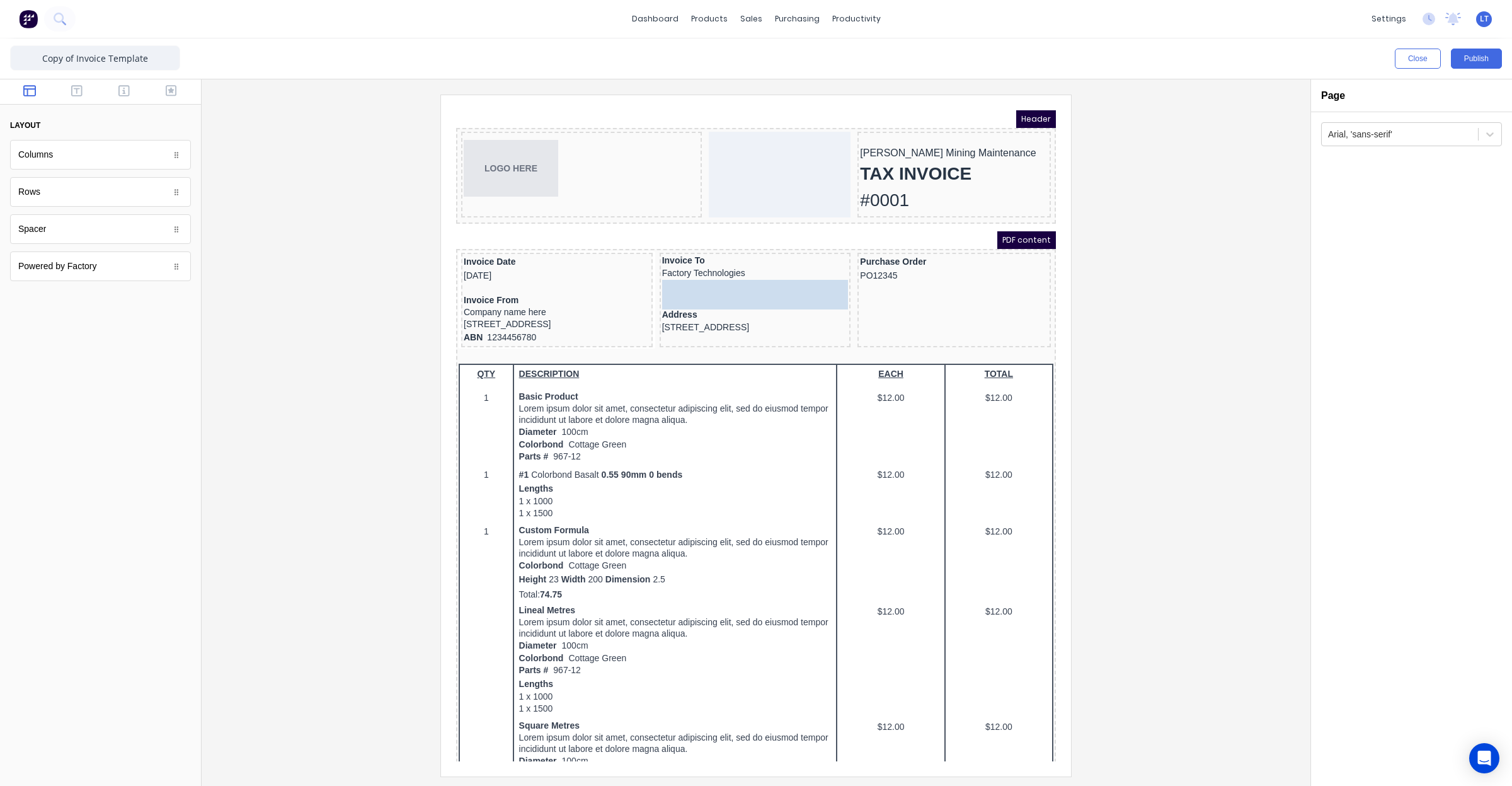
drag, startPoint x: 87, startPoint y: 237, endPoint x: 333, endPoint y: 182, distance: 252.1
drag, startPoint x: 1193, startPoint y: 338, endPoint x: 1154, endPoint y: 336, distance: 39.1
click at [1191, 337] on div at bounding box center [756, 435] width 1089 height 681
drag, startPoint x: 1153, startPoint y: 335, endPoint x: 1085, endPoint y: 316, distance: 70.6
click at [1085, 316] on div at bounding box center [756, 435] width 1089 height 681
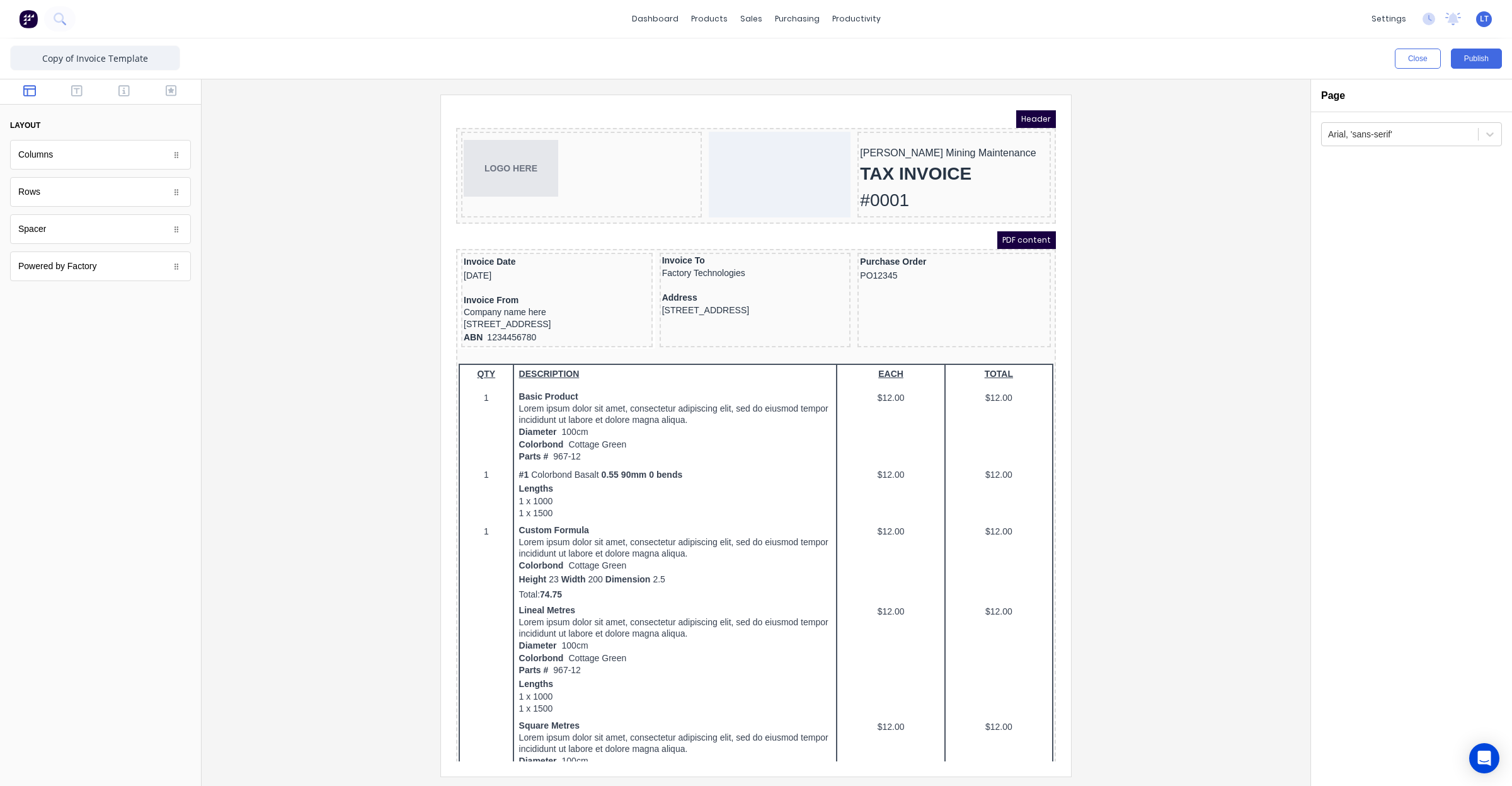
drag, startPoint x: 1128, startPoint y: 336, endPoint x: 1091, endPoint y: 292, distance: 57.5
click at [1091, 292] on div at bounding box center [756, 435] width 1089 height 681
drag, startPoint x: 502, startPoint y: 283, endPoint x: 519, endPoint y: 280, distance: 17.3
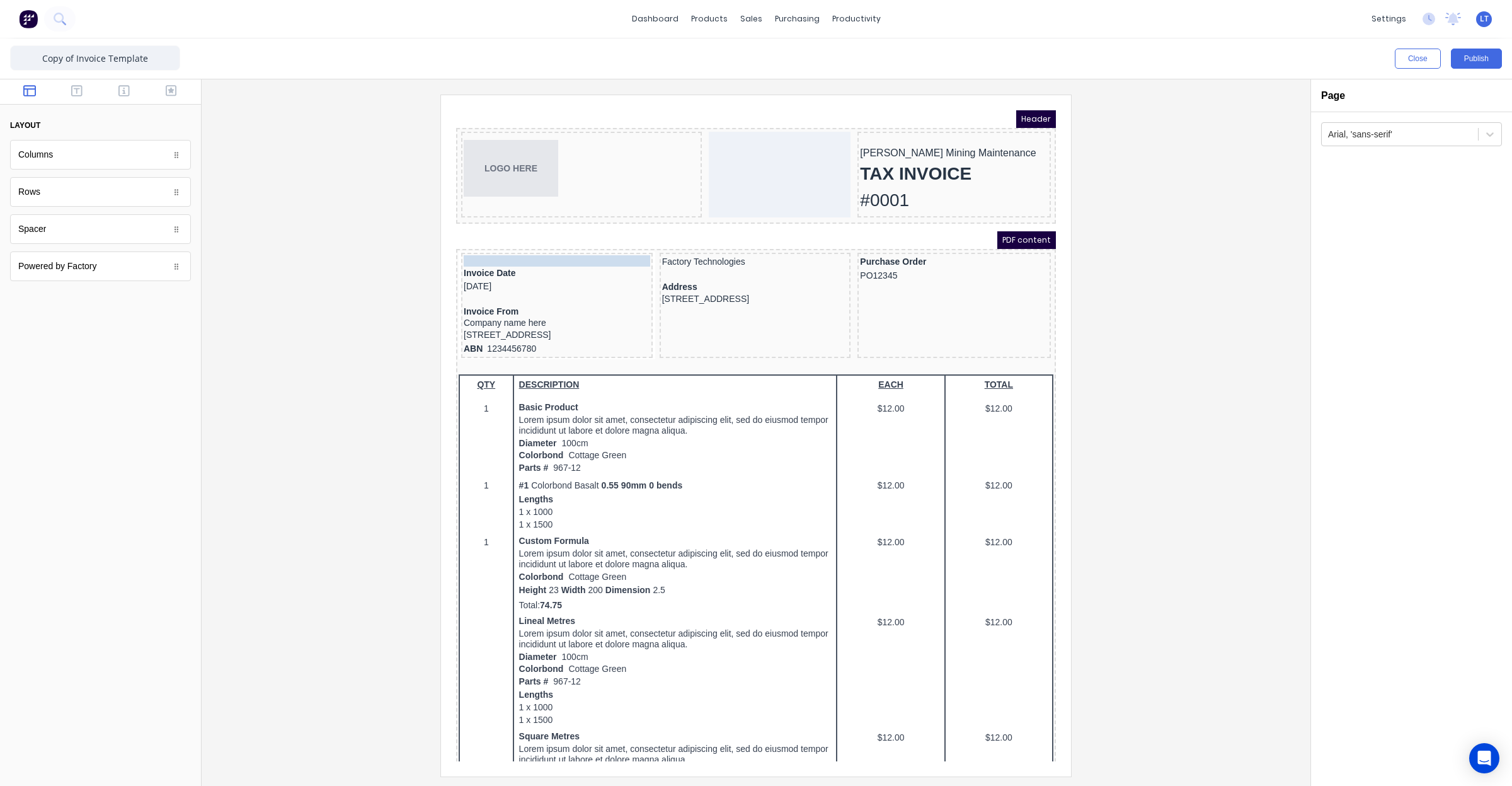
drag, startPoint x: 678, startPoint y: 243, endPoint x: 531, endPoint y: 243, distance: 147.0
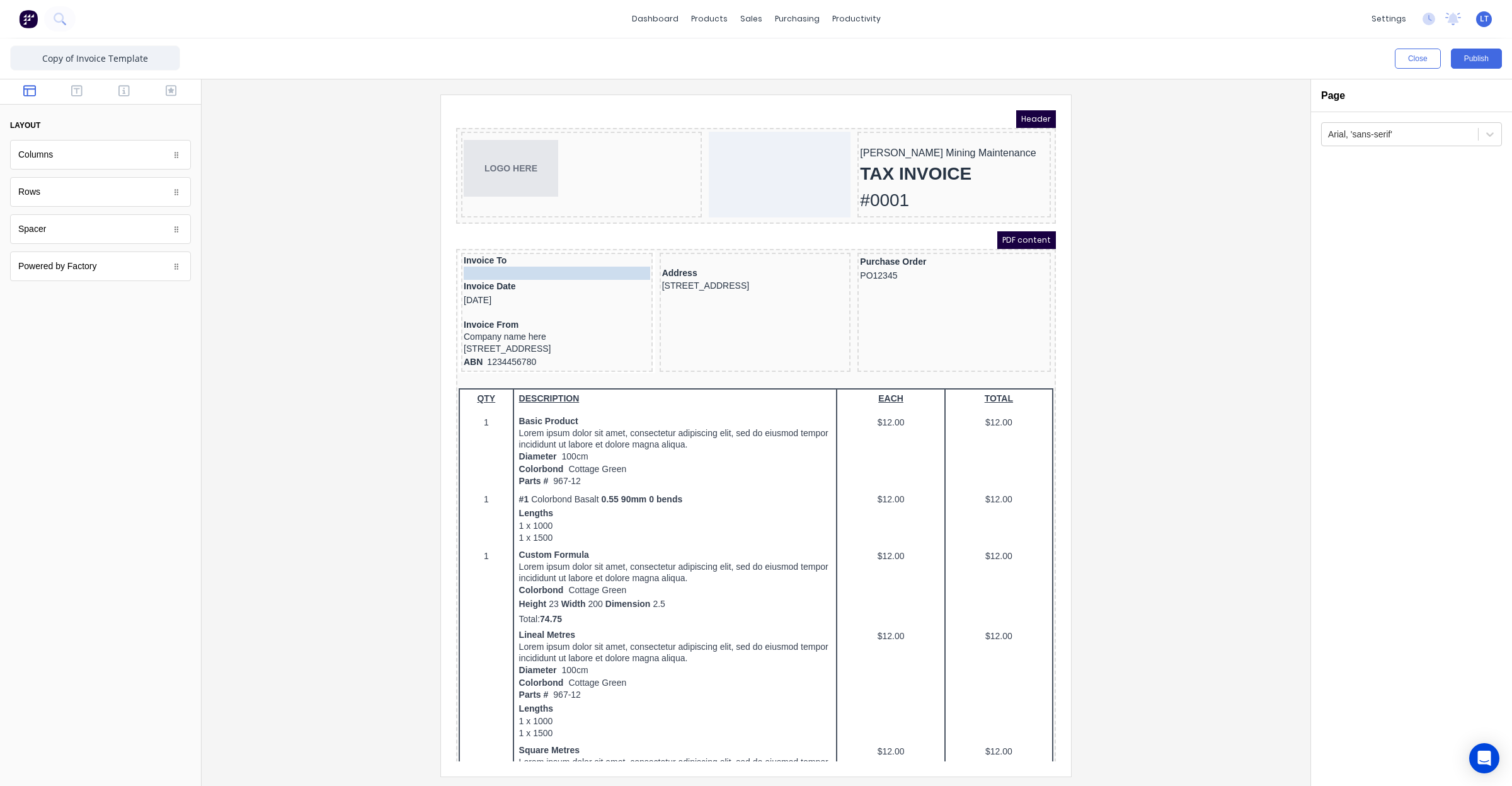
drag, startPoint x: 672, startPoint y: 246, endPoint x: 543, endPoint y: 261, distance: 129.9
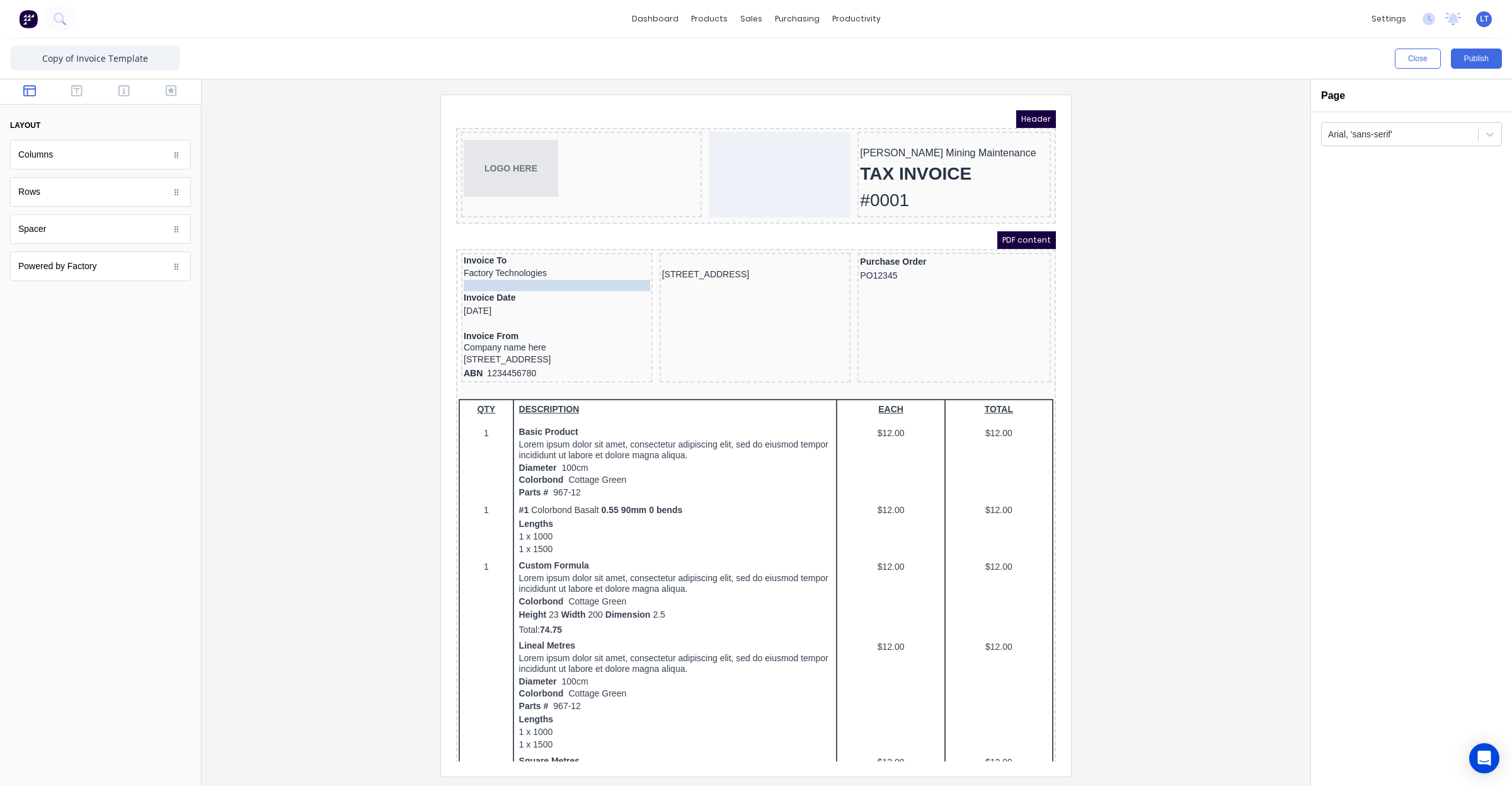
drag, startPoint x: 667, startPoint y: 257, endPoint x: 539, endPoint y: 273, distance: 129.0
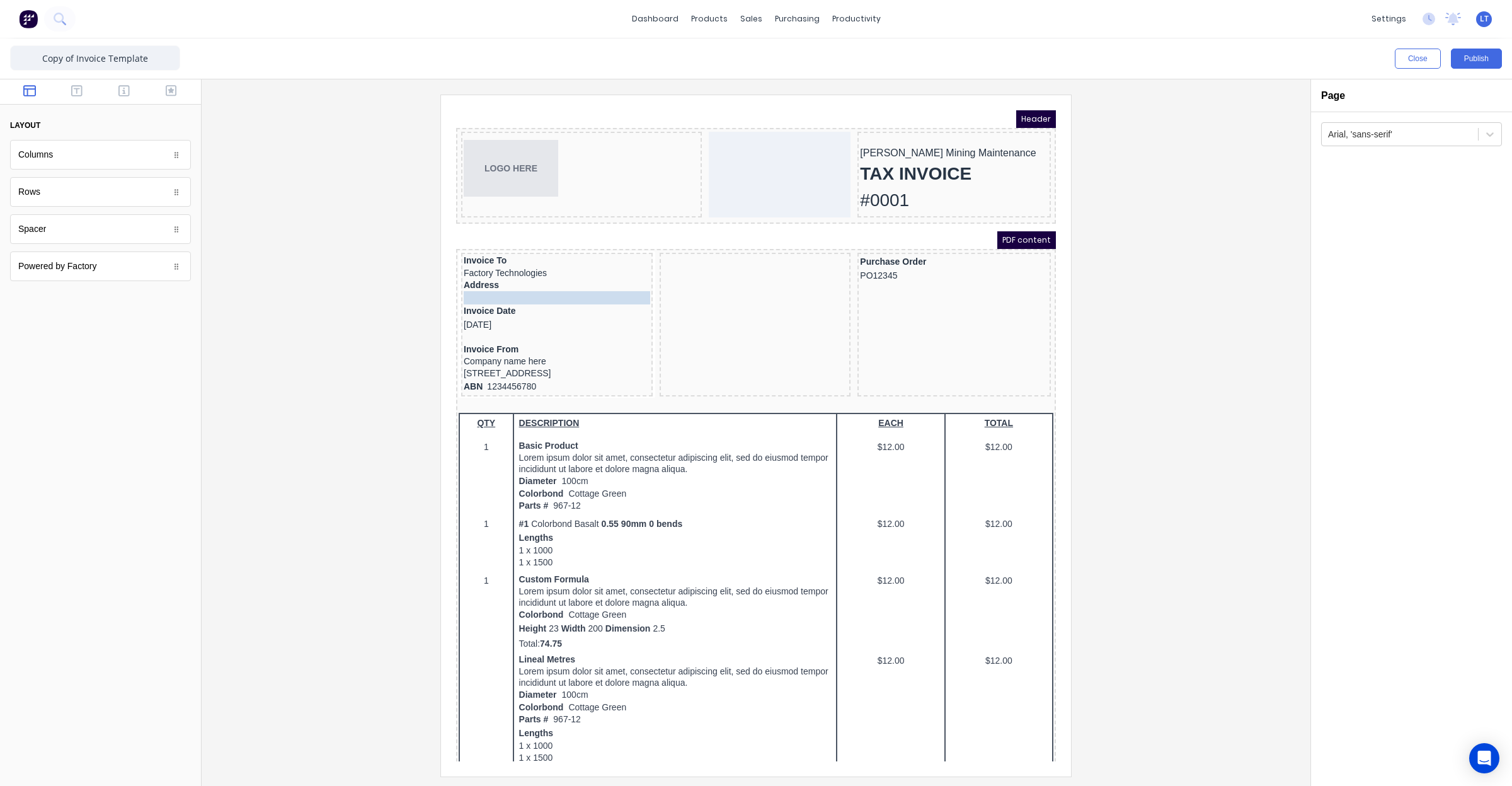
drag, startPoint x: 678, startPoint y: 266, endPoint x: 565, endPoint y: 283, distance: 114.3
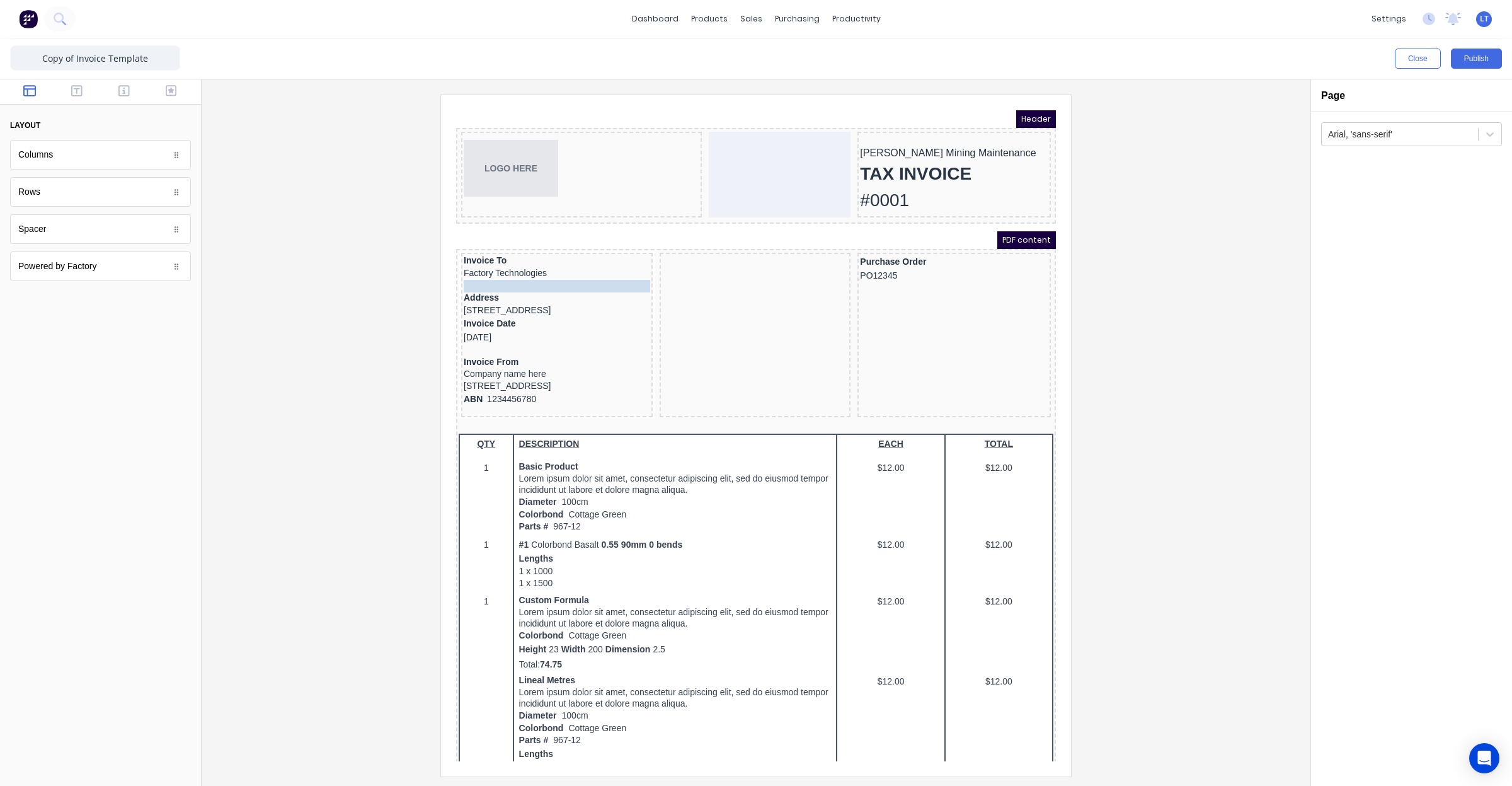
drag, startPoint x: 677, startPoint y: 244, endPoint x: 533, endPoint y: 263, distance: 145.2
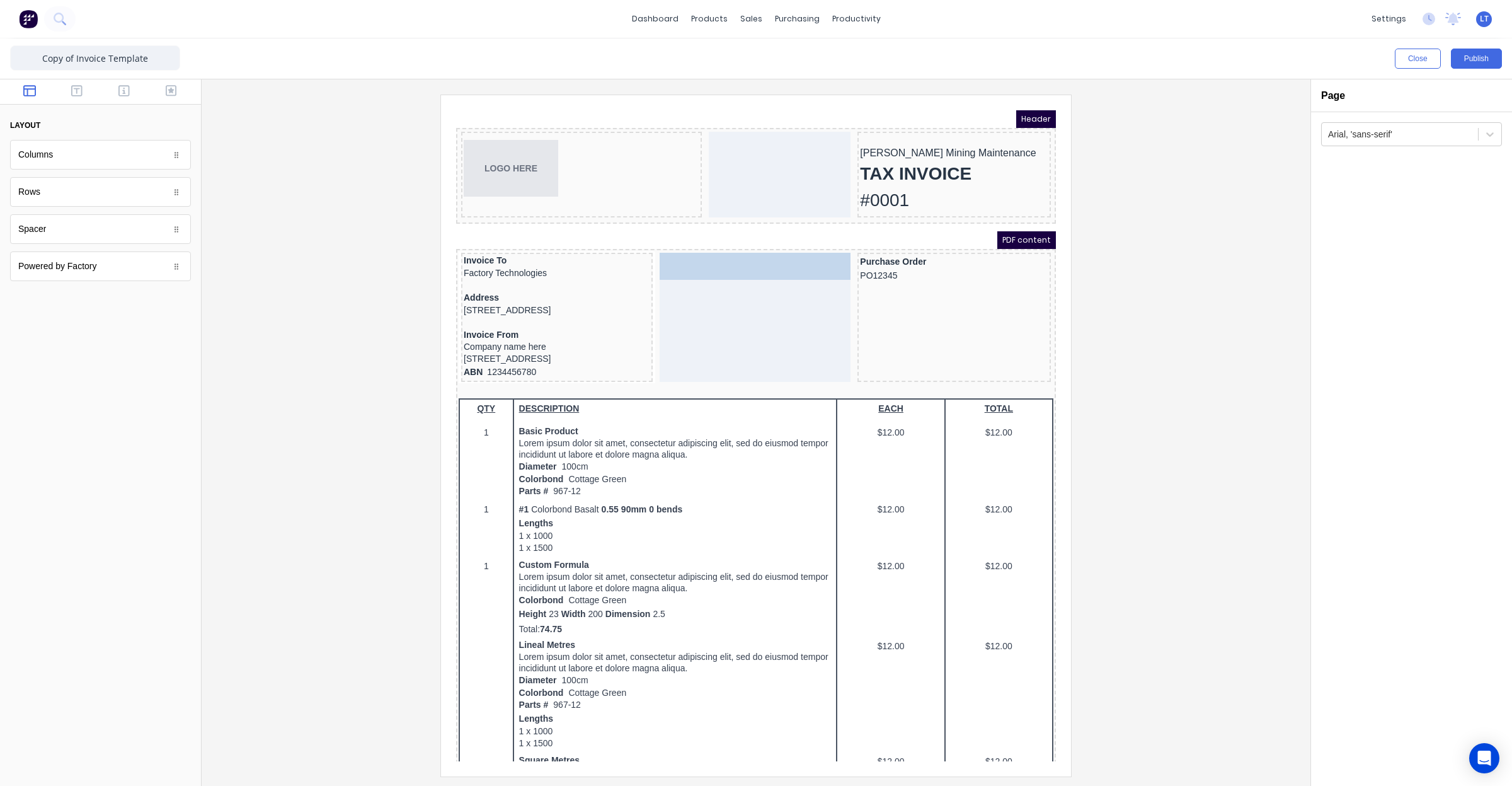
drag, startPoint x: 541, startPoint y: 316, endPoint x: 754, endPoint y: 250, distance: 223.0
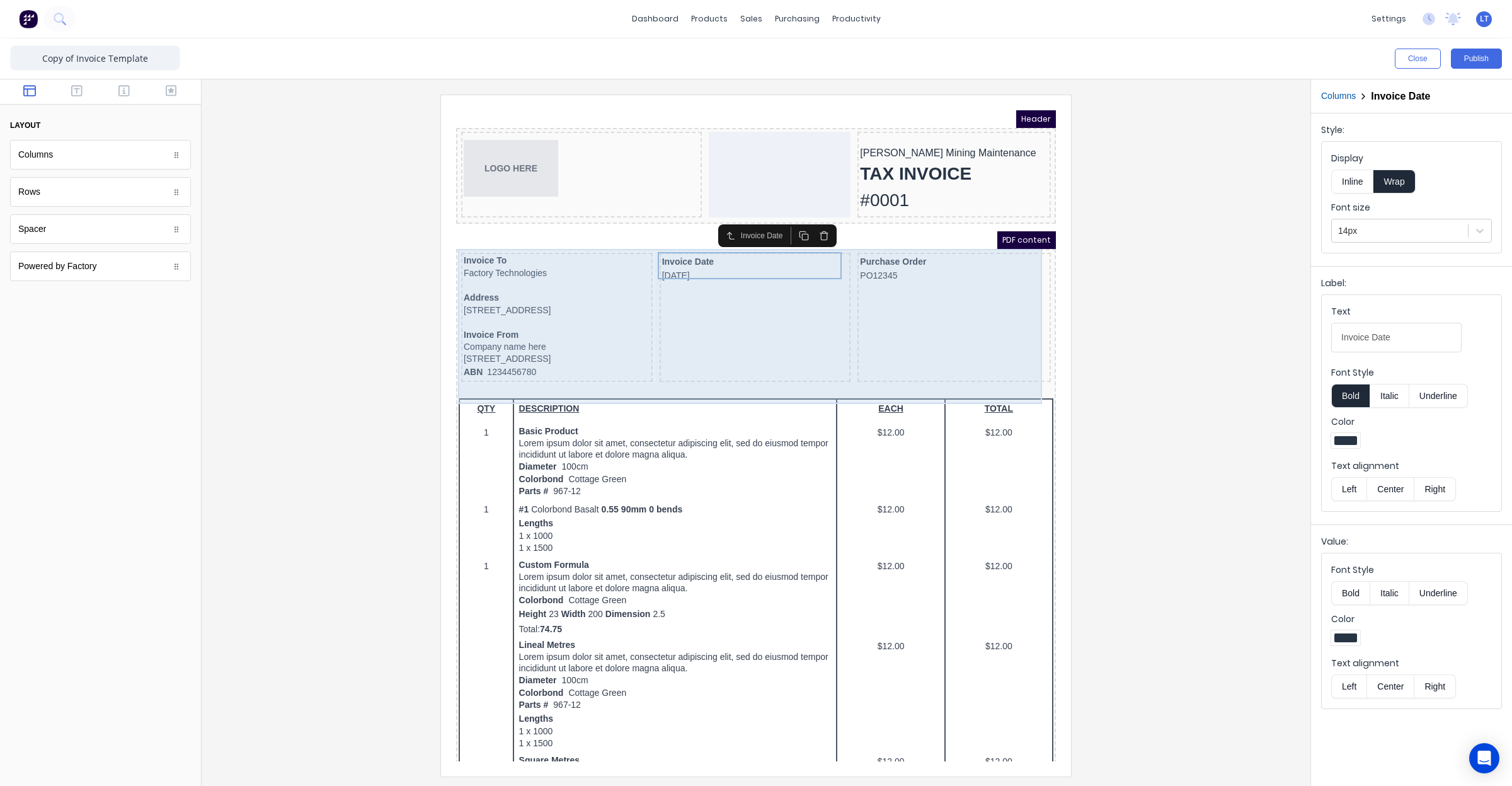
click at [698, 286] on div "Invoice Date 29/10/2024" at bounding box center [740, 302] width 191 height 130
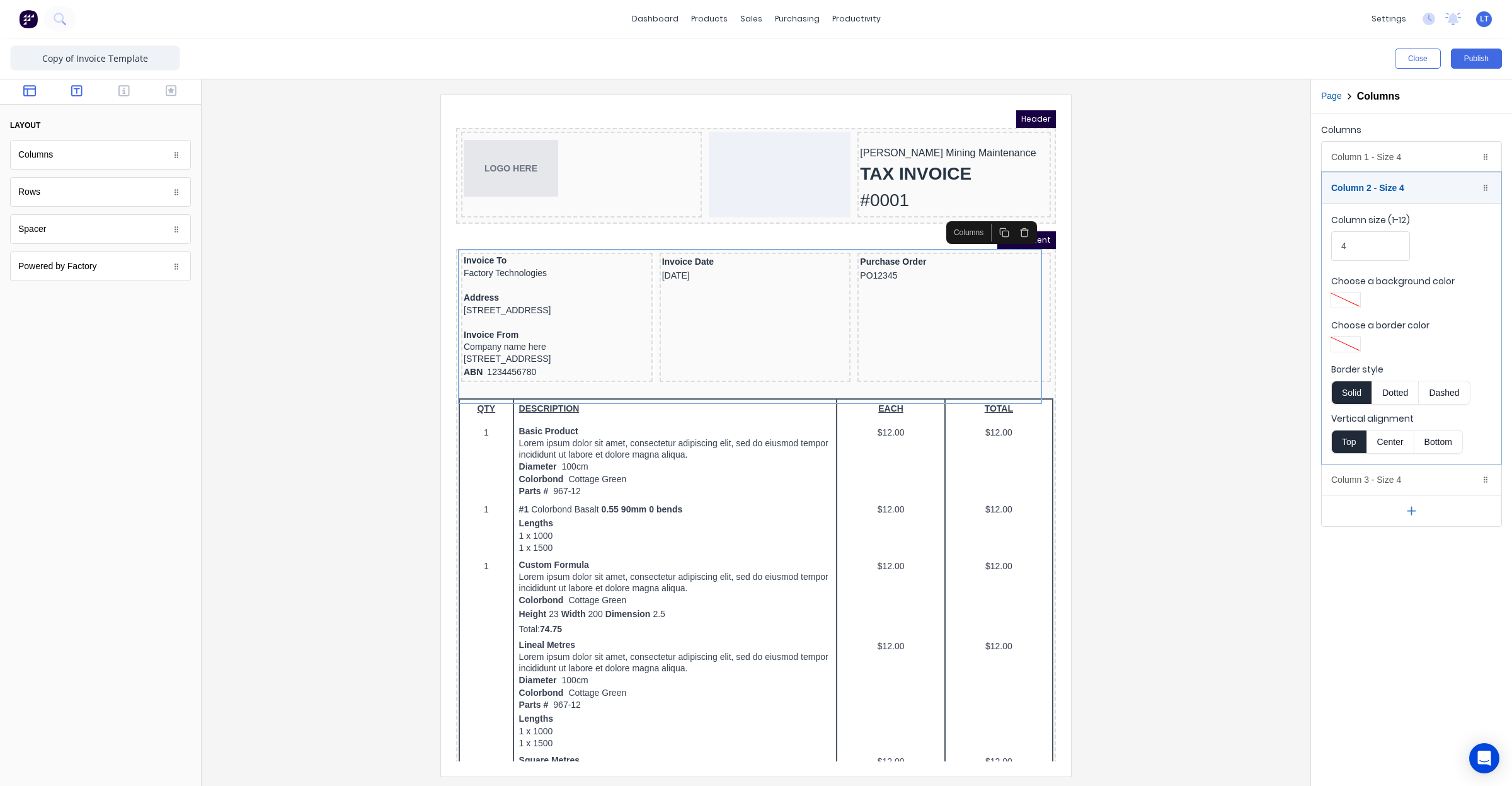
click at [83, 89] on button "button" at bounding box center [77, 92] width 40 height 15
click at [107, 88] on button "button" at bounding box center [124, 92] width 40 height 15
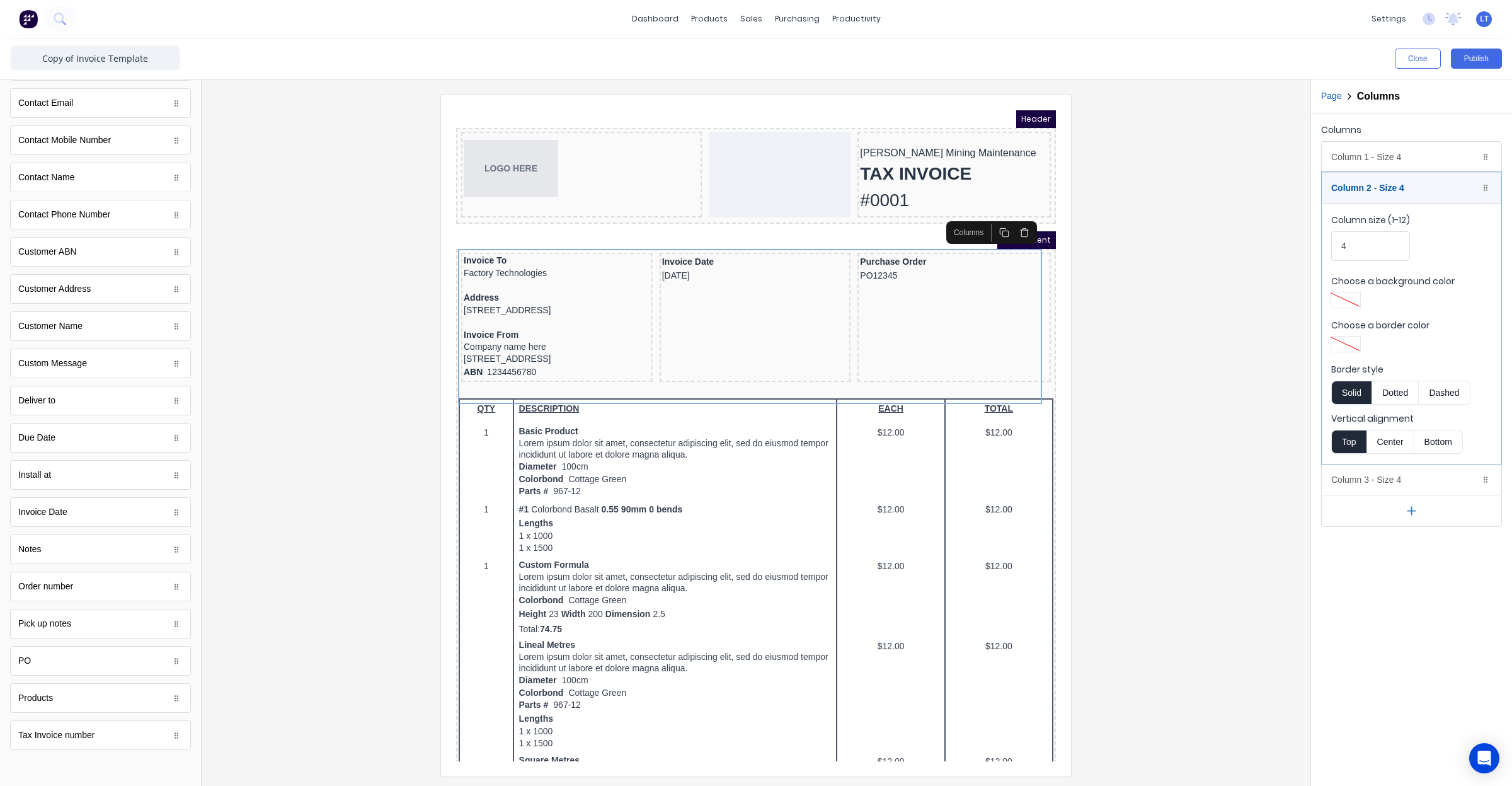
scroll to position [433, 0]
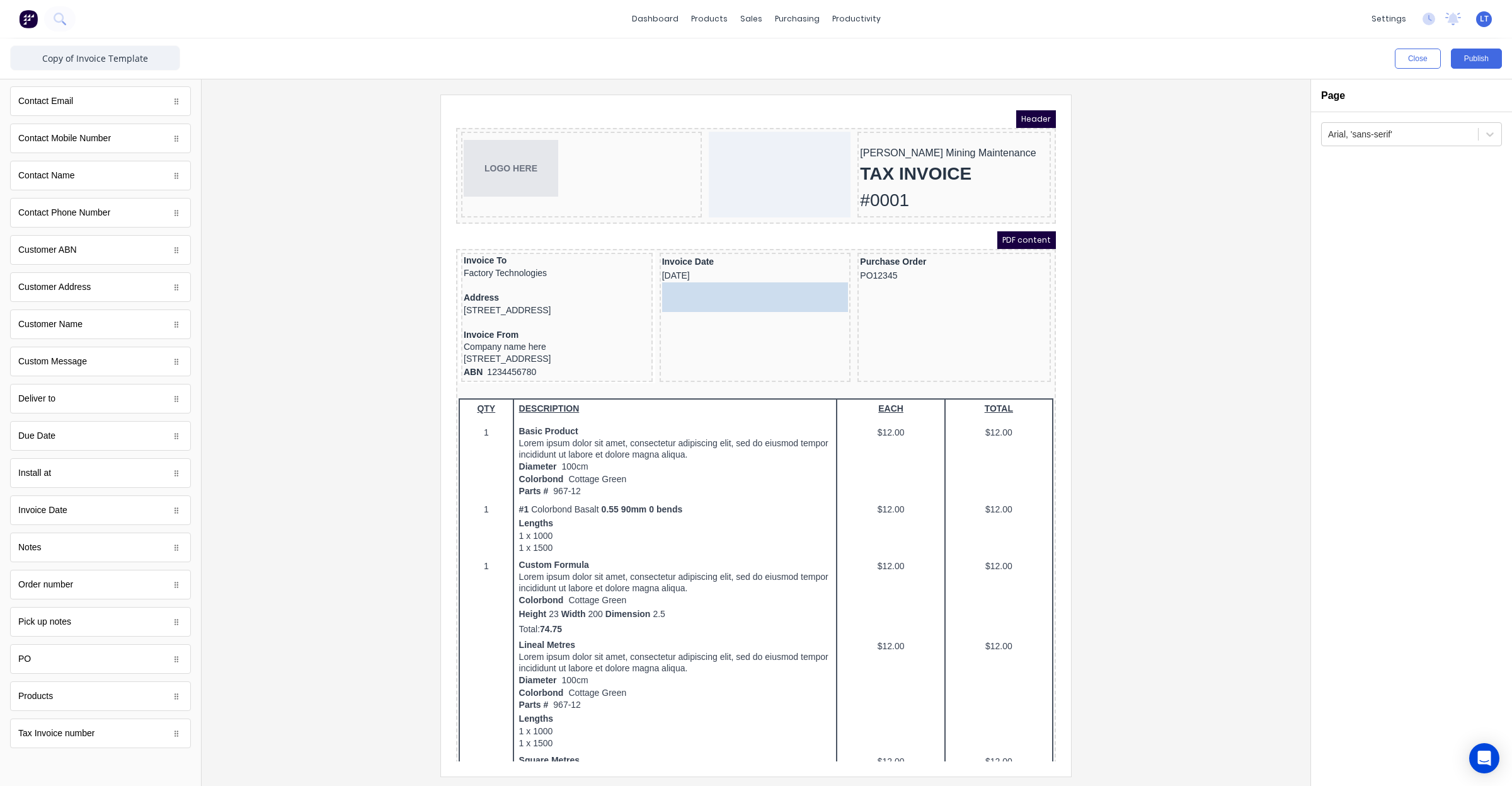
drag, startPoint x: 104, startPoint y: 444, endPoint x: 731, endPoint y: 305, distance: 642.2
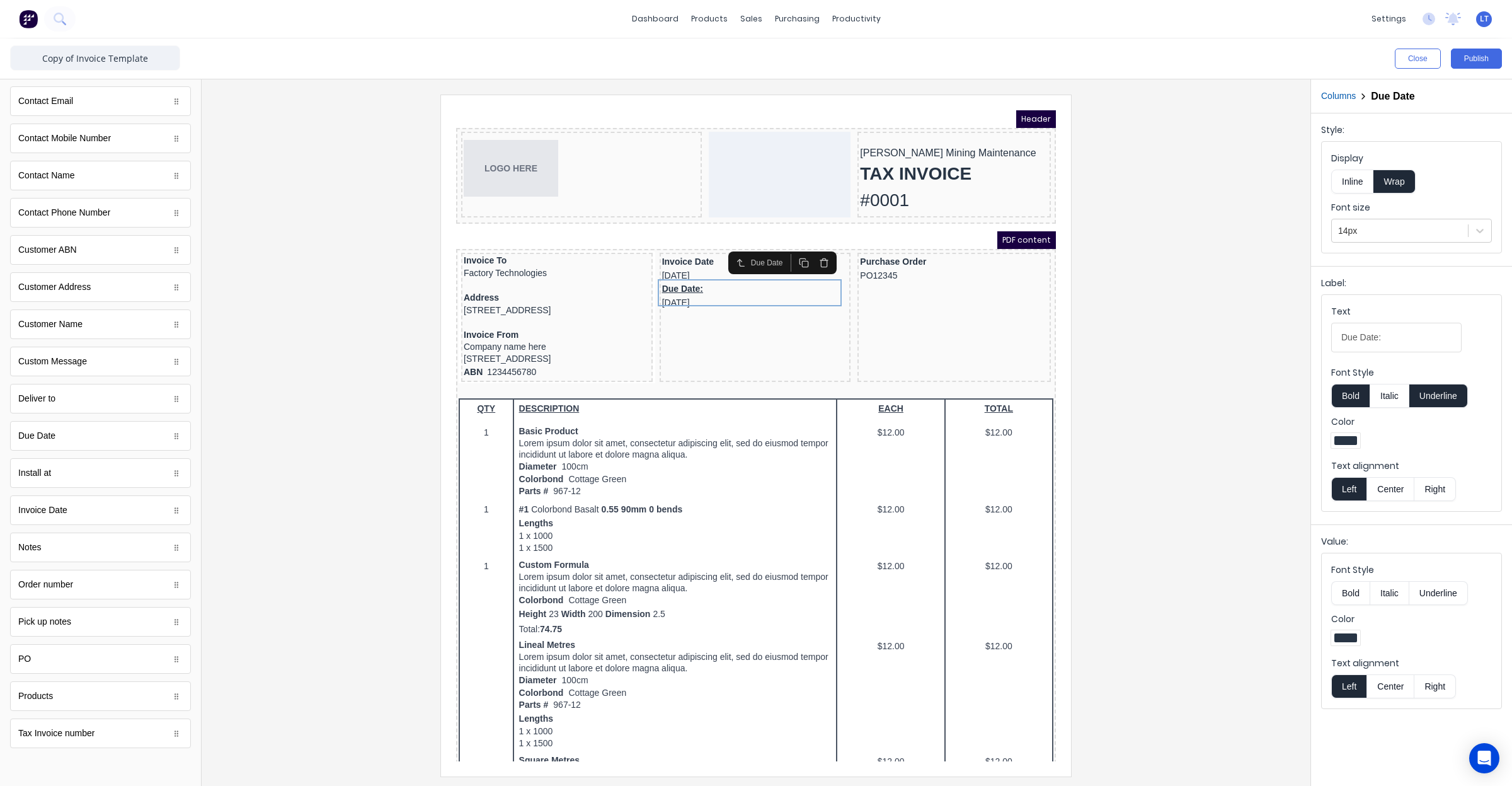
click at [1441, 397] on button "Underline" at bounding box center [1439, 395] width 59 height 24
drag, startPoint x: 1163, startPoint y: 367, endPoint x: 1095, endPoint y: 297, distance: 97.6
click at [1095, 297] on div at bounding box center [756, 435] width 1089 height 681
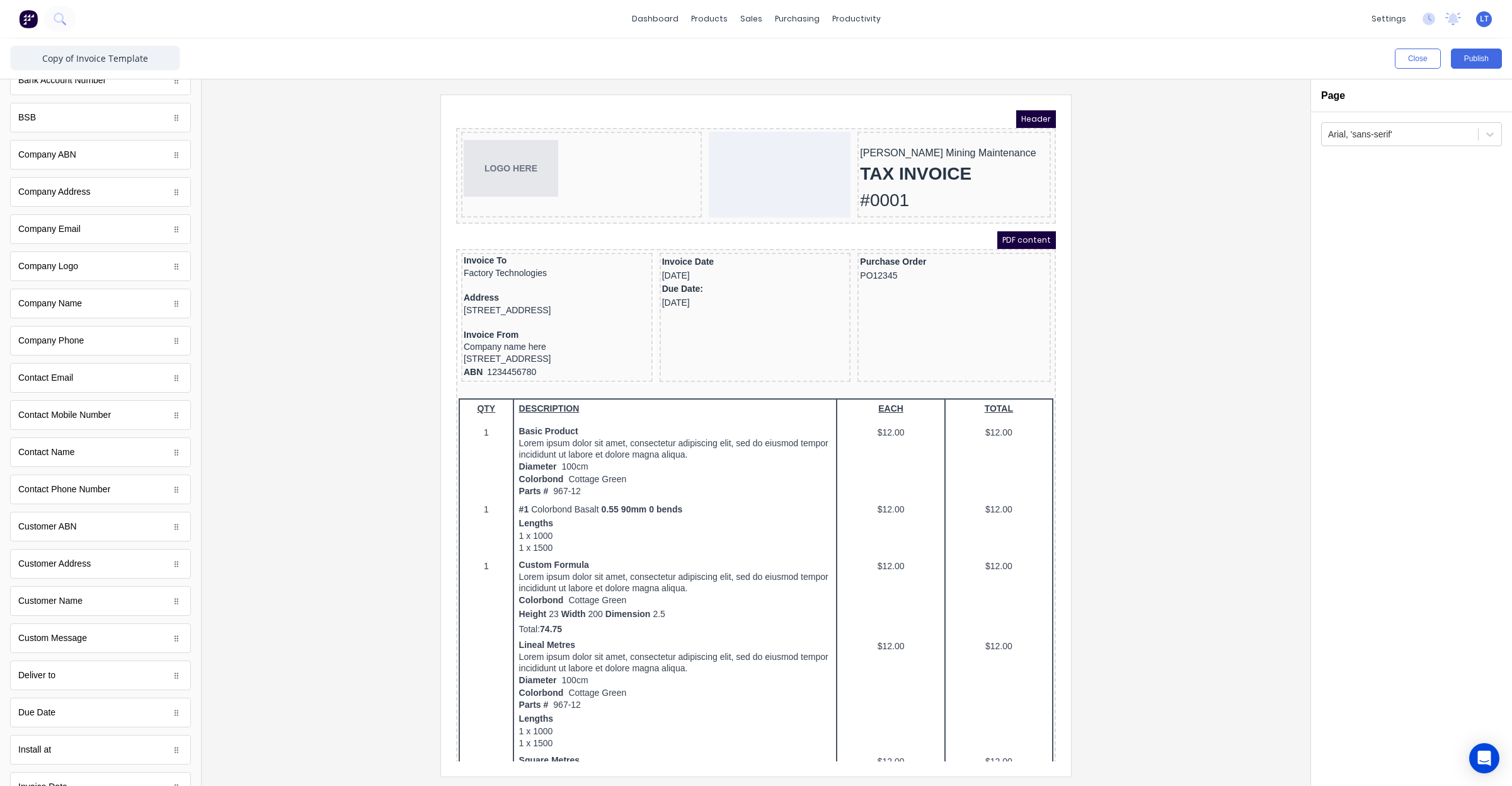
scroll to position [0, 0]
click at [71, 88] on icon "button" at bounding box center [77, 90] width 11 height 11
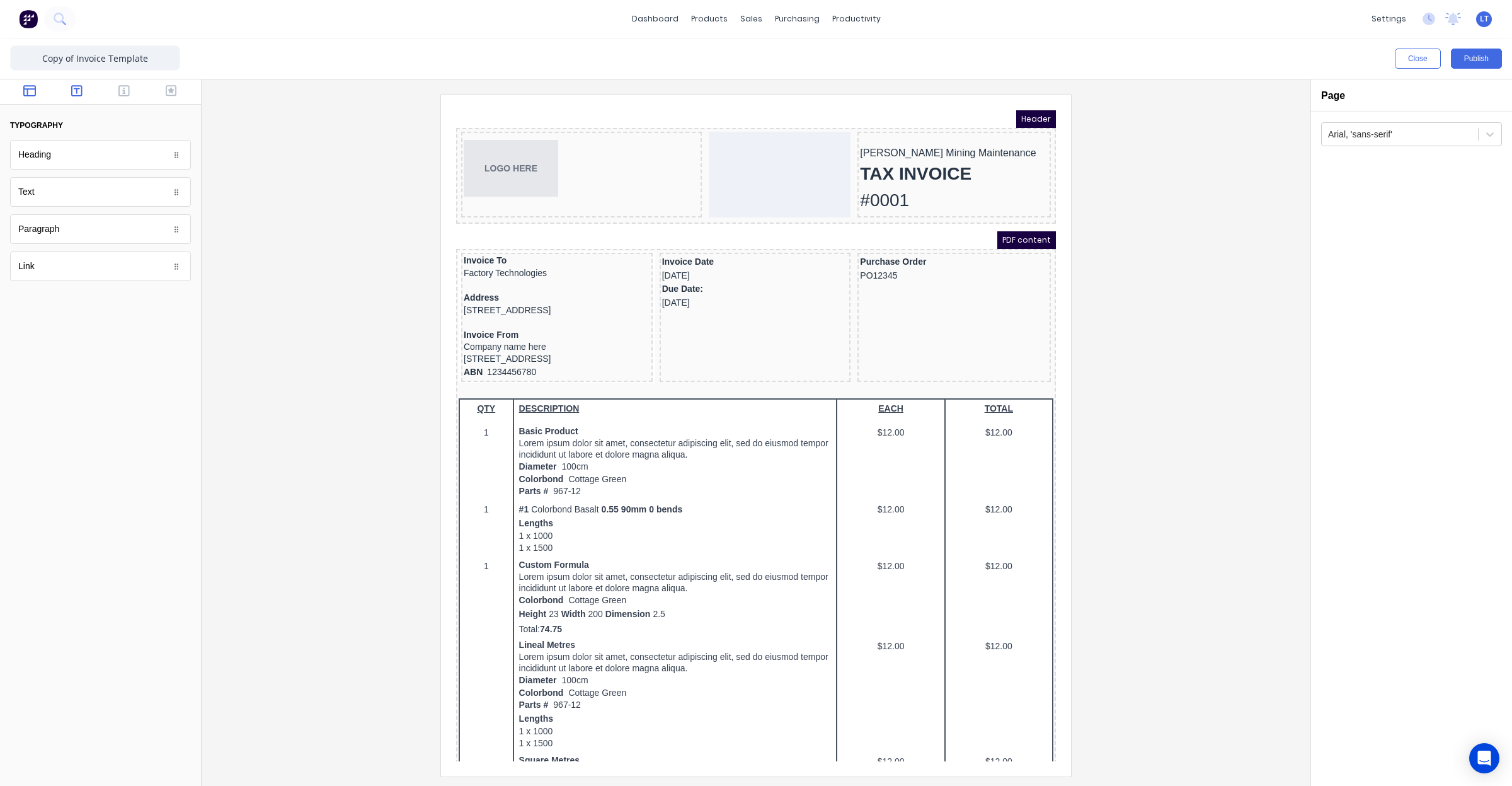
click at [27, 94] on icon "button" at bounding box center [29, 90] width 12 height 12
drag, startPoint x: 86, startPoint y: 239, endPoint x: 309, endPoint y: 180, distance: 230.7
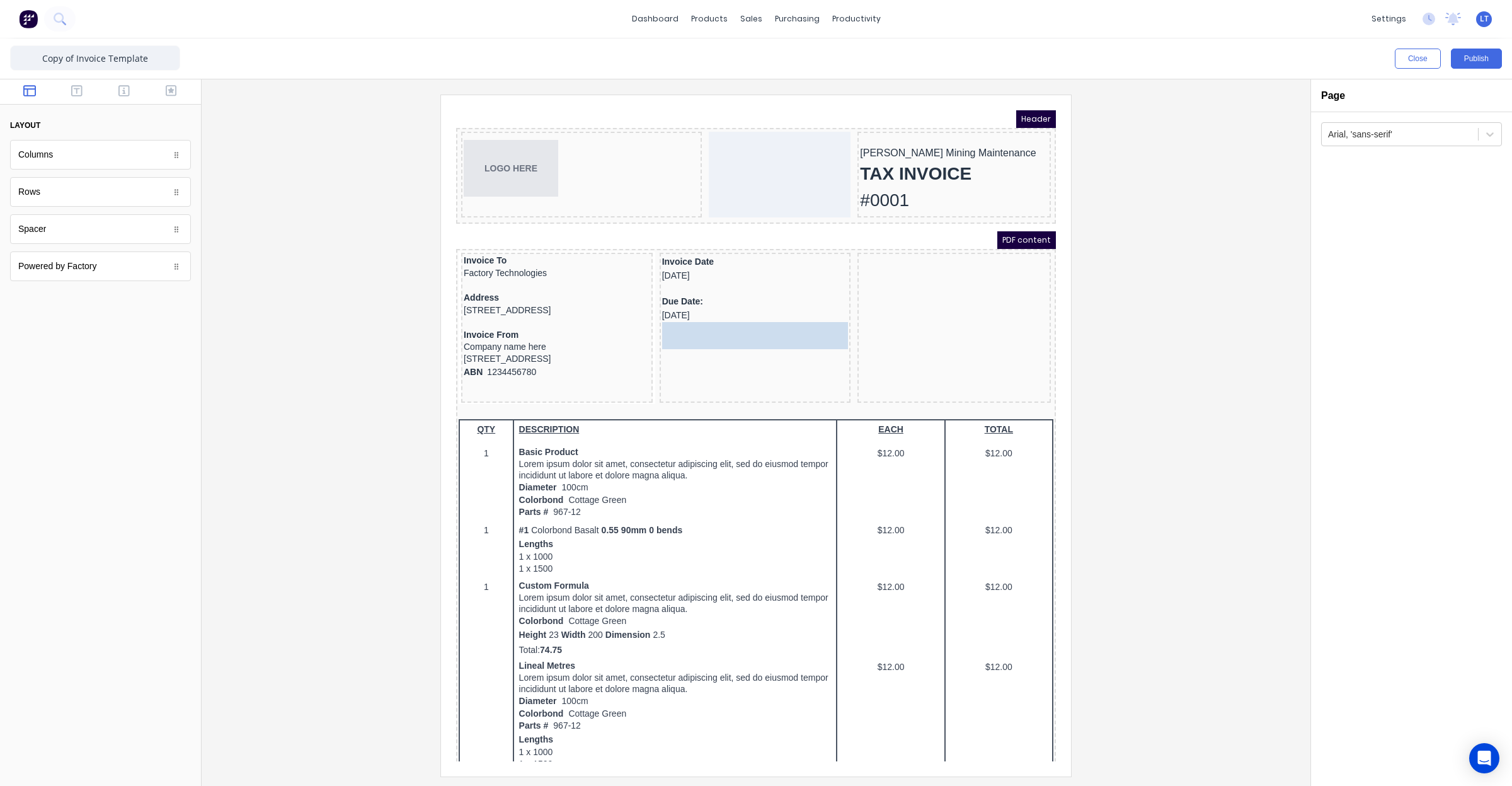
drag, startPoint x: 890, startPoint y: 244, endPoint x: 751, endPoint y: 331, distance: 164.0
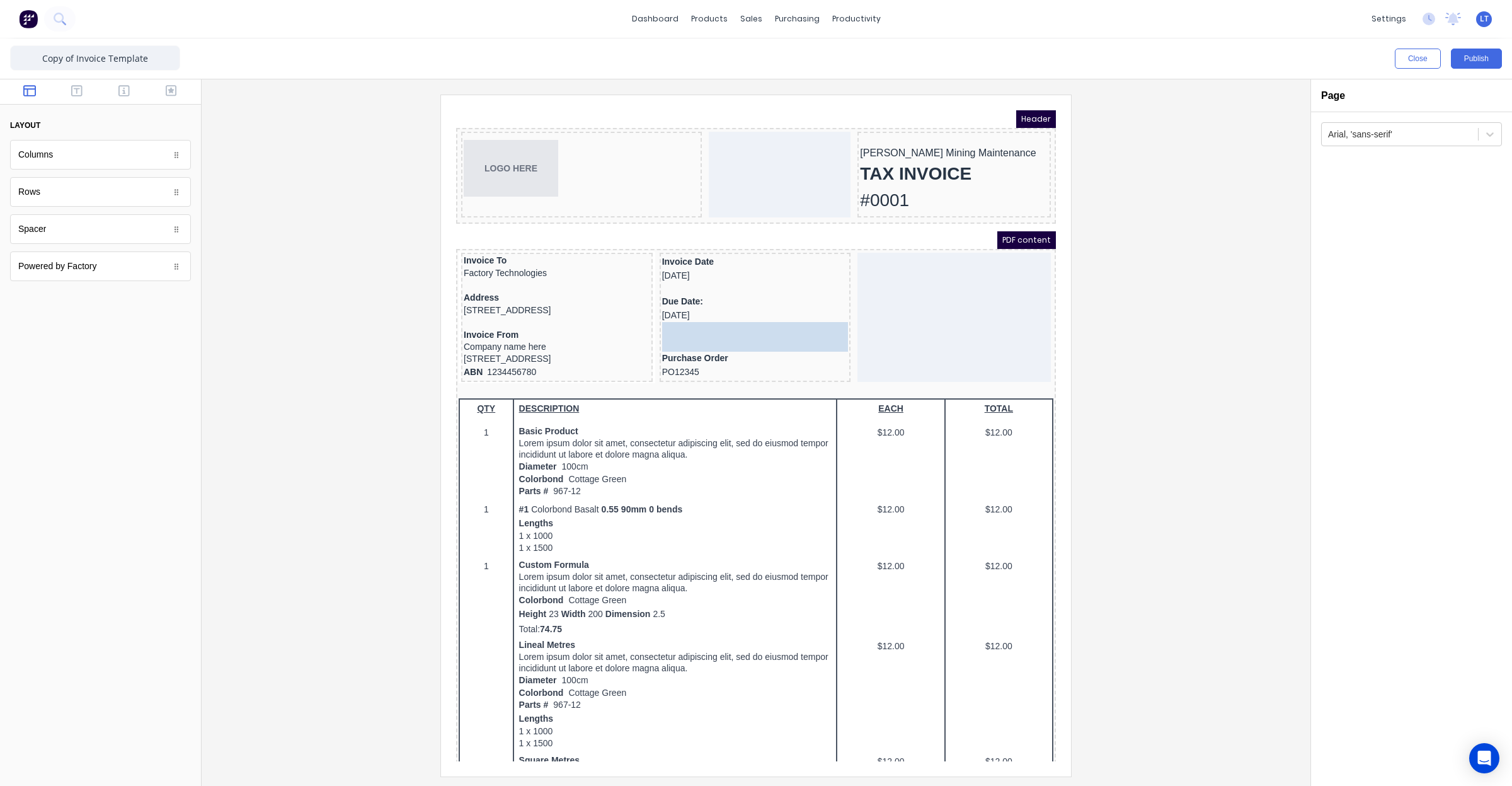
drag, startPoint x: 81, startPoint y: 230, endPoint x: 328, endPoint y: 210, distance: 247.8
click at [1180, 324] on div at bounding box center [756, 435] width 1089 height 681
drag, startPoint x: 1178, startPoint y: 323, endPoint x: 1115, endPoint y: 286, distance: 73.1
click at [1115, 286] on div at bounding box center [756, 435] width 1089 height 681
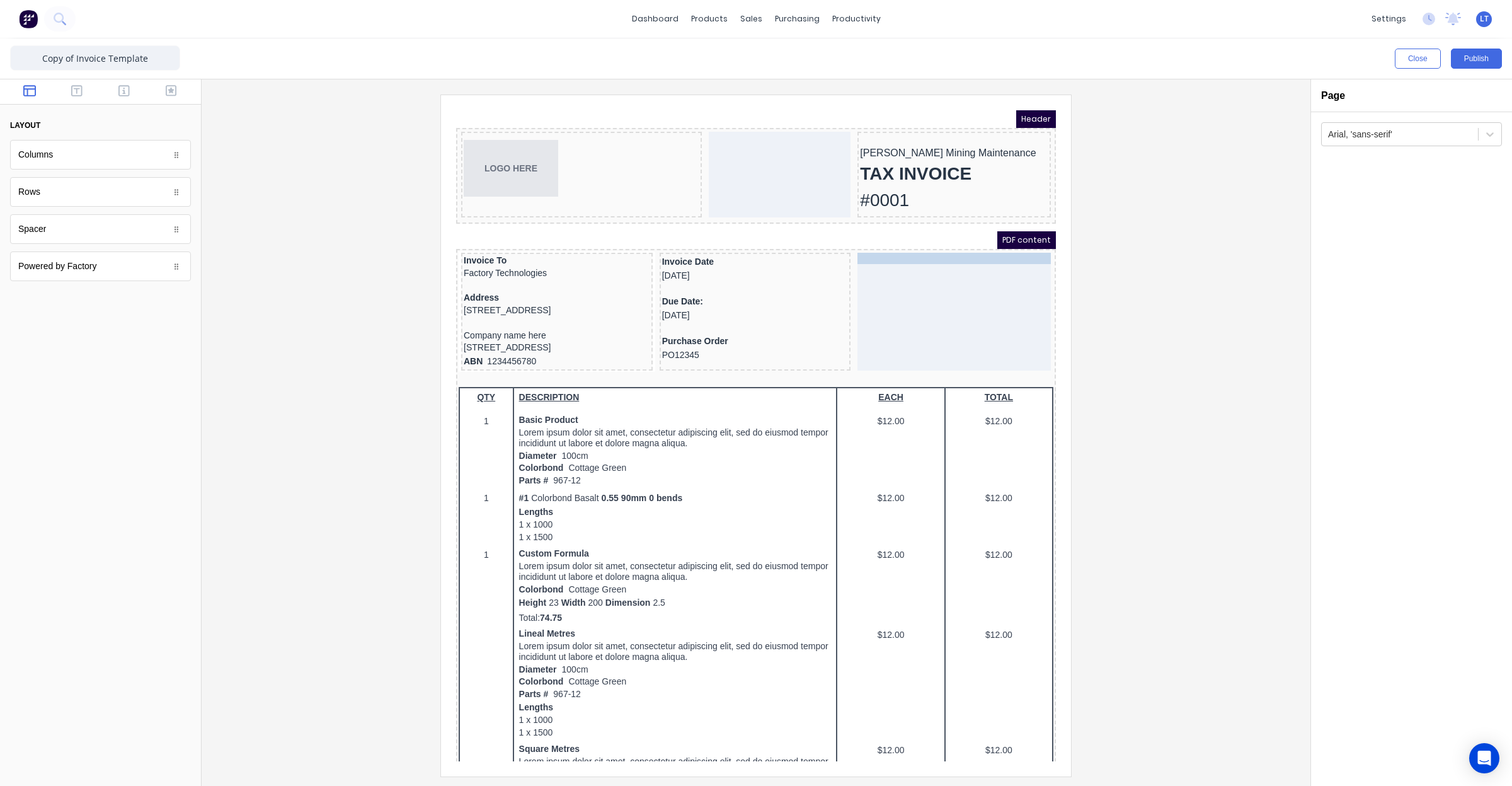
drag, startPoint x: 516, startPoint y: 330, endPoint x: 915, endPoint y: 253, distance: 406.4
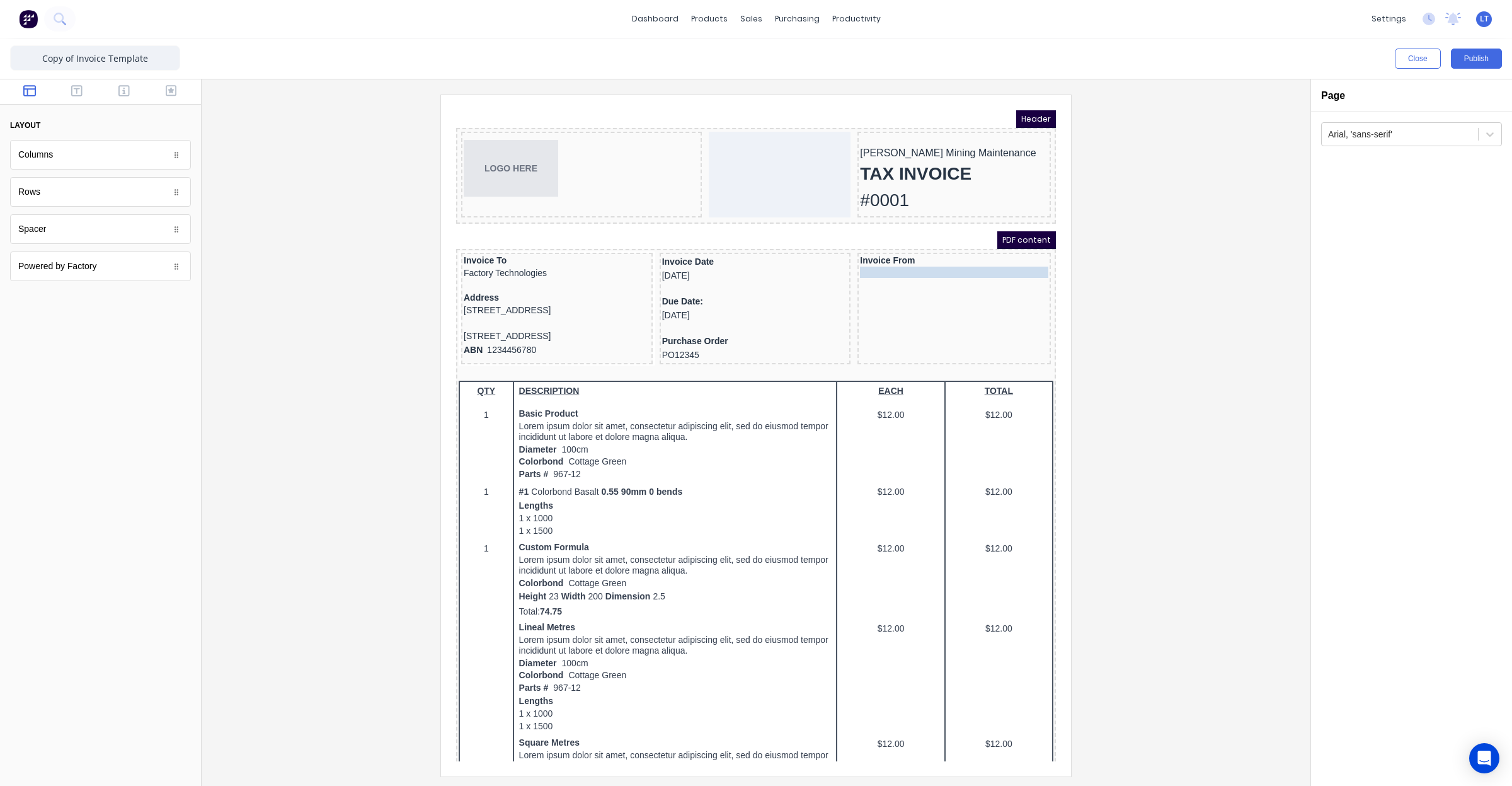
drag, startPoint x: 502, startPoint y: 330, endPoint x: 903, endPoint y: 266, distance: 406.1
drag, startPoint x: 505, startPoint y: 333, endPoint x: 919, endPoint y: 279, distance: 417.5
drag, startPoint x: 117, startPoint y: 235, endPoint x: 936, endPoint y: 315, distance: 822.9
drag, startPoint x: 533, startPoint y: 331, endPoint x: 906, endPoint y: 314, distance: 373.4
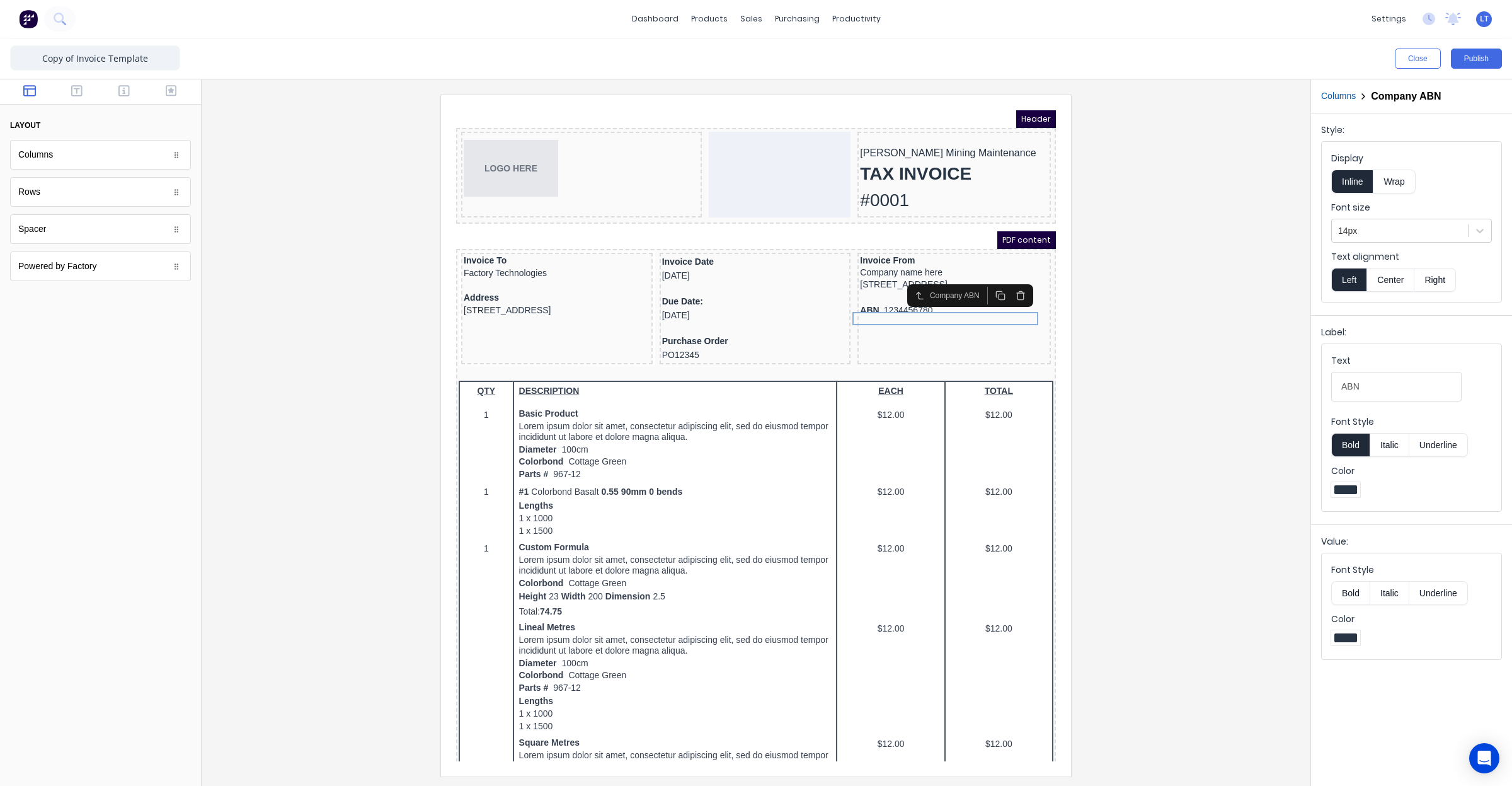
click at [1389, 178] on button "Wrap" at bounding box center [1394, 181] width 42 height 24
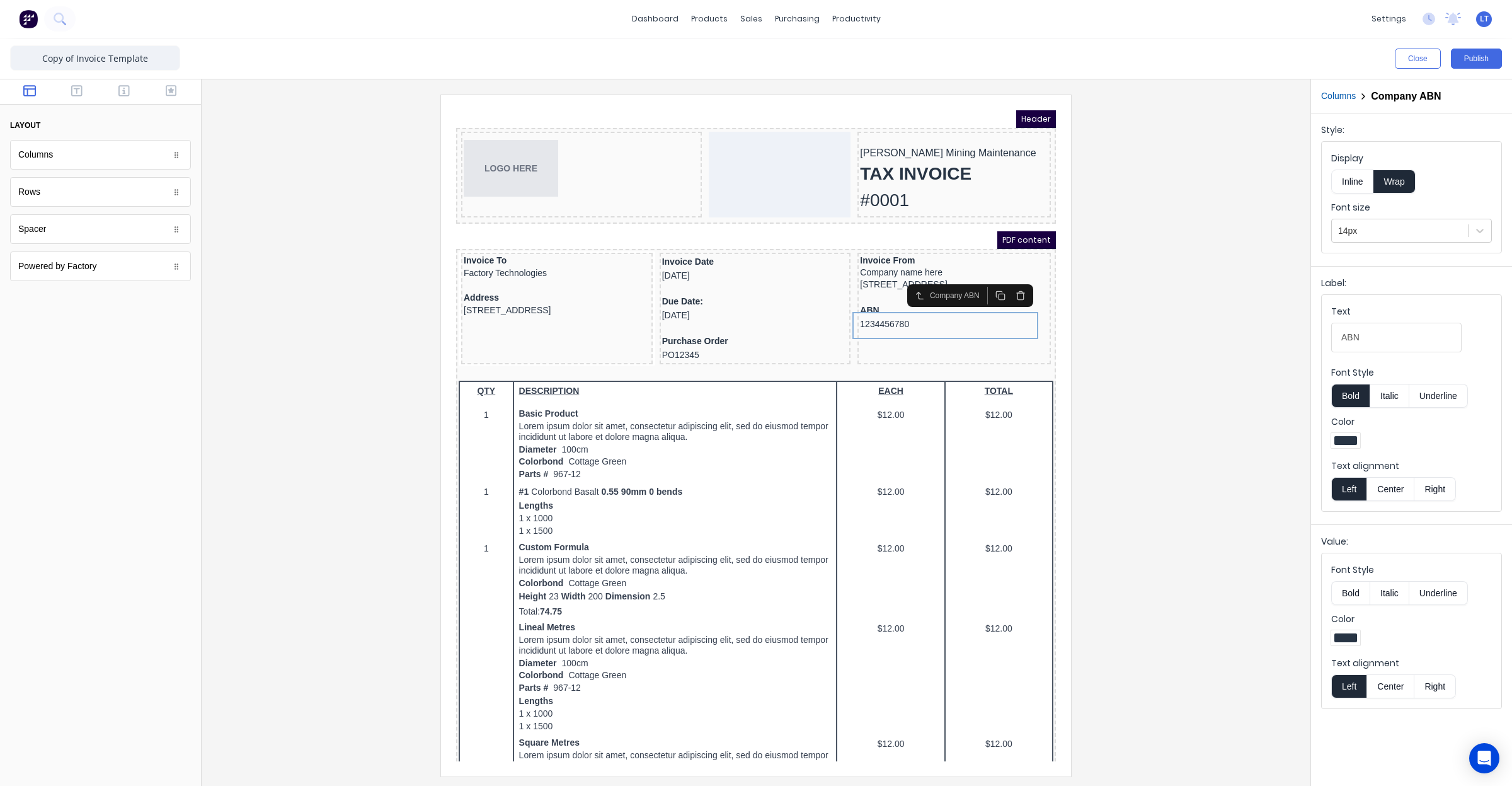
drag, startPoint x: 1107, startPoint y: 345, endPoint x: 1072, endPoint y: 294, distance: 61.9
click at [1072, 294] on div at bounding box center [756, 435] width 1089 height 681
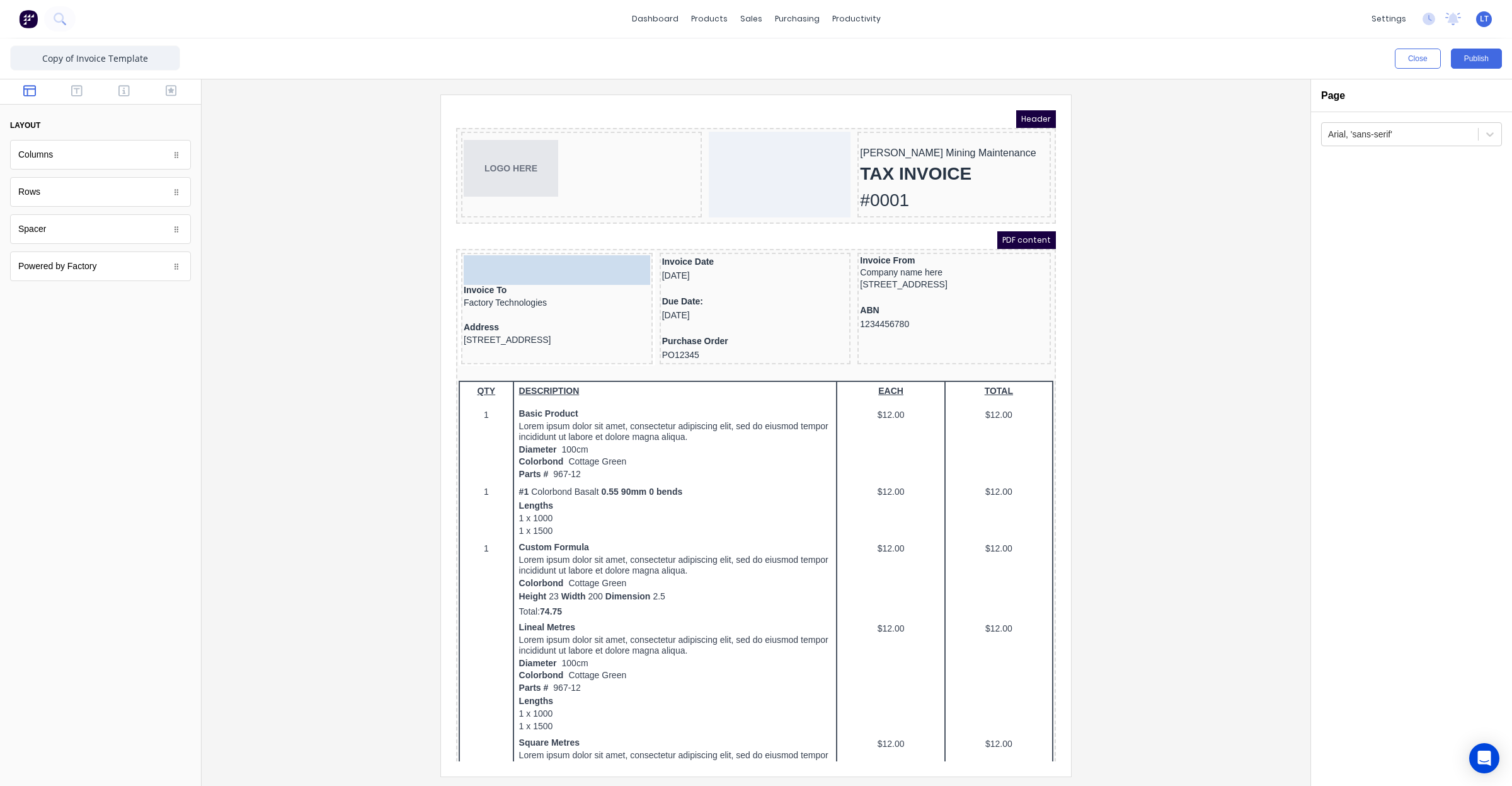
drag, startPoint x: 74, startPoint y: 233, endPoint x: 64, endPoint y: 235, distance: 10.2
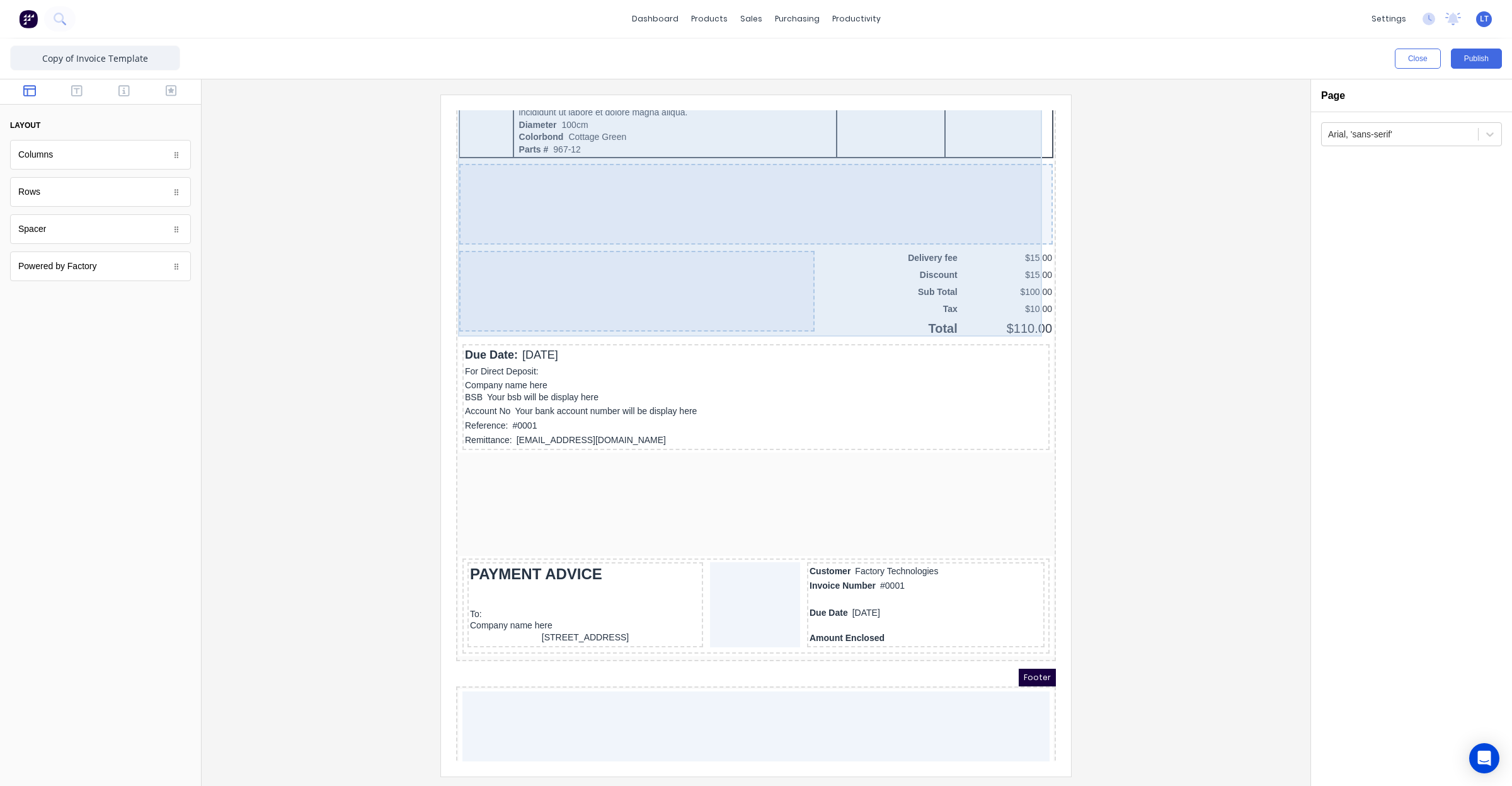
scroll to position [871, 0]
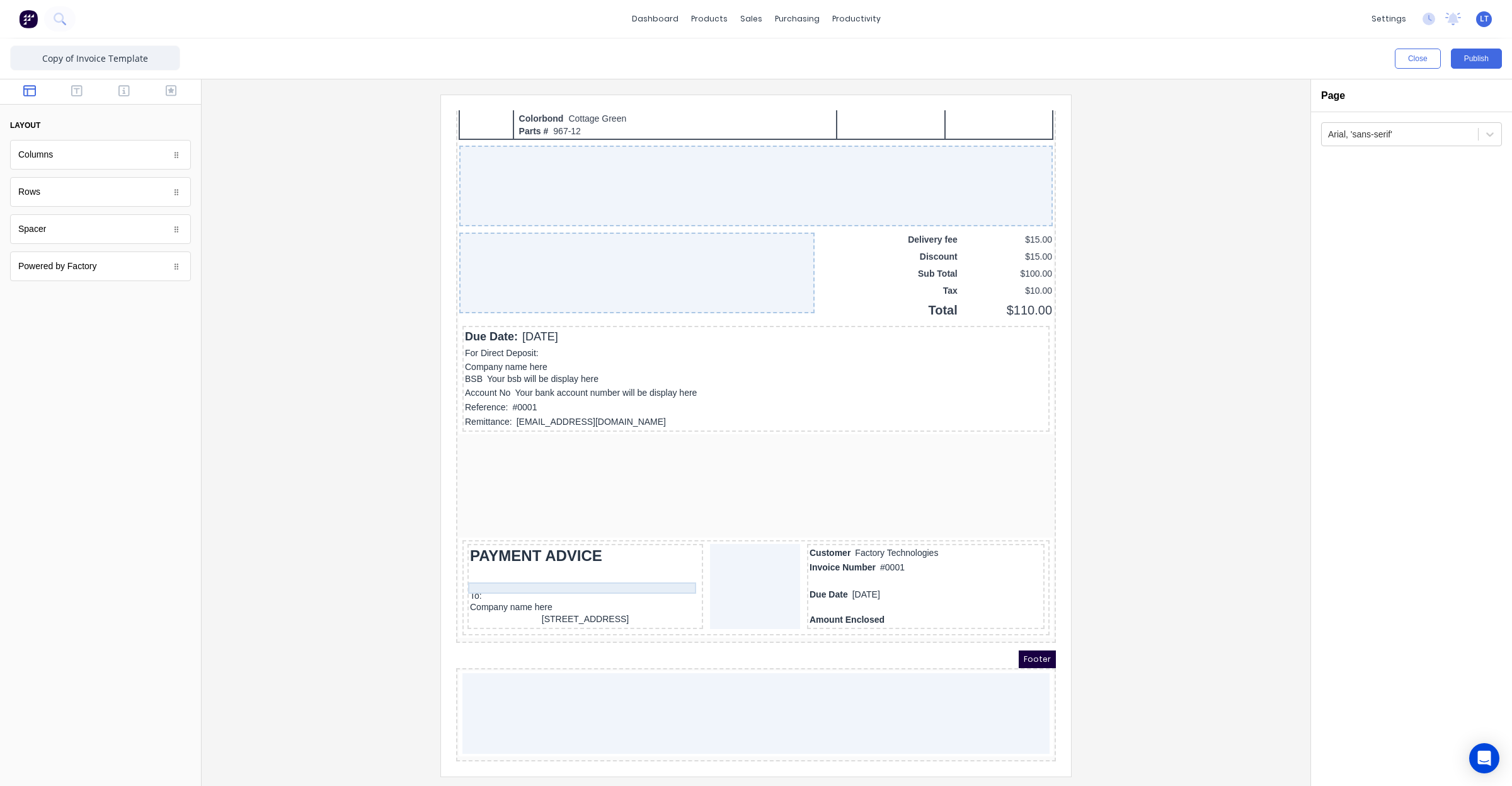
click at [498, 575] on div "To:" at bounding box center [570, 581] width 230 height 11
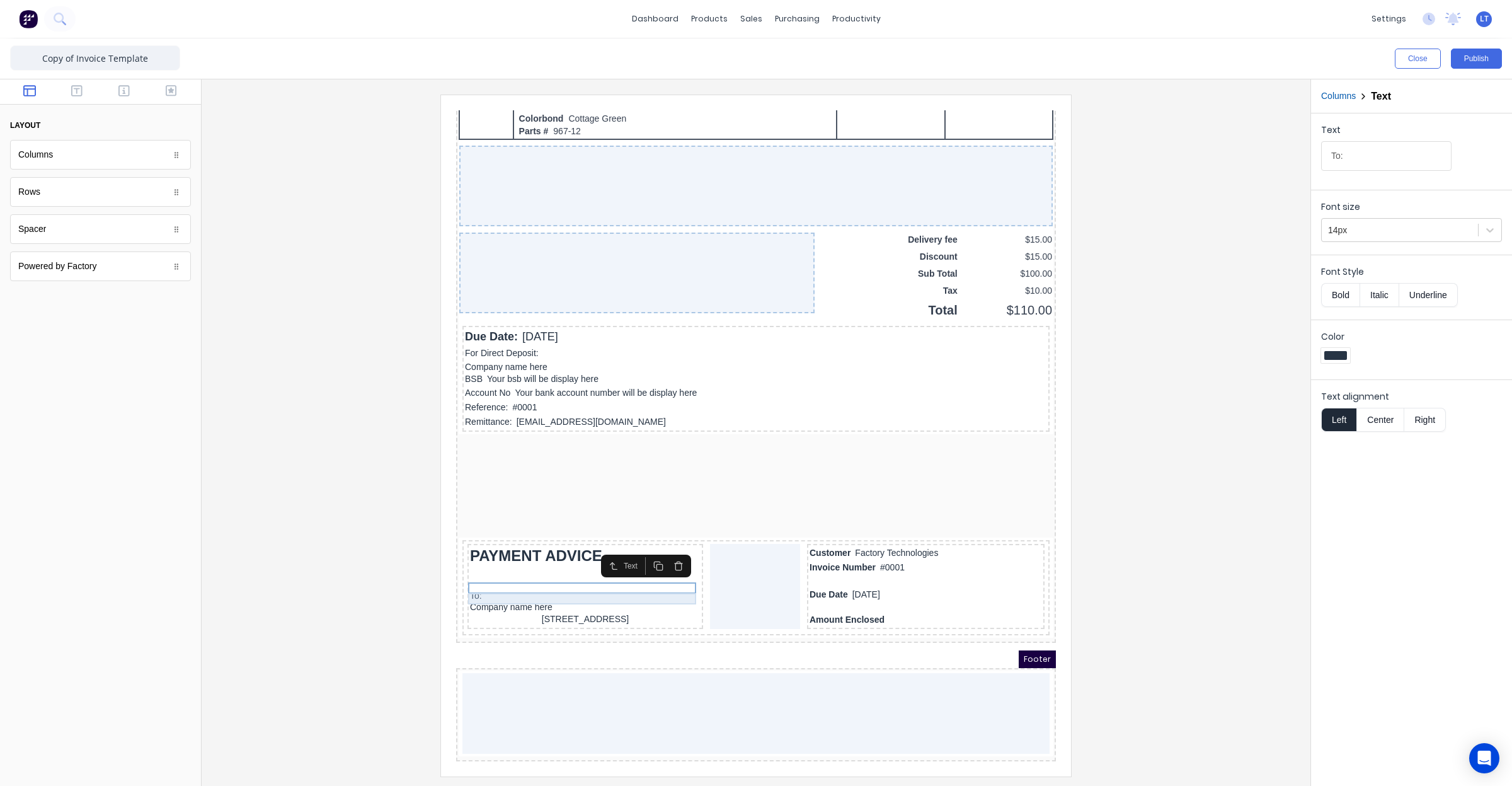
click at [511, 586] on div "Company name here" at bounding box center [570, 592] width 230 height 11
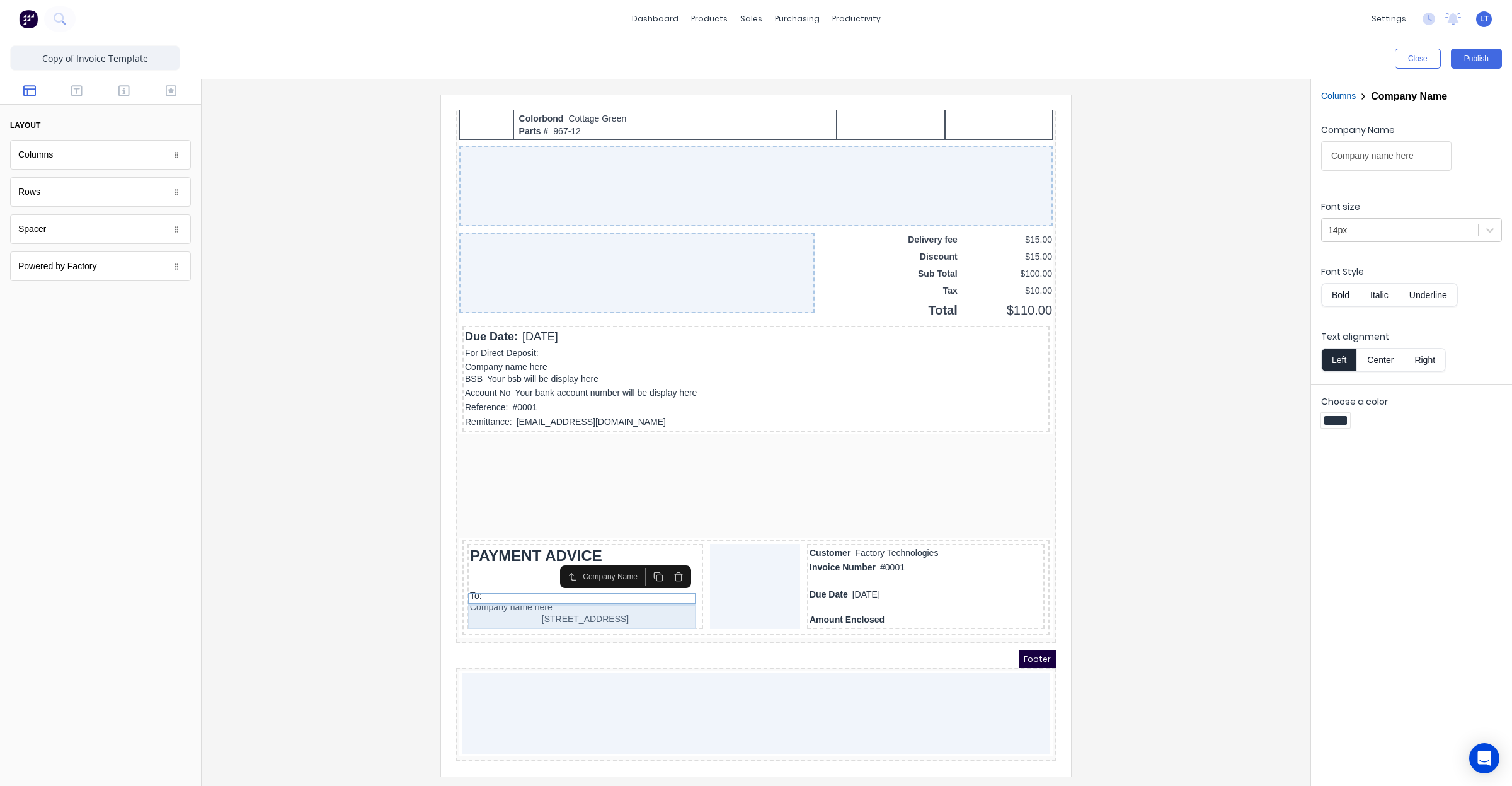
click at [515, 598] on div "[STREET_ADDRESS]" at bounding box center [570, 604] width 230 height 14
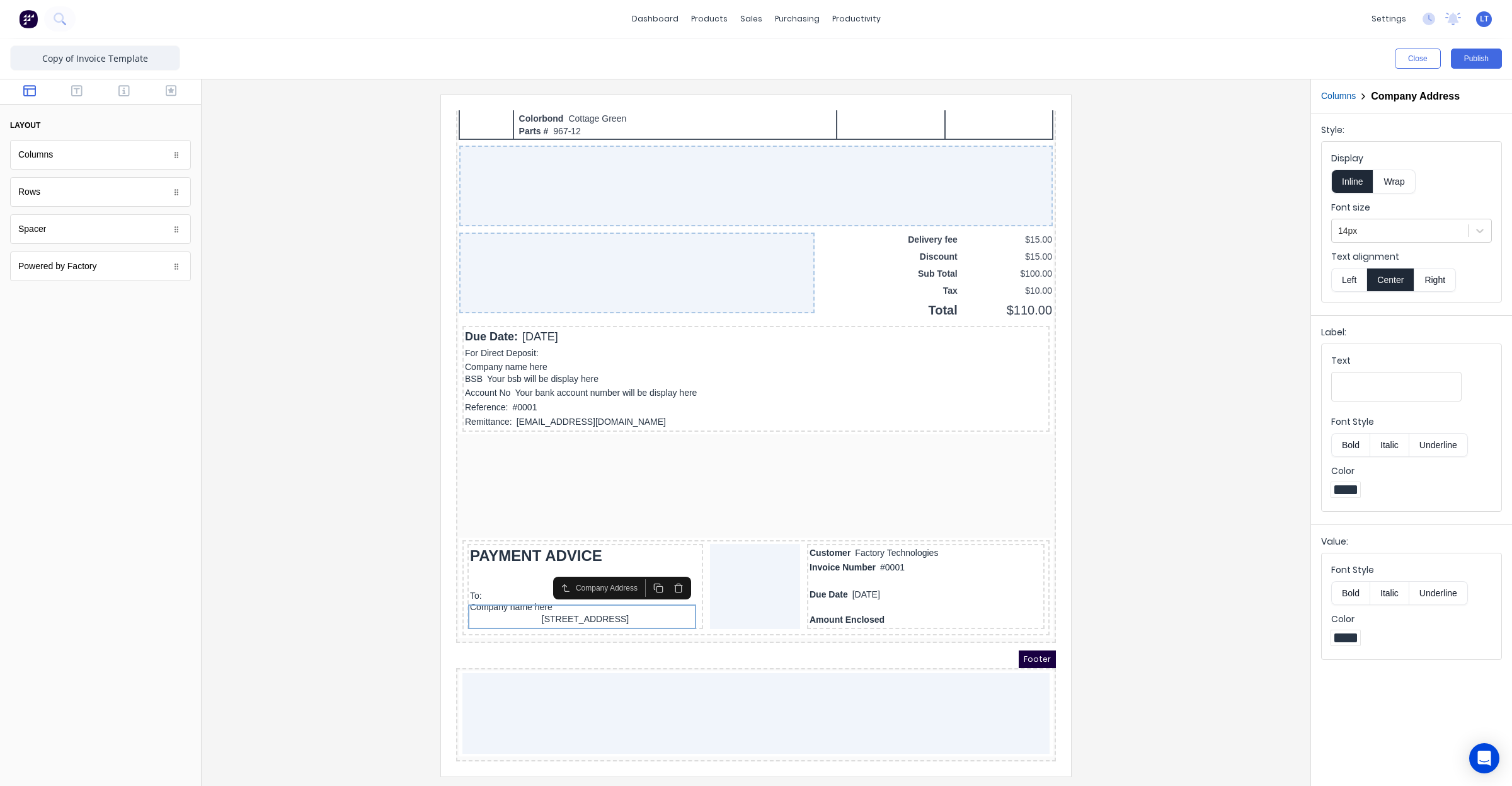
click at [1355, 277] on button "Left" at bounding box center [1348, 279] width 35 height 24
click at [1168, 463] on div at bounding box center [756, 435] width 1089 height 681
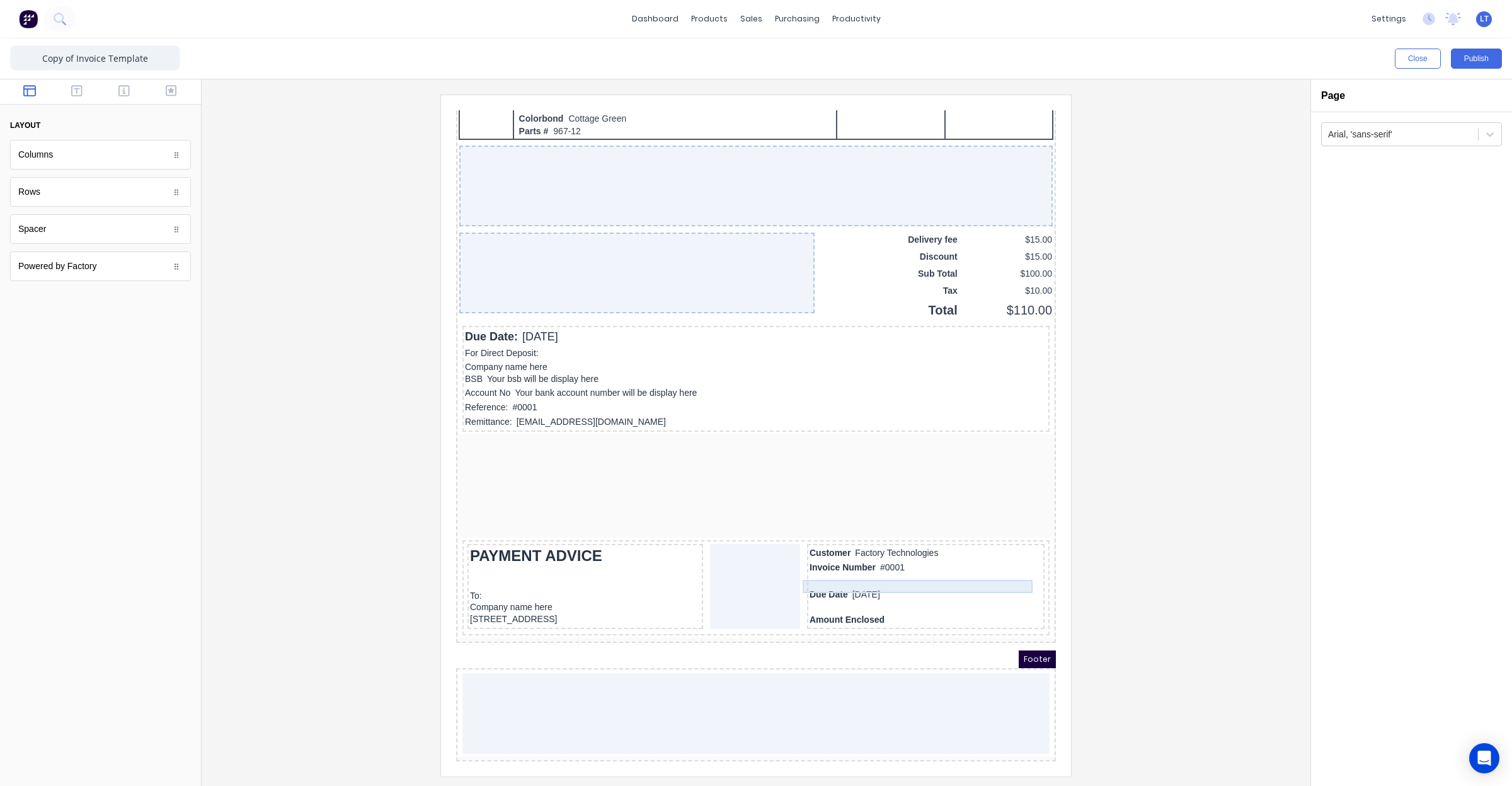
click at [831, 573] on div "Due Date 29/10/2024" at bounding box center [911, 579] width 233 height 14
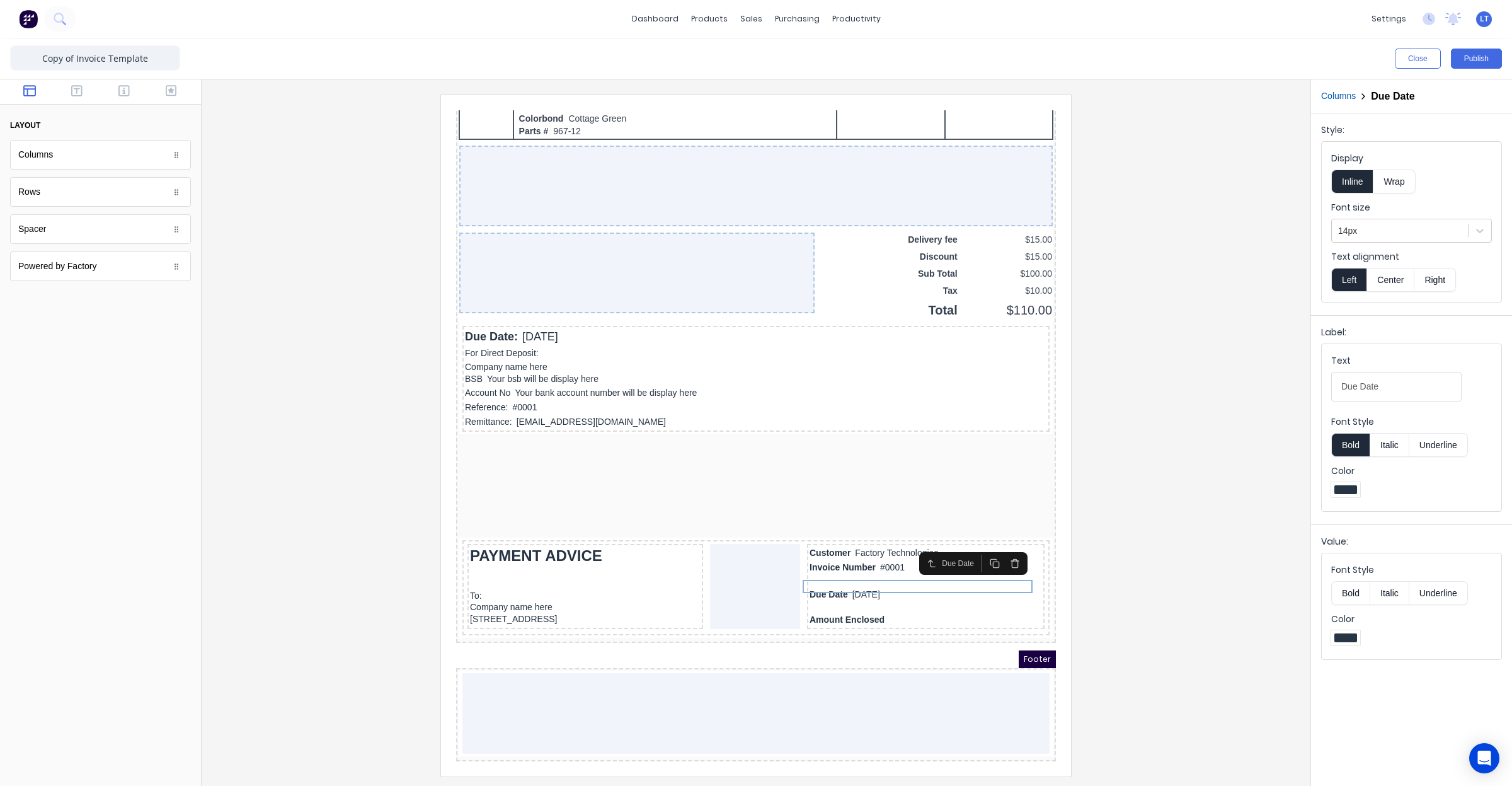
click at [996, 547] on icon "button" at bounding box center [1000, 548] width 10 height 10
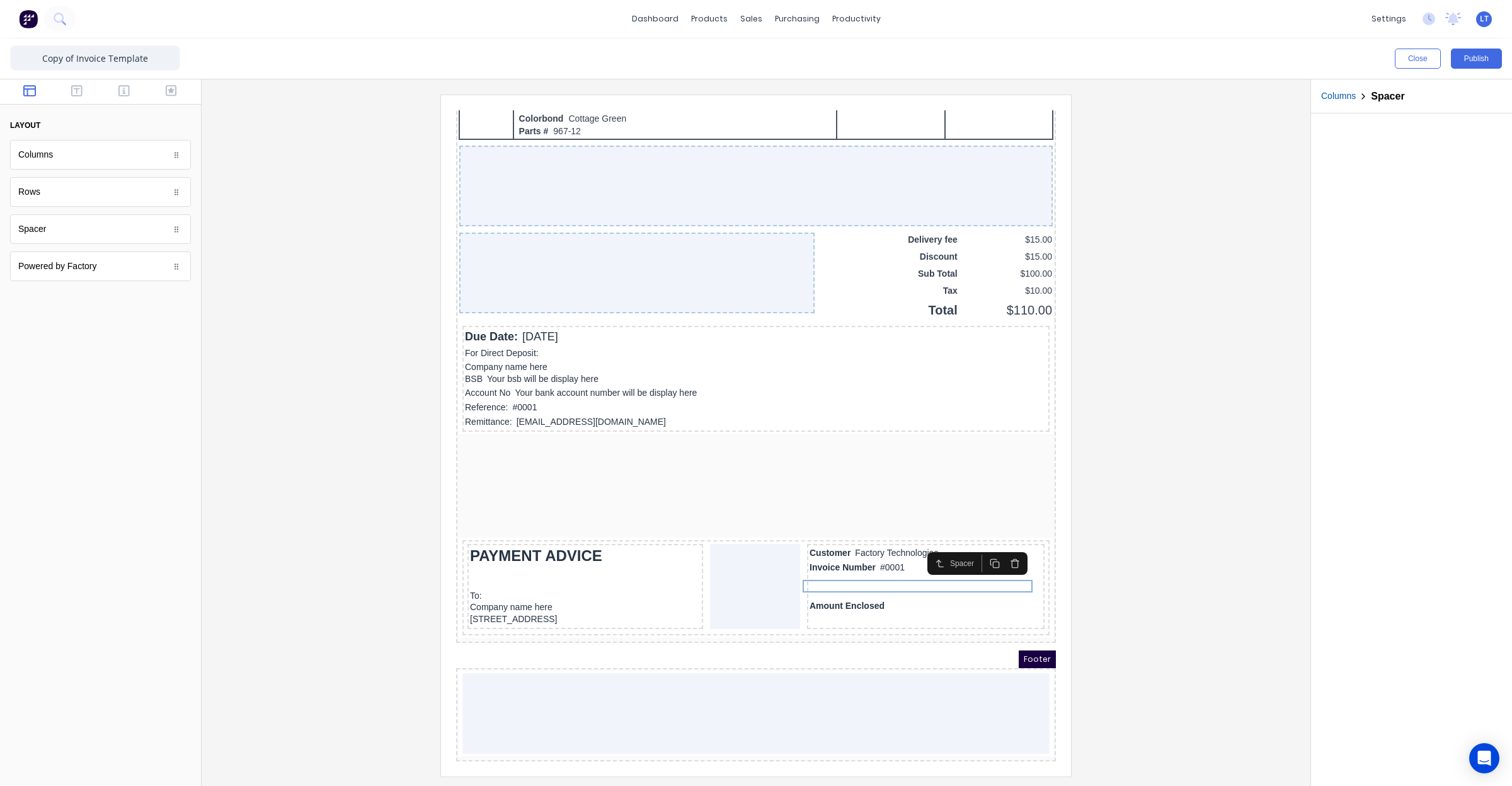
drag, startPoint x: 1109, startPoint y: 570, endPoint x: 1082, endPoint y: 568, distance: 27.1
click at [1082, 568] on div at bounding box center [756, 435] width 1089 height 681
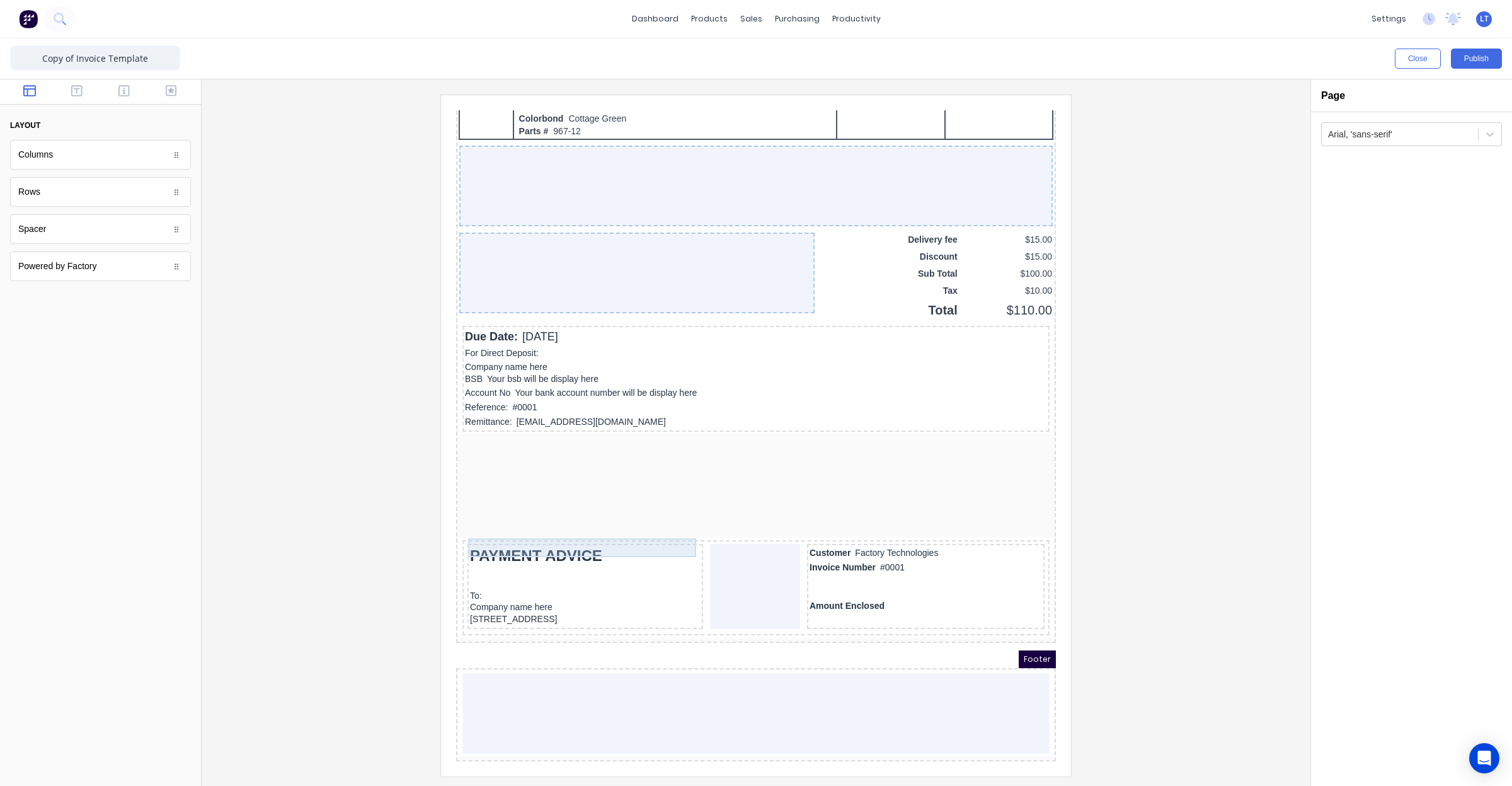
click at [559, 531] on div "PAYMENT ADVICE" at bounding box center [570, 540] width 230 height 19
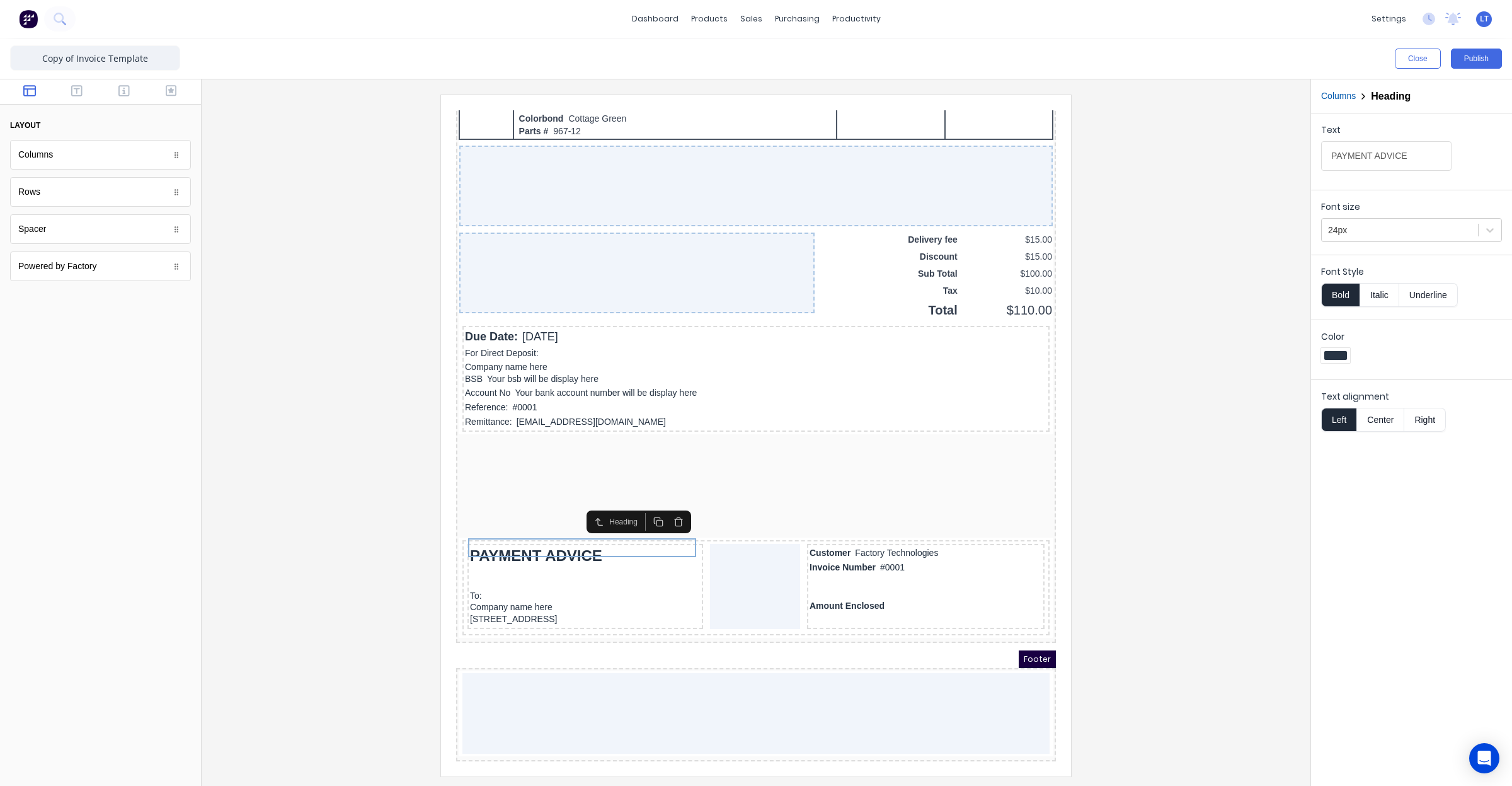
click at [656, 507] on button "button" at bounding box center [663, 507] width 20 height 18
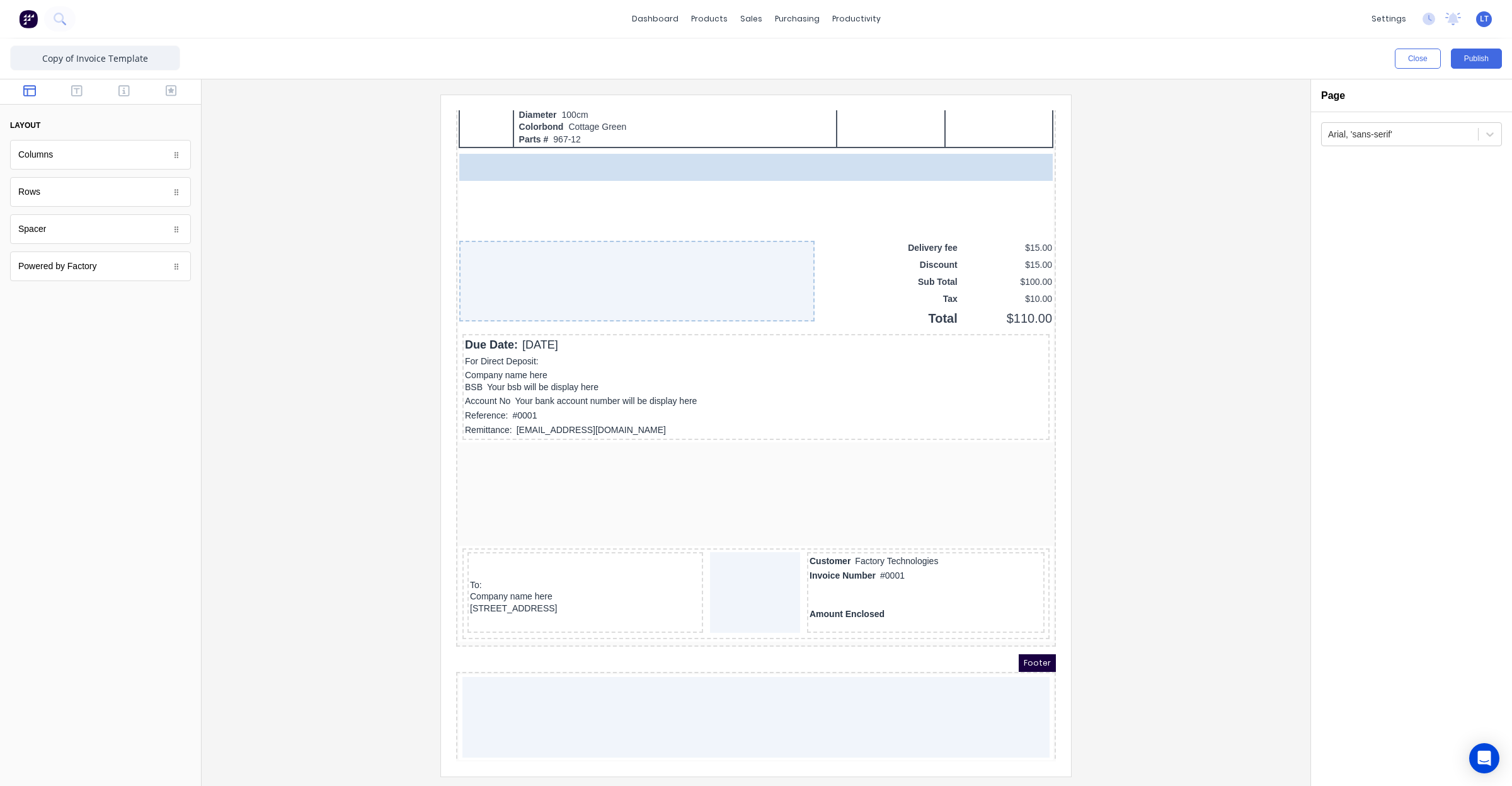
scroll to position [836, 0]
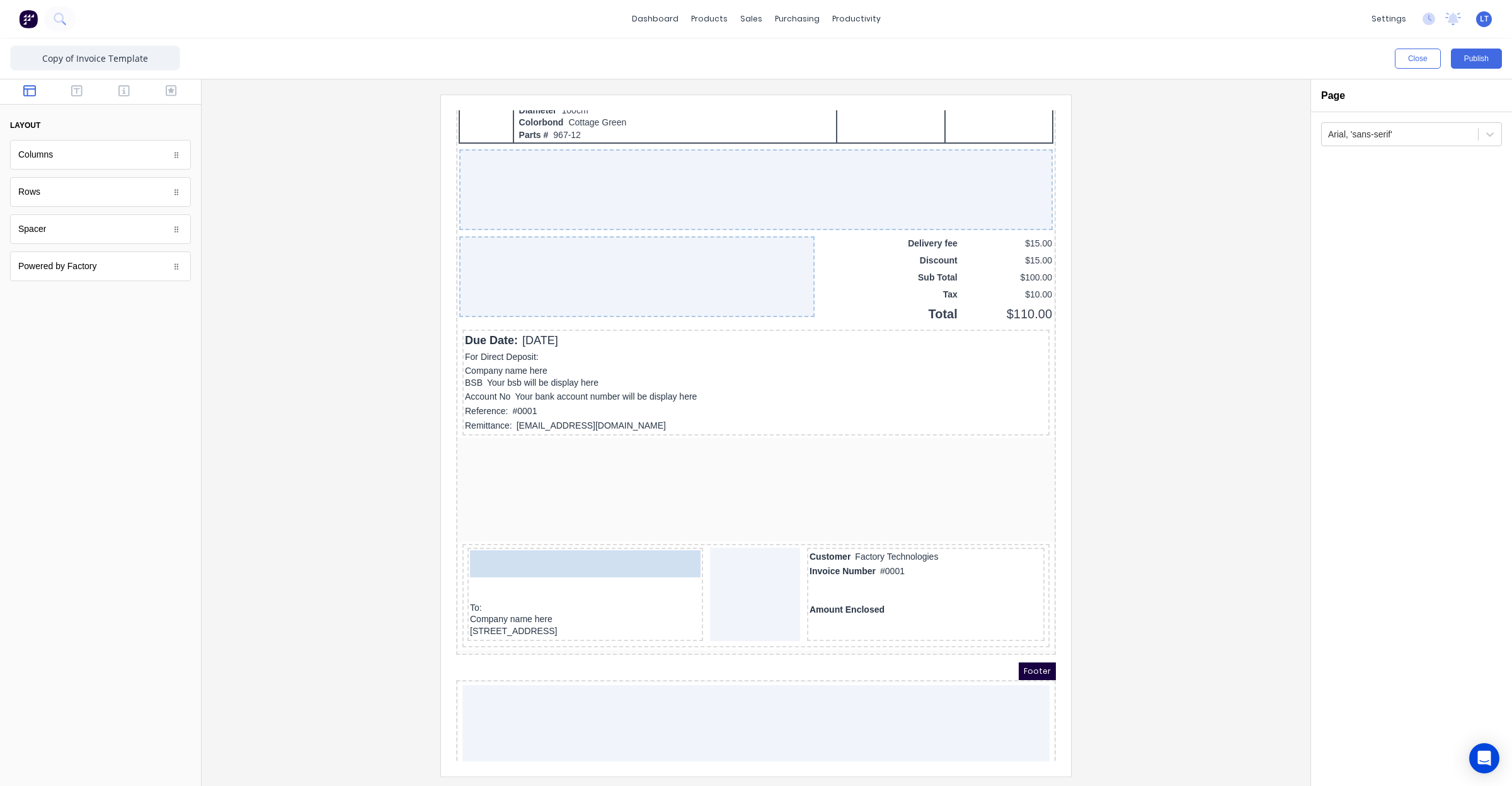
drag, startPoint x: 683, startPoint y: 272, endPoint x: 607, endPoint y: 548, distance: 286.3
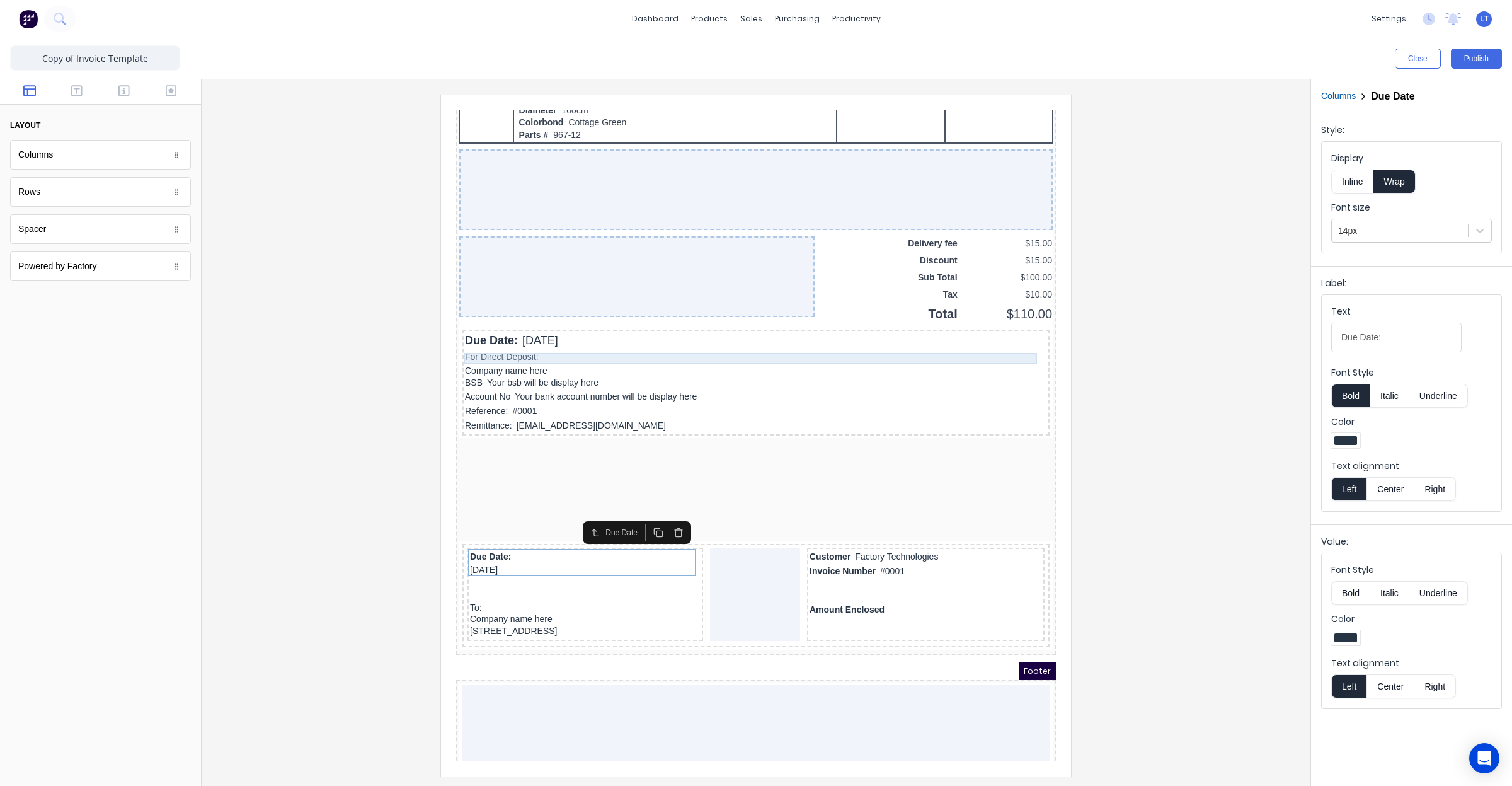
click at [629, 340] on div "For Direct Deposit:" at bounding box center [740, 342] width 582 height 11
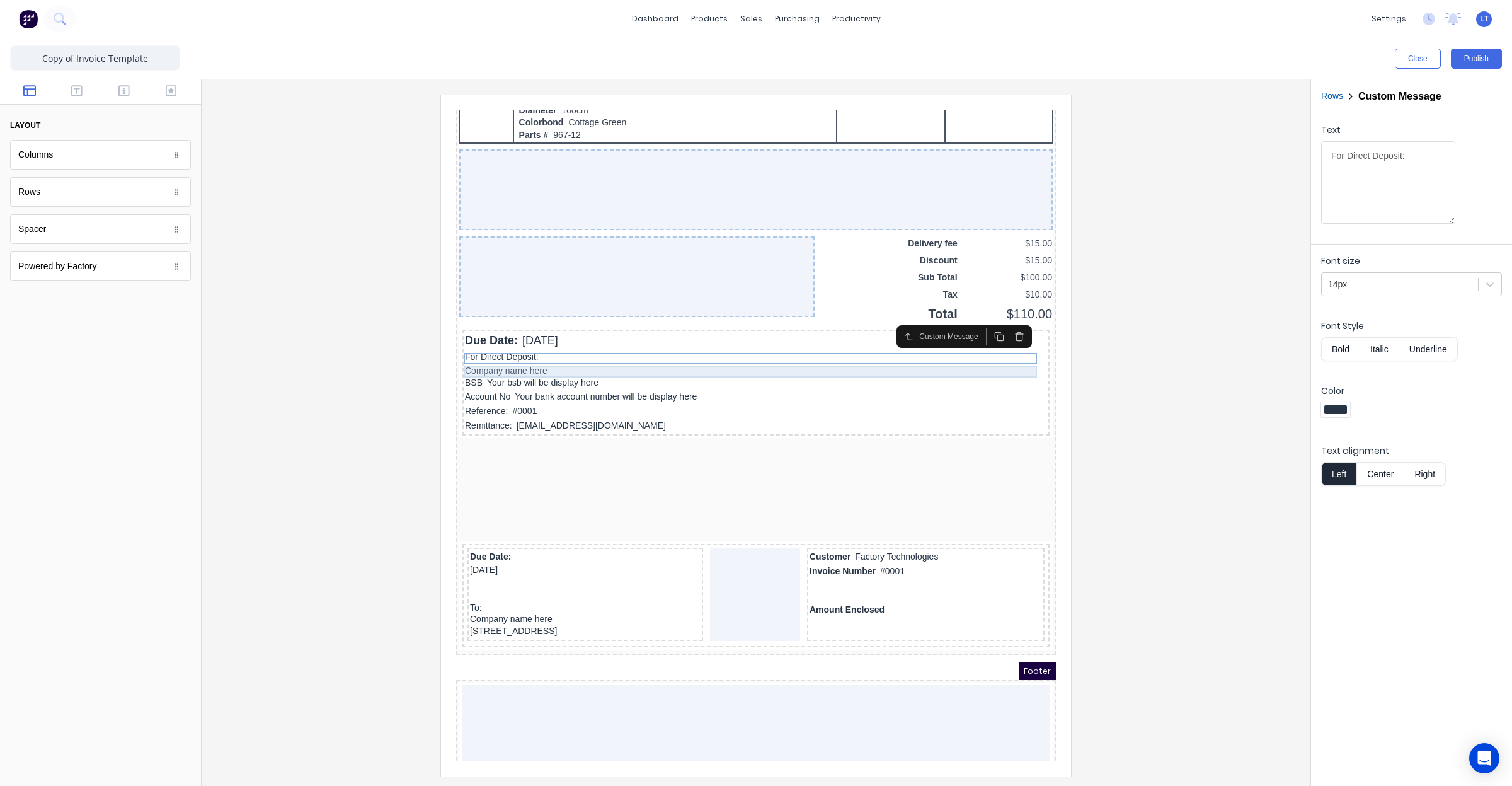
click at [635, 355] on div "Company name here" at bounding box center [740, 355] width 582 height 11
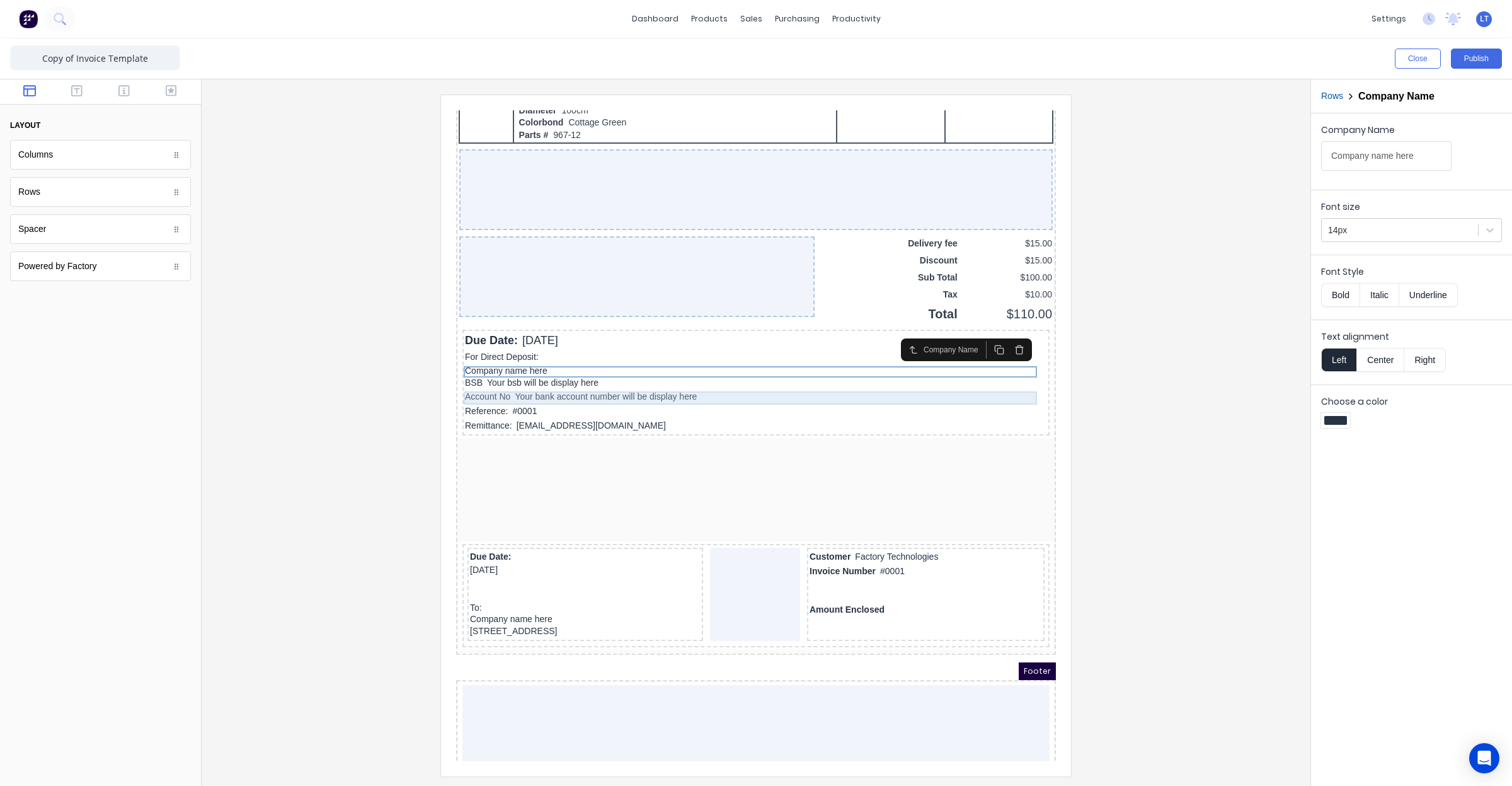
click at [637, 389] on div "Reference: #0001" at bounding box center [740, 396] width 582 height 15
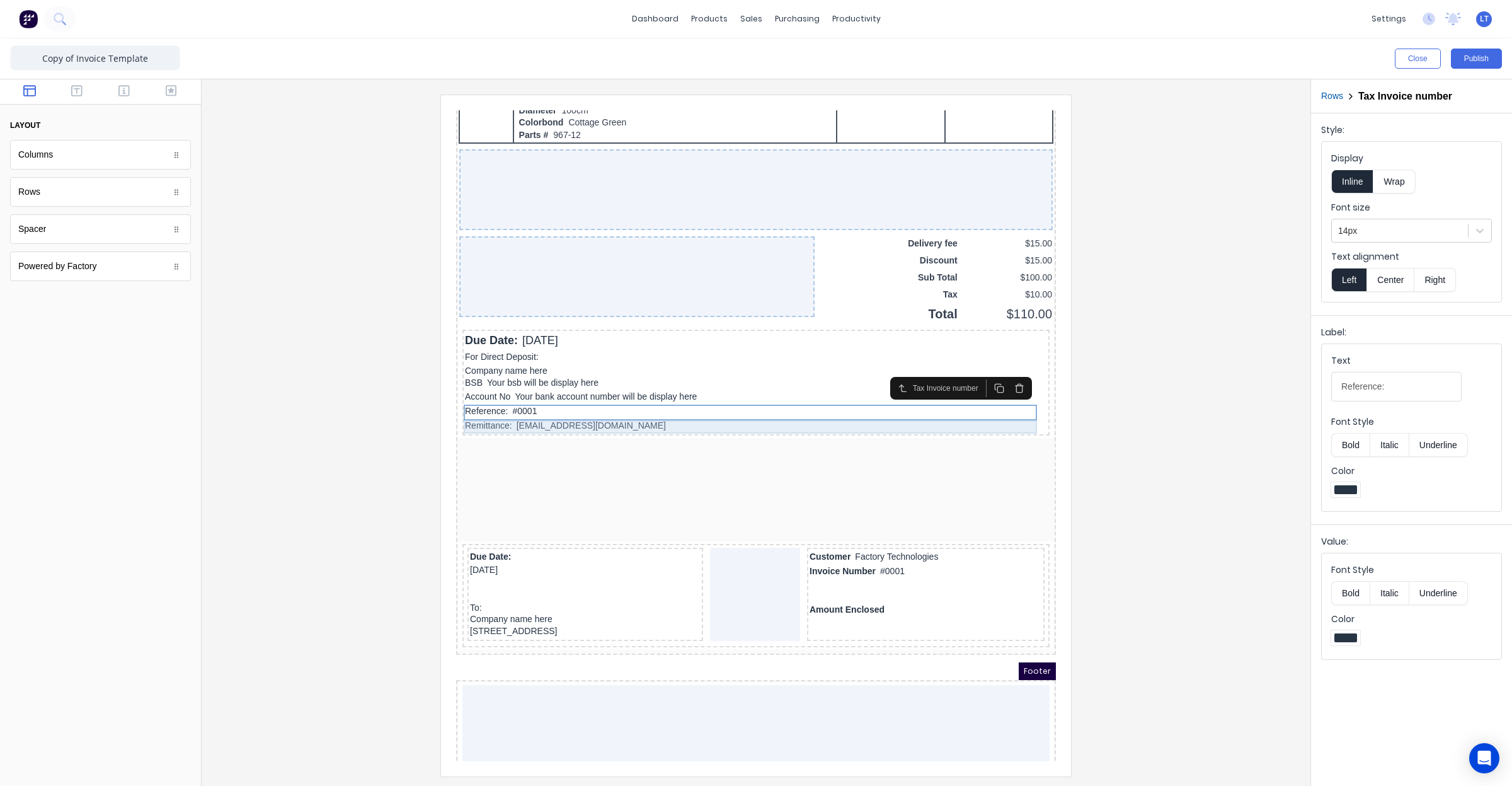
click at [575, 411] on div "Remittance: xxxxxxx@xxxxx.com" at bounding box center [740, 411] width 582 height 14
click at [493, 410] on div "Remittance: xxxxxxx@xxxxx.com" at bounding box center [740, 411] width 582 height 14
click at [76, 99] on button "button" at bounding box center [77, 92] width 40 height 15
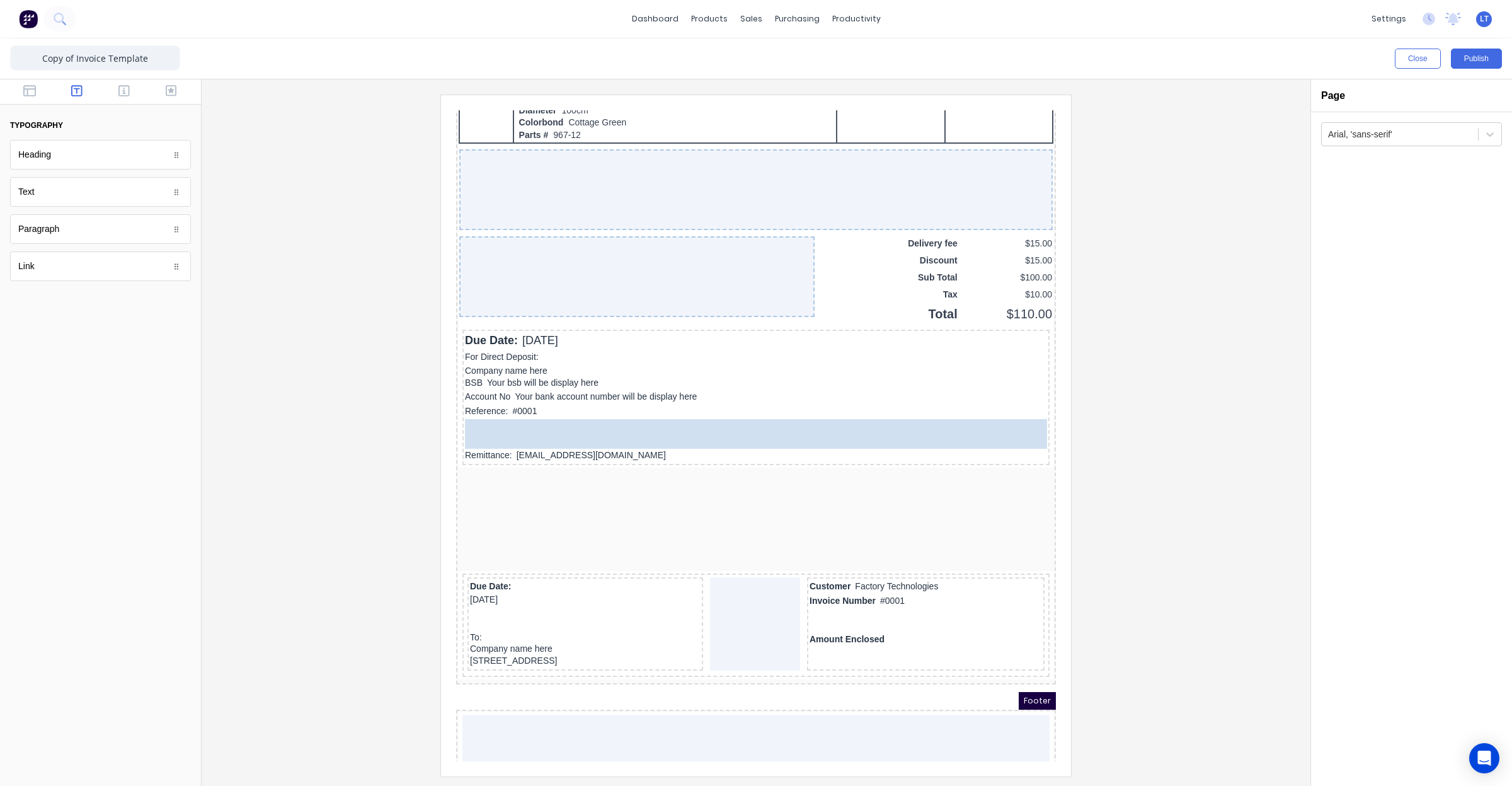
drag, startPoint x: 74, startPoint y: 194, endPoint x: 161, endPoint y: 314, distance: 148.2
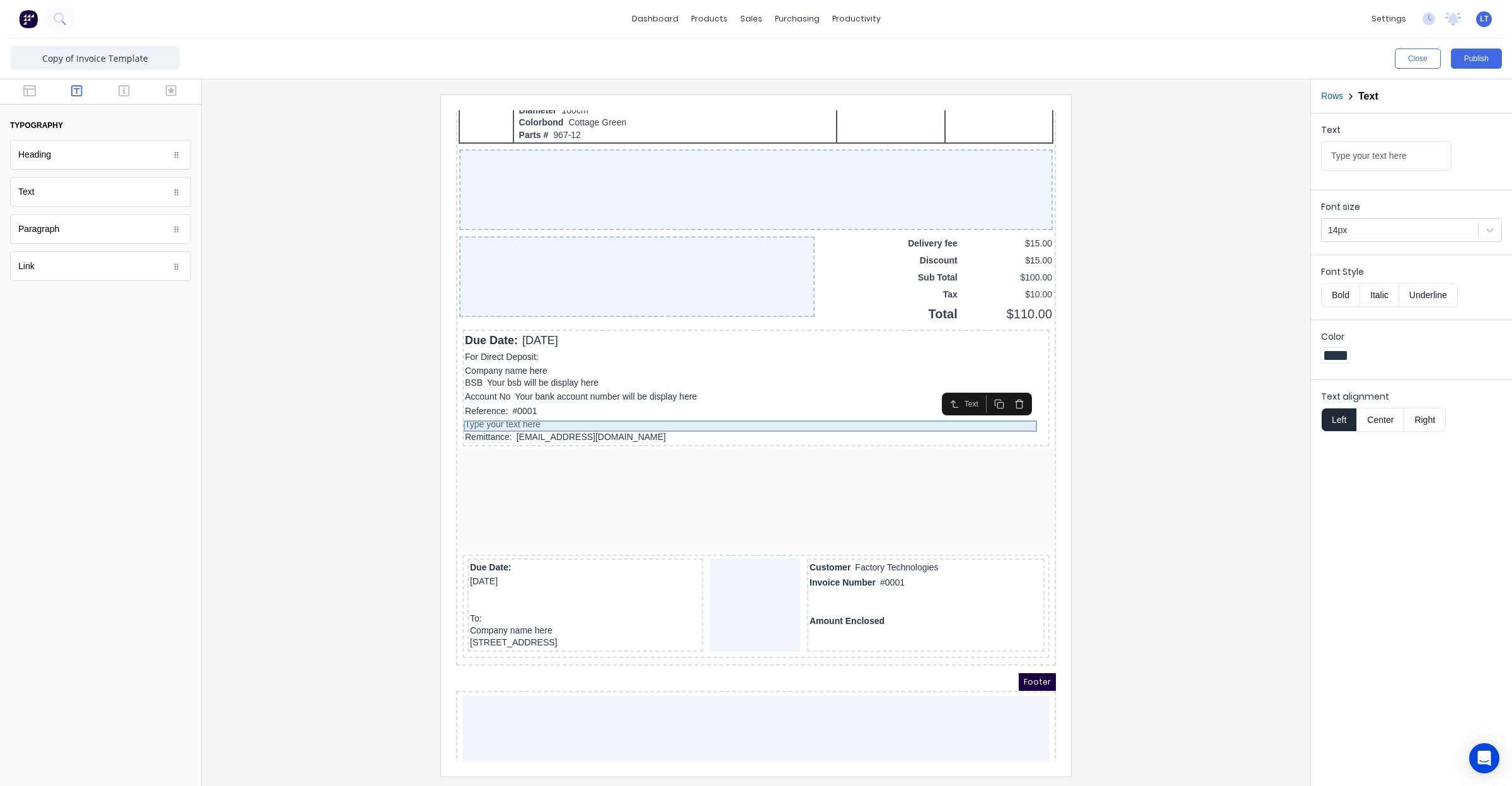
click at [458, 403] on div "Reference: #0001" at bounding box center [740, 396] width 582 height 15
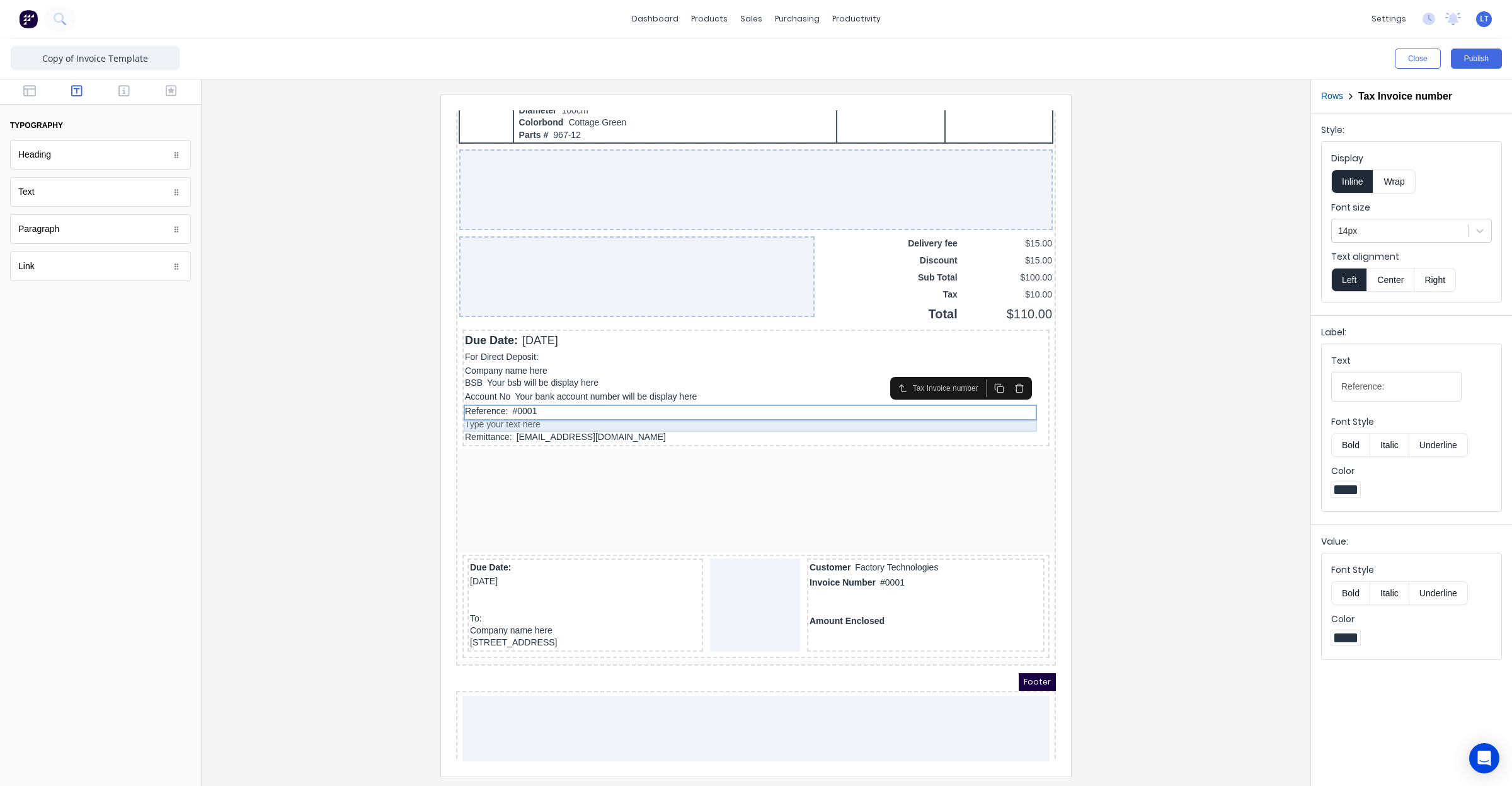
click at [467, 408] on div "Type your text here" at bounding box center [740, 410] width 582 height 11
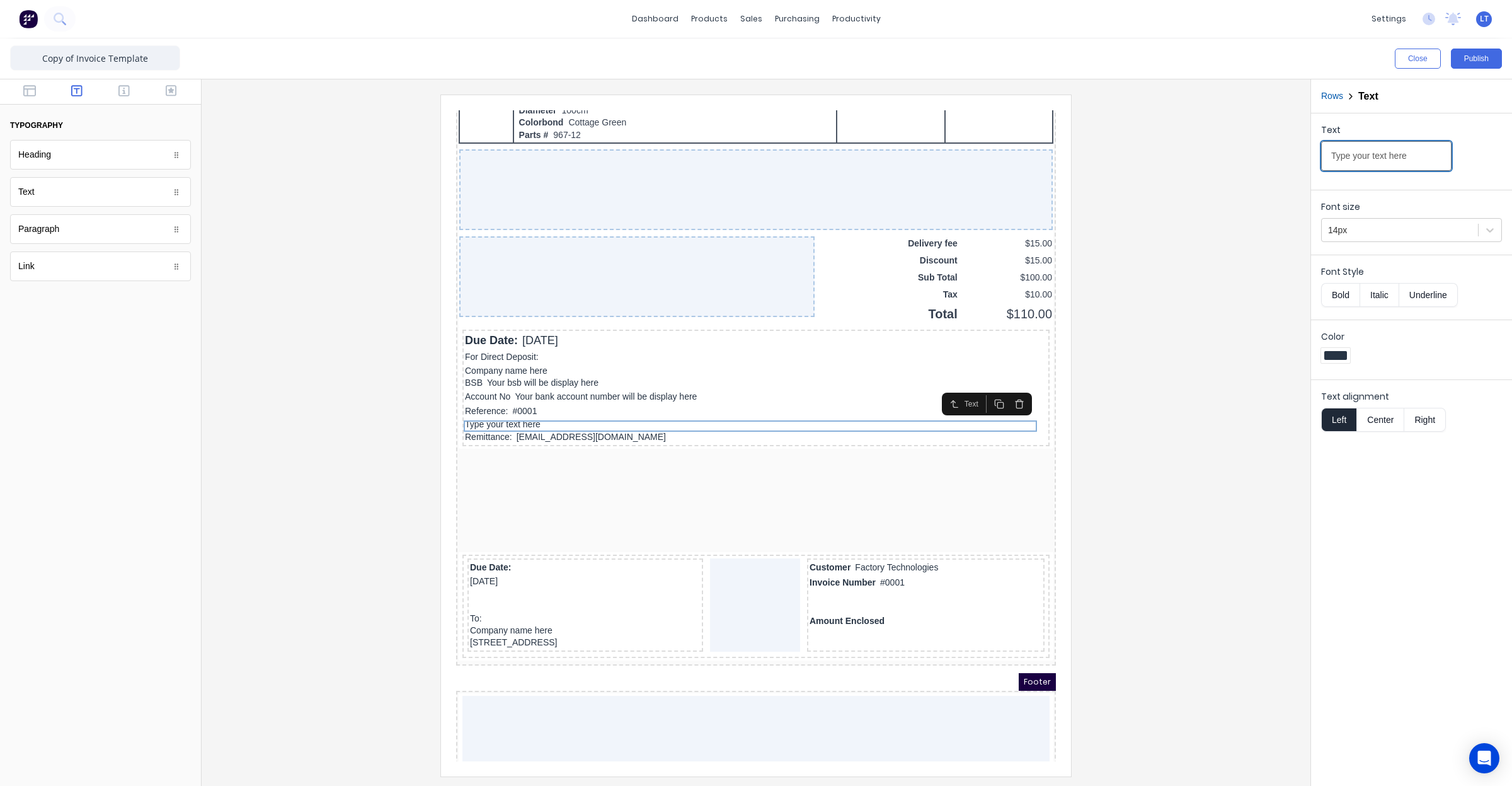
click at [1371, 165] on input "Type your text here" at bounding box center [1387, 156] width 130 height 29
drag, startPoint x: 1419, startPoint y: 161, endPoint x: 1146, endPoint y: 165, distance: 273.0
click at [1146, 165] on div "Close Publish Components typography Heading Heading Text Text Paragraph Paragra…" at bounding box center [756, 412] width 1512 height 748
click at [1337, 156] on input "Remittance: admin@madson.com.au" at bounding box center [1387, 156] width 130 height 29
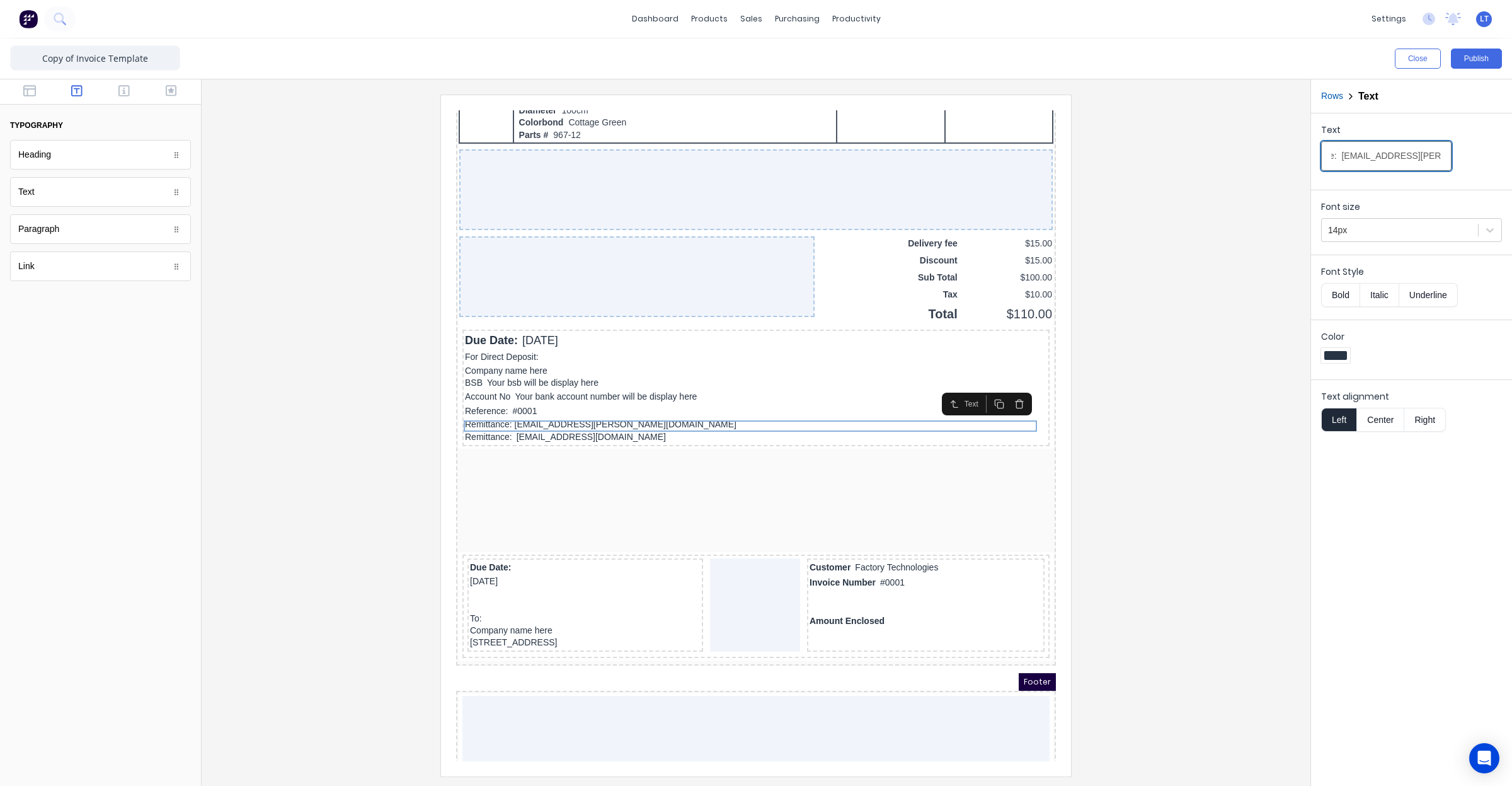
type input "Remittance: [EMAIL_ADDRESS][PERSON_NAME][DOMAIN_NAME]"
click at [1218, 319] on div at bounding box center [756, 435] width 1089 height 681
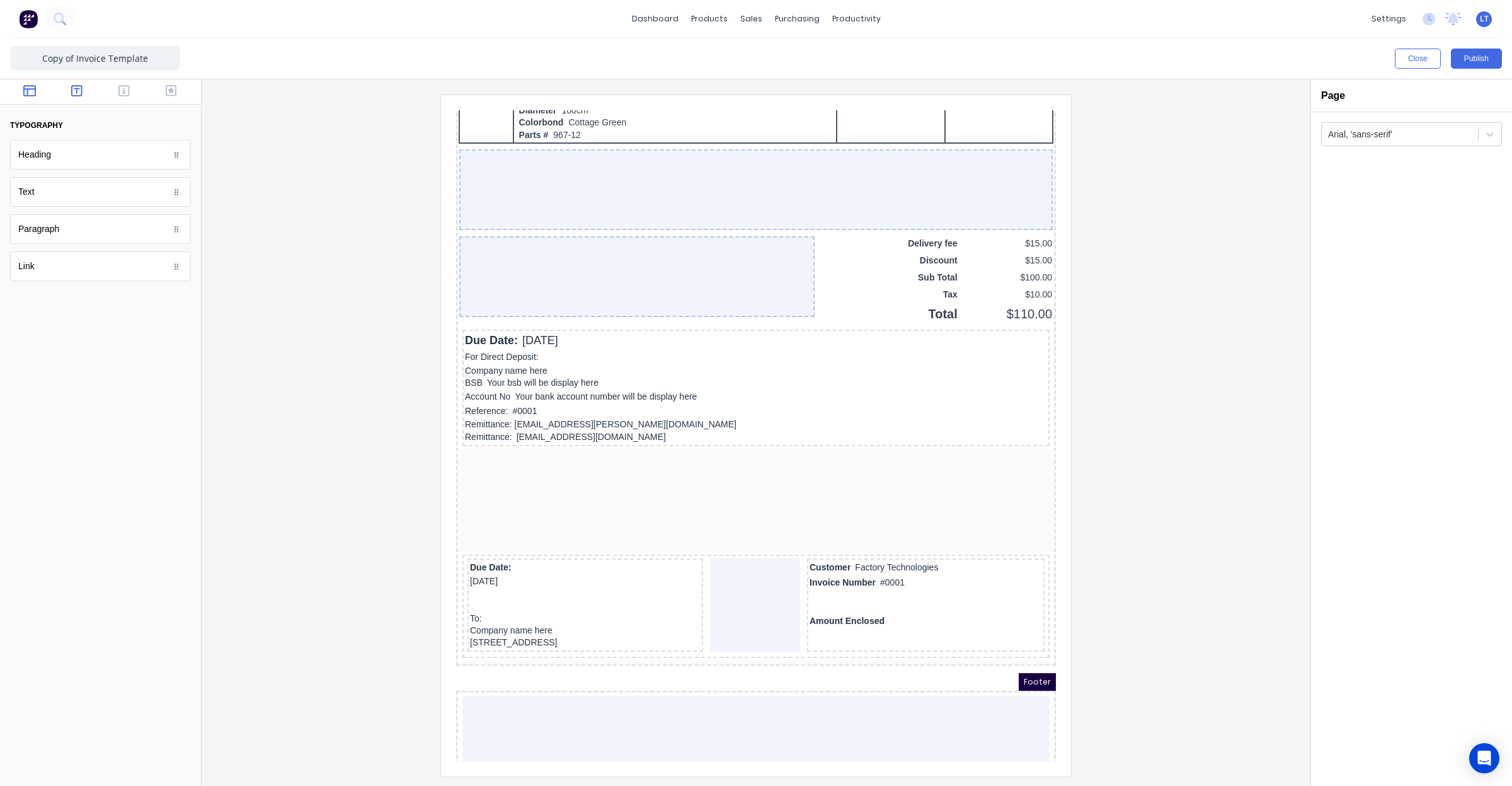
click at [36, 87] on button "button" at bounding box center [29, 92] width 40 height 15
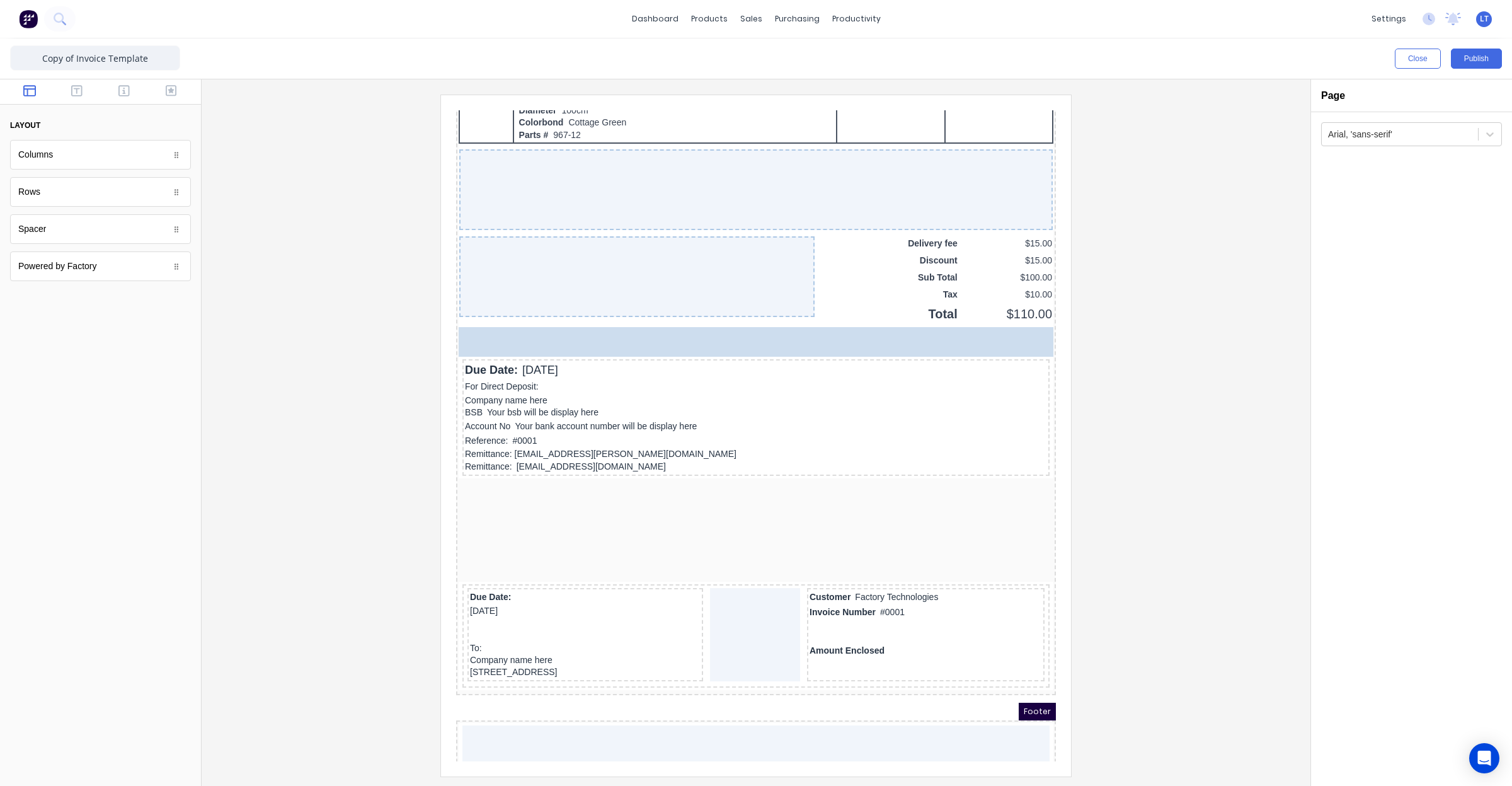
drag, startPoint x: 92, startPoint y: 227, endPoint x: 46, endPoint y: 160, distance: 81.3
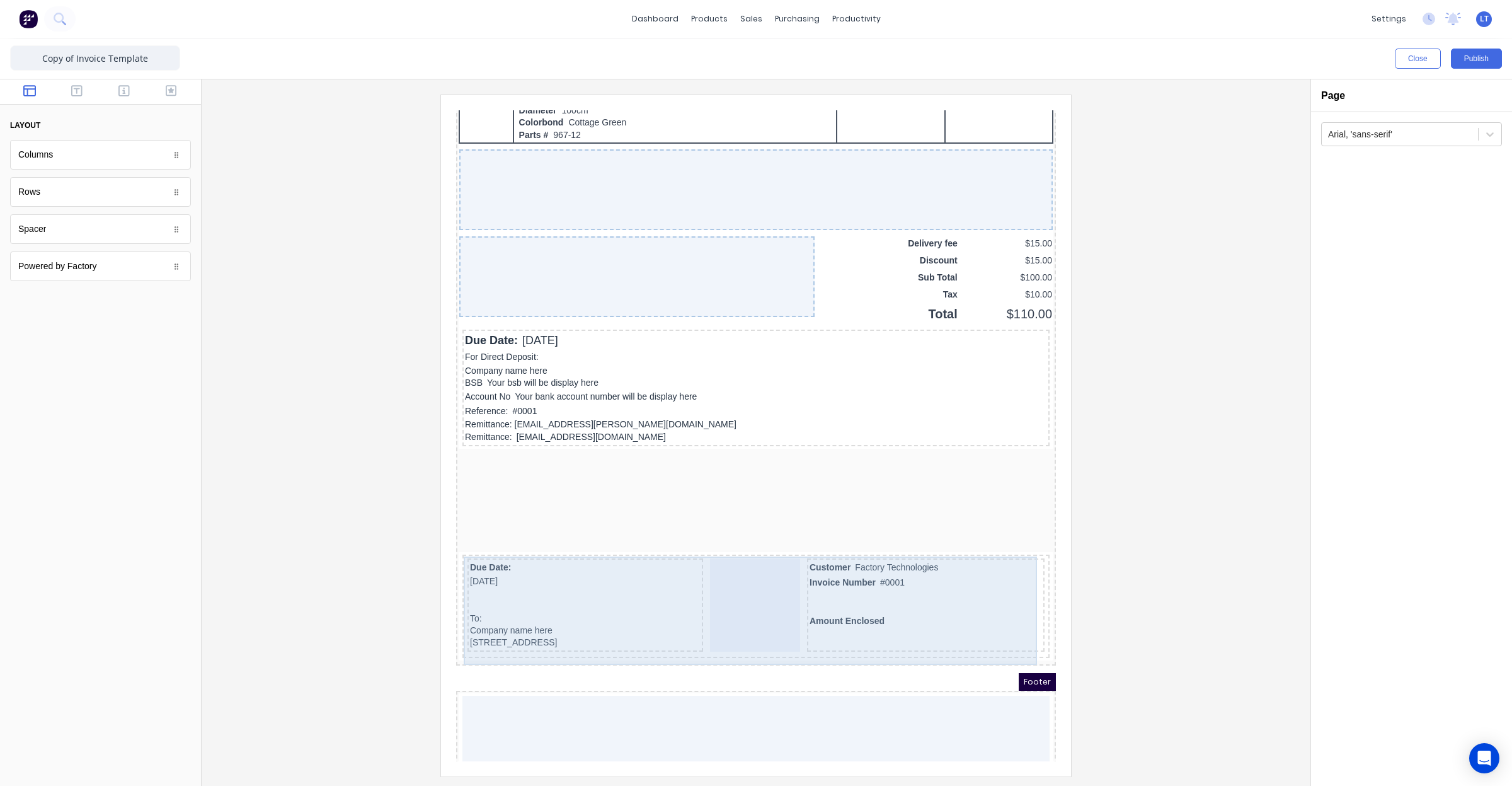
click at [722, 566] on div at bounding box center [739, 590] width 90 height 94
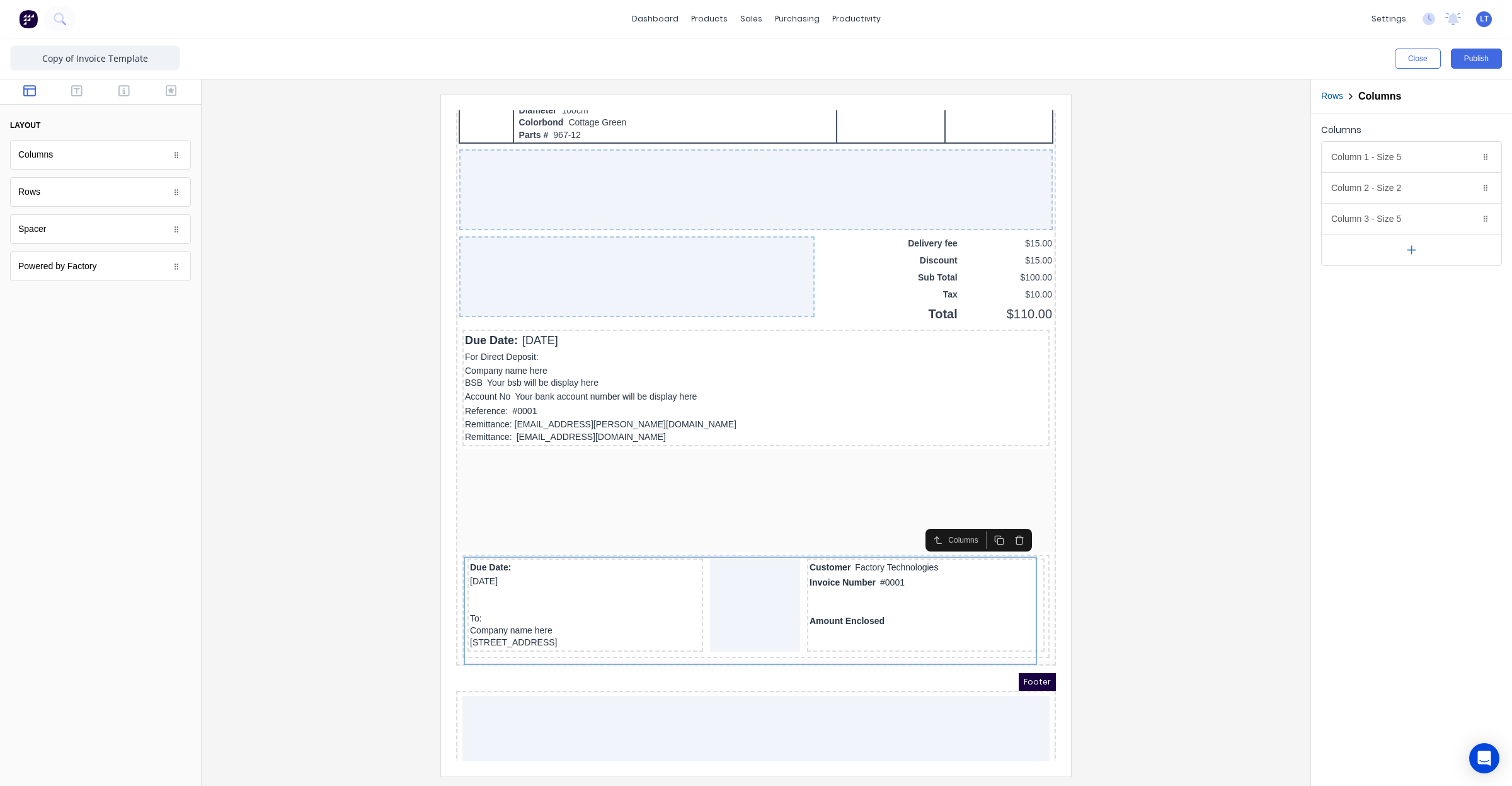
click at [1006, 521] on icon "button" at bounding box center [1004, 525] width 10 height 10
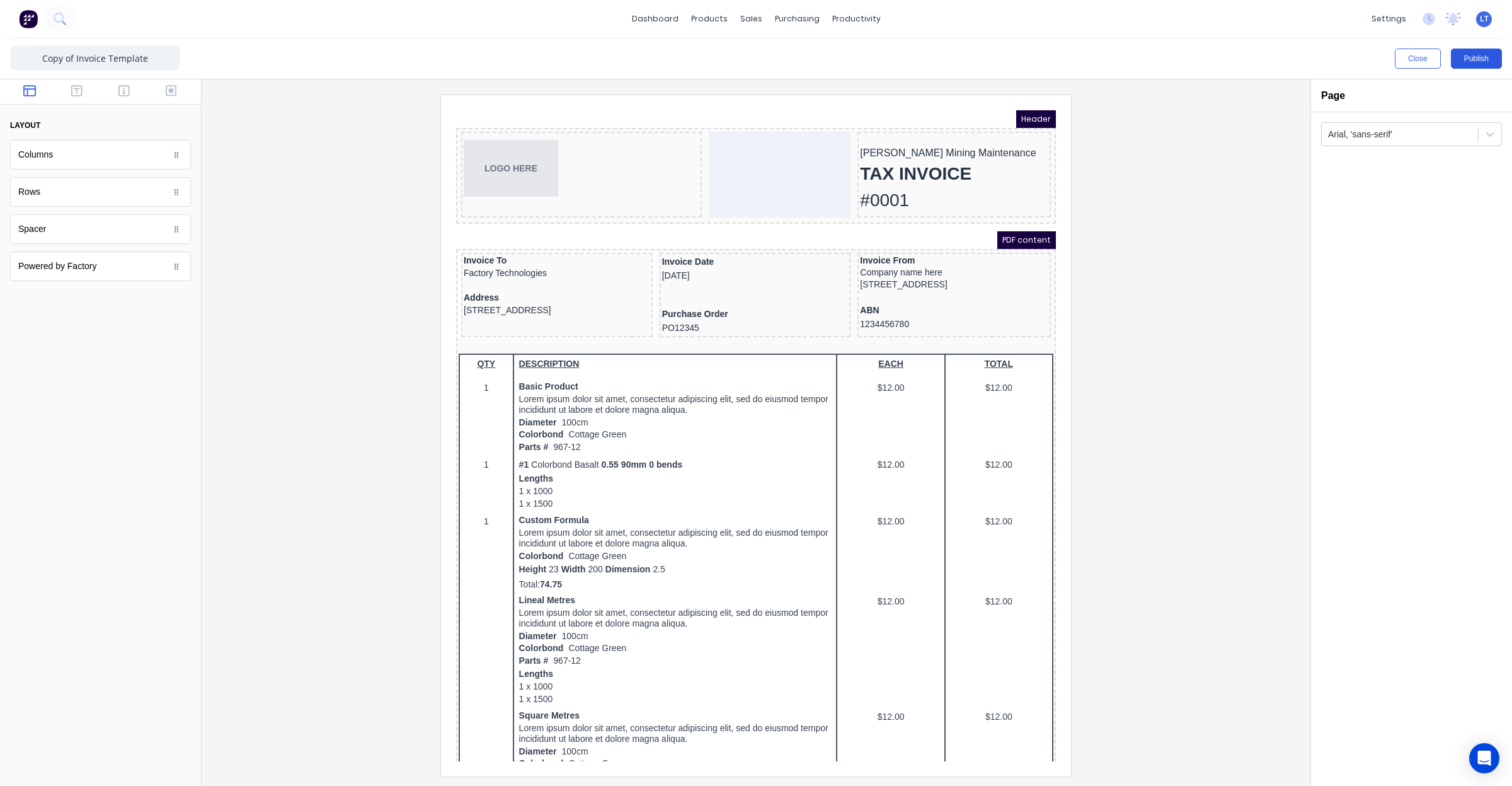
click at [1479, 60] on button "Publish" at bounding box center [1476, 59] width 51 height 20
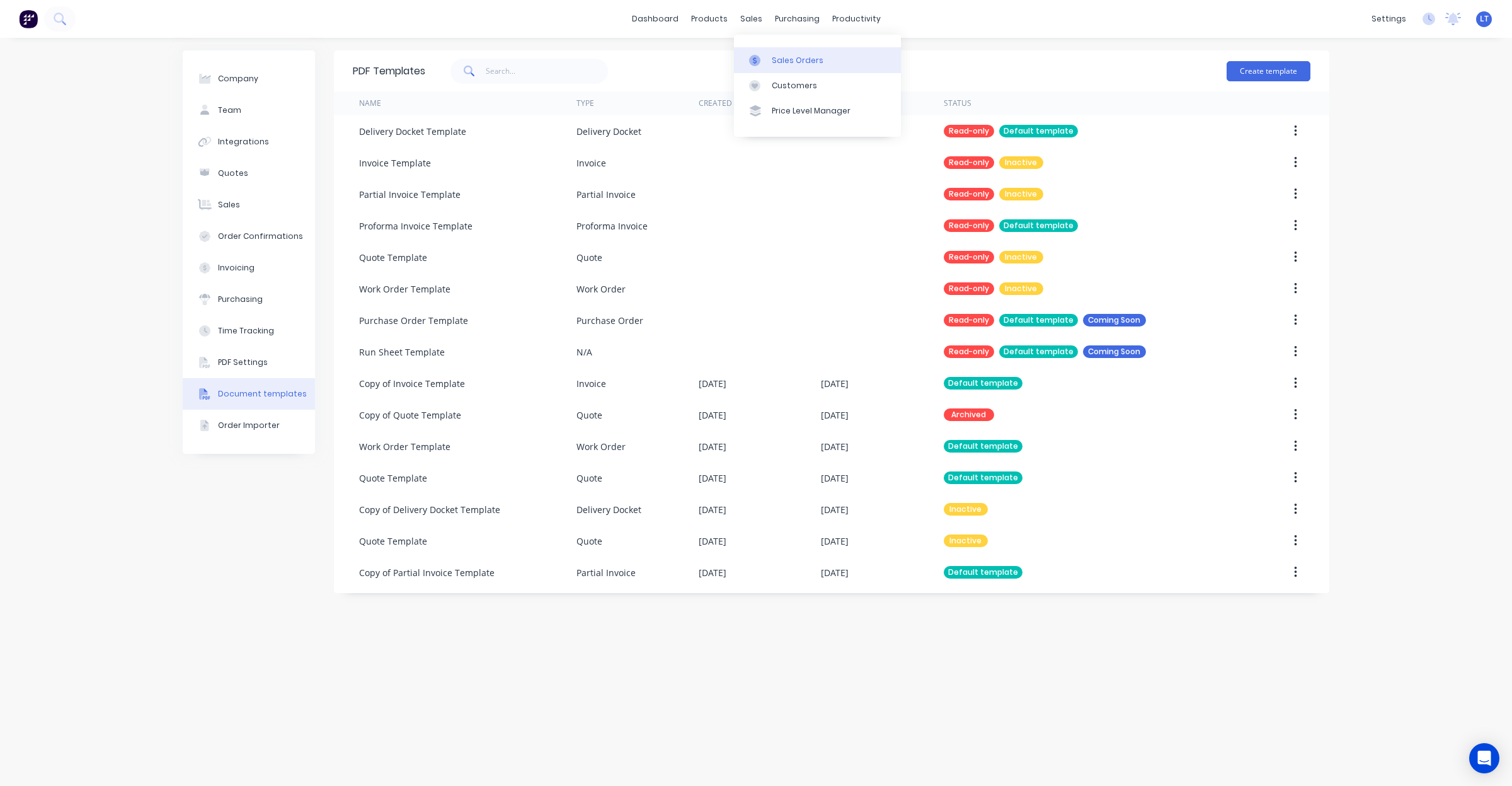
click at [780, 60] on div "Sales Orders" at bounding box center [797, 60] width 51 height 11
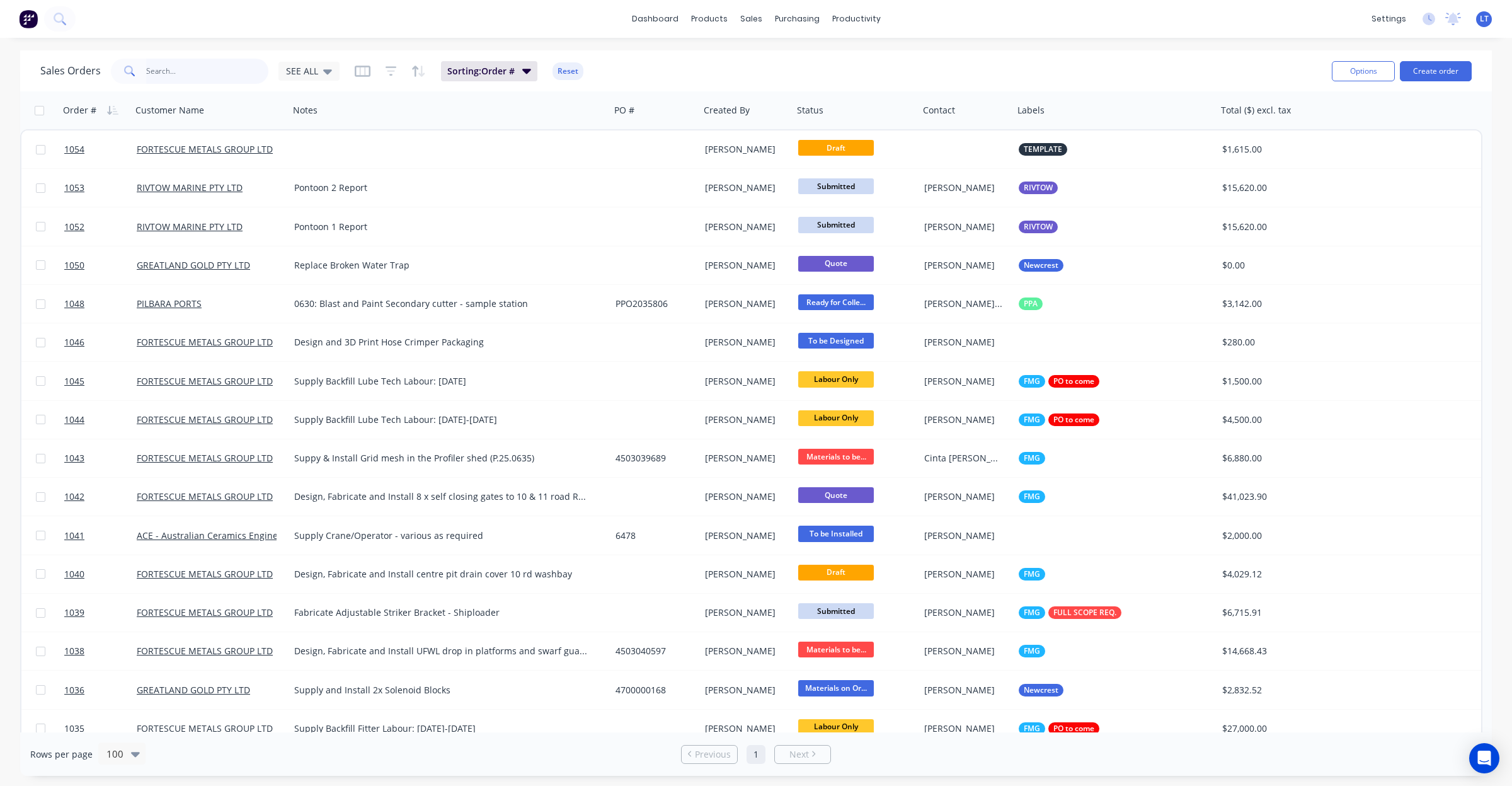
click at [217, 77] on input "text" at bounding box center [208, 71] width 123 height 25
type input "1033"
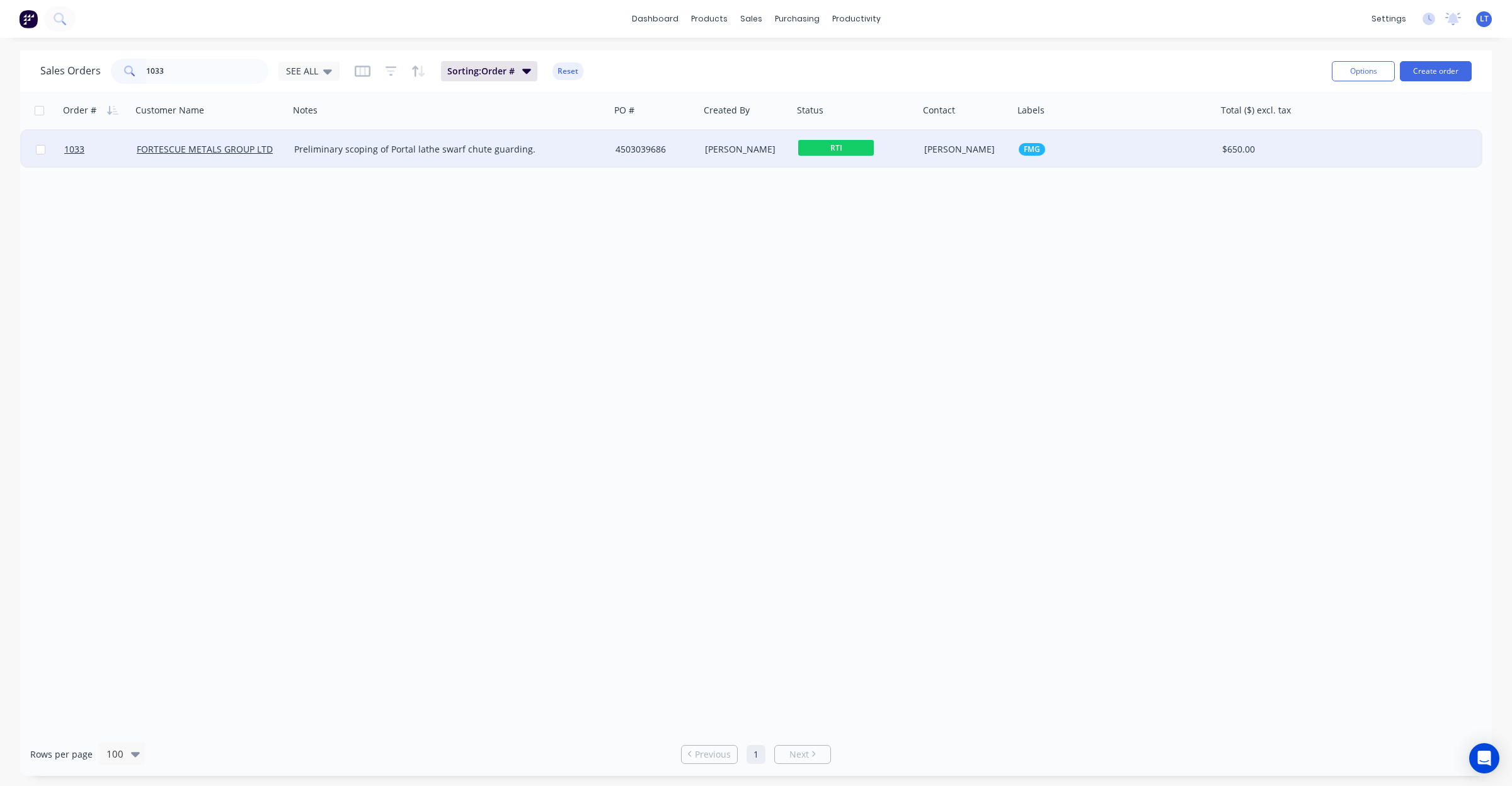
click at [651, 151] on div "4503039686" at bounding box center [653, 149] width 76 height 12
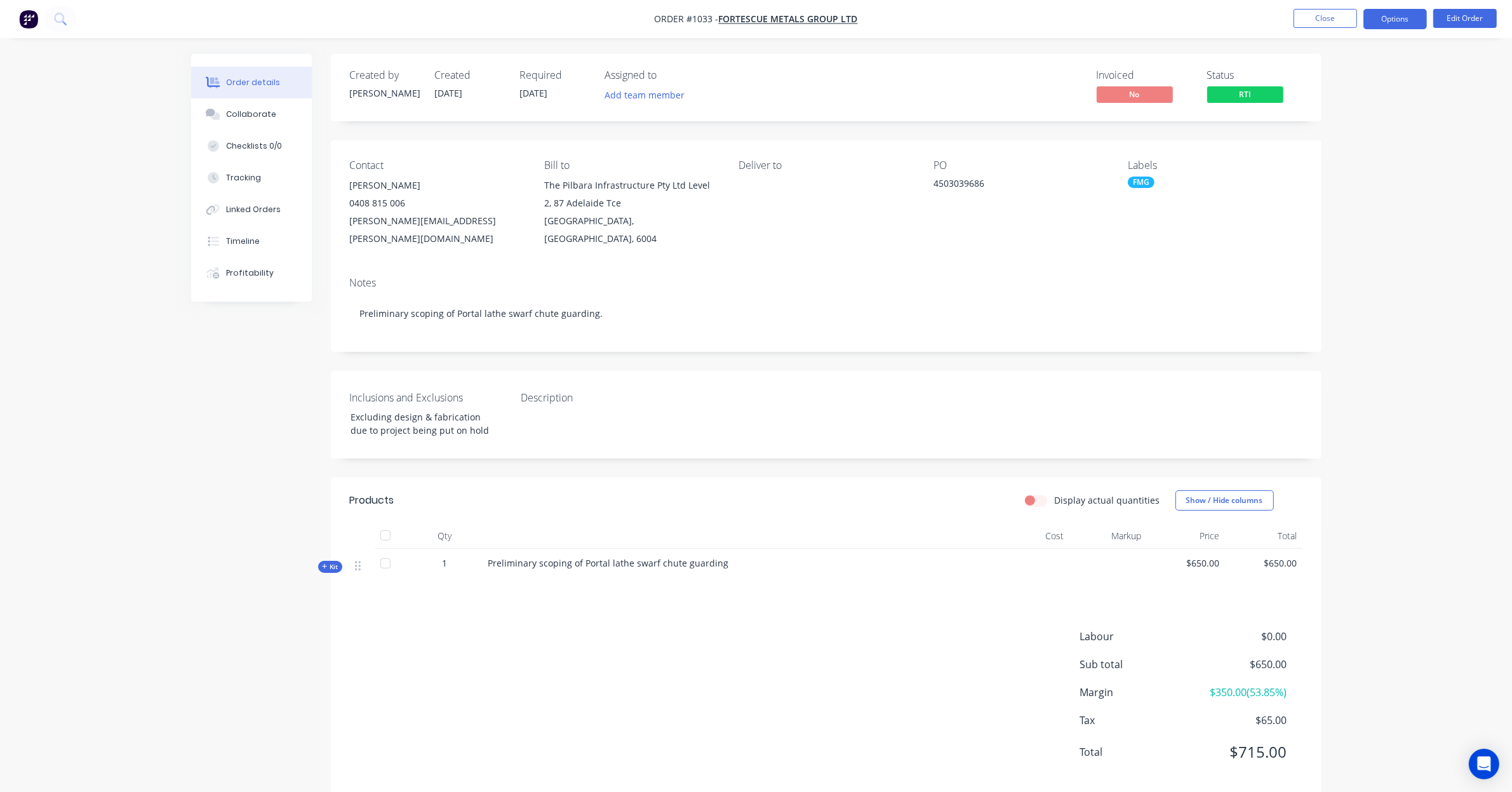
click at [1412, 22] on button "Options" at bounding box center [1395, 19] width 63 height 21
click at [1363, 75] on div "Invoice" at bounding box center [1357, 77] width 117 height 18
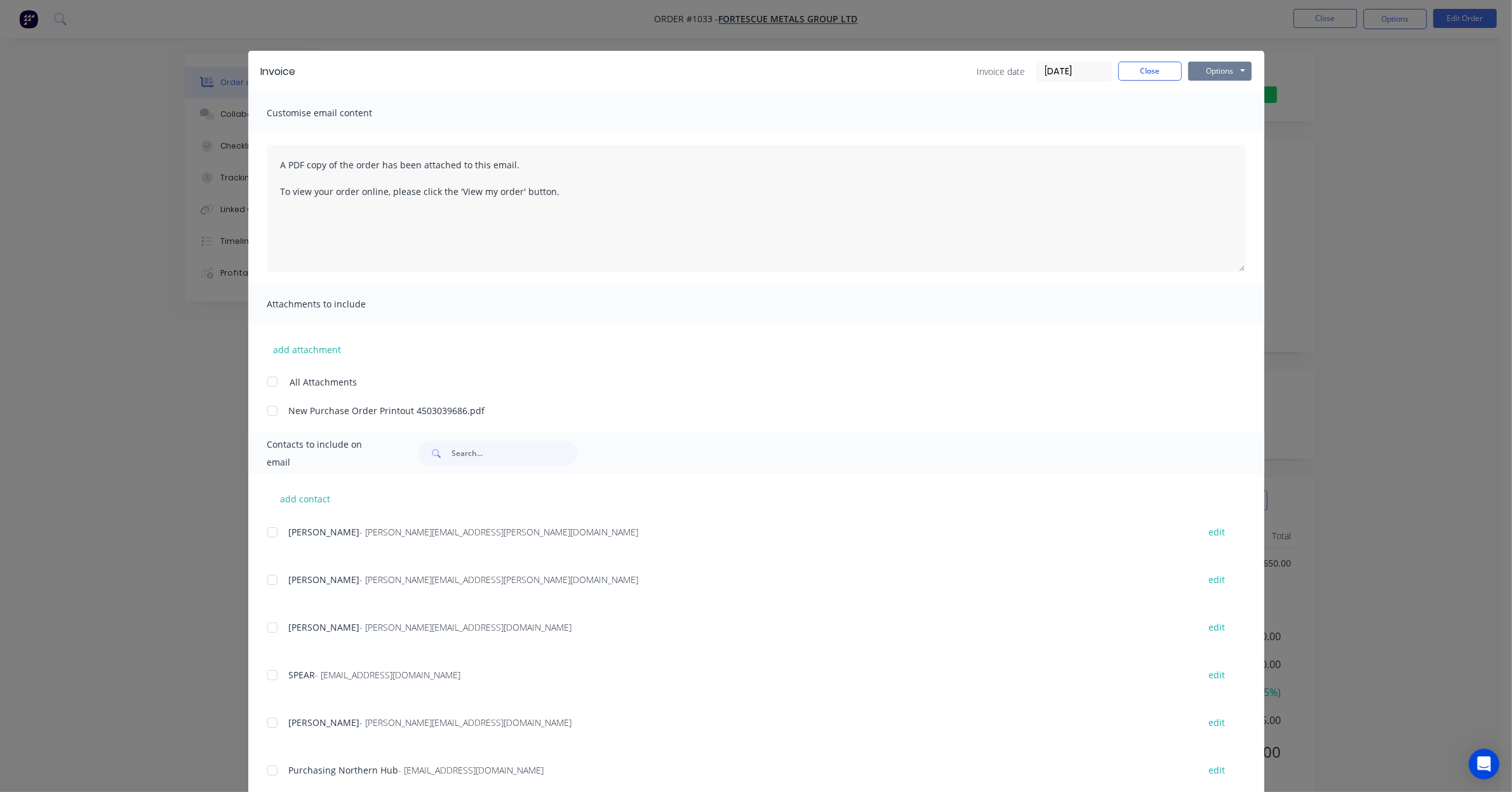
click at [1224, 67] on button "Options" at bounding box center [1220, 71] width 63 height 19
click at [1212, 94] on button "Preview" at bounding box center [1229, 94] width 81 height 21
click at [1164, 80] on button "Close" at bounding box center [1150, 71] width 63 height 19
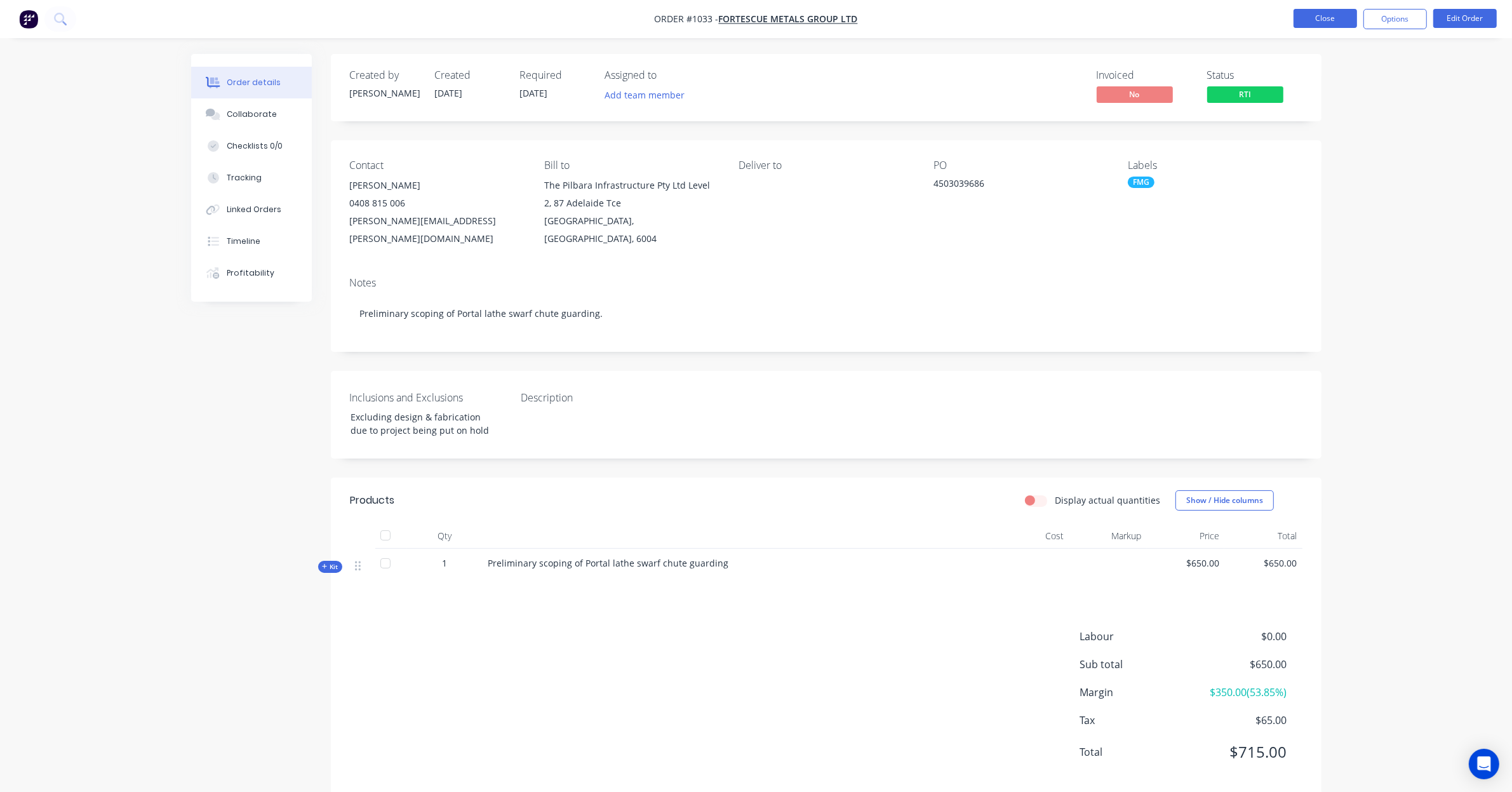
click at [1322, 22] on button "Close" at bounding box center [1325, 18] width 63 height 19
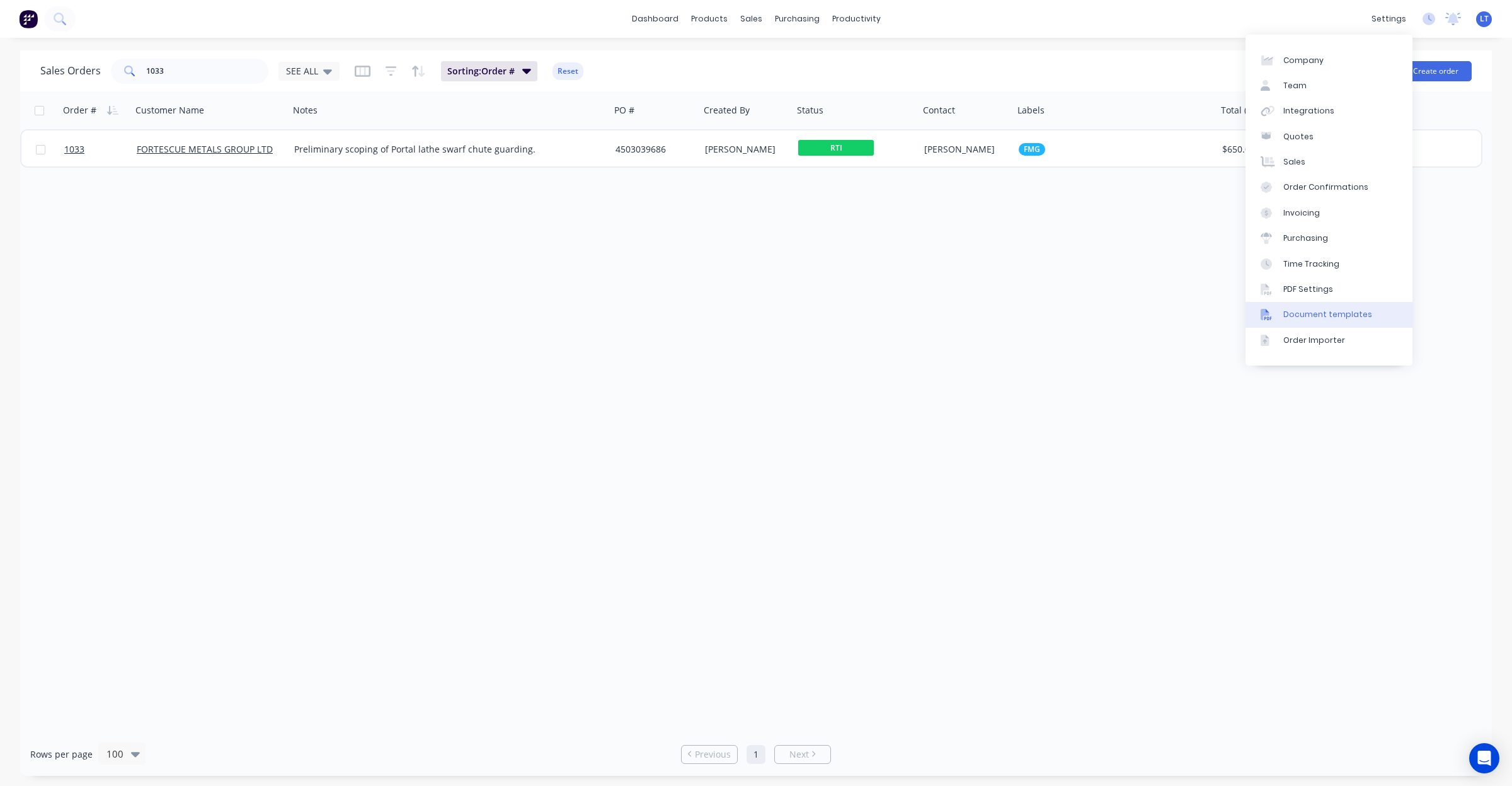
click at [1347, 318] on div "Document templates" at bounding box center [1327, 314] width 89 height 11
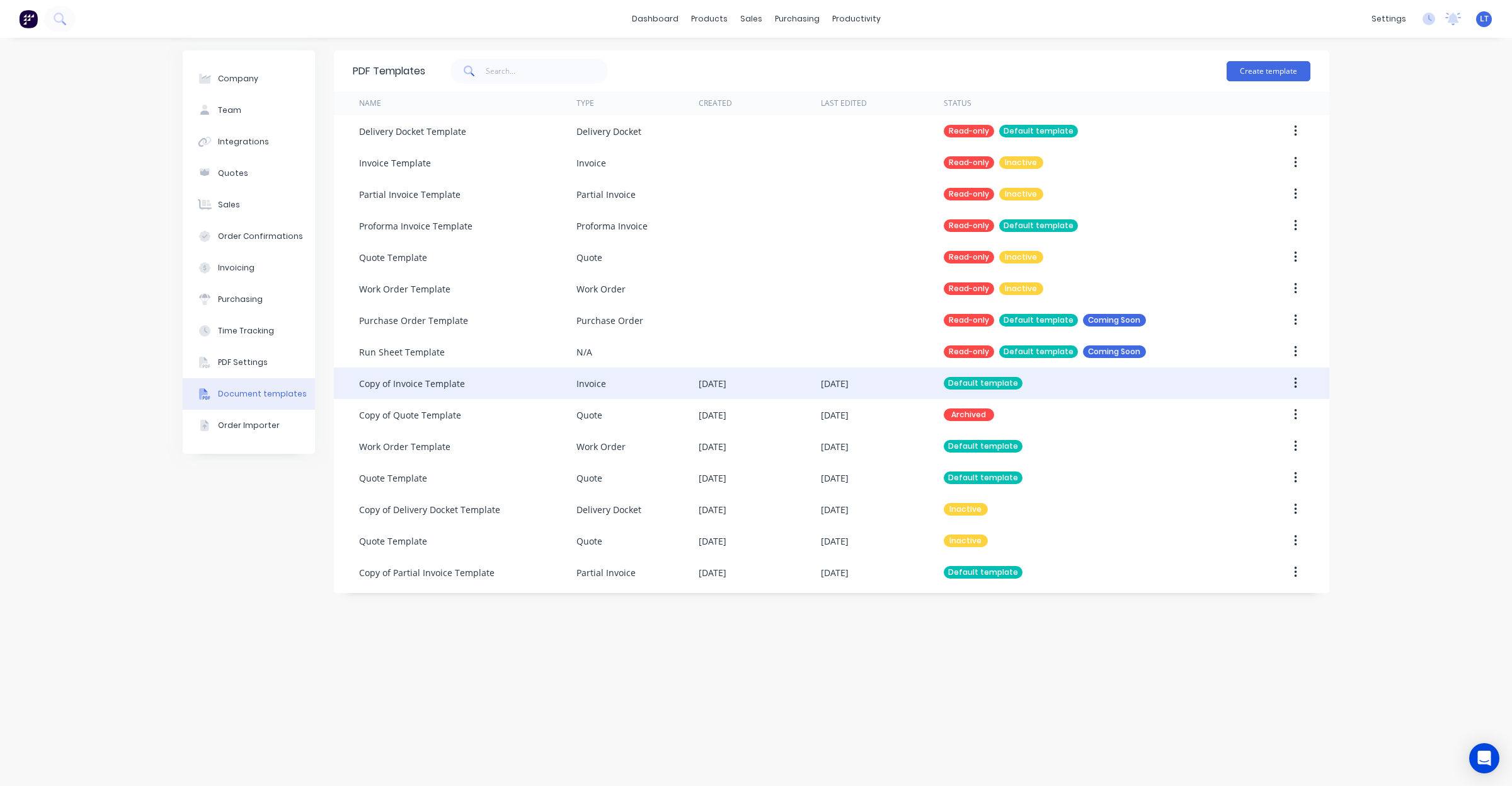
click at [654, 380] on div "Invoice" at bounding box center [638, 383] width 122 height 32
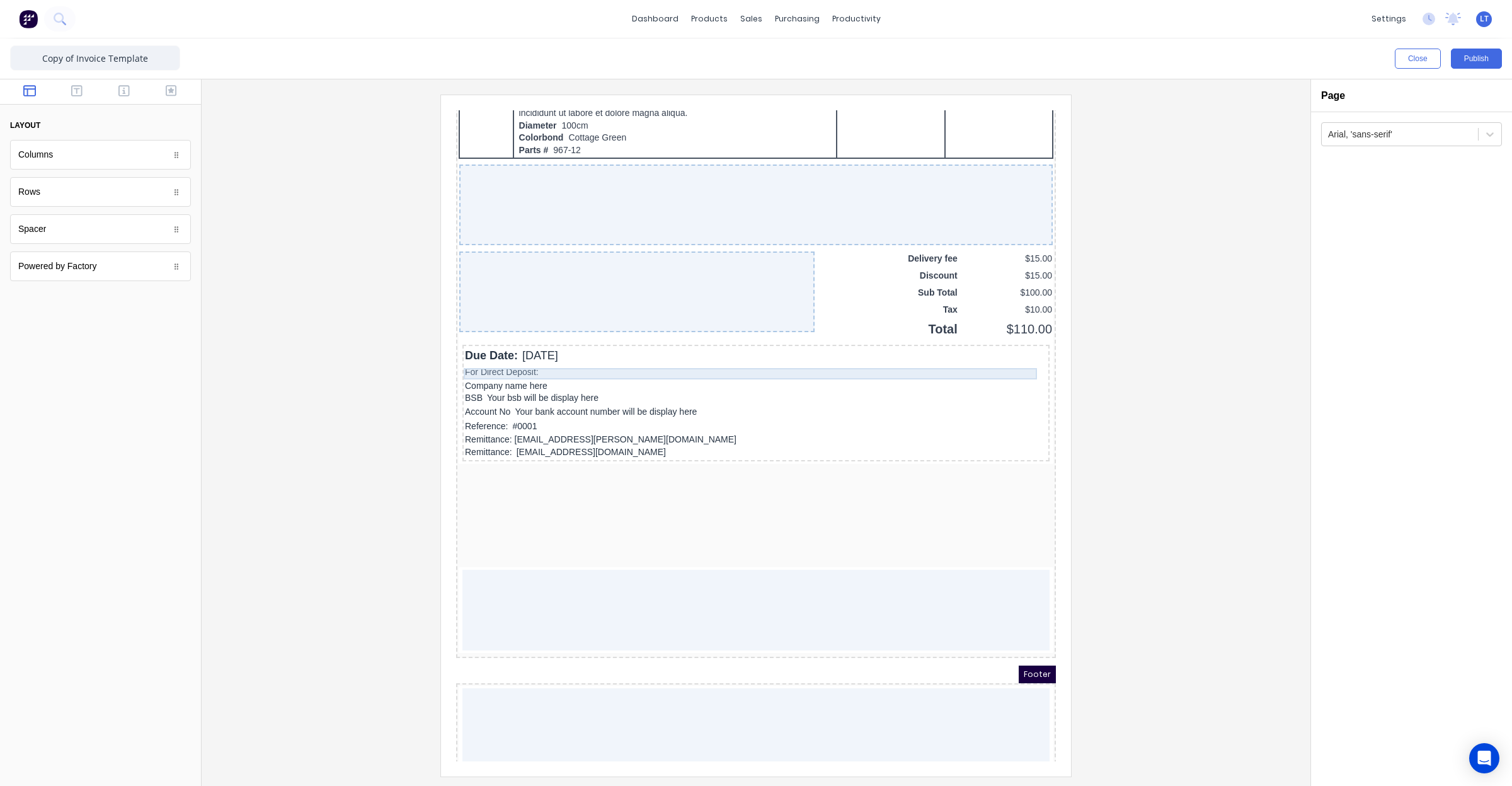
scroll to position [838, 0]
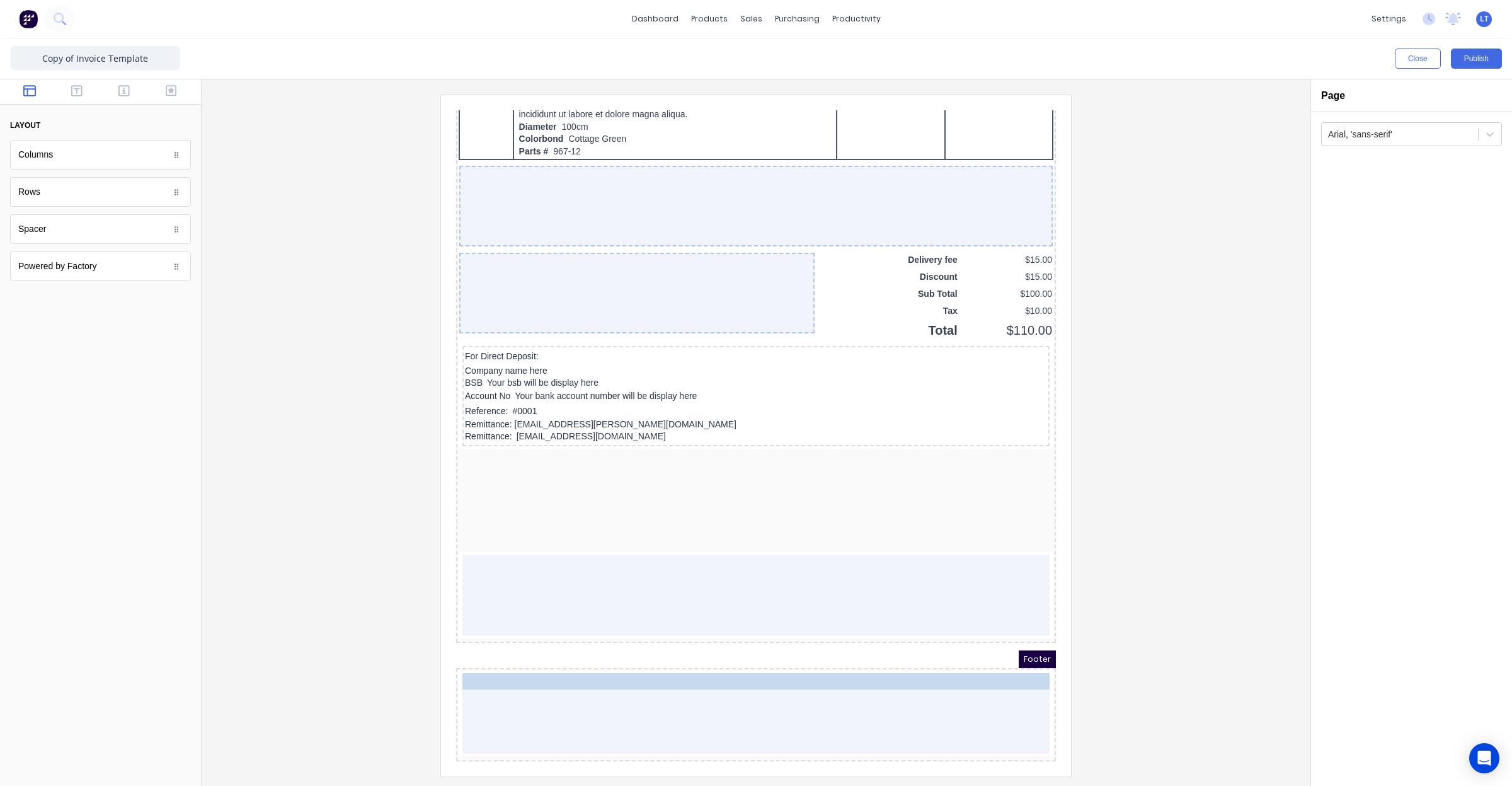
drag, startPoint x: 590, startPoint y: 327, endPoint x: 592, endPoint y: 665, distance: 338.0
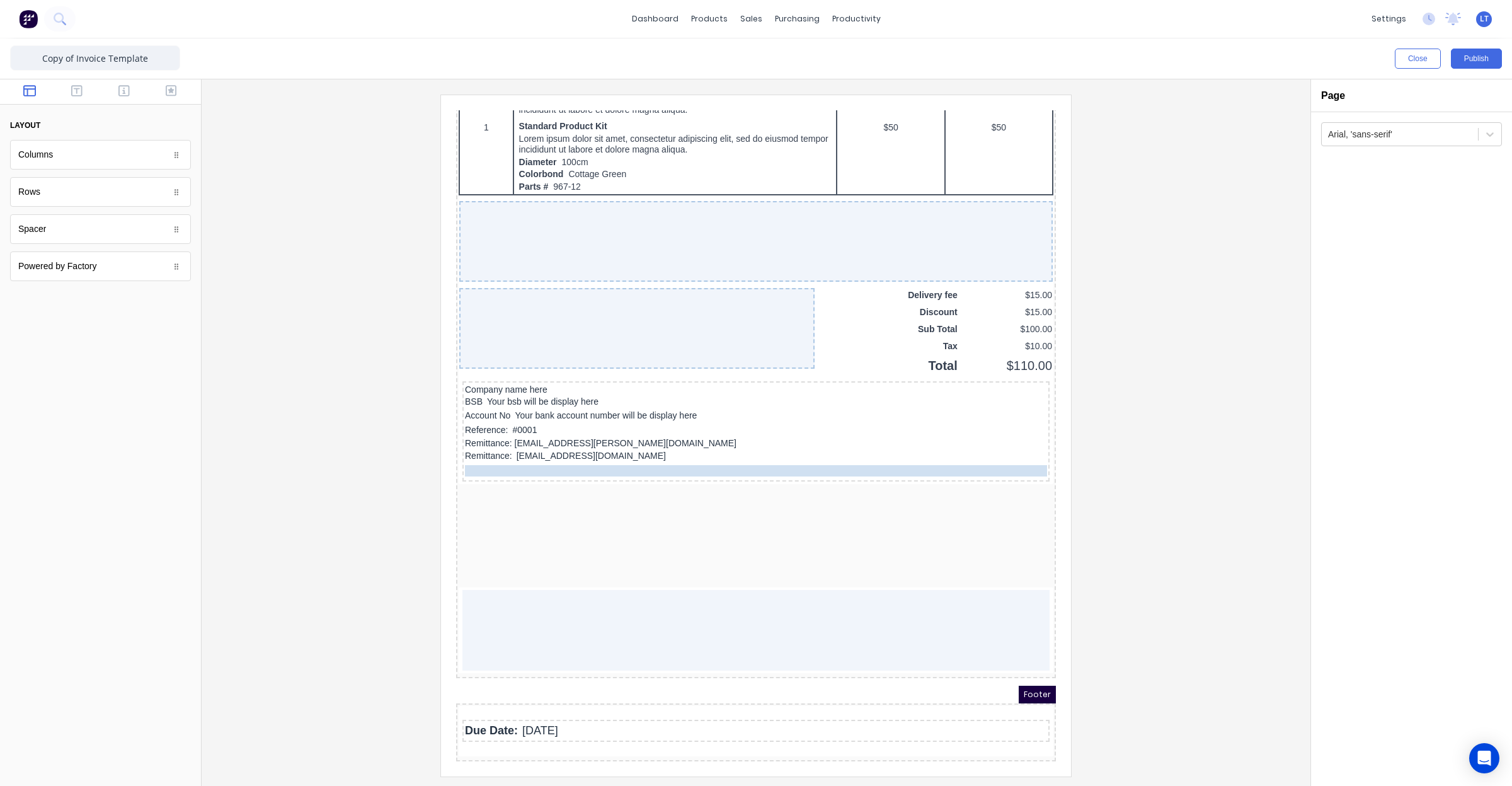
scroll to position [771, 0]
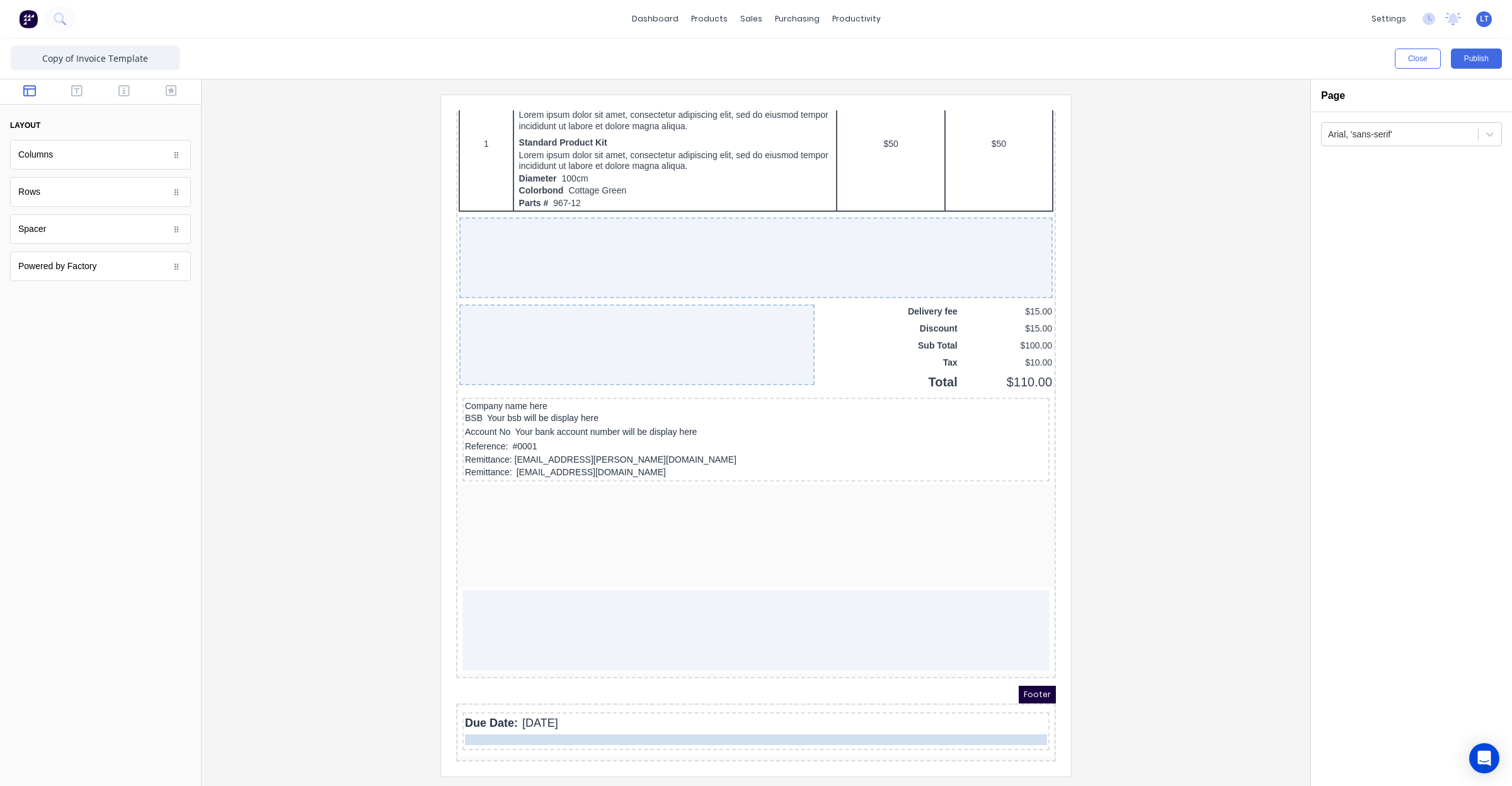
drag, startPoint x: 508, startPoint y: 376, endPoint x: 508, endPoint y: 714, distance: 338.0
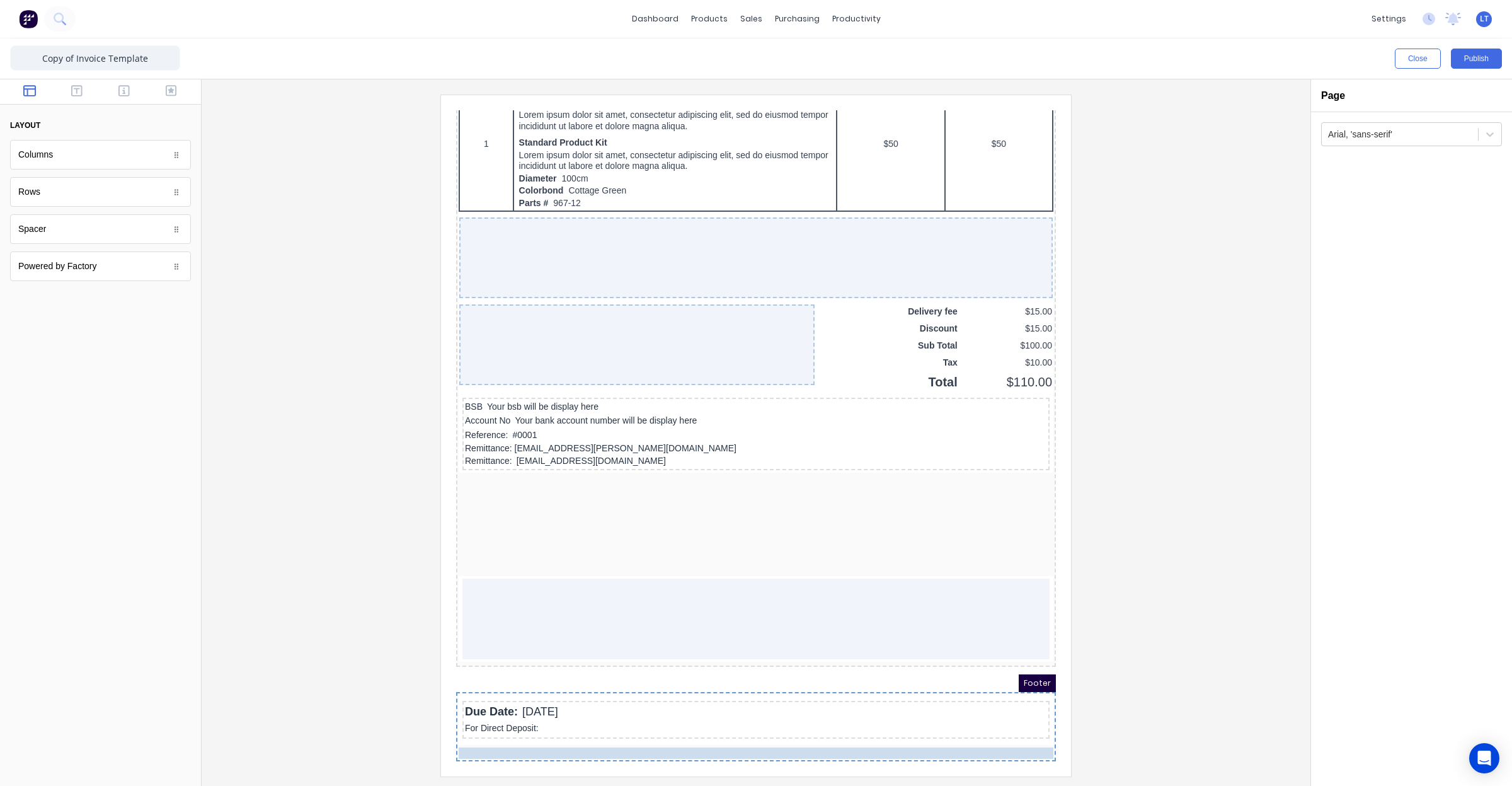
scroll to position [762, 0]
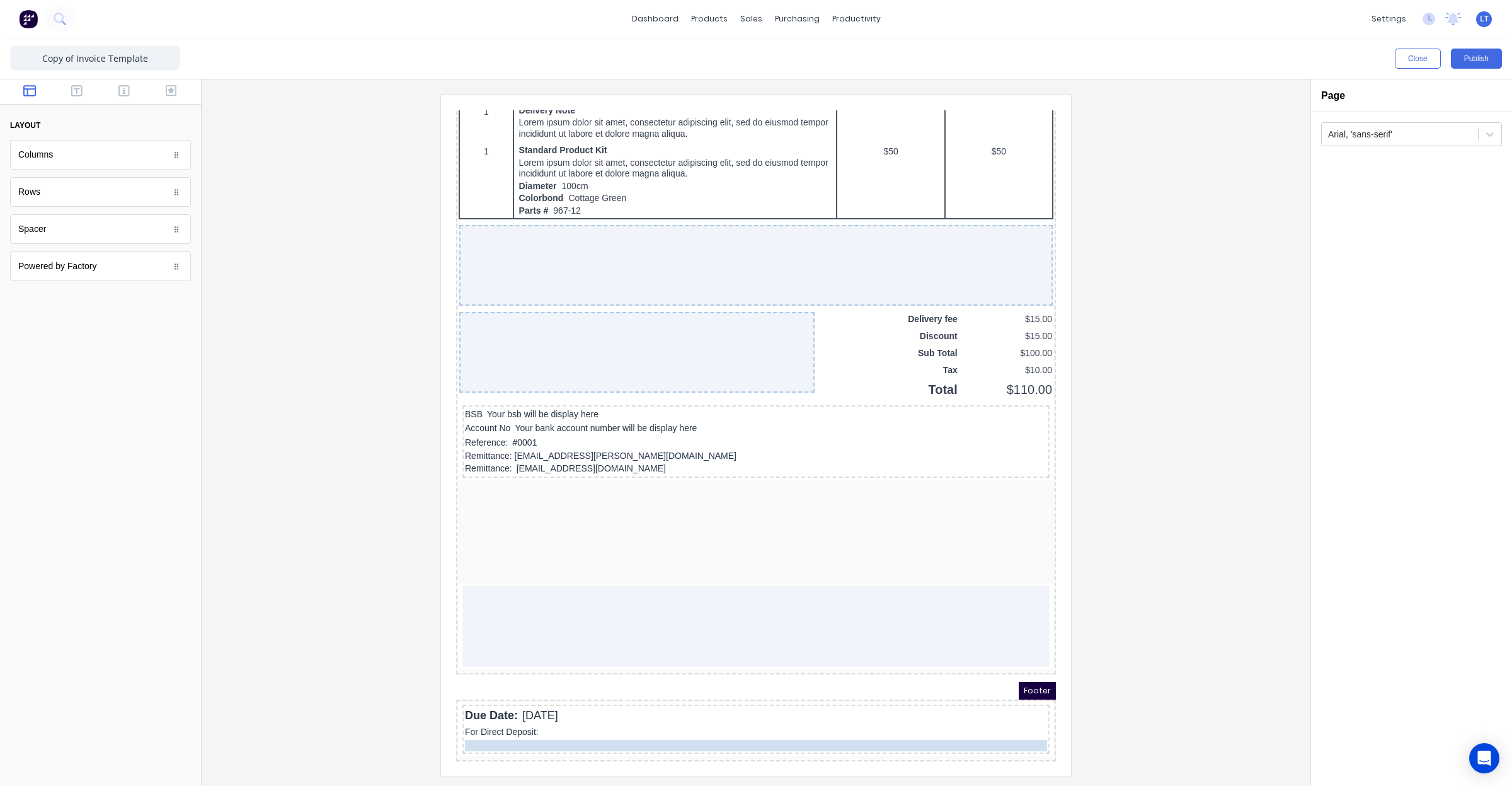
drag, startPoint x: 505, startPoint y: 392, endPoint x: 511, endPoint y: 727, distance: 335.1
drag, startPoint x: 511, startPoint y: 400, endPoint x: 525, endPoint y: 728, distance: 328.3
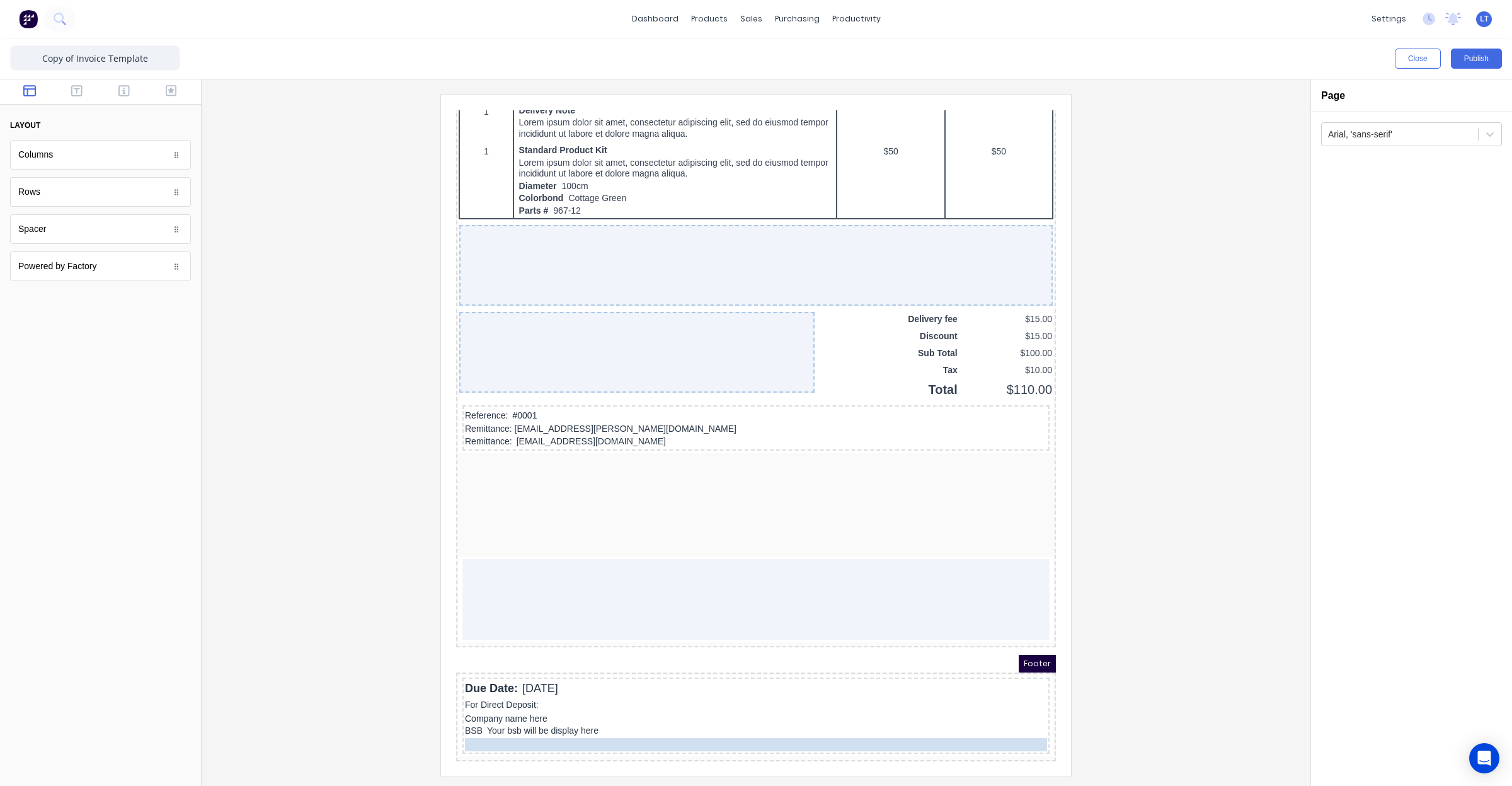
drag, startPoint x: 503, startPoint y: 400, endPoint x: 500, endPoint y: 728, distance: 328.0
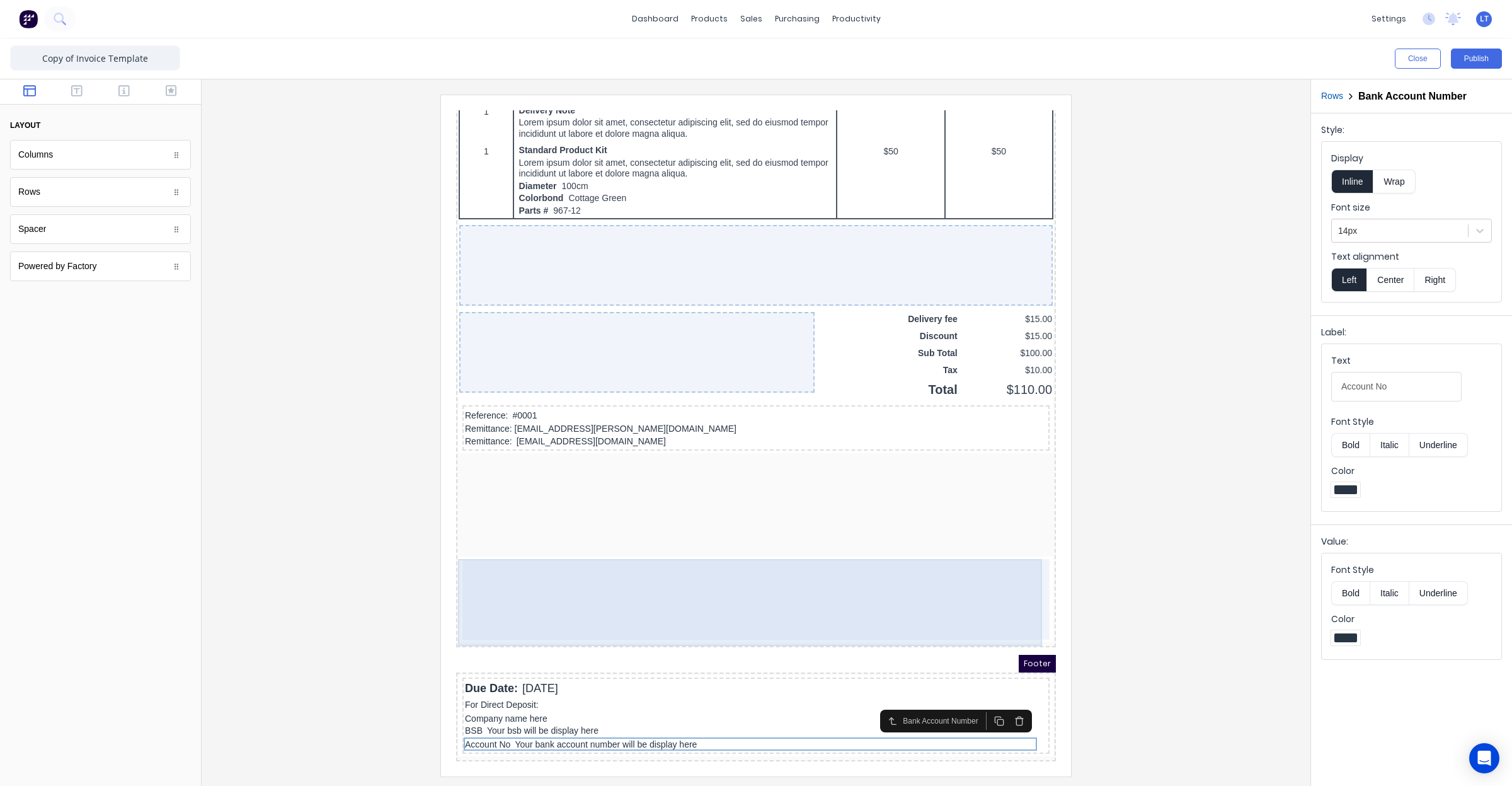
scroll to position [764, 0]
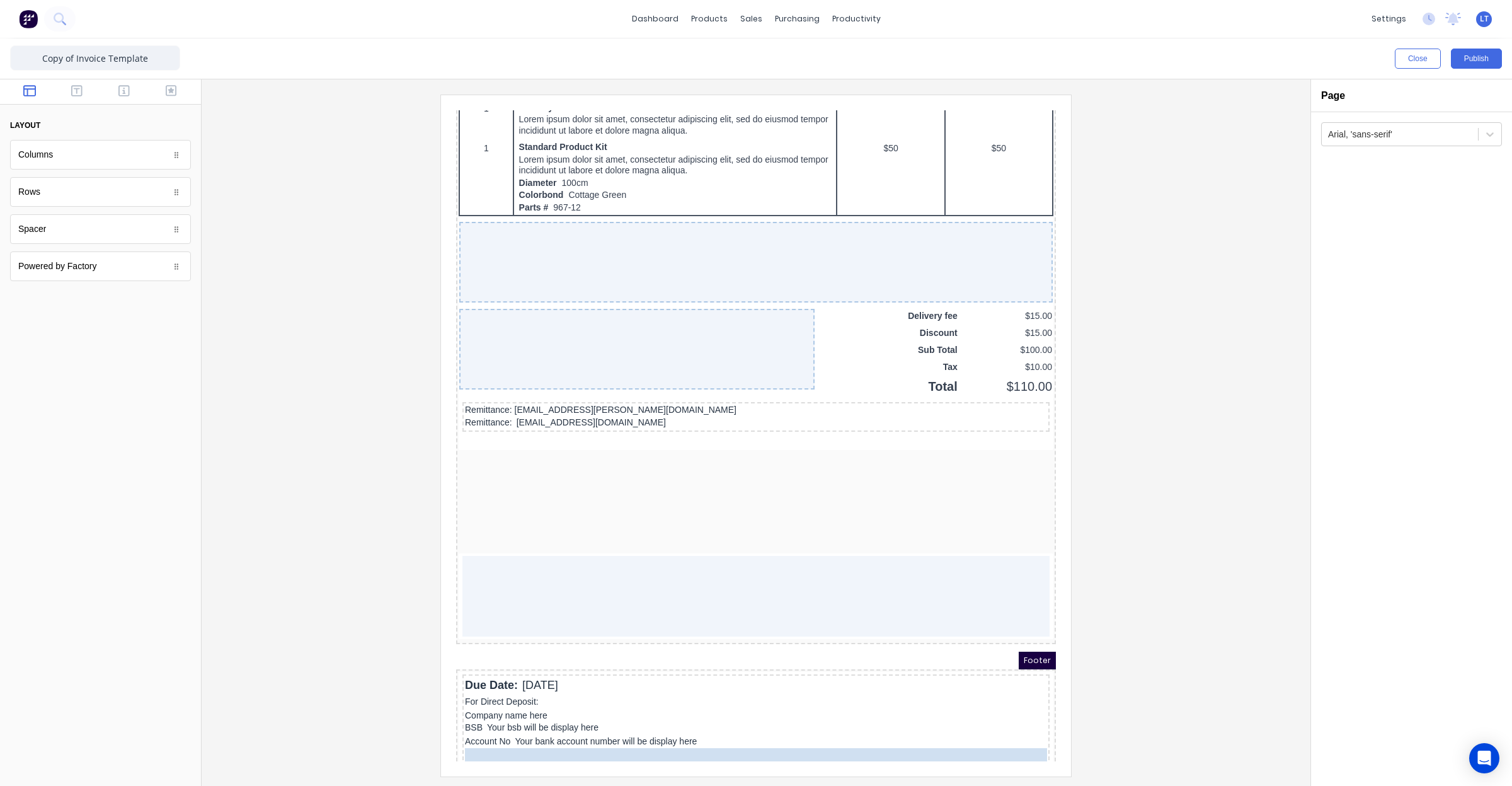
drag, startPoint x: 506, startPoint y: 395, endPoint x: 525, endPoint y: 733, distance: 338.5
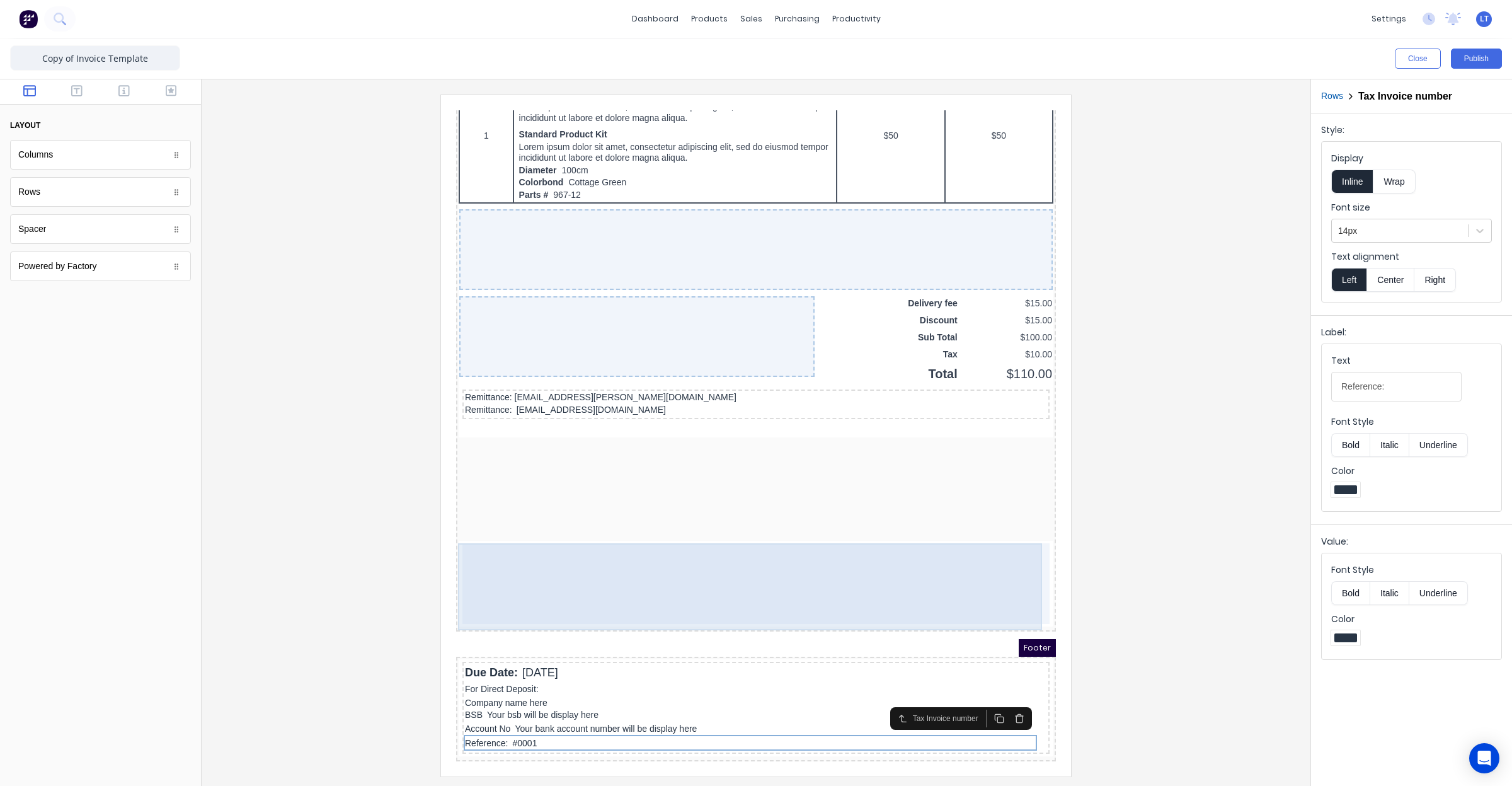
scroll to position [779, 0]
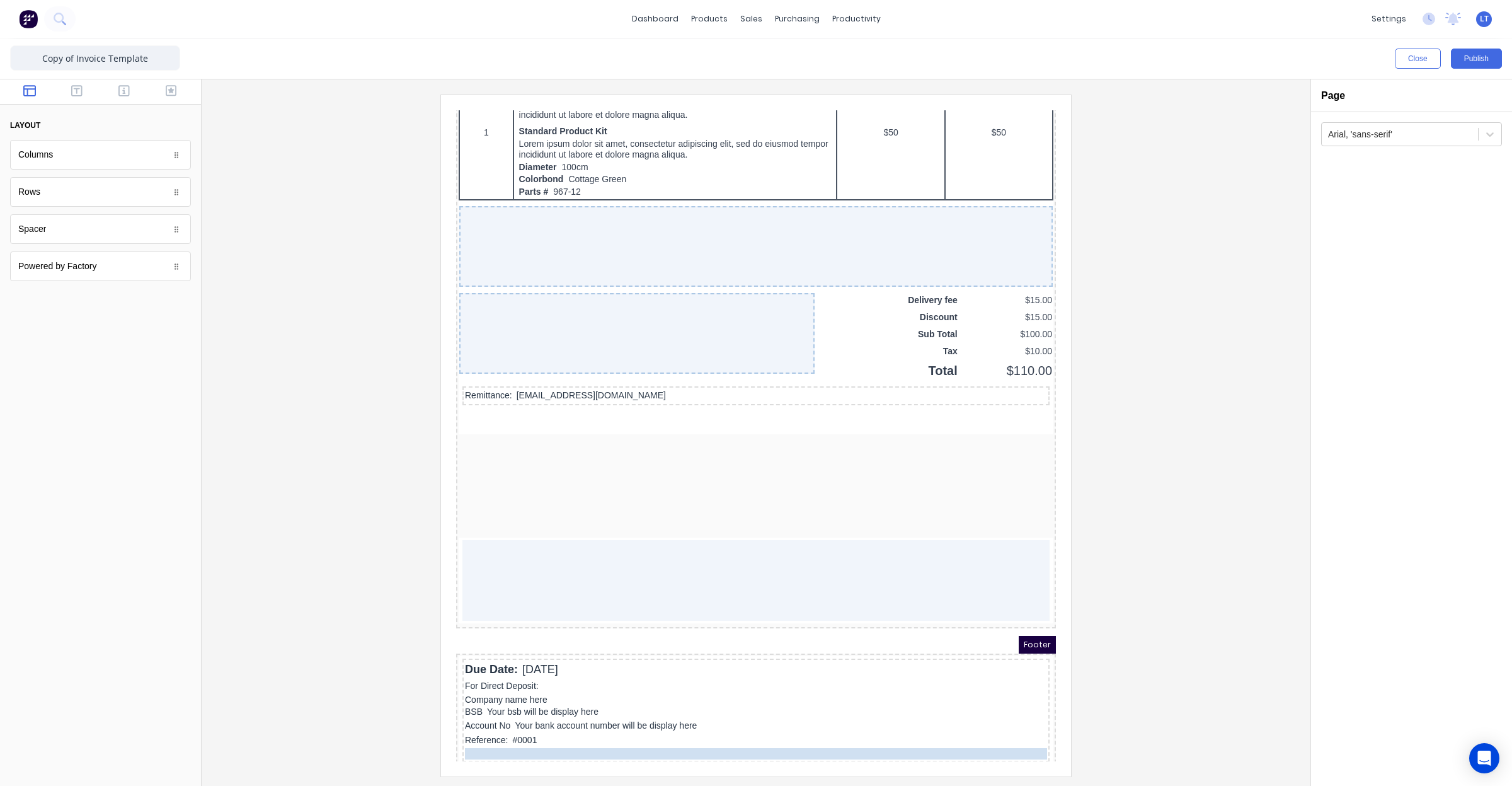
drag, startPoint x: 541, startPoint y: 383, endPoint x: 541, endPoint y: 736, distance: 353.0
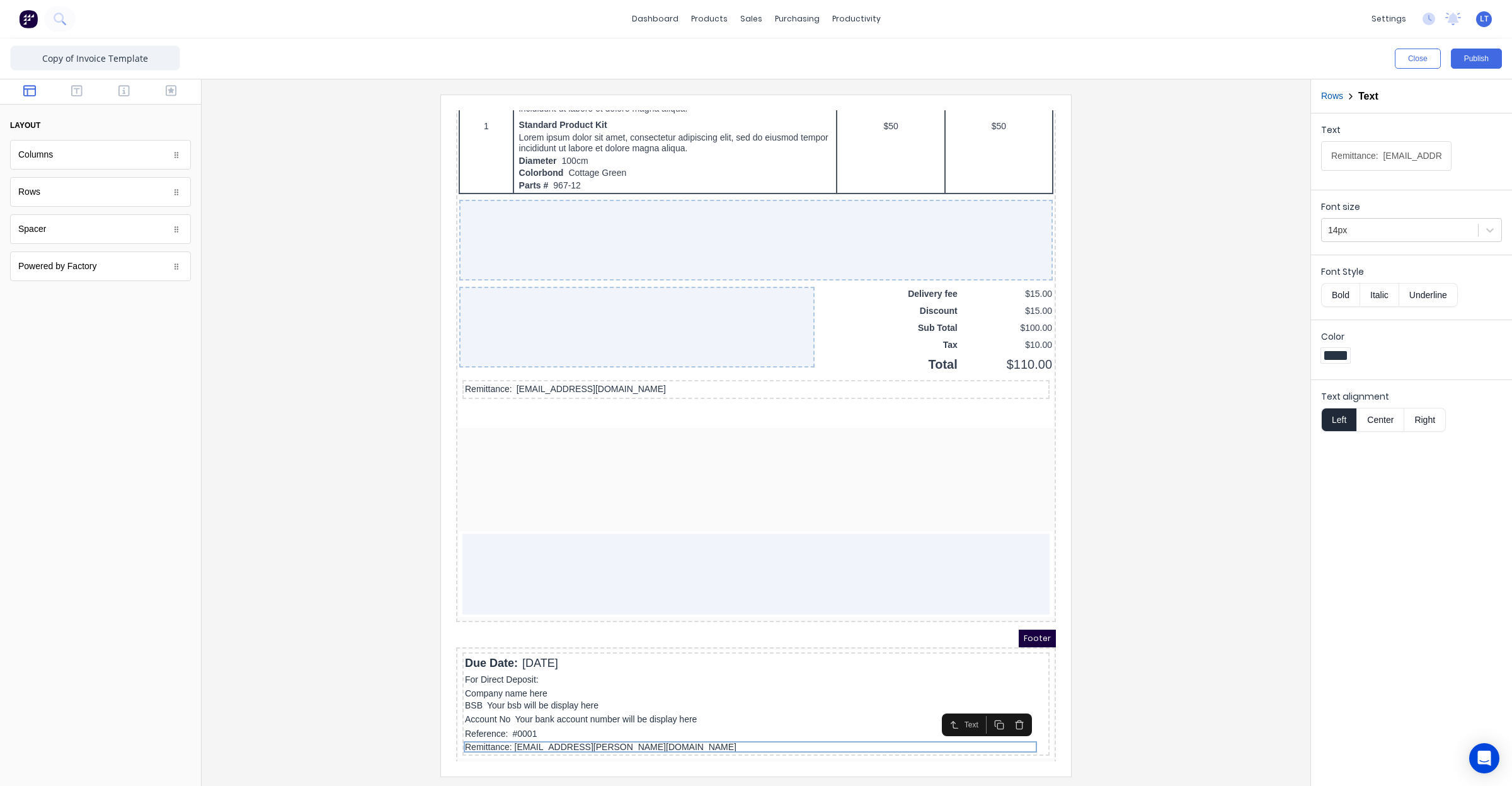
scroll to position [791, 0]
click at [581, 374] on div "Remittance: xxxxxxx@xxxxx.com" at bounding box center [740, 372] width 582 height 14
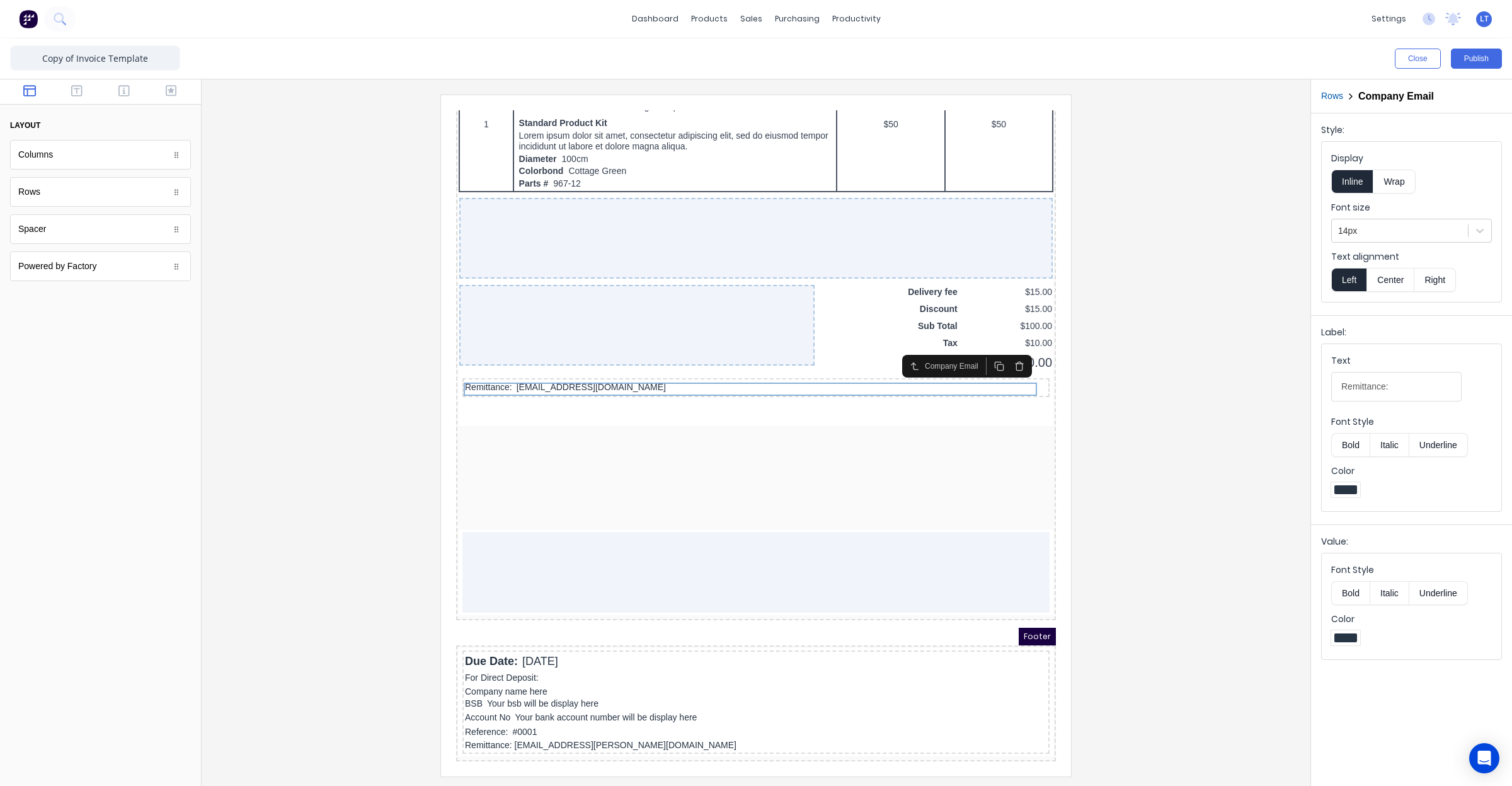
click at [1003, 347] on icon "button" at bounding box center [1004, 351] width 10 height 10
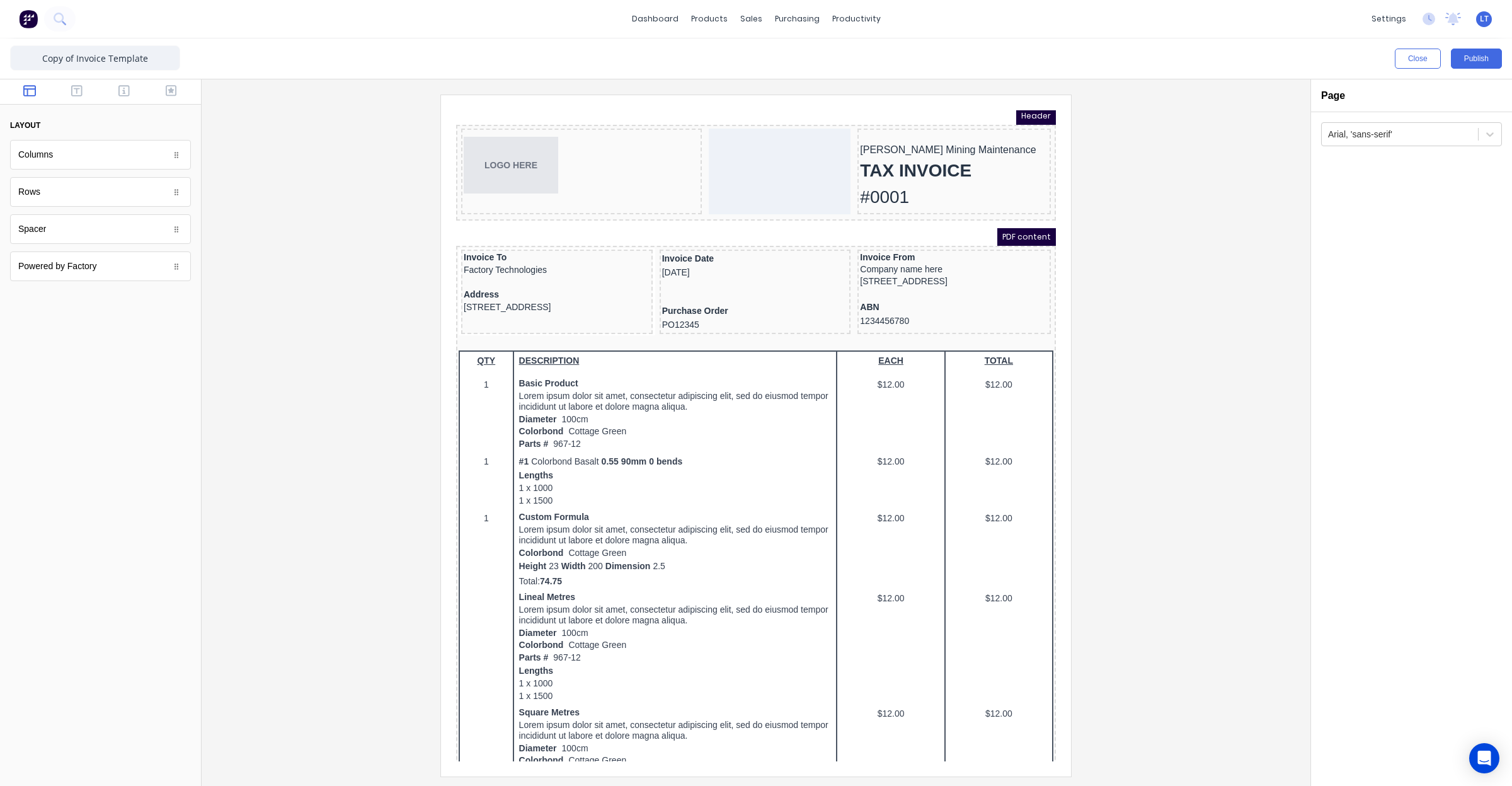
scroll to position [0, 0]
click at [1463, 63] on button "Publish" at bounding box center [1476, 59] width 51 height 20
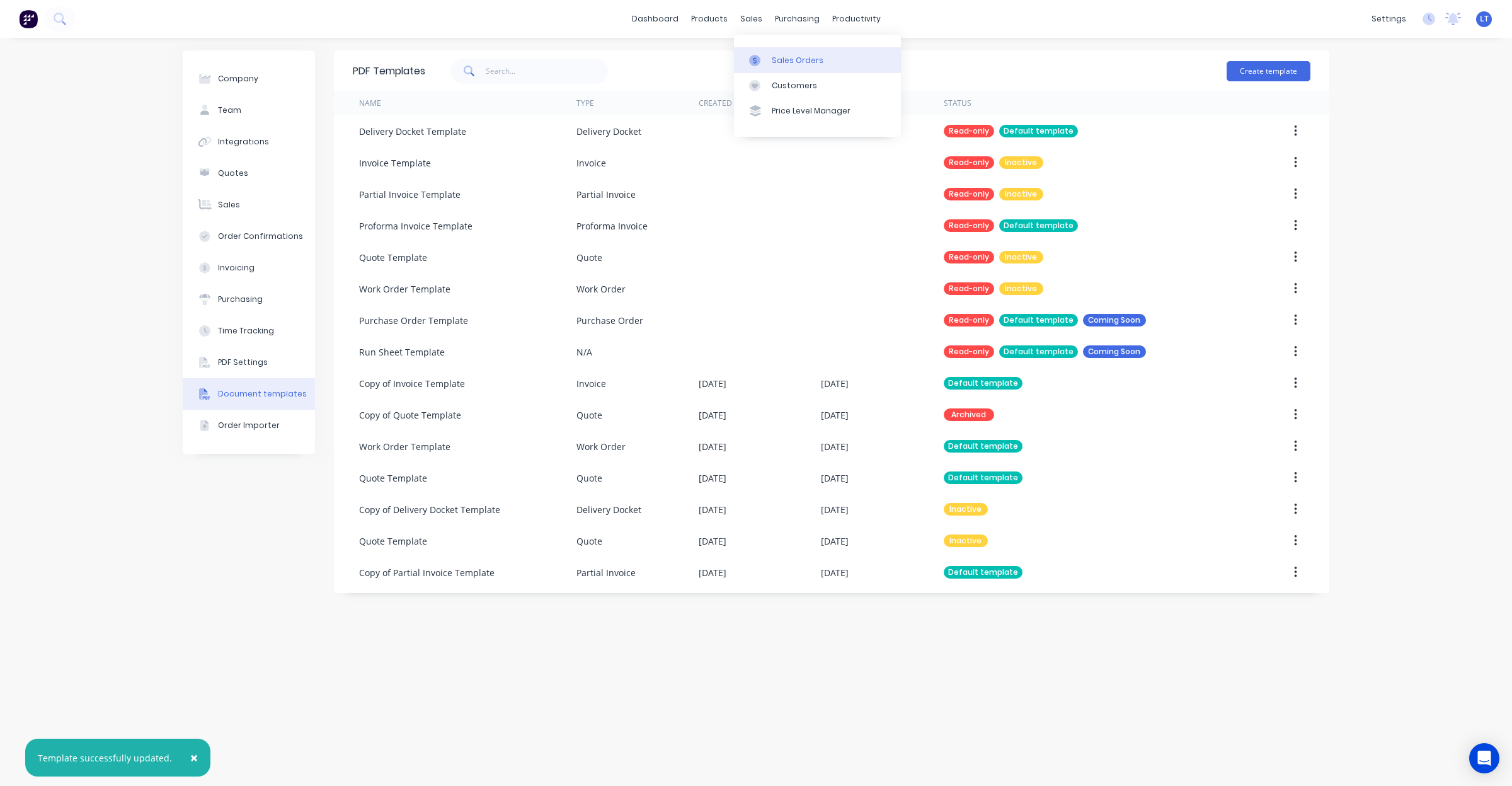
click at [766, 59] on div at bounding box center [758, 60] width 19 height 11
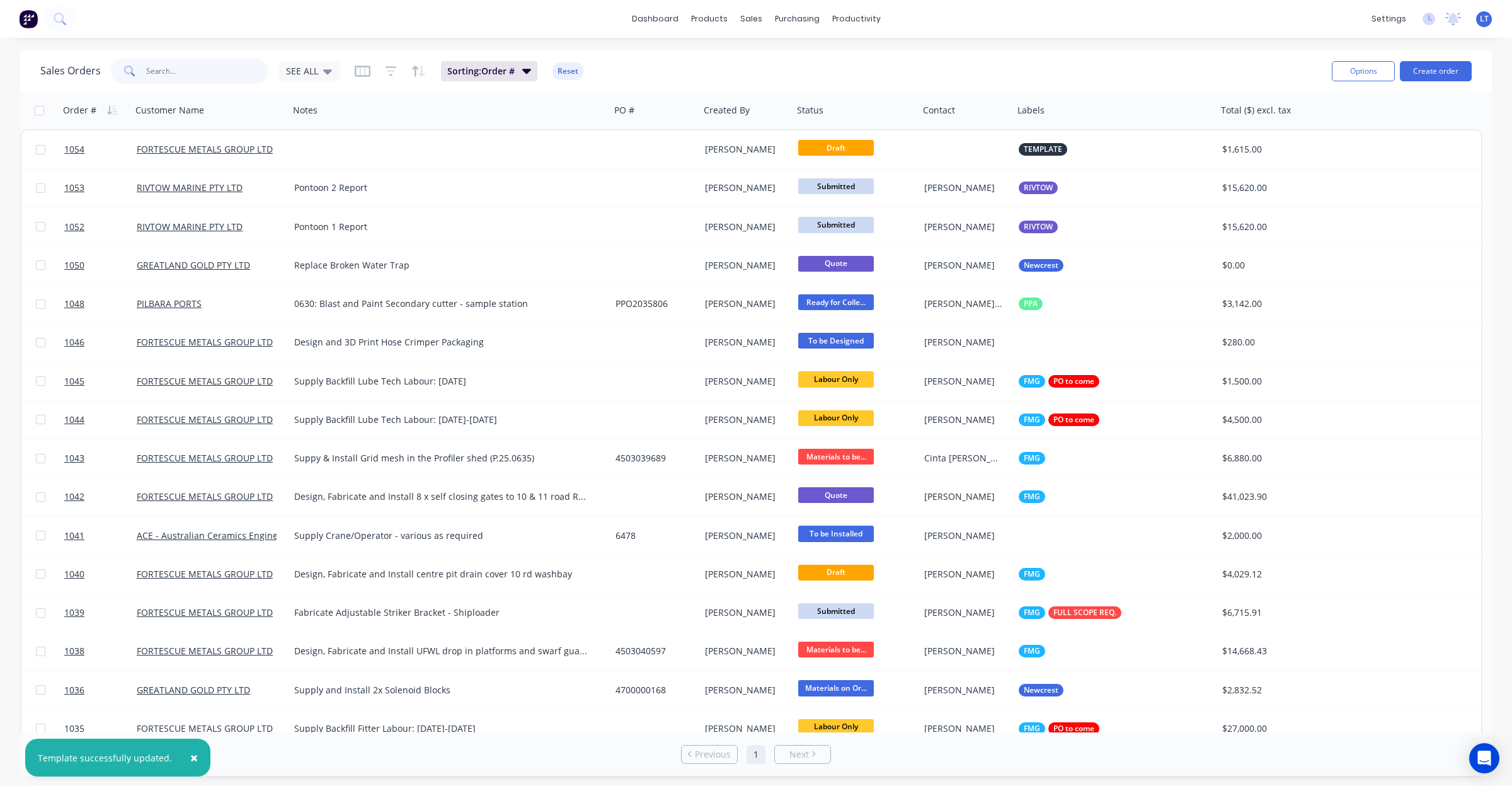
click at [189, 74] on input "text" at bounding box center [208, 71] width 123 height 25
type input "1033"
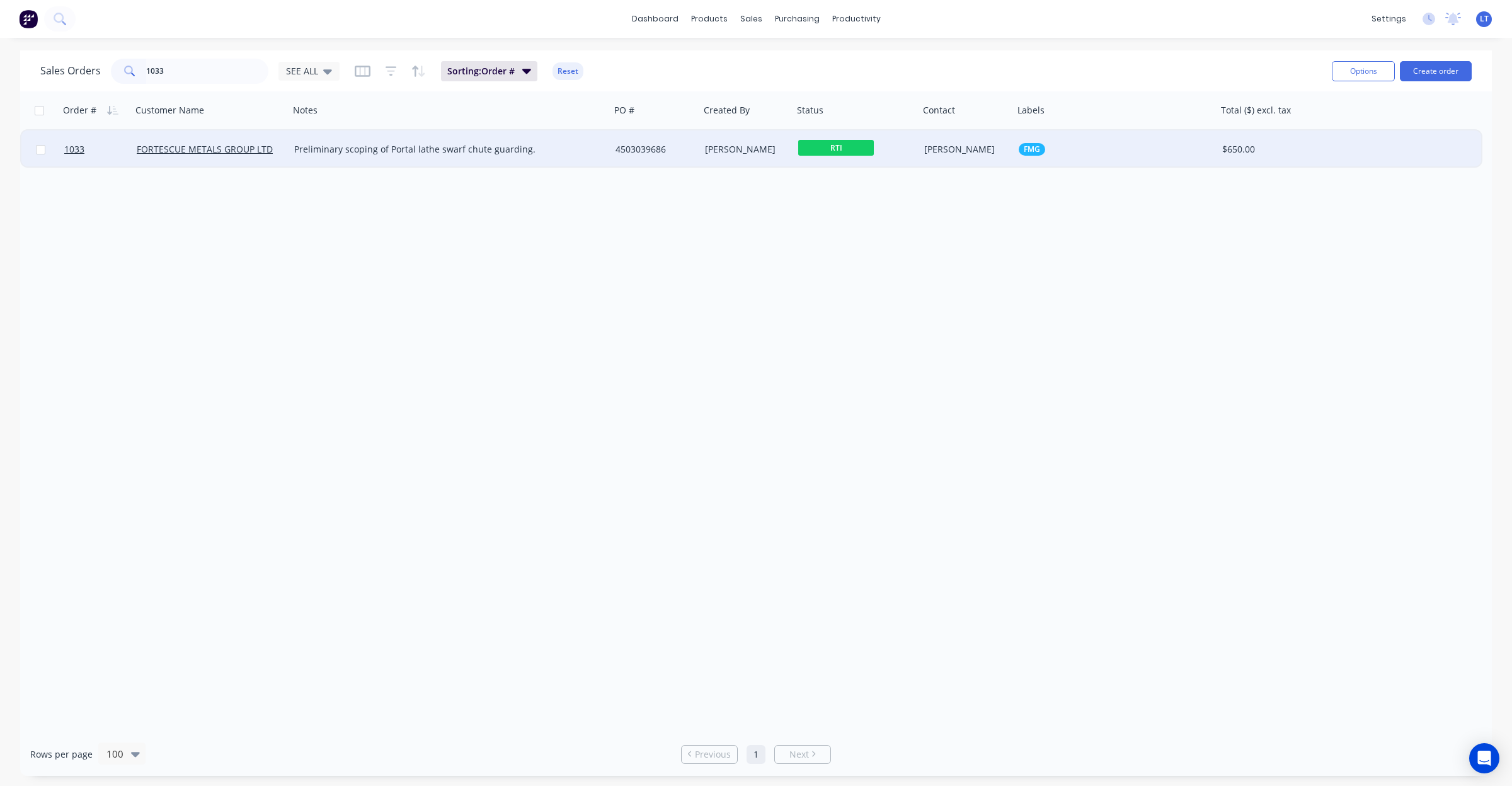
click at [375, 141] on div "Preliminary scoping of Portal lathe swarf chute guarding." at bounding box center [449, 149] width 322 height 37
click at [631, 136] on div "4503039686" at bounding box center [655, 149] width 90 height 37
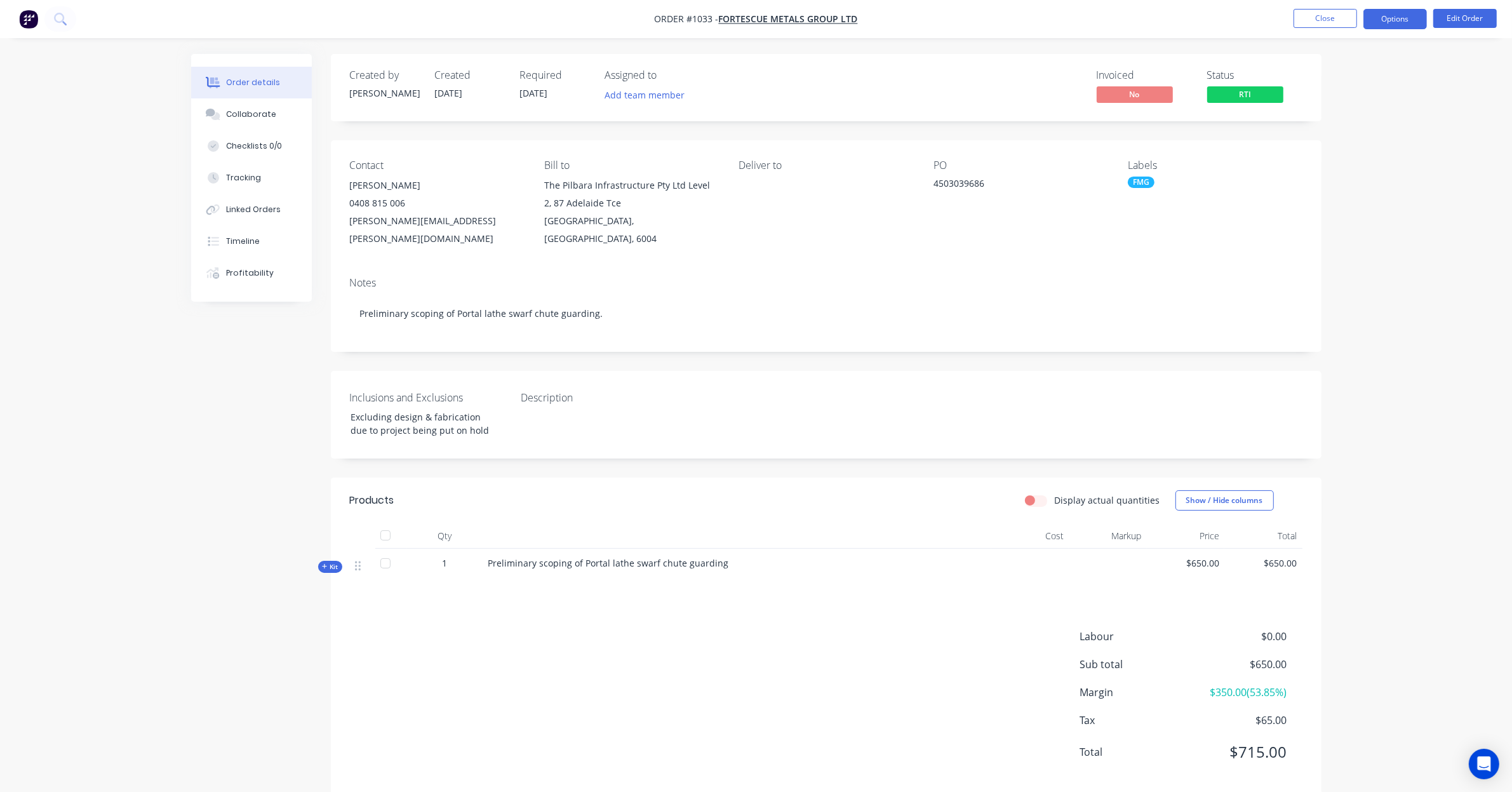
click at [1391, 25] on button "Options" at bounding box center [1395, 19] width 63 height 21
click at [1360, 77] on div "Invoice" at bounding box center [1357, 77] width 117 height 18
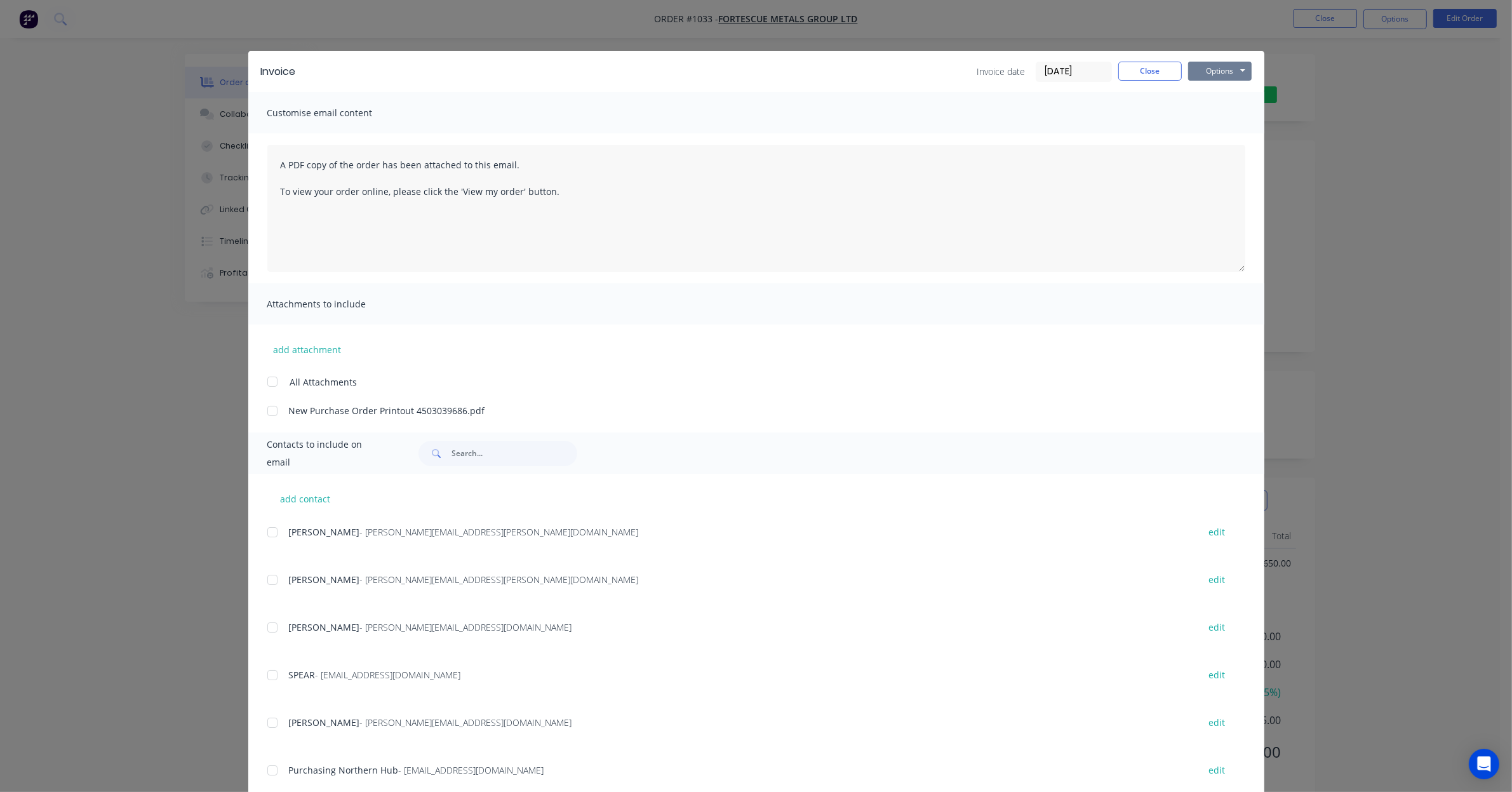
click at [1192, 74] on button "Options" at bounding box center [1220, 71] width 63 height 19
click at [1198, 93] on button "Preview" at bounding box center [1229, 94] width 81 height 21
click at [1152, 70] on button "Close" at bounding box center [1150, 71] width 63 height 19
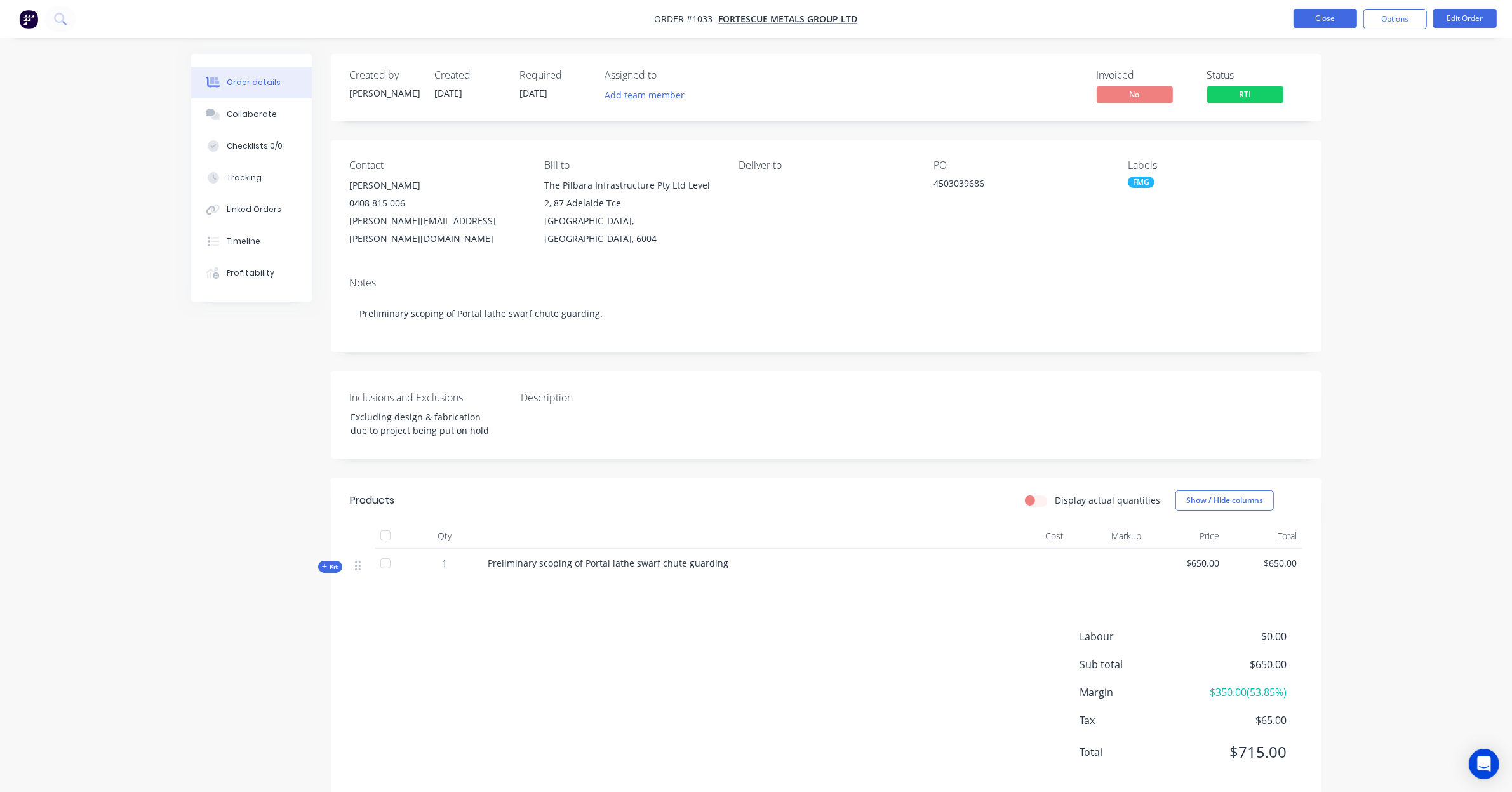
click at [1308, 24] on button "Close" at bounding box center [1325, 18] width 63 height 19
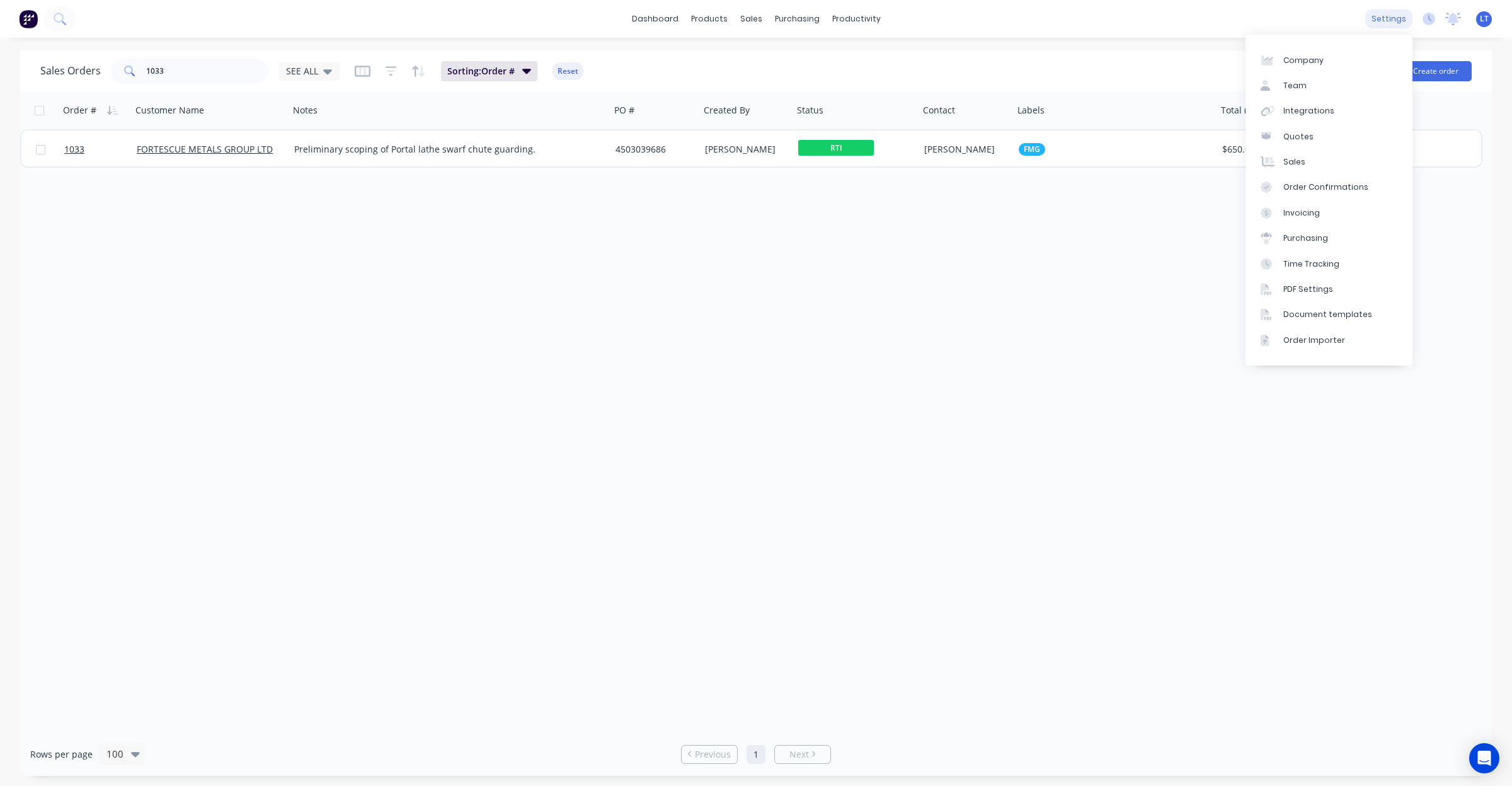
click at [1384, 25] on div "settings" at bounding box center [1389, 19] width 47 height 19
click at [1352, 314] on div "Document templates" at bounding box center [1327, 314] width 89 height 11
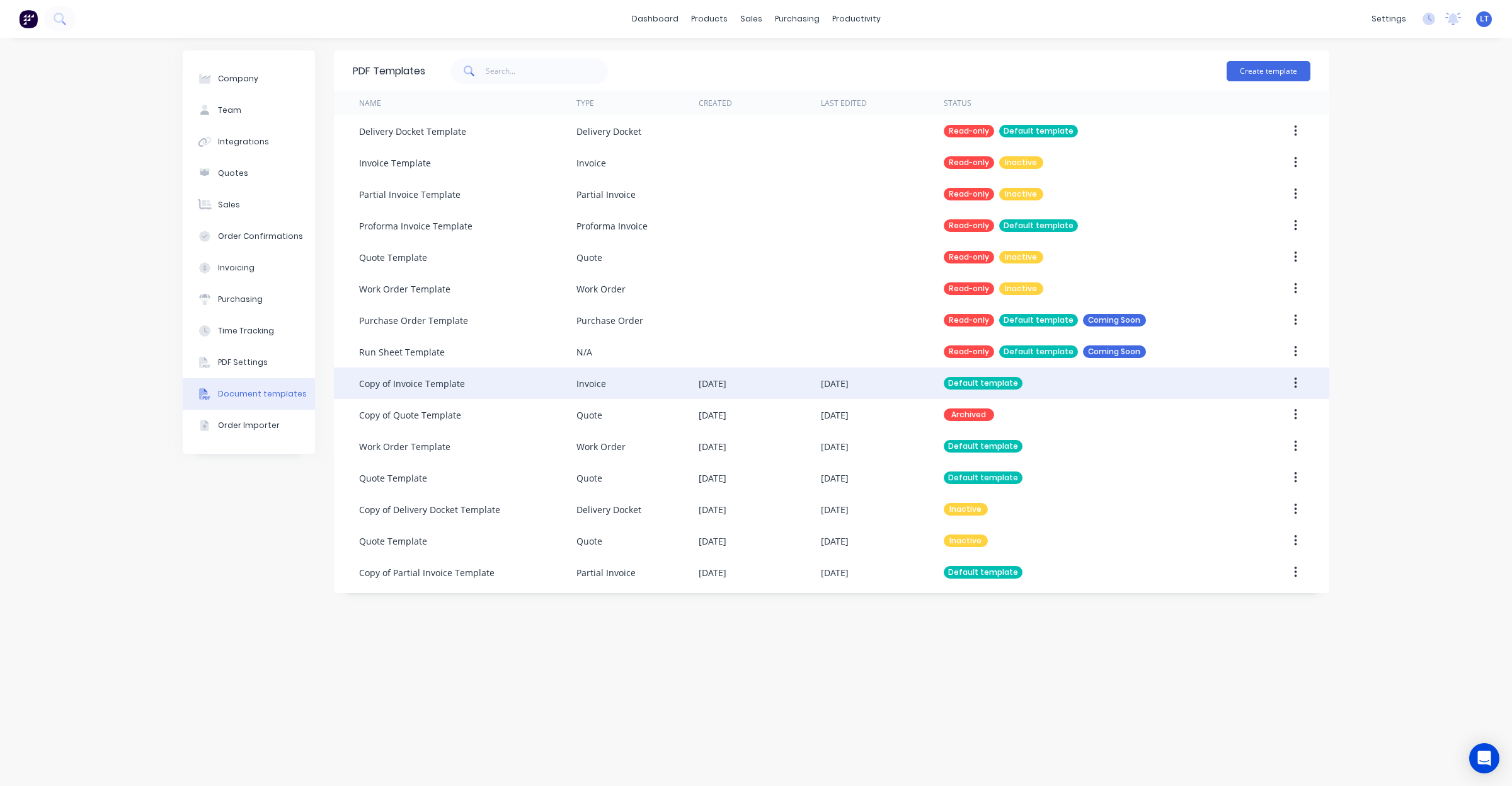
click at [726, 380] on div "[DATE]" at bounding box center [712, 384] width 28 height 13
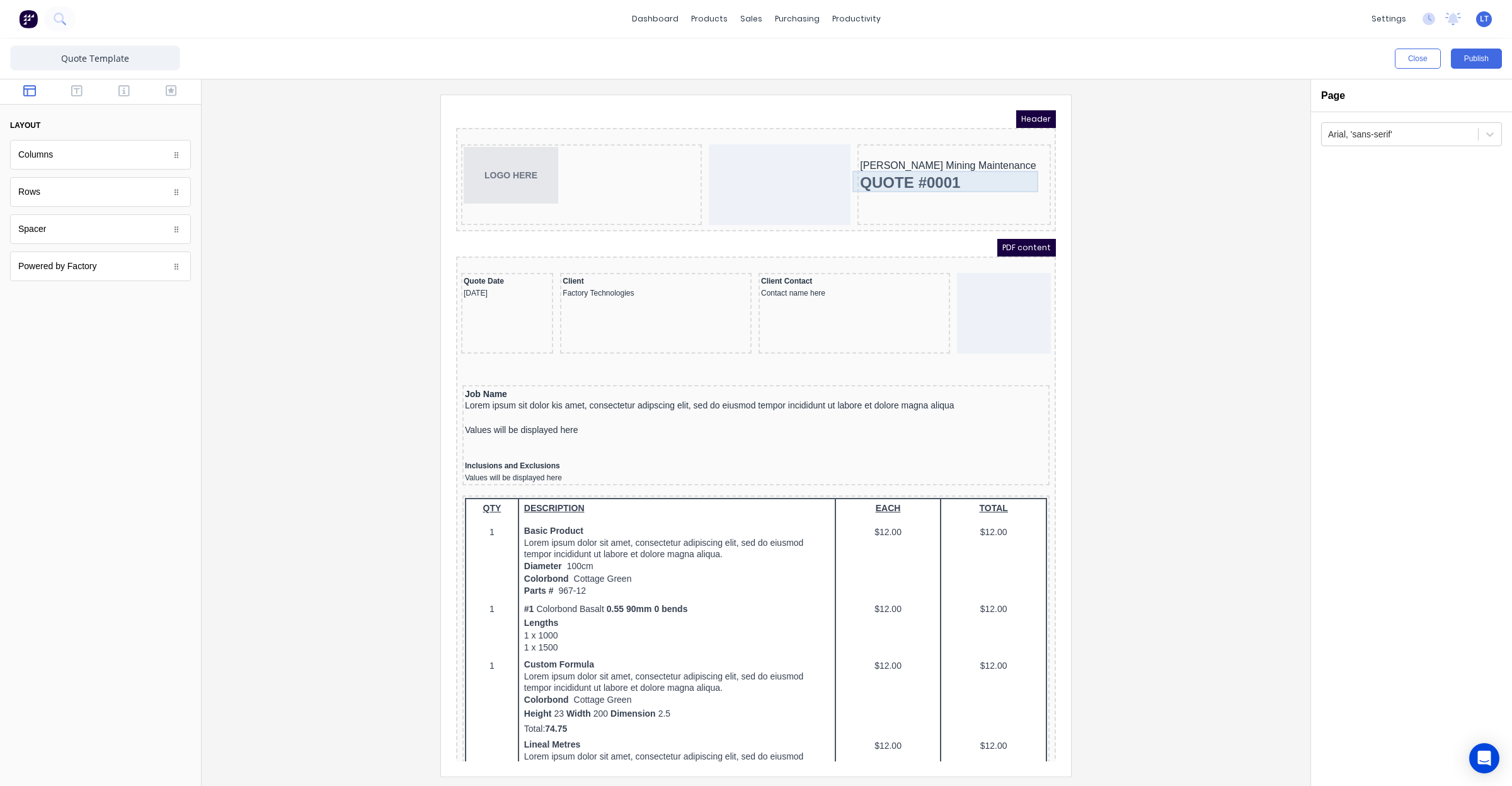
click at [906, 163] on div "QUOTE #0001" at bounding box center [939, 168] width 188 height 21
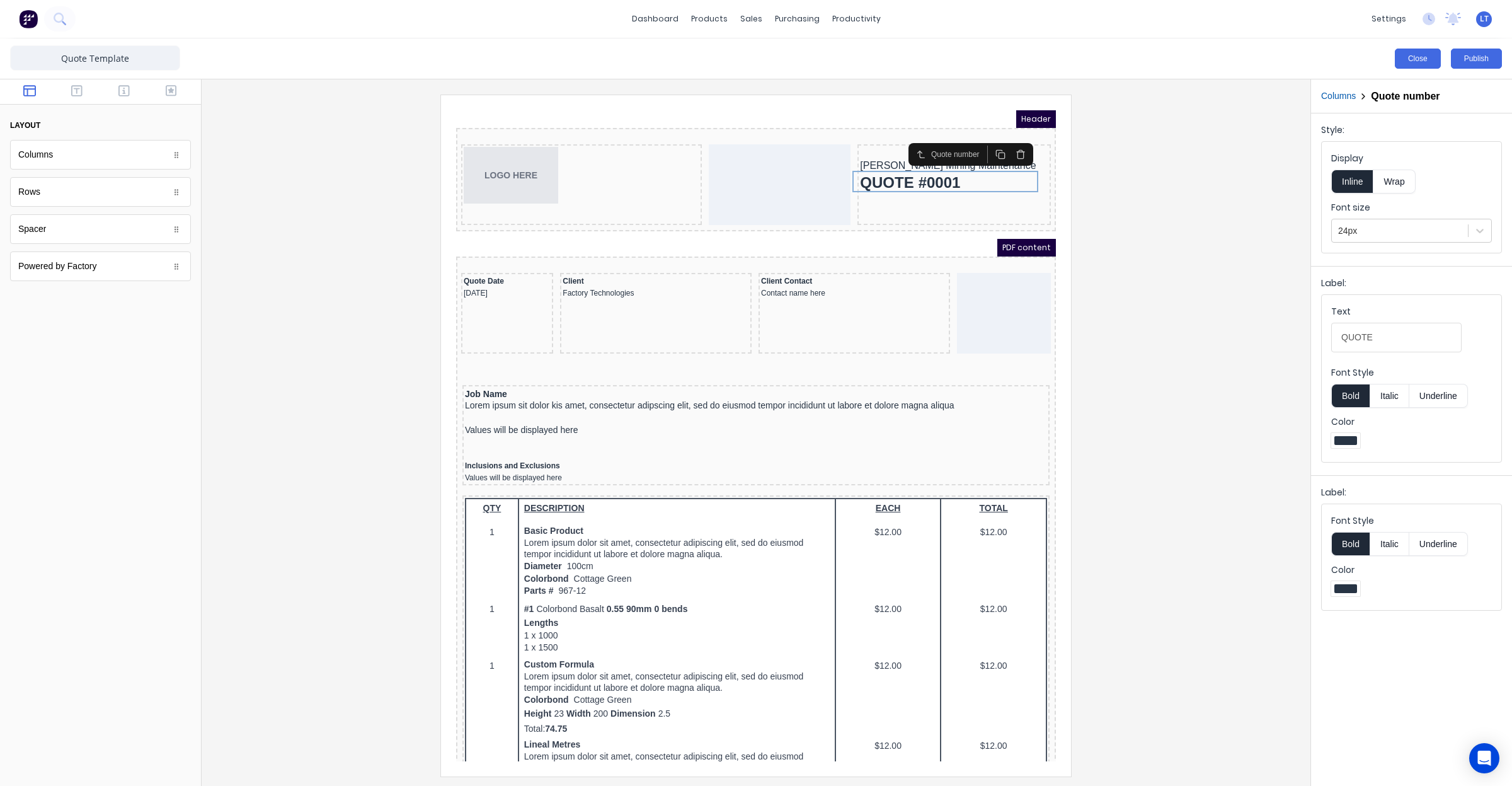
click at [1416, 59] on button "Close" at bounding box center [1418, 59] width 46 height 20
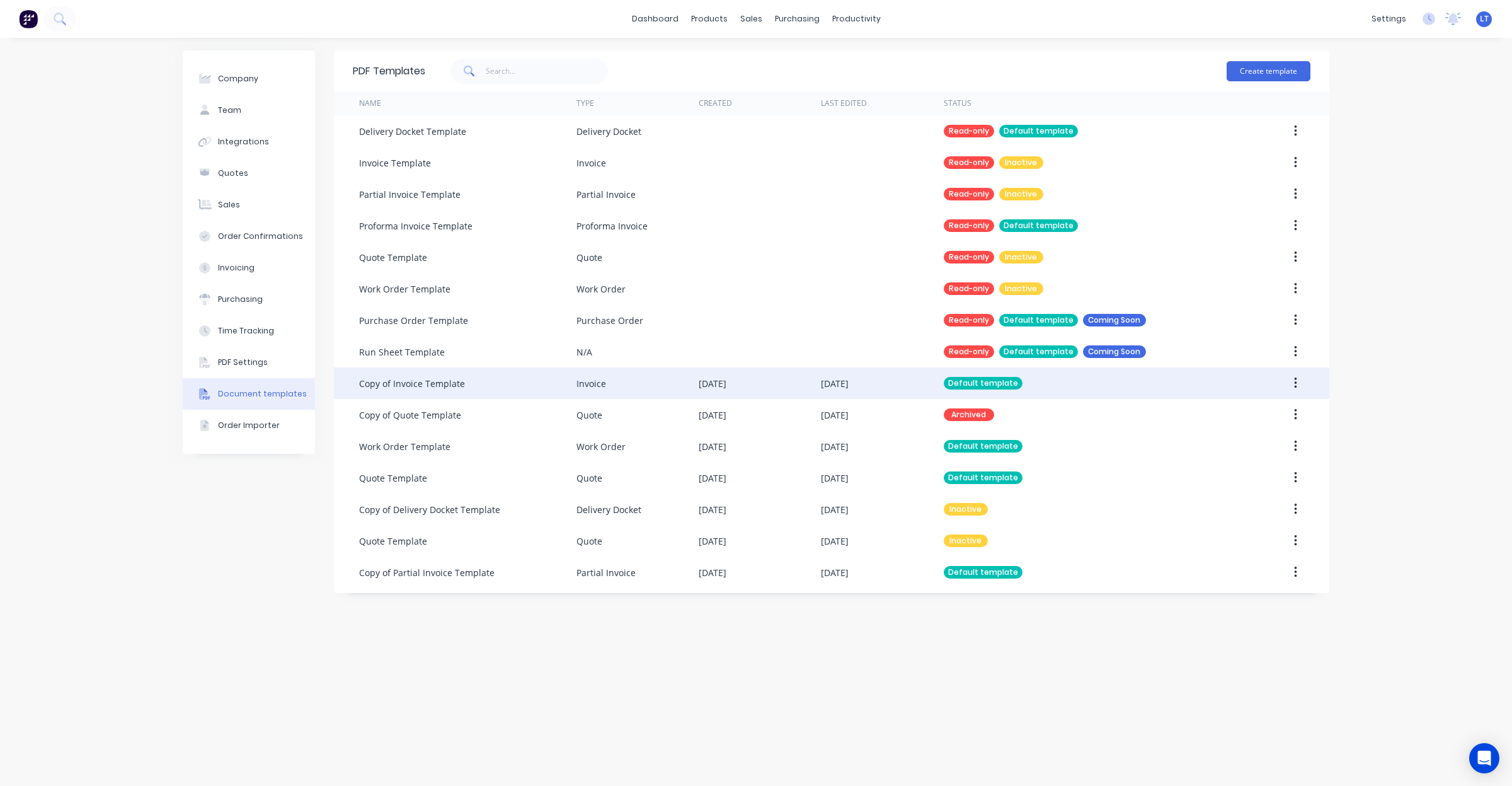
click at [848, 386] on div "[DATE]" at bounding box center [835, 384] width 28 height 13
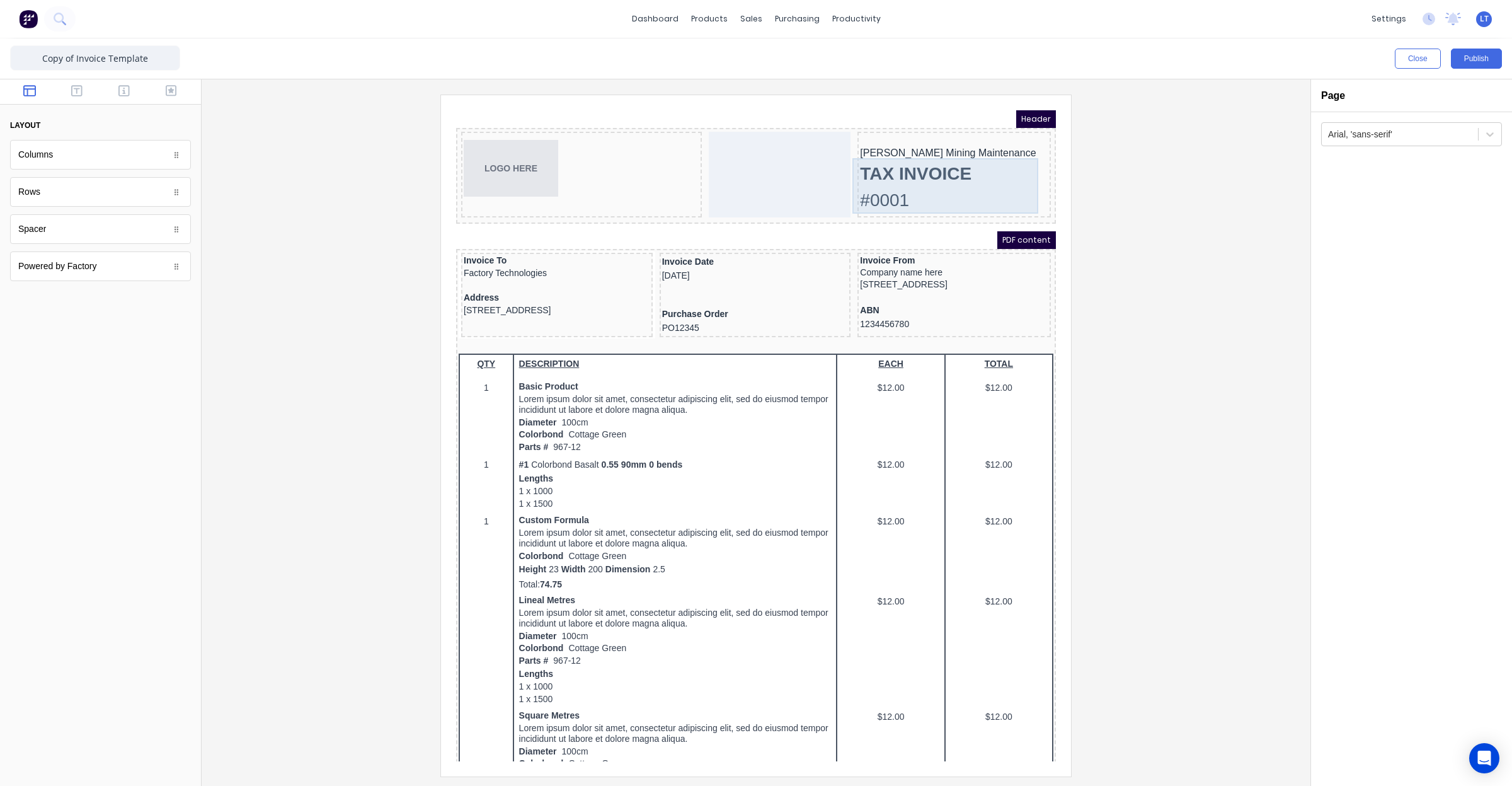
click at [940, 163] on div "TAX INVOICE #0001" at bounding box center [939, 172] width 188 height 55
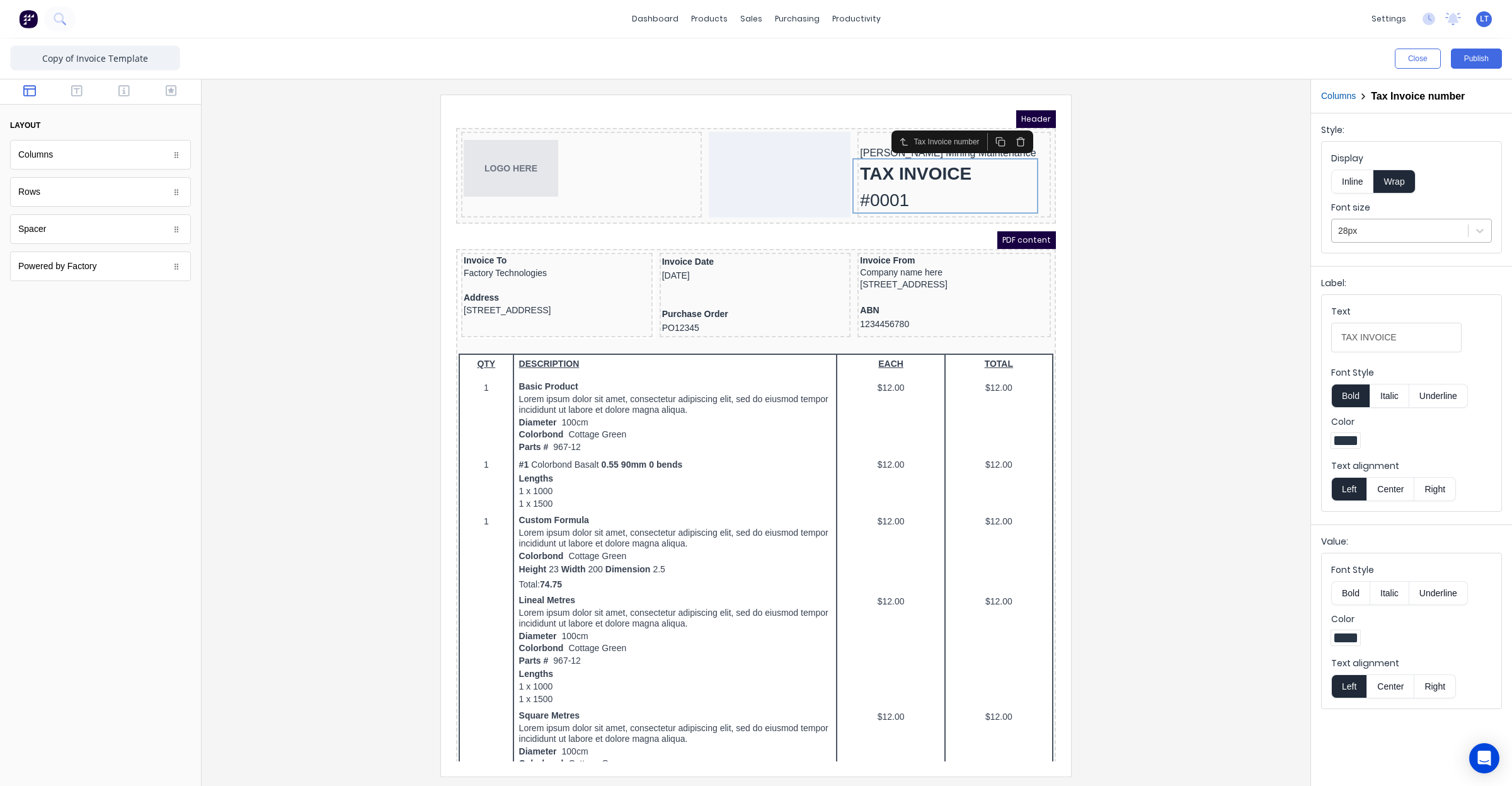
click at [550, 37] on div "28px" at bounding box center [544, 31] width 10 height 10
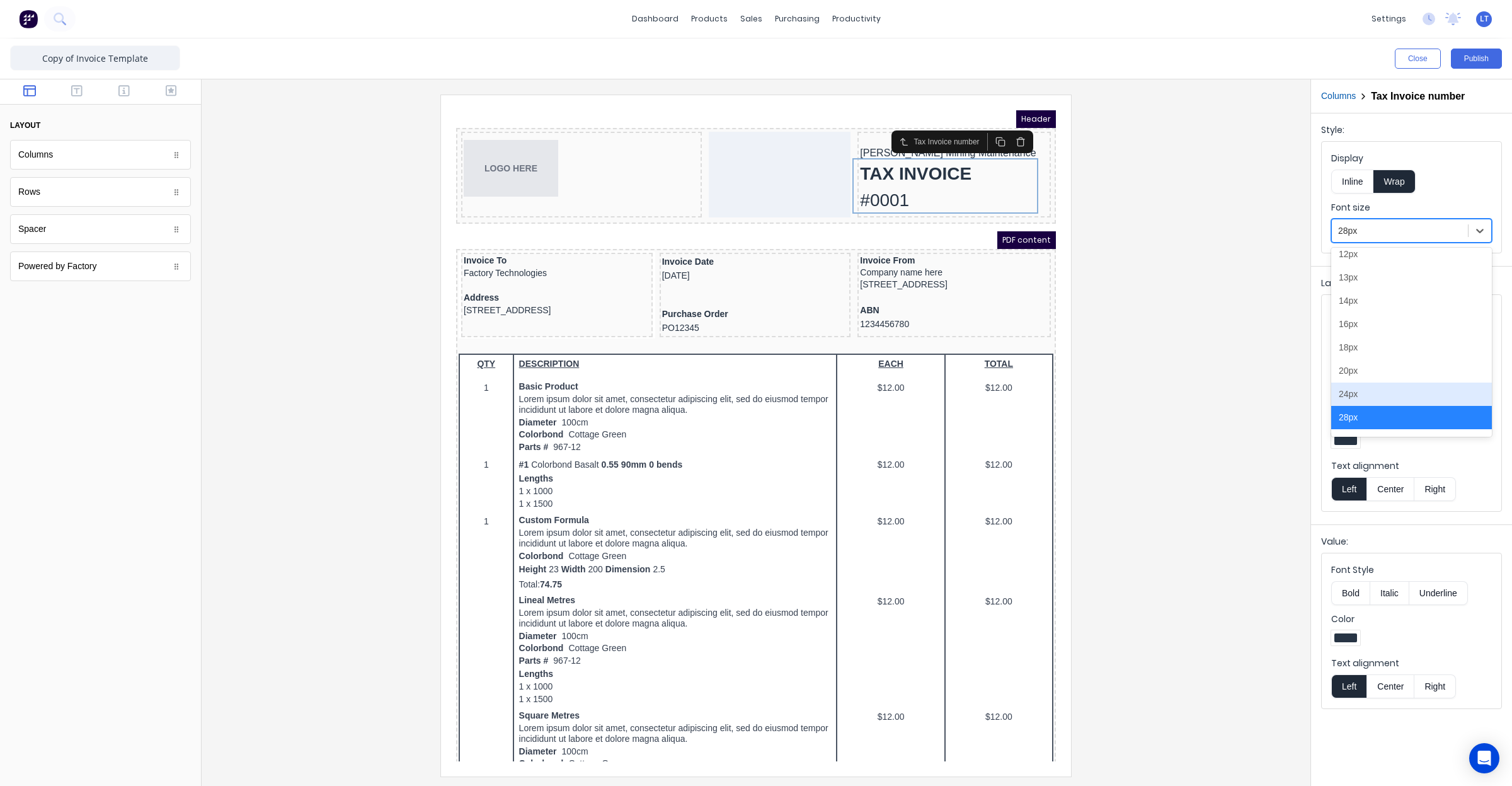
click at [1431, 396] on div "24px" at bounding box center [1411, 394] width 160 height 24
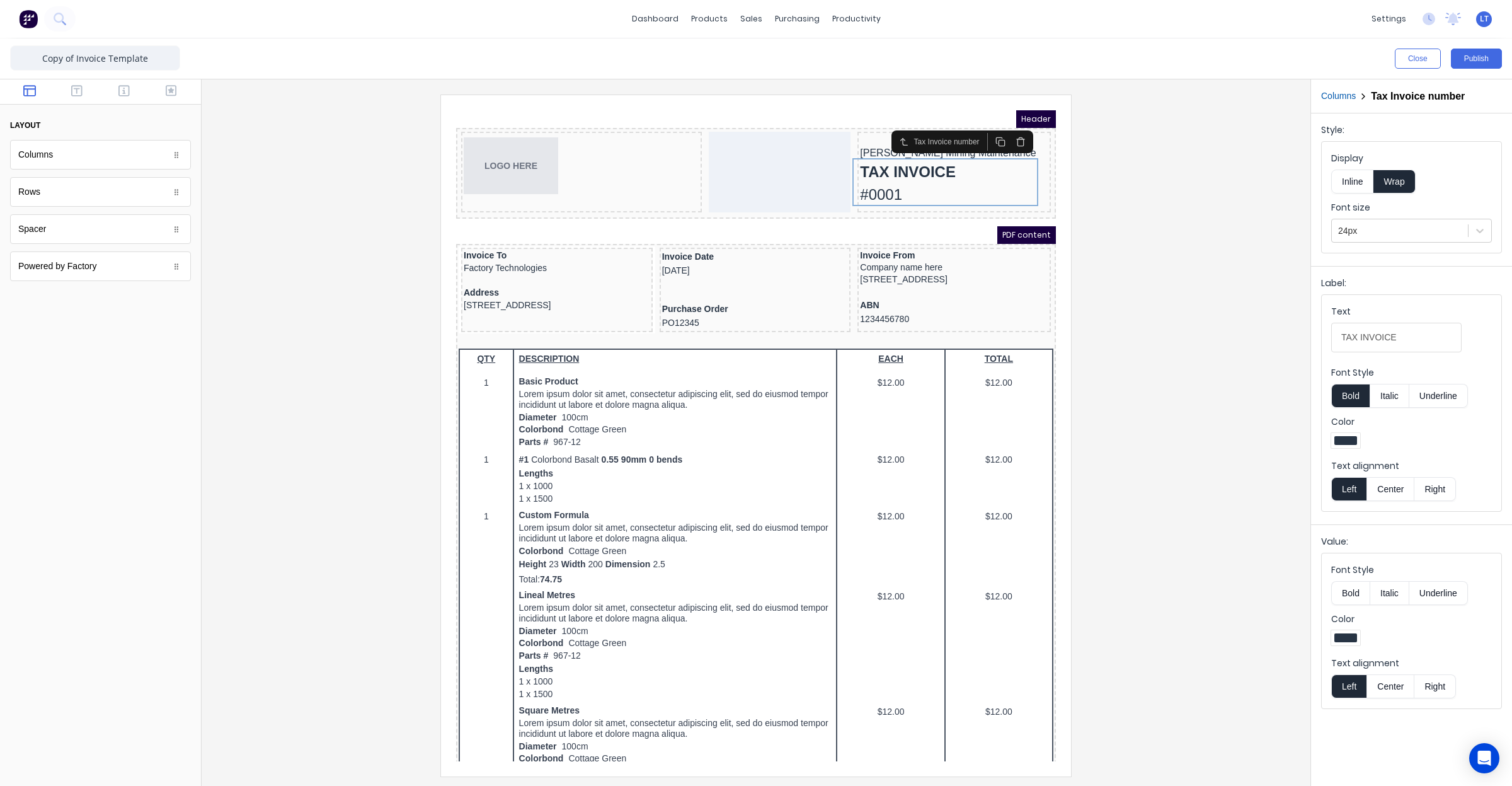
click at [582, 48] on button "Inline" at bounding box center [489, 48] width 186 height 0
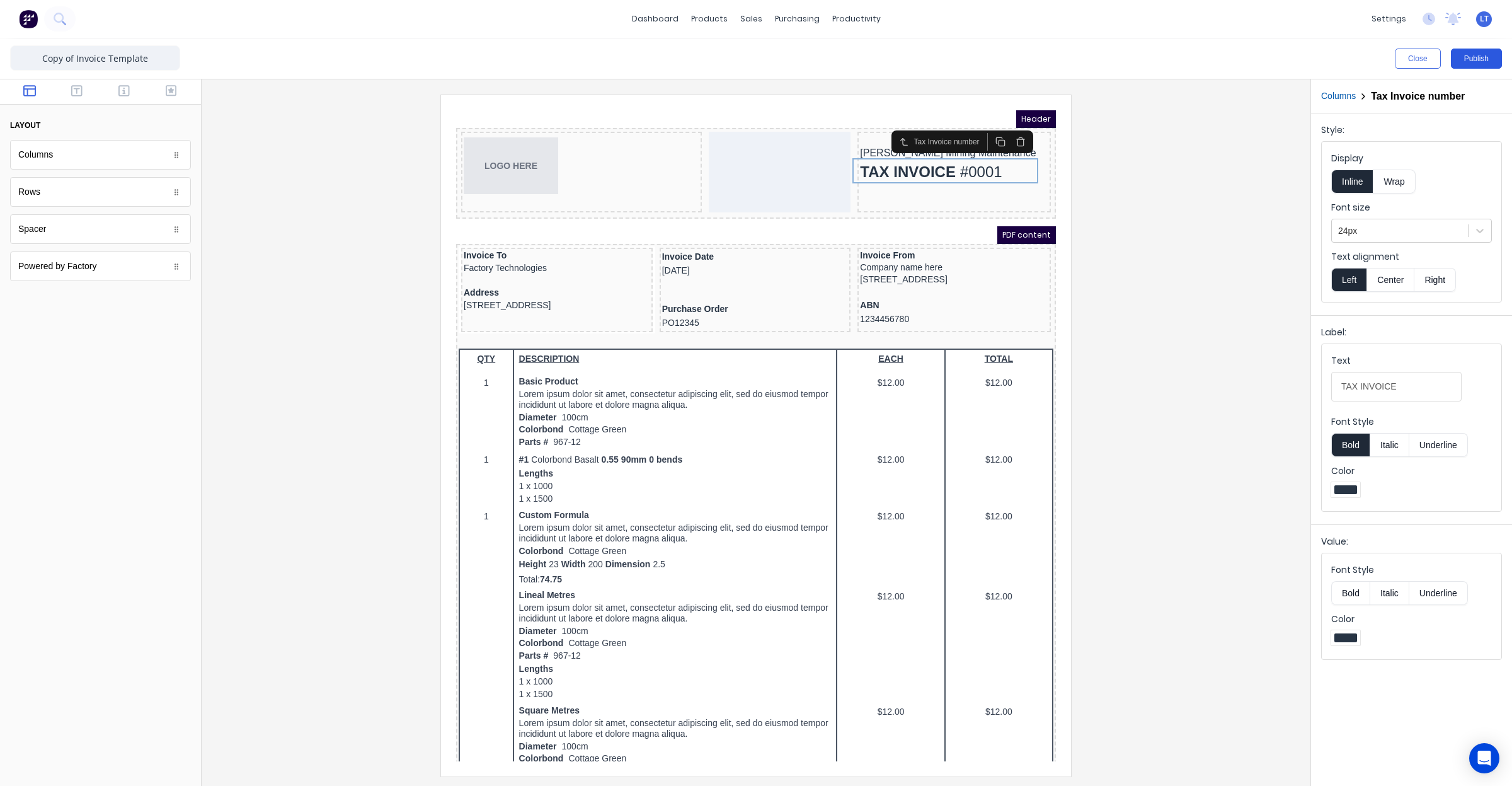
click at [1482, 55] on button "Publish" at bounding box center [1476, 59] width 51 height 20
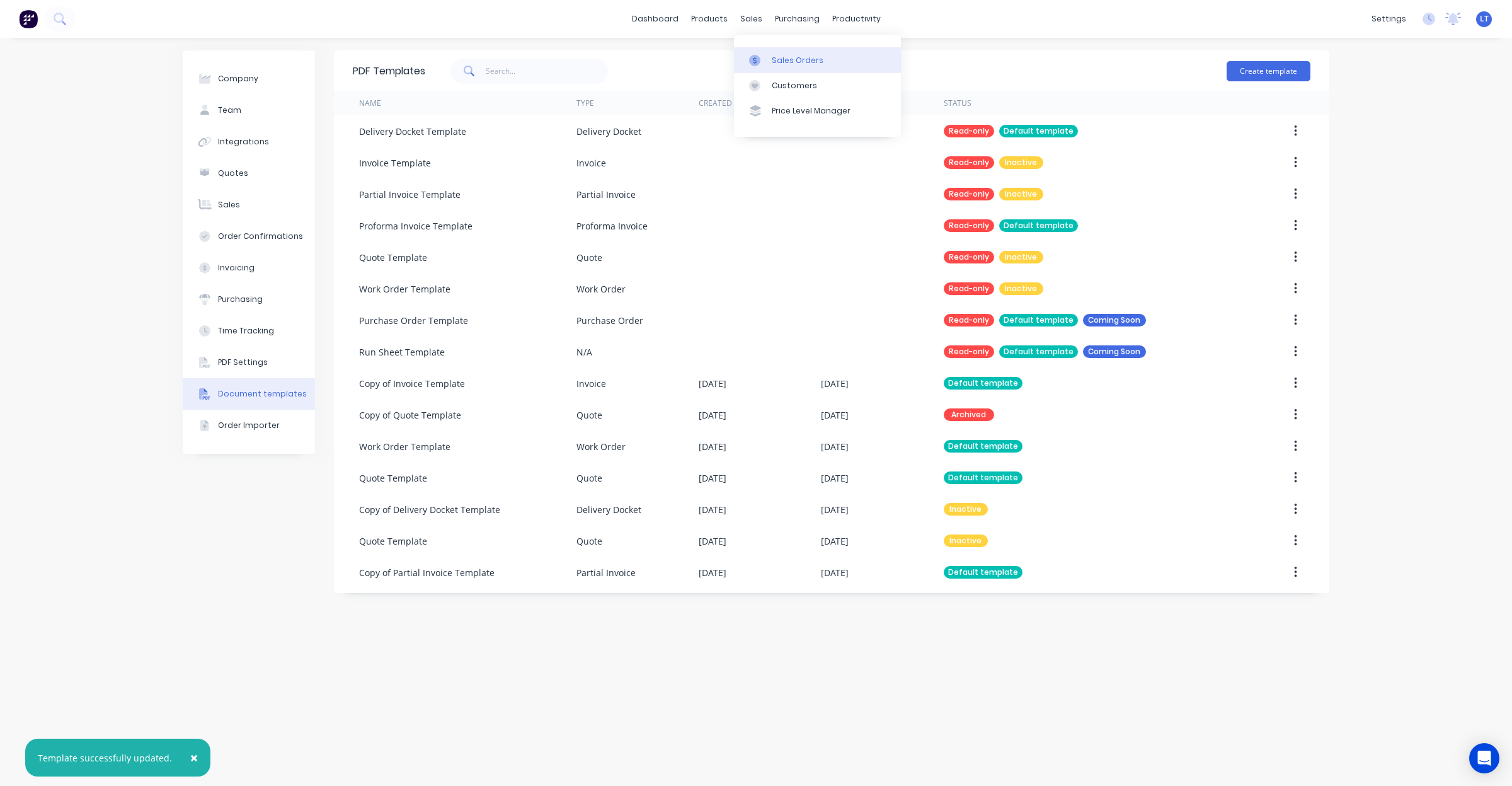
click at [762, 58] on div at bounding box center [758, 60] width 19 height 11
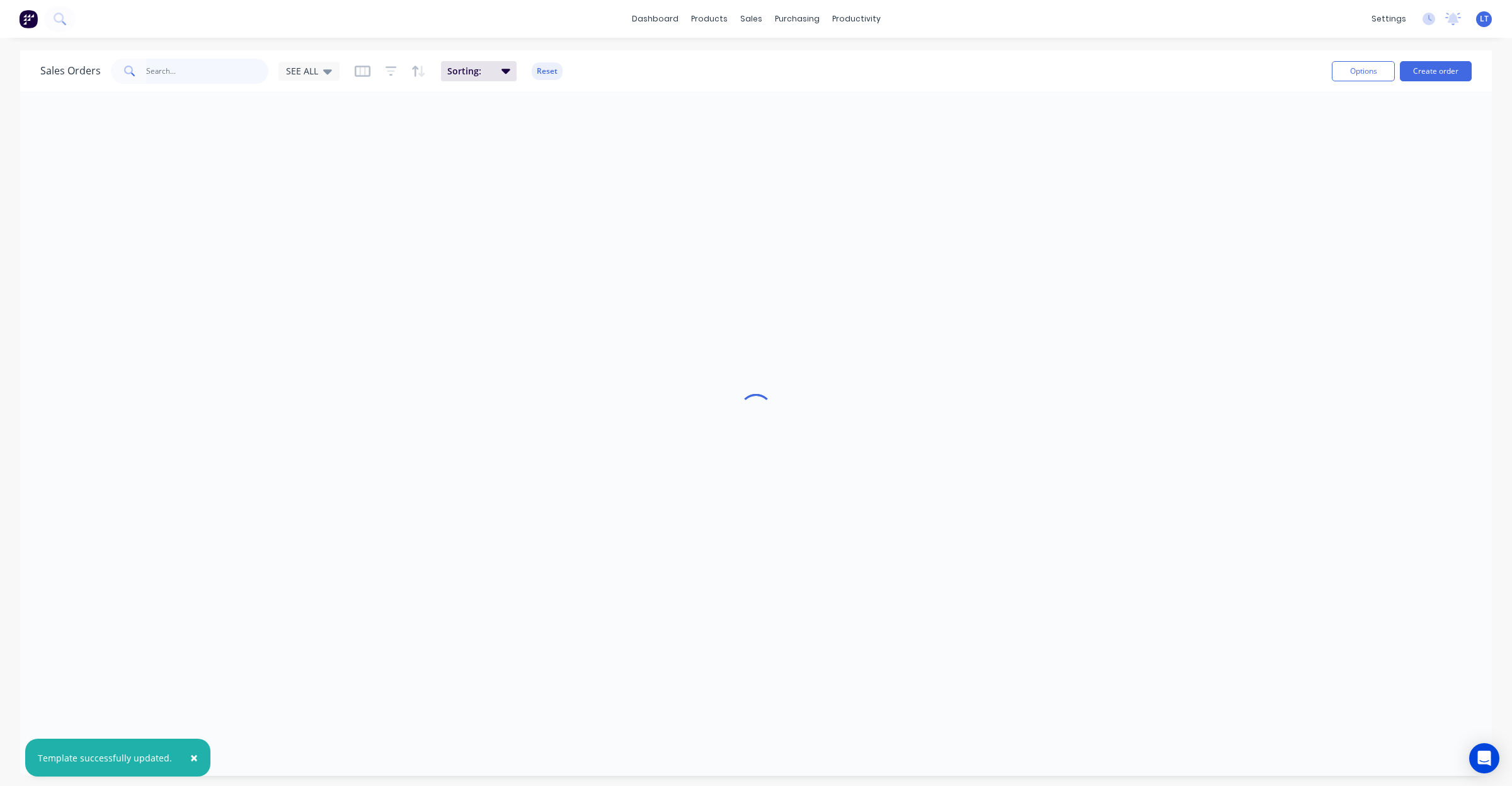
click at [199, 81] on input "text" at bounding box center [208, 71] width 123 height 25
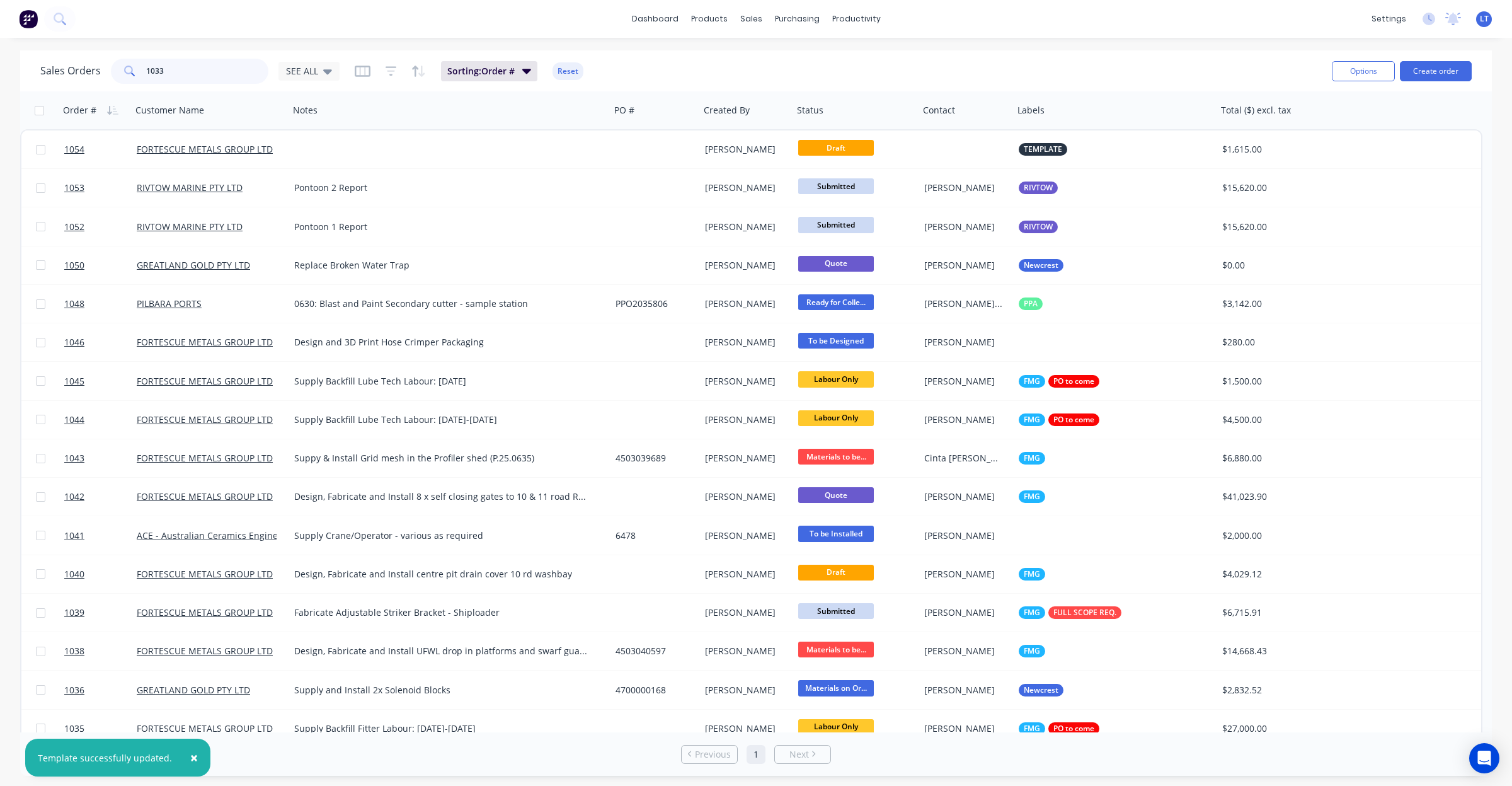
type input "1033"
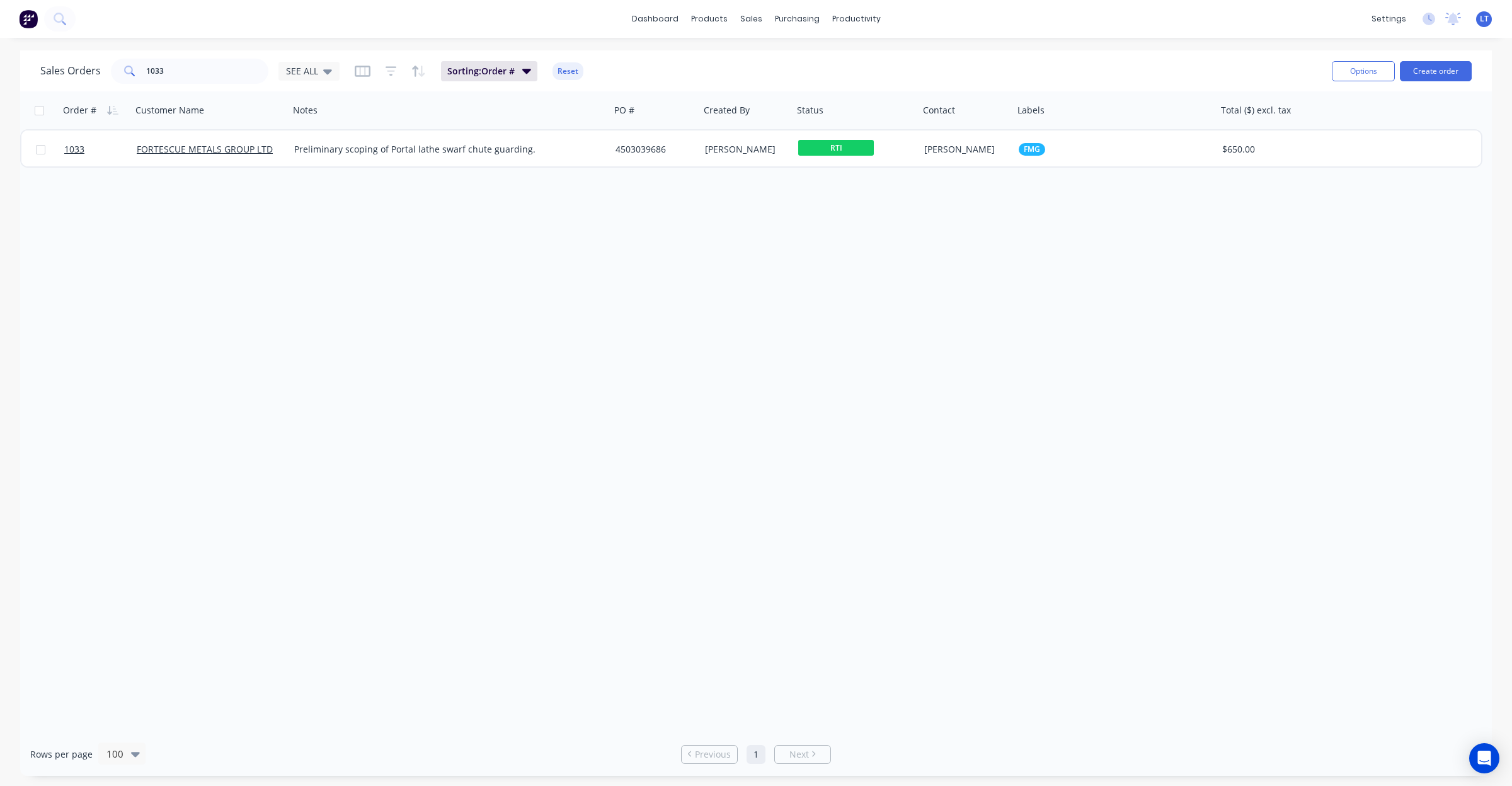
drag, startPoint x: 547, startPoint y: 313, endPoint x: 476, endPoint y: 288, distance: 75.3
drag, startPoint x: 476, startPoint y: 288, endPoint x: 490, endPoint y: 276, distance: 18.4
click at [476, 287] on div "Order # Customer Name Notes PO # Created By Status Contact Labels Total ($) exc…" at bounding box center [756, 411] width 1471 height 641
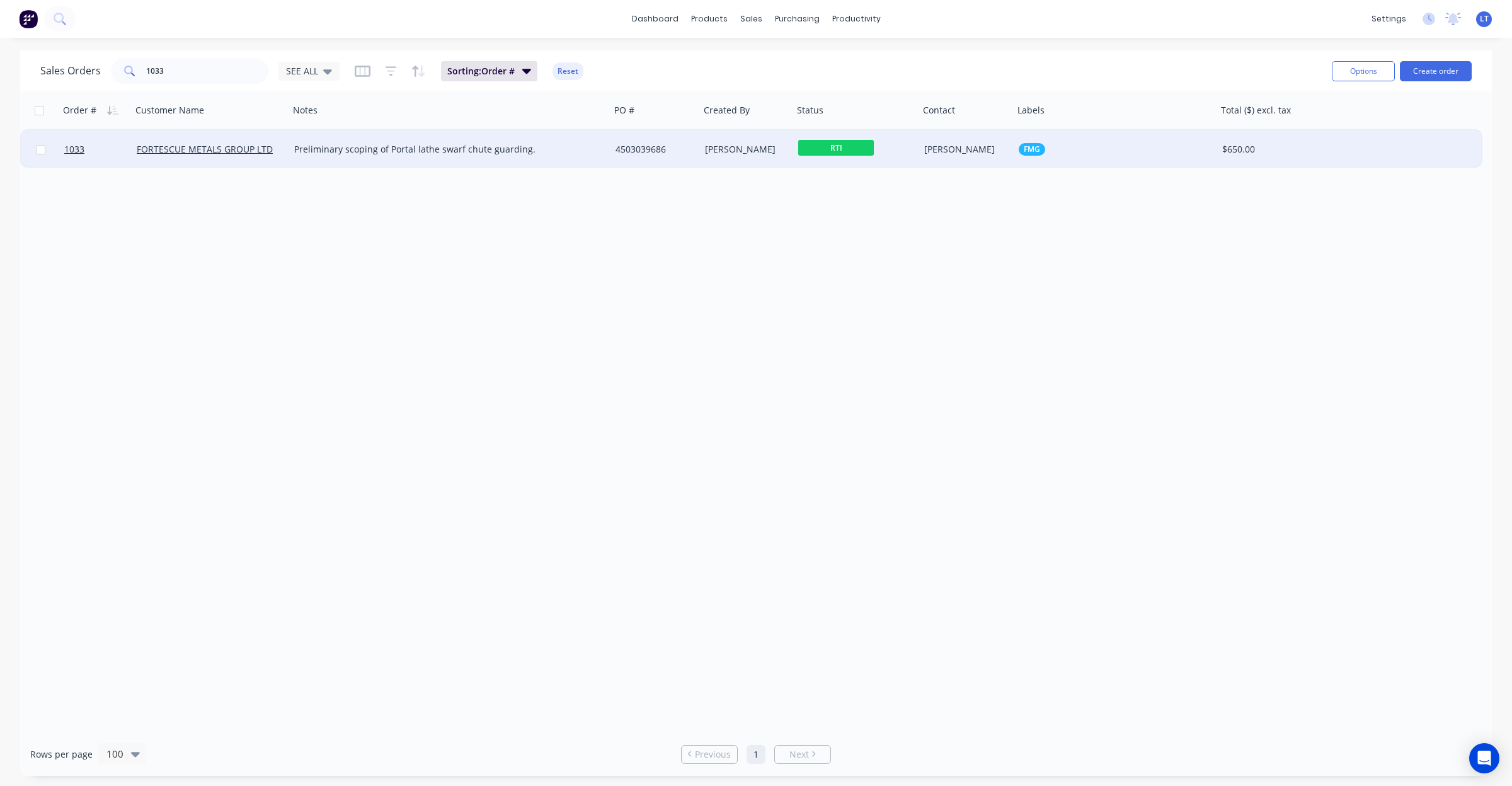
click at [689, 157] on div "4503039686" at bounding box center [655, 149] width 90 height 37
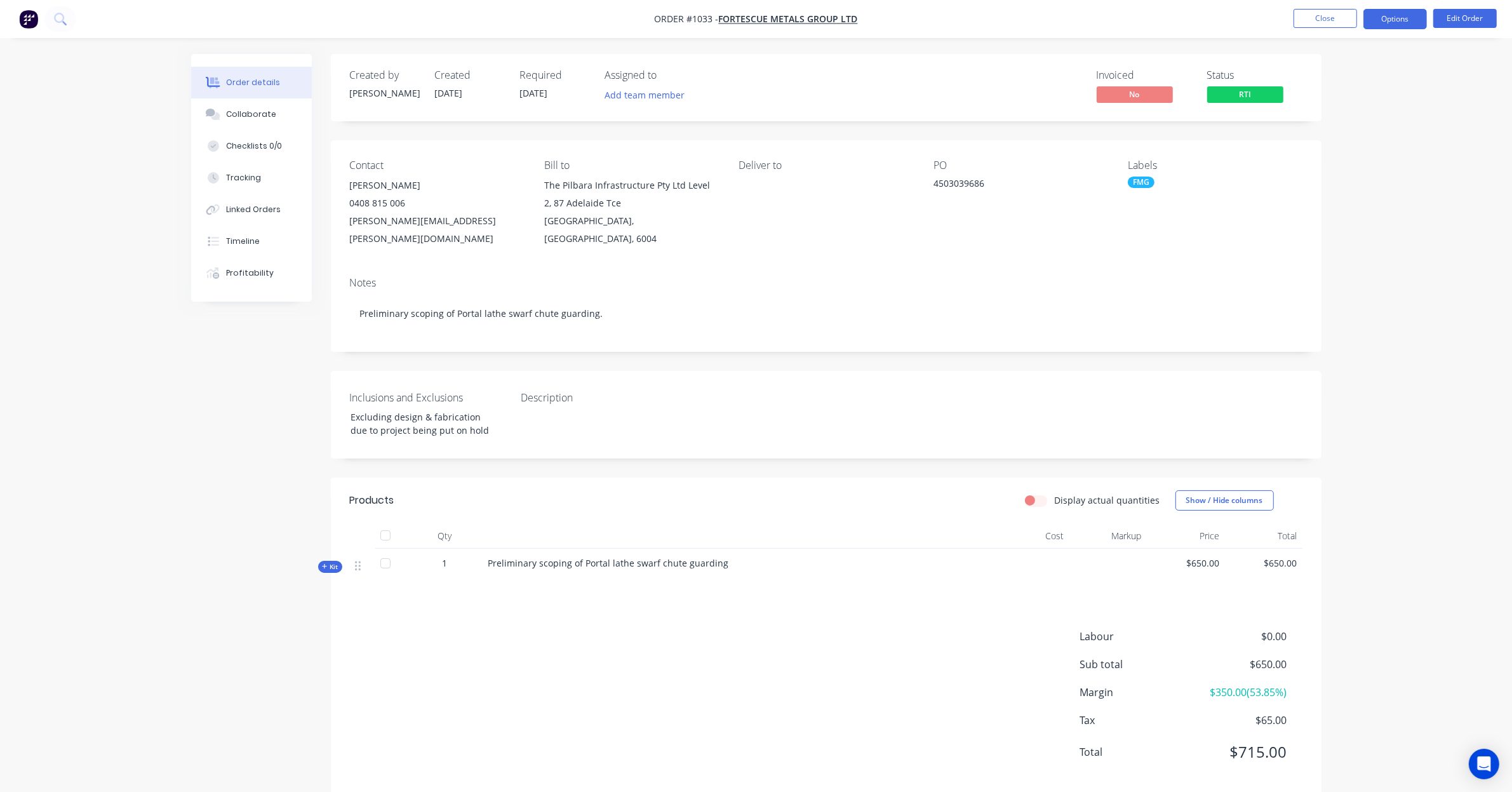
click at [1400, 23] on button "Options" at bounding box center [1395, 19] width 63 height 21
click at [1378, 74] on div "Invoice" at bounding box center [1357, 77] width 117 height 18
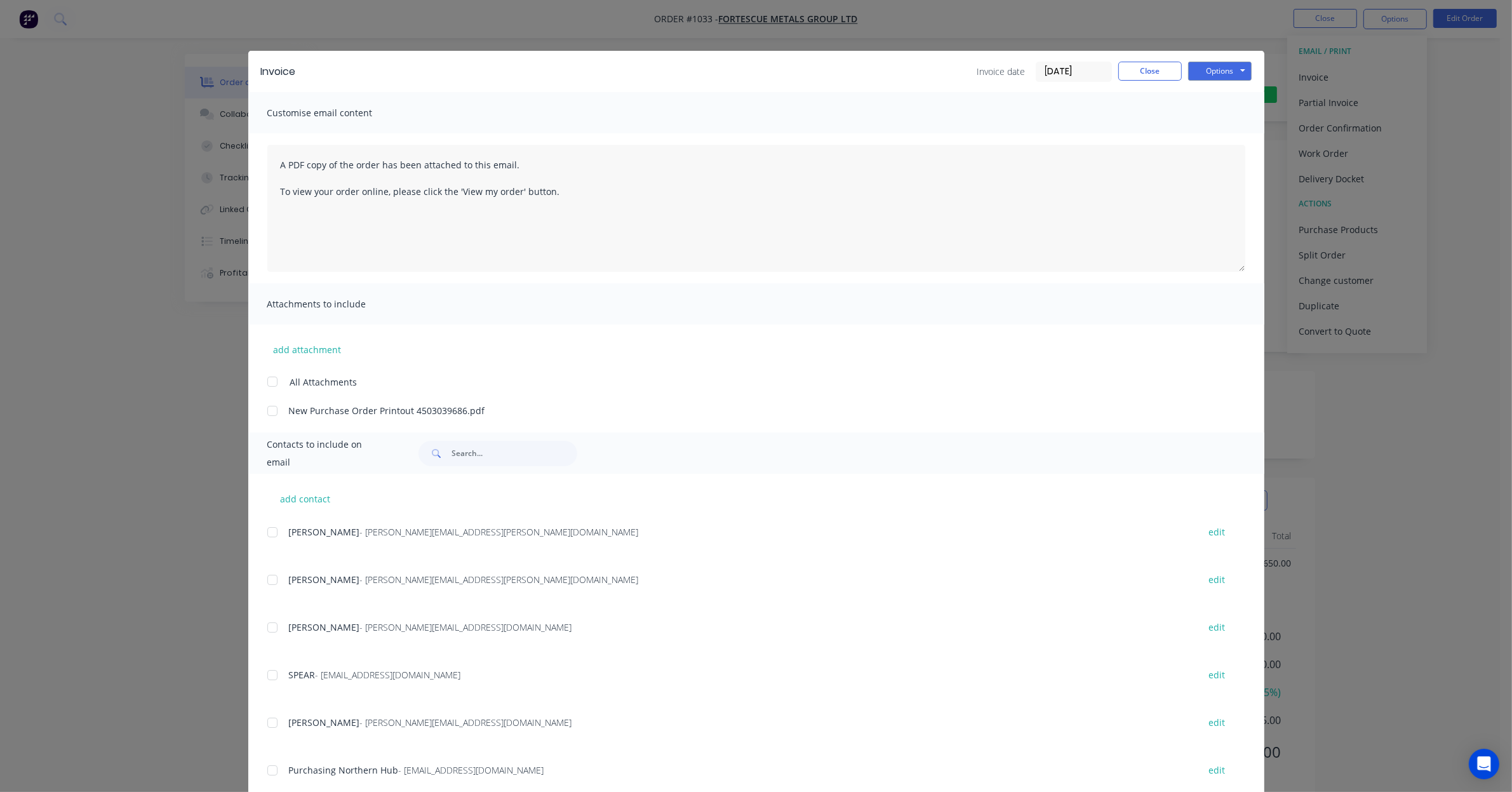
click at [1217, 61] on div "Invoice Invoice date [DATE] Close Options Preview Print Email" at bounding box center [757, 71] width 1016 height 41
click at [1217, 73] on button "Options" at bounding box center [1220, 71] width 63 height 19
click at [1216, 94] on button "Preview" at bounding box center [1229, 94] width 81 height 21
click at [1222, 80] on div "Options Preview Print Email" at bounding box center [1220, 71] width 63 height 21
click at [1221, 75] on button "Options" at bounding box center [1220, 71] width 63 height 19
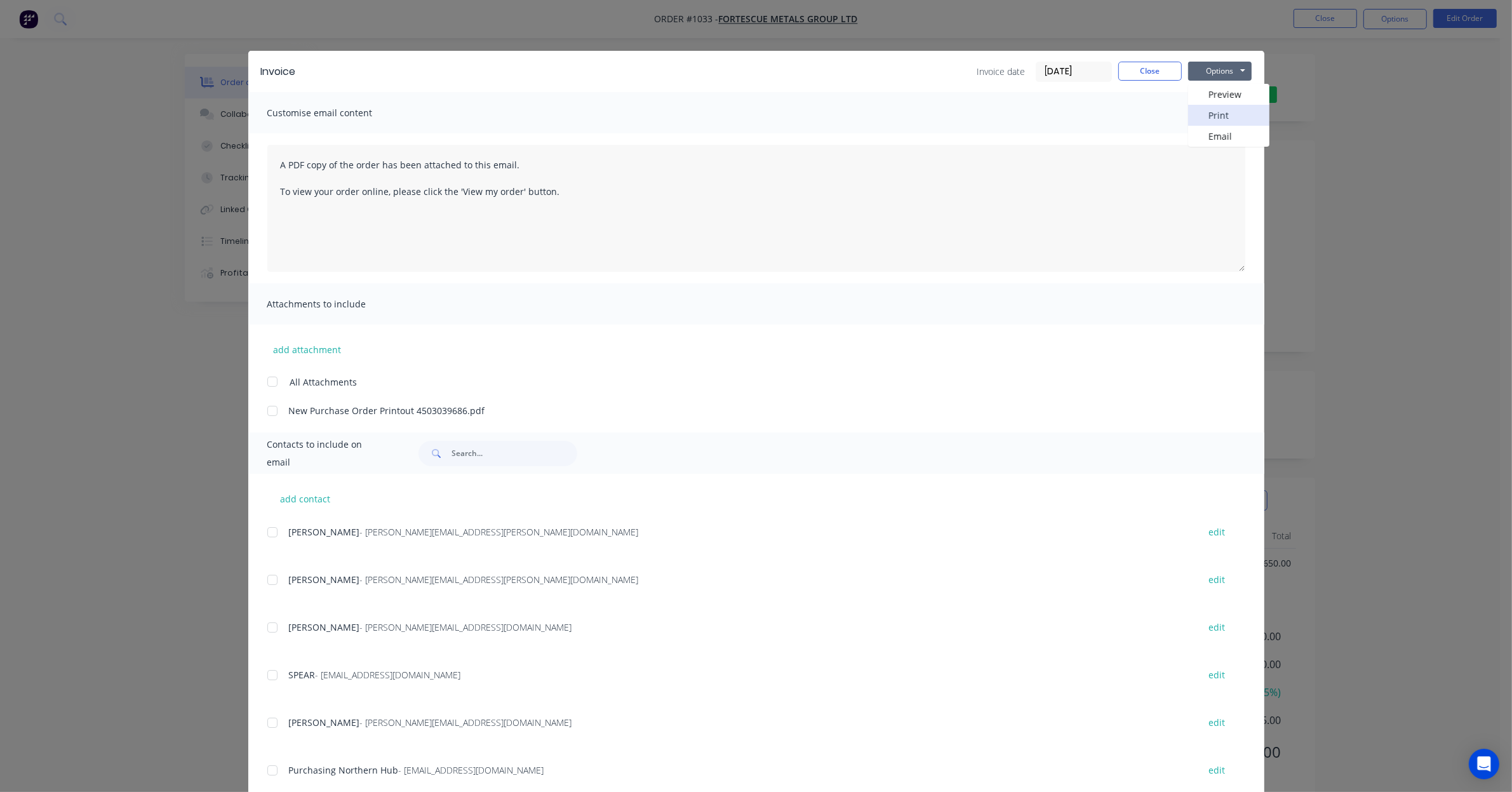
click at [1210, 115] on button "Print" at bounding box center [1229, 116] width 81 height 21
click at [1155, 71] on button "Close" at bounding box center [1150, 71] width 63 height 19
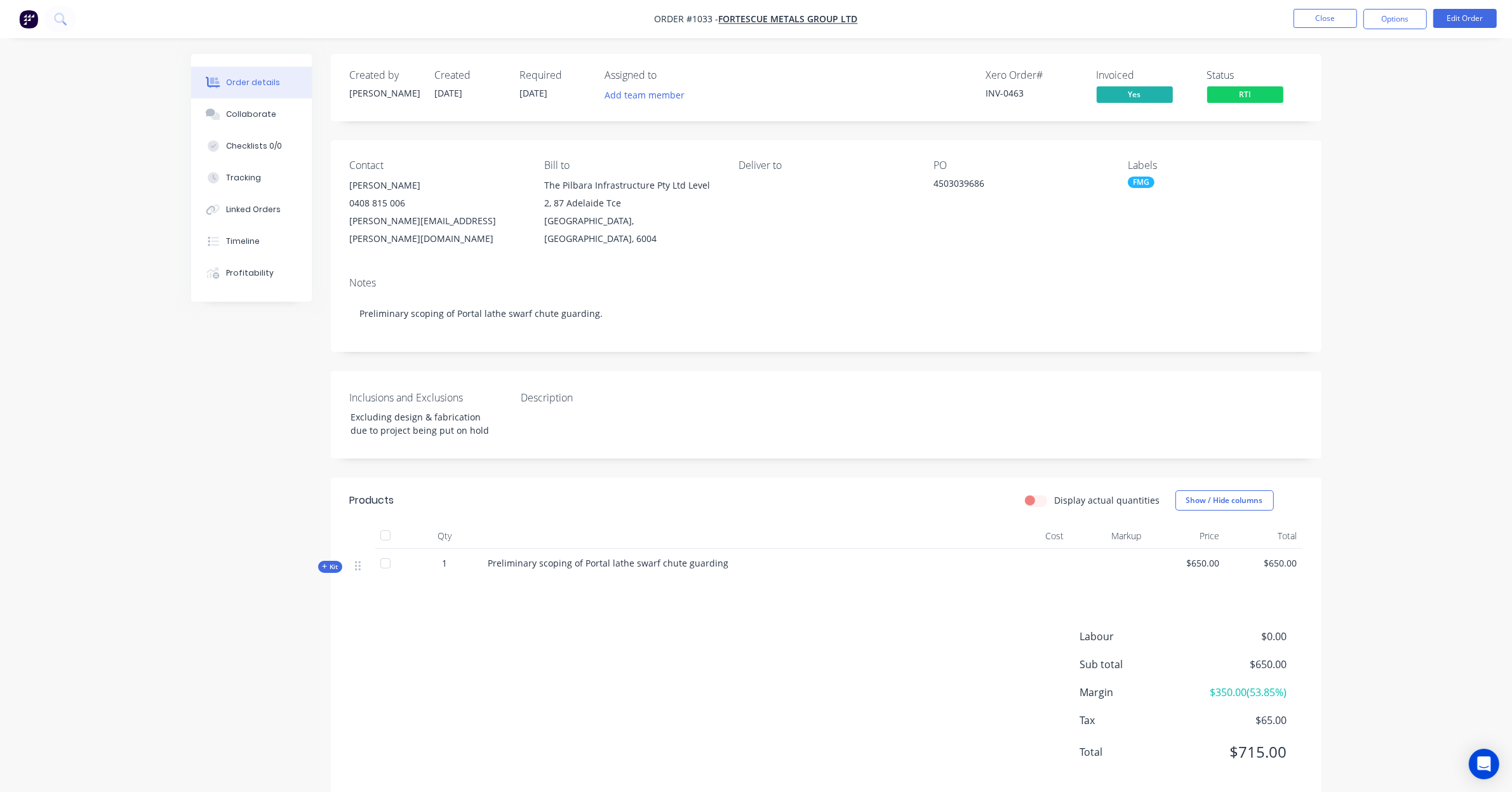
click at [1266, 93] on span "RTI" at bounding box center [1245, 94] width 76 height 16
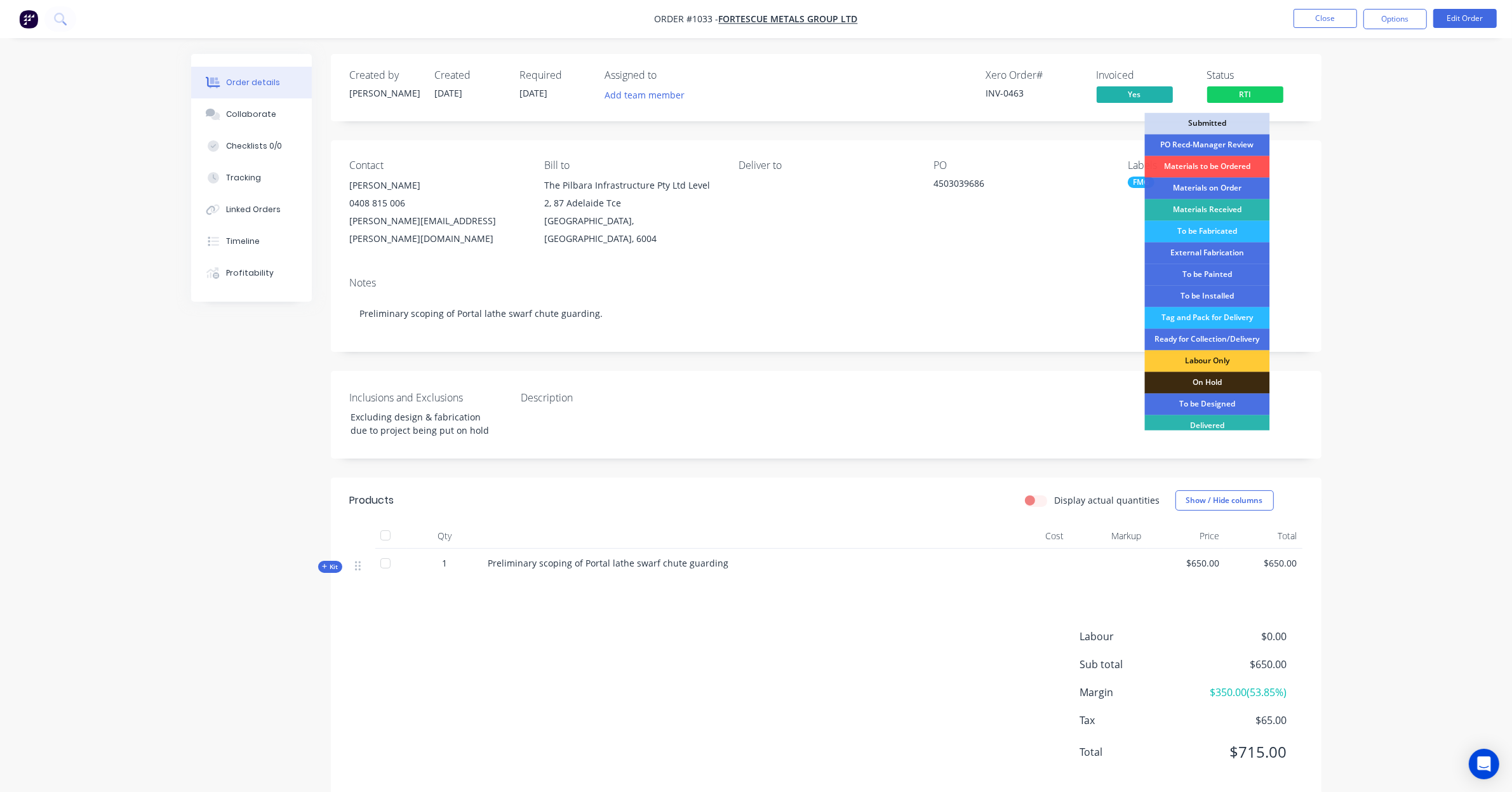
click at [1340, 75] on div "Order details Collaborate Checklists 0/0 Tracking Linked Orders Timeline Profit…" at bounding box center [756, 407] width 1512 height 814
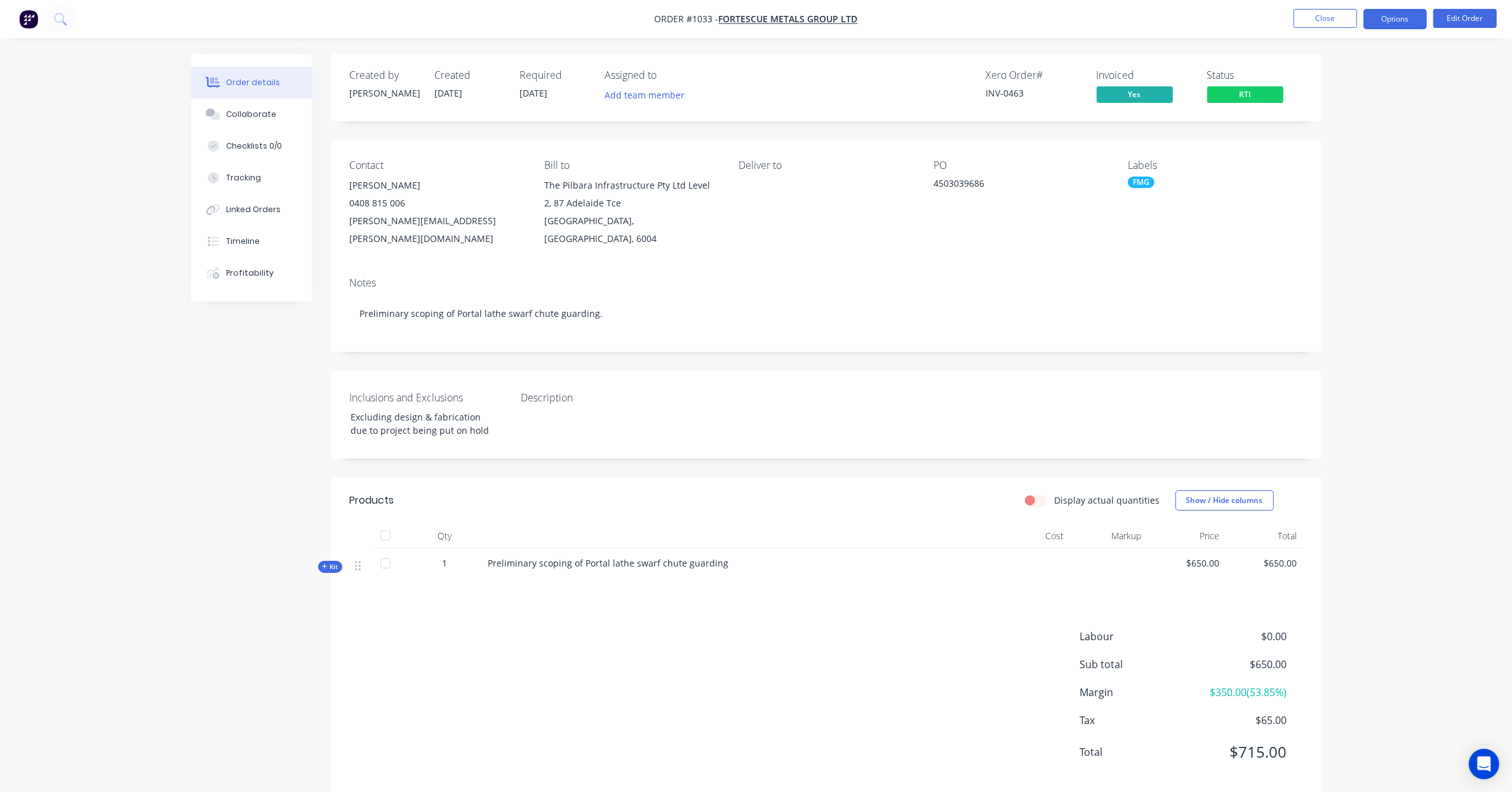
click at [1377, 26] on button "Options" at bounding box center [1395, 19] width 63 height 21
click at [1356, 331] on div "Archive" at bounding box center [1357, 331] width 117 height 18
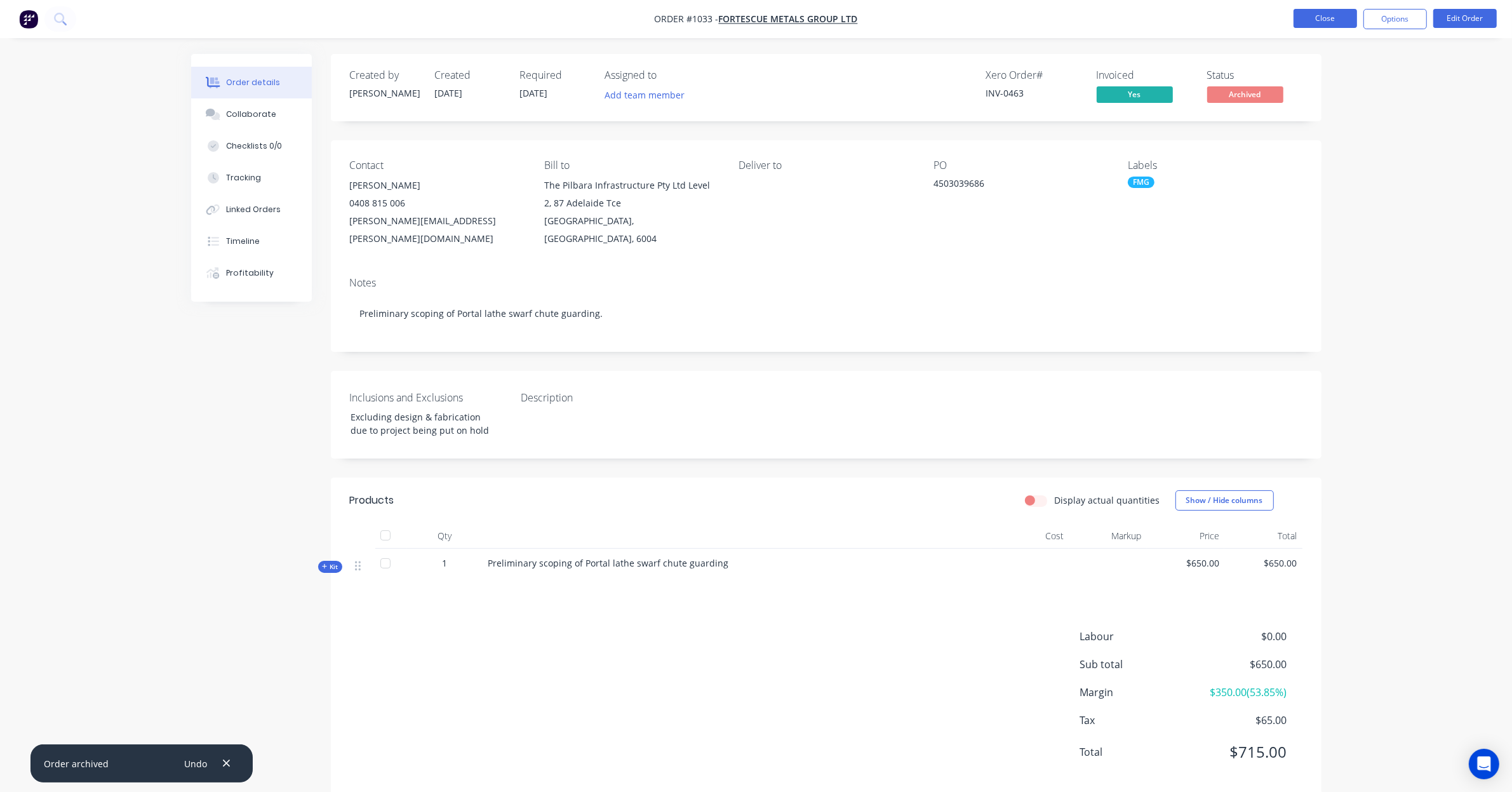
click at [1315, 18] on button "Close" at bounding box center [1325, 18] width 63 height 19
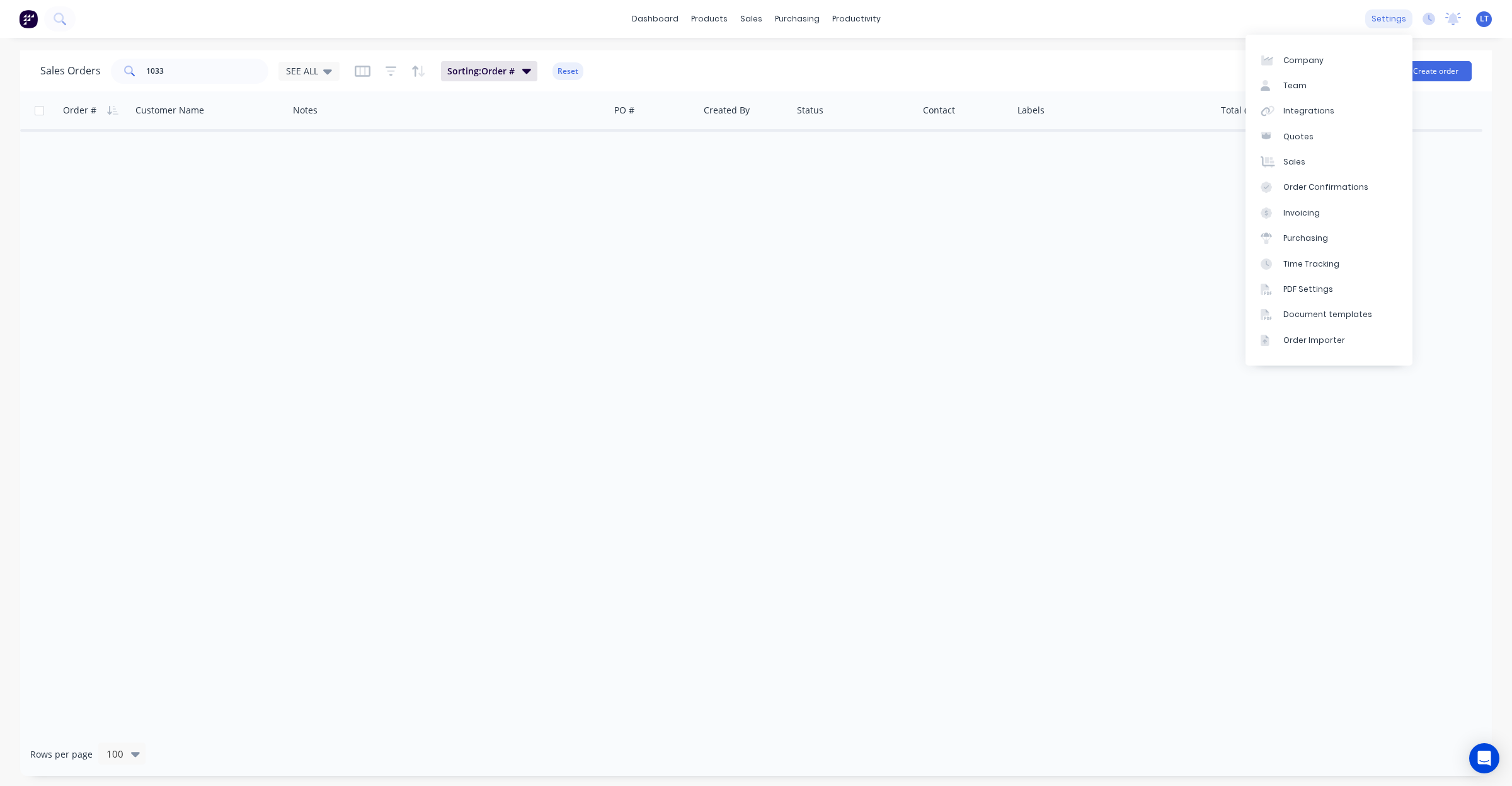
click at [1381, 20] on div "settings" at bounding box center [1389, 19] width 47 height 19
click at [1349, 306] on link "Document templates" at bounding box center [1329, 314] width 167 height 25
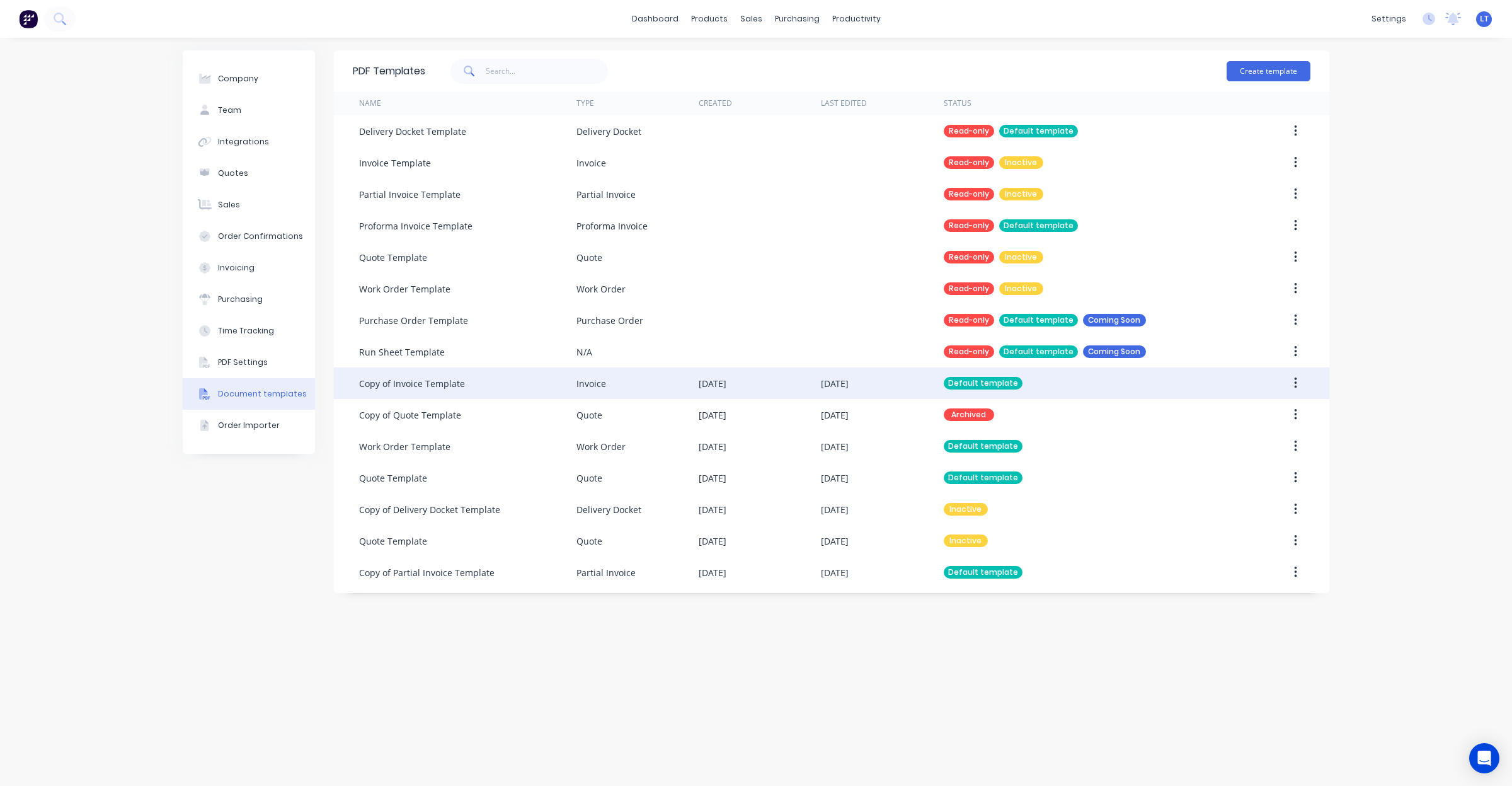
click at [917, 384] on div "[DATE]" at bounding box center [882, 383] width 122 height 32
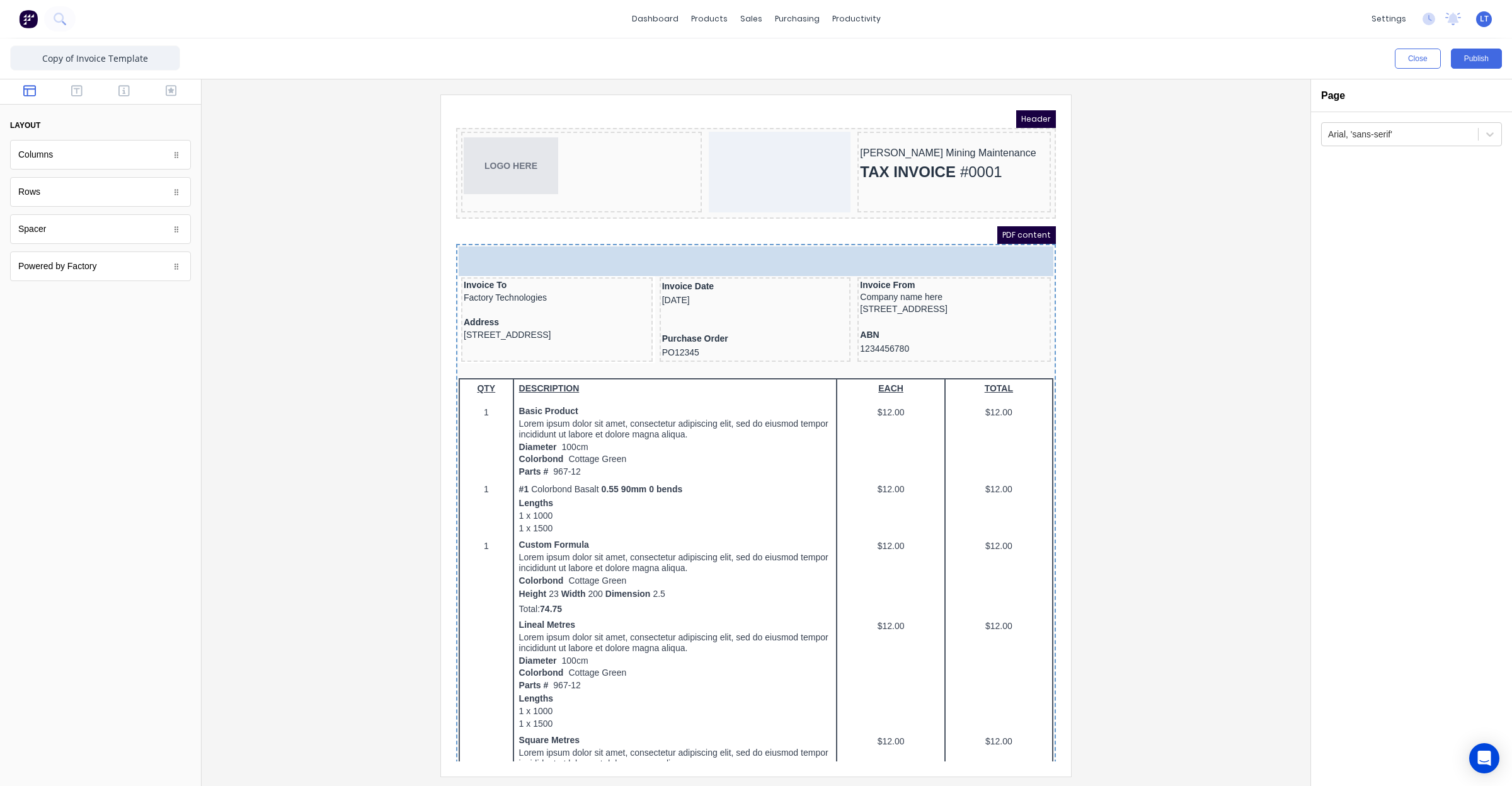
drag, startPoint x: 112, startPoint y: 233, endPoint x: 770, endPoint y: 255, distance: 658.4
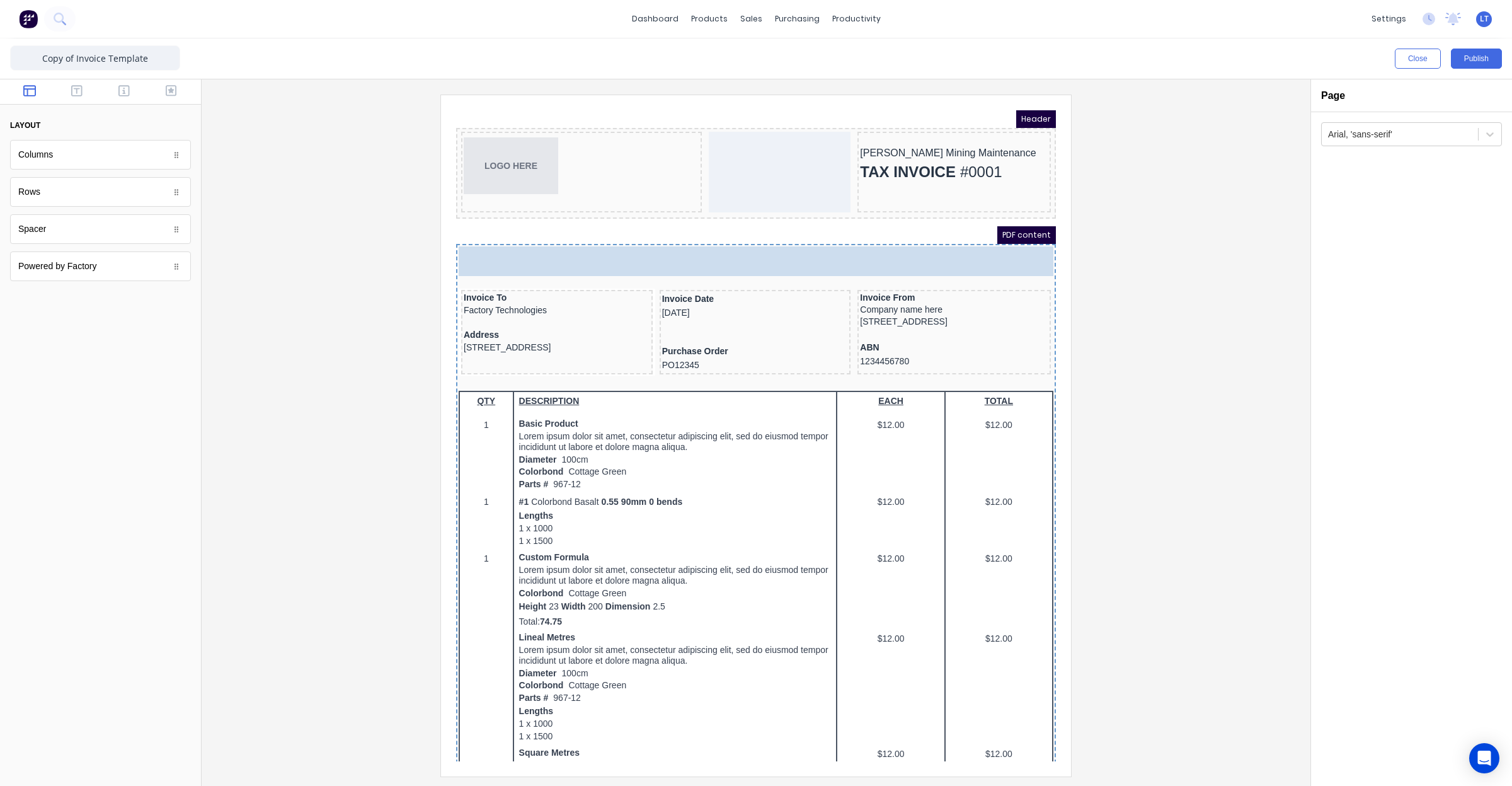
drag, startPoint x: 101, startPoint y: 222, endPoint x: 299, endPoint y: 138, distance: 215.1
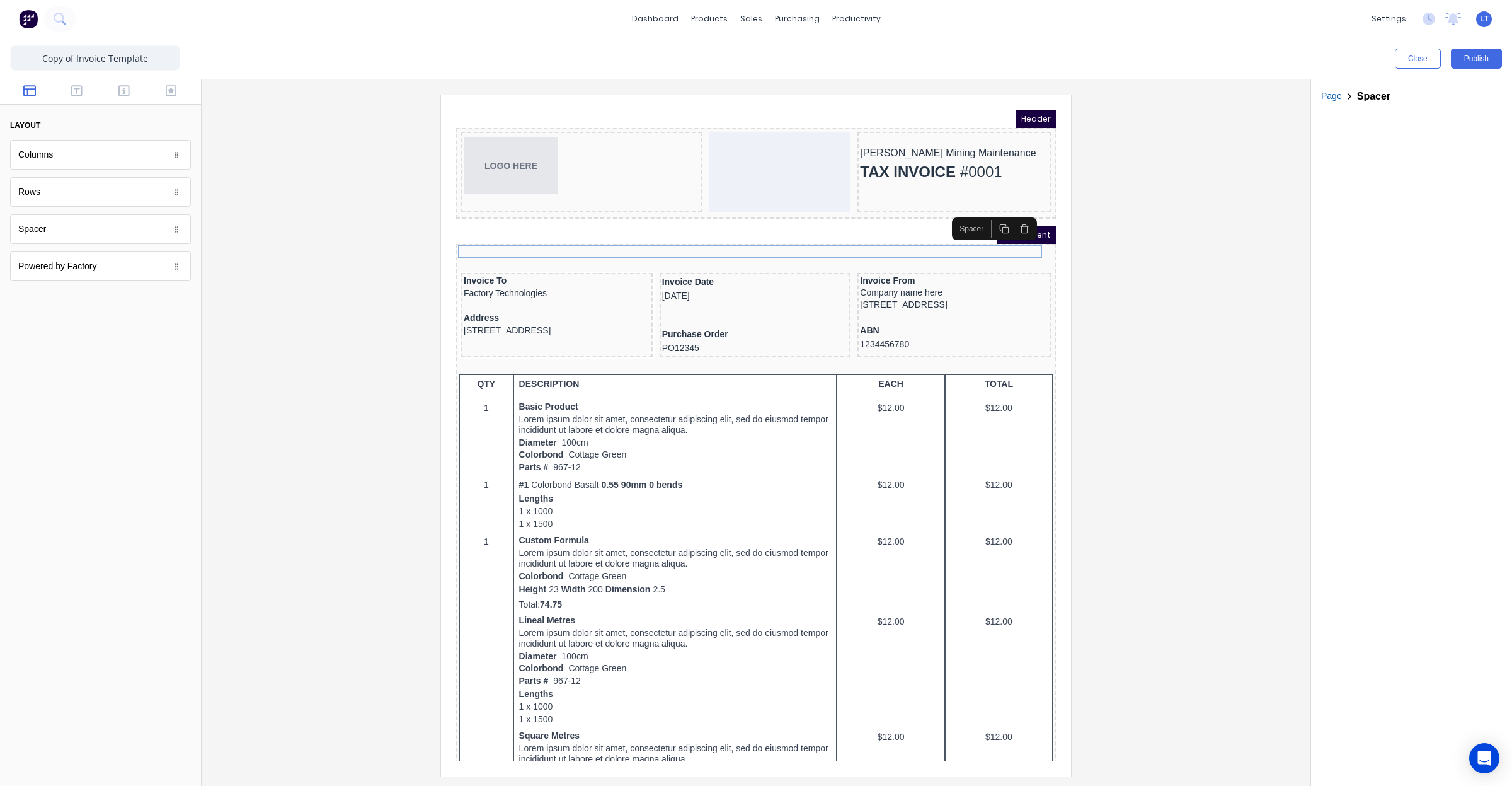
drag, startPoint x: 1159, startPoint y: 276, endPoint x: 1107, endPoint y: 248, distance: 59.1
click at [1107, 248] on div at bounding box center [756, 435] width 1089 height 681
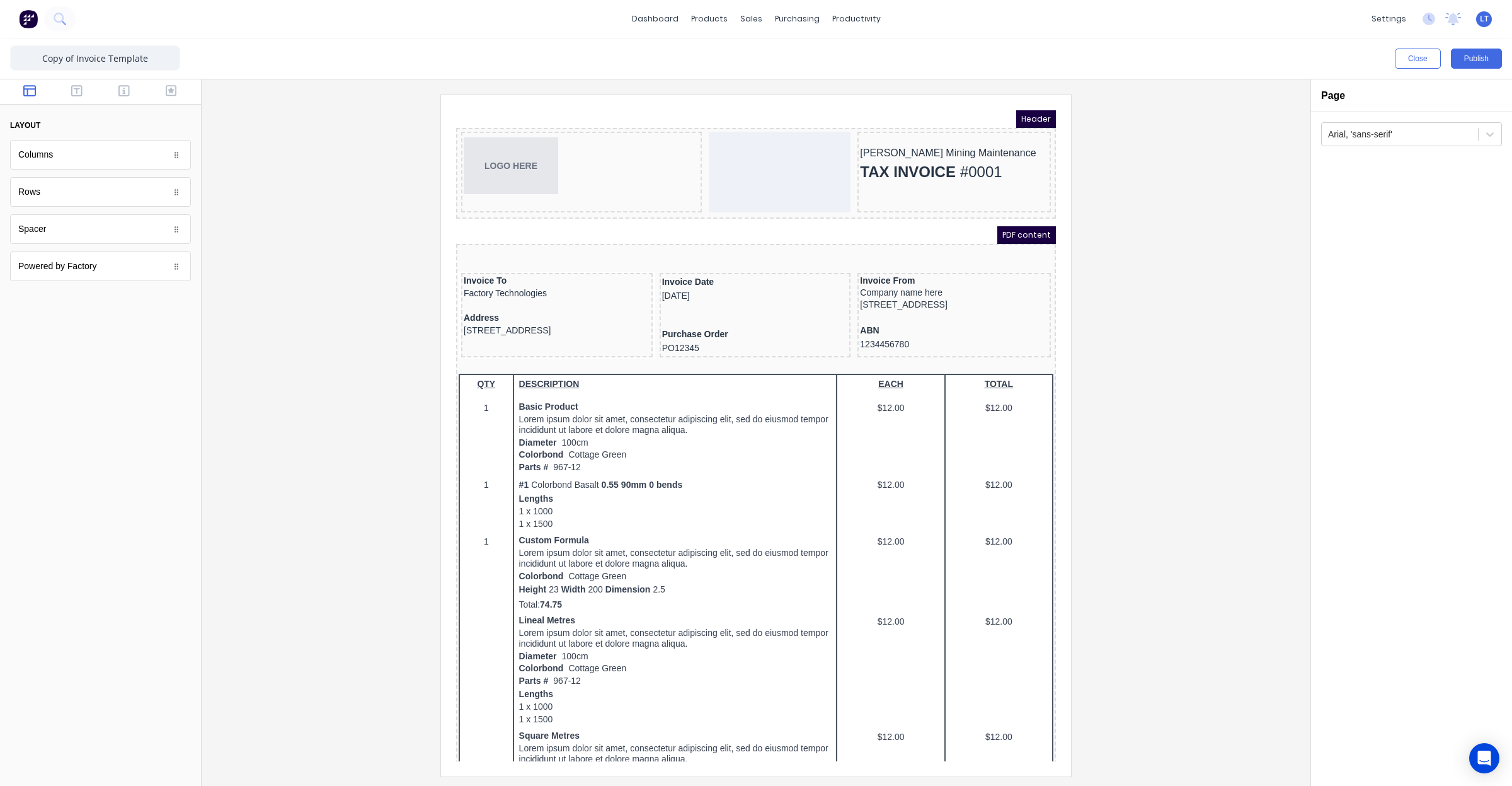
click at [1169, 236] on div at bounding box center [756, 435] width 1089 height 681
drag, startPoint x: 1169, startPoint y: 236, endPoint x: 1136, endPoint y: 225, distance: 34.8
click at [1146, 228] on div at bounding box center [756, 435] width 1089 height 681
click at [967, 160] on div "TAX INVOICE #0001" at bounding box center [939, 156] width 188 height 25
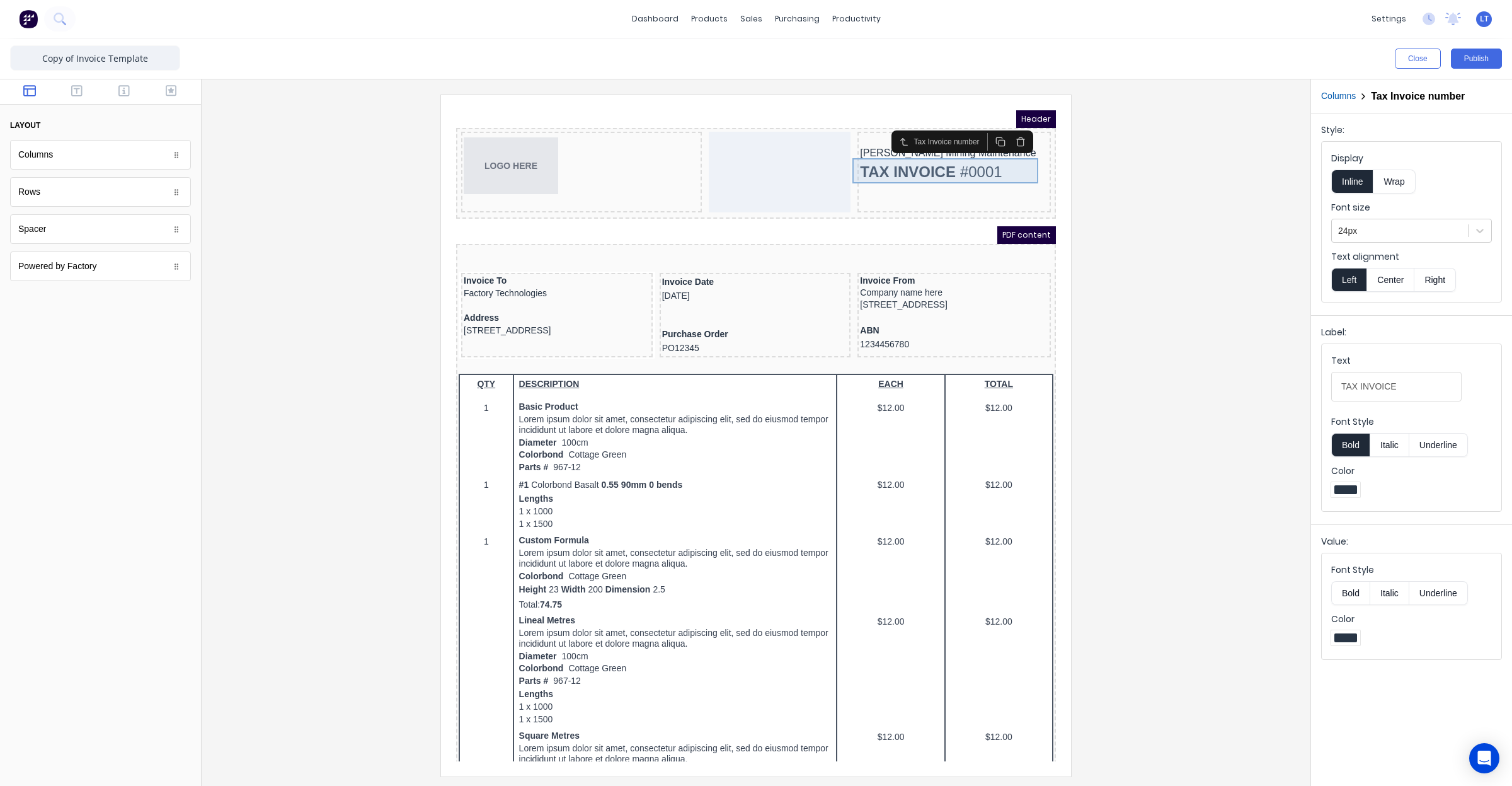
click at [952, 155] on div "TAX INVOICE #0001" at bounding box center [939, 156] width 188 height 25
click at [940, 125] on div "Tax Invoice number" at bounding box center [934, 127] width 71 height 11
click at [887, 126] on icon "button" at bounding box center [889, 126] width 10 height 10
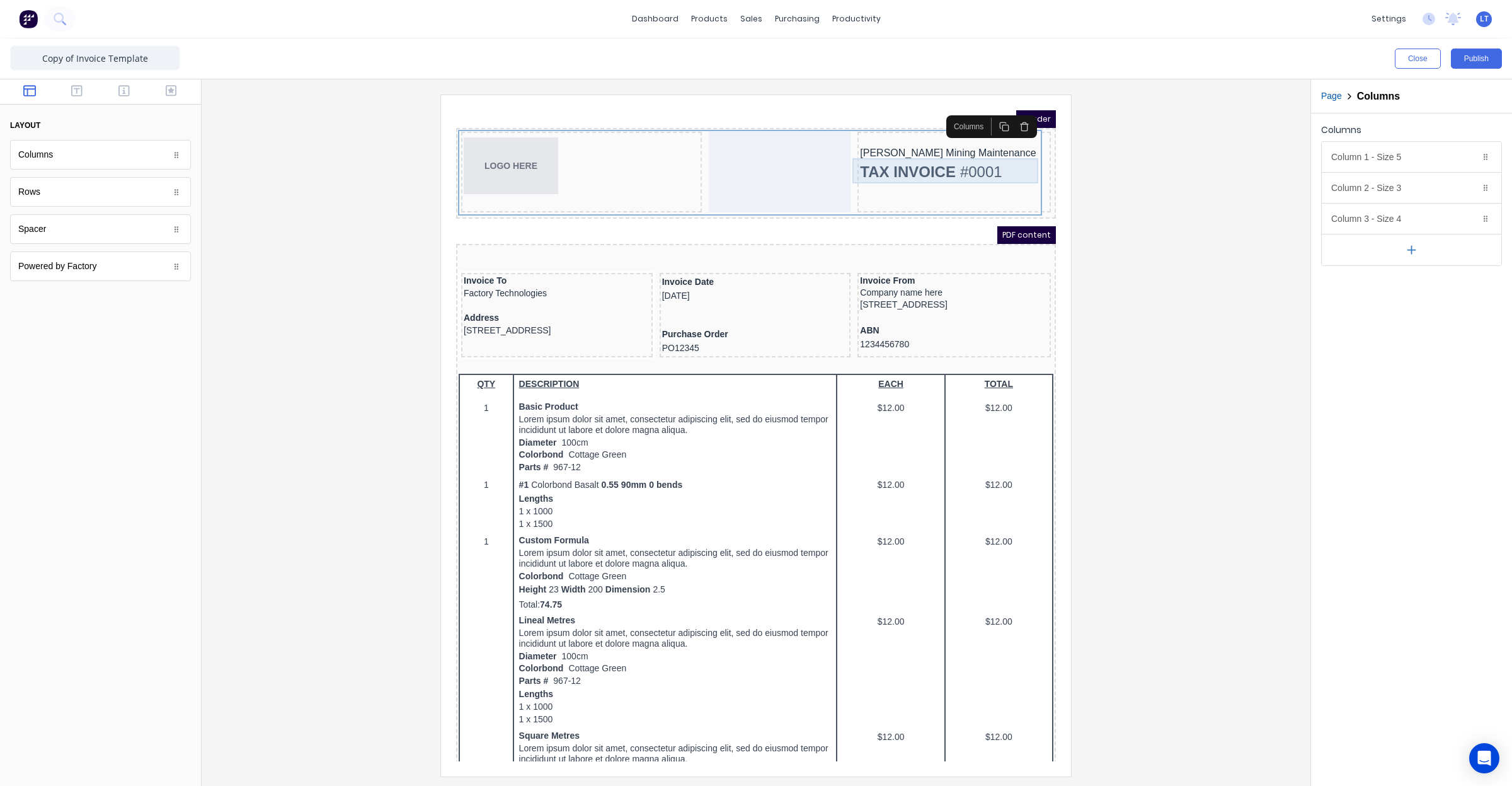
click at [949, 156] on div "TAX INVOICE #0001" at bounding box center [939, 156] width 188 height 25
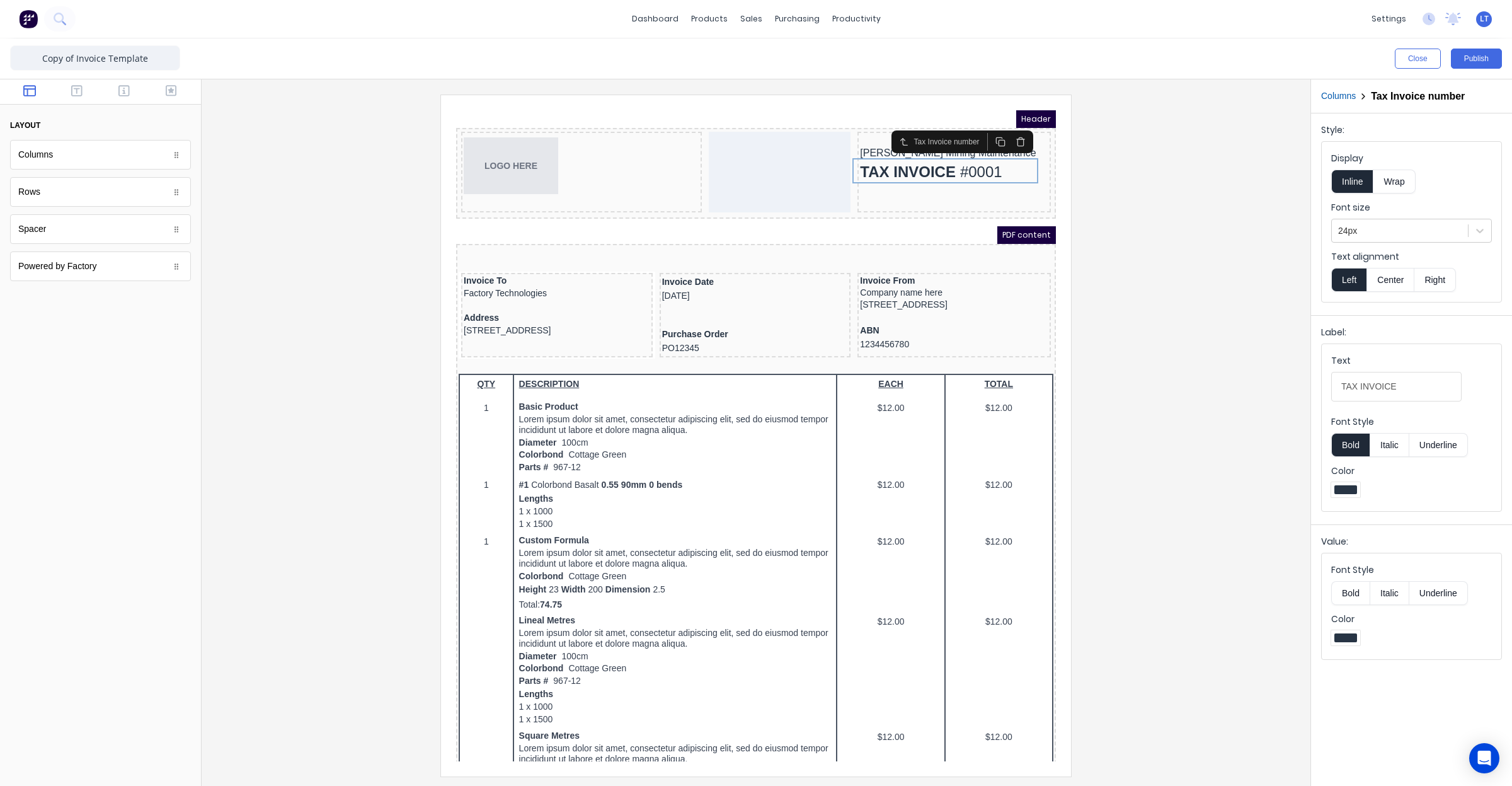
click at [1144, 209] on div at bounding box center [756, 435] width 1089 height 681
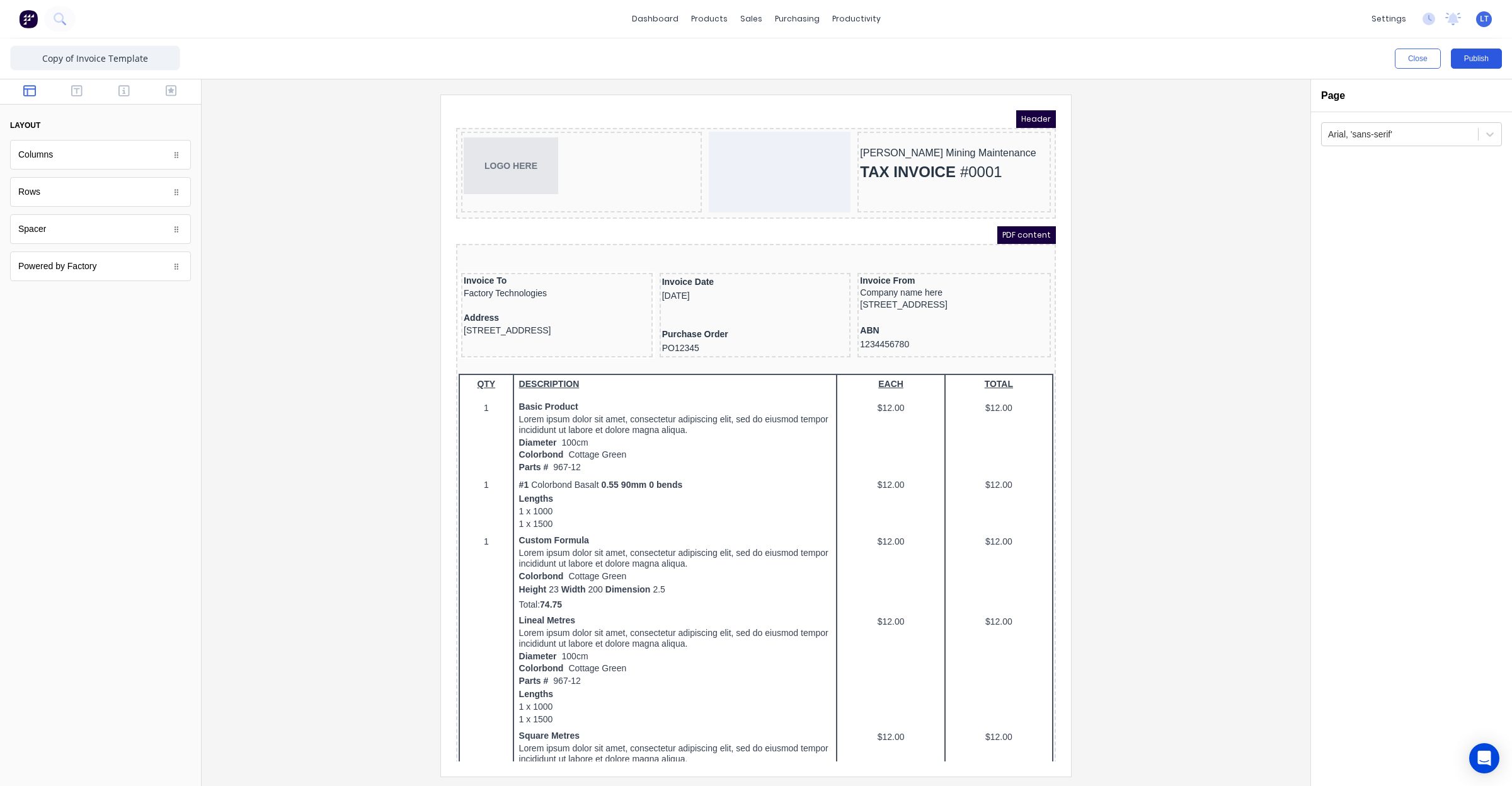
click at [1457, 57] on button "Publish" at bounding box center [1476, 59] width 51 height 20
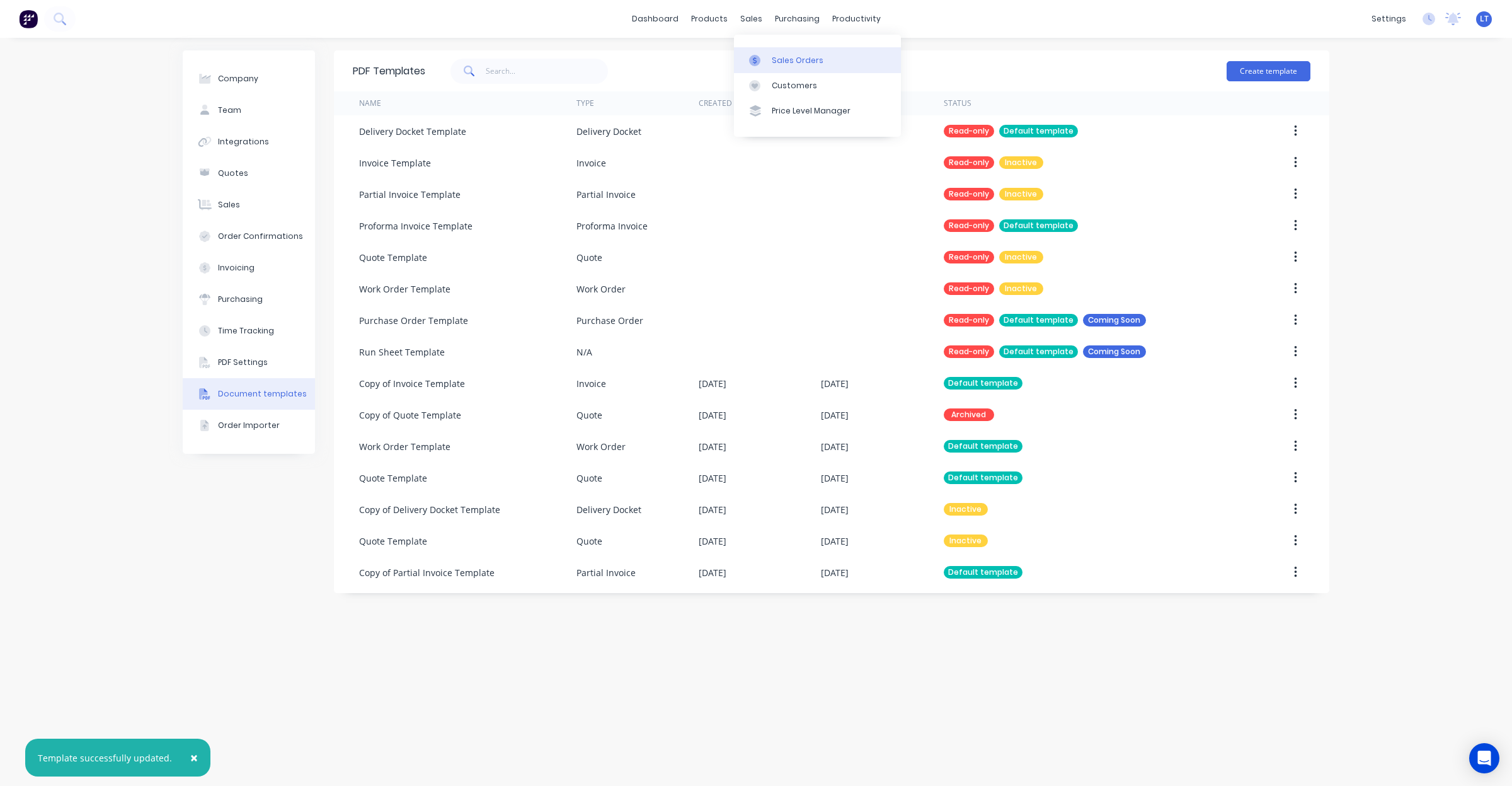
click at [767, 59] on div at bounding box center [758, 60] width 19 height 11
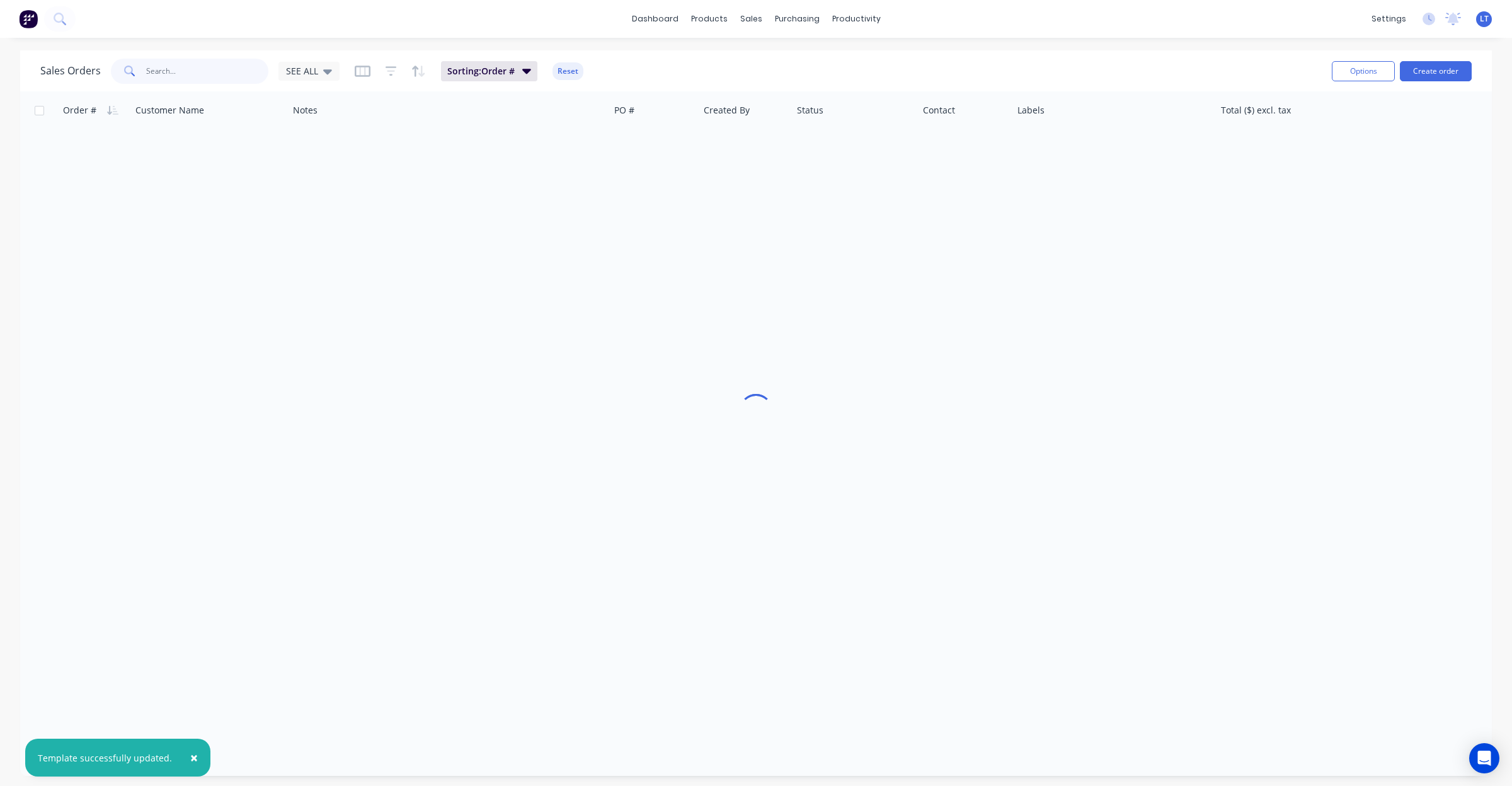
click at [186, 77] on input "text" at bounding box center [208, 71] width 123 height 25
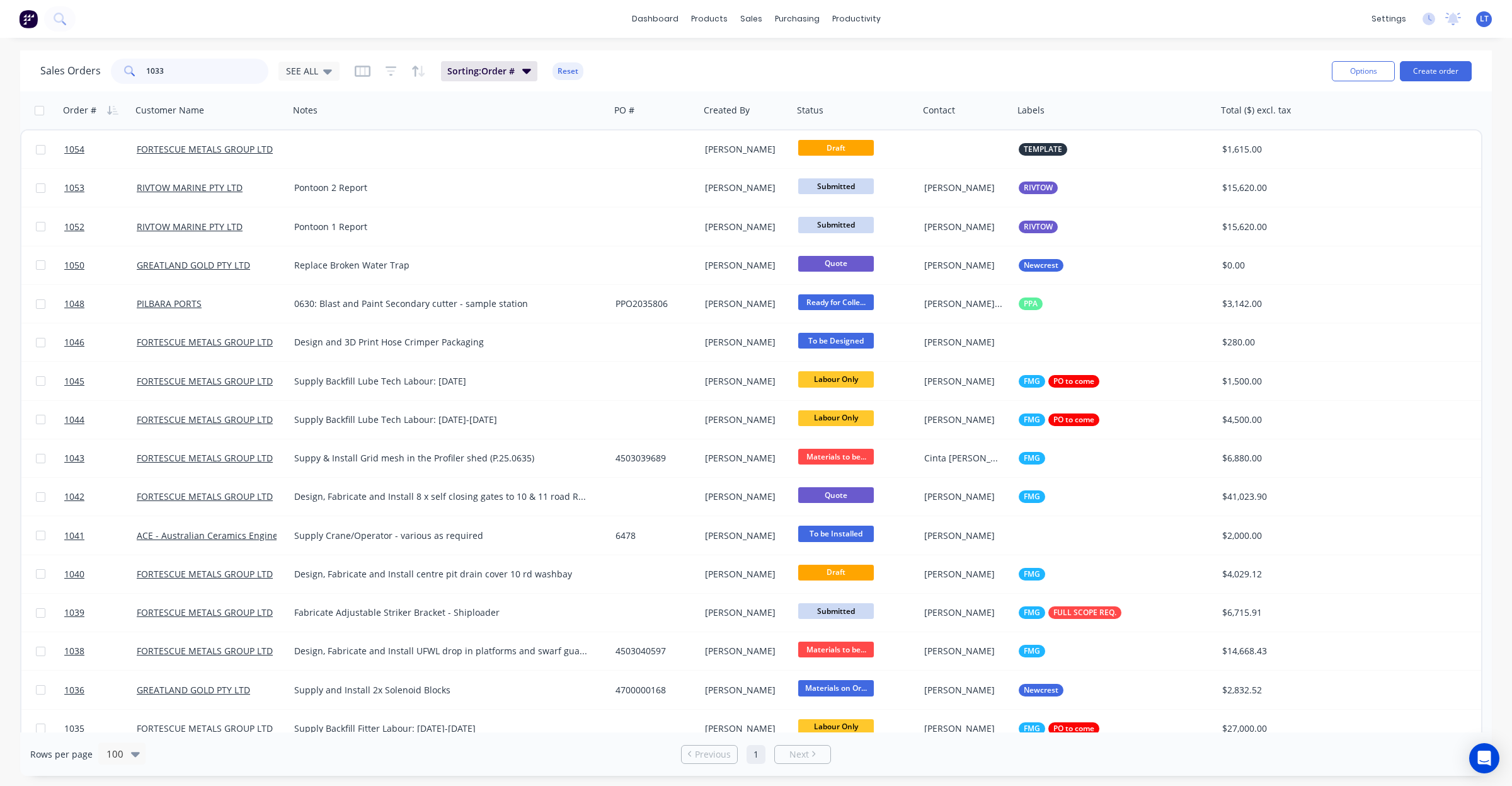
type input "1033"
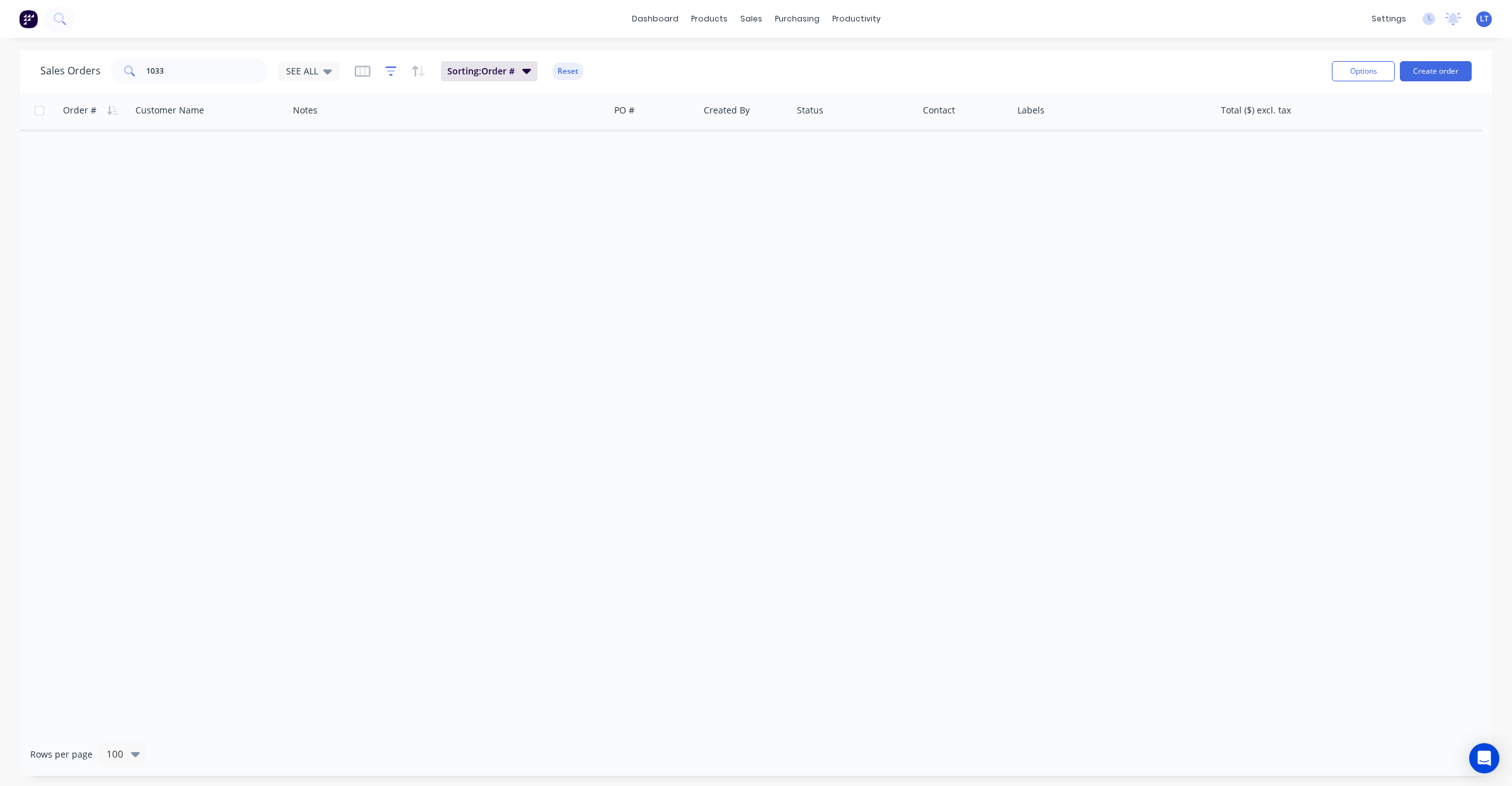
click at [389, 71] on icon "button" at bounding box center [391, 71] width 8 height 2
click at [366, 71] on icon "button" at bounding box center [362, 71] width 15 height 12
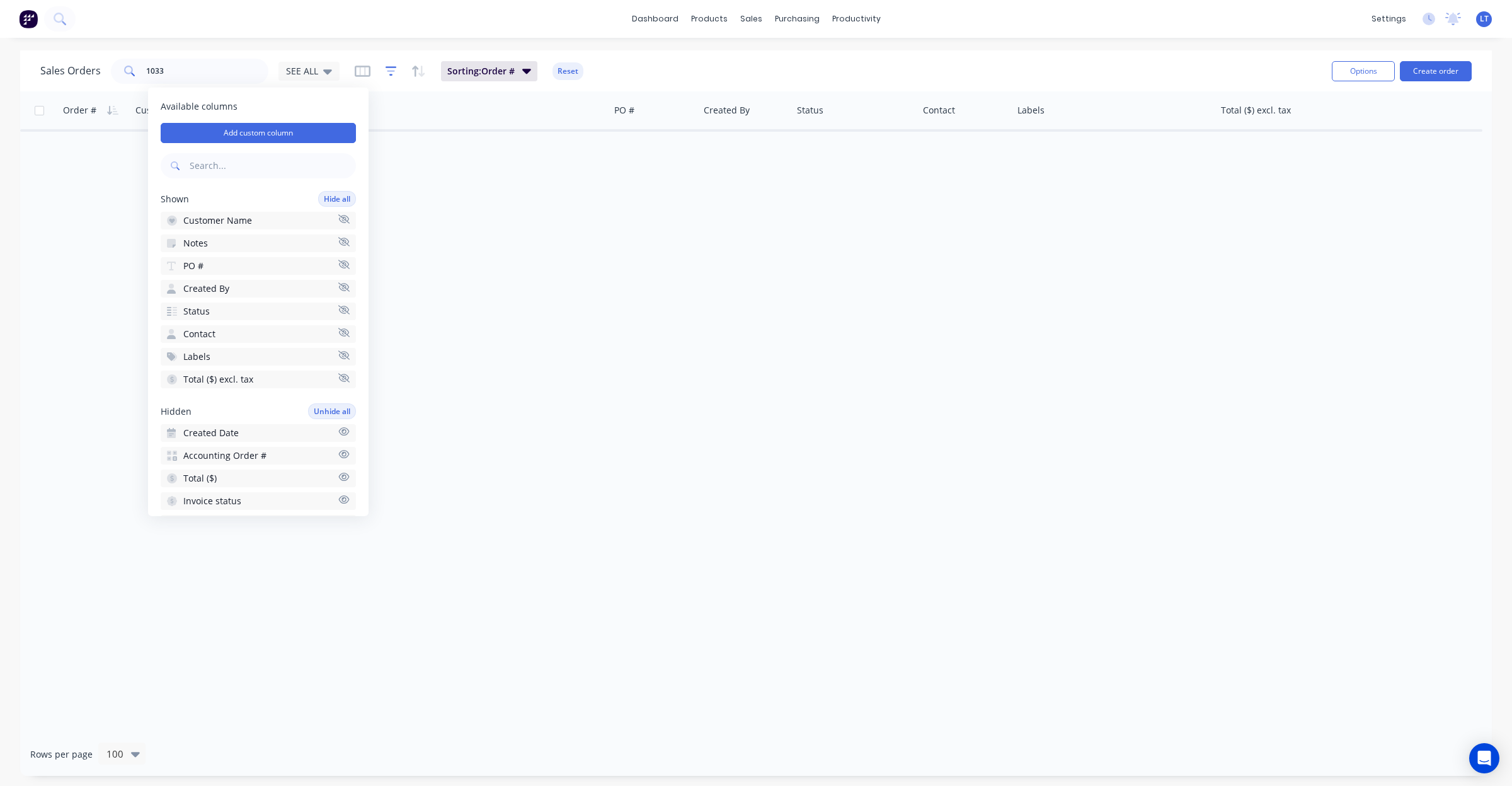
click at [392, 73] on icon "button" at bounding box center [392, 71] width 11 height 12
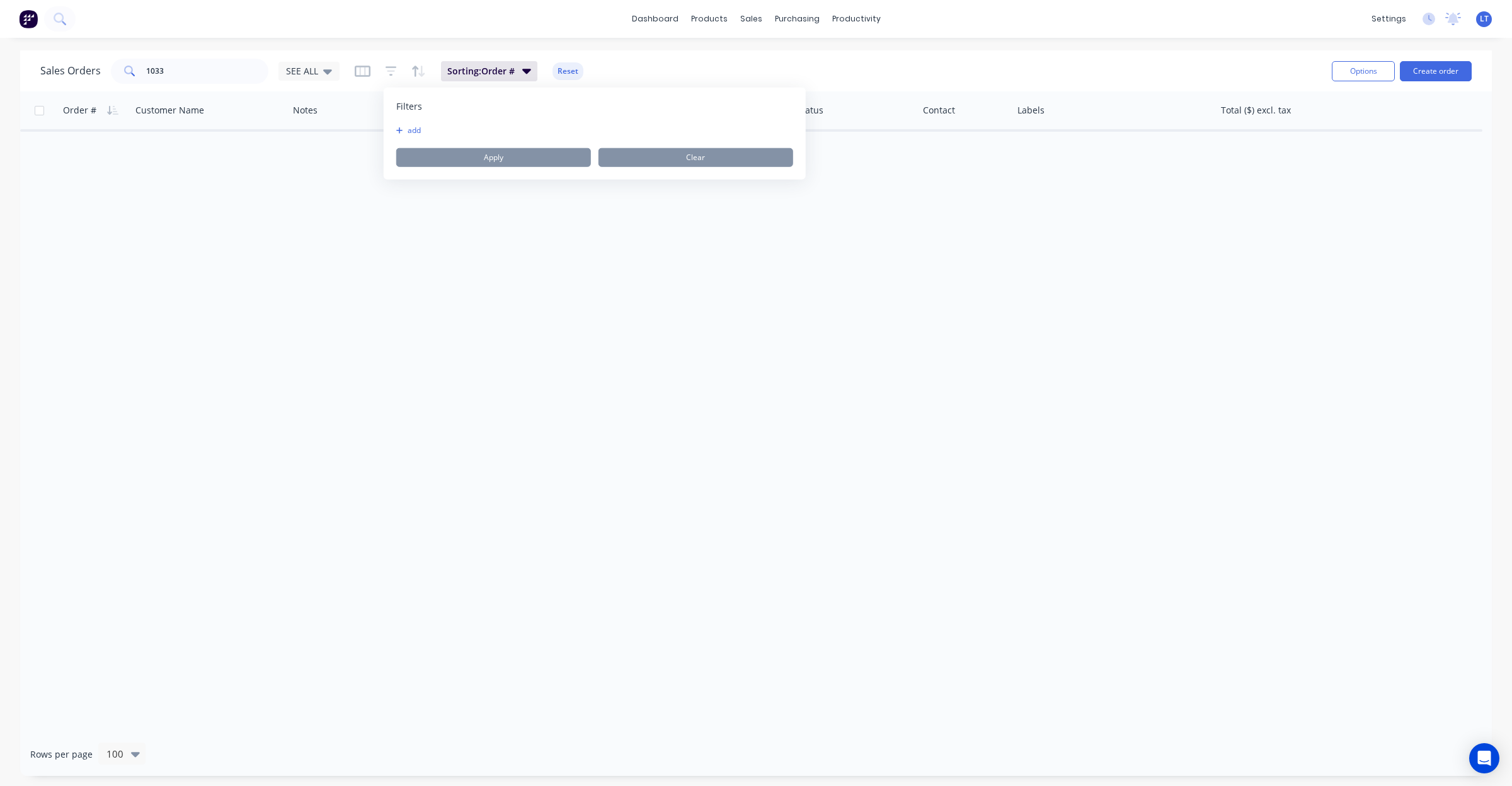
click at [443, 131] on div "add" at bounding box center [594, 130] width 397 height 10
click at [414, 133] on button "add" at bounding box center [412, 130] width 32 height 10
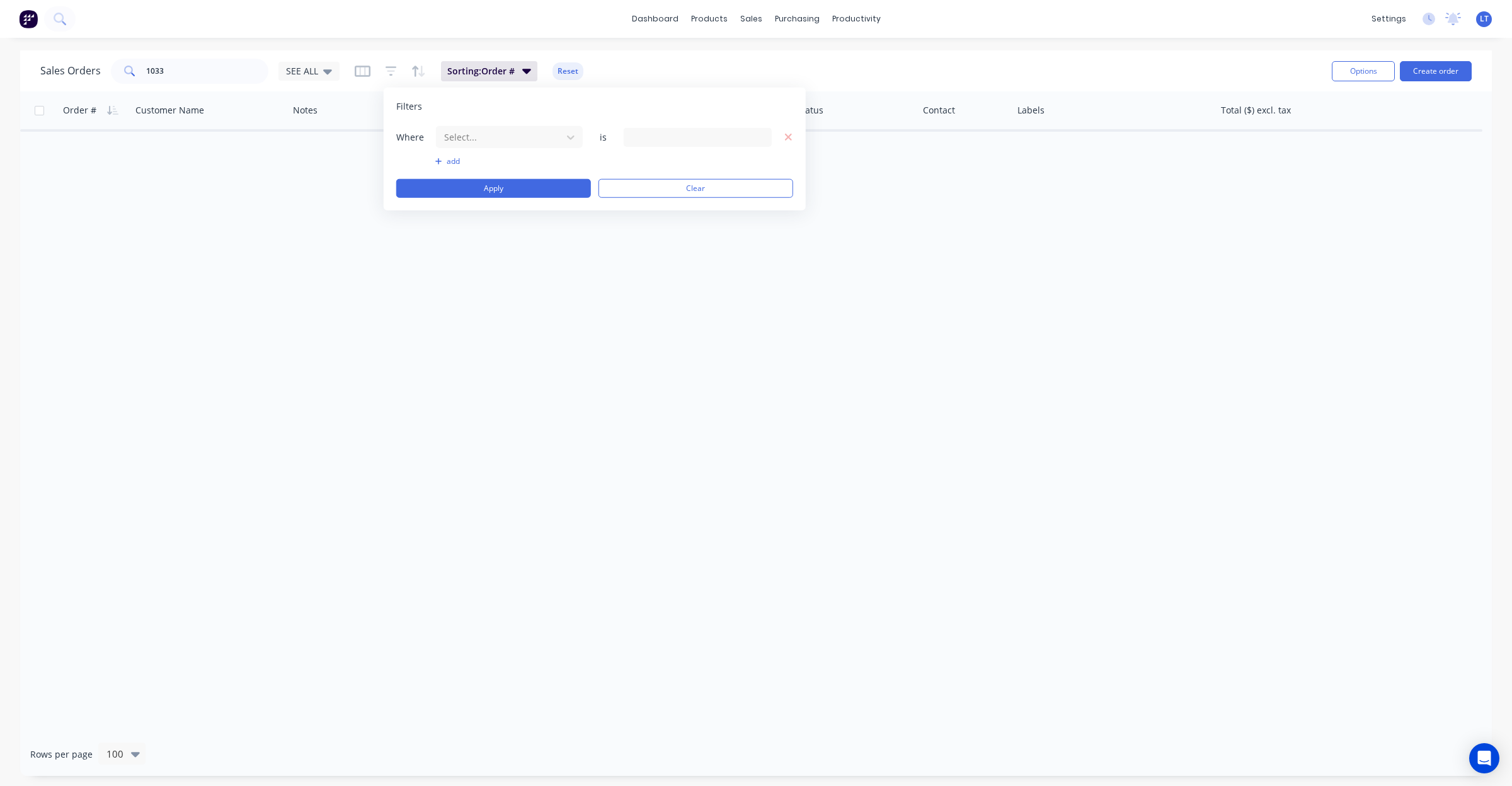
click at [497, 151] on div "Where Select... is add Apply Clear" at bounding box center [594, 161] width 397 height 72
click at [505, 140] on div at bounding box center [499, 137] width 113 height 15
click at [519, 330] on div "Status" at bounding box center [509, 329] width 147 height 24
click at [656, 130] on div "19 Status selected" at bounding box center [688, 137] width 114 height 13
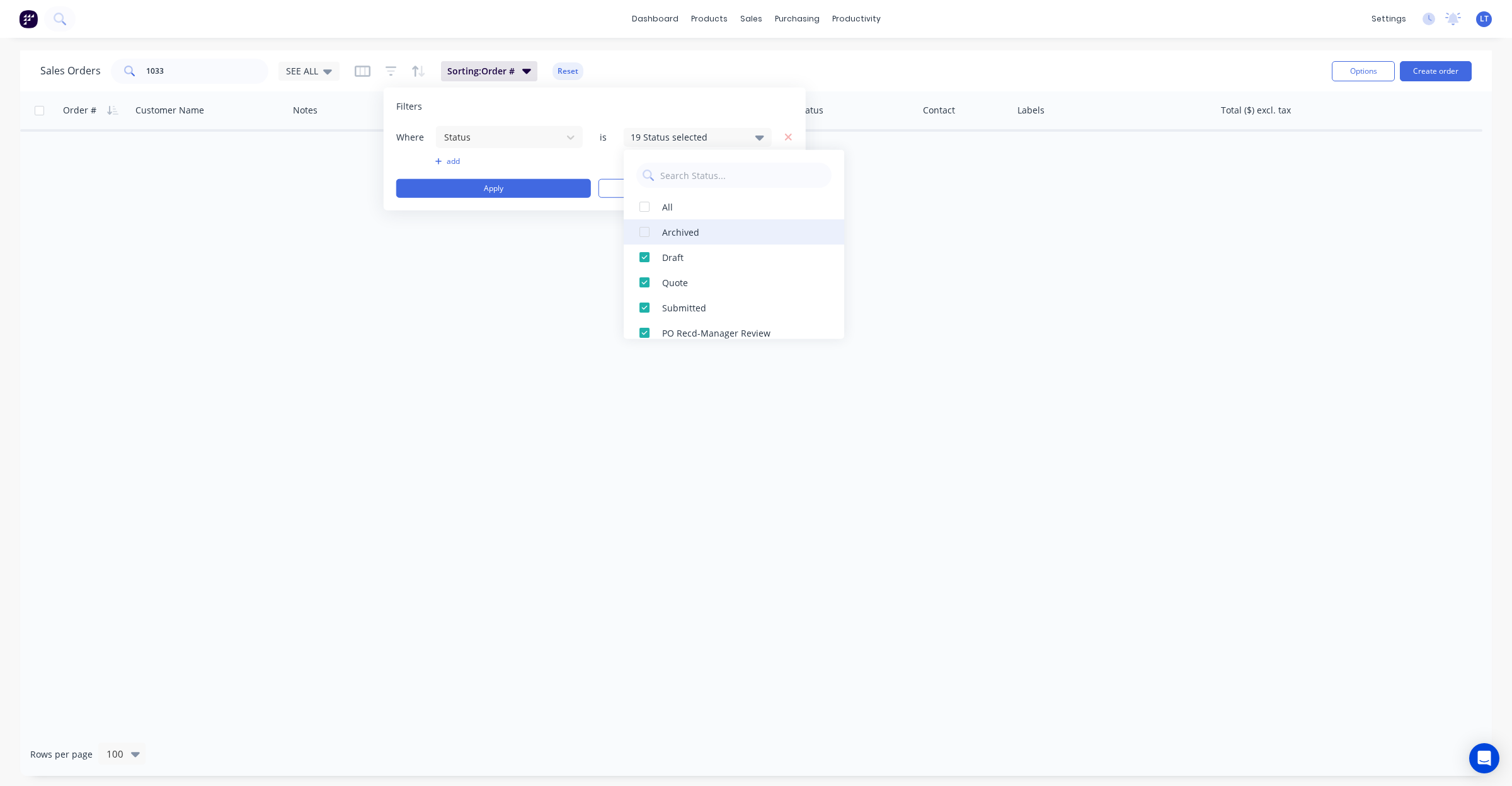
click at [644, 229] on div at bounding box center [644, 231] width 25 height 25
click at [531, 192] on button "Apply" at bounding box center [493, 188] width 195 height 19
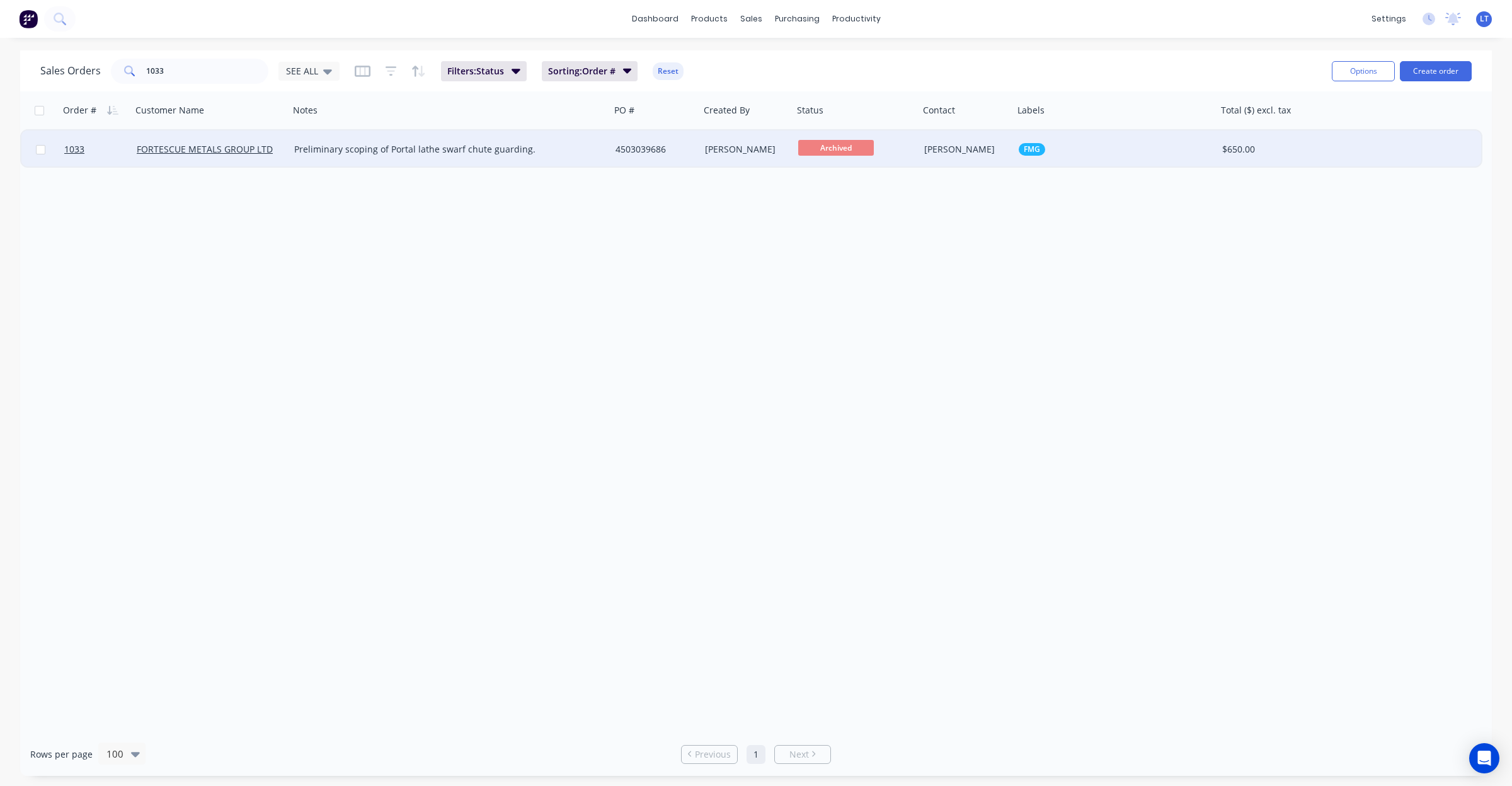
click at [606, 155] on div "Preliminary scoping of Portal lathe swarf chute guarding." at bounding box center [449, 149] width 322 height 37
click at [664, 156] on div "4503039686" at bounding box center [655, 149] width 90 height 37
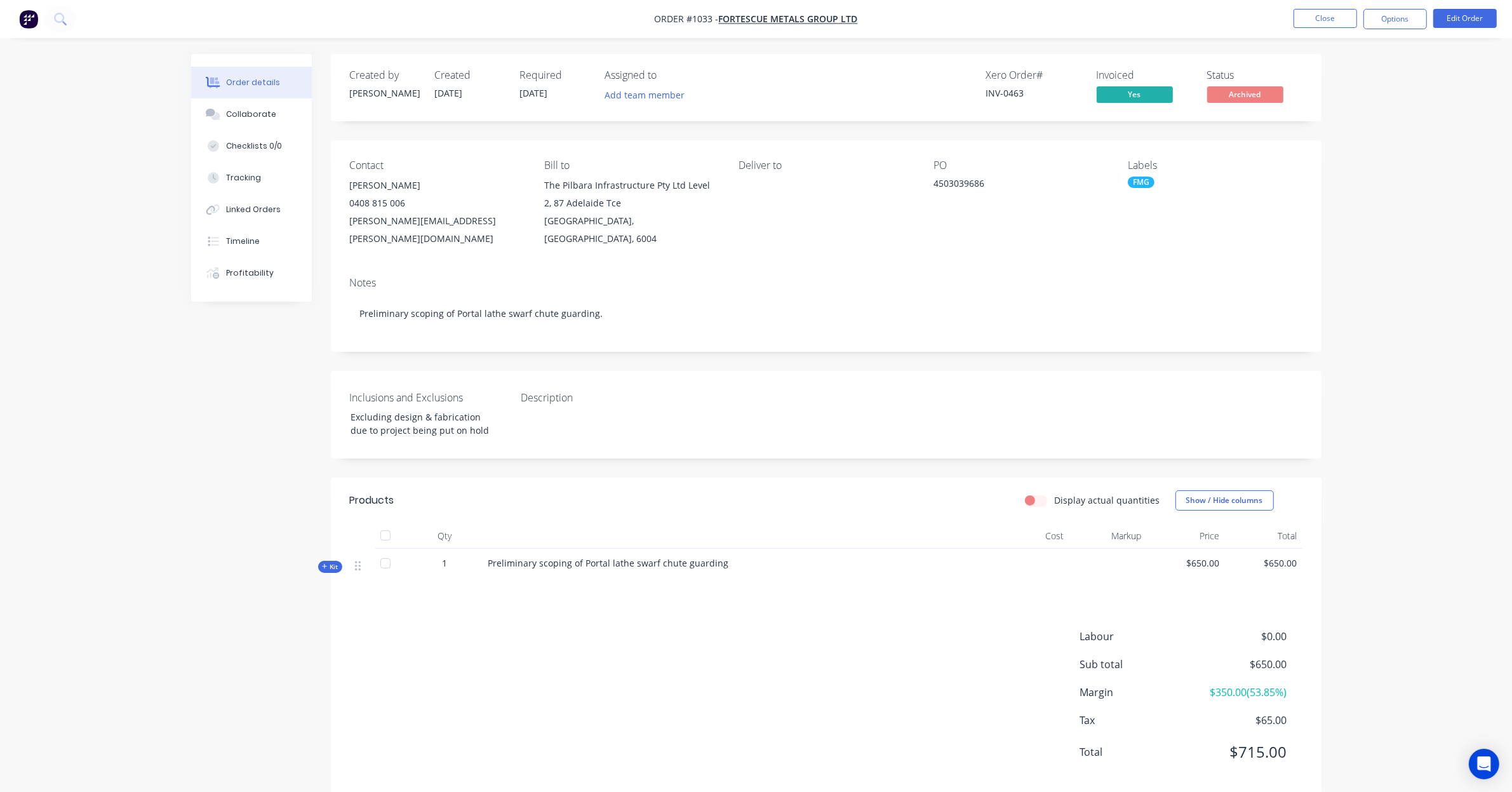
click at [1429, 19] on ul "Close Options Edit Order" at bounding box center [1395, 19] width 234 height 21
click at [1423, 22] on button "Options" at bounding box center [1395, 19] width 63 height 21
click at [1375, 76] on div "Invoice" at bounding box center [1357, 77] width 117 height 18
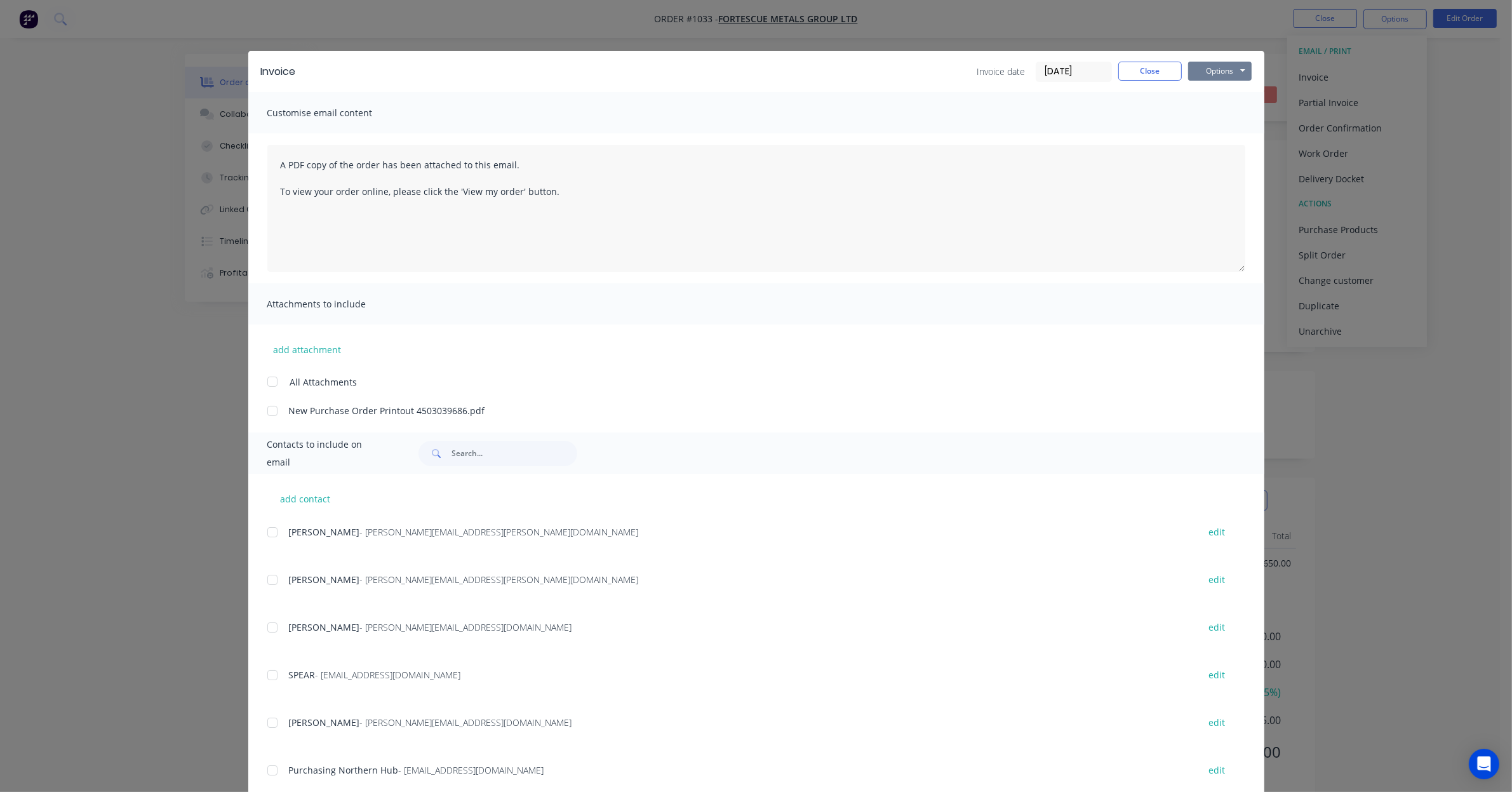
click at [1212, 68] on button "Options" at bounding box center [1220, 71] width 63 height 19
click at [1208, 95] on button "Preview" at bounding box center [1229, 94] width 81 height 21
click at [1147, 66] on button "Close" at bounding box center [1150, 71] width 63 height 19
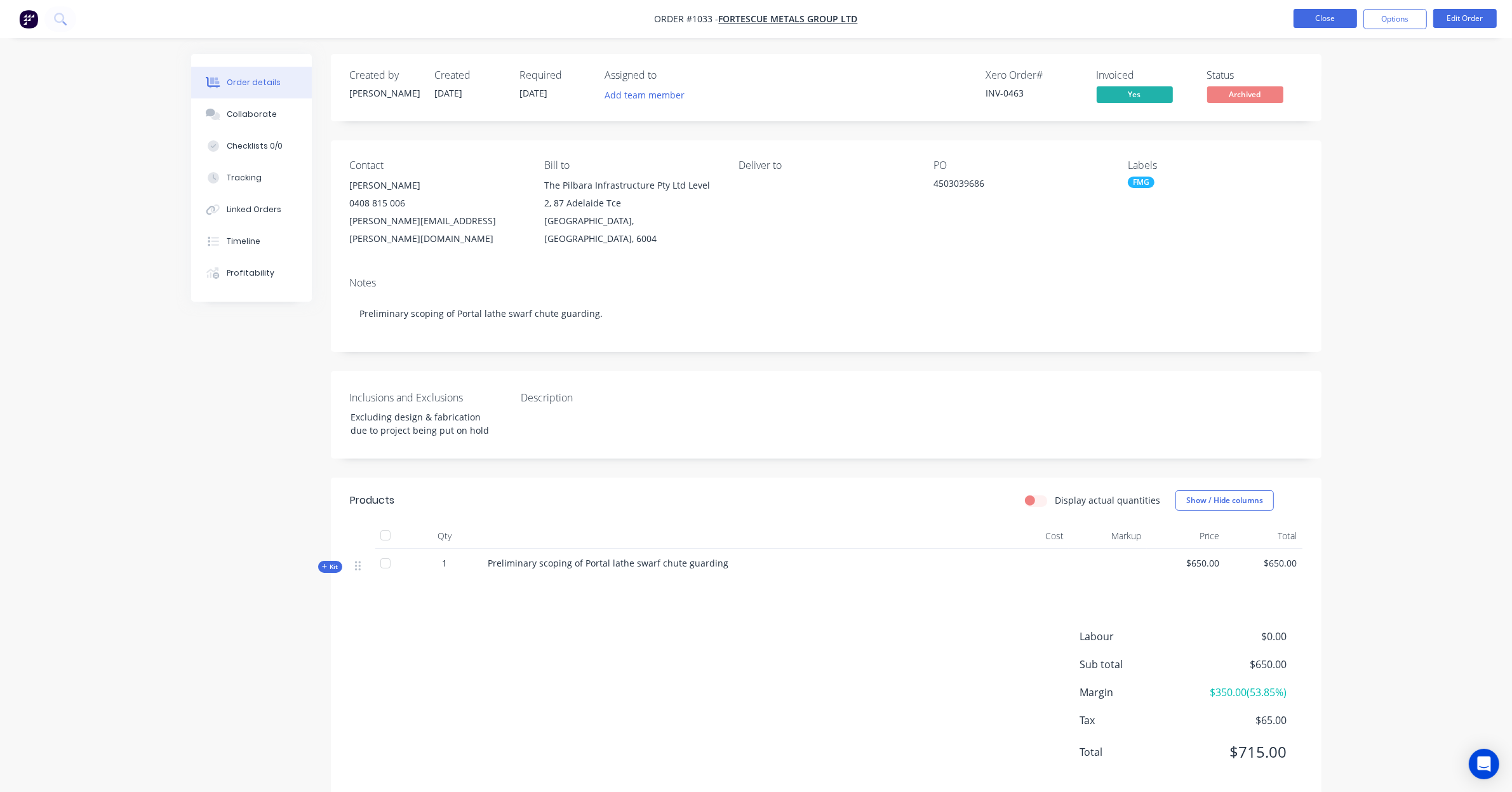
click at [1335, 20] on button "Close" at bounding box center [1325, 18] width 63 height 19
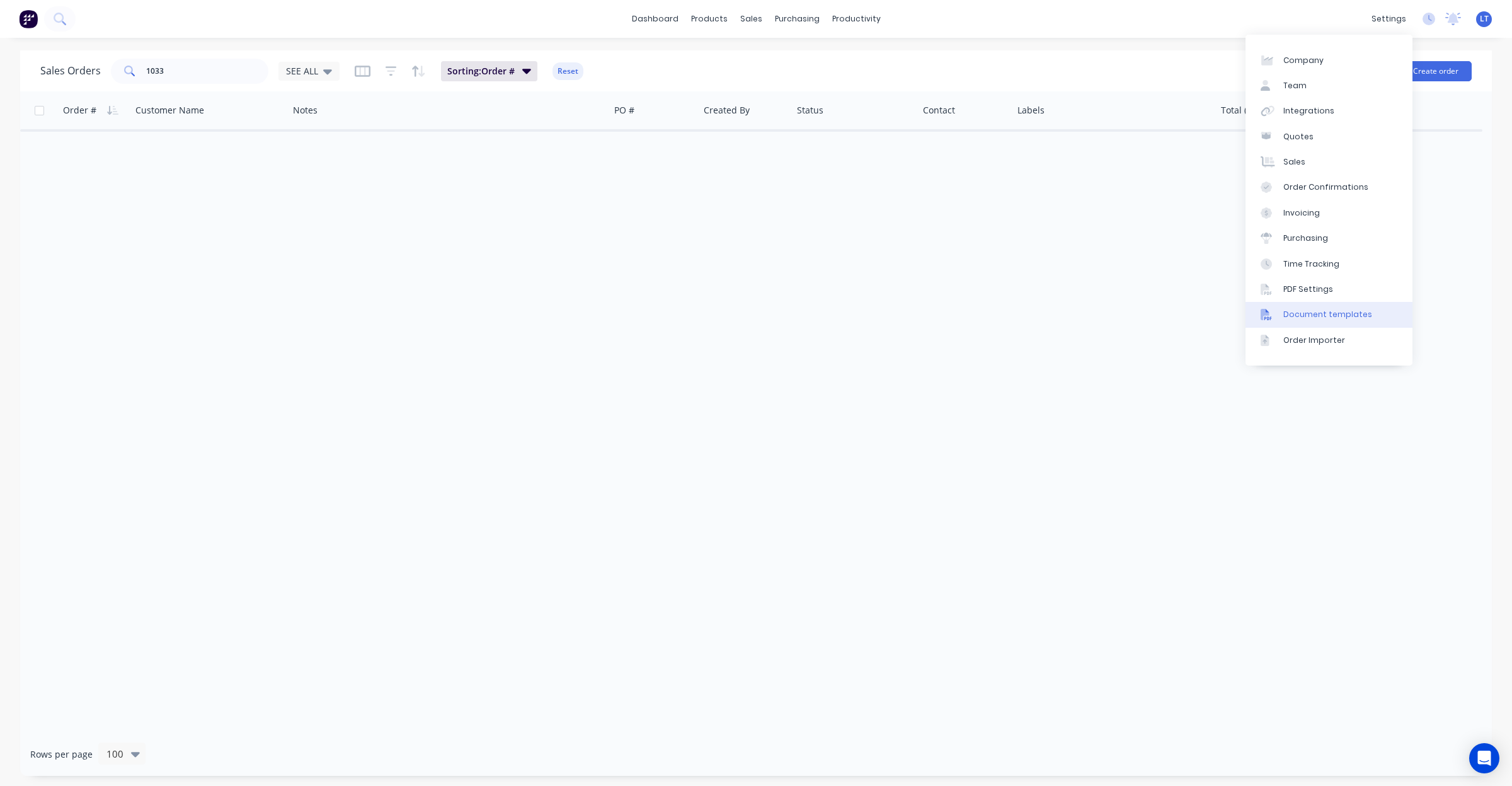
click at [1356, 310] on div "Document templates" at bounding box center [1327, 314] width 89 height 11
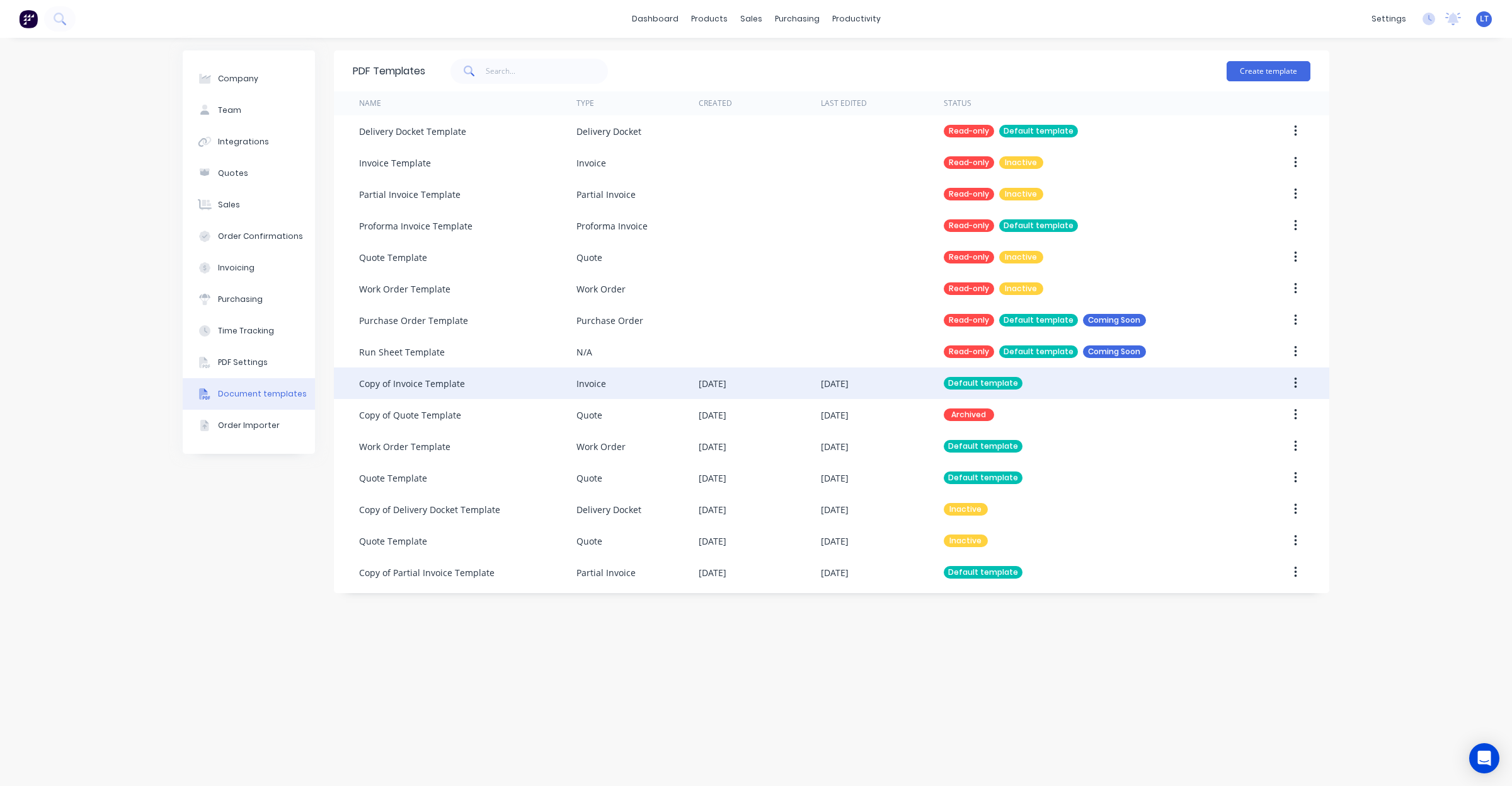
click at [671, 388] on div "Invoice" at bounding box center [638, 383] width 122 height 32
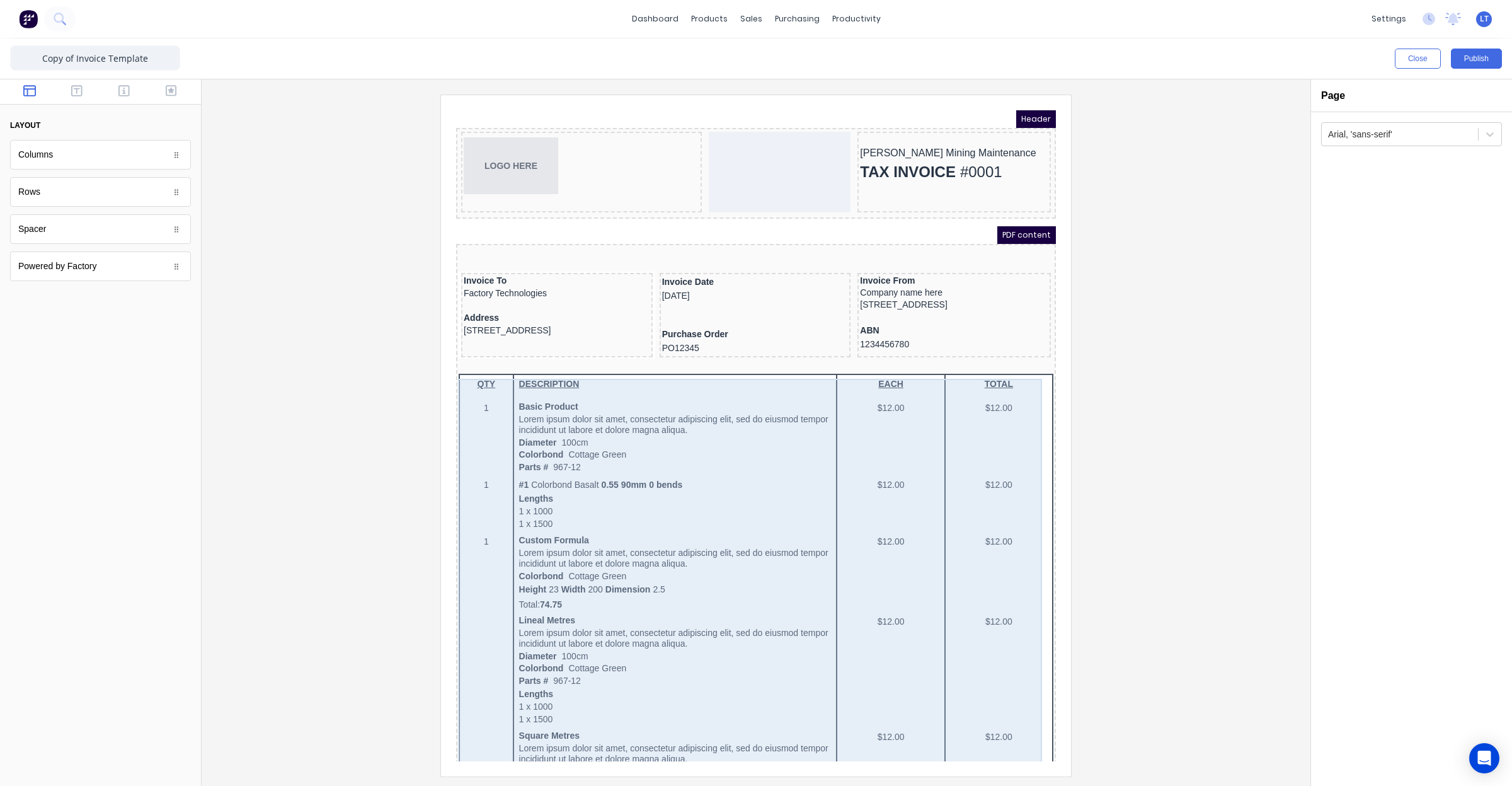
click at [712, 394] on div "QTY DESCRIPTION EACH TOTAL 1 Basic Product Lorem ipsum dolor sit amet, consecte…" at bounding box center [741, 763] width 594 height 810
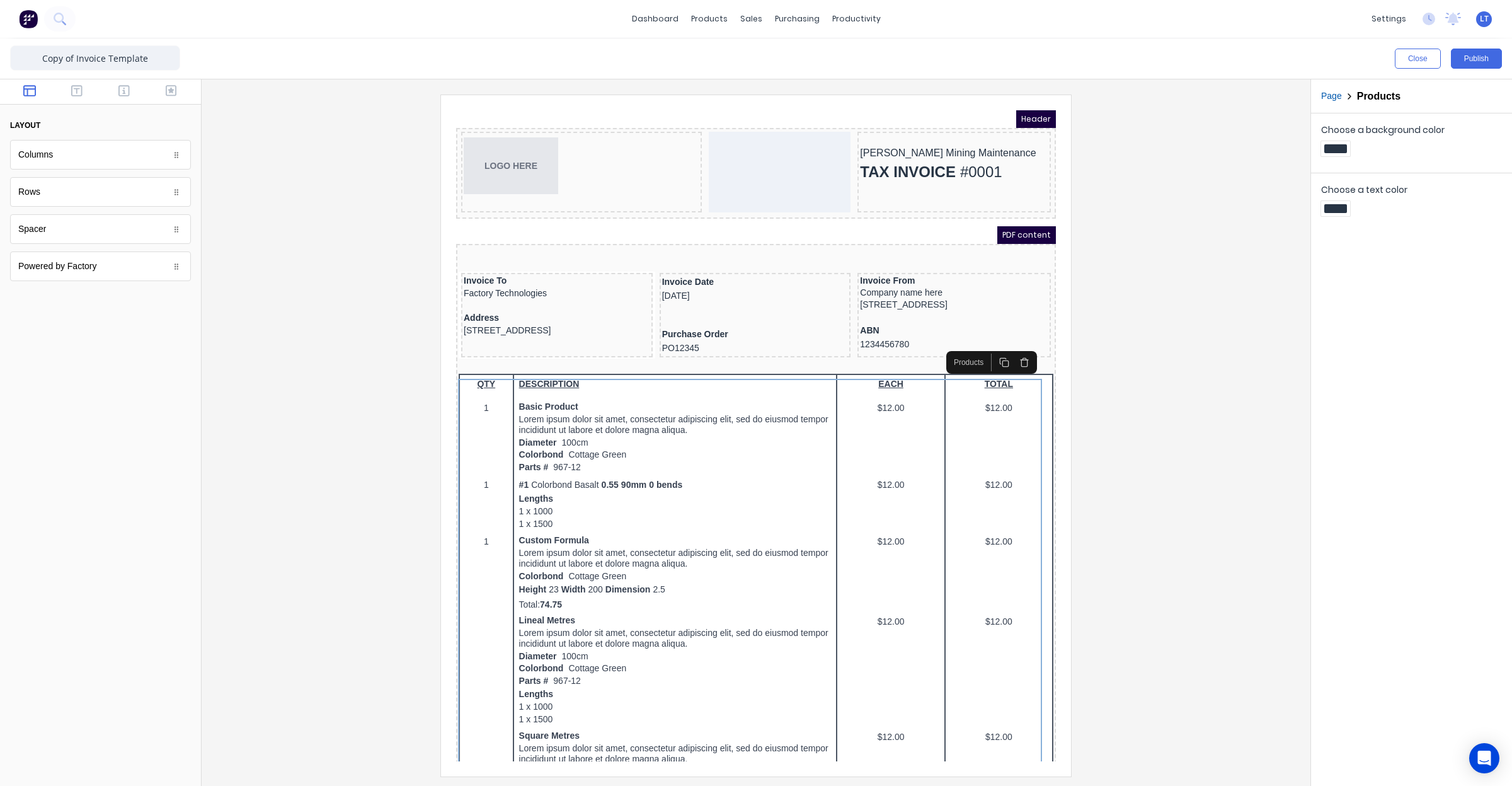
click at [1333, 323] on div at bounding box center [1335, 323] width 14 height 14
click at [1188, 325] on div at bounding box center [756, 393] width 1512 height 786
click at [766, 313] on div "Purchase Order PO12345" at bounding box center [740, 326] width 186 height 27
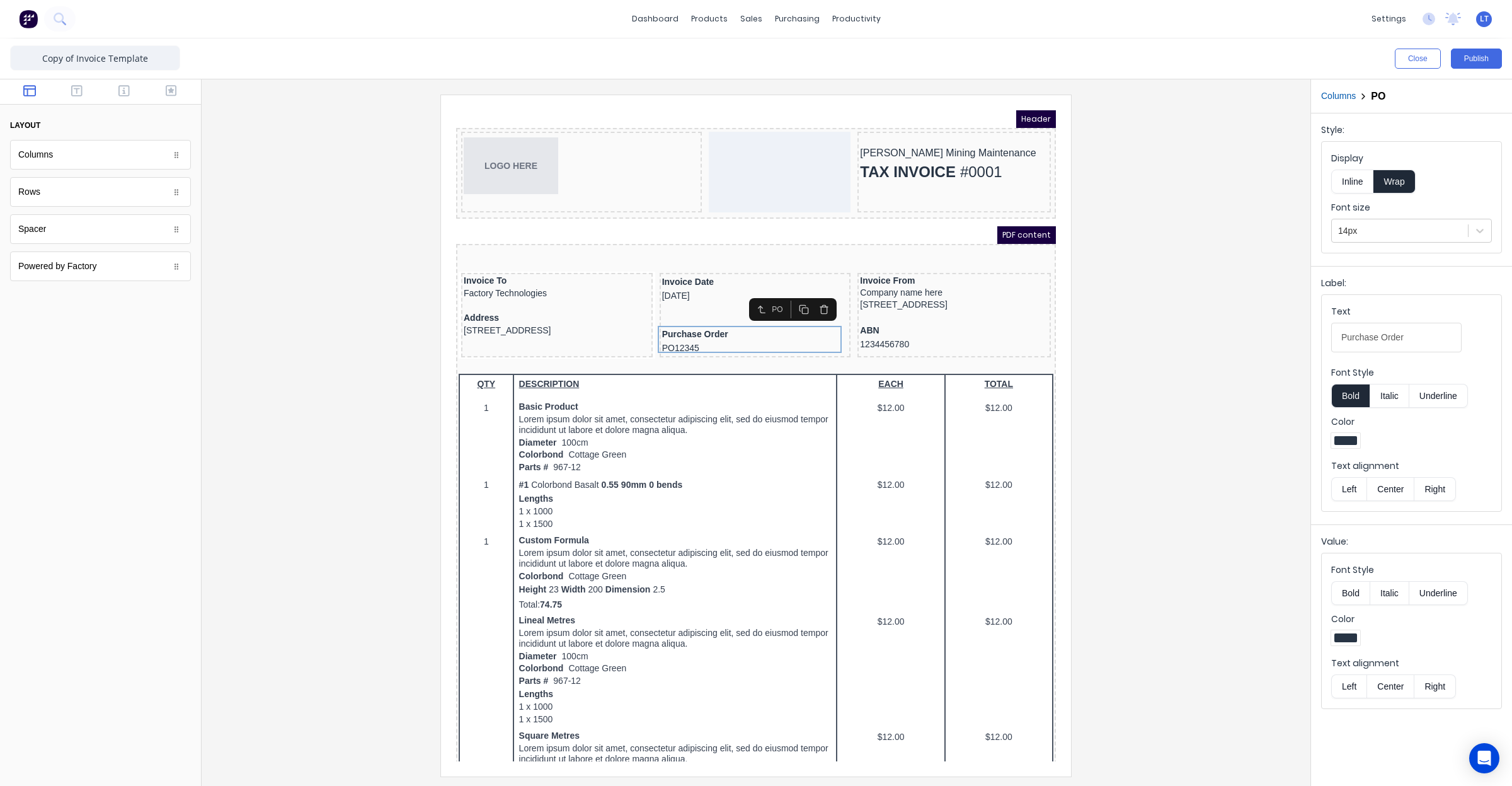
click at [1352, 649] on div at bounding box center [1411, 639] width 160 height 19
click at [1352, 645] on div at bounding box center [1346, 638] width 29 height 15
click at [1343, 754] on div at bounding box center [1344, 752] width 14 height 14
click at [1348, 640] on div at bounding box center [1346, 638] width 23 height 9
click at [1254, 631] on div at bounding box center [756, 393] width 1512 height 786
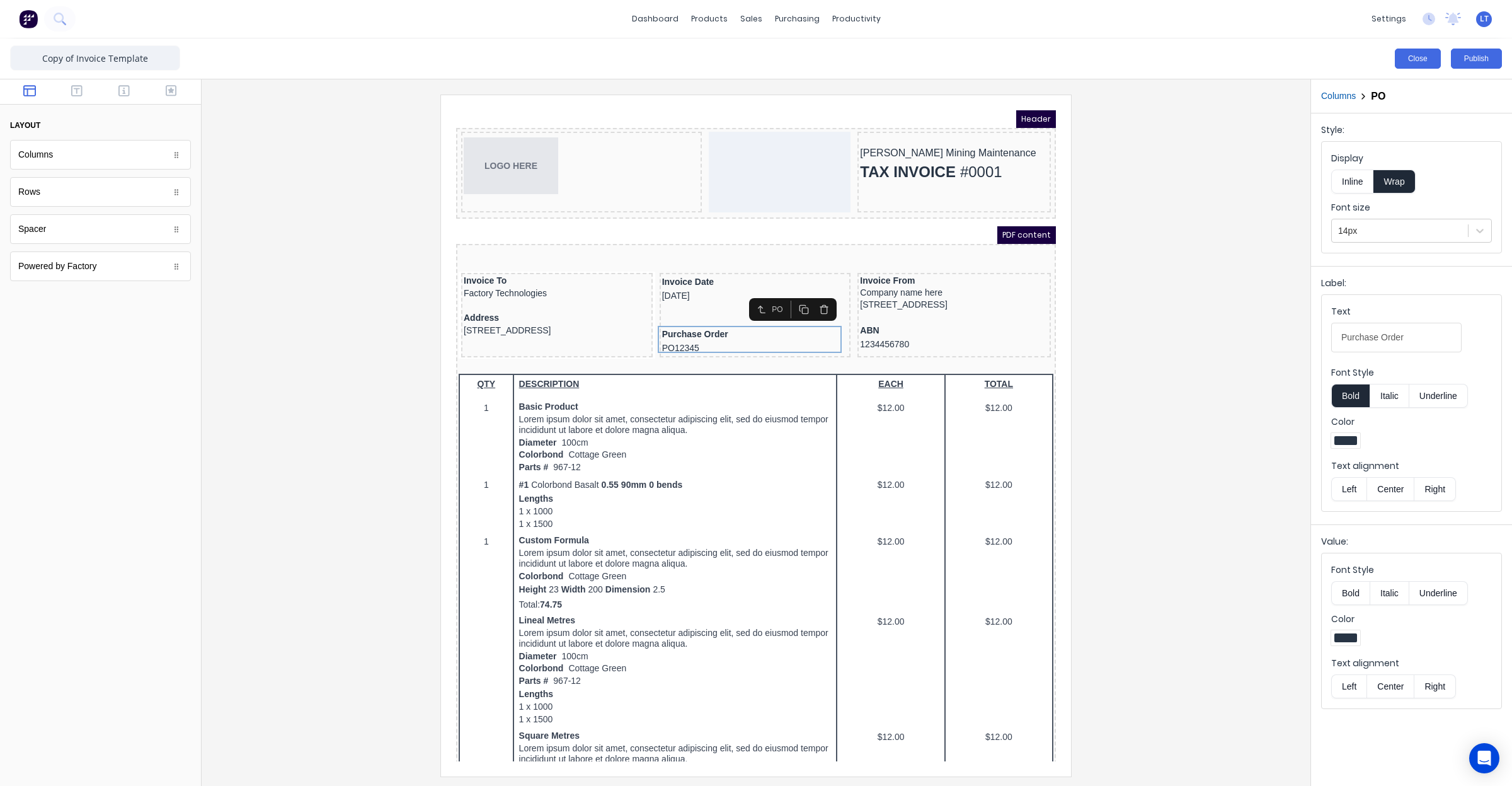
click at [1428, 58] on button "Close" at bounding box center [1418, 59] width 46 height 20
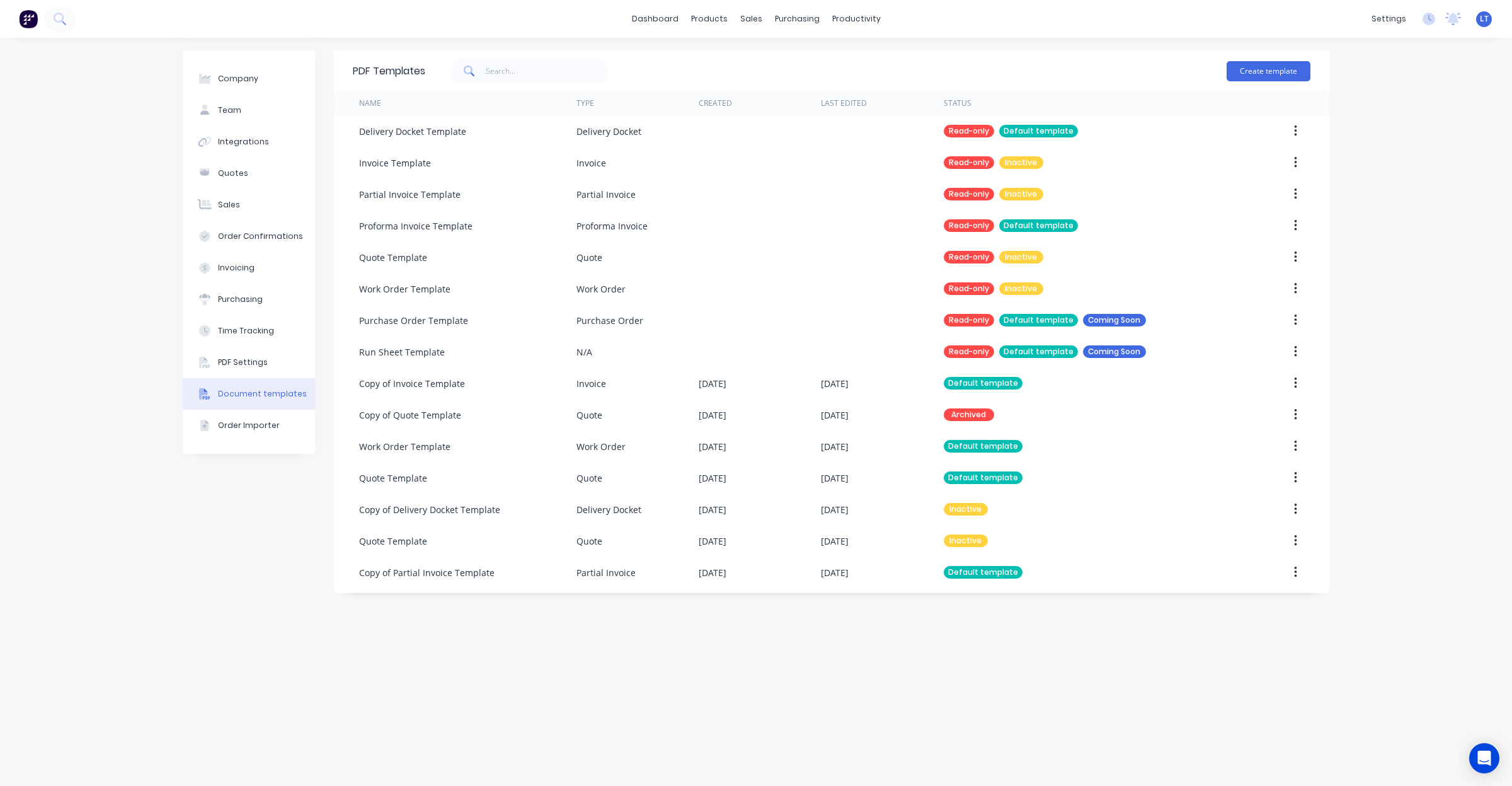
drag, startPoint x: 873, startPoint y: 640, endPoint x: 804, endPoint y: 639, distance: 69.0
click at [804, 639] on div "PDF Templates Create template Name Type Created Last Edited Status Delivery Doc…" at bounding box center [831, 412] width 996 height 723
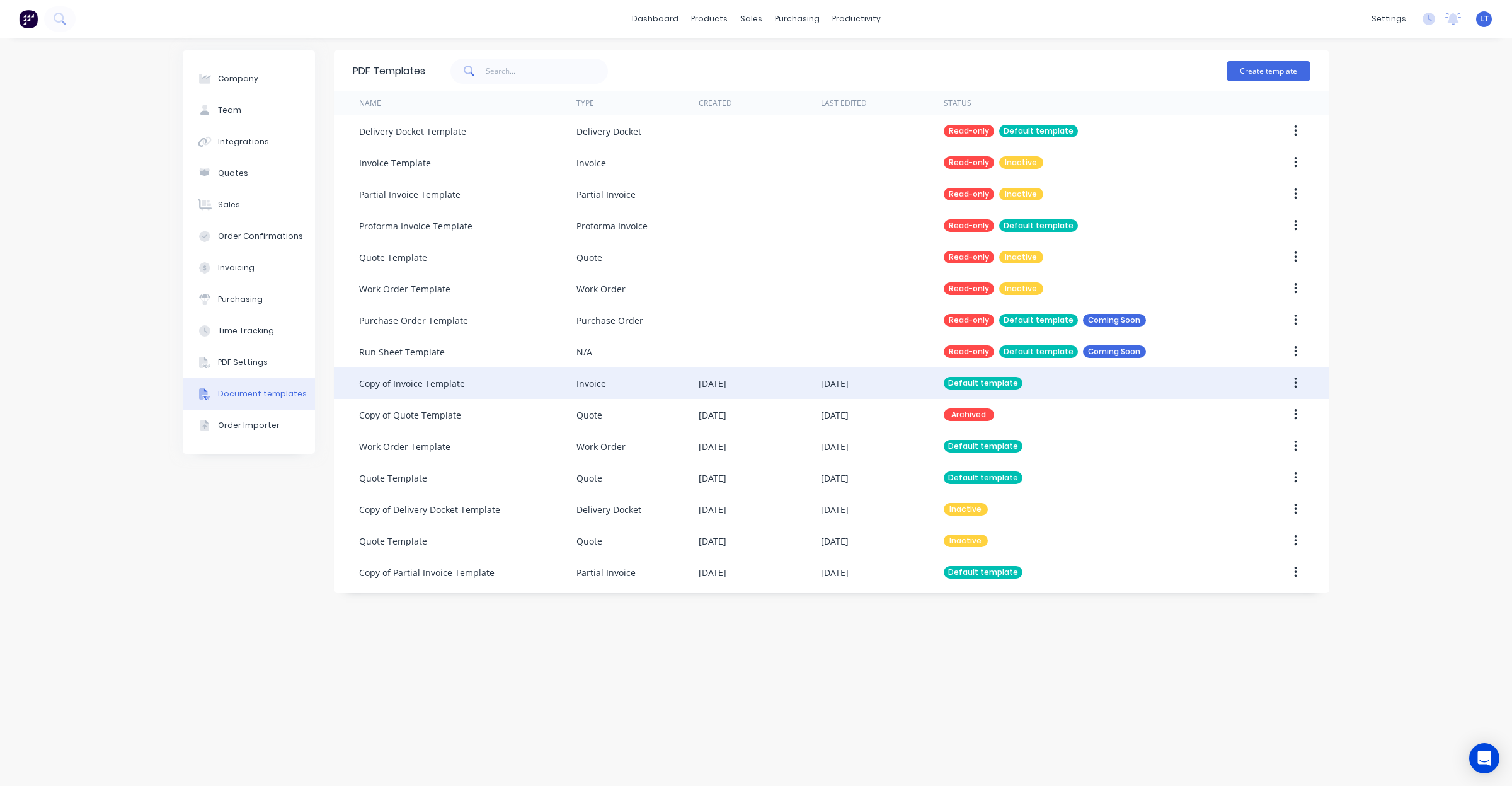
click at [636, 382] on div "Invoice" at bounding box center [638, 383] width 122 height 32
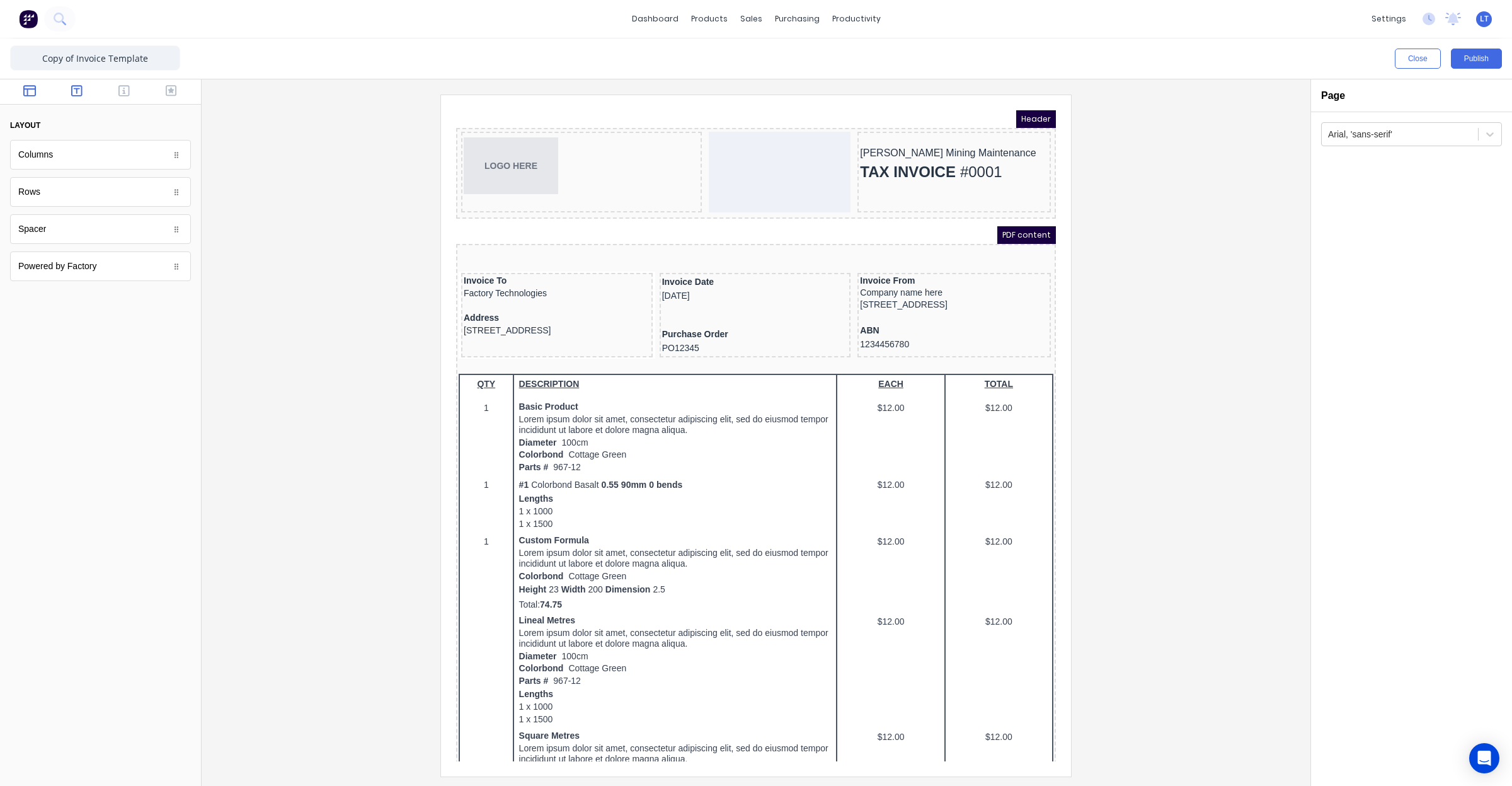
click at [73, 93] on icon "button" at bounding box center [77, 90] width 11 height 12
click at [107, 93] on button "button" at bounding box center [124, 92] width 40 height 15
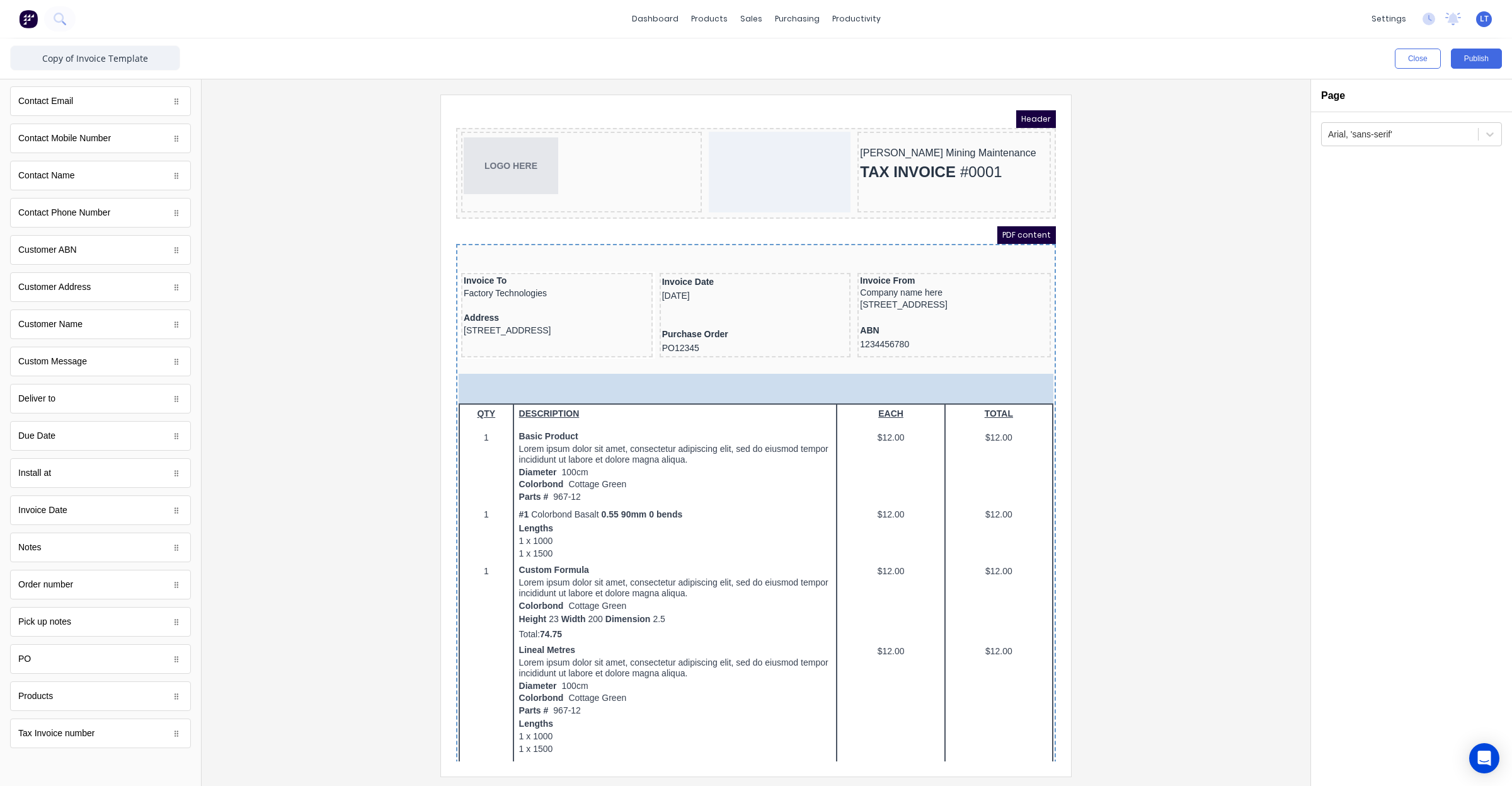
drag, startPoint x: 121, startPoint y: 556, endPoint x: 382, endPoint y: 276, distance: 382.8
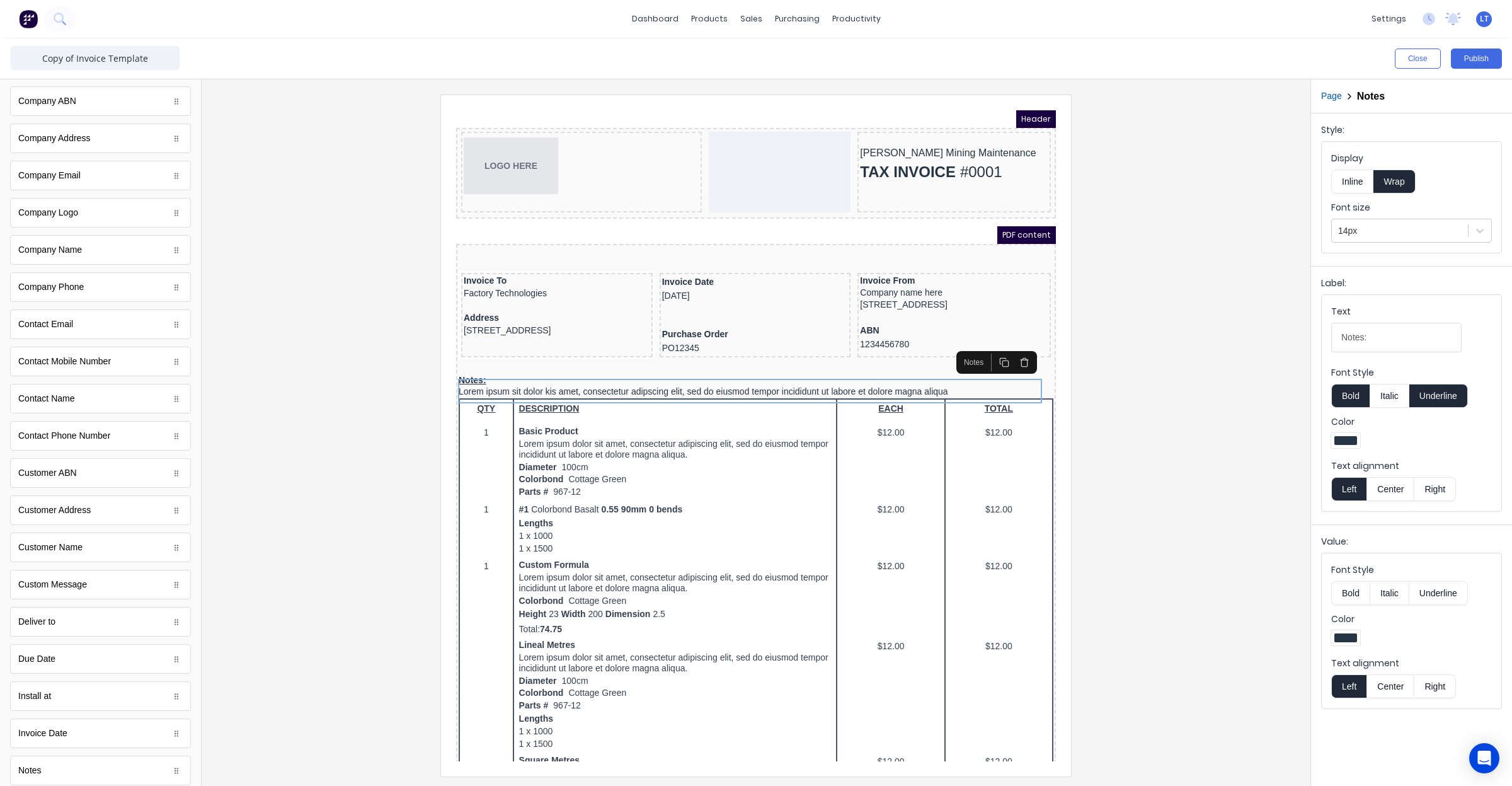
scroll to position [0, 0]
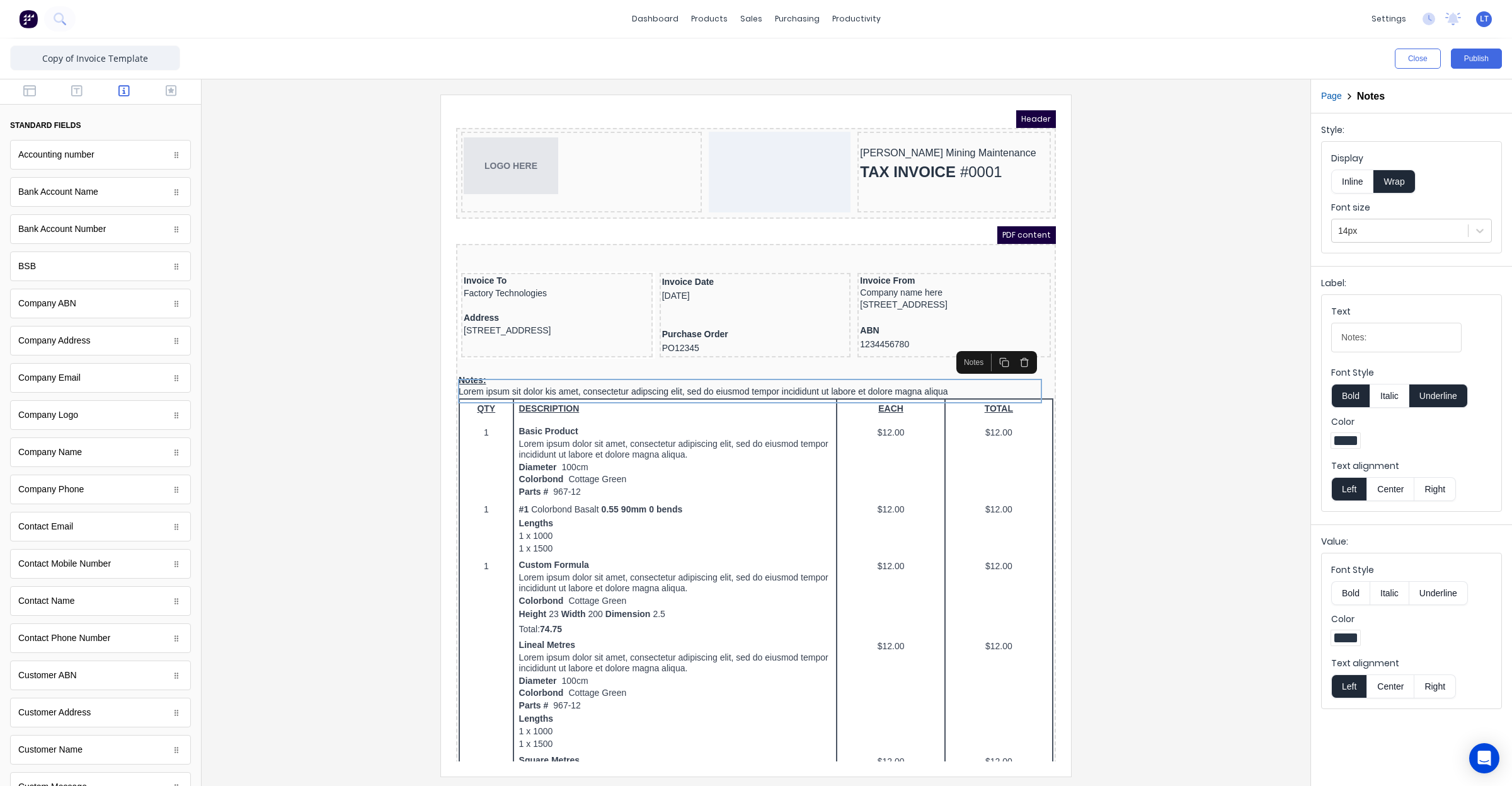
click at [87, 99] on div at bounding box center [100, 91] width 201 height 25
click at [82, 90] on button "button" at bounding box center [77, 92] width 40 height 15
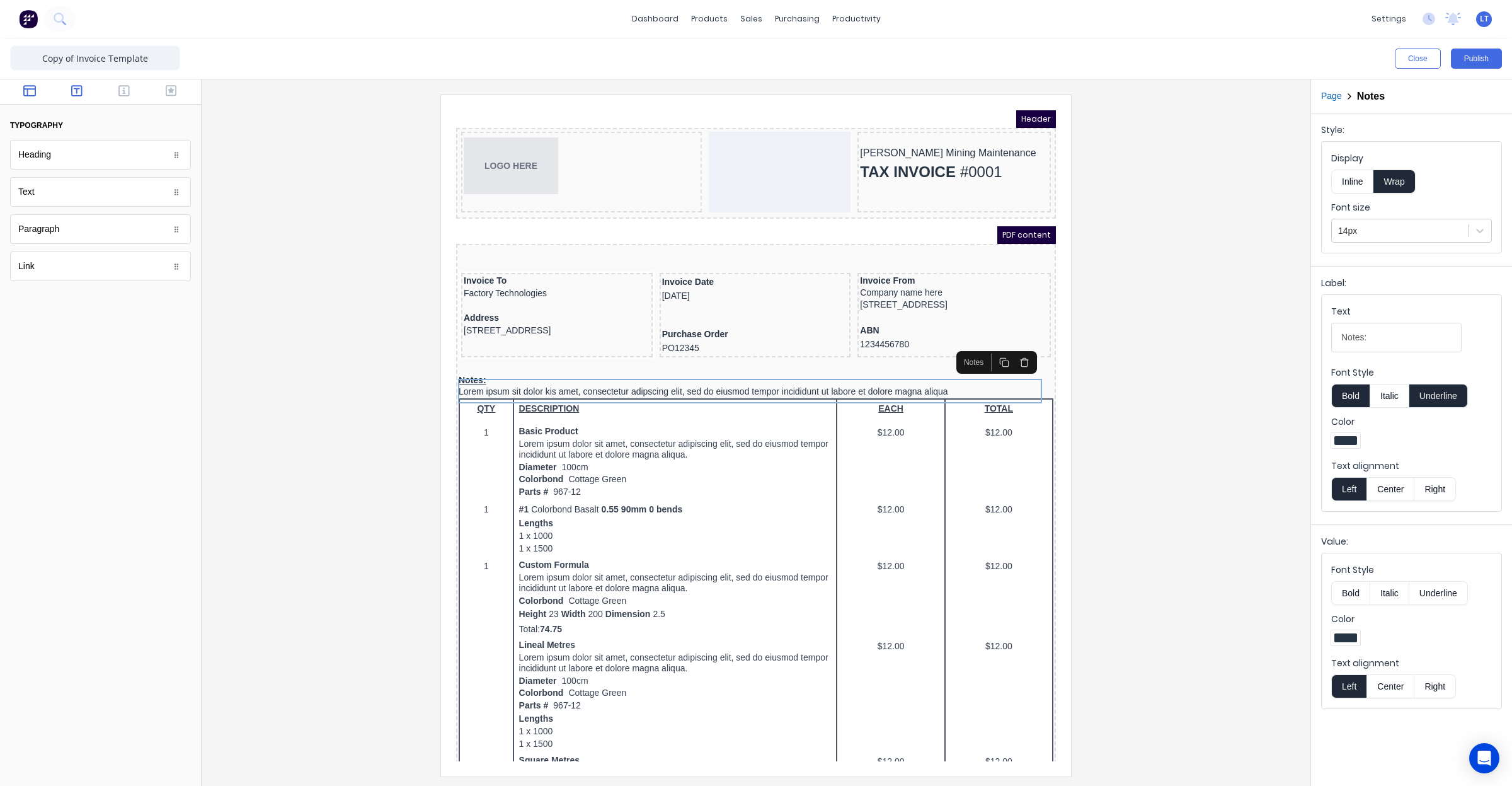
click at [37, 89] on button "button" at bounding box center [29, 92] width 40 height 15
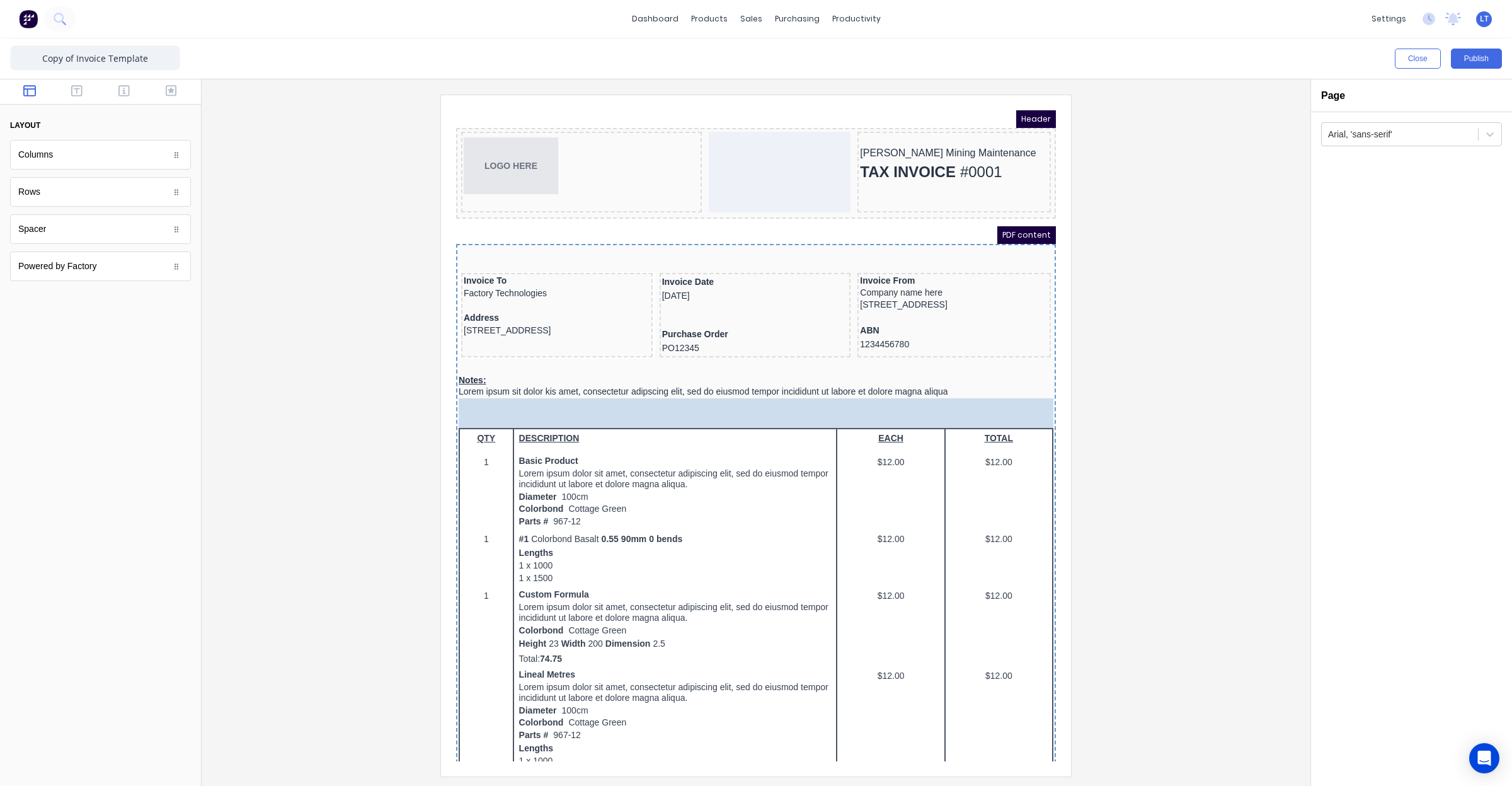
drag, startPoint x: 101, startPoint y: 231, endPoint x: 764, endPoint y: 405, distance: 685.5
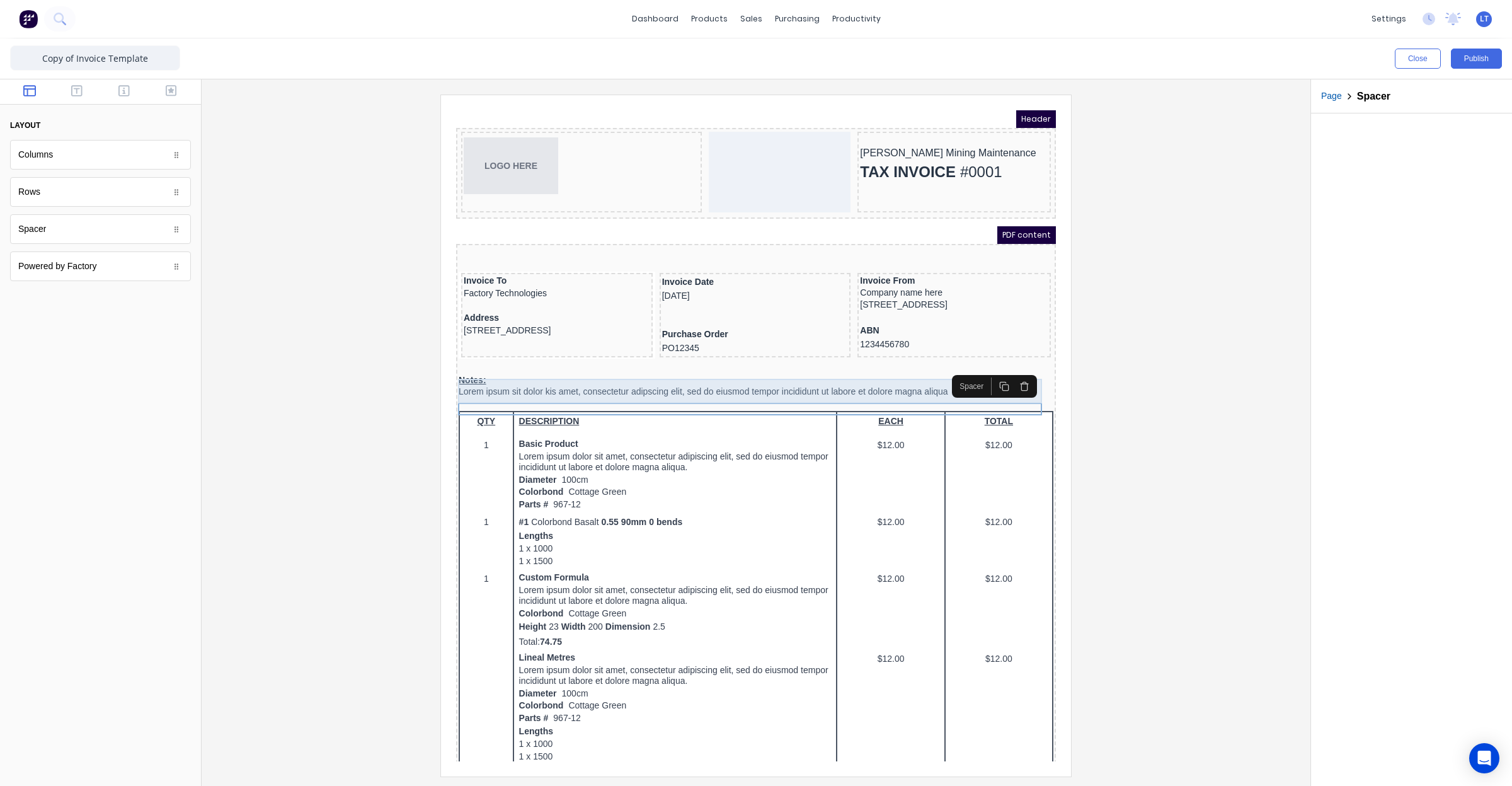
click at [510, 377] on div "Notes: Lorem ipsum sit dolor kis amet, consectetur adipscing elit, sed do eiusm…" at bounding box center [741, 371] width 594 height 24
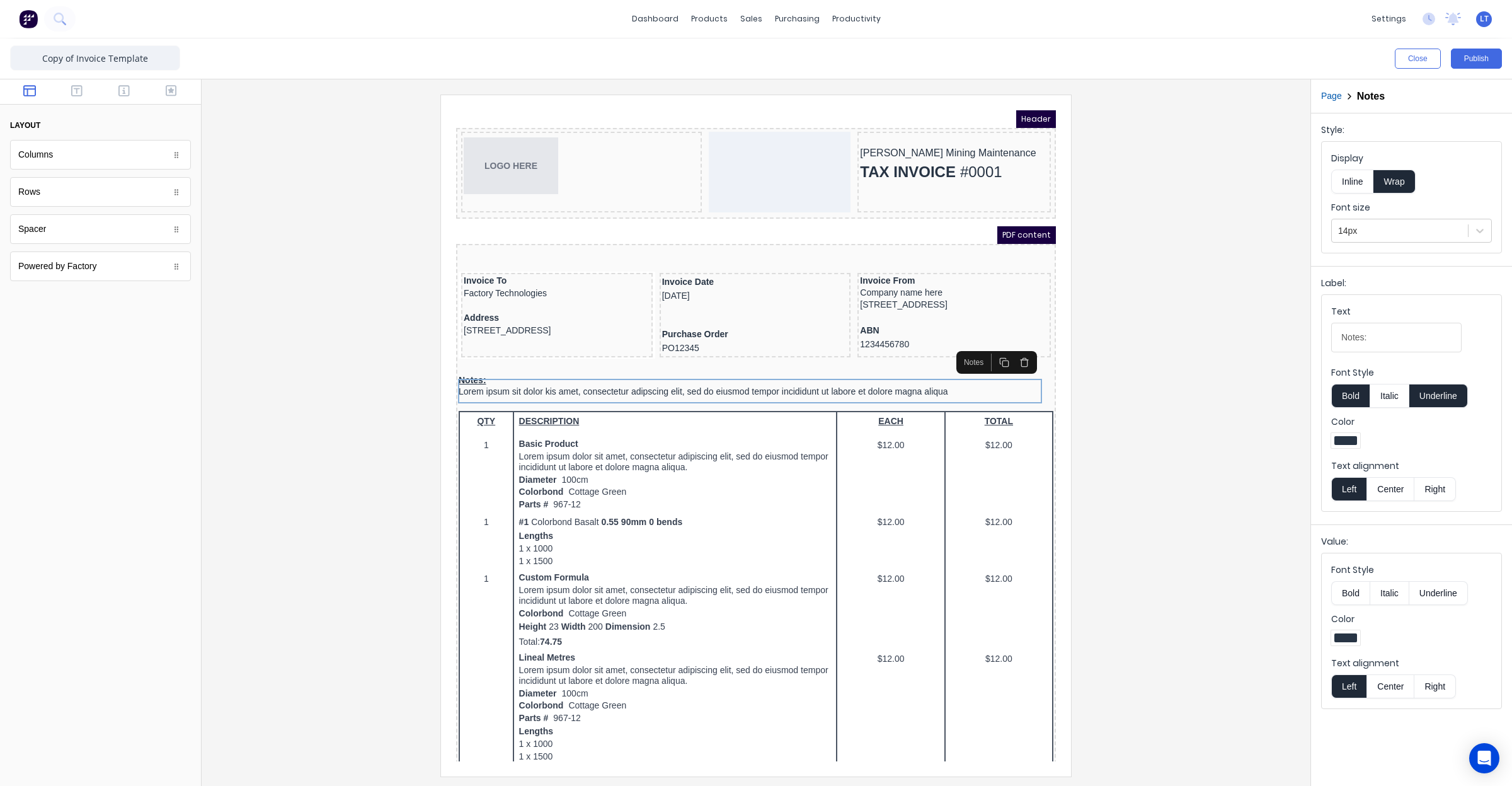
click at [1355, 602] on button "Bold" at bounding box center [1350, 592] width 38 height 24
click at [1488, 234] on div at bounding box center [1480, 231] width 23 height 23
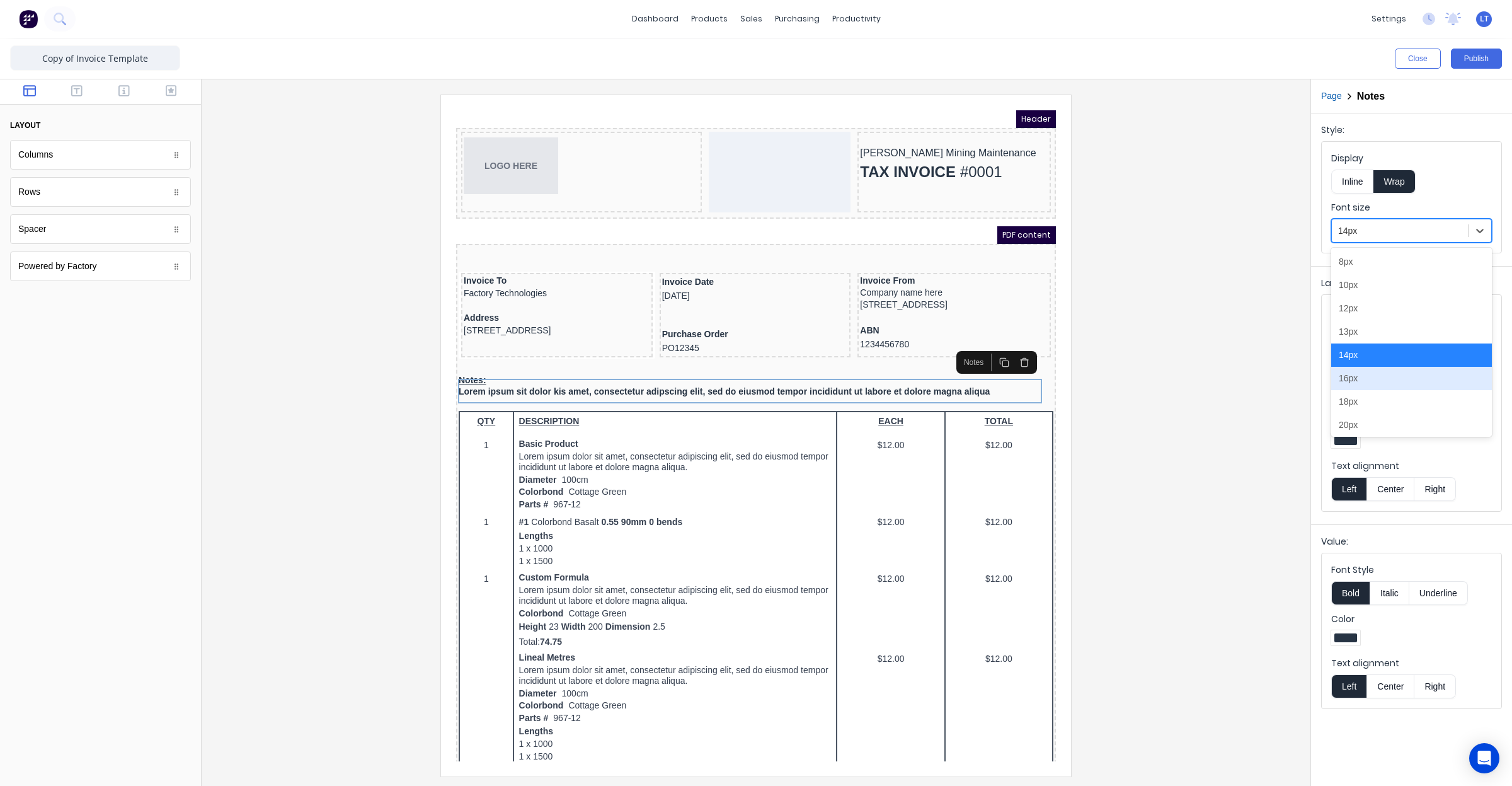
click at [1427, 380] on div "16px" at bounding box center [1411, 378] width 160 height 24
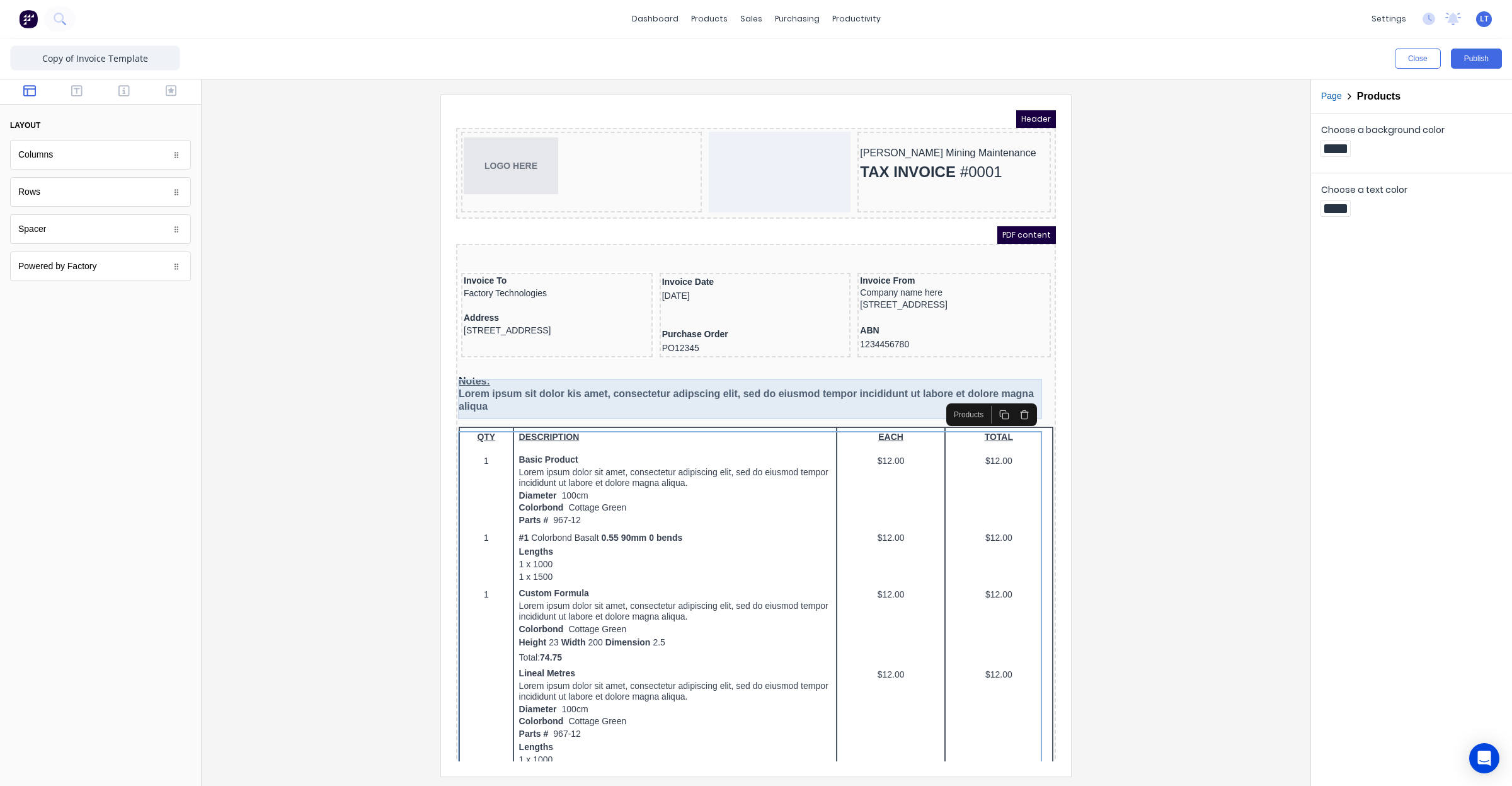
click at [670, 380] on div "Notes: Lorem ipsum sit dolor kis amet, consectetur adipscing elit, sed do eiusm…" at bounding box center [741, 379] width 594 height 41
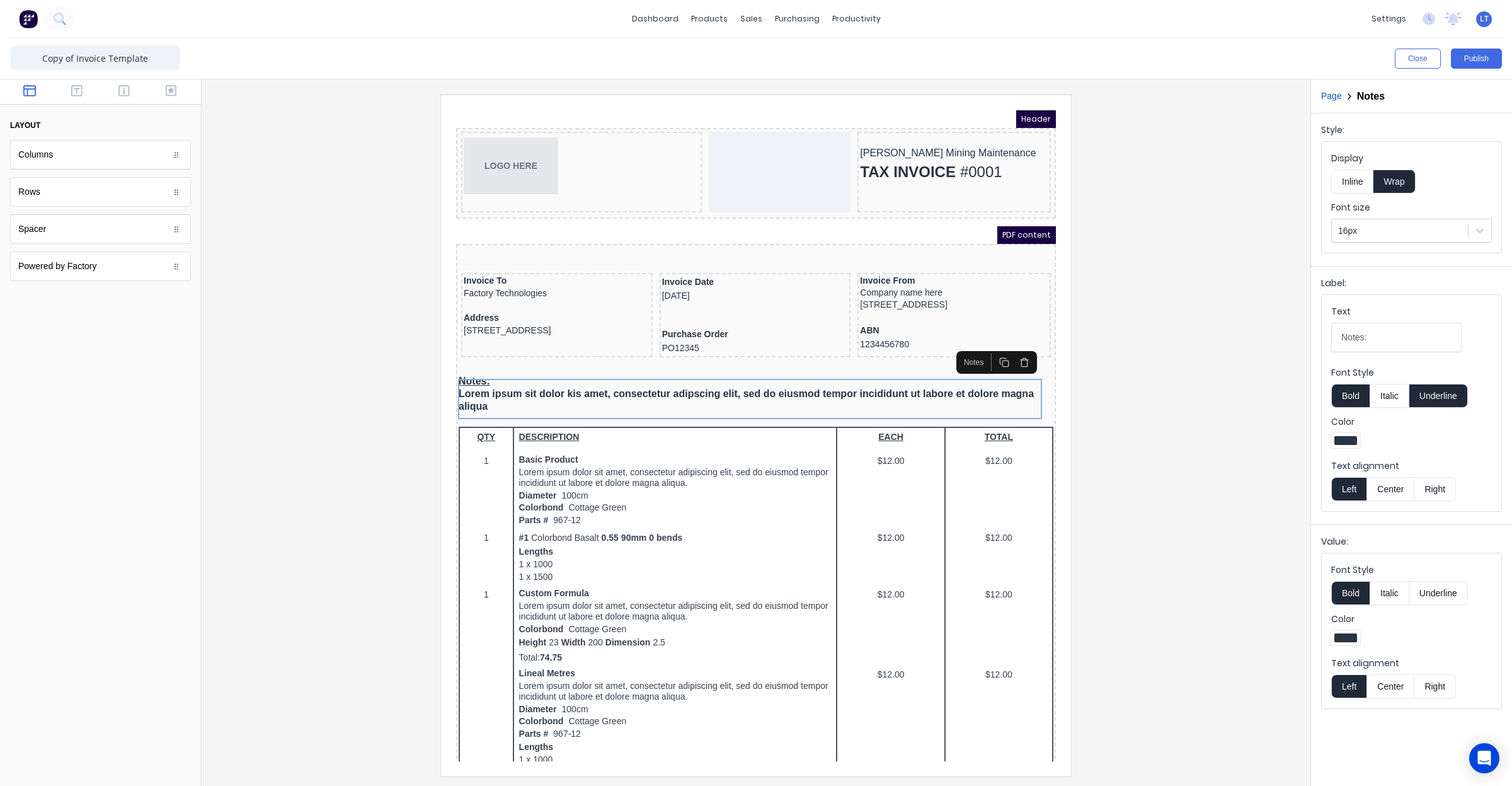
click at [1479, 218] on div "Font size 16px" at bounding box center [1411, 222] width 160 height 42
click at [1479, 227] on icon at bounding box center [1479, 230] width 12 height 12
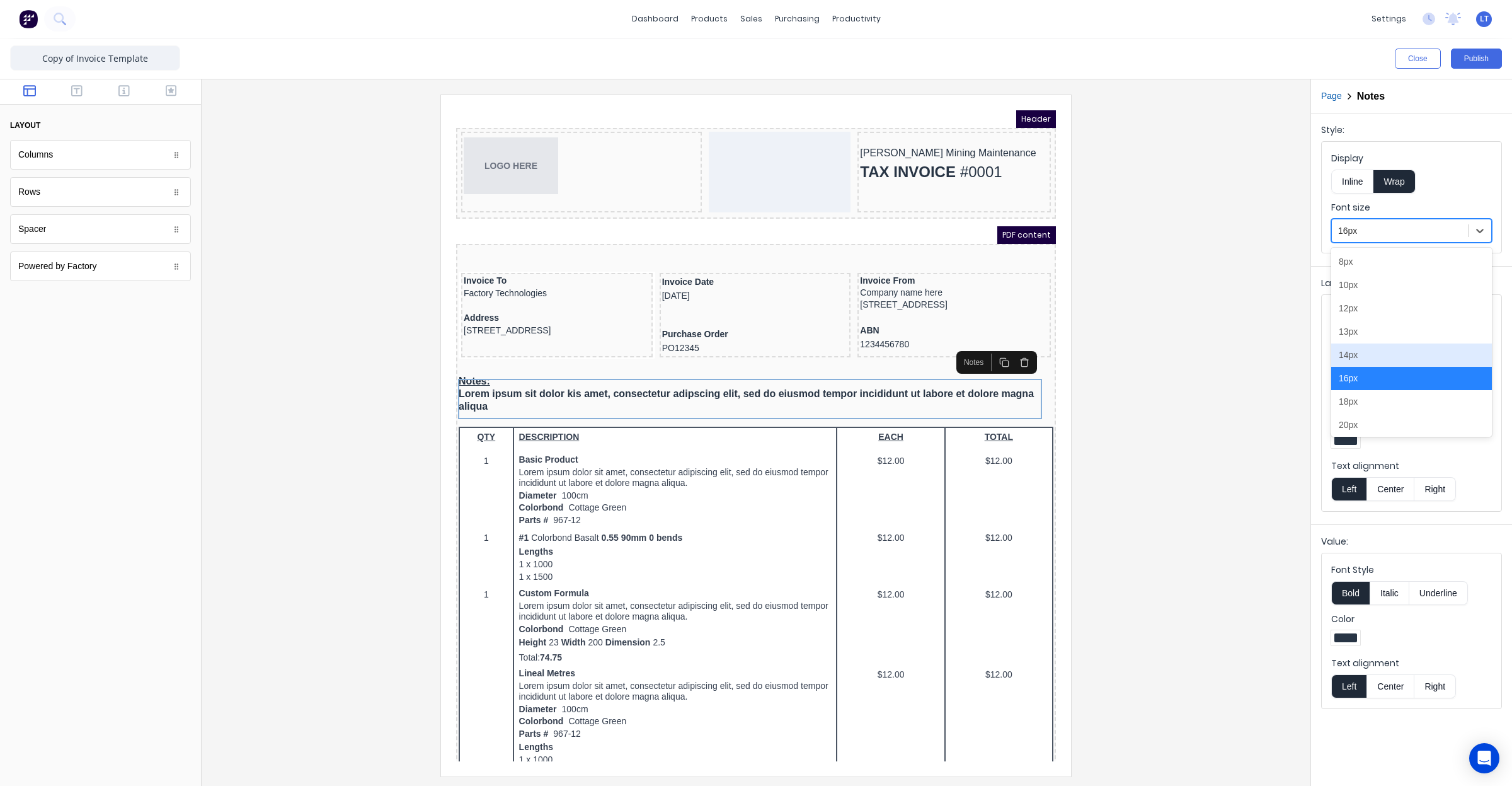
click at [1435, 367] on div "14px" at bounding box center [1411, 355] width 160 height 24
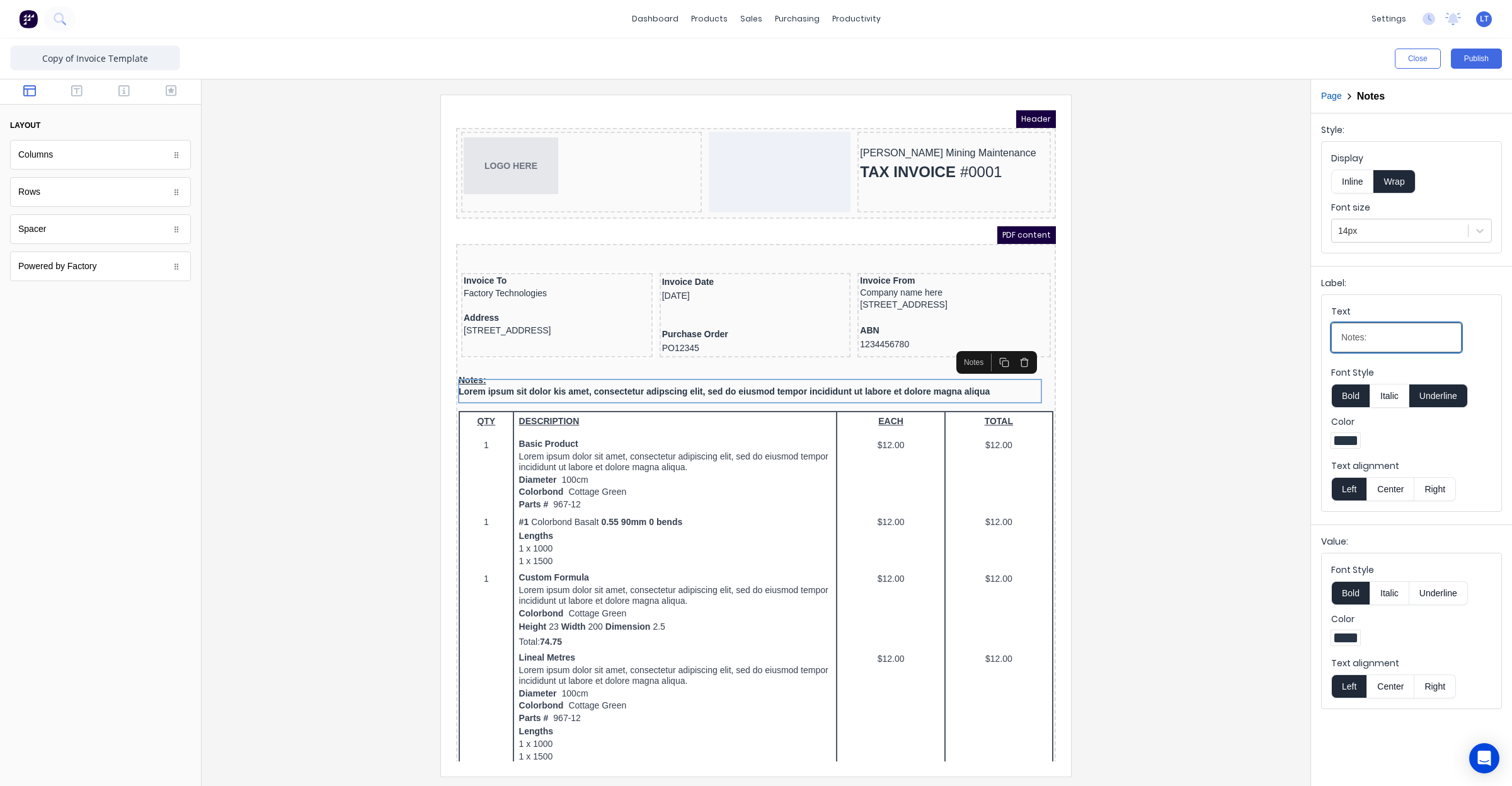
drag, startPoint x: 1394, startPoint y: 336, endPoint x: 1254, endPoint y: 341, distance: 140.1
click at [1254, 341] on div "Close Publish Components layout Columns Columns Rows Rows Spacer Spacer Powered…" at bounding box center [756, 412] width 1512 height 748
type input "Job Description"
click at [1438, 400] on button "Underline" at bounding box center [1439, 395] width 59 height 24
click at [1180, 424] on div at bounding box center [756, 435] width 1089 height 681
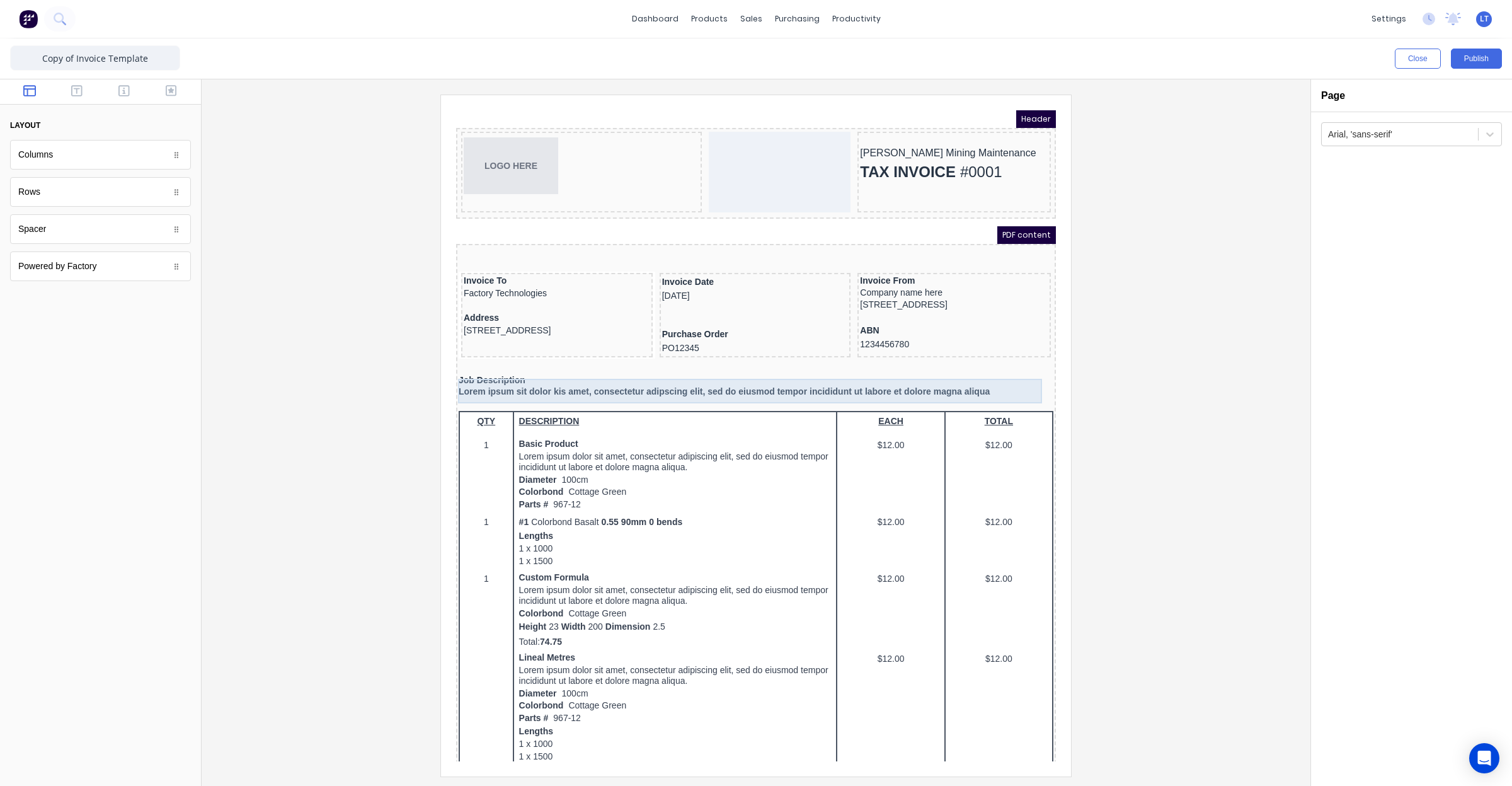
click at [934, 383] on div "Job Description Lorem ipsum sit dolor kis amet, consectetur adipscing elit, sed…" at bounding box center [741, 371] width 594 height 24
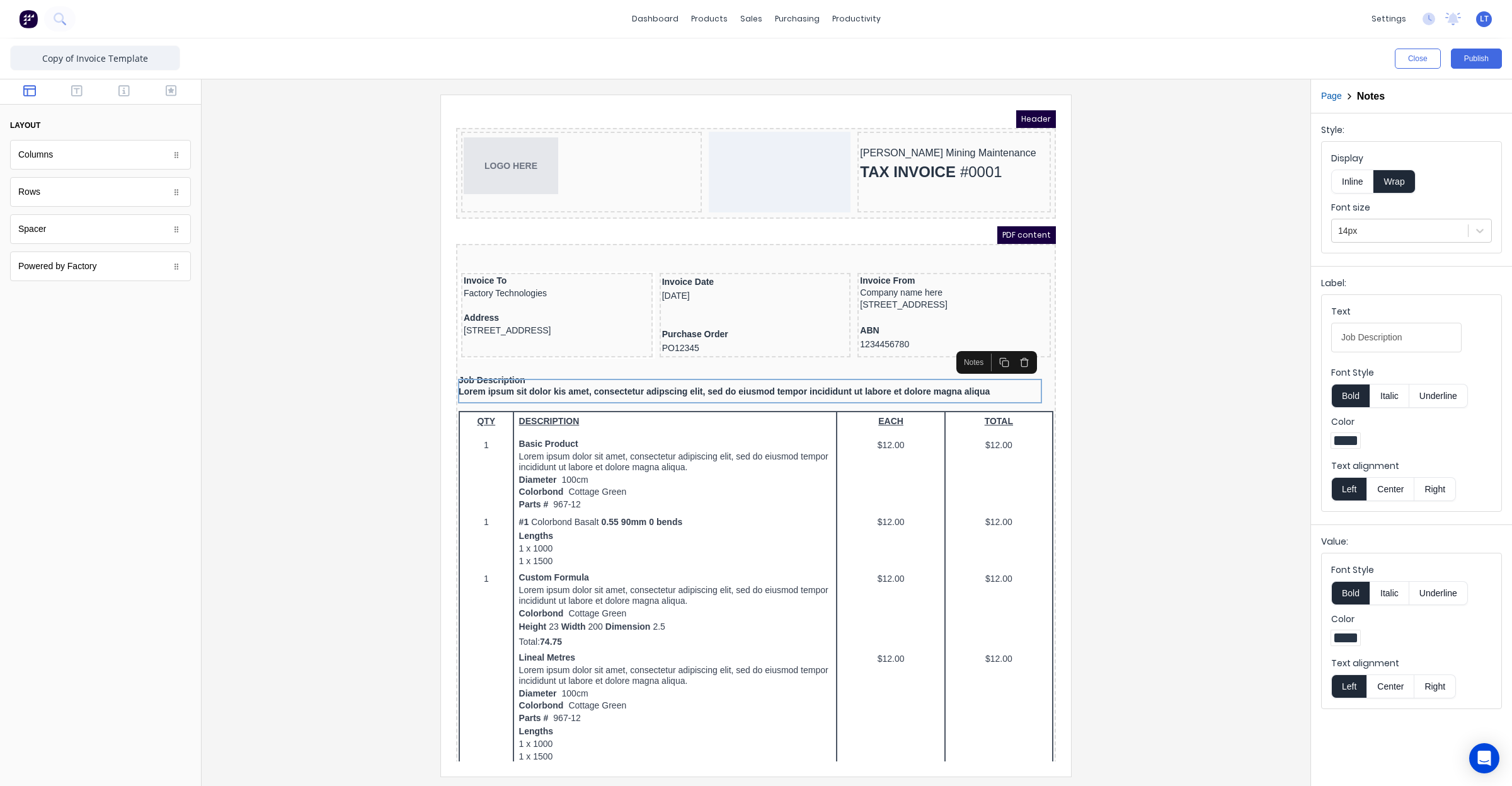
click at [1357, 595] on button "Bold" at bounding box center [1350, 592] width 38 height 24
click at [1210, 457] on div at bounding box center [756, 435] width 1089 height 681
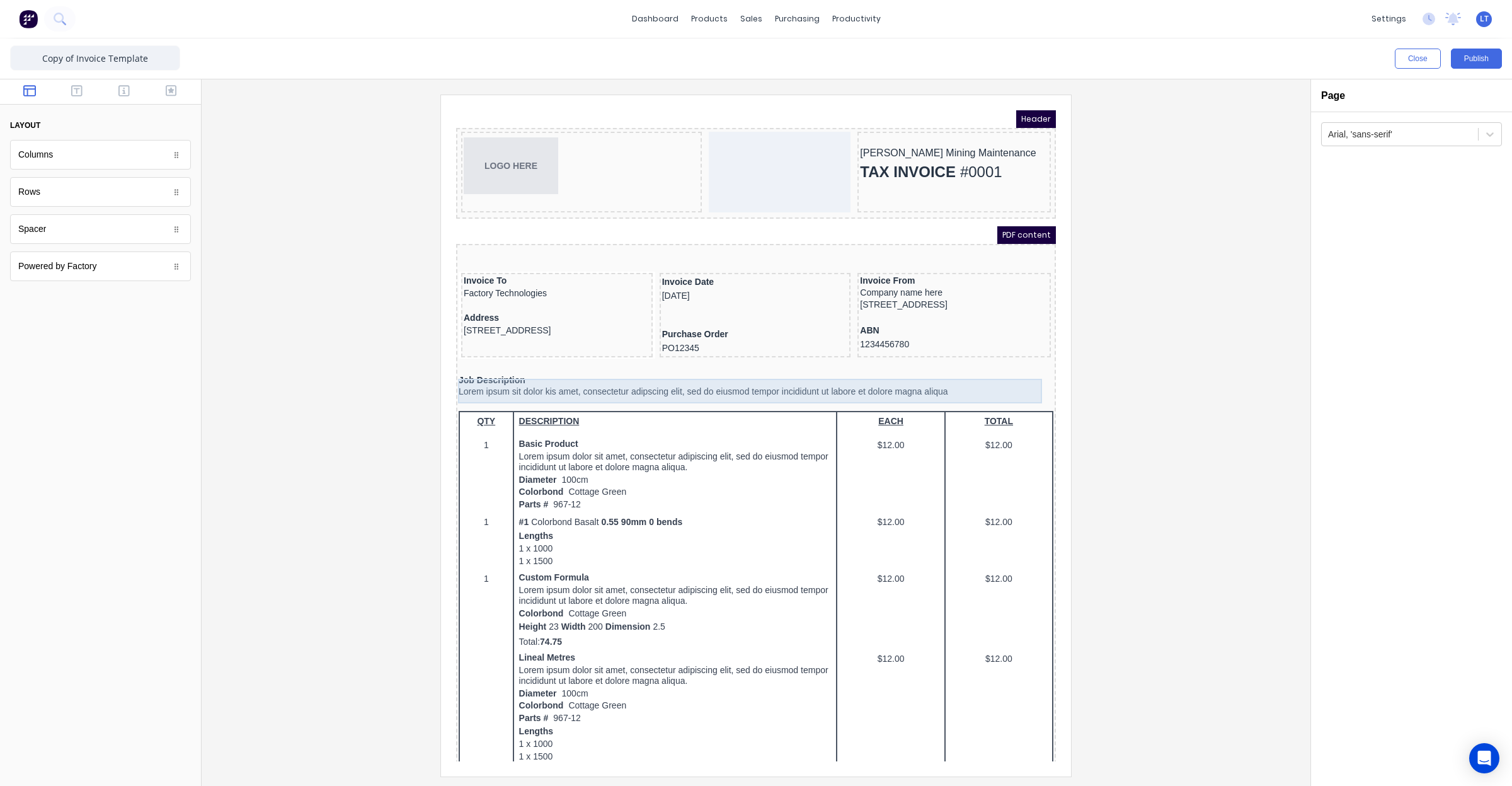
click at [872, 381] on div "Job Description Lorem ipsum sit dolor kis amet, consectetur adipscing elit, sed…" at bounding box center [741, 371] width 594 height 24
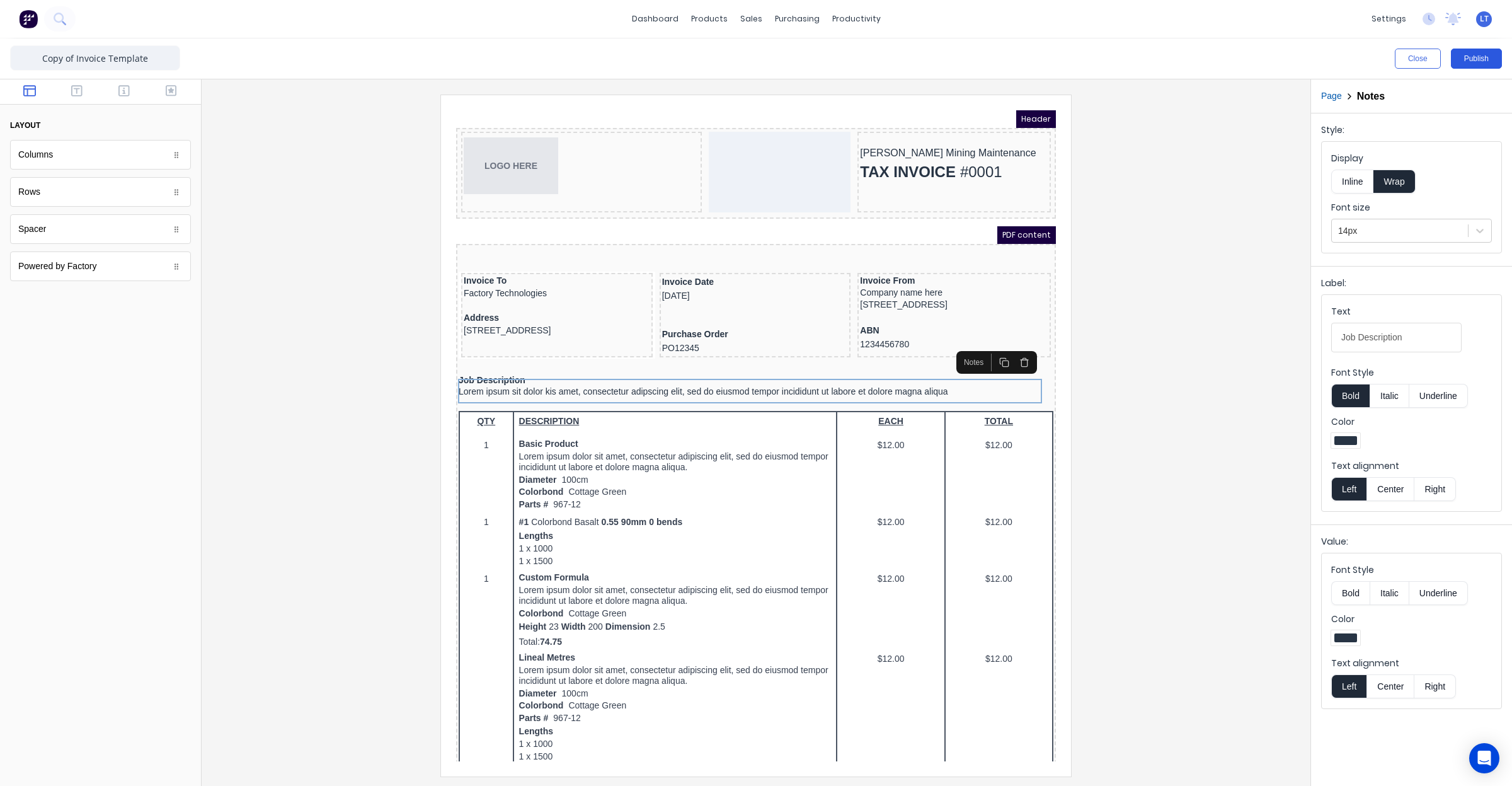
click at [1466, 54] on button "Publish" at bounding box center [1476, 59] width 51 height 20
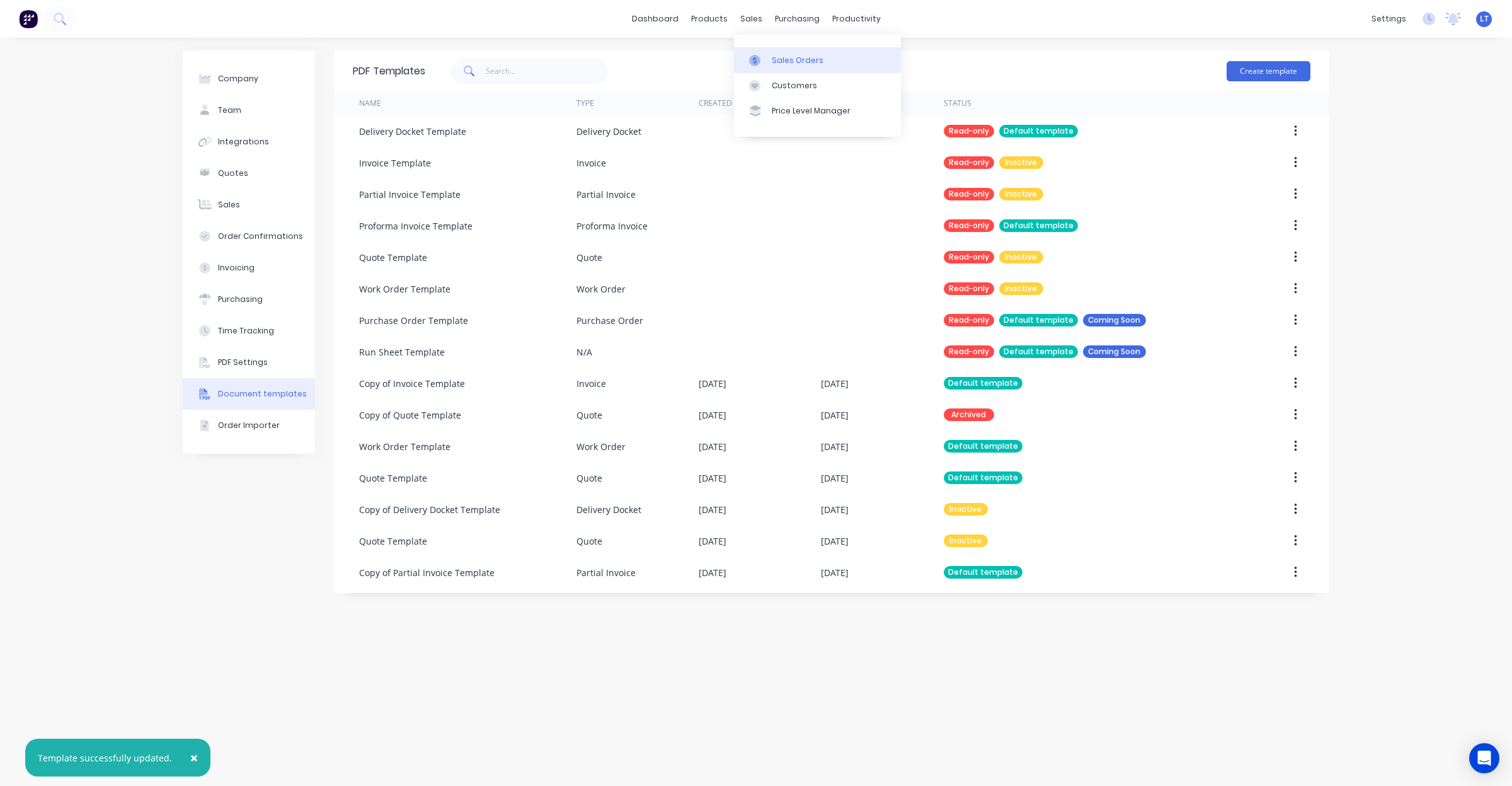
click at [760, 49] on link "Sales Orders" at bounding box center [817, 59] width 167 height 25
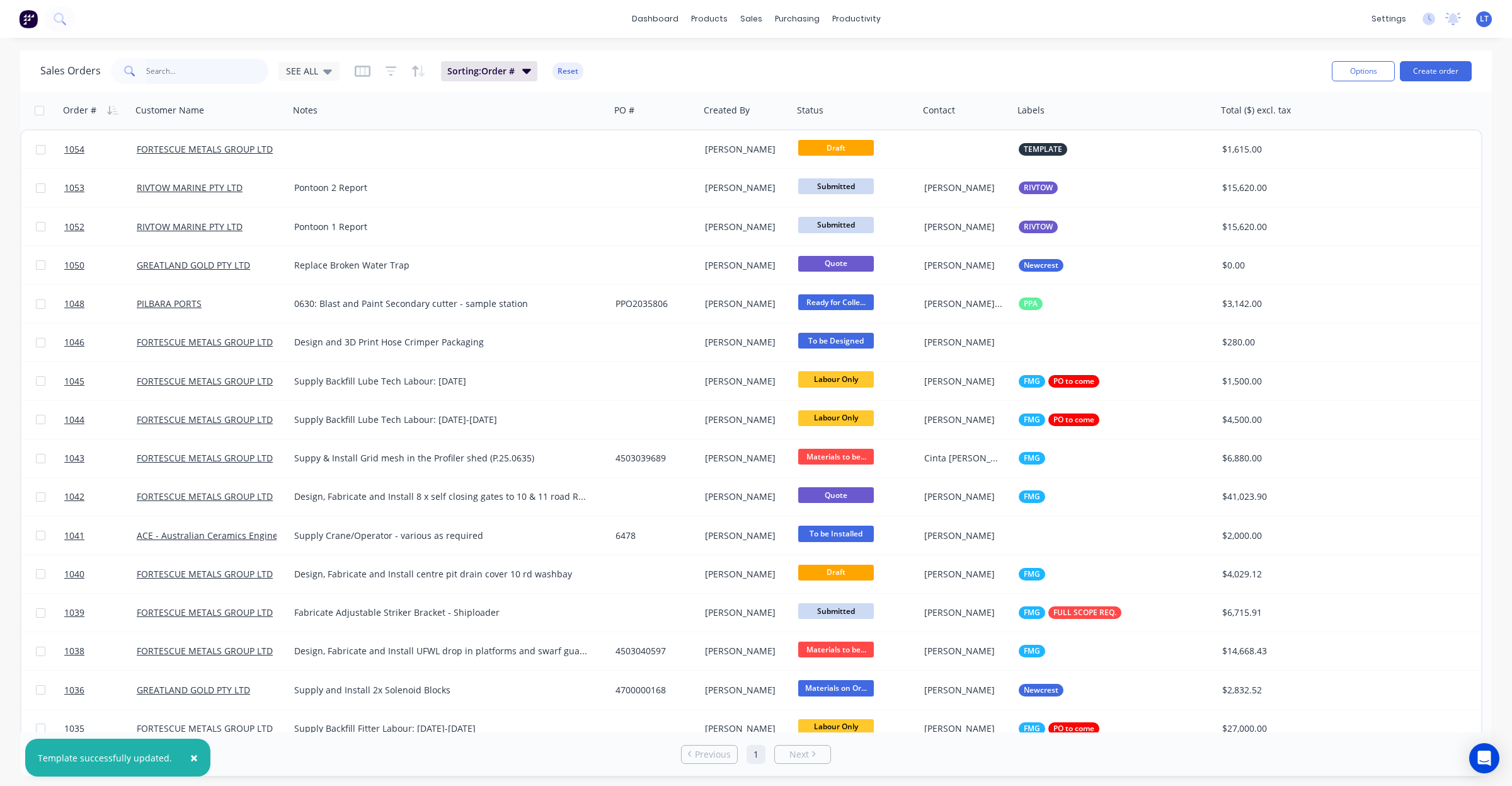
click at [181, 74] on input "text" at bounding box center [208, 71] width 123 height 25
type input "1033"
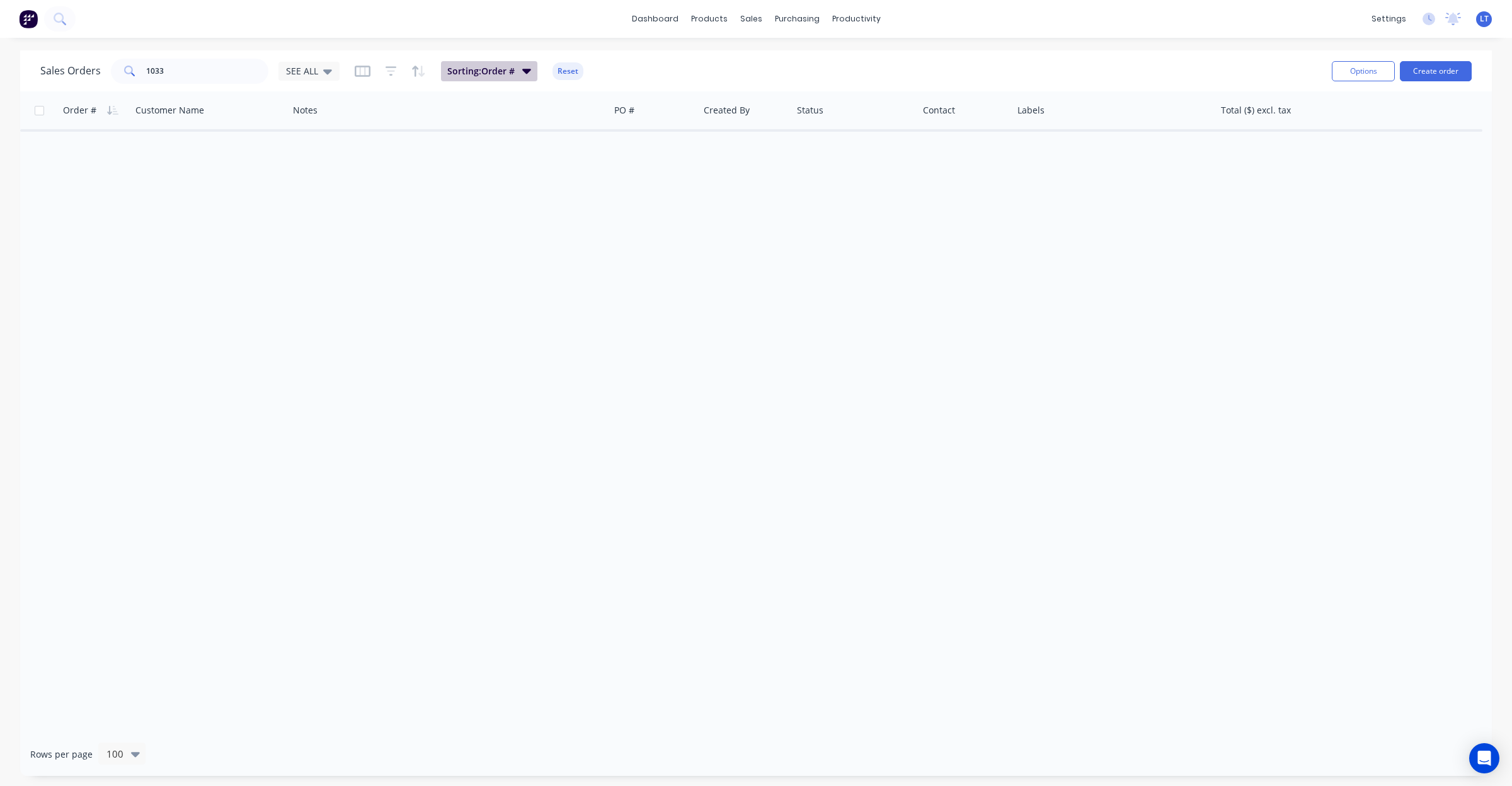
click at [521, 79] on button "Sorting: Order #" at bounding box center [489, 71] width 96 height 20
click at [416, 73] on icon "button" at bounding box center [419, 71] width 15 height 12
click at [392, 71] on icon "button" at bounding box center [391, 71] width 8 height 2
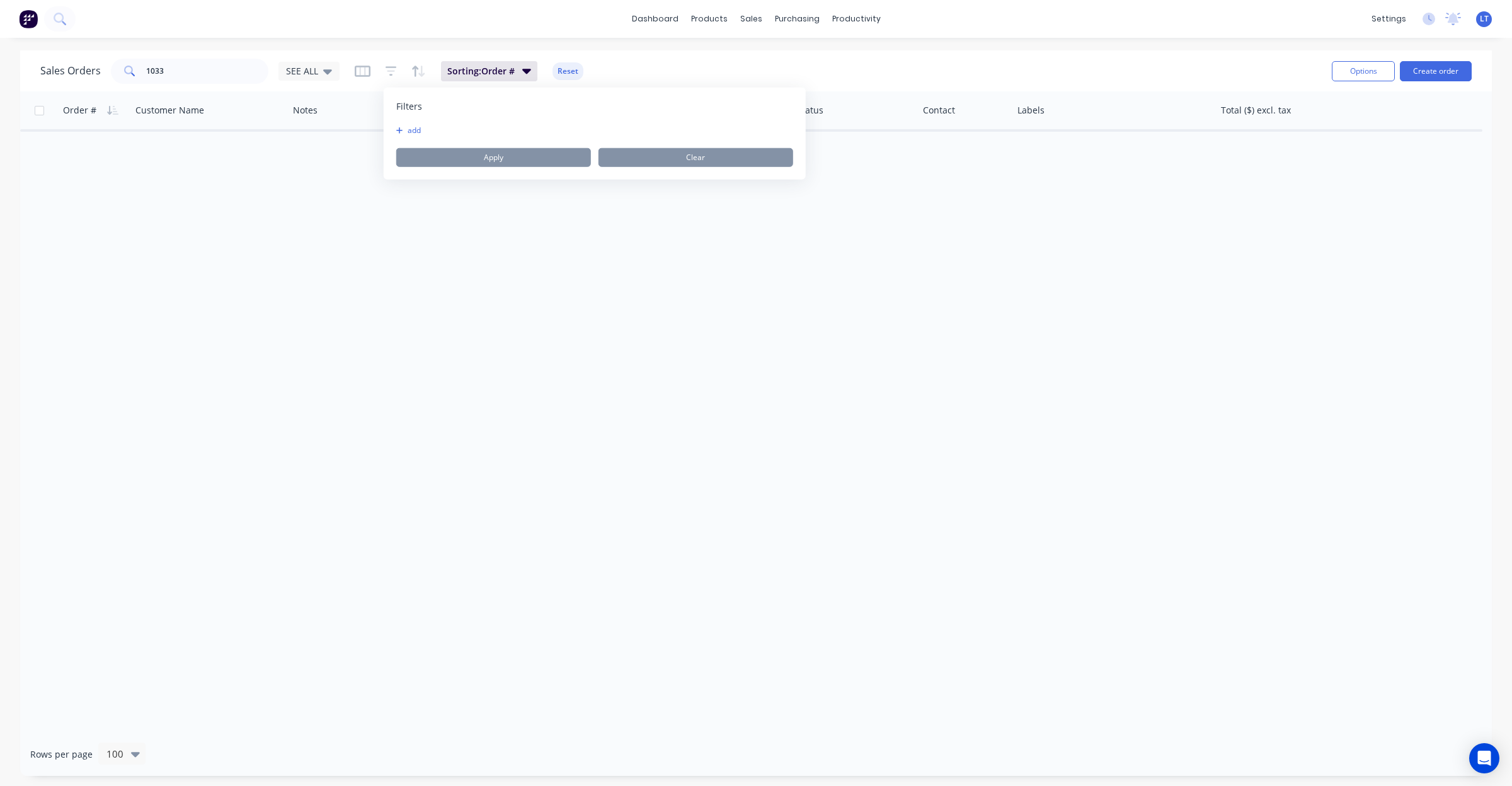
click at [422, 126] on button "add" at bounding box center [412, 130] width 32 height 10
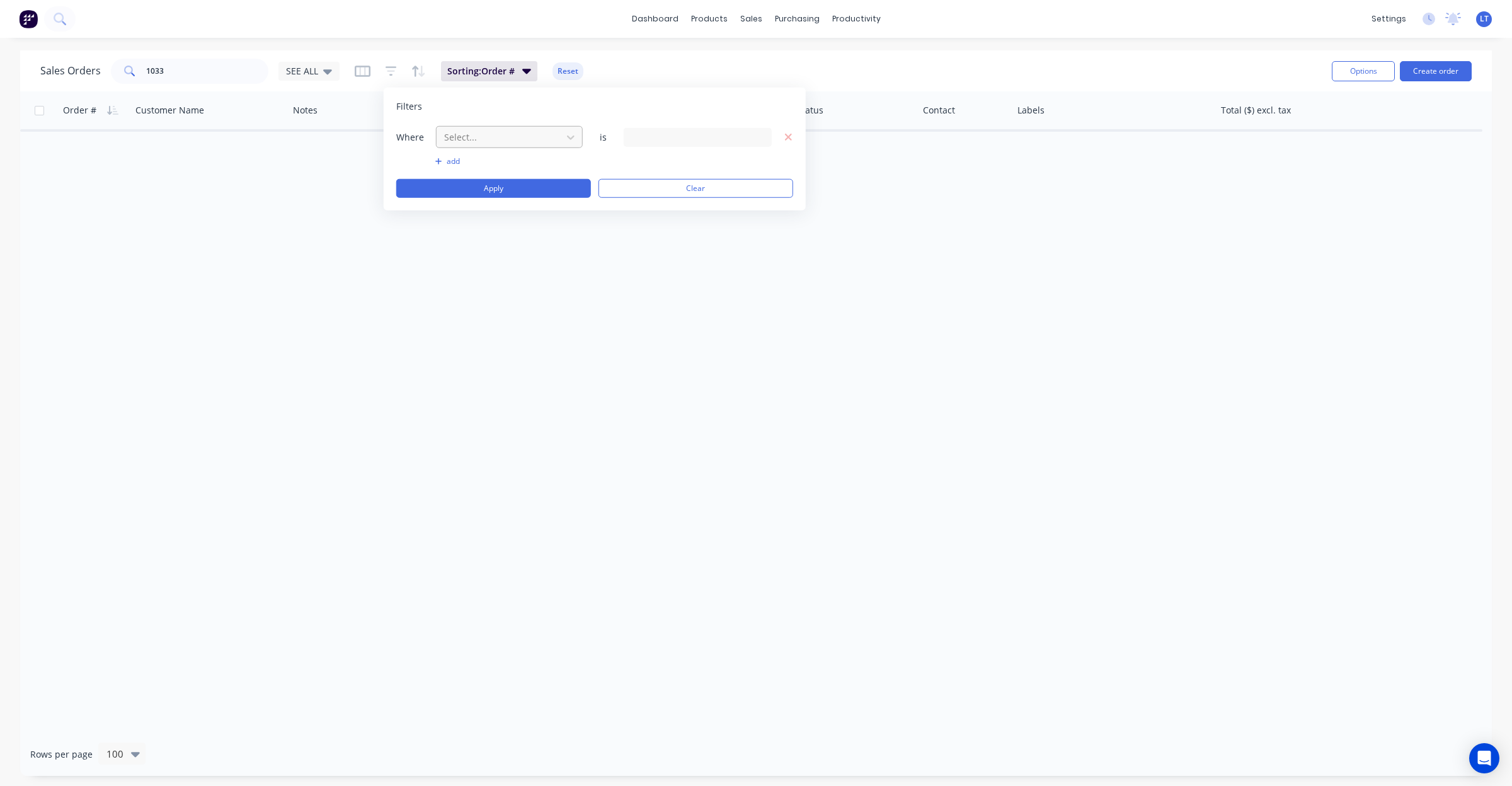
click at [477, 138] on div at bounding box center [499, 137] width 113 height 15
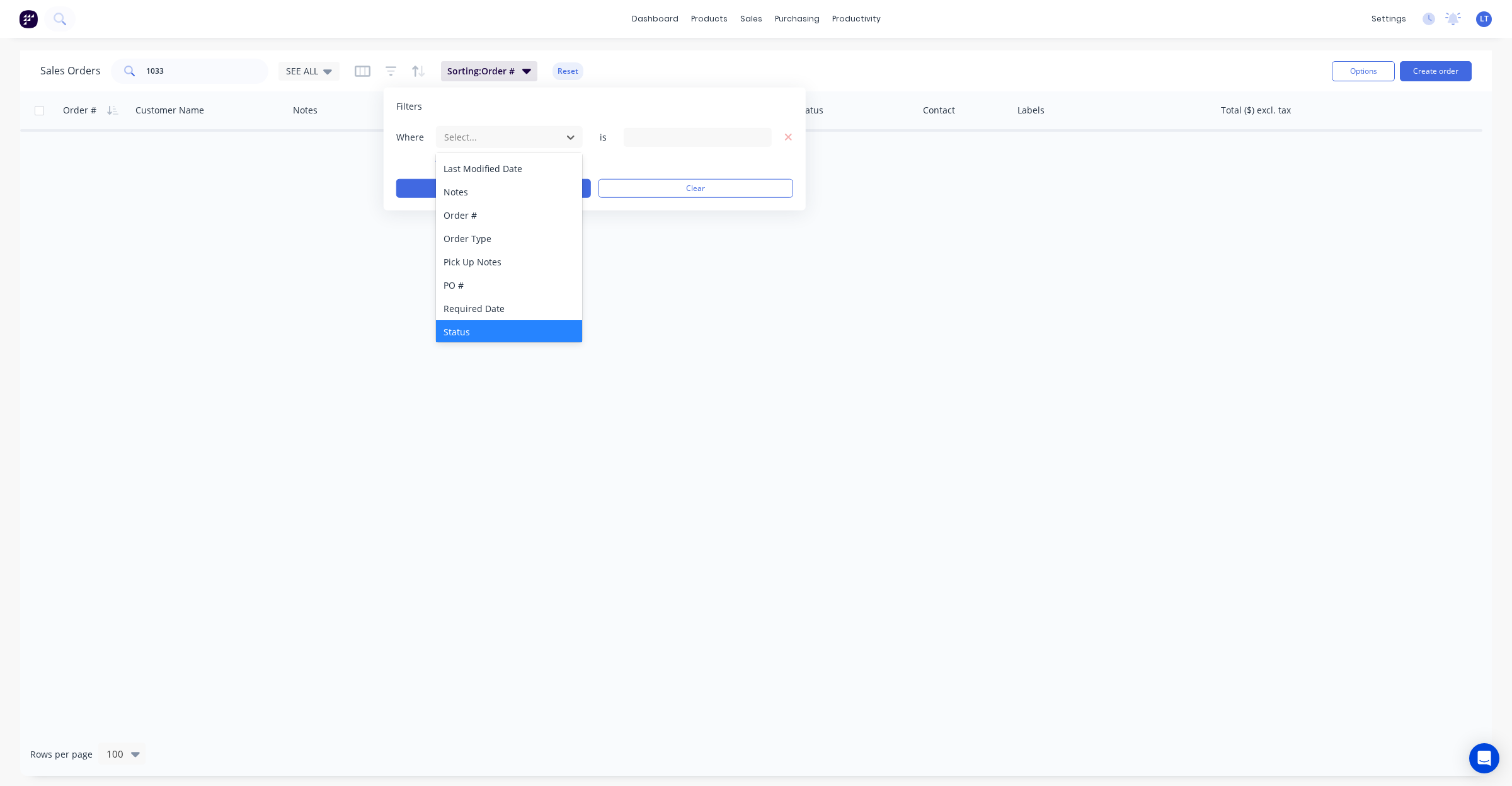
click at [519, 326] on div "Status" at bounding box center [509, 332] width 147 height 24
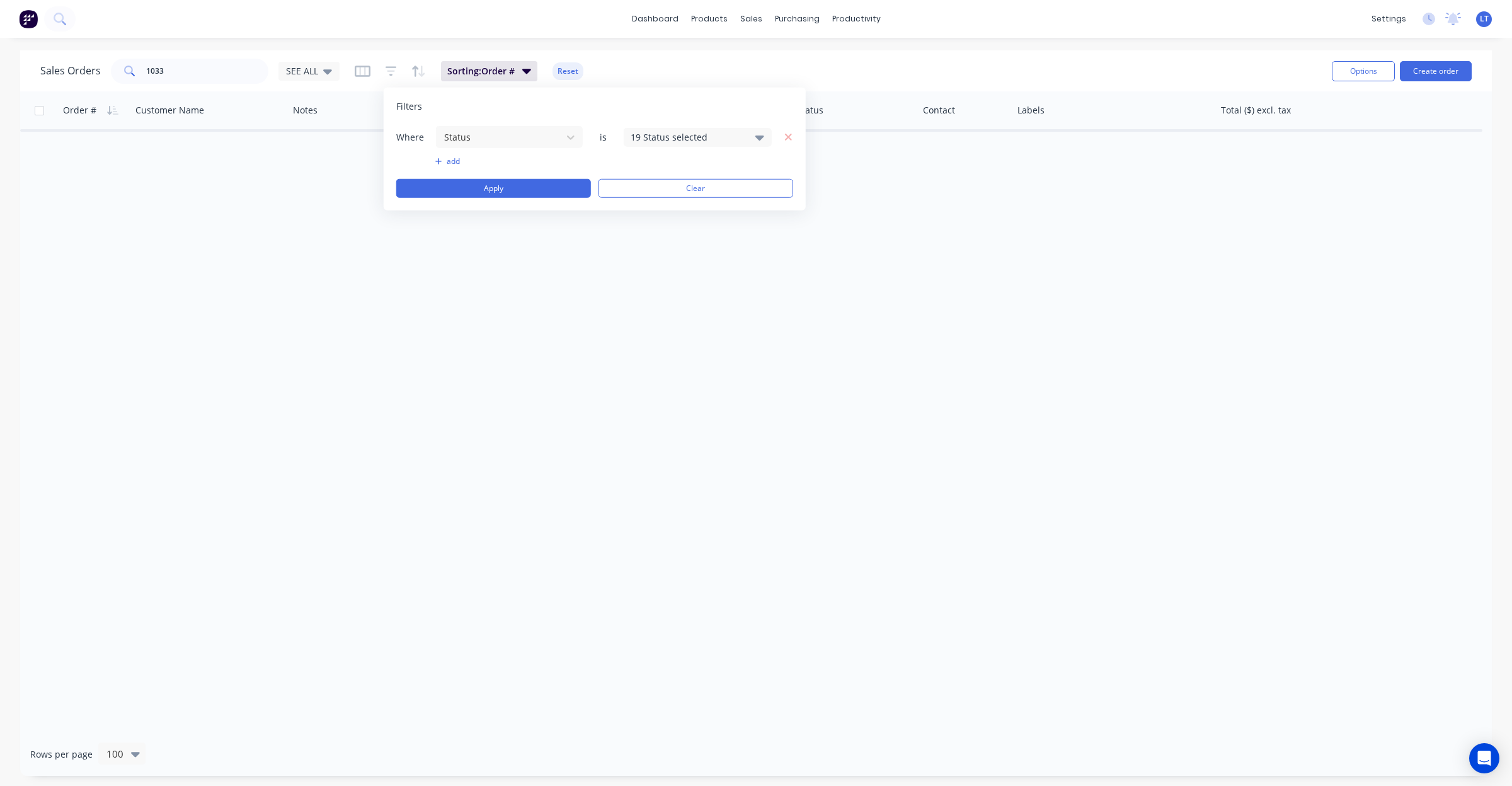
click at [679, 130] on div "19 Status selected" at bounding box center [688, 137] width 114 height 13
click at [644, 235] on div at bounding box center [644, 231] width 25 height 25
click at [527, 185] on button "Apply" at bounding box center [493, 188] width 195 height 19
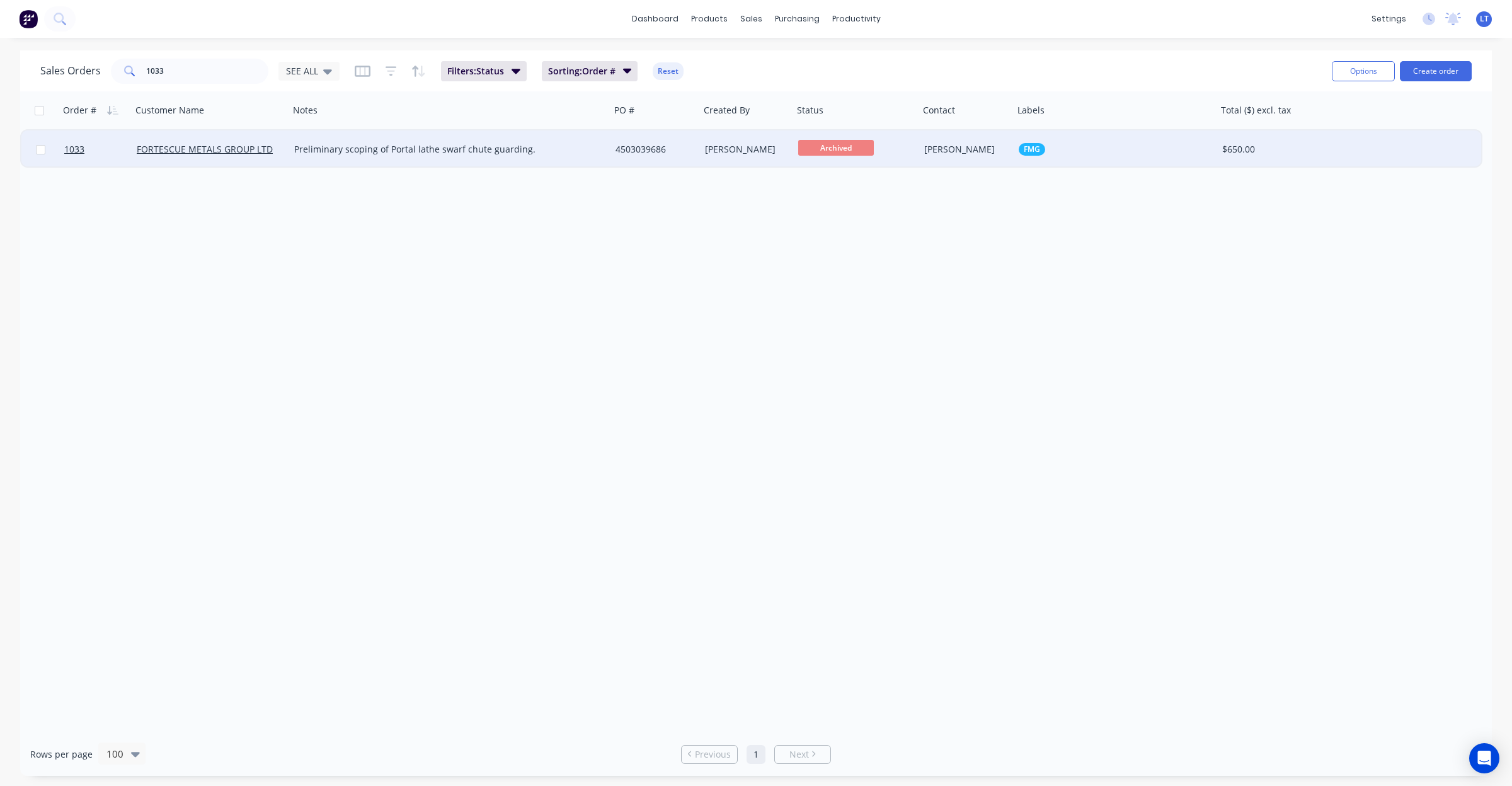
click at [583, 156] on div "Preliminary scoping of Portal lathe swarf chute guarding." at bounding box center [449, 149] width 322 height 37
click at [641, 151] on div "4503039686" at bounding box center [653, 149] width 76 height 12
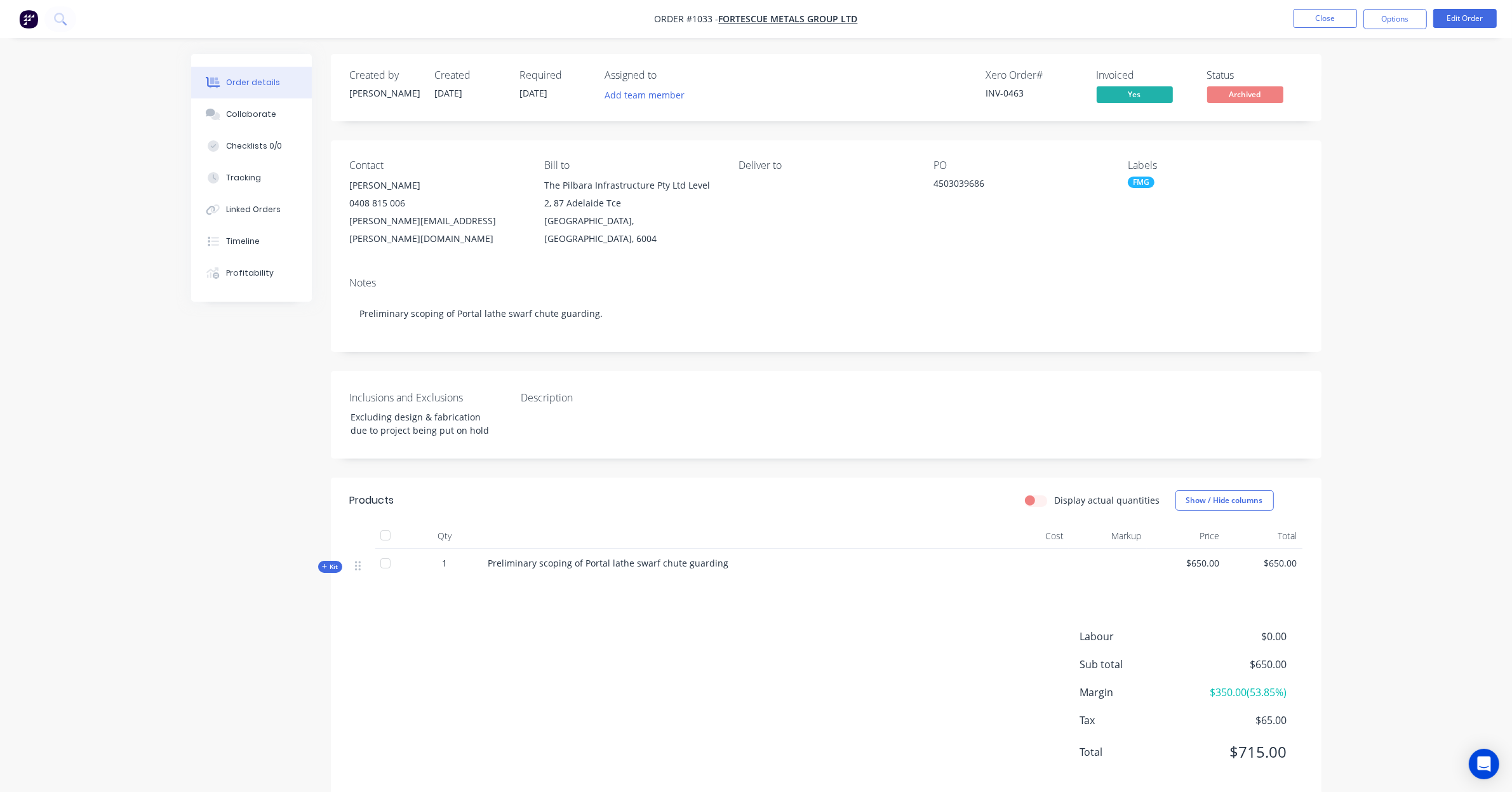
click at [1396, 32] on nav "Order #1033 - FORTESCUE METALS GROUP LTD Close Options Edit Order" at bounding box center [756, 19] width 1512 height 38
click at [1397, 24] on button "Options" at bounding box center [1395, 19] width 63 height 21
click at [1356, 71] on div "Invoice" at bounding box center [1357, 77] width 117 height 18
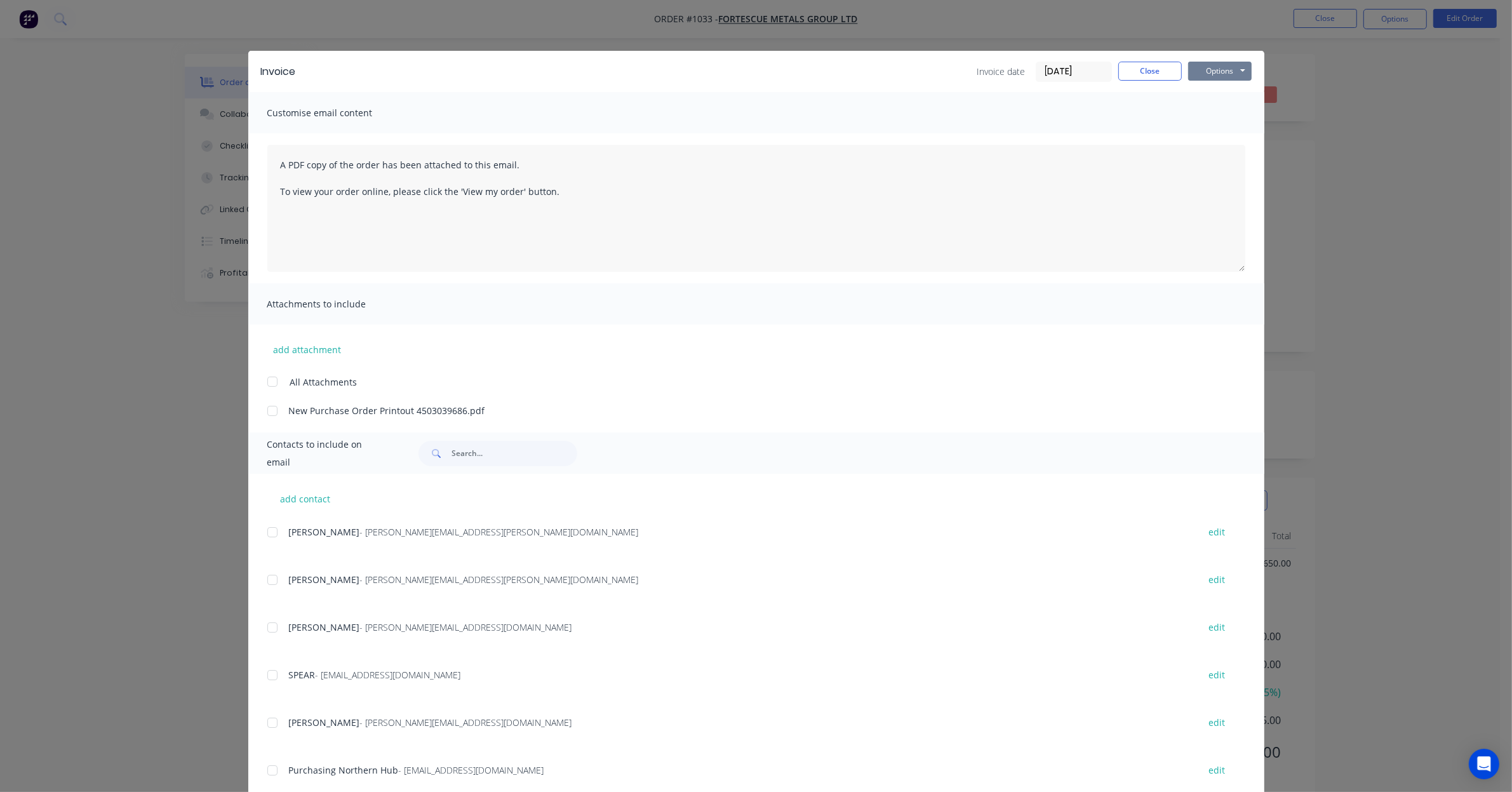
click at [1228, 75] on button "Options" at bounding box center [1220, 71] width 63 height 19
click at [1214, 96] on button "Preview" at bounding box center [1229, 94] width 81 height 21
